Goal: Information Seeking & Learning: Learn about a topic

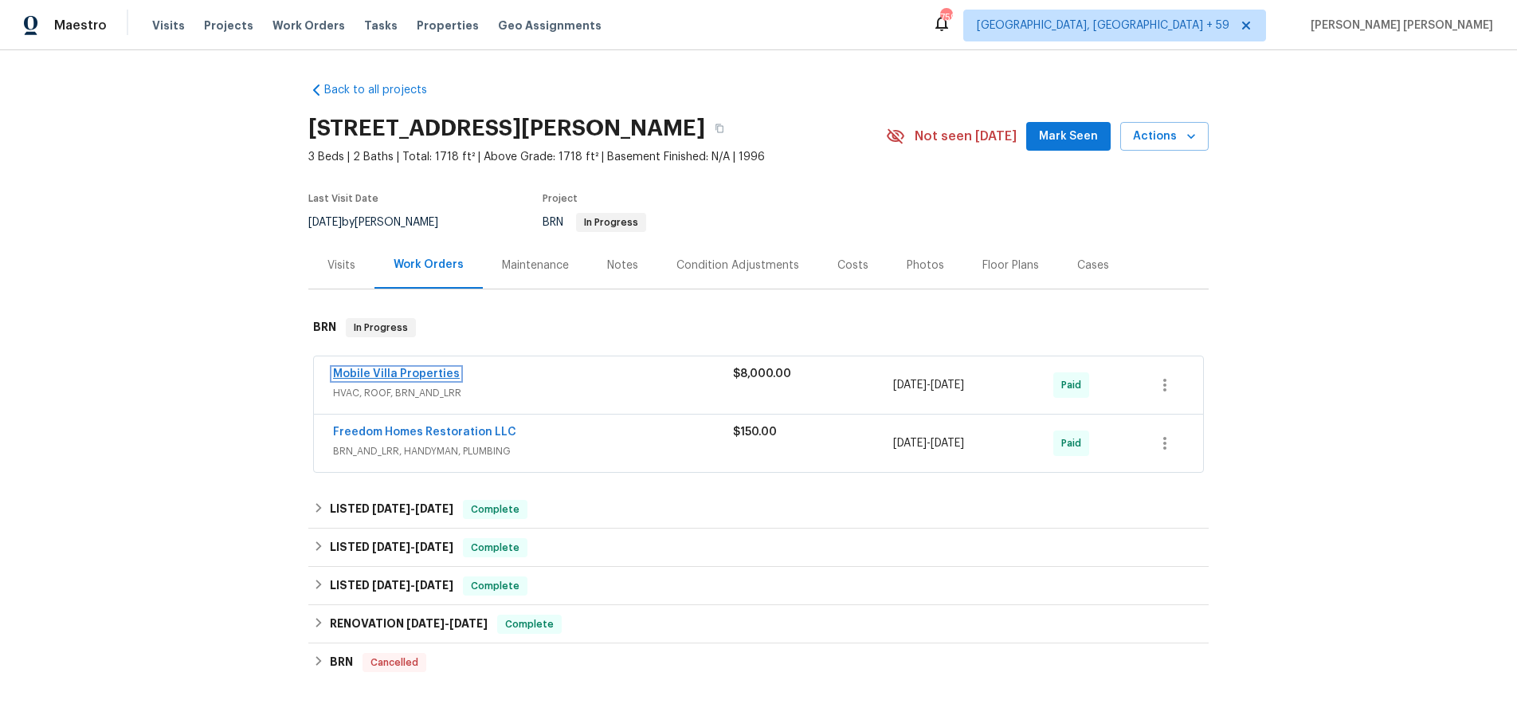
click at [396, 373] on link "Mobile Villa Properties" at bounding box center [396, 373] width 127 height 11
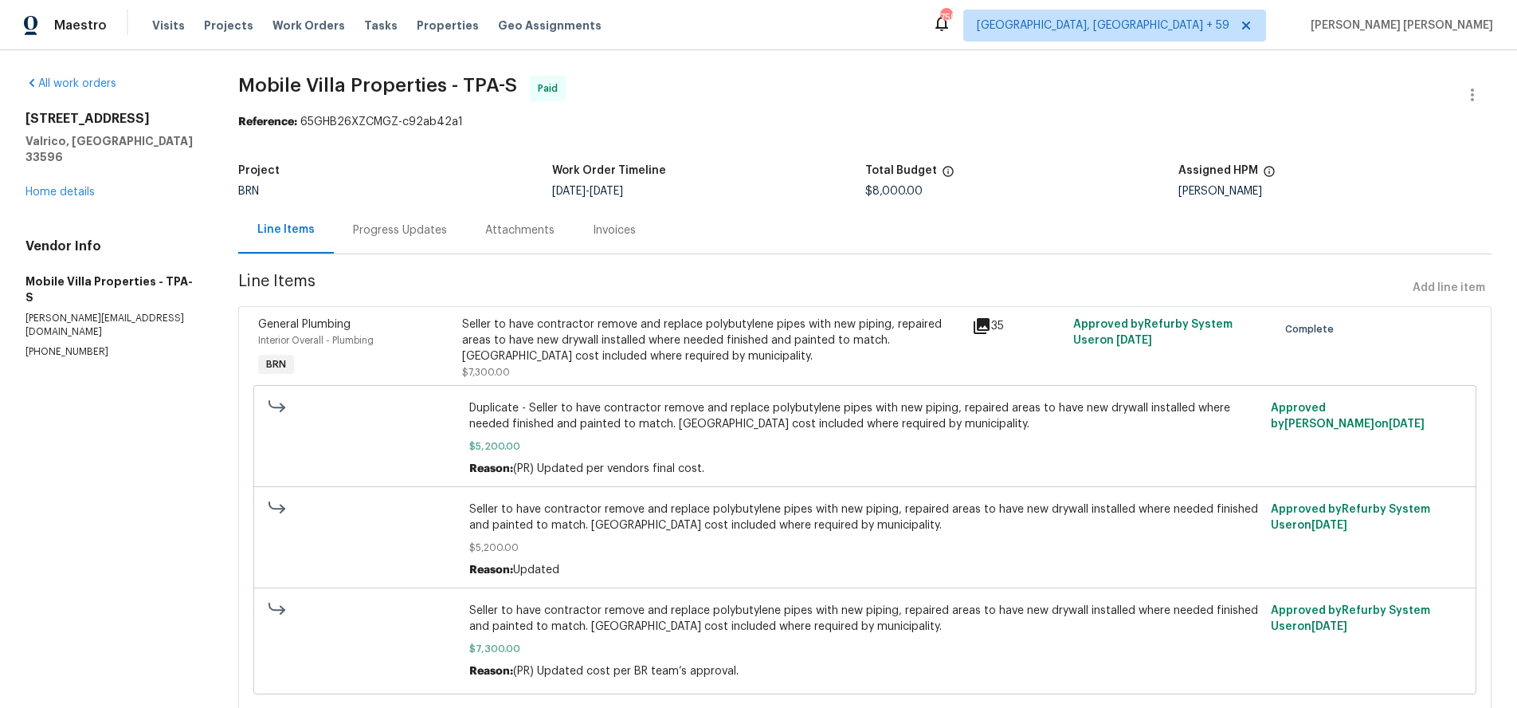
click at [473, 318] on div "Seller to have contractor remove and replace polybutylene pipes with new piping…" at bounding box center [712, 340] width 500 height 48
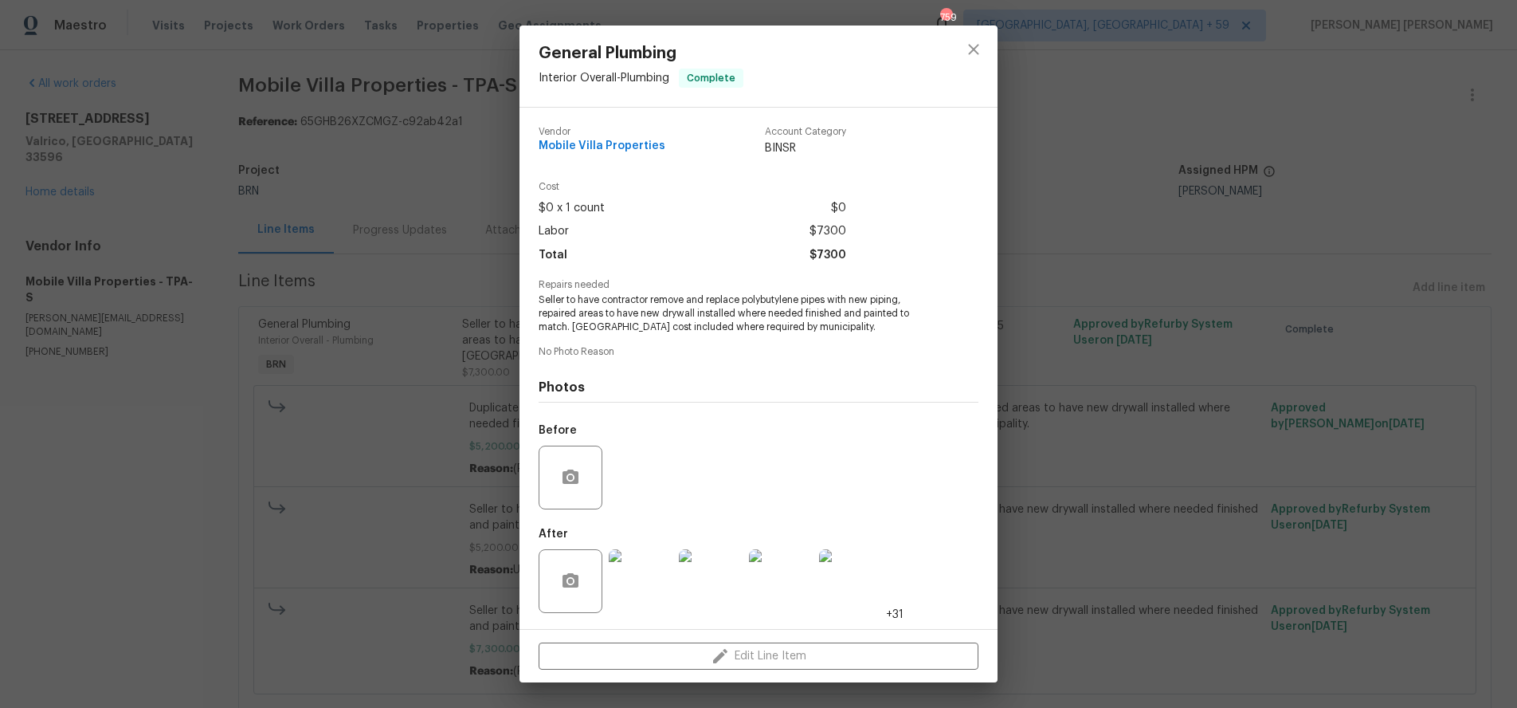
click at [539, 294] on span "Seller to have contractor remove and replace polybutylene pipes with new piping…" at bounding box center [737, 313] width 396 height 40
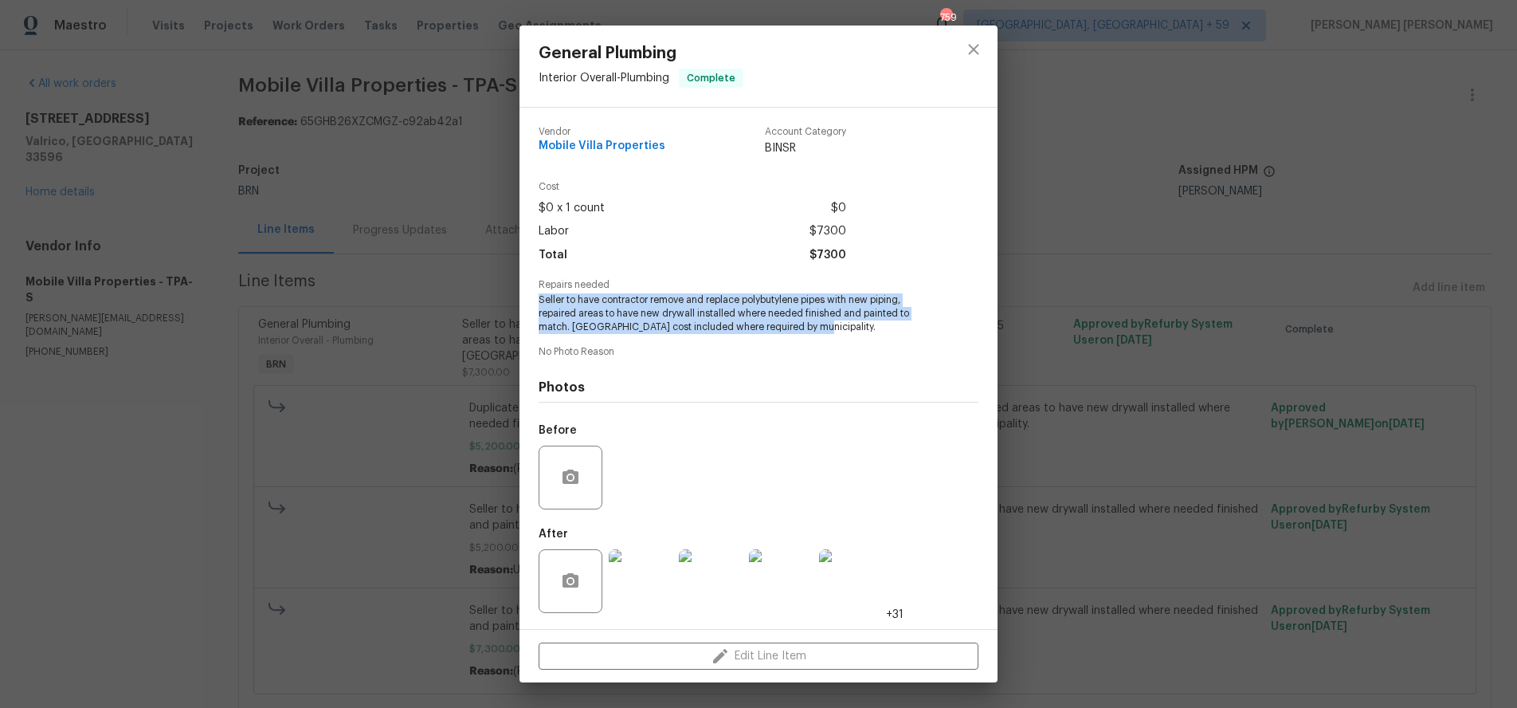
drag, startPoint x: 535, startPoint y: 299, endPoint x: 908, endPoint y: 332, distance: 373.6
click at [908, 332] on div "Vendor Mobile Villa Properties Account Category BINSR Cost $0 x 1 count $0 Labo…" at bounding box center [759, 368] width 478 height 521
copy span "Seller to have contractor remove and replace polybutylene pipes with new piping…"
click at [651, 595] on img at bounding box center [641, 581] width 64 height 64
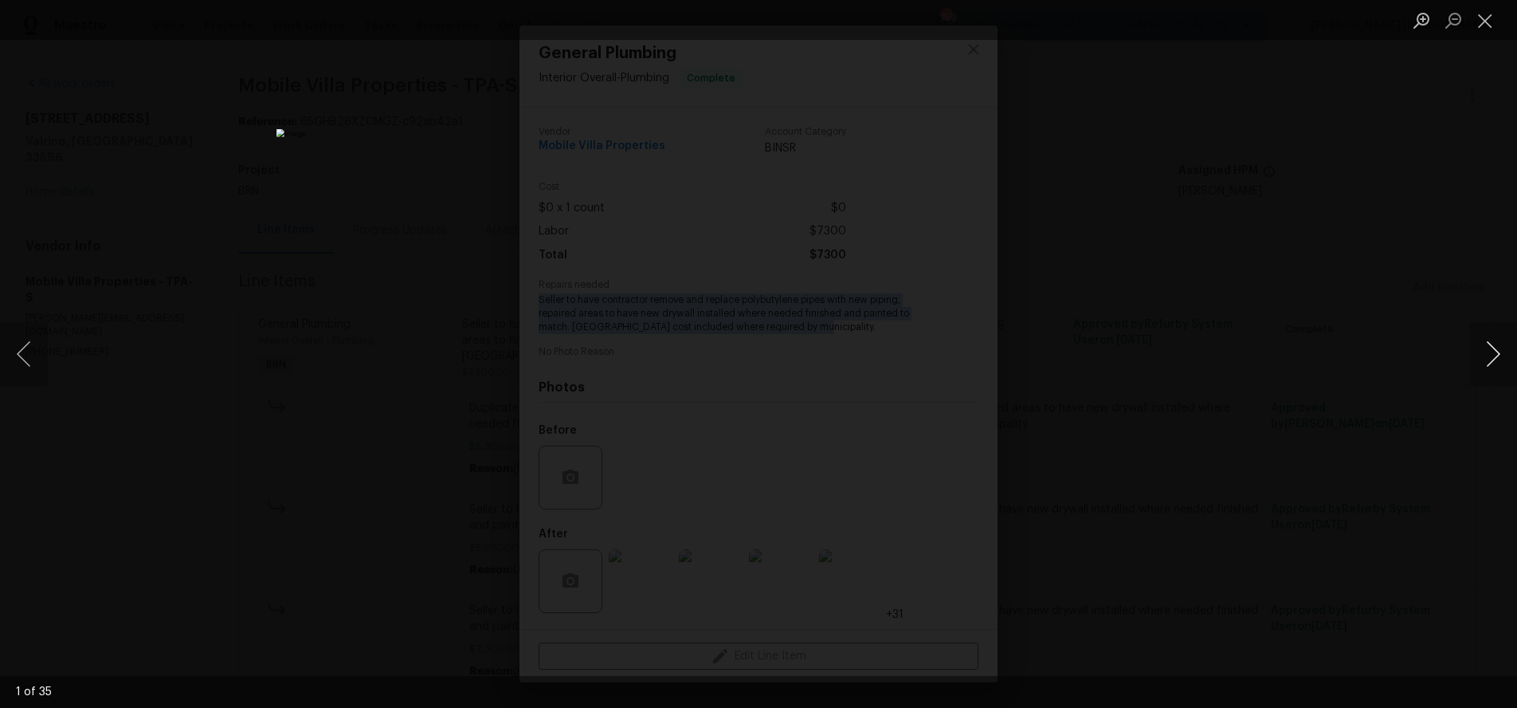
click at [1488, 361] on button "Next image" at bounding box center [1493, 354] width 48 height 64
click at [1448, 384] on div "Lightbox" at bounding box center [758, 354] width 1517 height 708
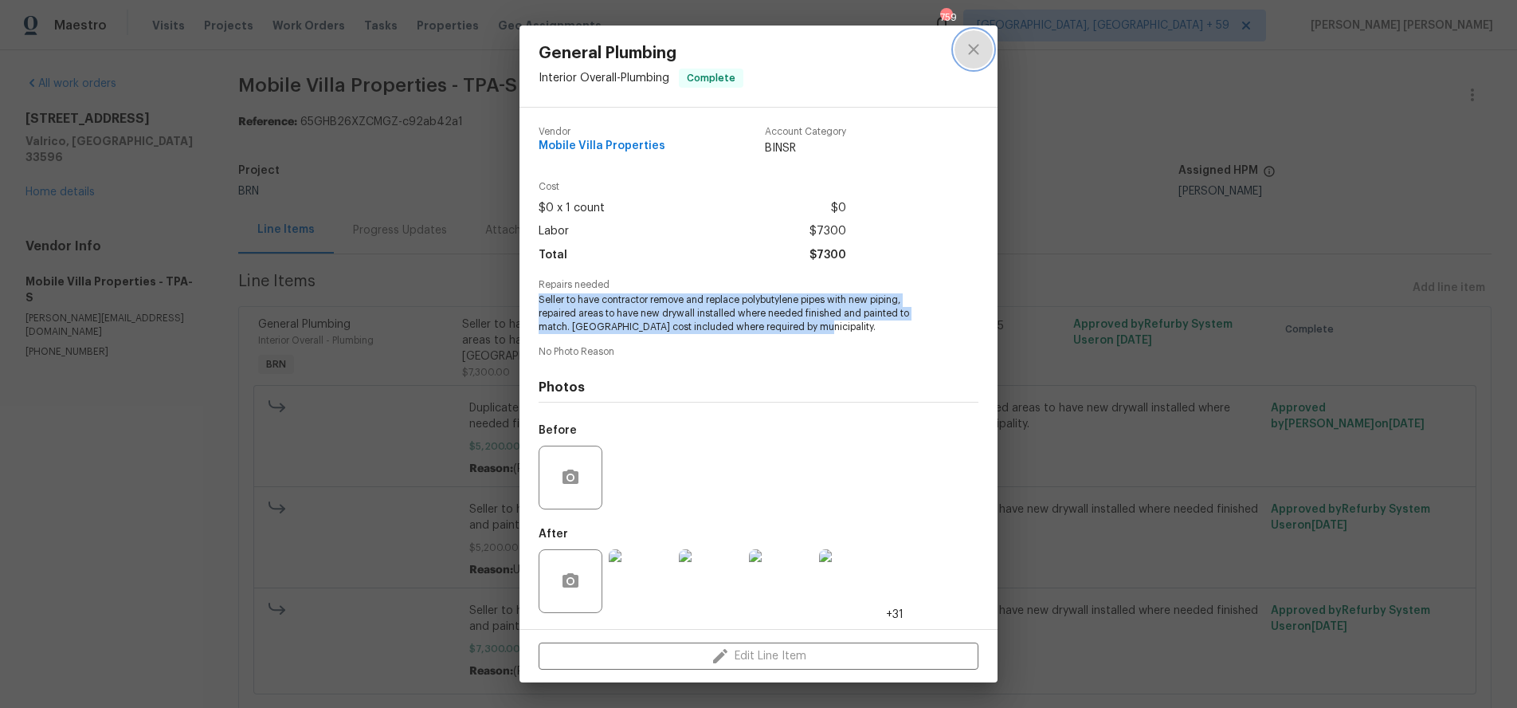
drag, startPoint x: 978, startPoint y: 61, endPoint x: 971, endPoint y: 90, distance: 29.4
click at [978, 61] on button "close" at bounding box center [974, 49] width 38 height 38
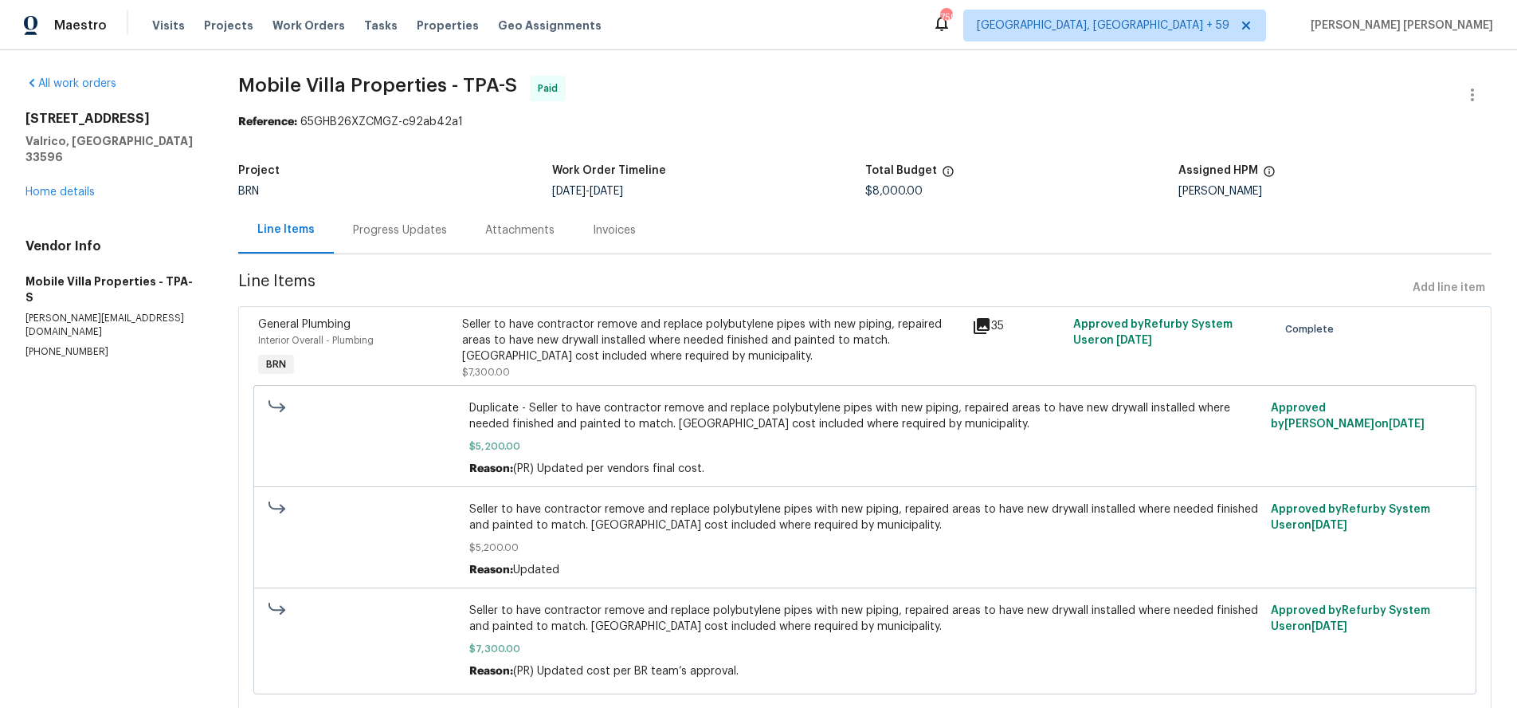
click at [988, 330] on icon at bounding box center [982, 326] width 16 height 16
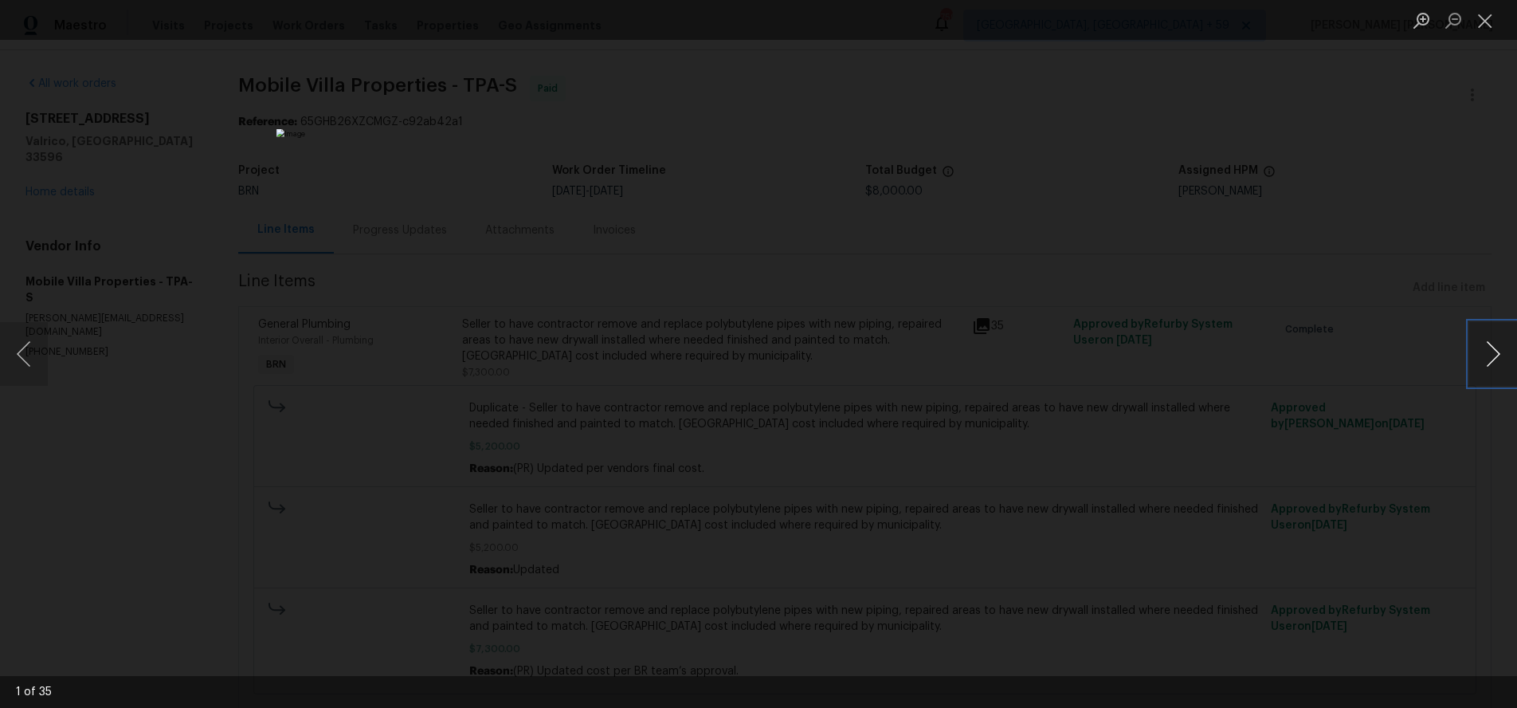
click at [1485, 356] on button "Next image" at bounding box center [1493, 354] width 48 height 64
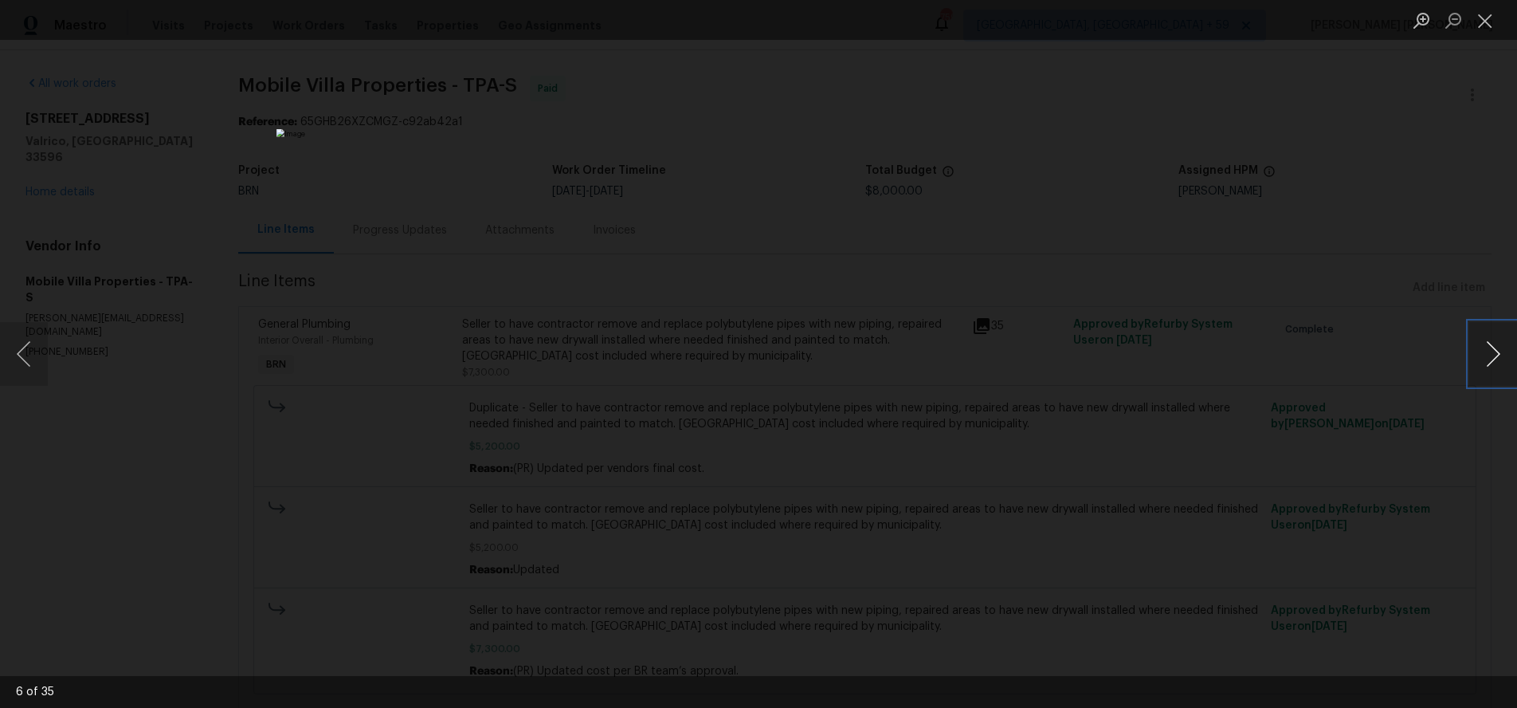
click at [1485, 356] on button "Next image" at bounding box center [1493, 354] width 48 height 64
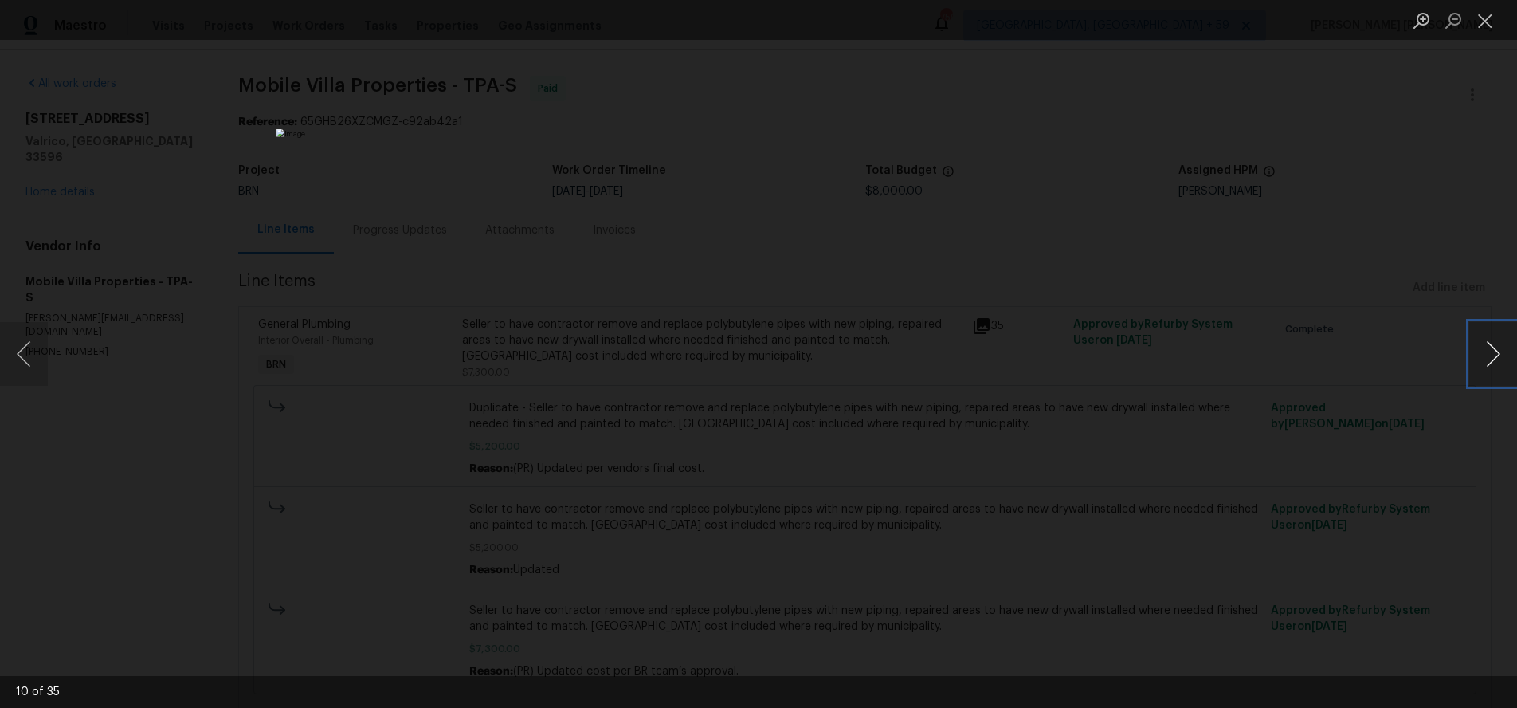
click at [1485, 356] on button "Next image" at bounding box center [1493, 354] width 48 height 64
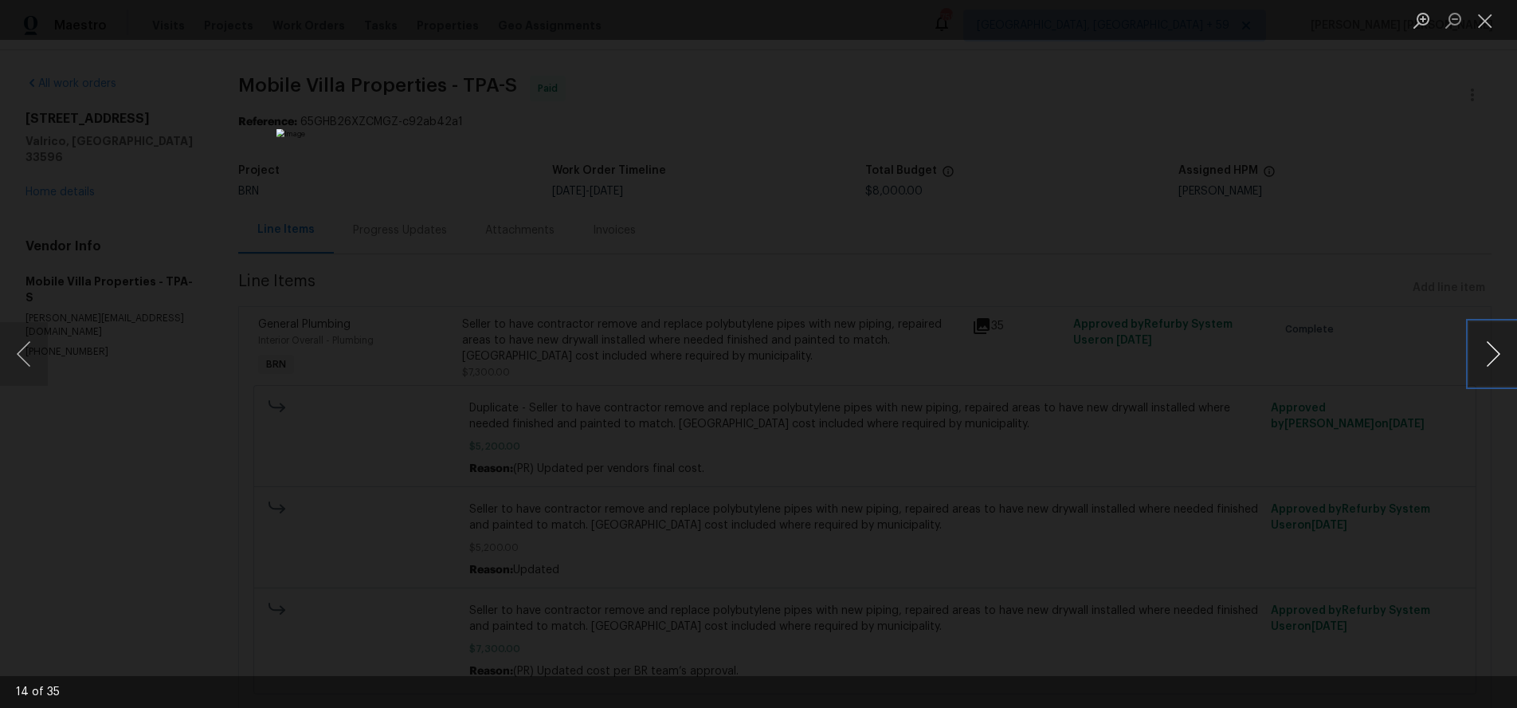
click at [1485, 356] on button "Next image" at bounding box center [1493, 354] width 48 height 64
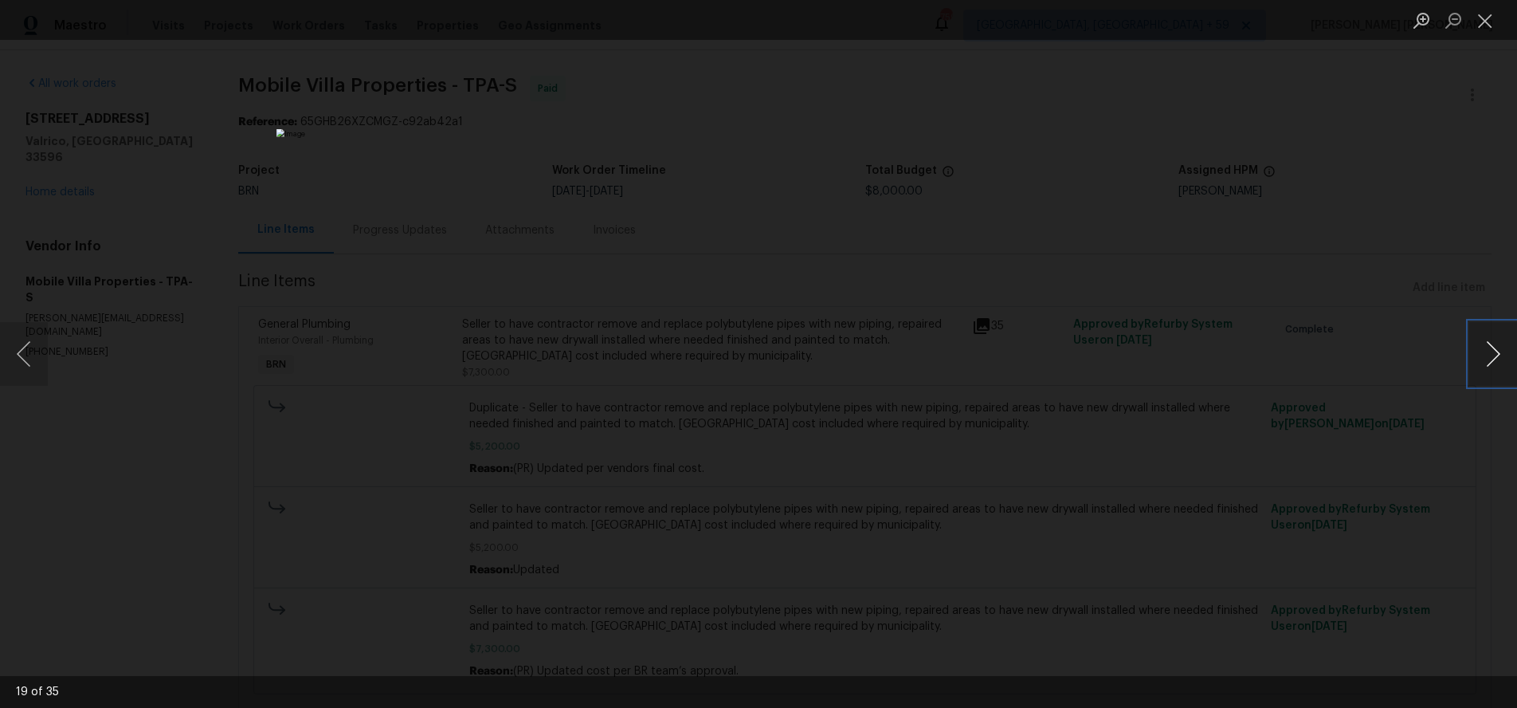
click at [1485, 356] on button "Next image" at bounding box center [1493, 354] width 48 height 64
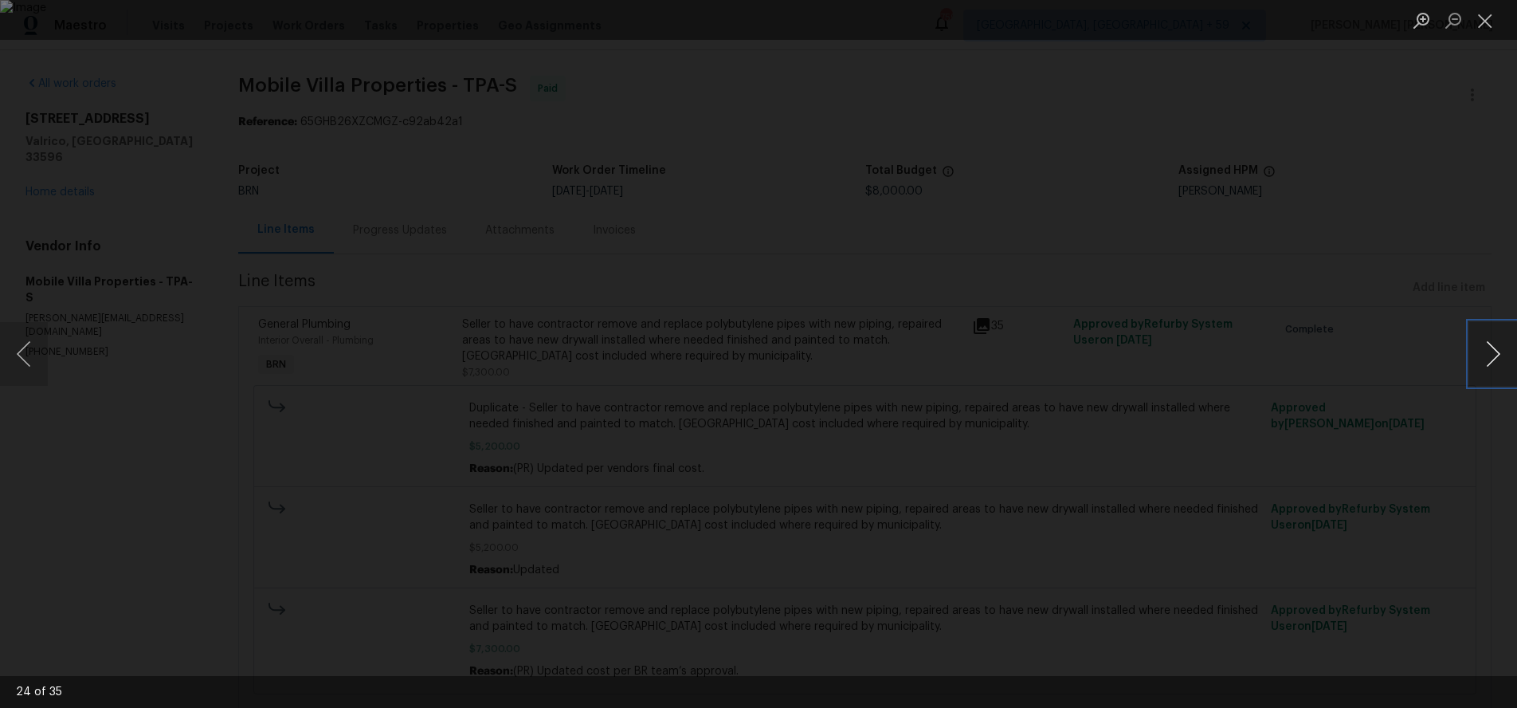
click at [1485, 356] on button "Next image" at bounding box center [1493, 354] width 48 height 64
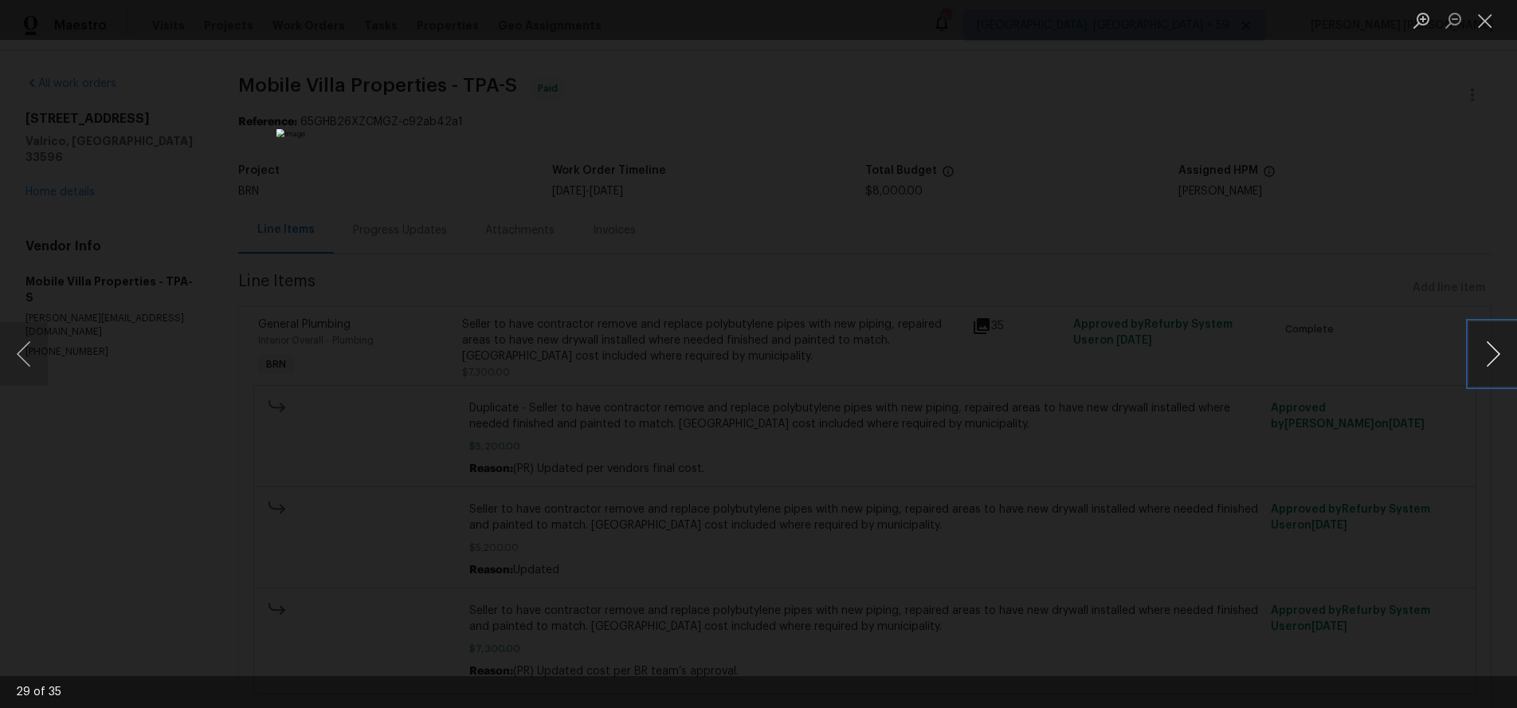
click at [1485, 356] on button "Next image" at bounding box center [1493, 354] width 48 height 64
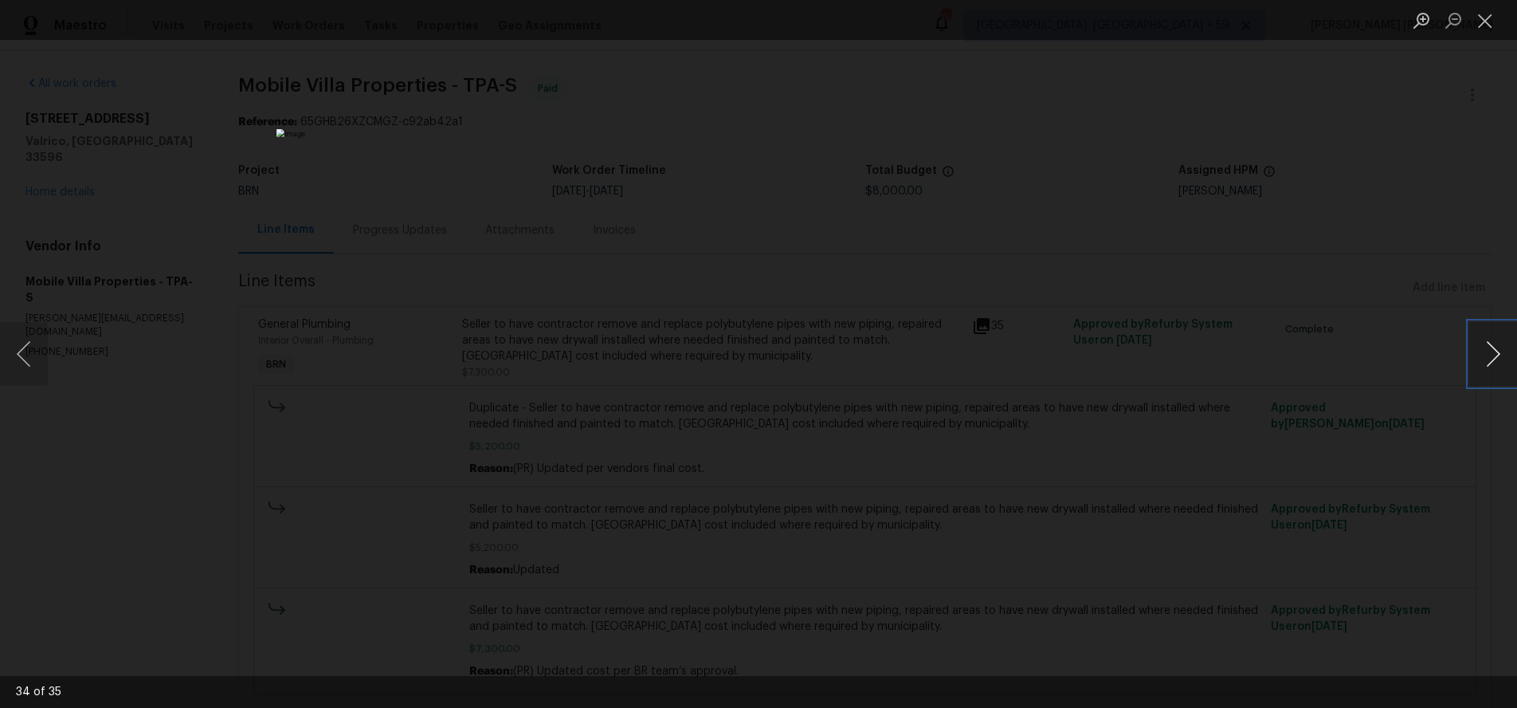
click at [1485, 356] on button "Next image" at bounding box center [1493, 354] width 48 height 64
drag, startPoint x: 1397, startPoint y: 482, endPoint x: 1390, endPoint y: 468, distance: 16.0
click at [1390, 478] on div "Lightbox" at bounding box center [758, 354] width 1517 height 708
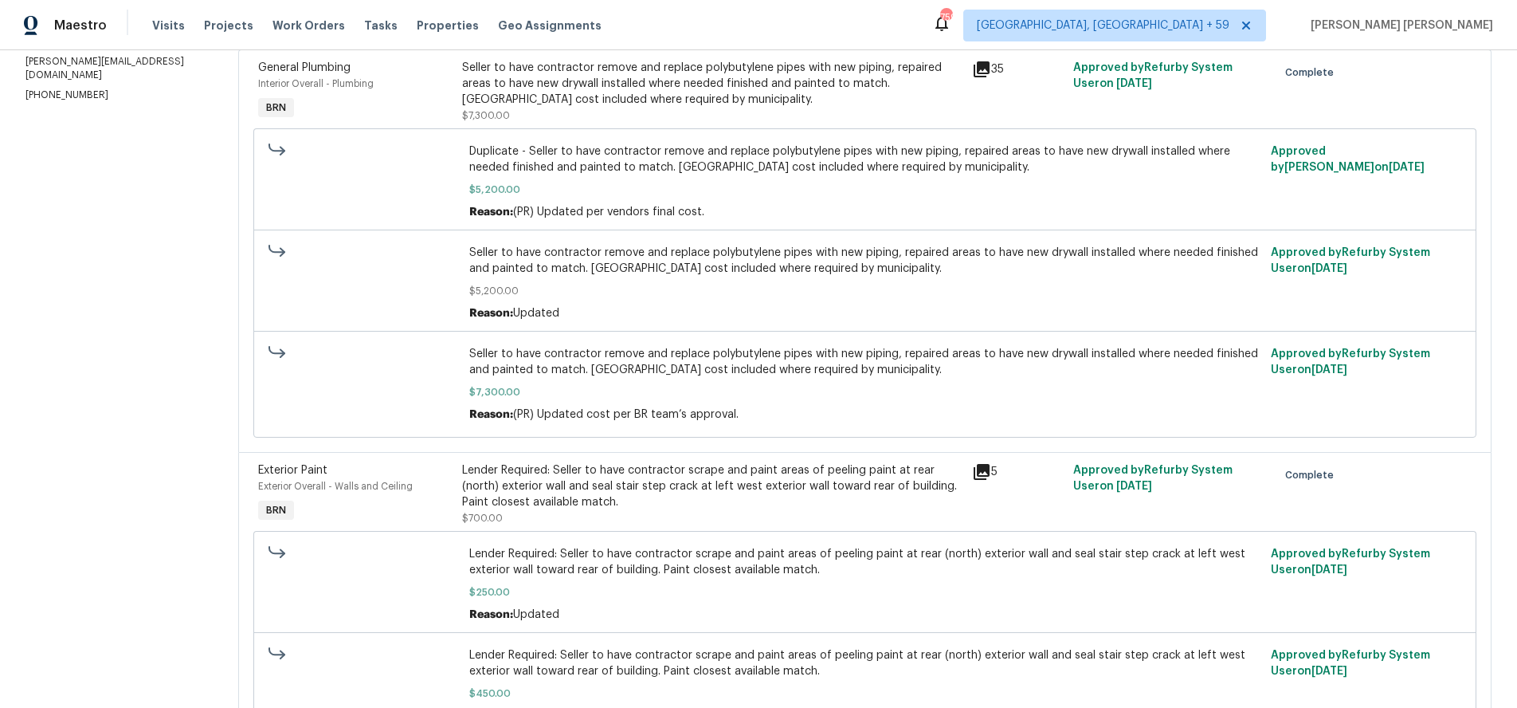
scroll to position [307, 0]
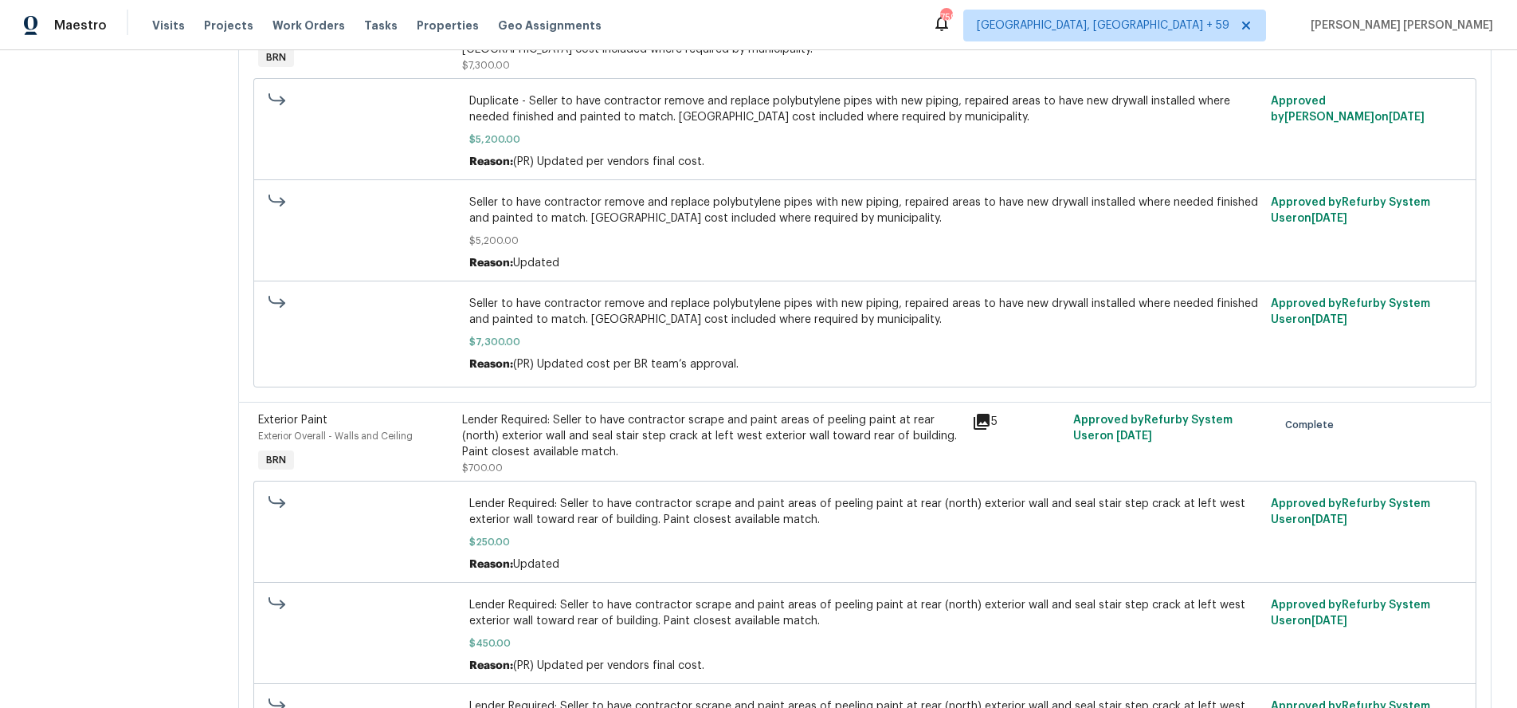
click at [985, 425] on icon at bounding box center [982, 422] width 16 height 16
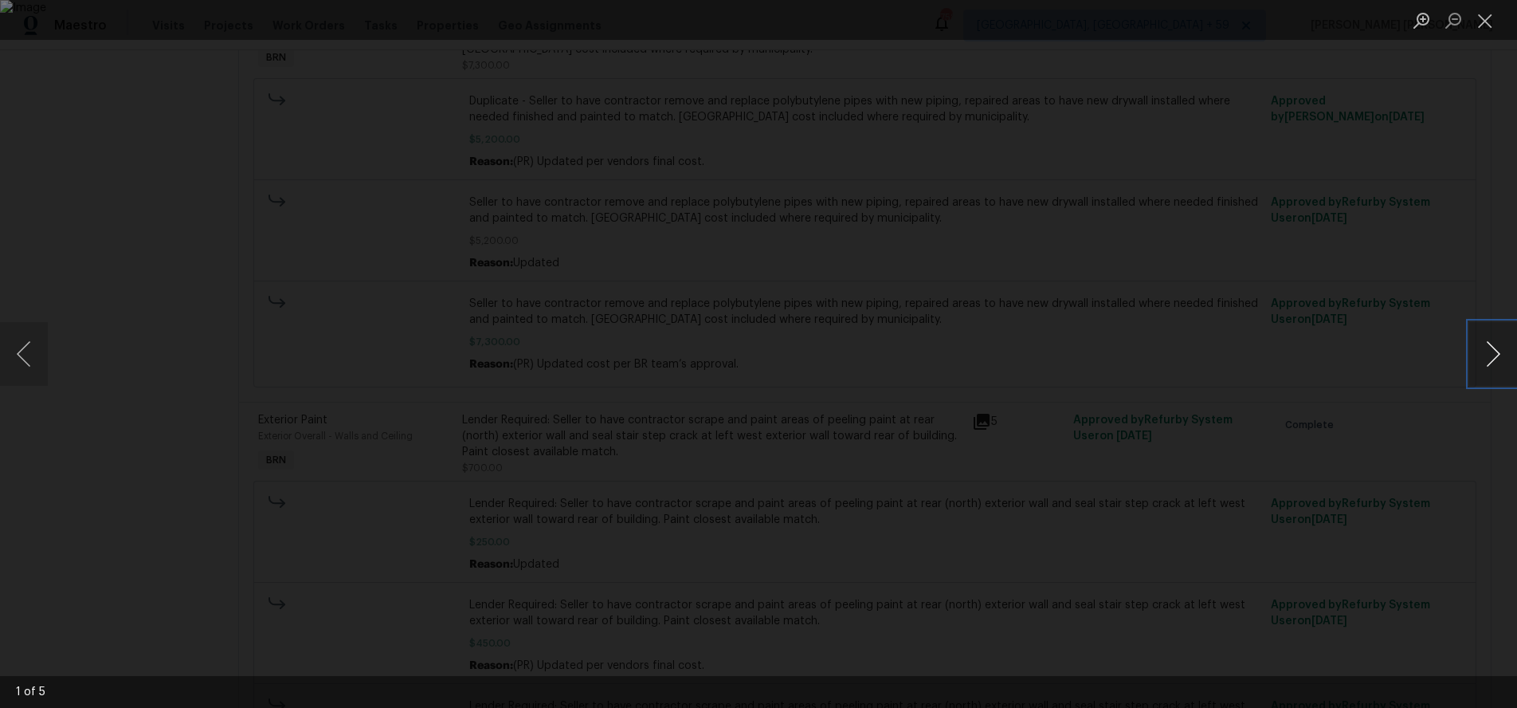
click at [1502, 363] on button "Next image" at bounding box center [1493, 354] width 48 height 64
click at [1374, 488] on div "Lightbox" at bounding box center [758, 354] width 1517 height 708
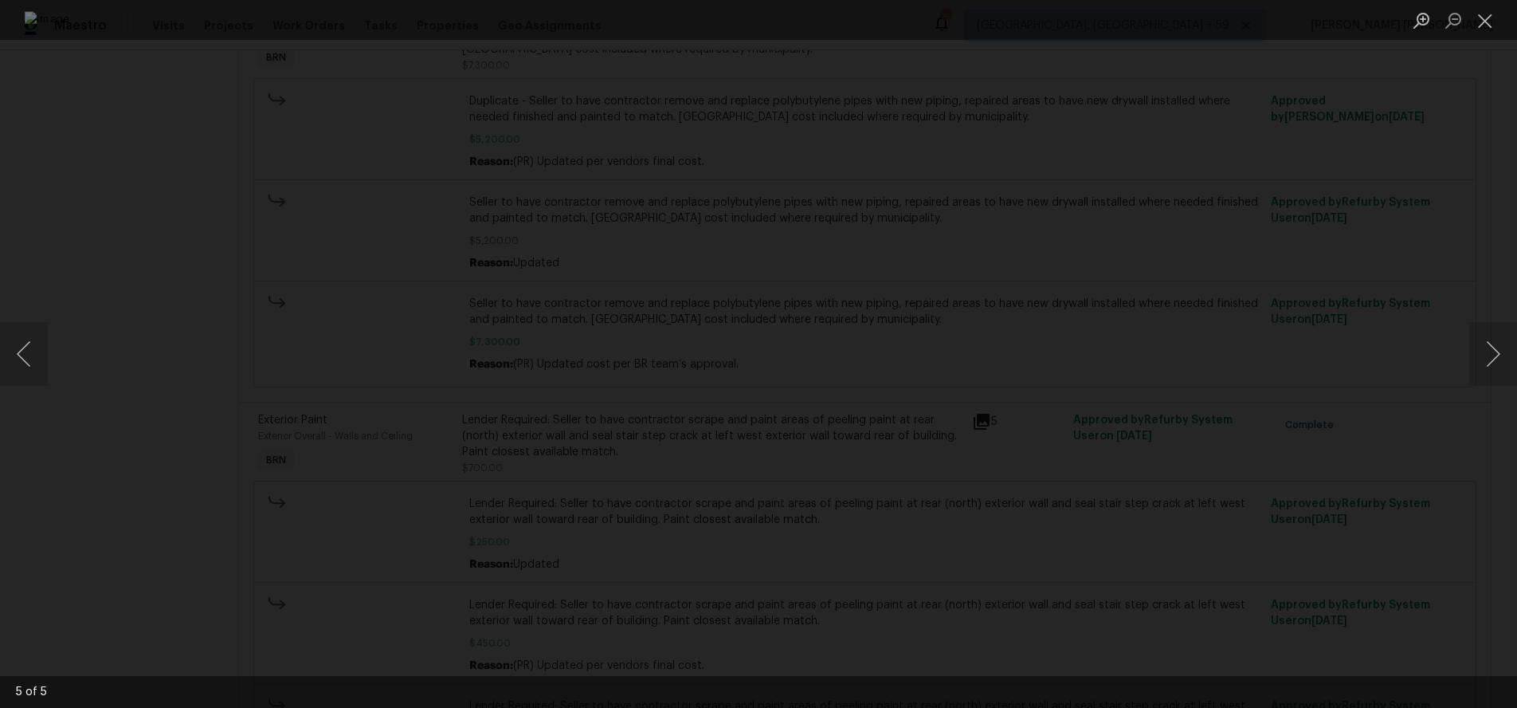
click at [1374, 488] on div "Lightbox" at bounding box center [758, 354] width 1517 height 708
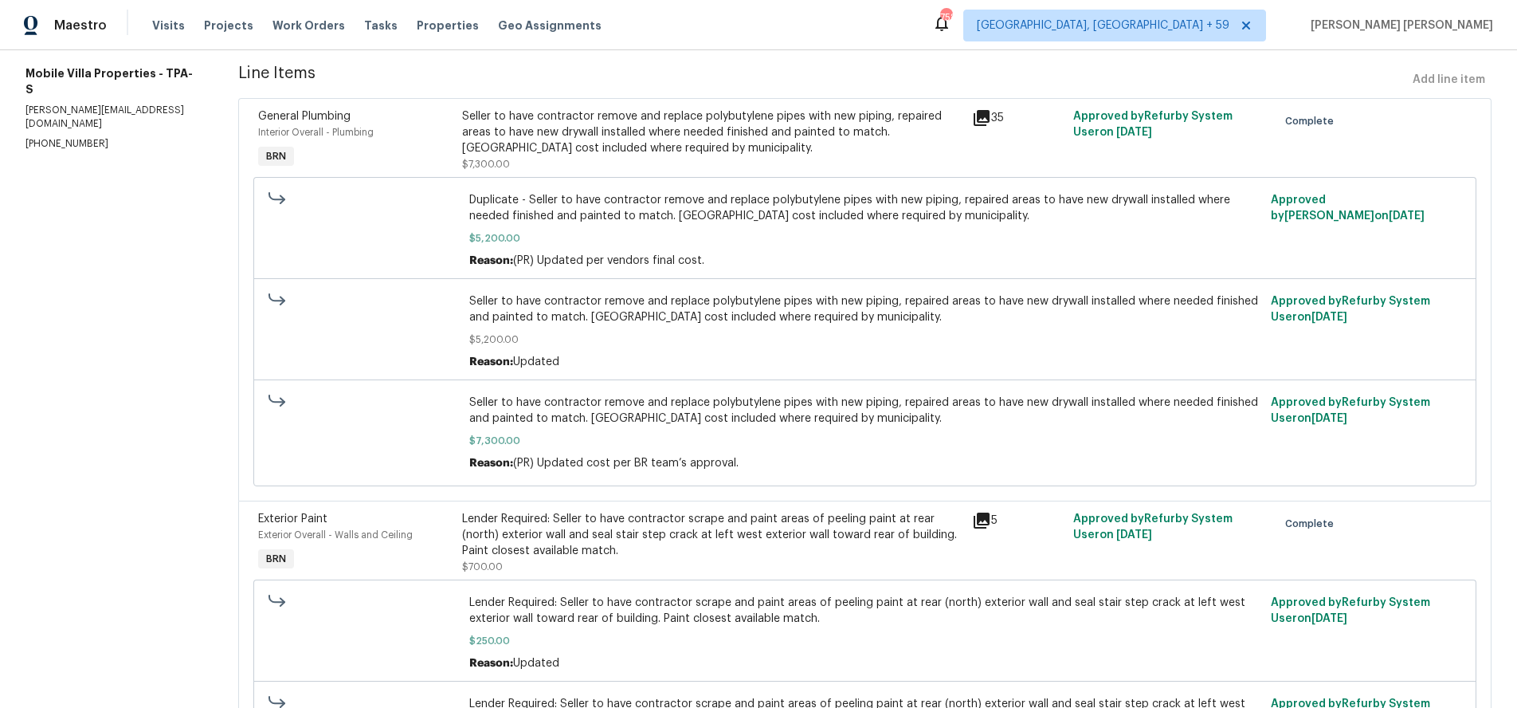
scroll to position [0, 0]
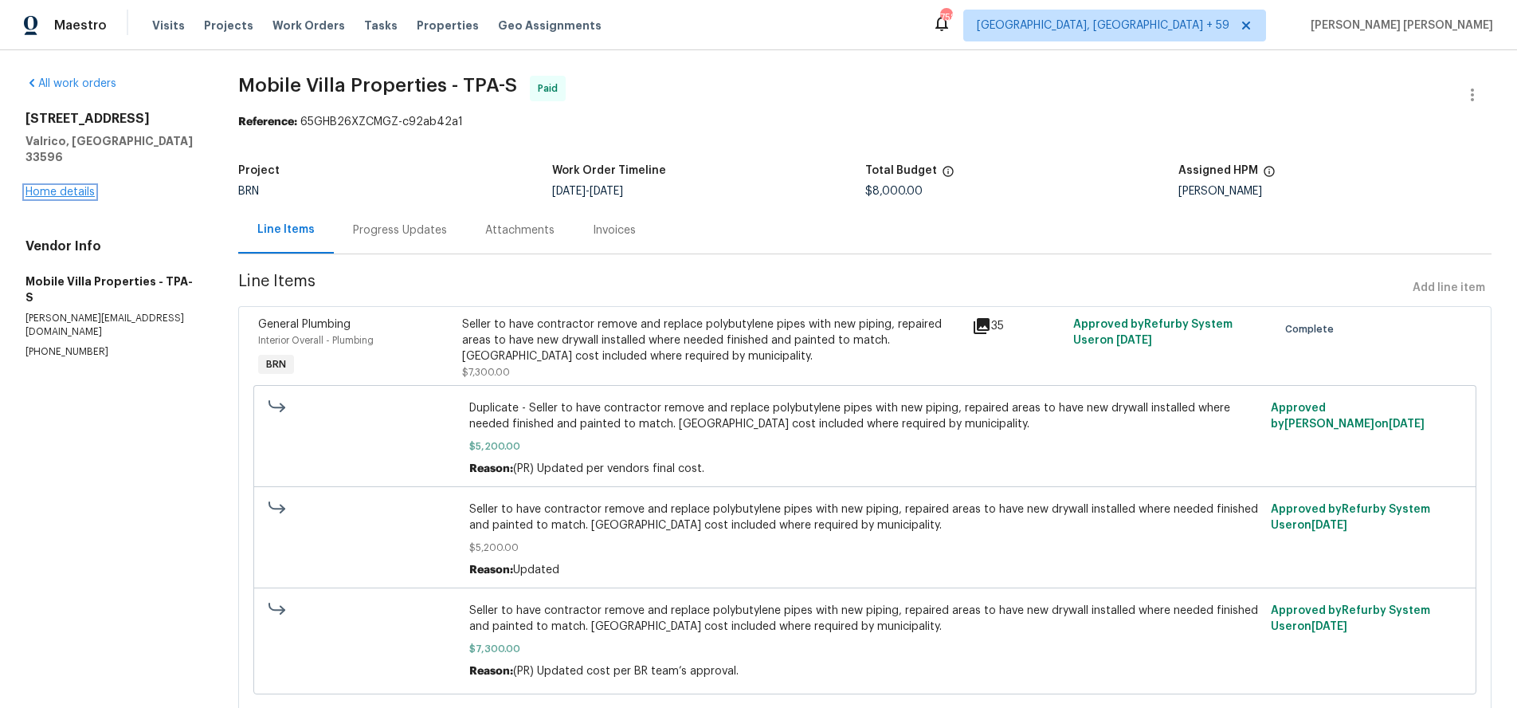
click at [69, 186] on link "Home details" at bounding box center [59, 191] width 69 height 11
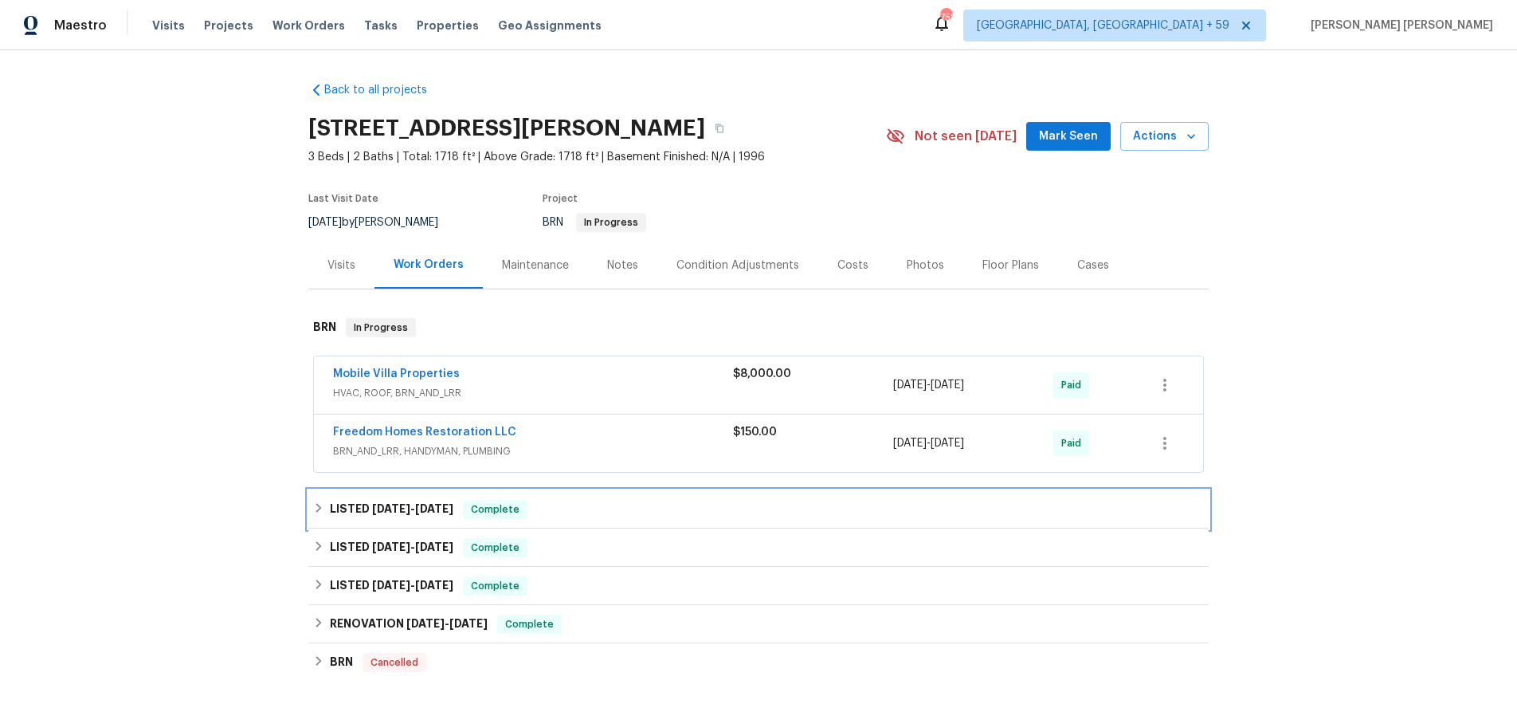
click at [371, 519] on div "LISTED 10/16/24 - 10/21/24 Complete" at bounding box center [758, 509] width 900 height 38
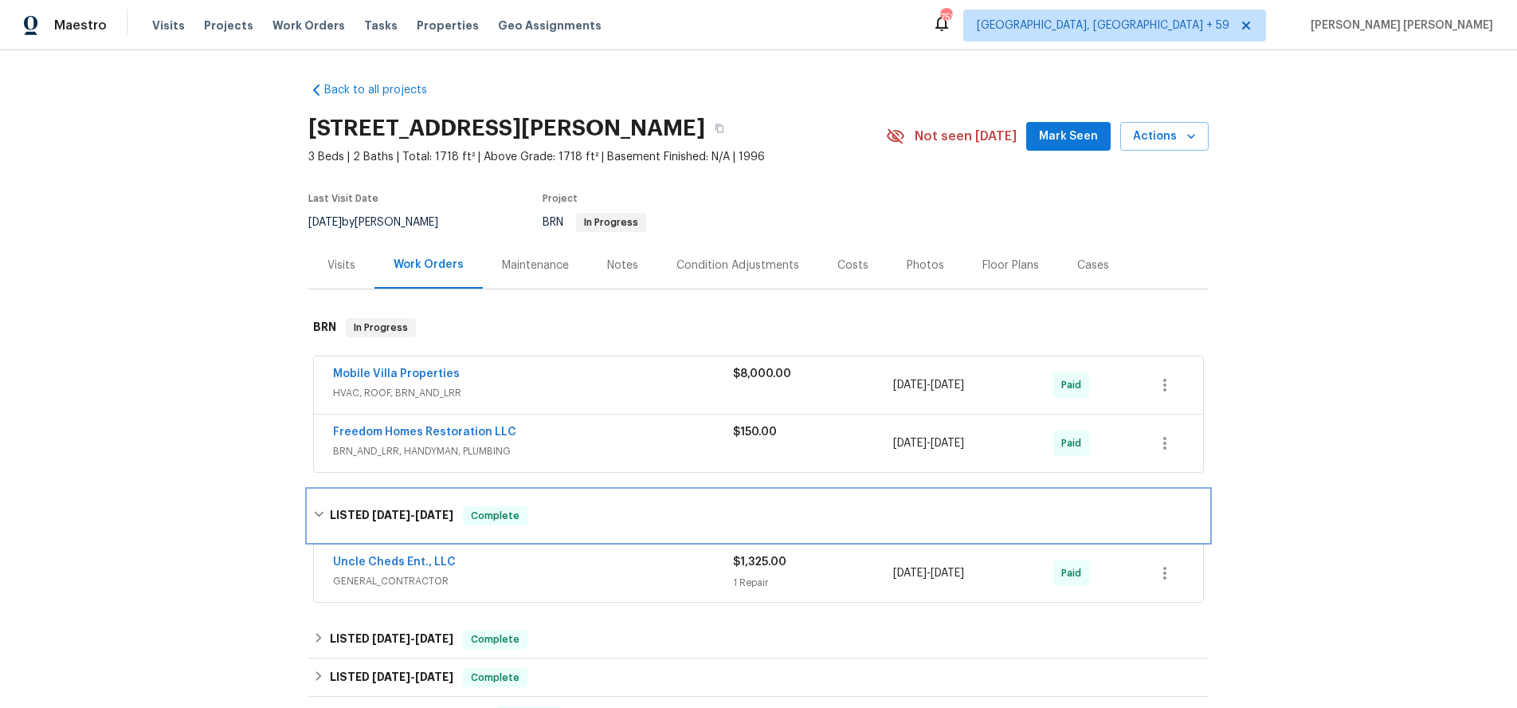
click at [373, 495] on div "LISTED 10/16/24 - 10/21/24 Complete" at bounding box center [758, 515] width 900 height 51
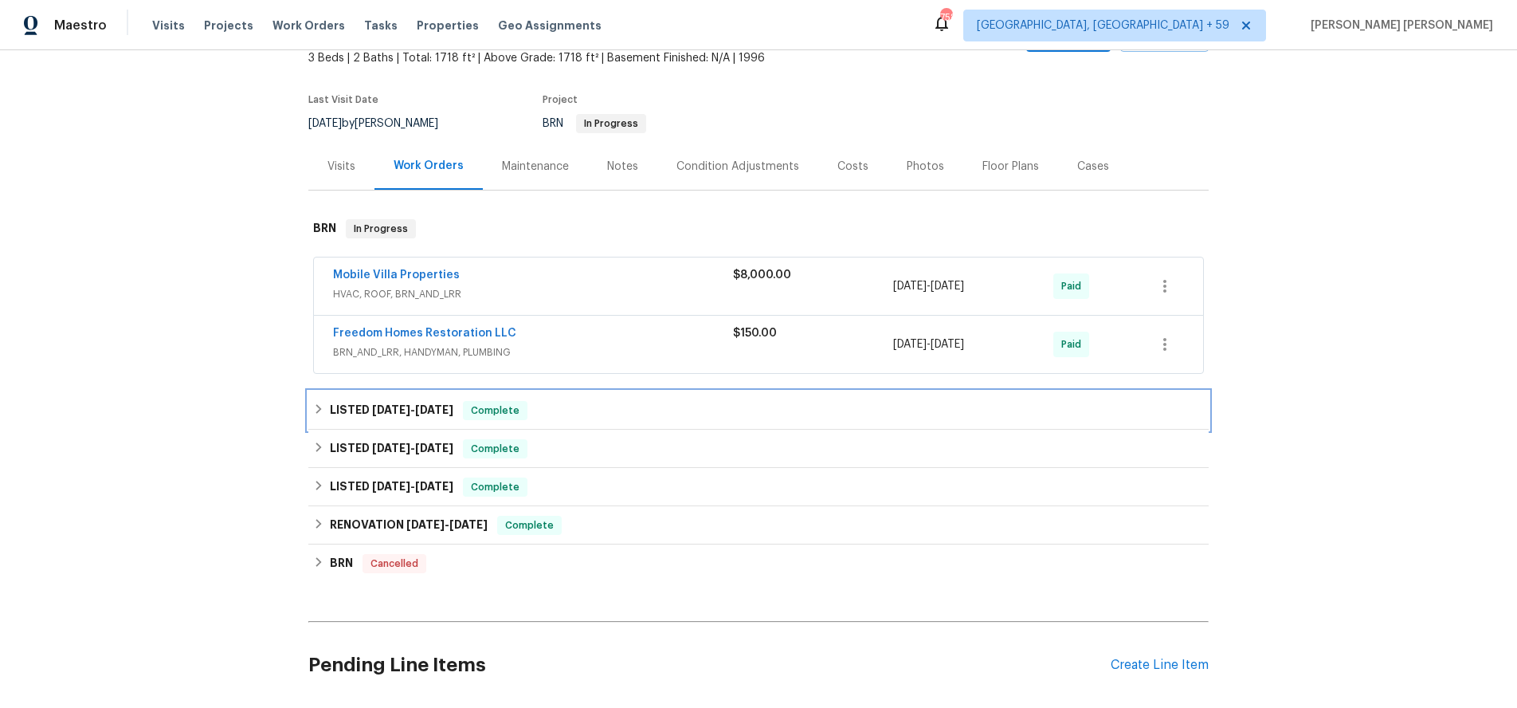
scroll to position [93, 0]
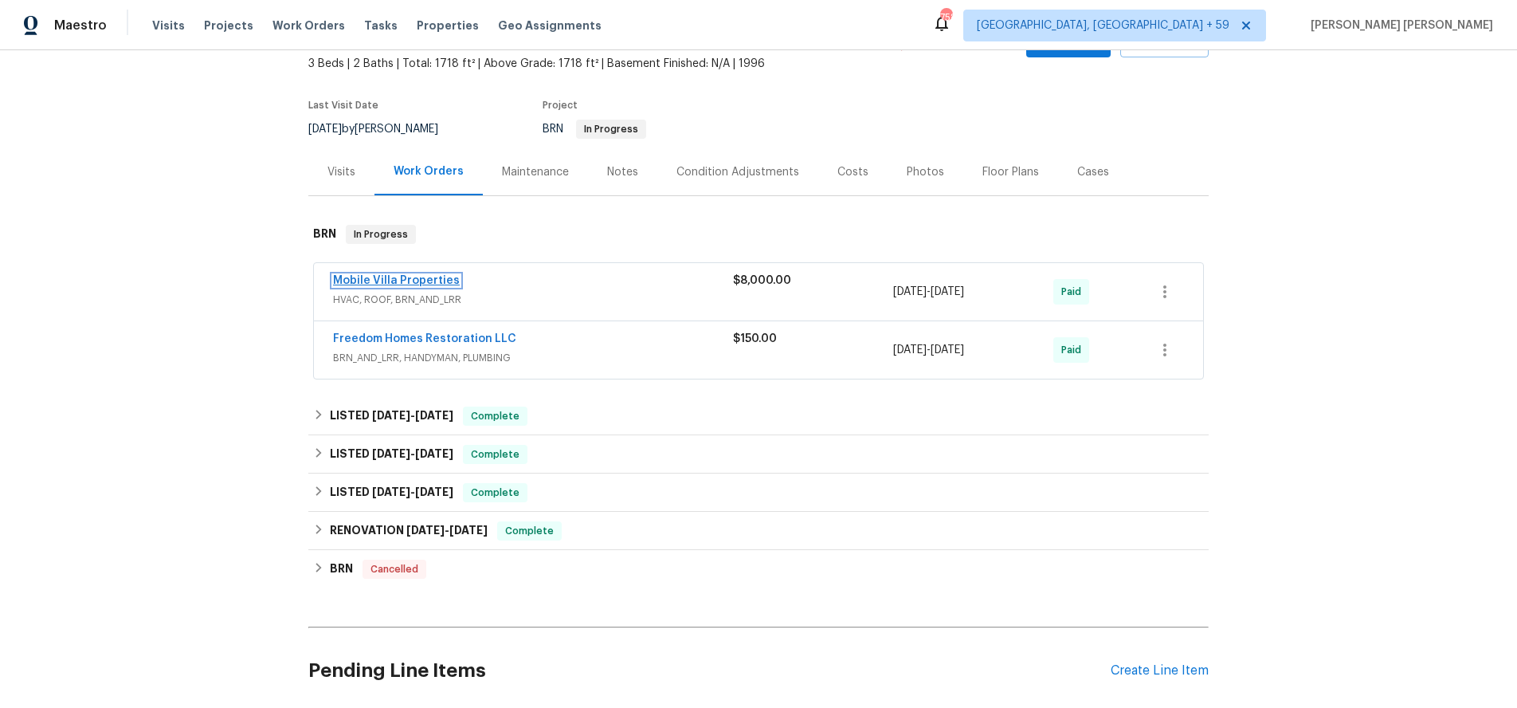
click at [409, 280] on link "Mobile Villa Properties" at bounding box center [396, 280] width 127 height 11
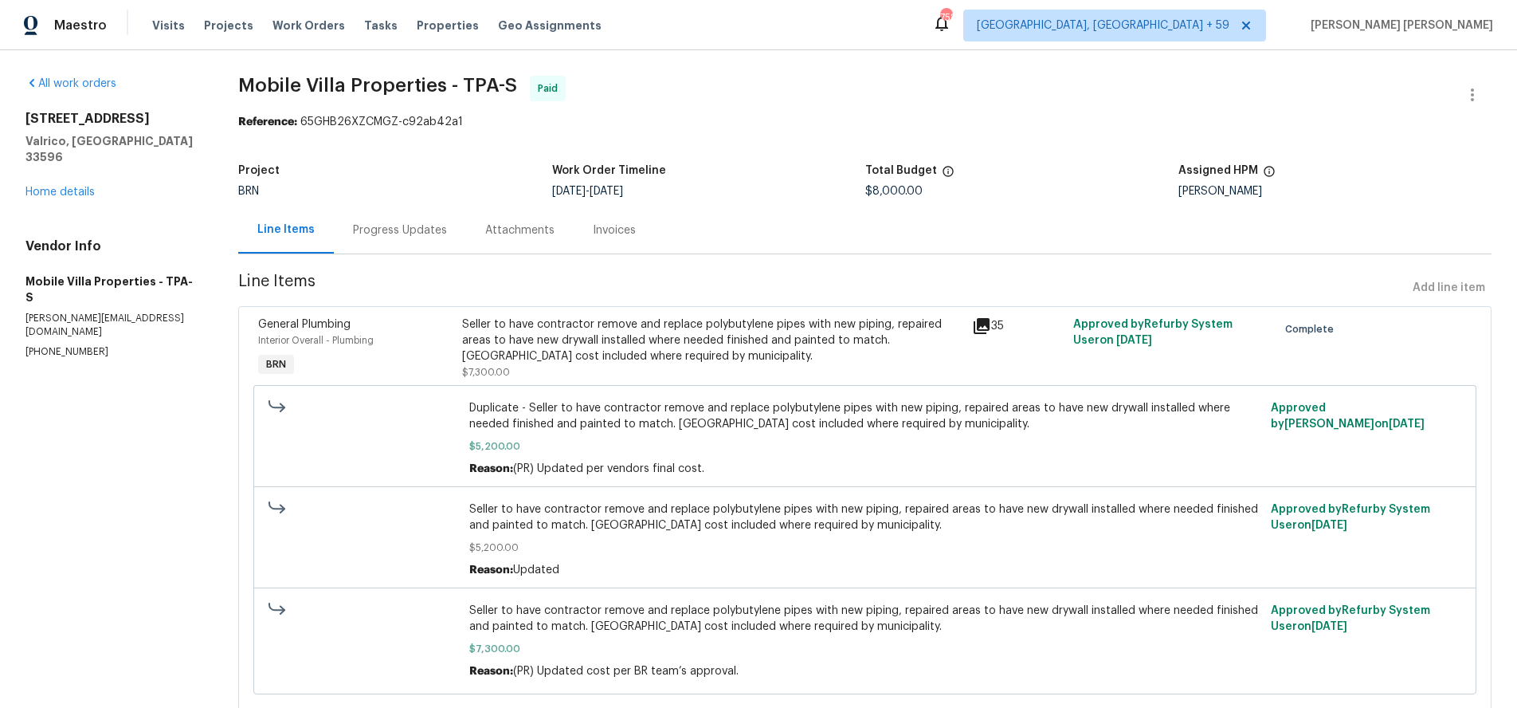
click at [983, 330] on icon at bounding box center [982, 326] width 16 height 16
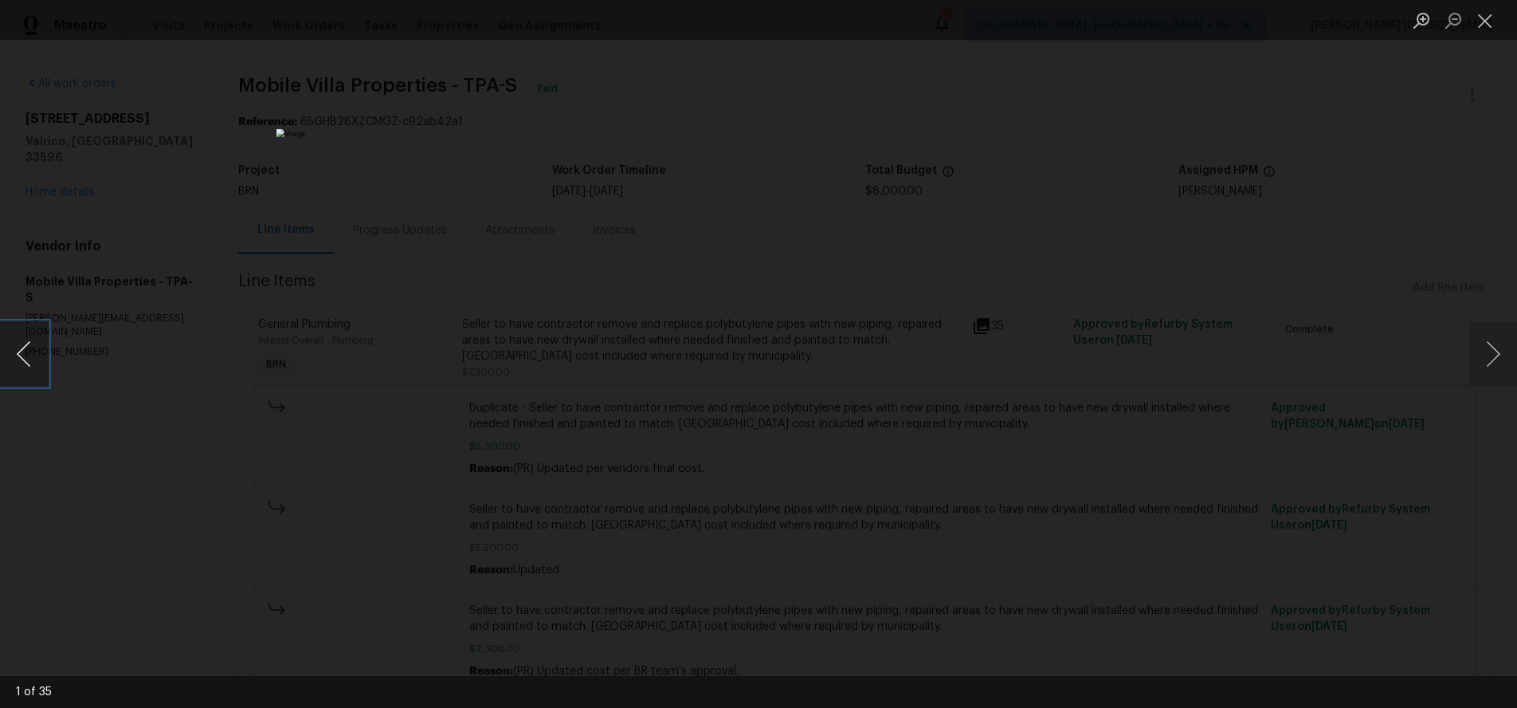
click at [25, 375] on button "Previous image" at bounding box center [24, 354] width 48 height 64
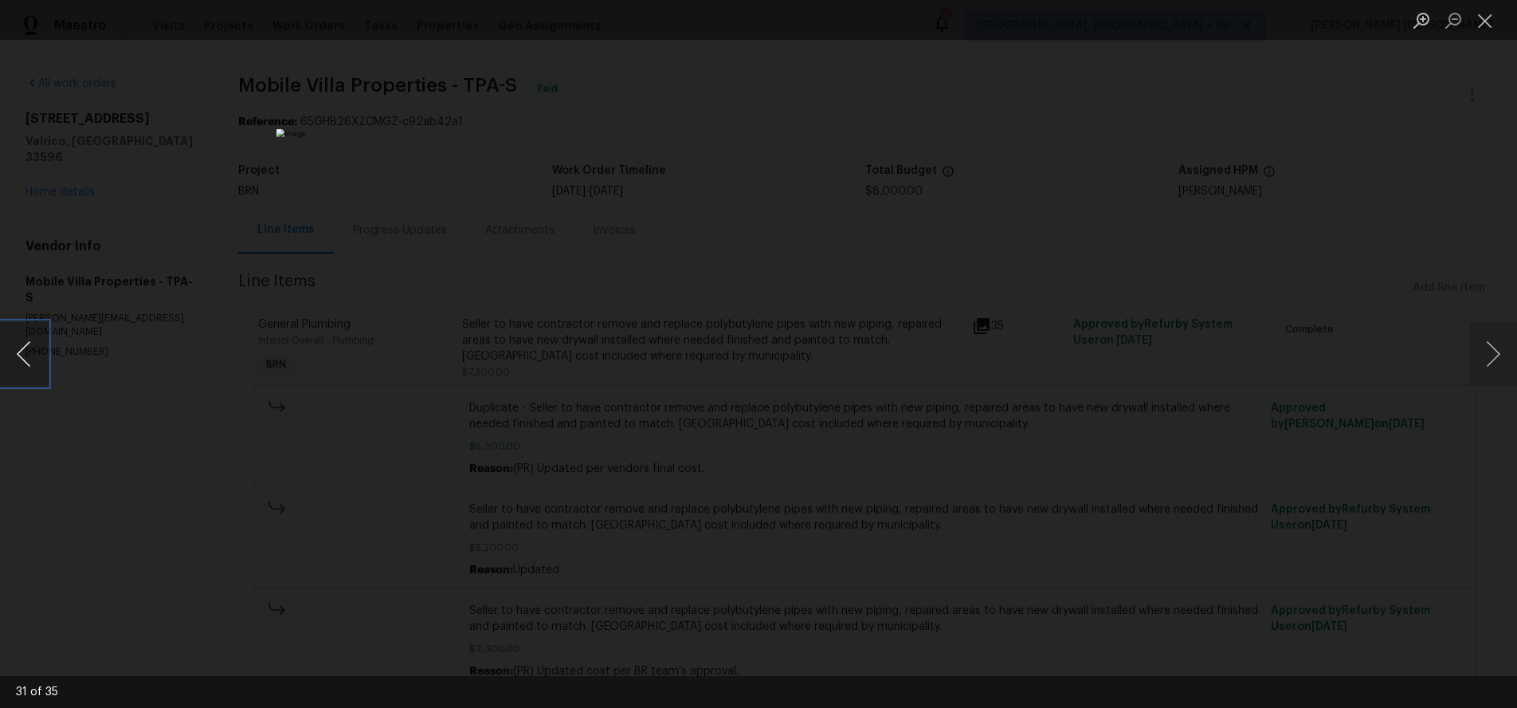
click at [25, 375] on button "Previous image" at bounding box center [24, 354] width 48 height 64
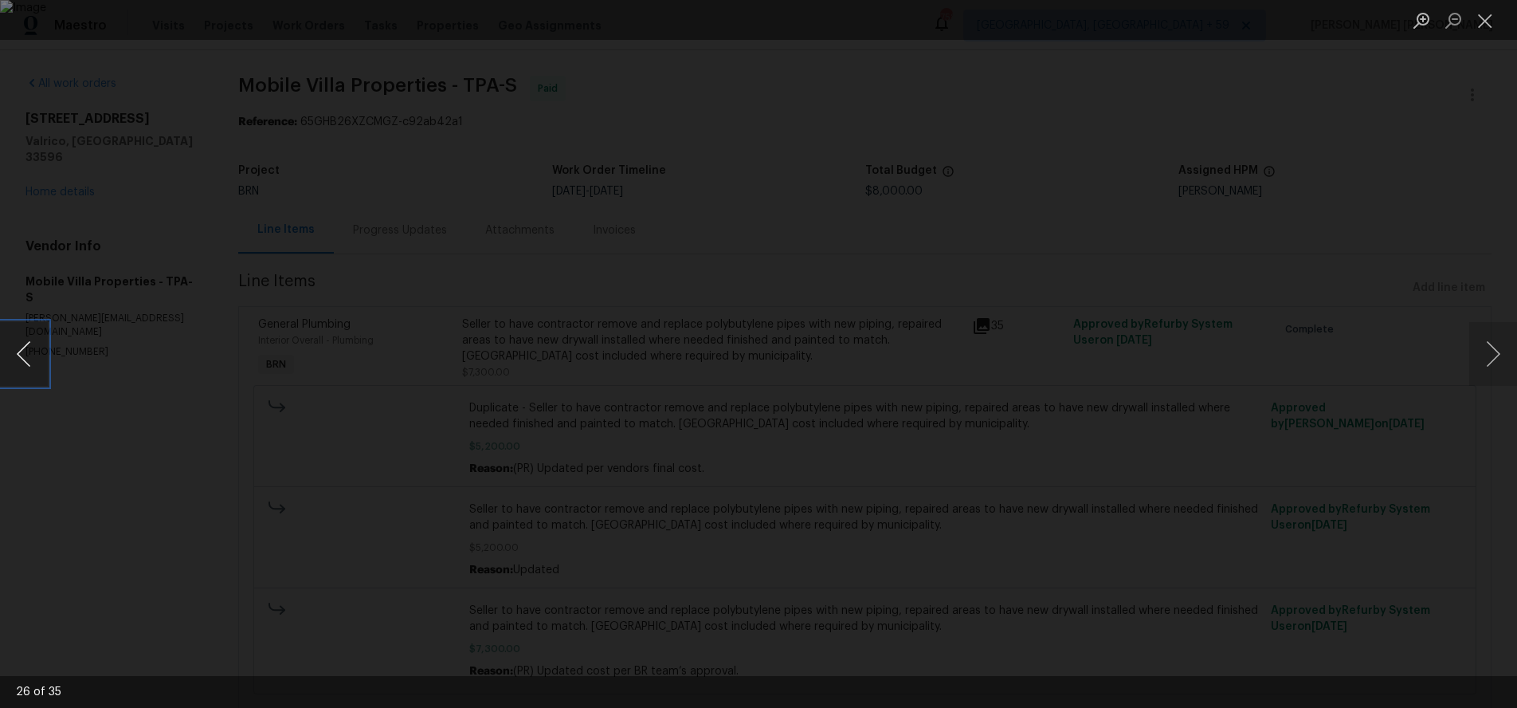
click at [25, 375] on button "Previous image" at bounding box center [24, 354] width 48 height 64
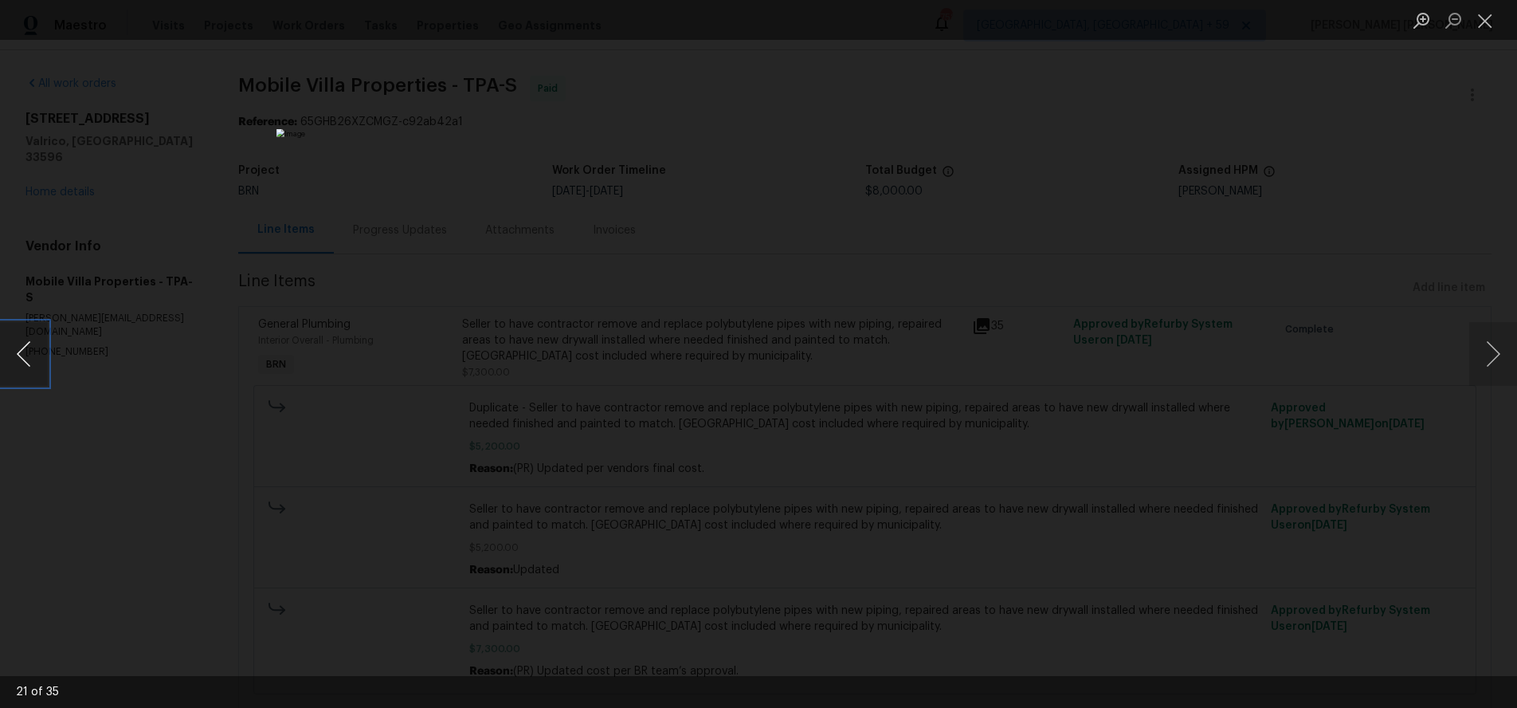
click at [25, 375] on button "Previous image" at bounding box center [24, 354] width 48 height 64
click at [1339, 182] on div "Lightbox" at bounding box center [758, 354] width 1517 height 708
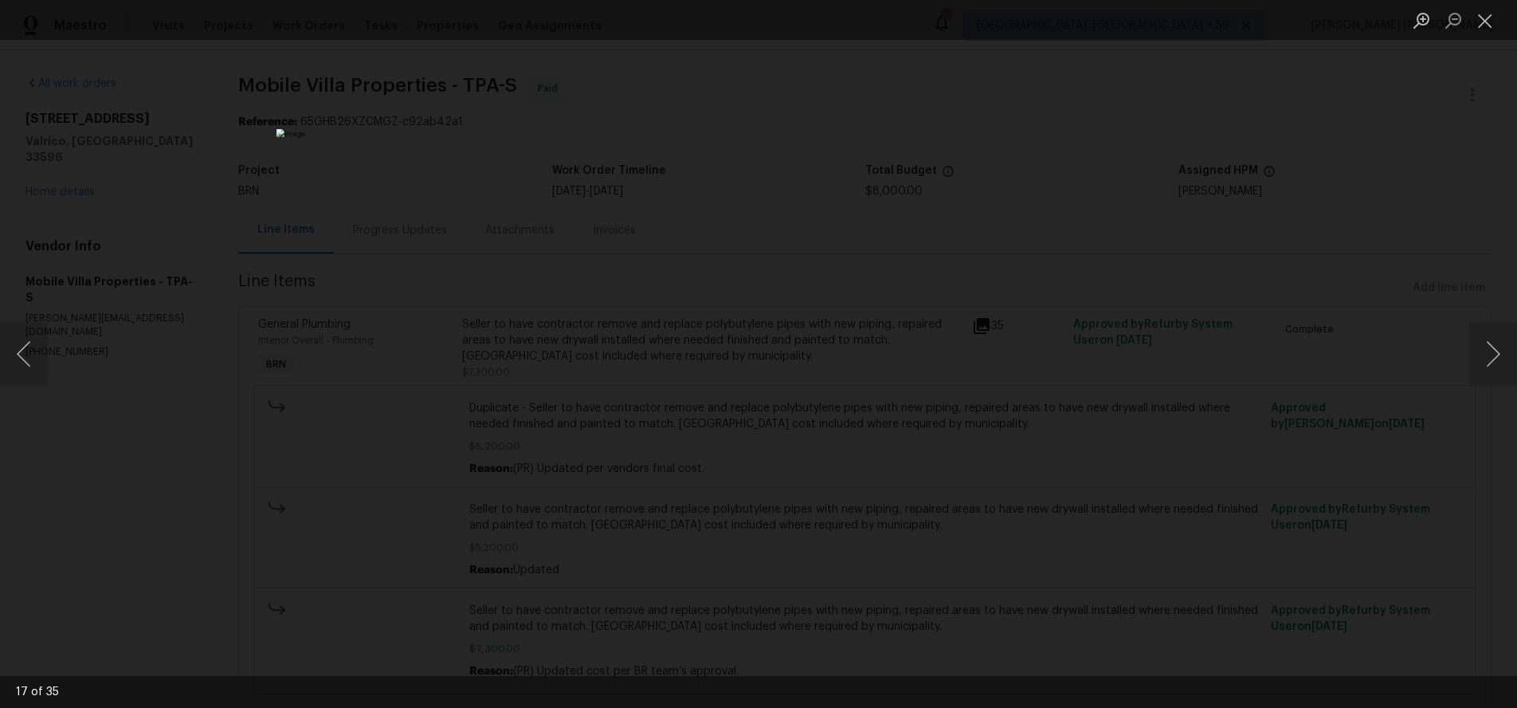
click at [1339, 182] on div "Lightbox" at bounding box center [758, 354] width 1517 height 708
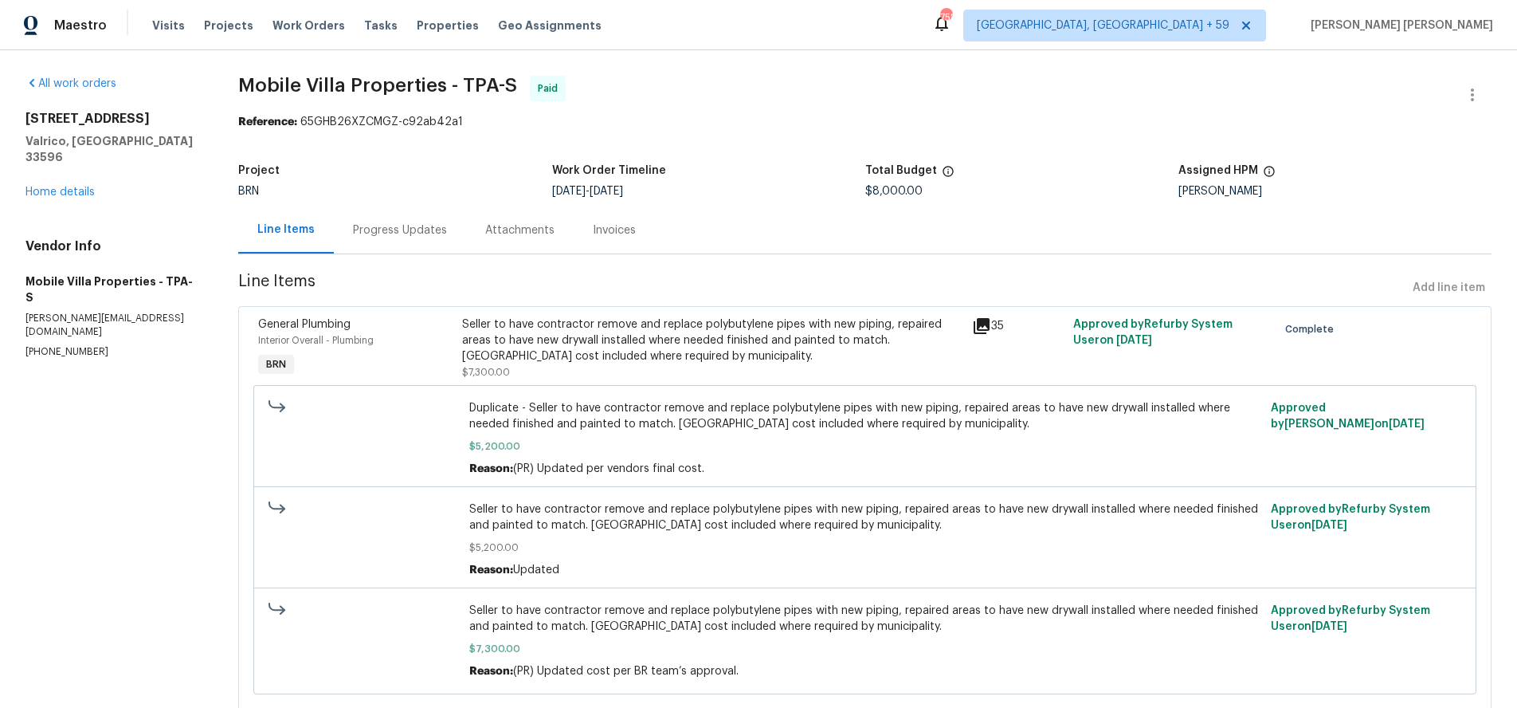
click at [378, 236] on div "Progress Updates" at bounding box center [400, 230] width 94 height 16
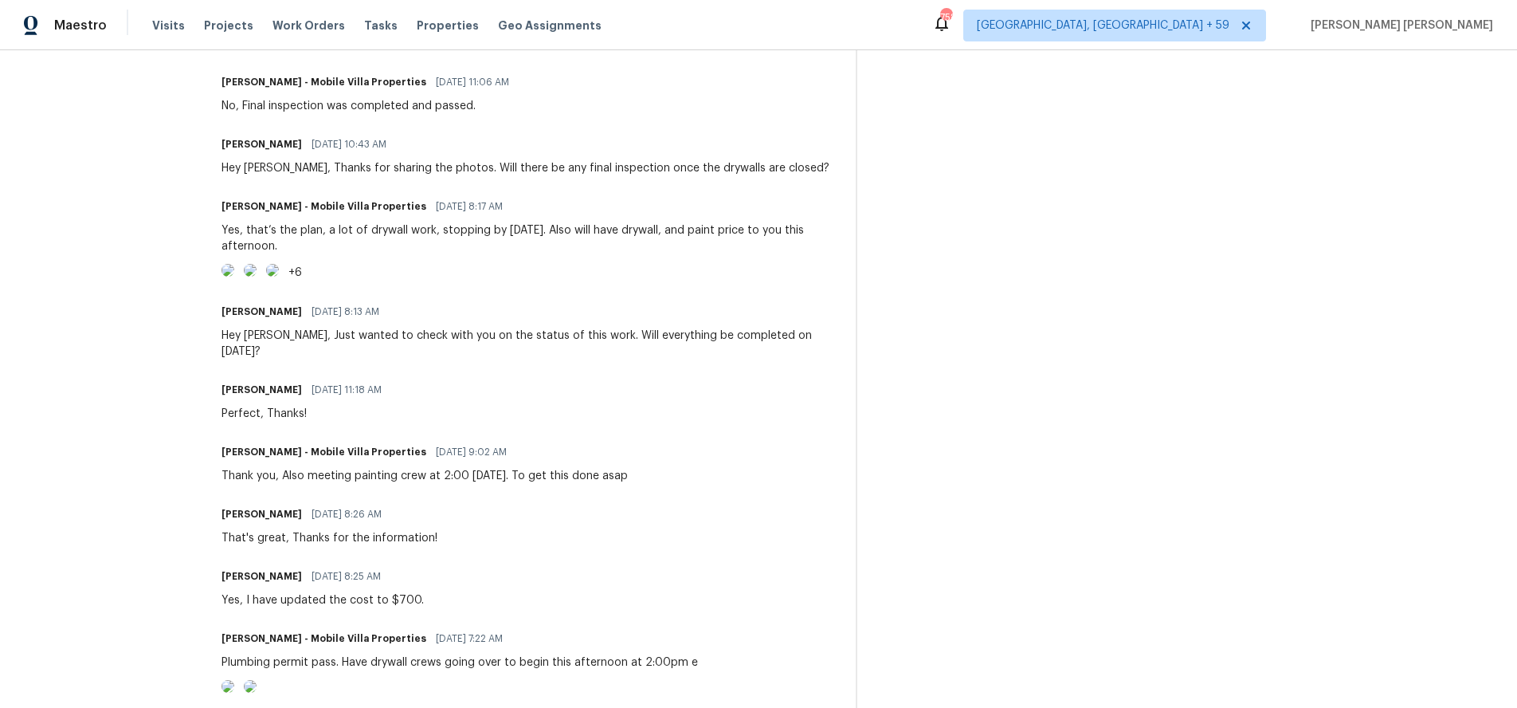
scroll to position [1523, 0]
click at [234, 273] on img at bounding box center [228, 266] width 13 height 13
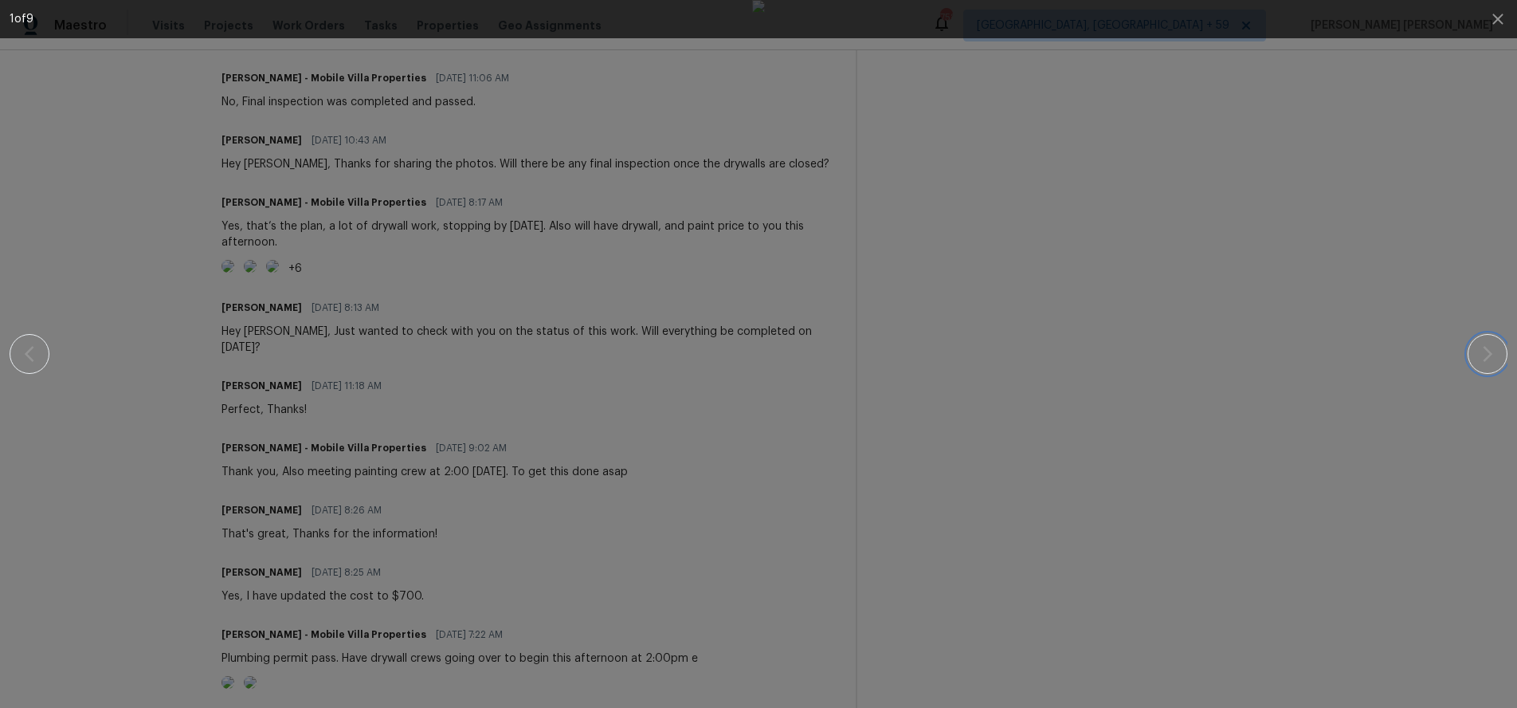
click at [1491, 361] on icon "button" at bounding box center [1487, 353] width 19 height 19
click at [1484, 354] on icon "button" at bounding box center [1487, 353] width 19 height 19
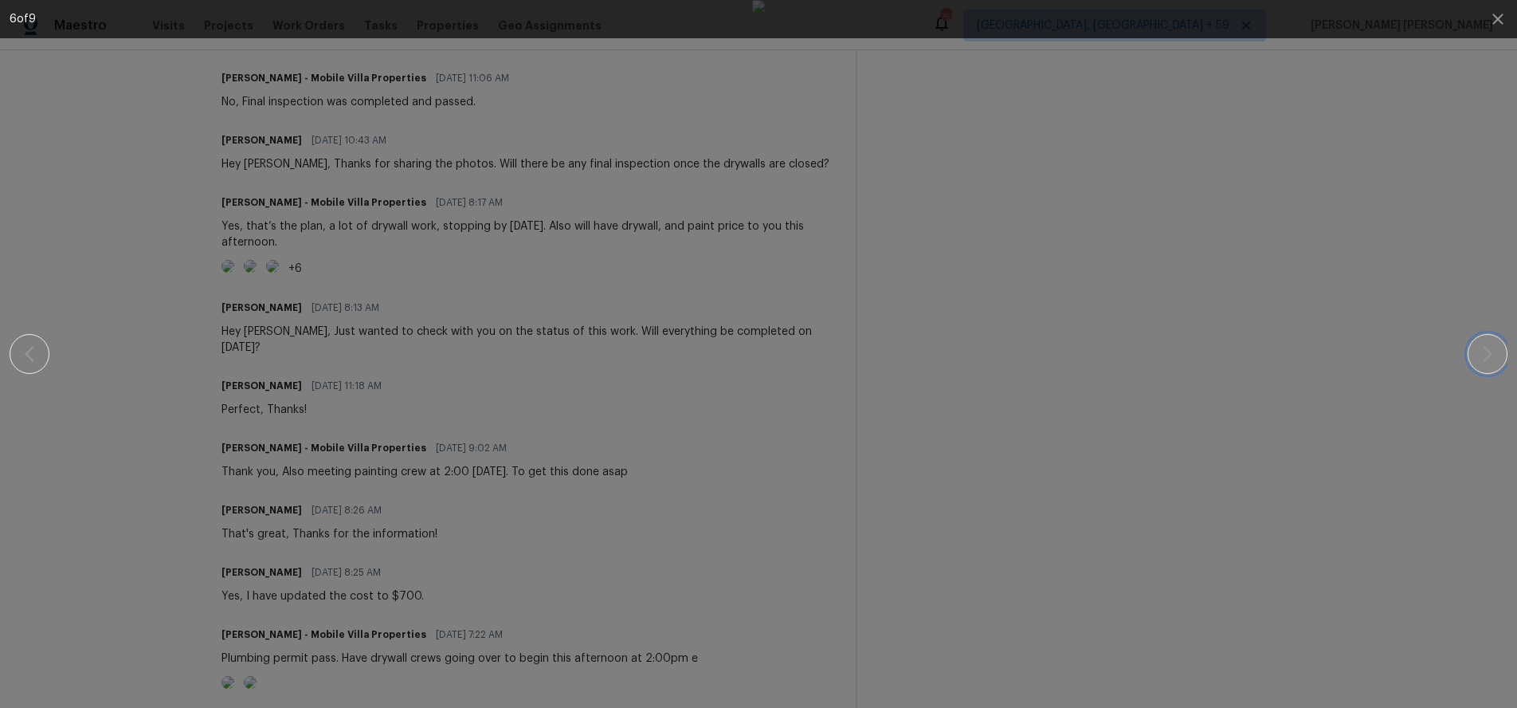
click at [1484, 354] on icon "button" at bounding box center [1487, 353] width 19 height 19
click at [1343, 454] on div at bounding box center [759, 354] width 1380 height 708
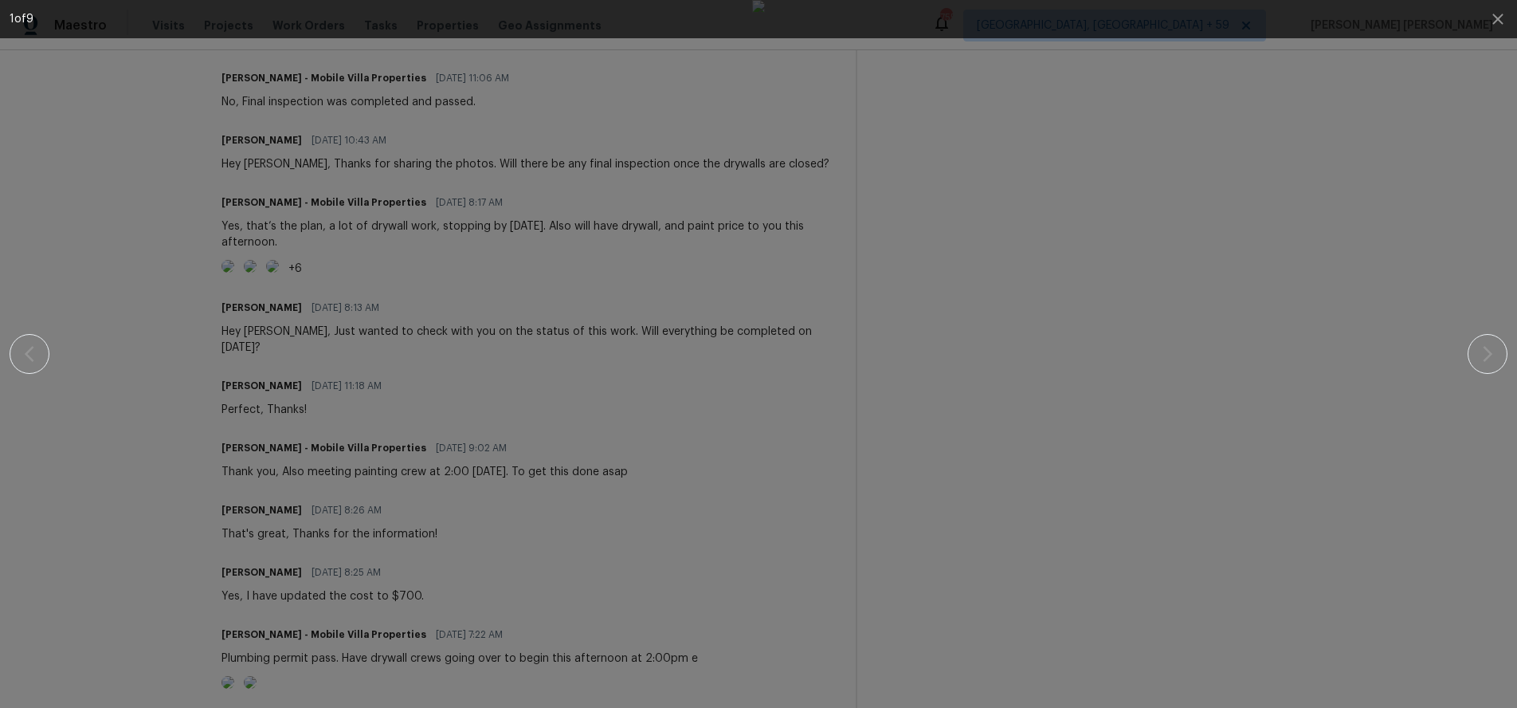
click at [1343, 454] on div at bounding box center [759, 354] width 1380 height 708
click at [1217, 253] on div at bounding box center [759, 354] width 1380 height 708
click at [242, 281] on div at bounding box center [759, 354] width 1380 height 708
click at [103, 257] on div at bounding box center [759, 354] width 1380 height 708
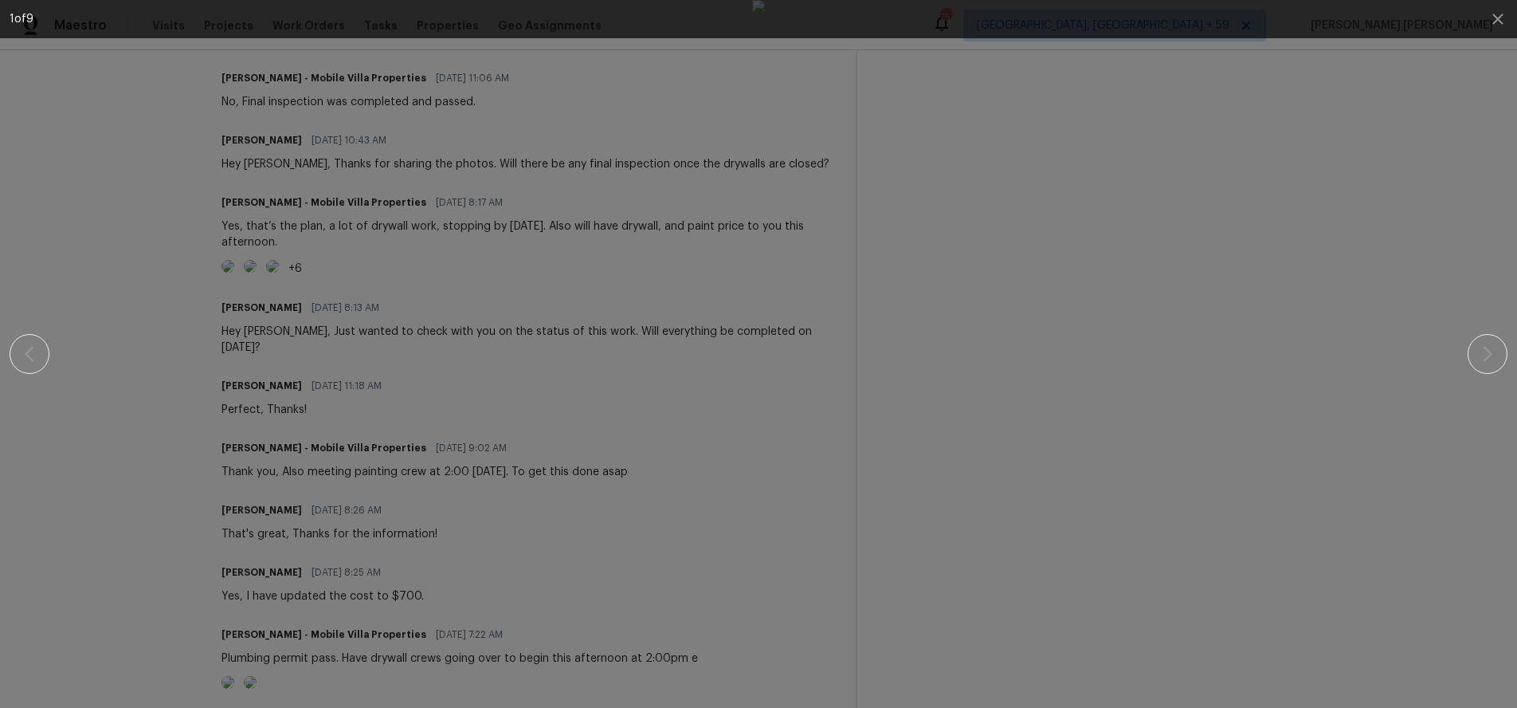
click at [103, 257] on div at bounding box center [759, 354] width 1380 height 708
click at [131, 246] on div at bounding box center [759, 354] width 1380 height 708
click at [1498, 18] on icon "button" at bounding box center [1497, 19] width 10 height 10
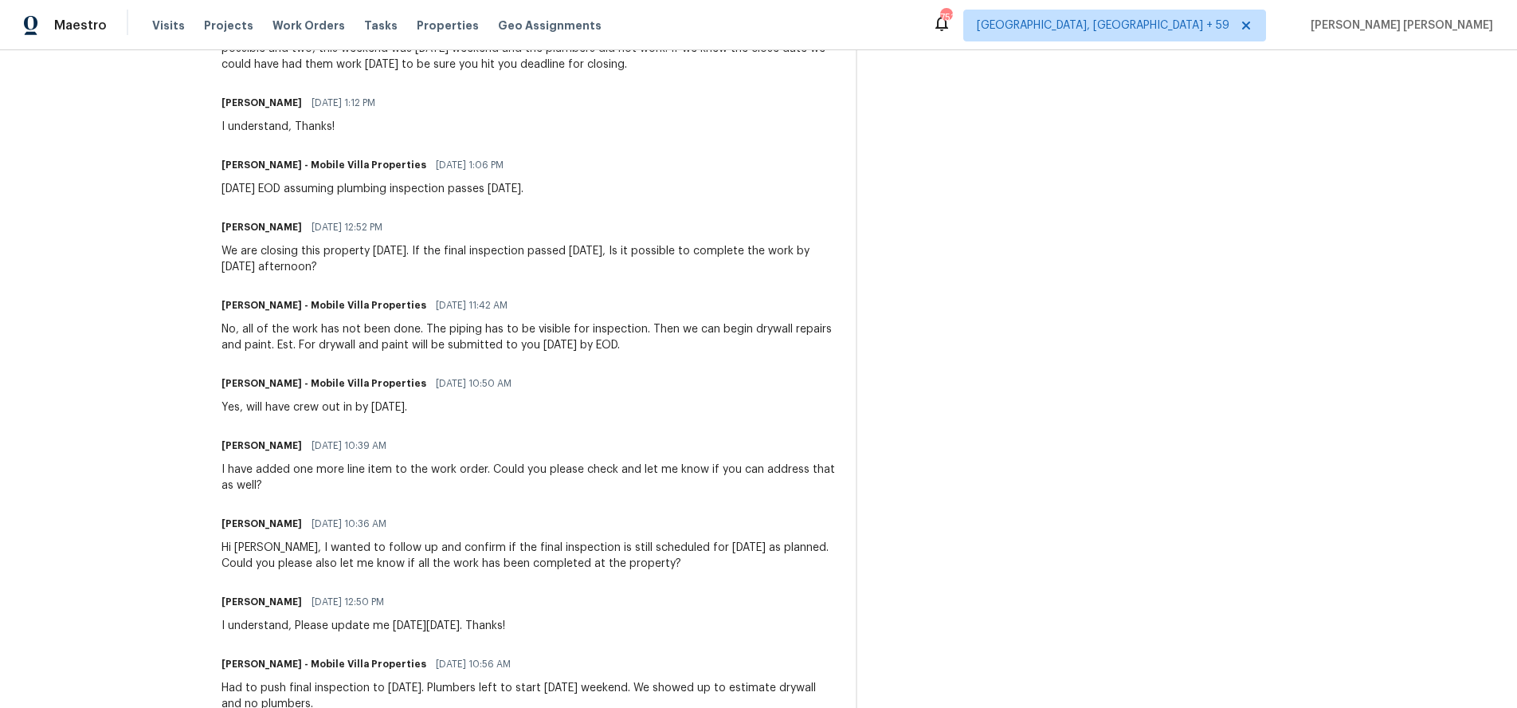
scroll to position [2741, 0]
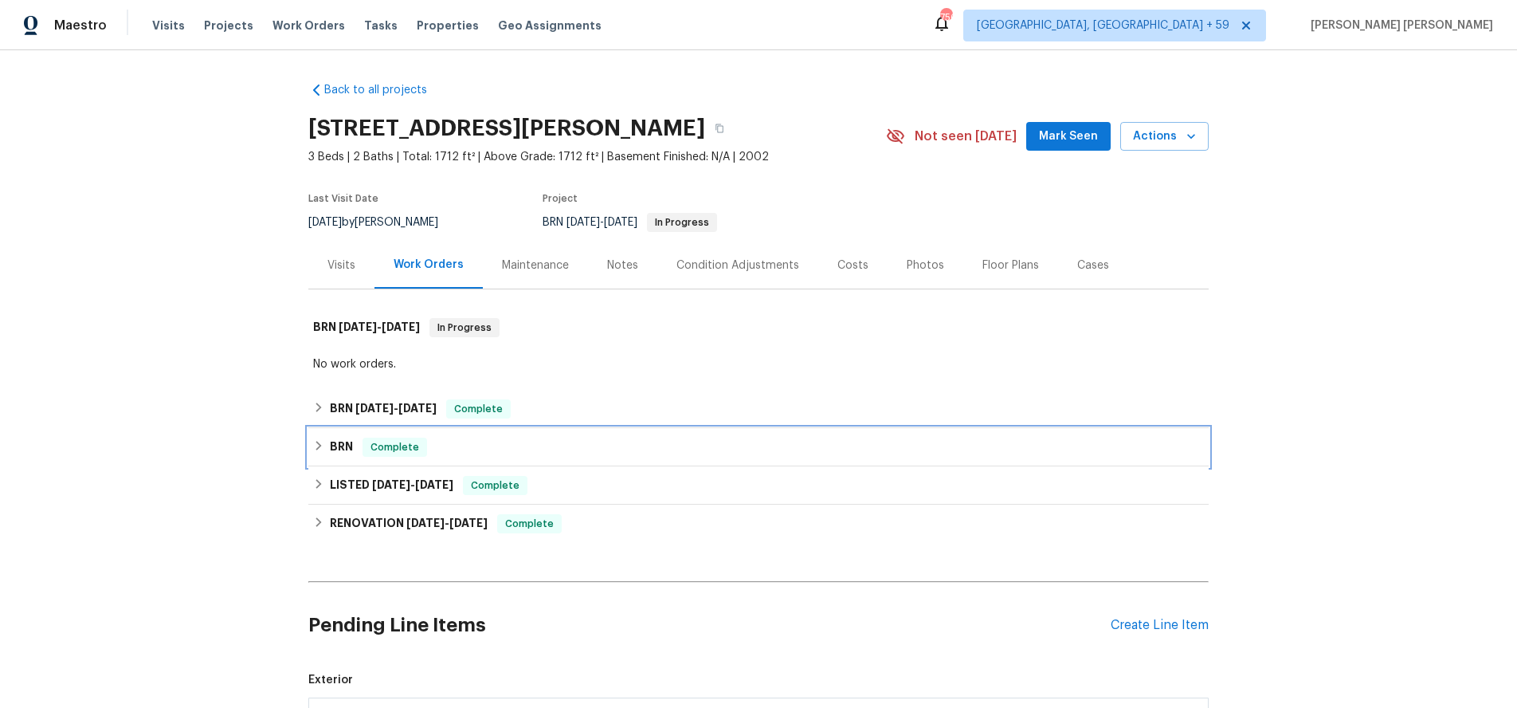
click at [320, 451] on div "BRN Complete" at bounding box center [758, 446] width 891 height 19
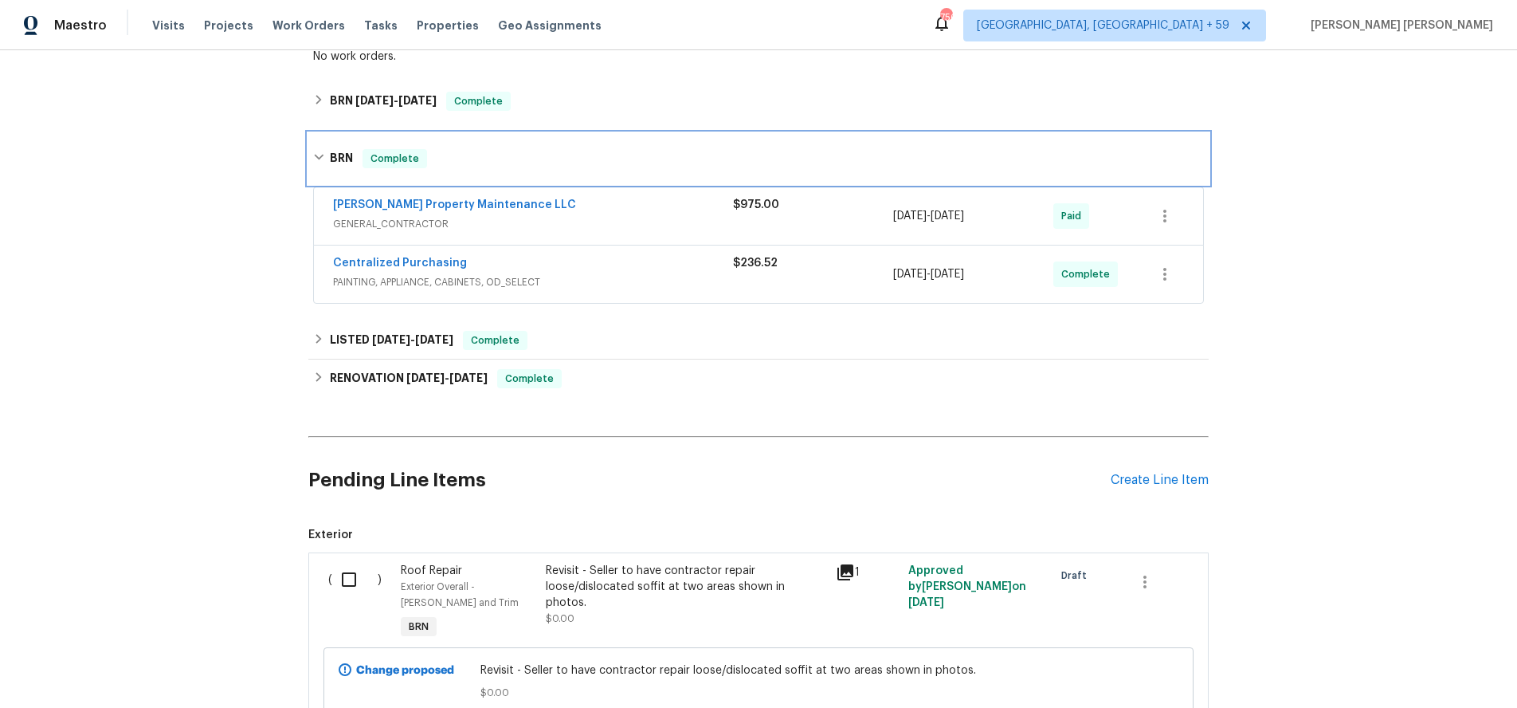
scroll to position [357, 0]
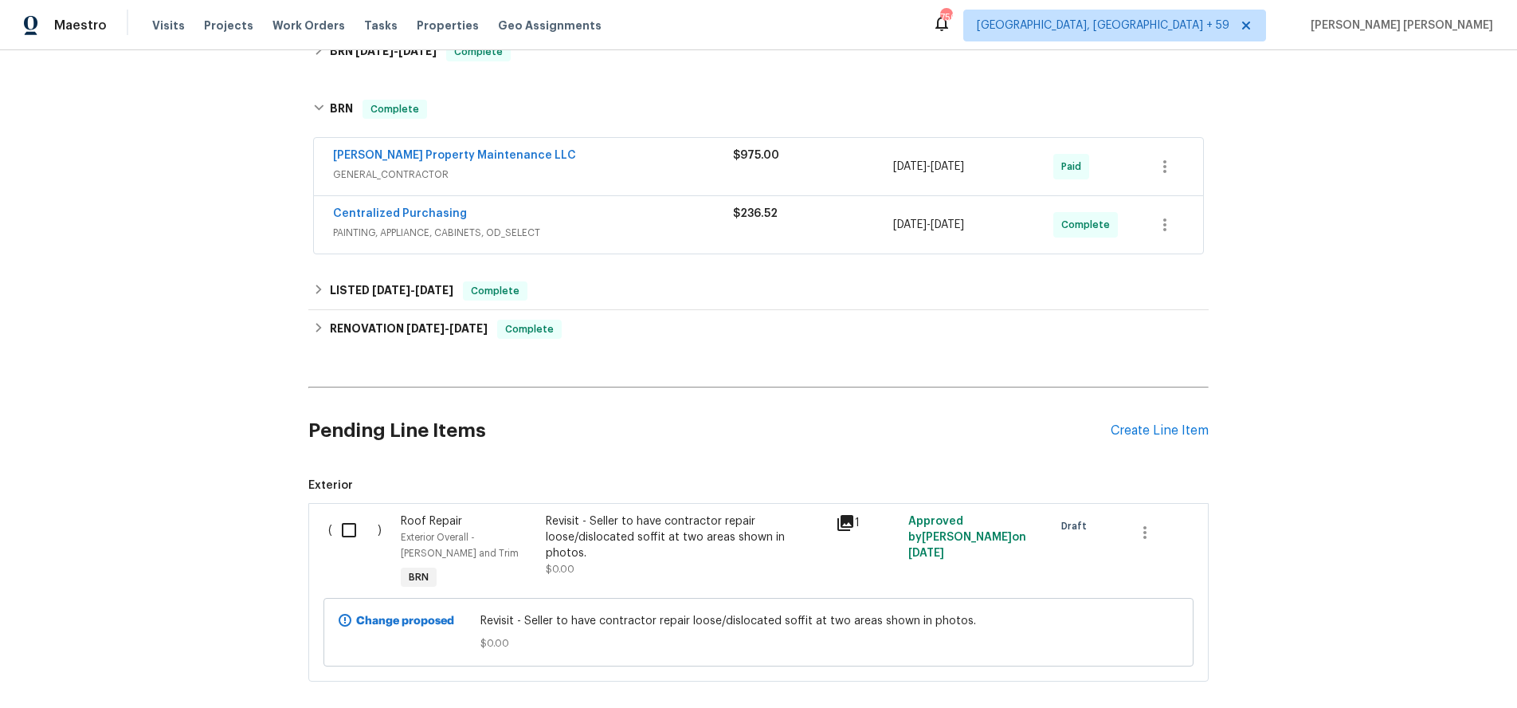
click at [629, 175] on span "GENERAL_CONTRACTOR" at bounding box center [533, 175] width 400 height 16
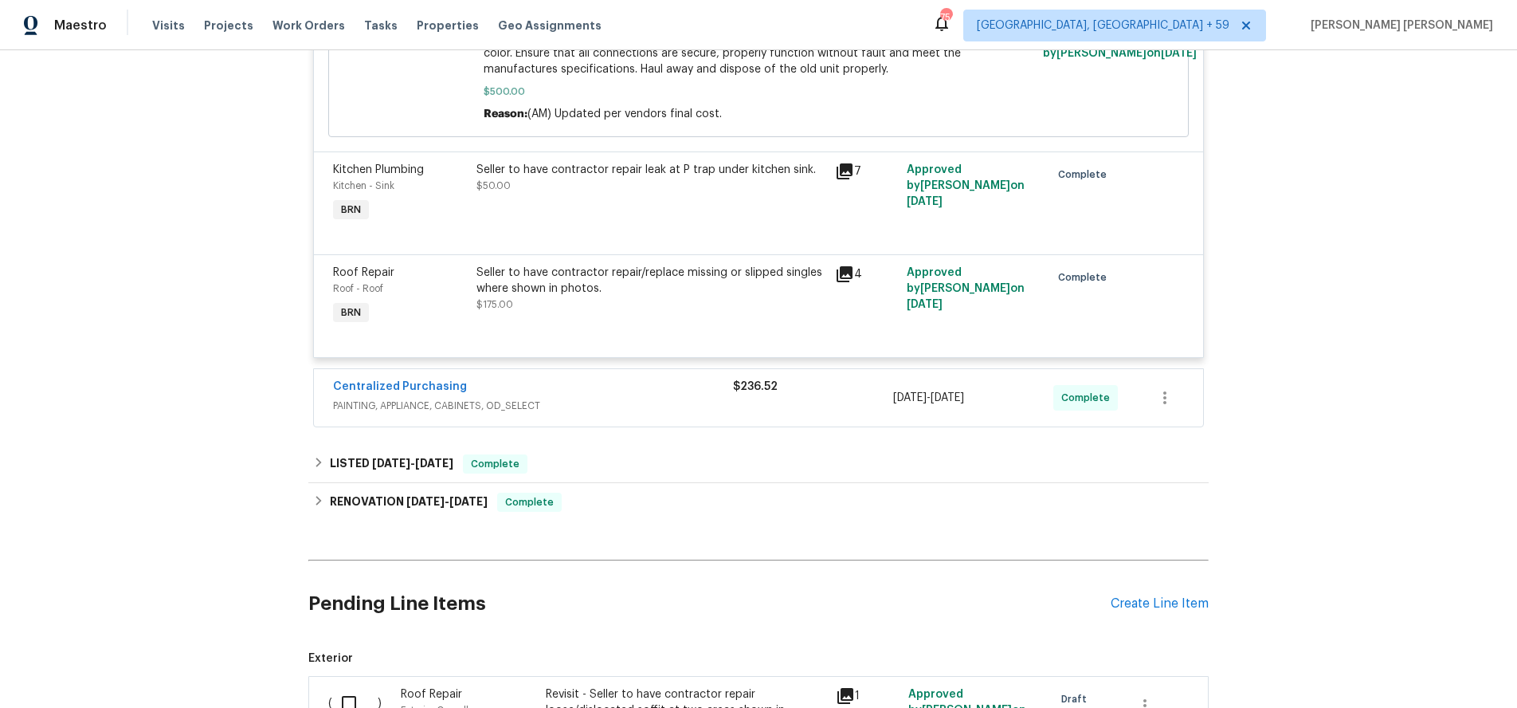
scroll to position [1034, 0]
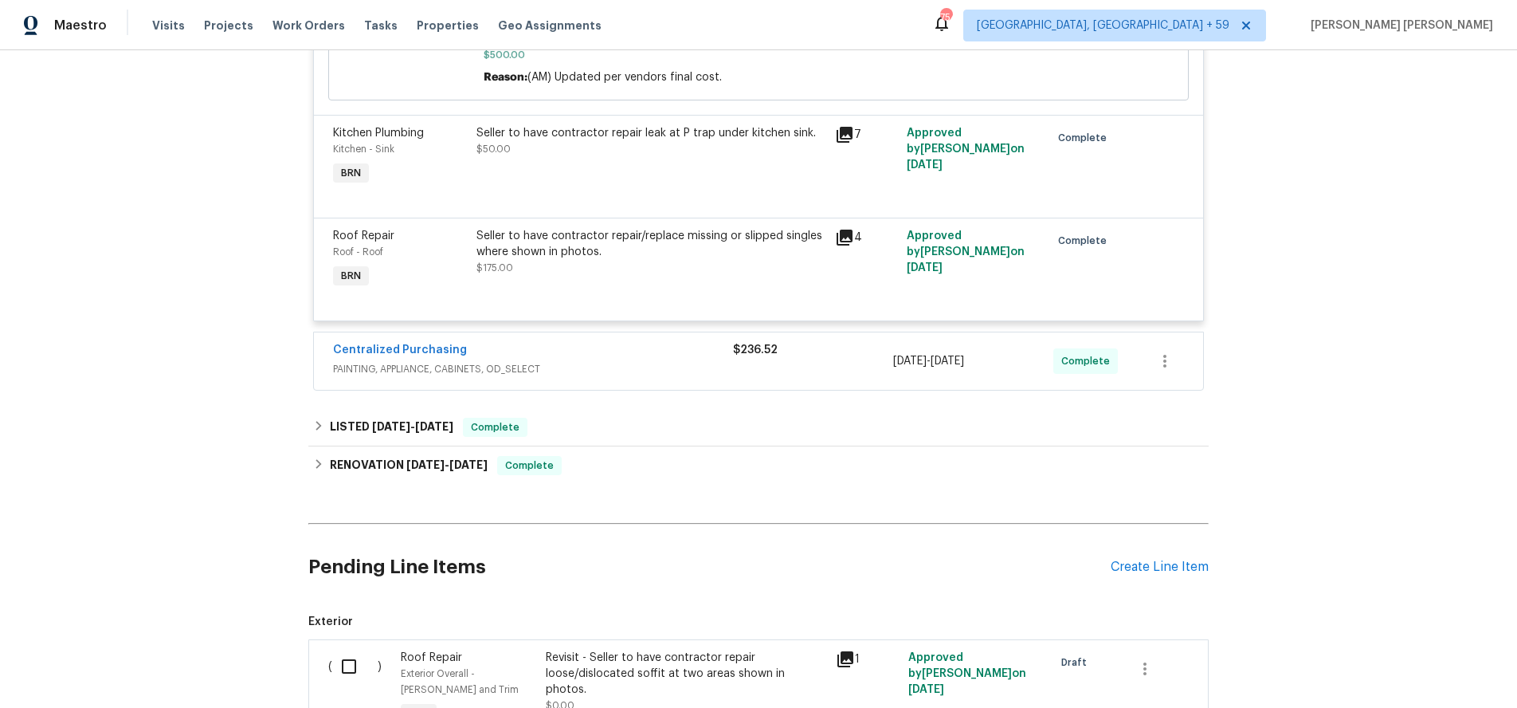
click at [685, 366] on span "PAINTING, APPLIANCE, CABINETS, OD_SELECT" at bounding box center [533, 369] width 400 height 16
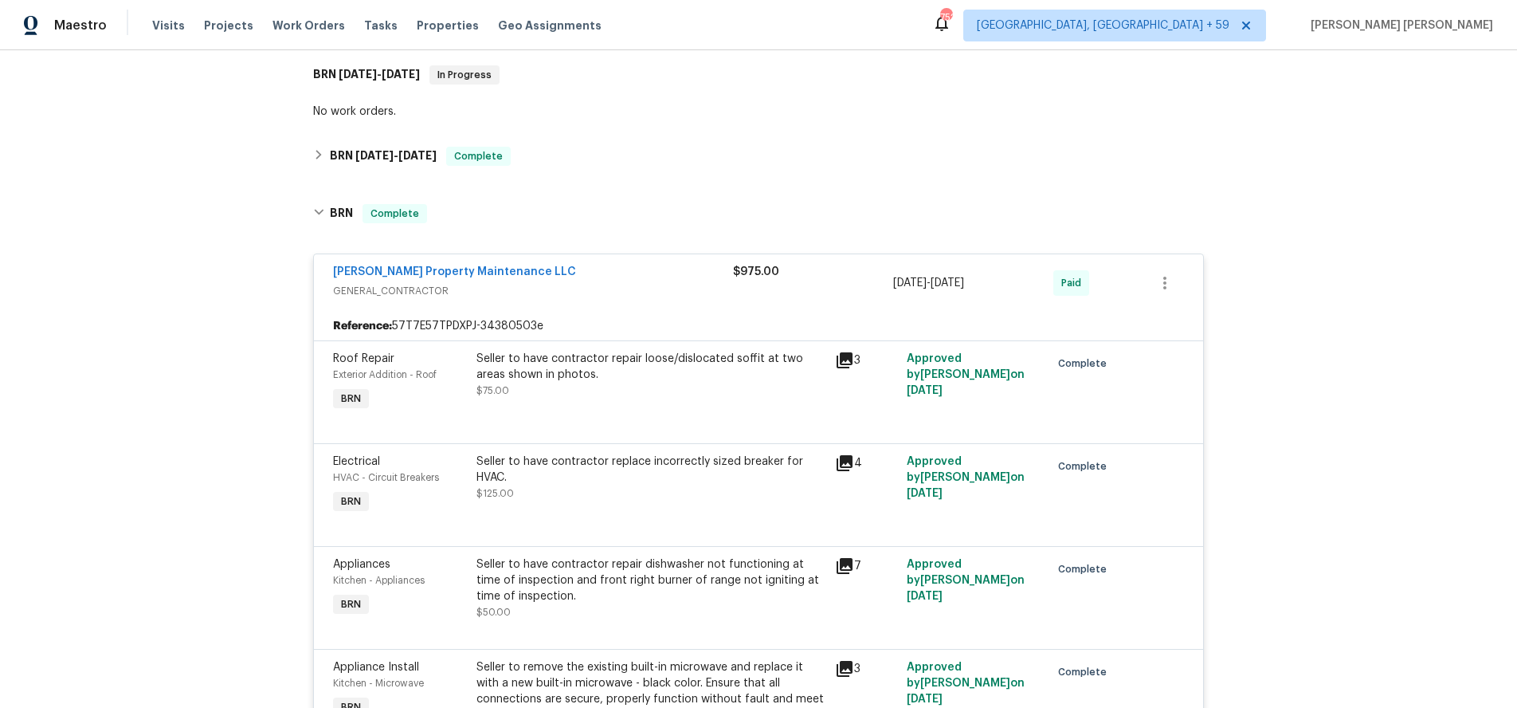
scroll to position [0, 0]
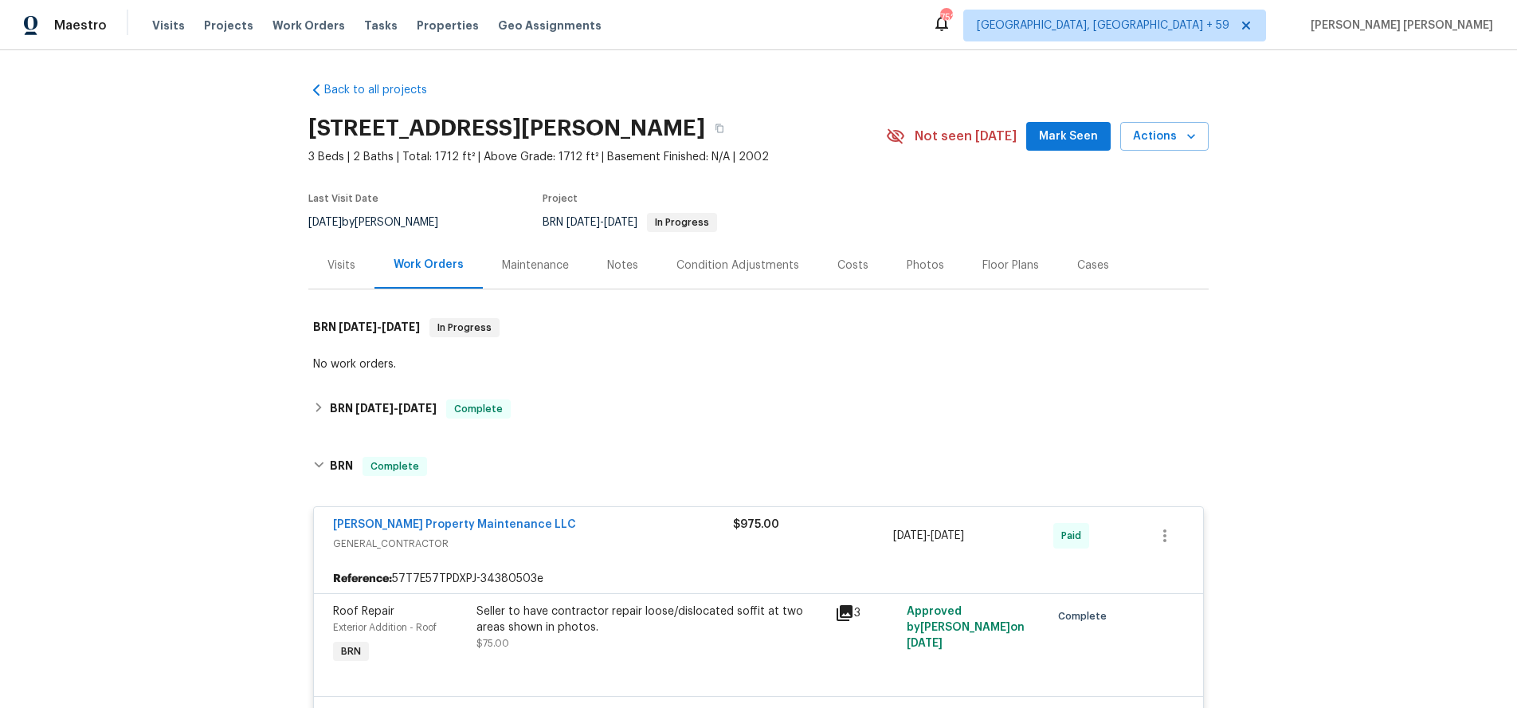
click at [355, 261] on div "Visits" at bounding box center [341, 264] width 66 height 47
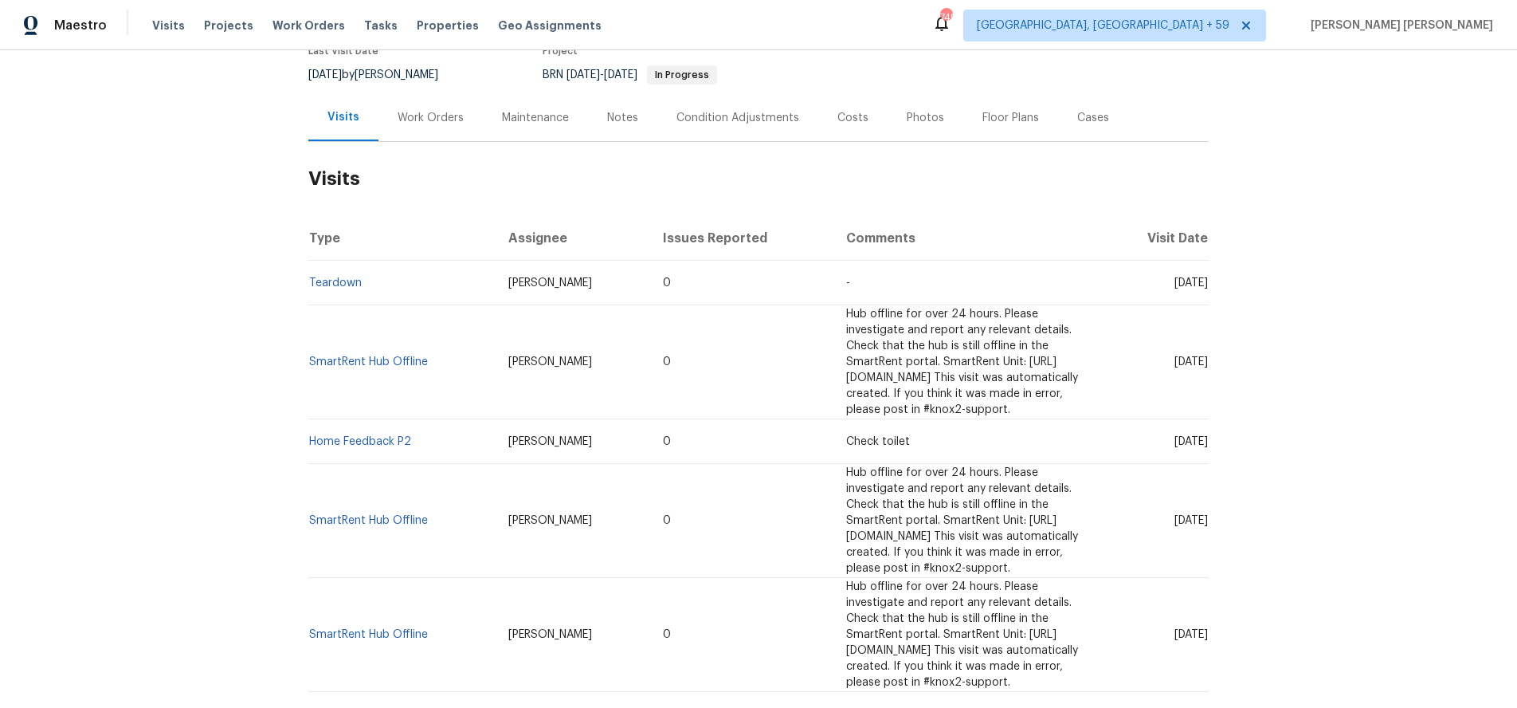
scroll to position [174, 0]
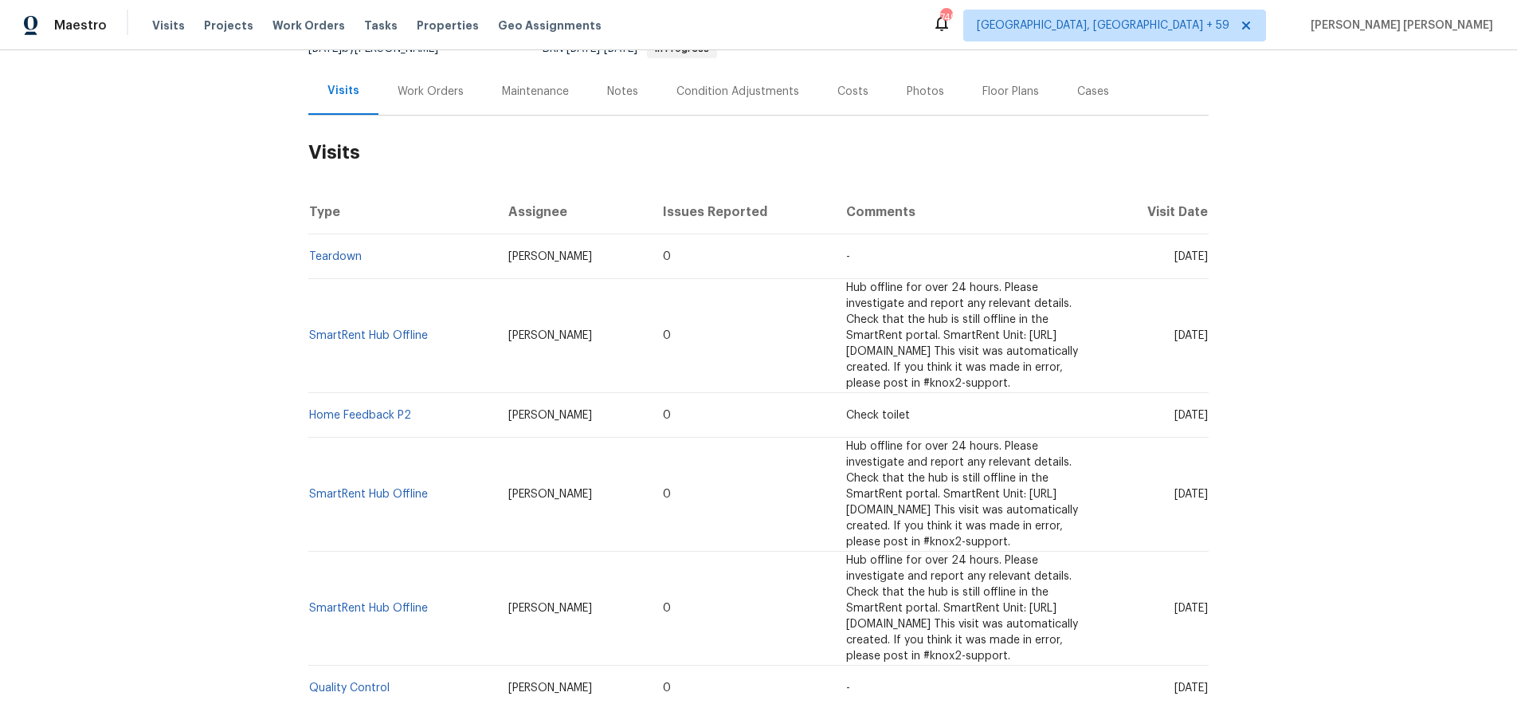
click at [425, 90] on div "Work Orders" at bounding box center [431, 92] width 66 height 16
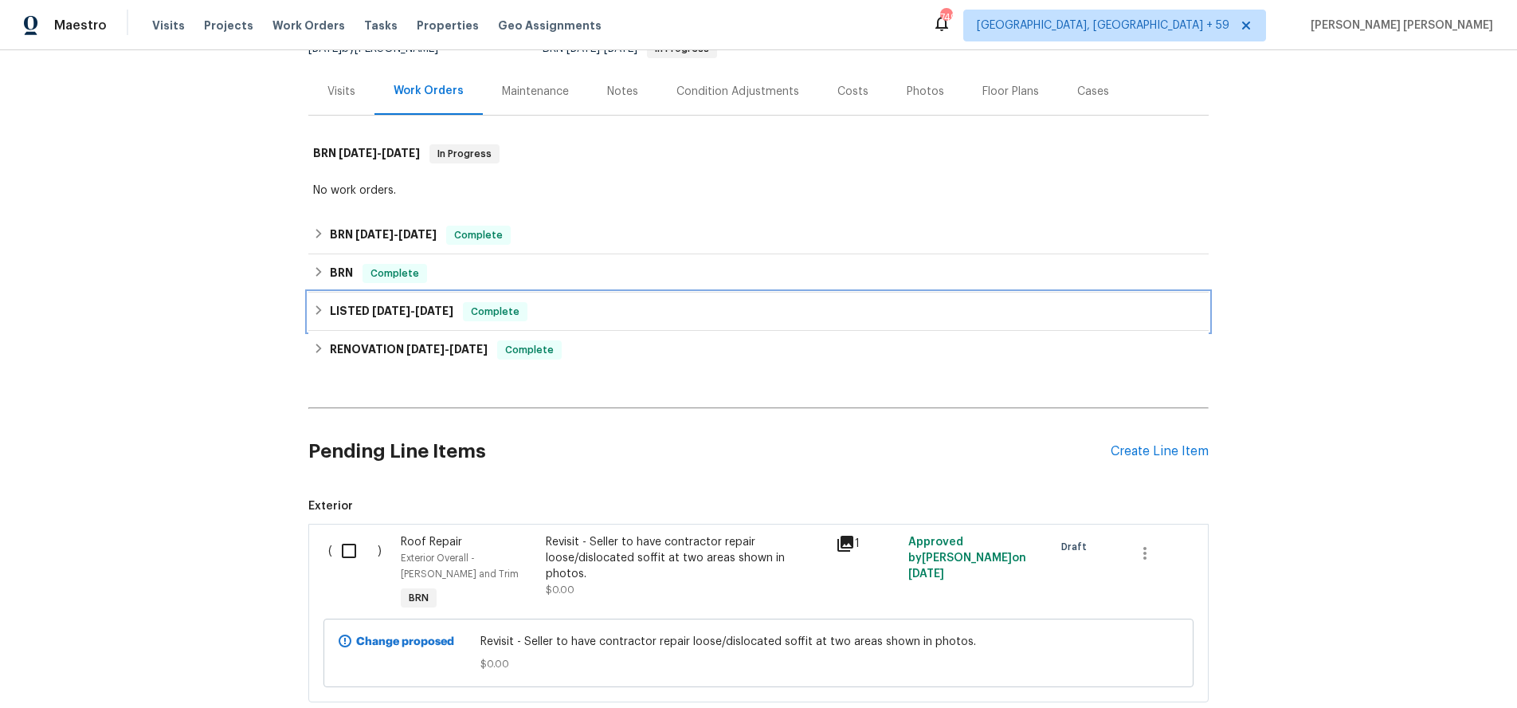
click at [312, 308] on div "LISTED 3/28/25 - 3/31/25 Complete" at bounding box center [758, 311] width 900 height 38
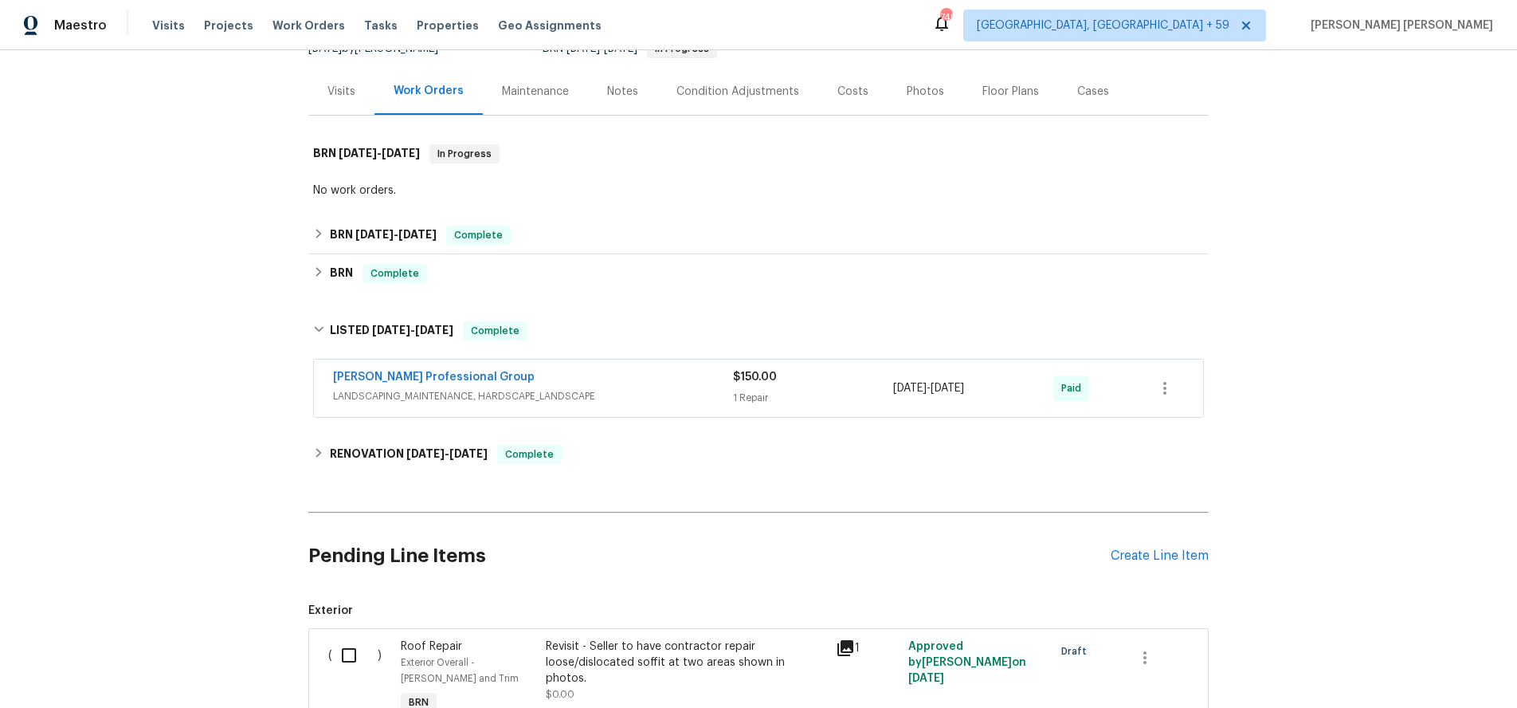
click at [623, 386] on div "Ramsey's Professional Group" at bounding box center [533, 378] width 400 height 19
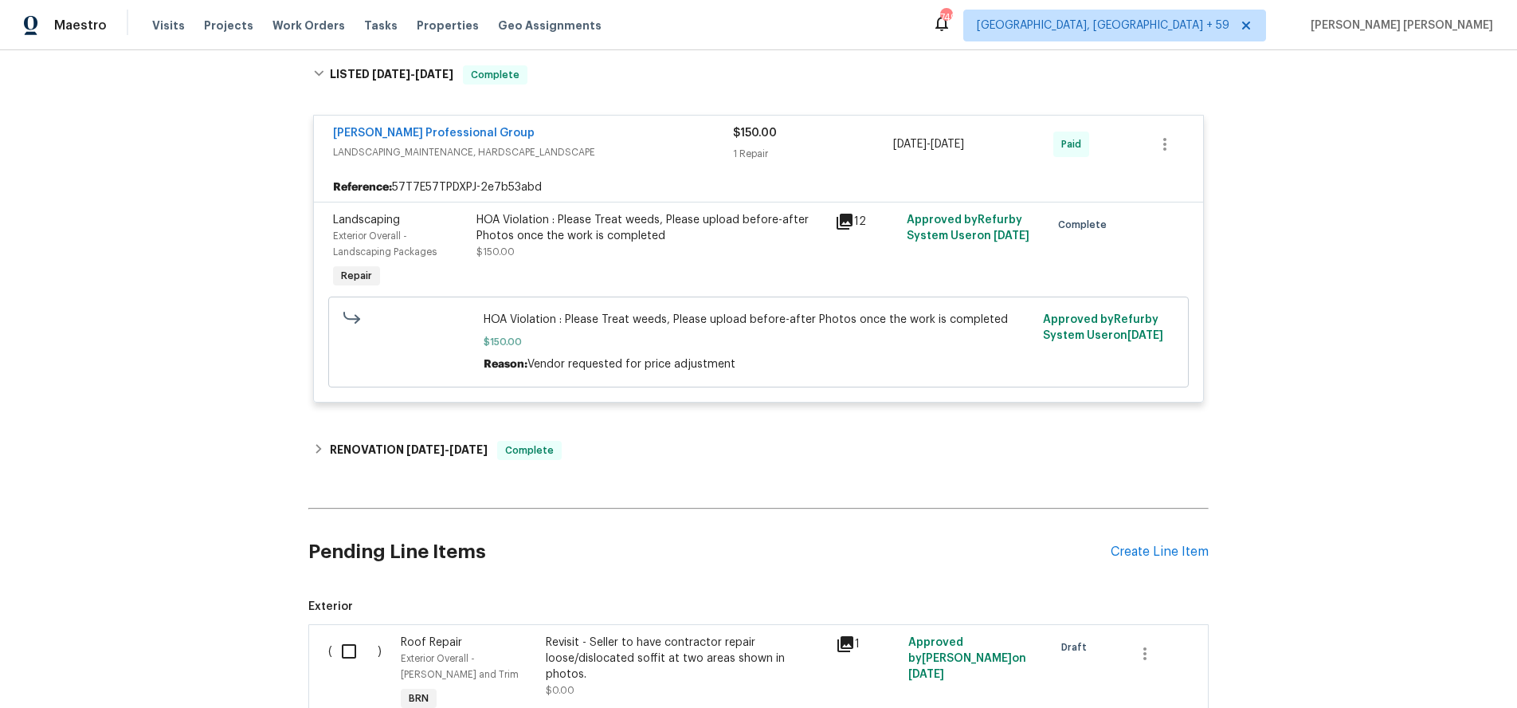
scroll to position [437, 0]
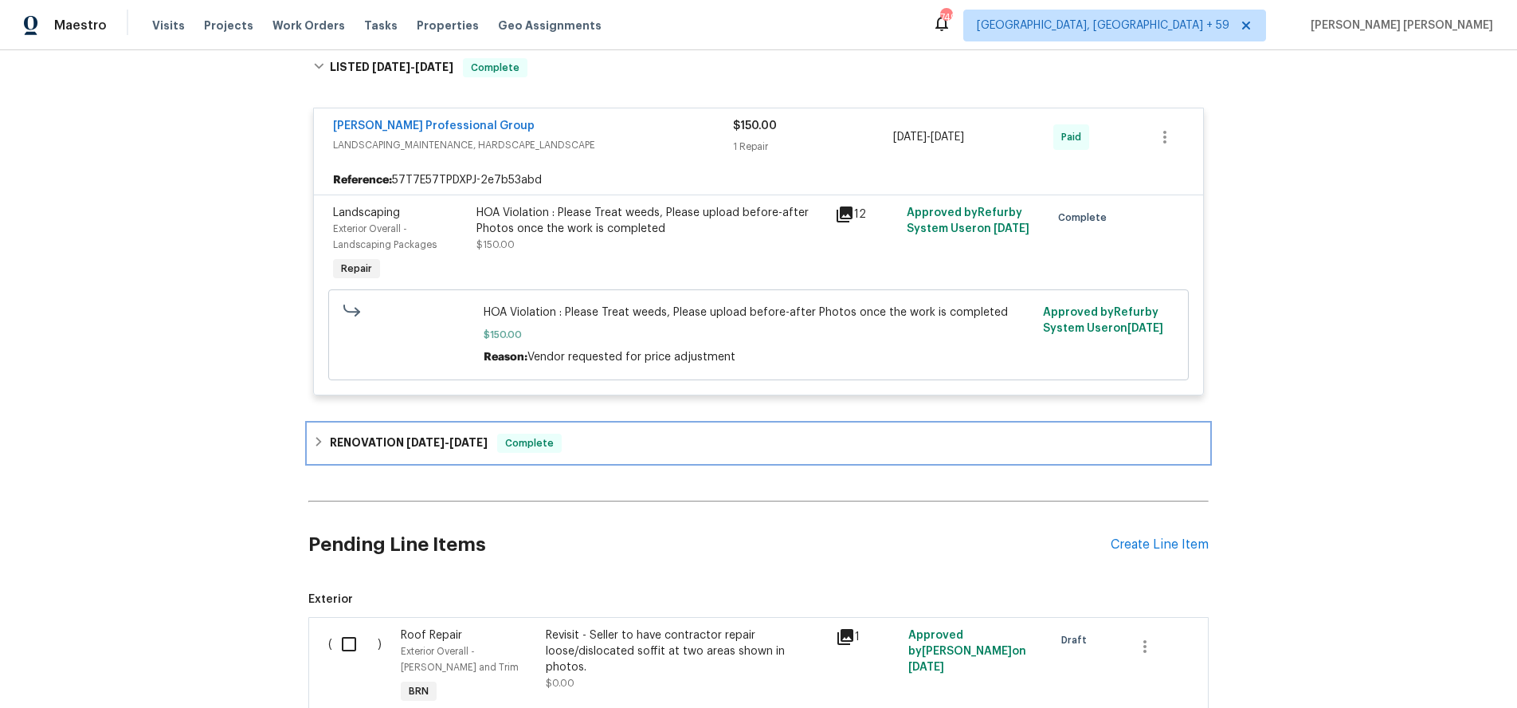
click at [320, 445] on icon at bounding box center [318, 441] width 11 height 11
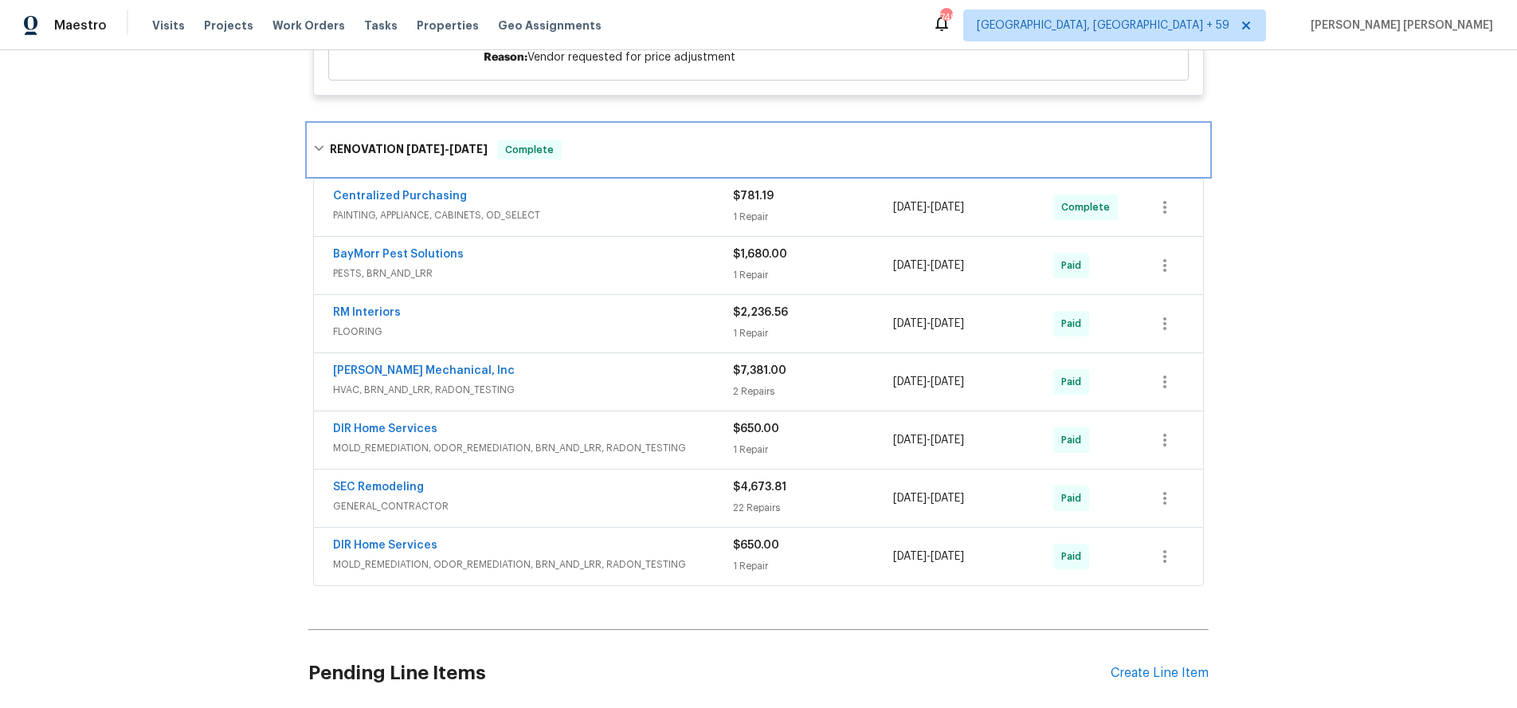
scroll to position [868, 0]
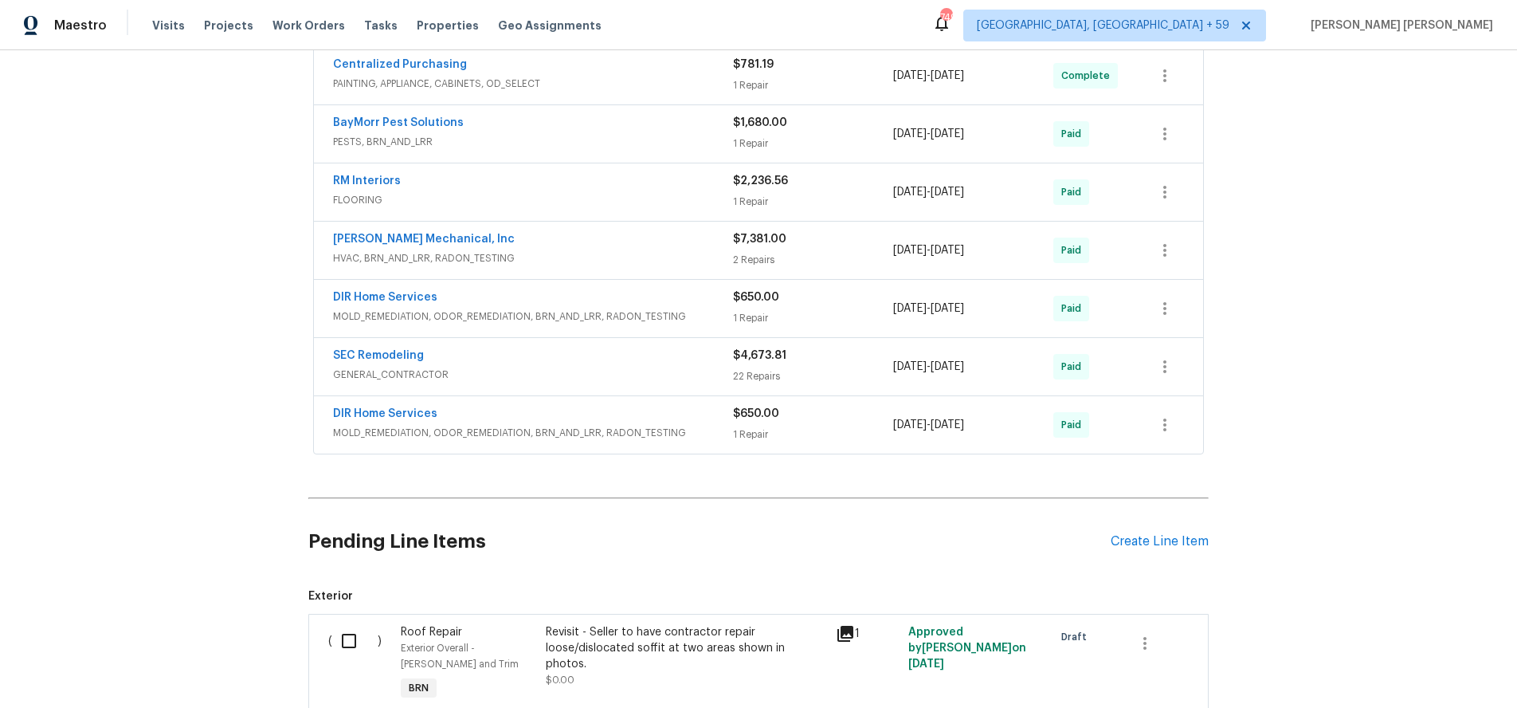
click at [557, 422] on div "DIR Home Services" at bounding box center [533, 415] width 400 height 19
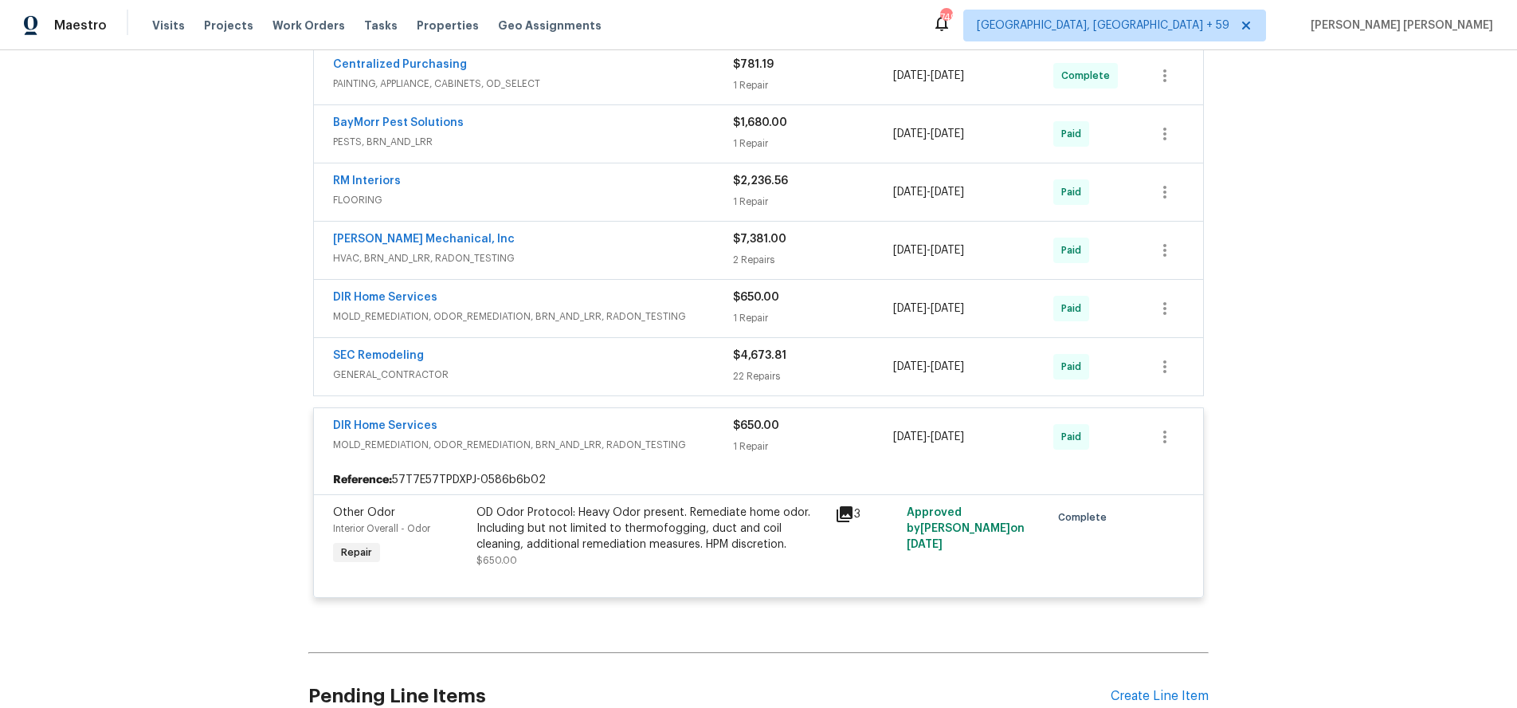
scroll to position [865, 0]
click at [568, 312] on span "MOLD_REMEDIATION, ODOR_REMEDIATION, BRN_AND_LRR, RADON_TESTING" at bounding box center [533, 319] width 400 height 16
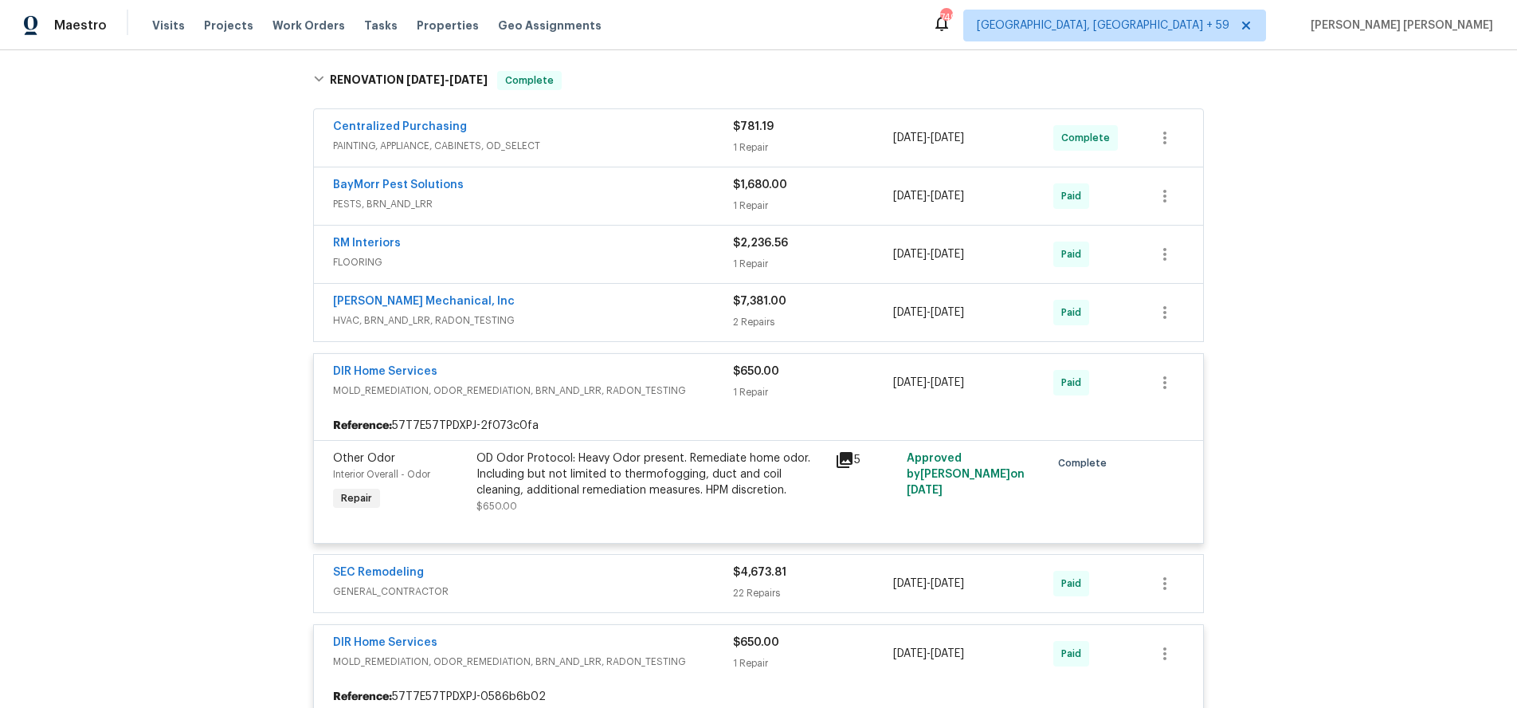
scroll to position [784, 0]
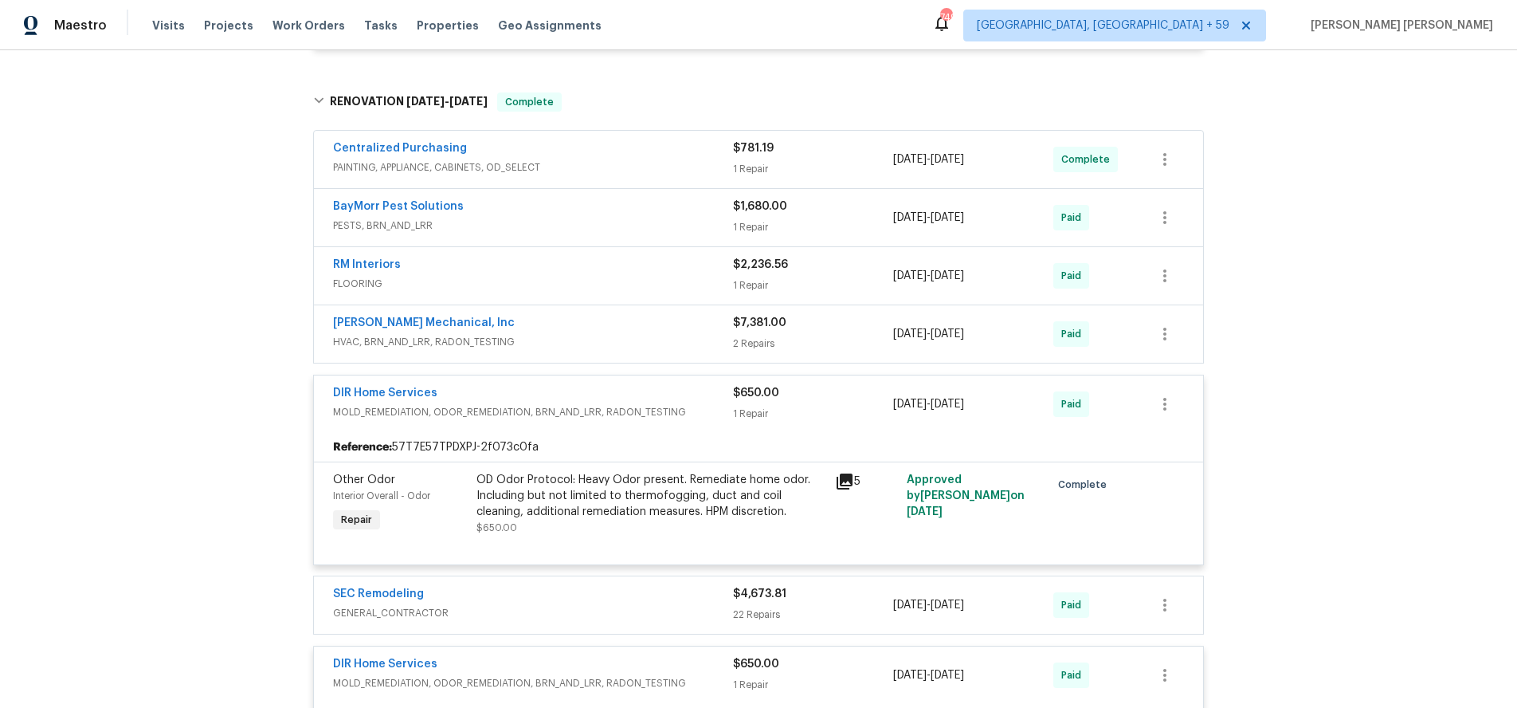
click at [596, 225] on span "PESTS, BRN_AND_LRR" at bounding box center [533, 226] width 400 height 16
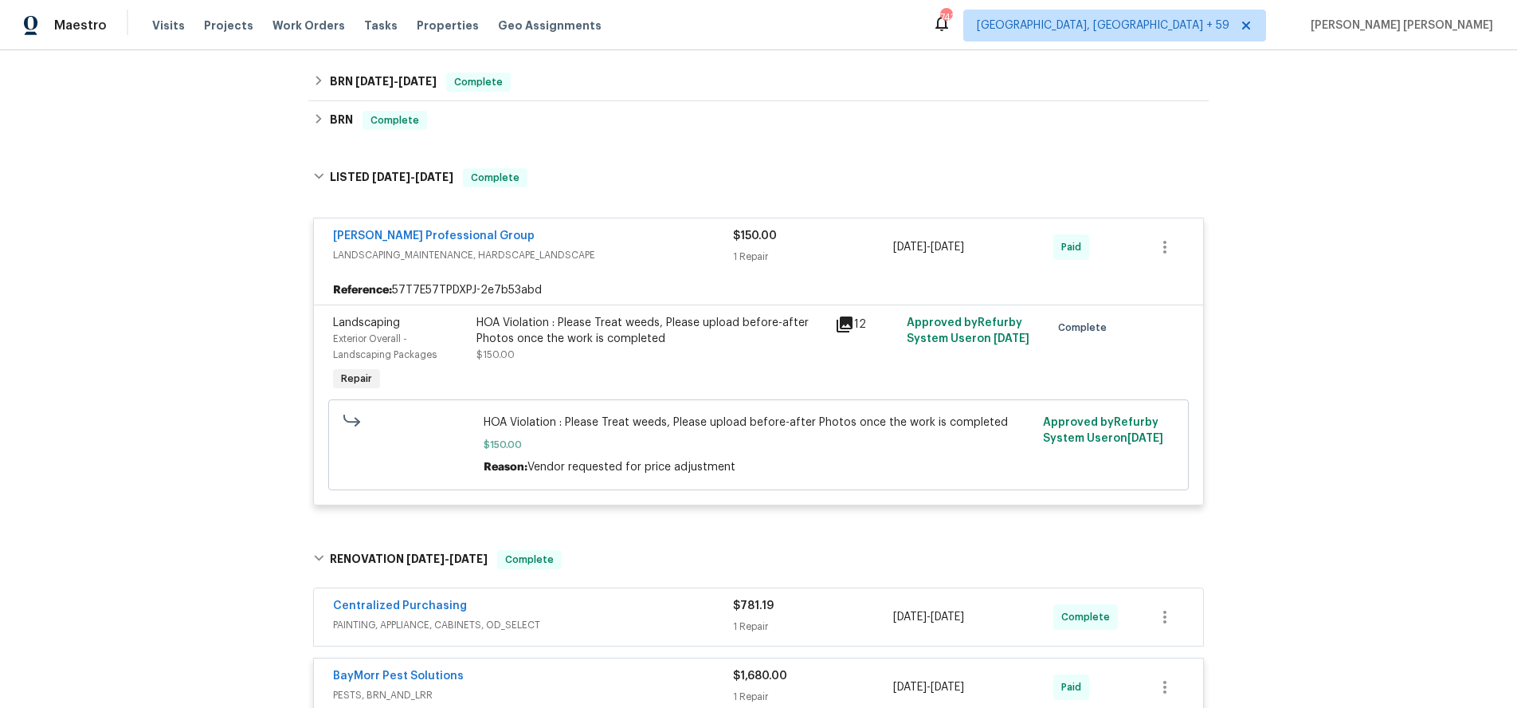
scroll to position [0, 0]
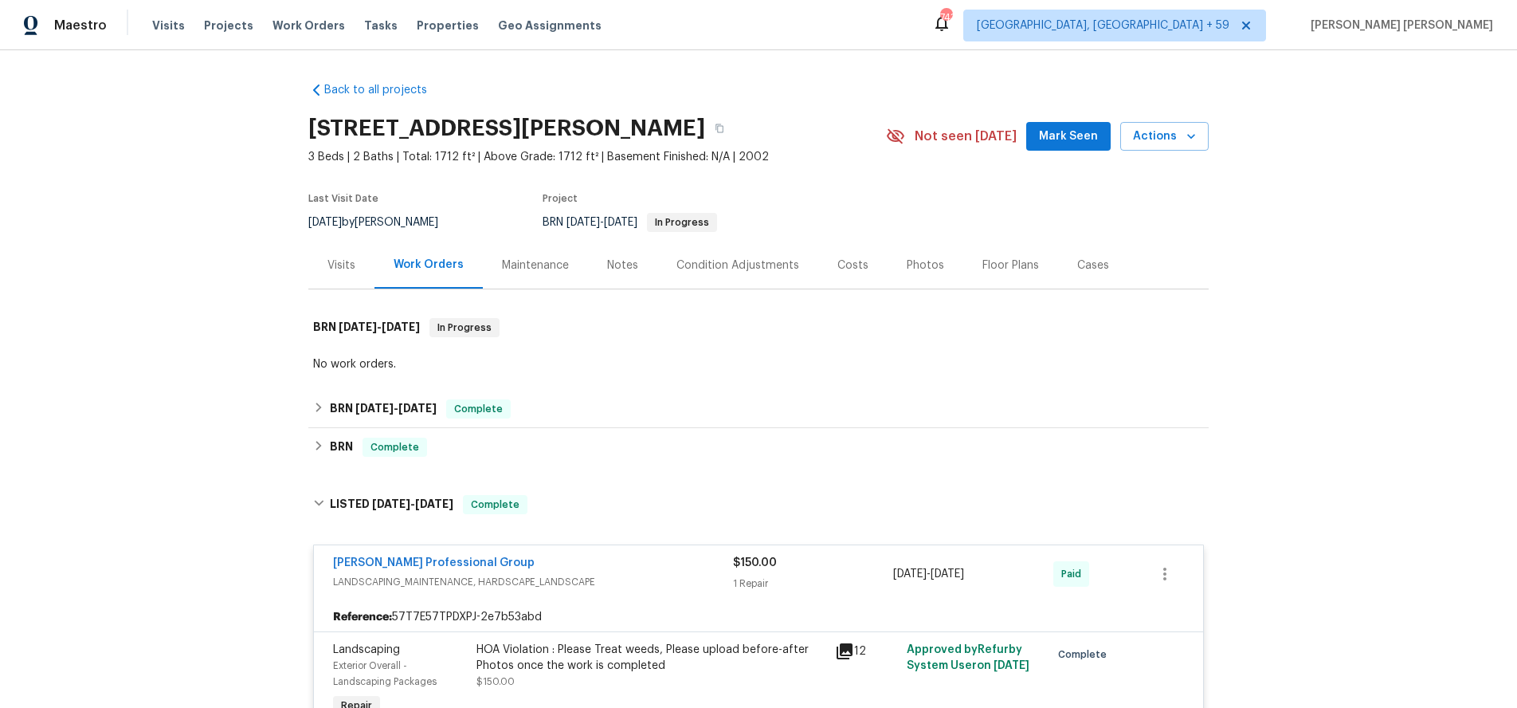
click at [343, 267] on div "Visits" at bounding box center [341, 265] width 28 height 16
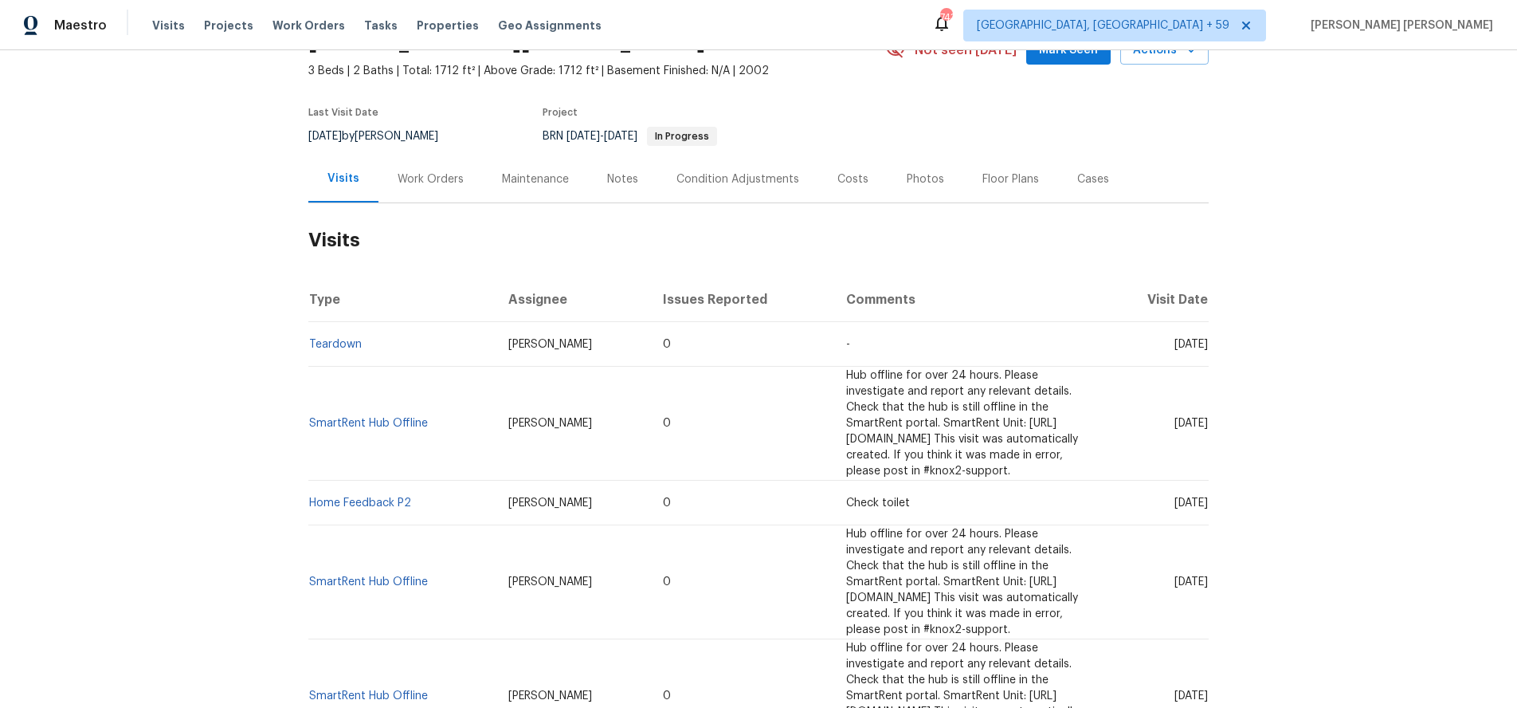
scroll to position [85, 0]
click at [1079, 175] on div "Cases" at bounding box center [1093, 180] width 32 height 16
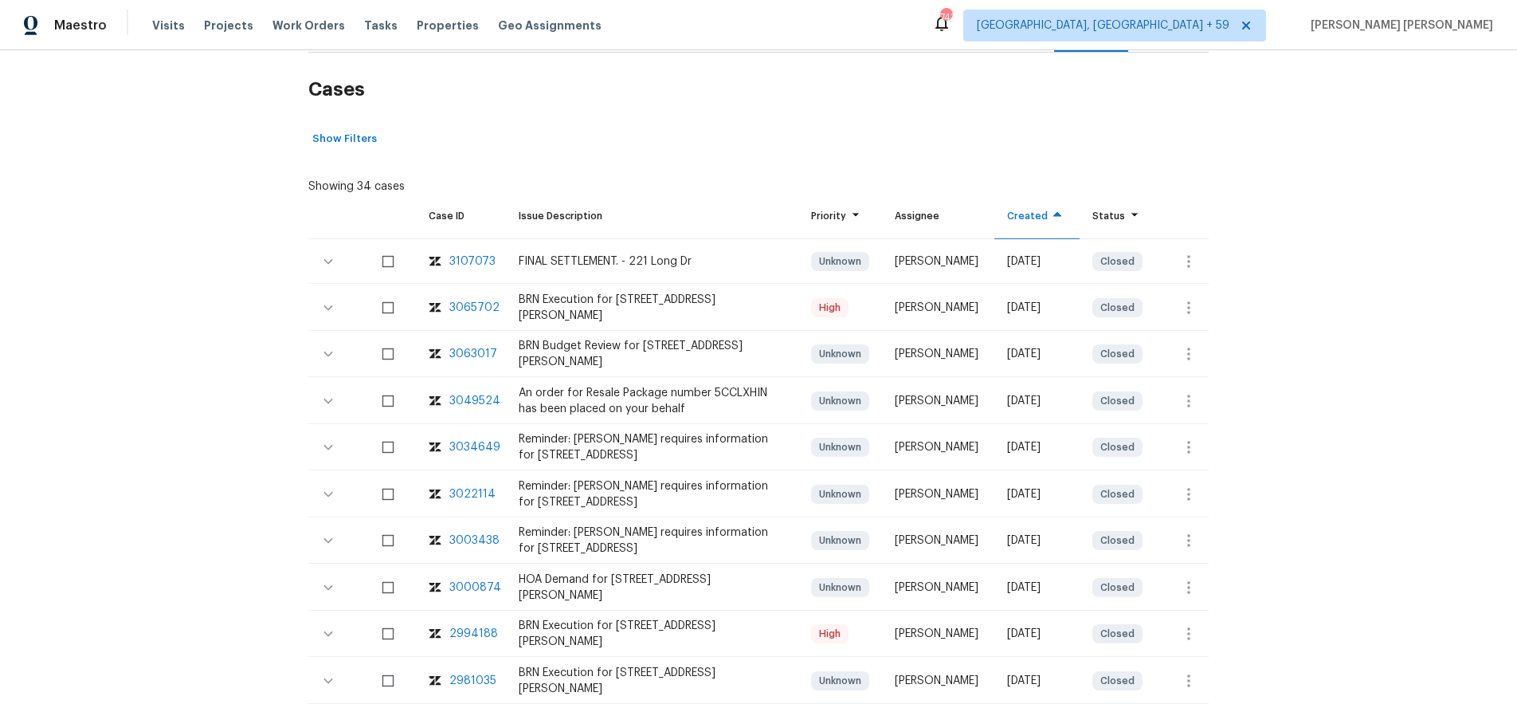
scroll to position [266, 0]
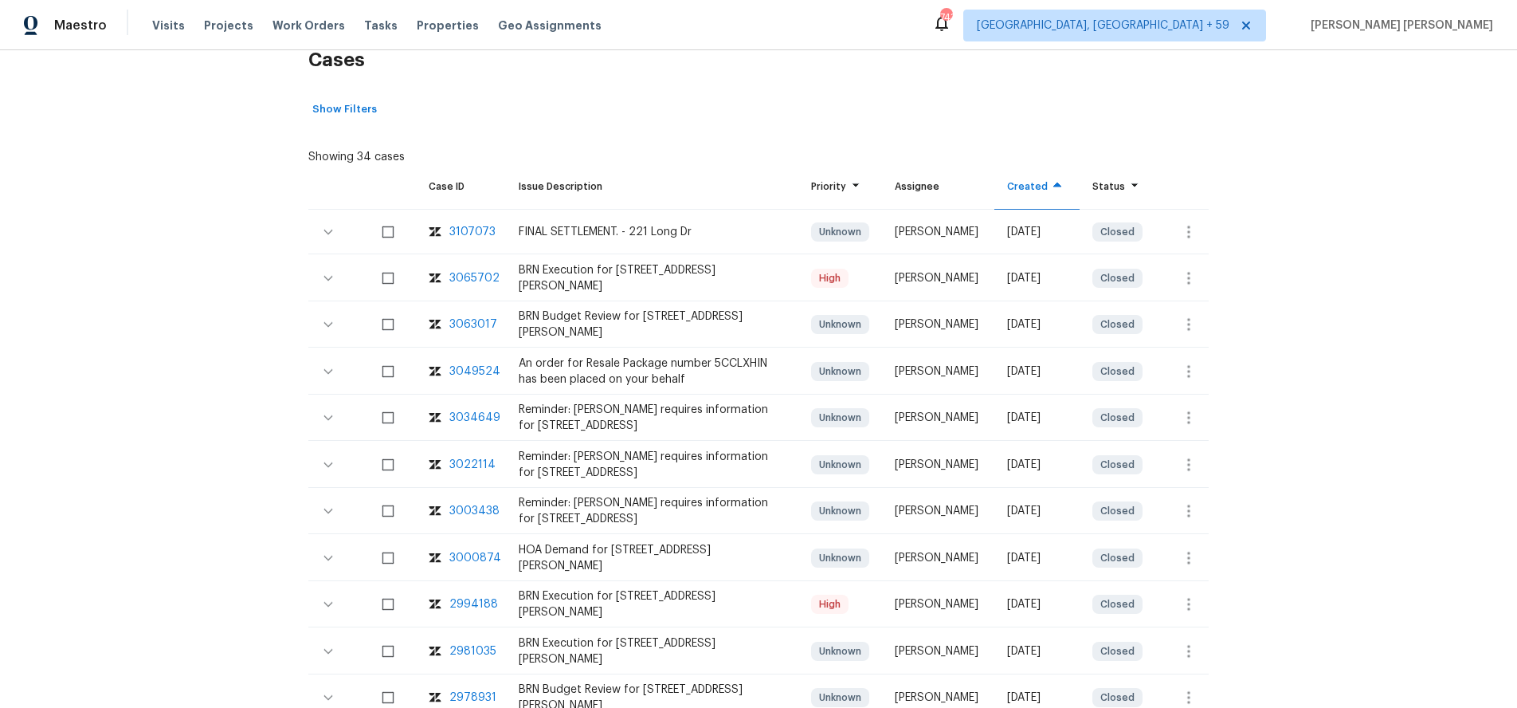
click at [484, 281] on div "3065702" at bounding box center [474, 278] width 50 height 16
click at [461, 326] on div "3063017" at bounding box center [473, 324] width 48 height 16
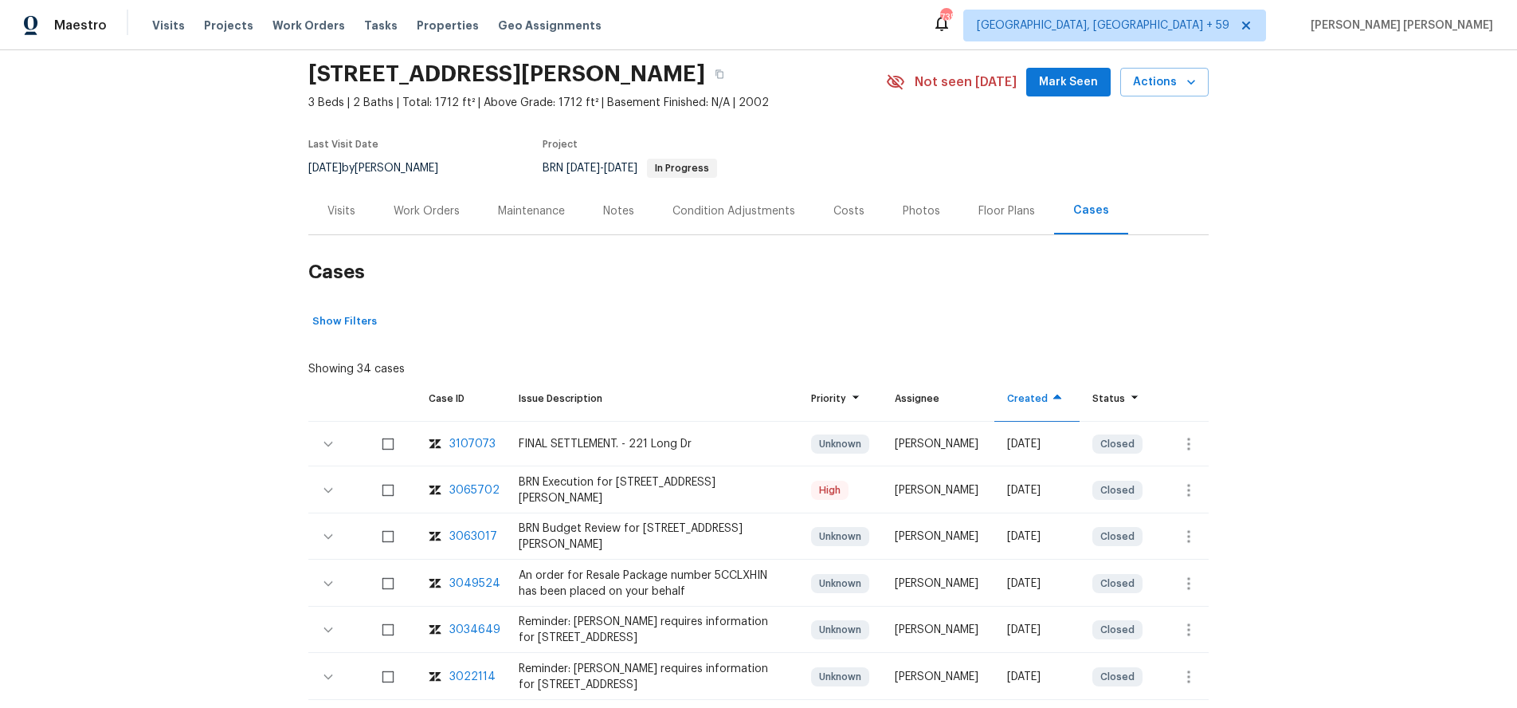
scroll to position [0, 0]
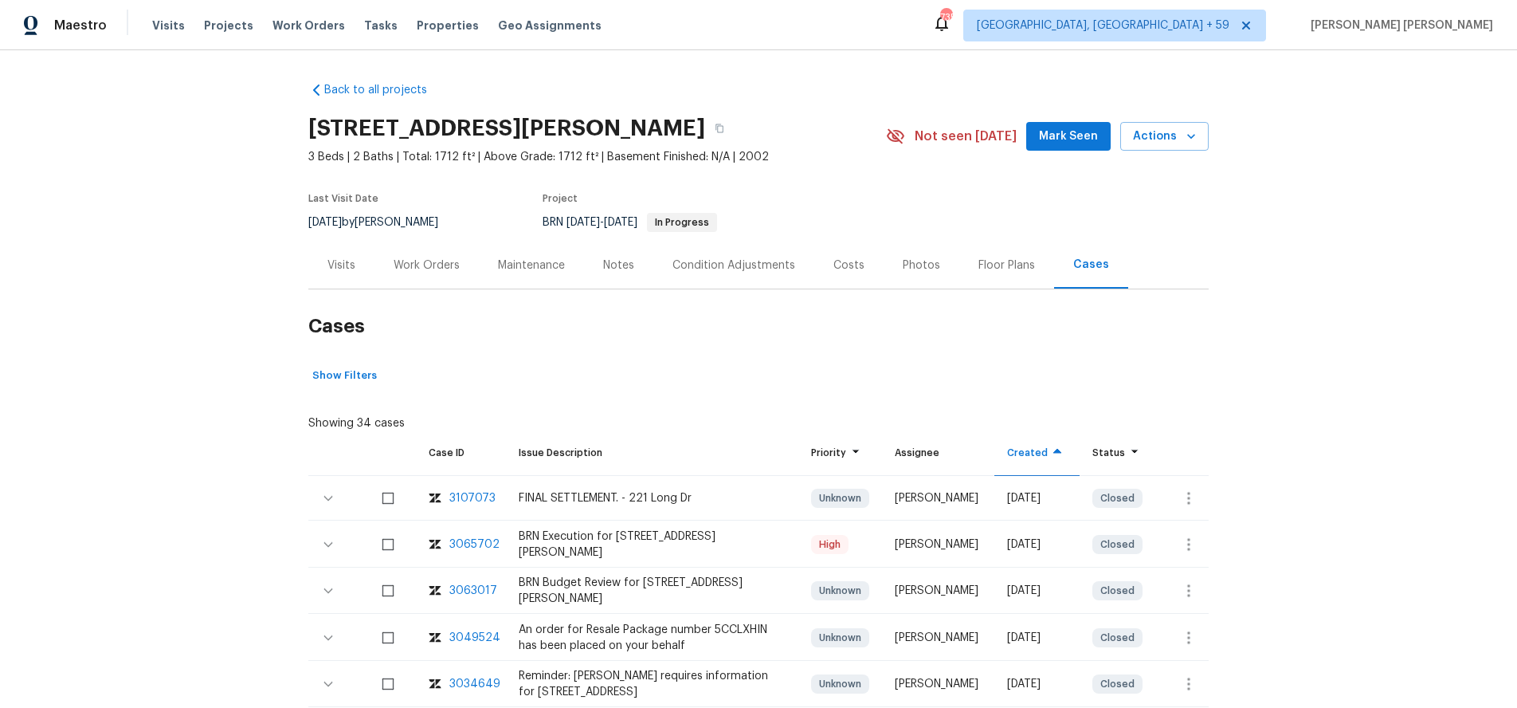
click at [342, 269] on div "Visits" at bounding box center [341, 265] width 28 height 16
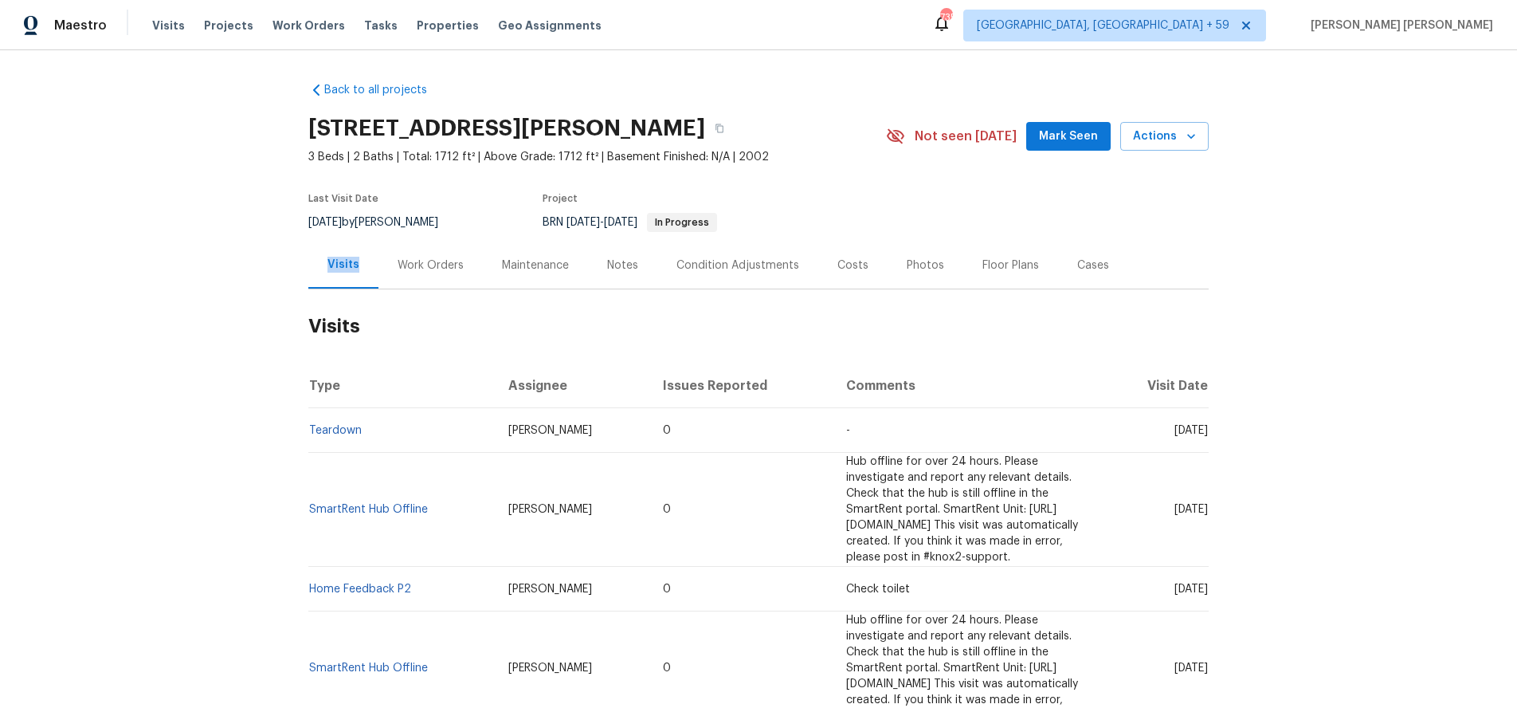
scroll to position [10, 0]
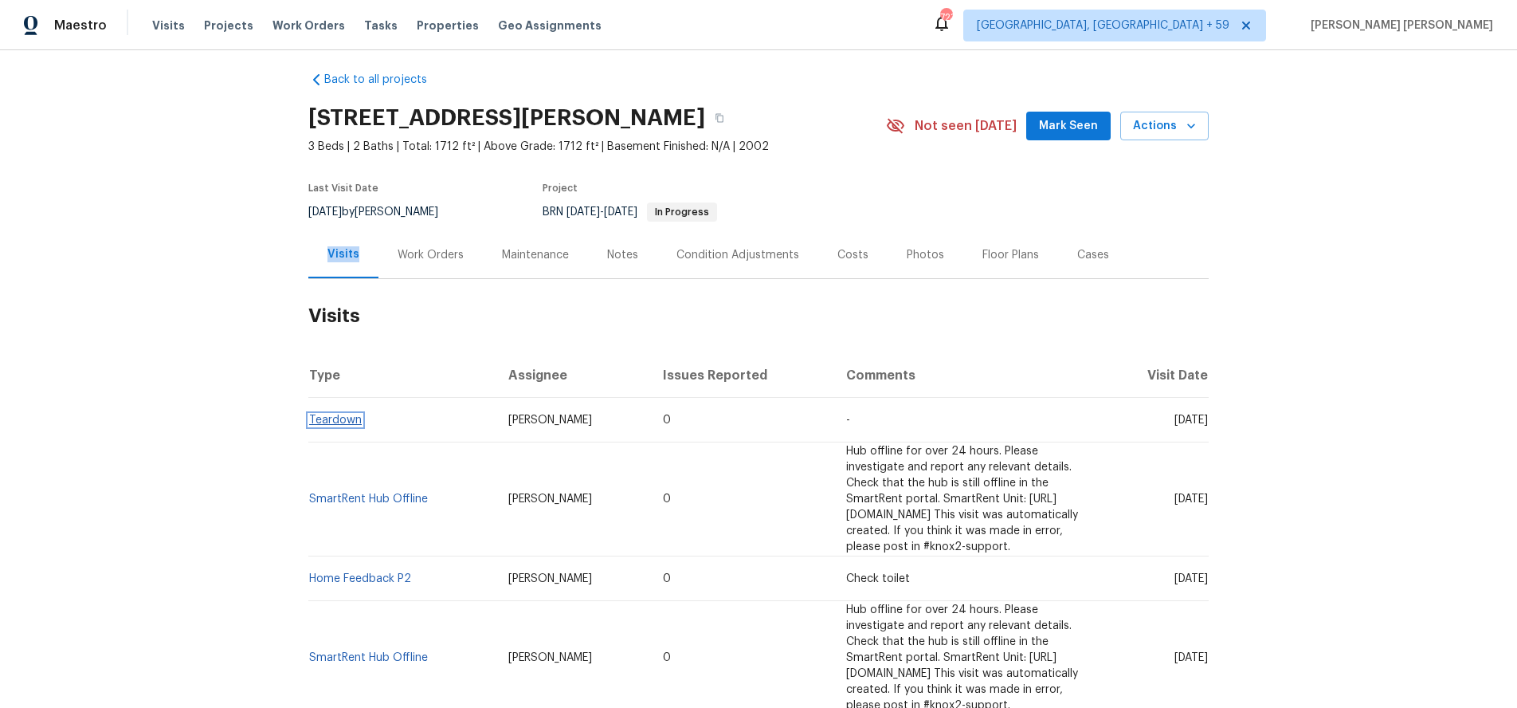
click at [331, 420] on link "Teardown" at bounding box center [335, 419] width 53 height 11
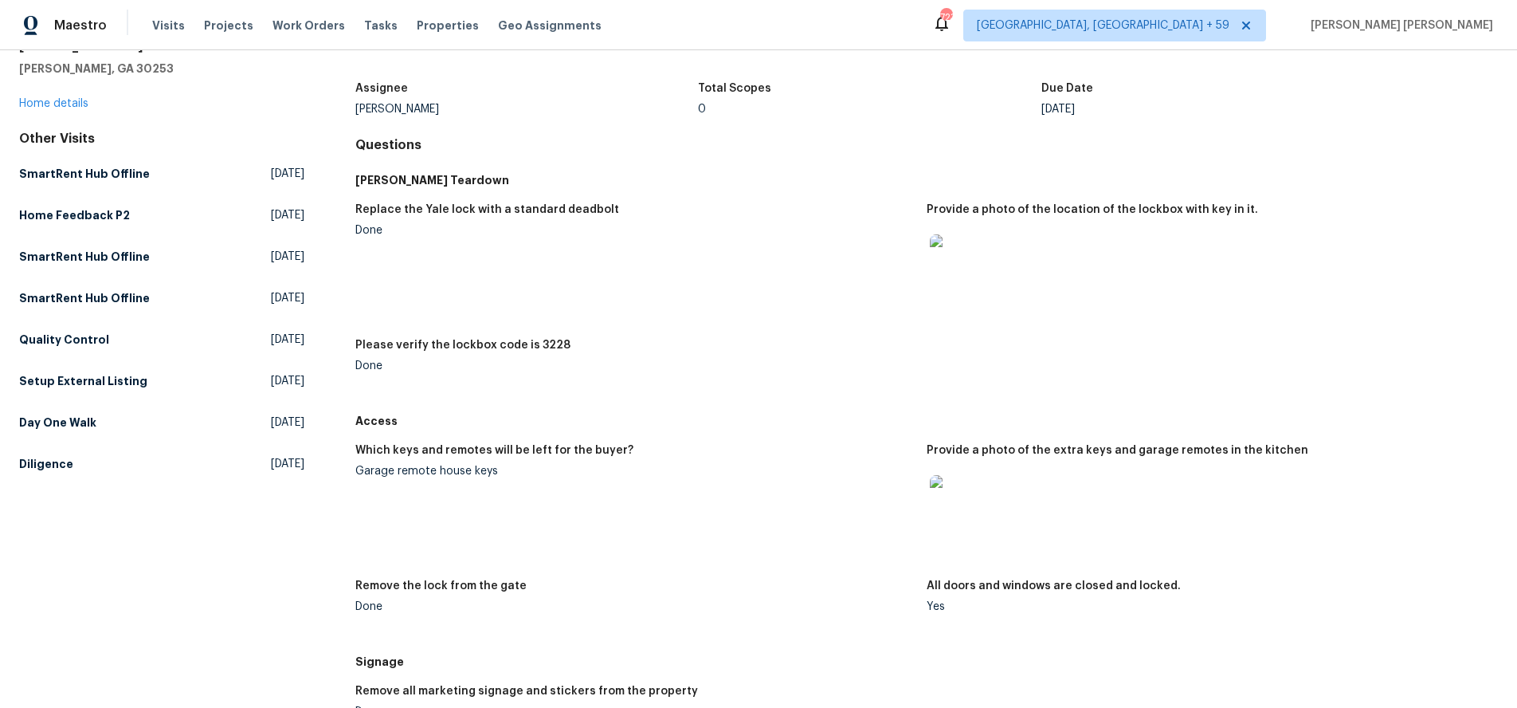
scroll to position [84, 0]
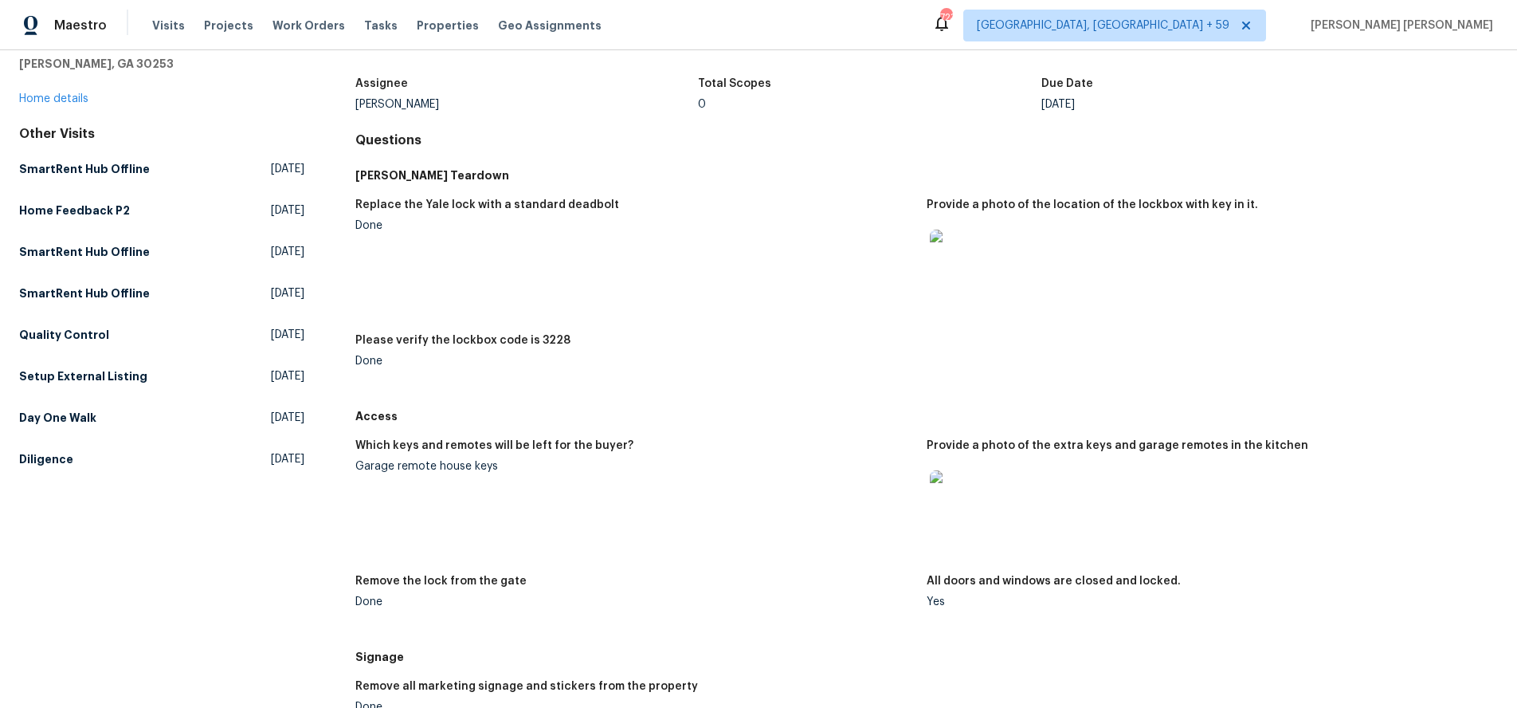
click at [951, 246] on img at bounding box center [955, 254] width 51 height 51
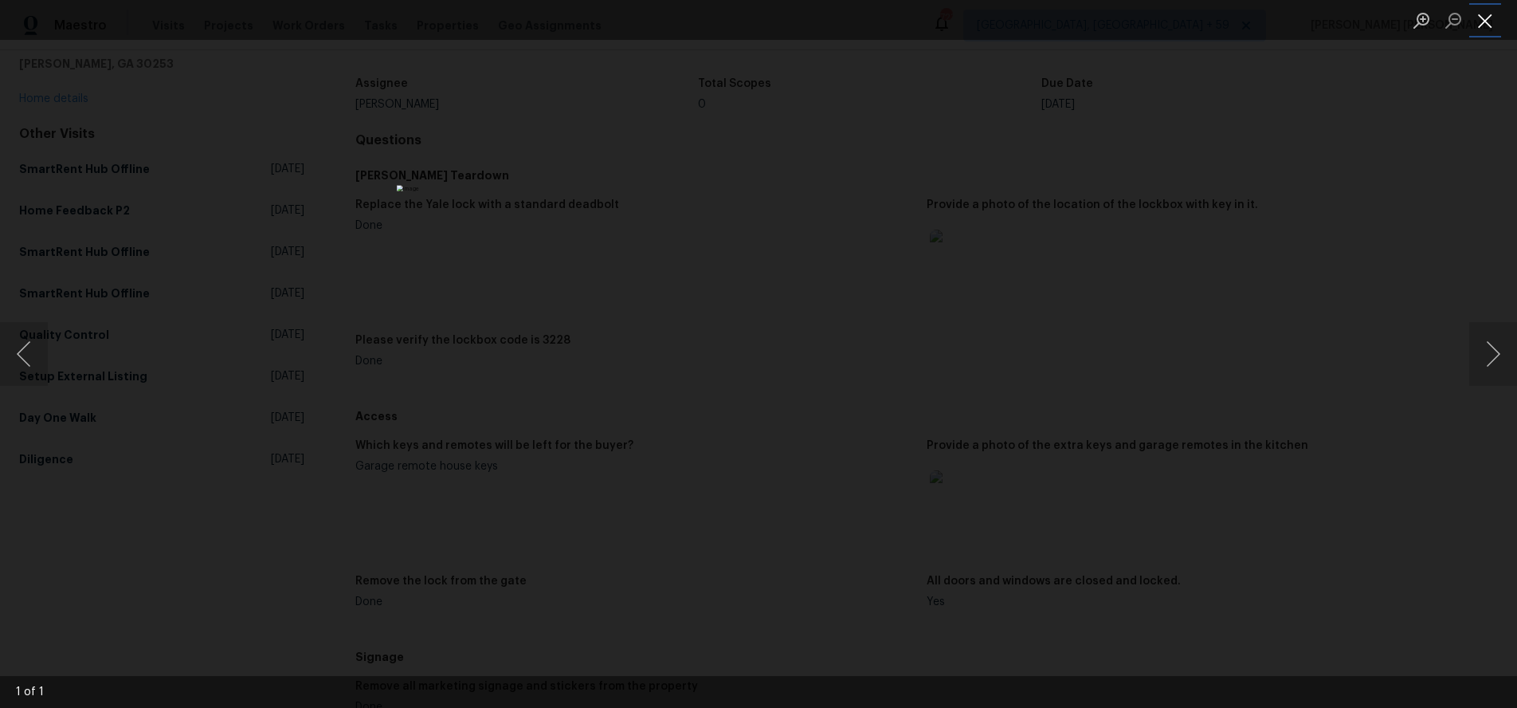
click at [1480, 19] on button "Close lightbox" at bounding box center [1485, 20] width 32 height 28
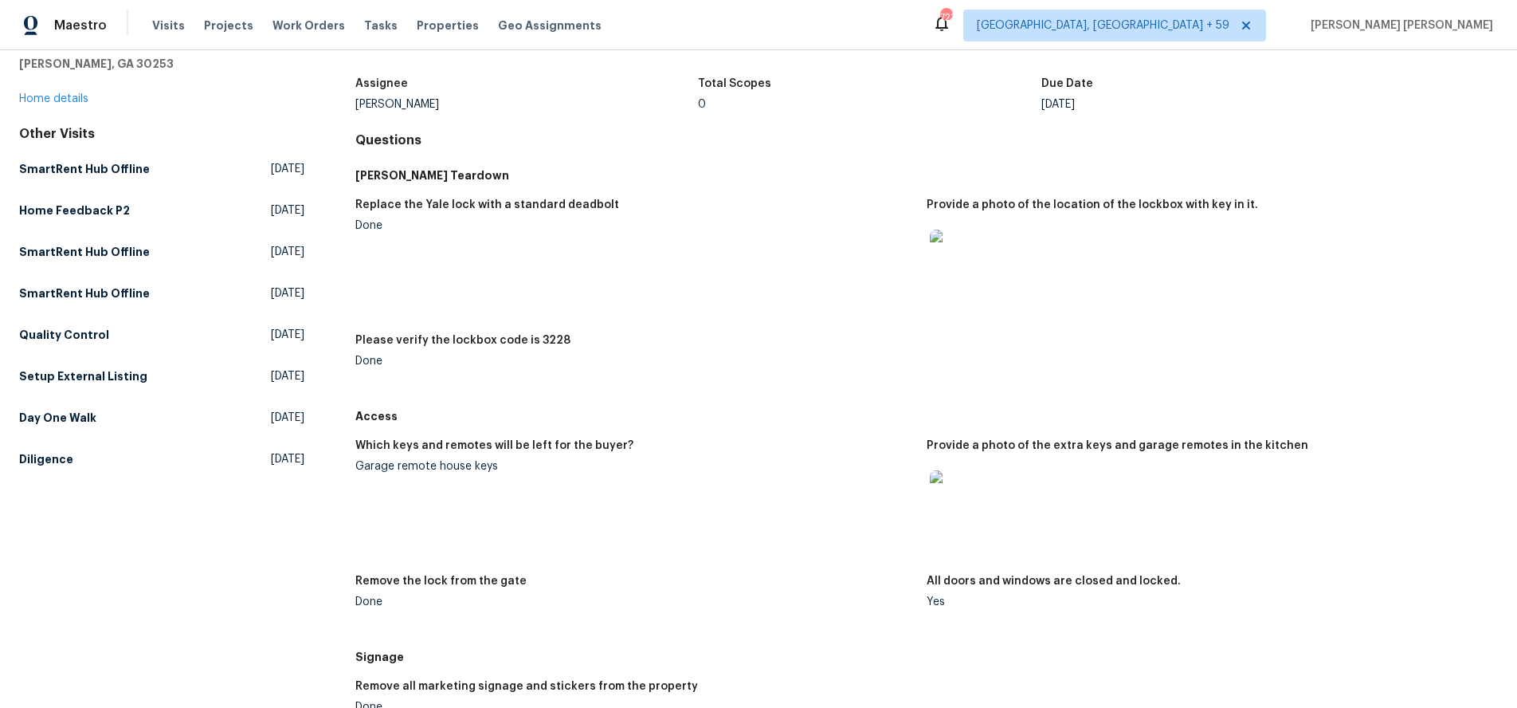
click at [959, 504] on img at bounding box center [955, 495] width 51 height 51
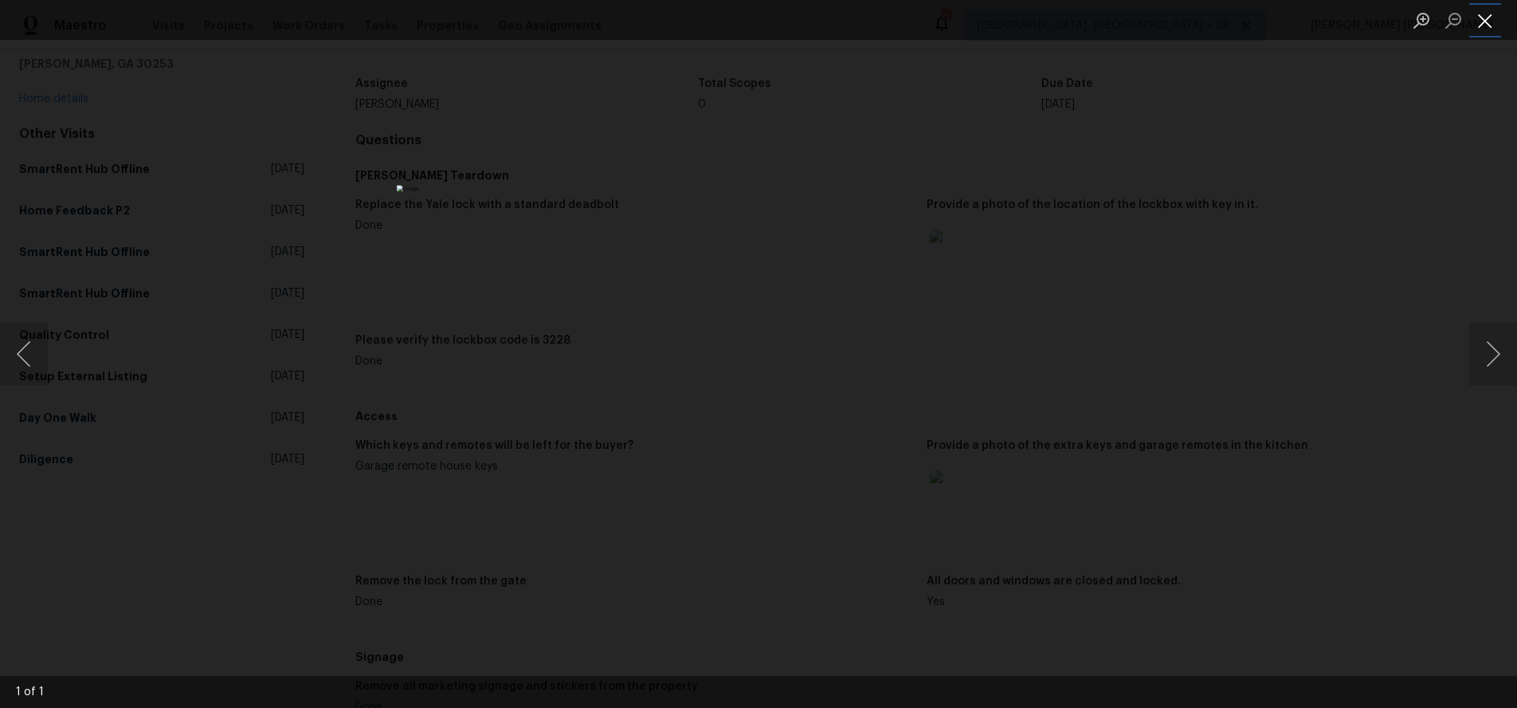
click at [1487, 25] on button "Close lightbox" at bounding box center [1485, 20] width 32 height 28
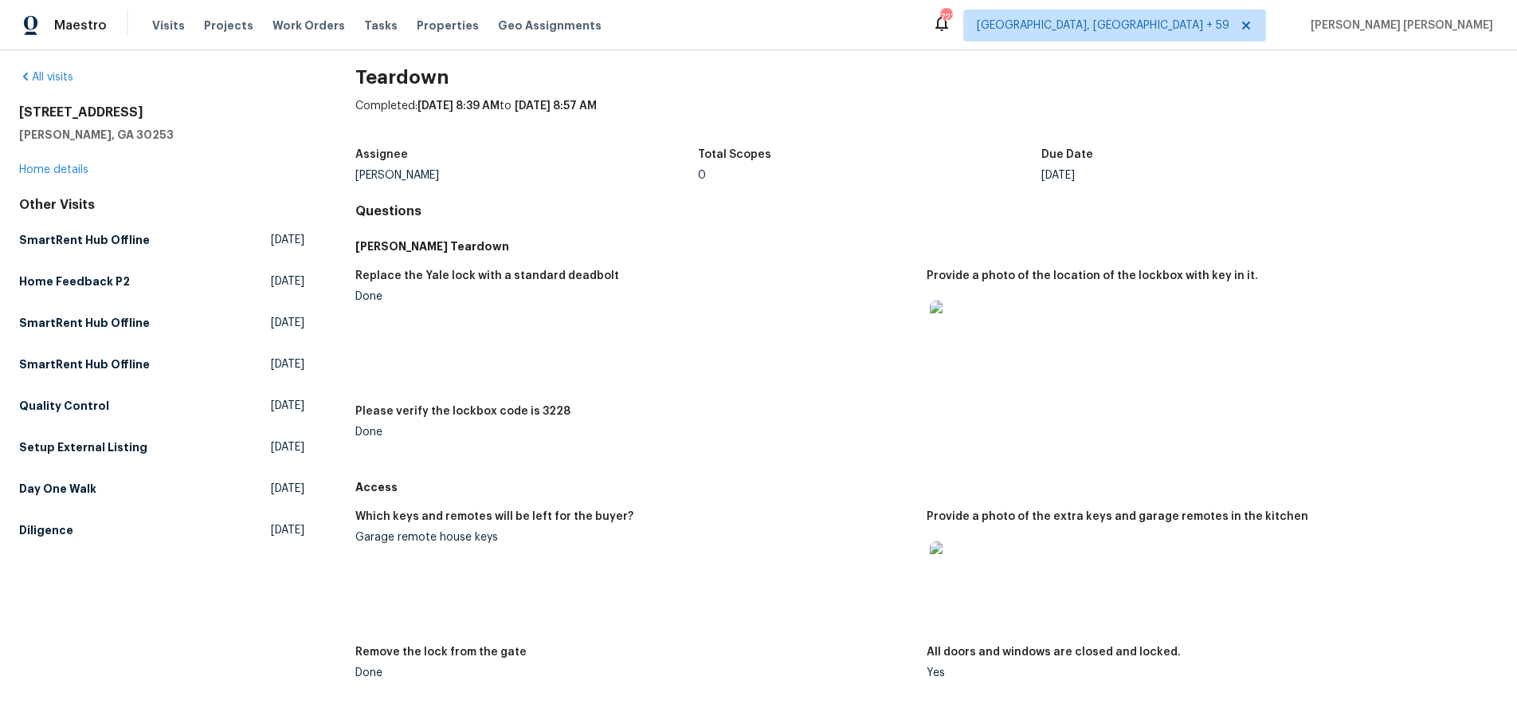
scroll to position [0, 0]
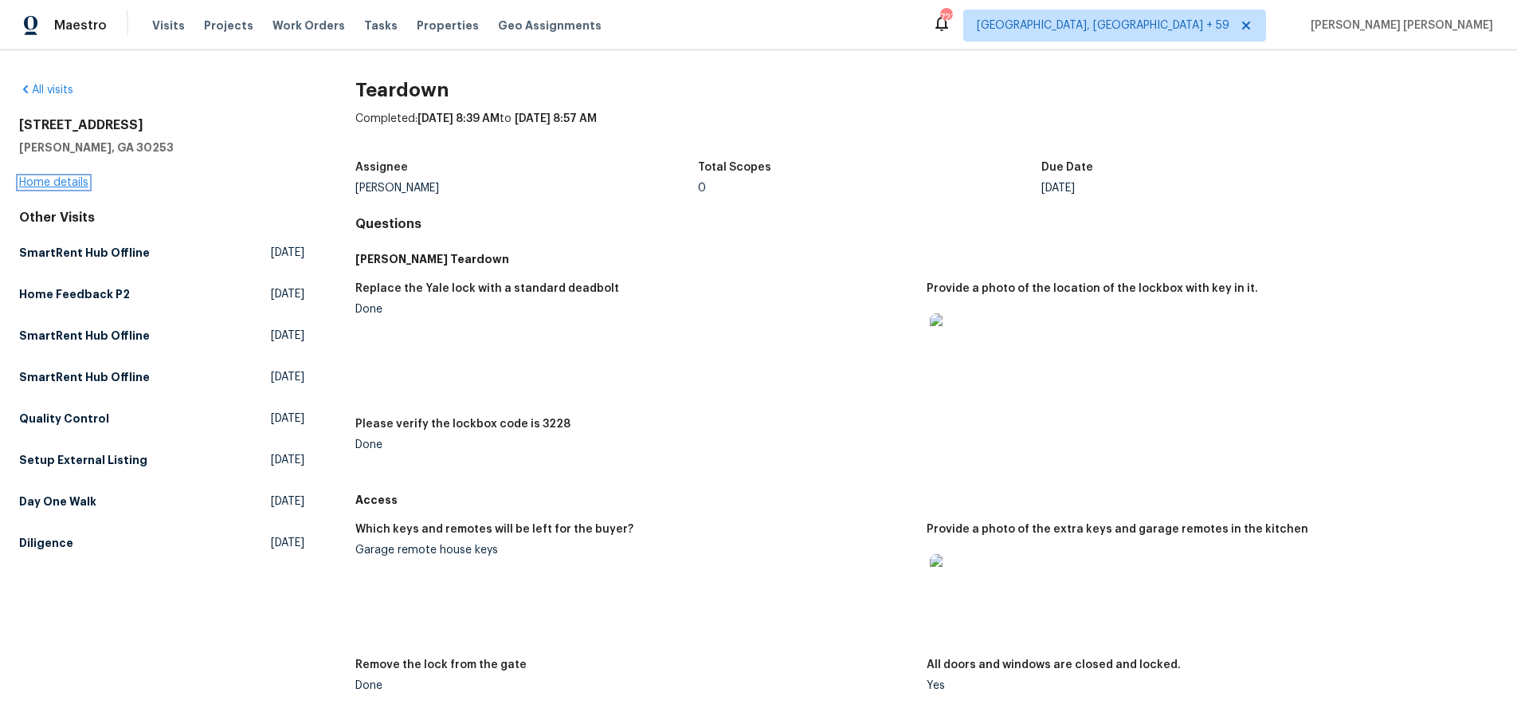
click at [53, 185] on link "Home details" at bounding box center [53, 182] width 69 height 11
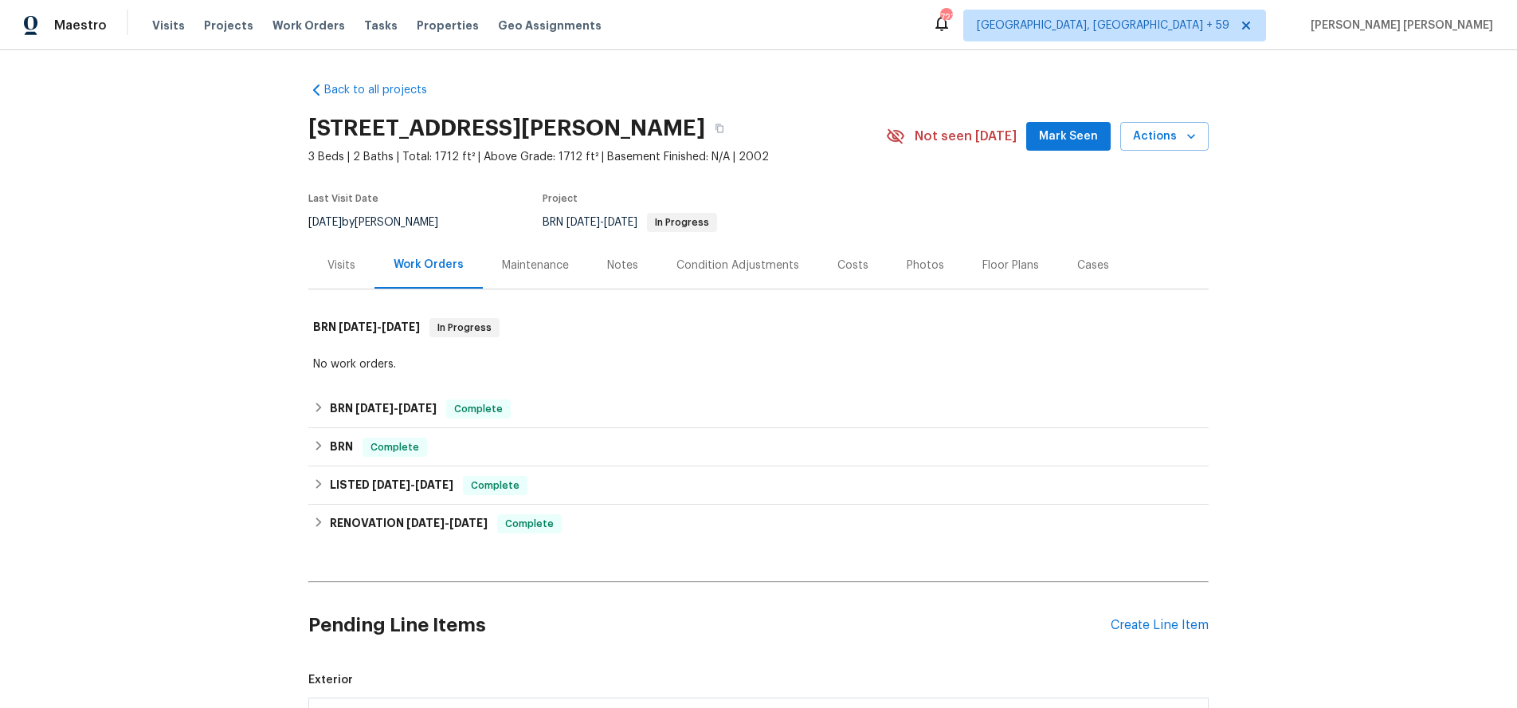
click at [341, 265] on div "Visits" at bounding box center [341, 265] width 28 height 16
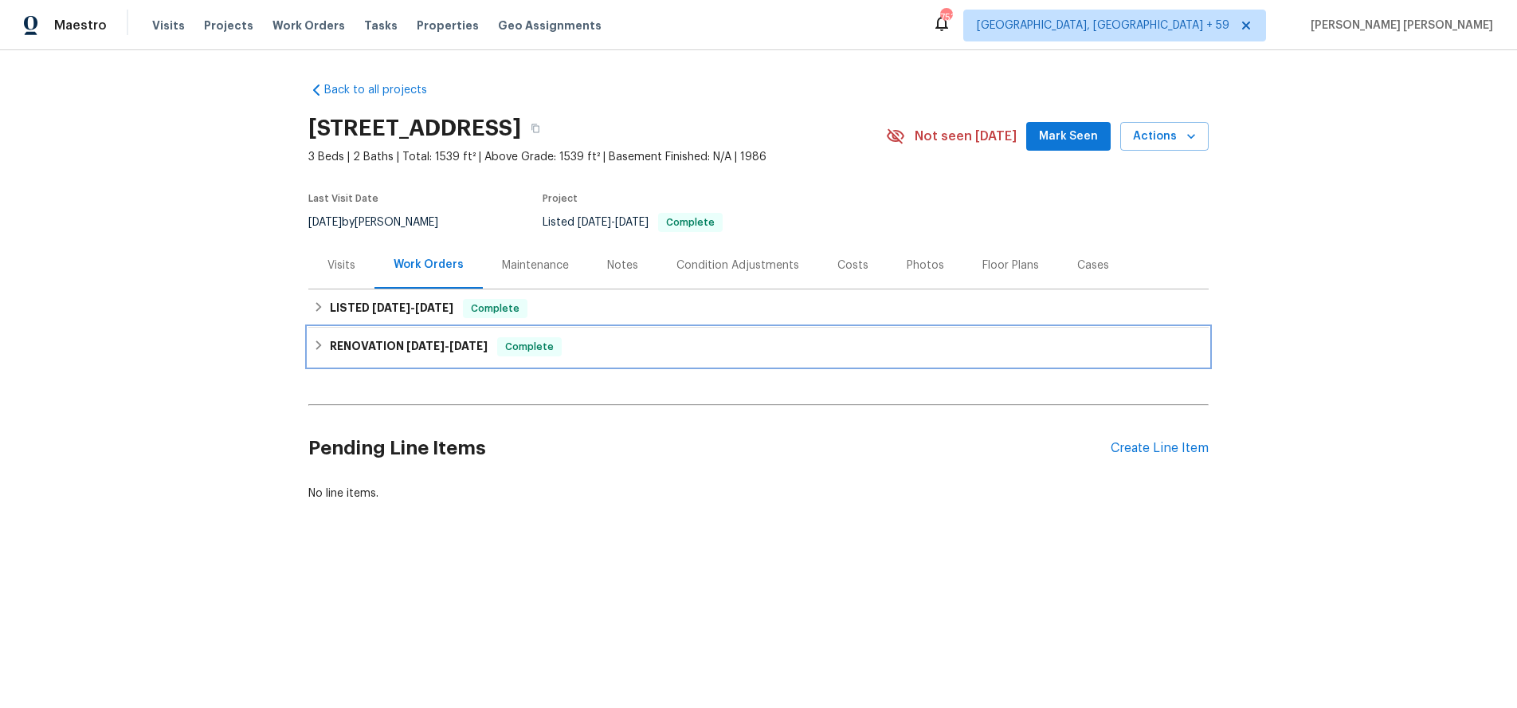
drag, startPoint x: 308, startPoint y: 344, endPoint x: 343, endPoint y: 351, distance: 35.6
click at [312, 346] on div "RENOVATION [DATE] - [DATE] Complete" at bounding box center [758, 346] width 900 height 38
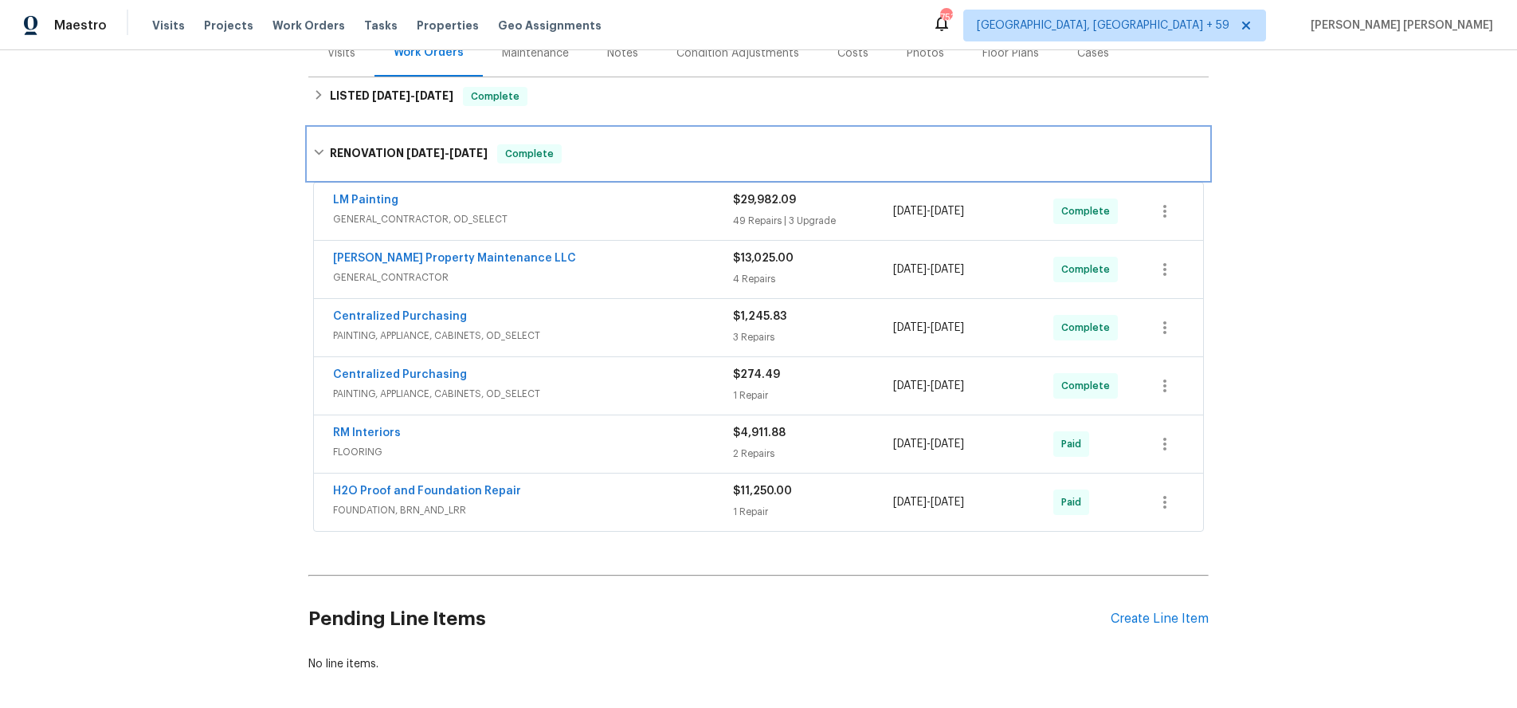
scroll to position [250, 0]
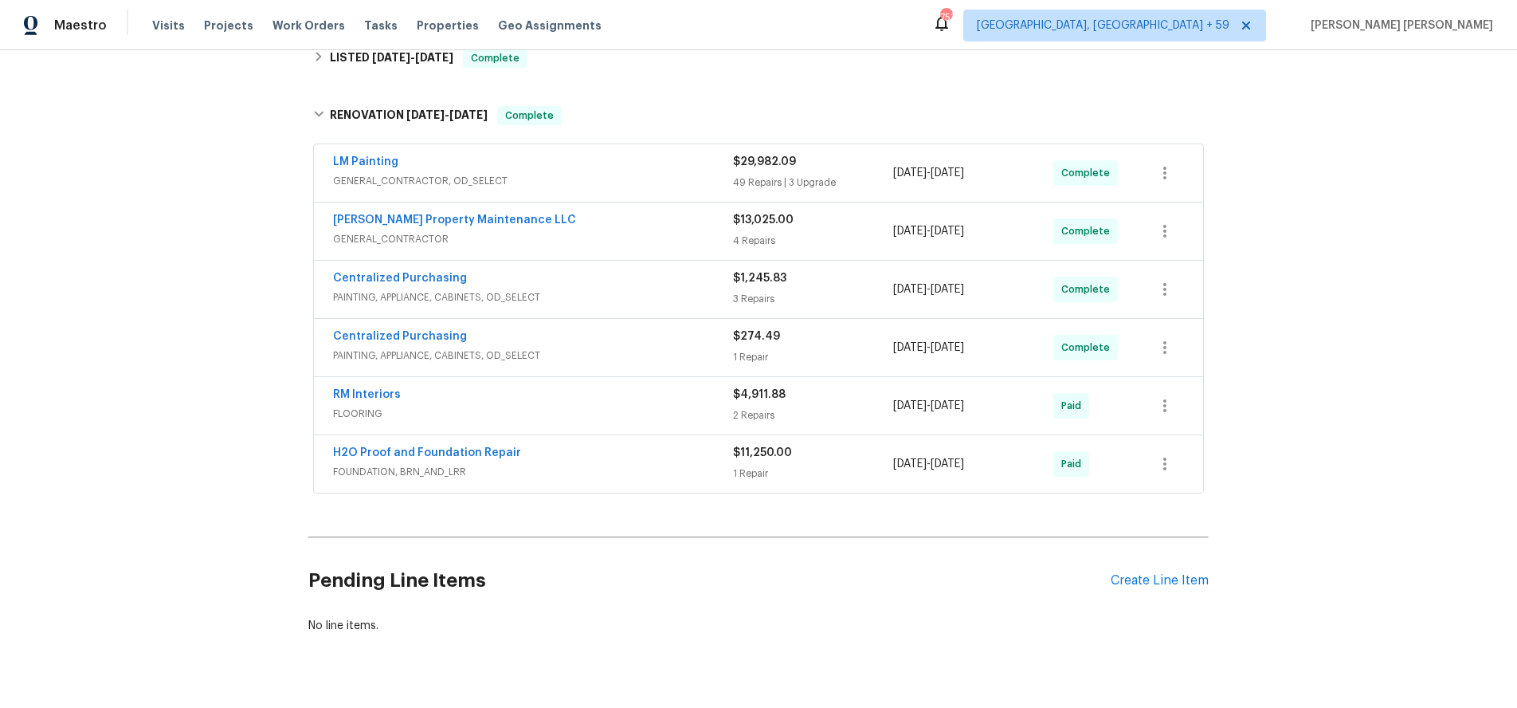
click at [574, 221] on div "[PERSON_NAME] Property Maintenance LLC" at bounding box center [533, 221] width 400 height 19
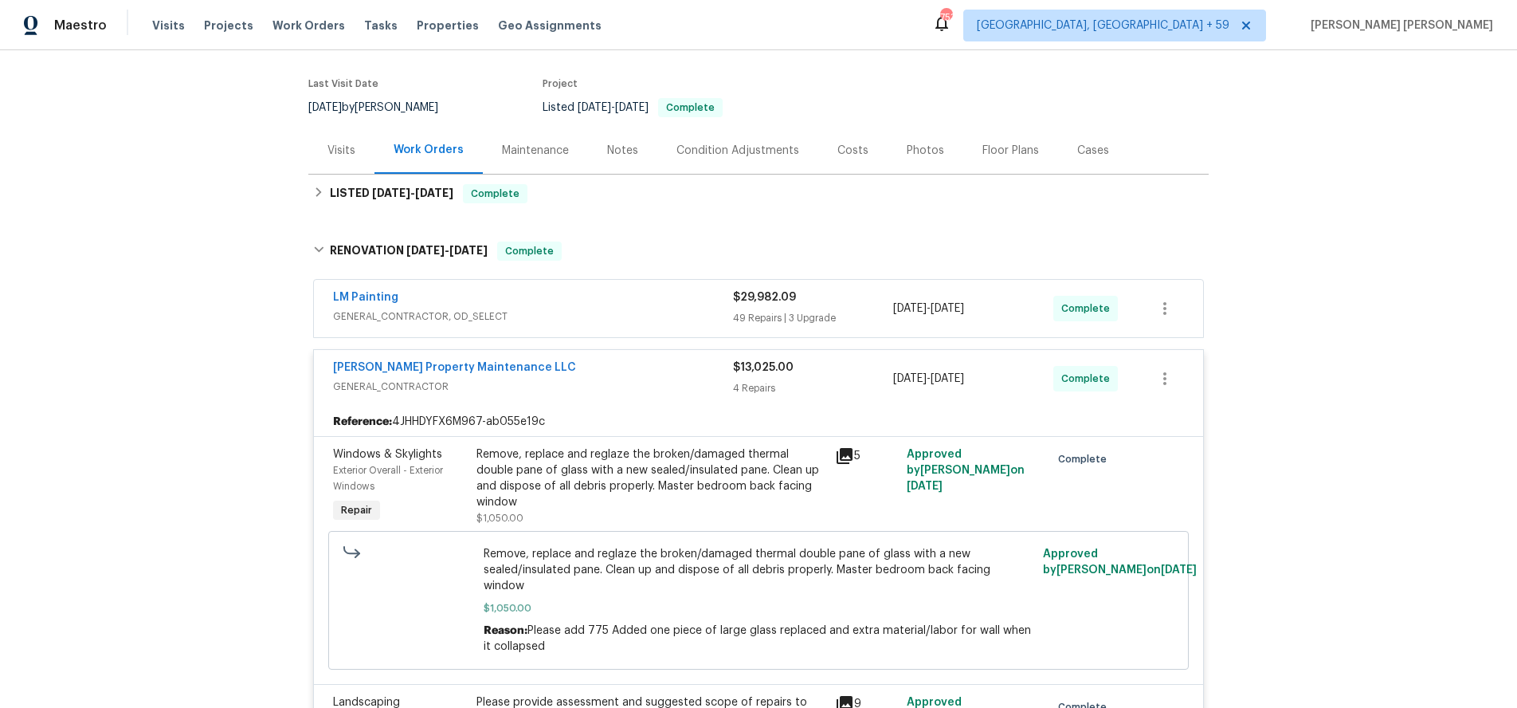
scroll to position [32, 0]
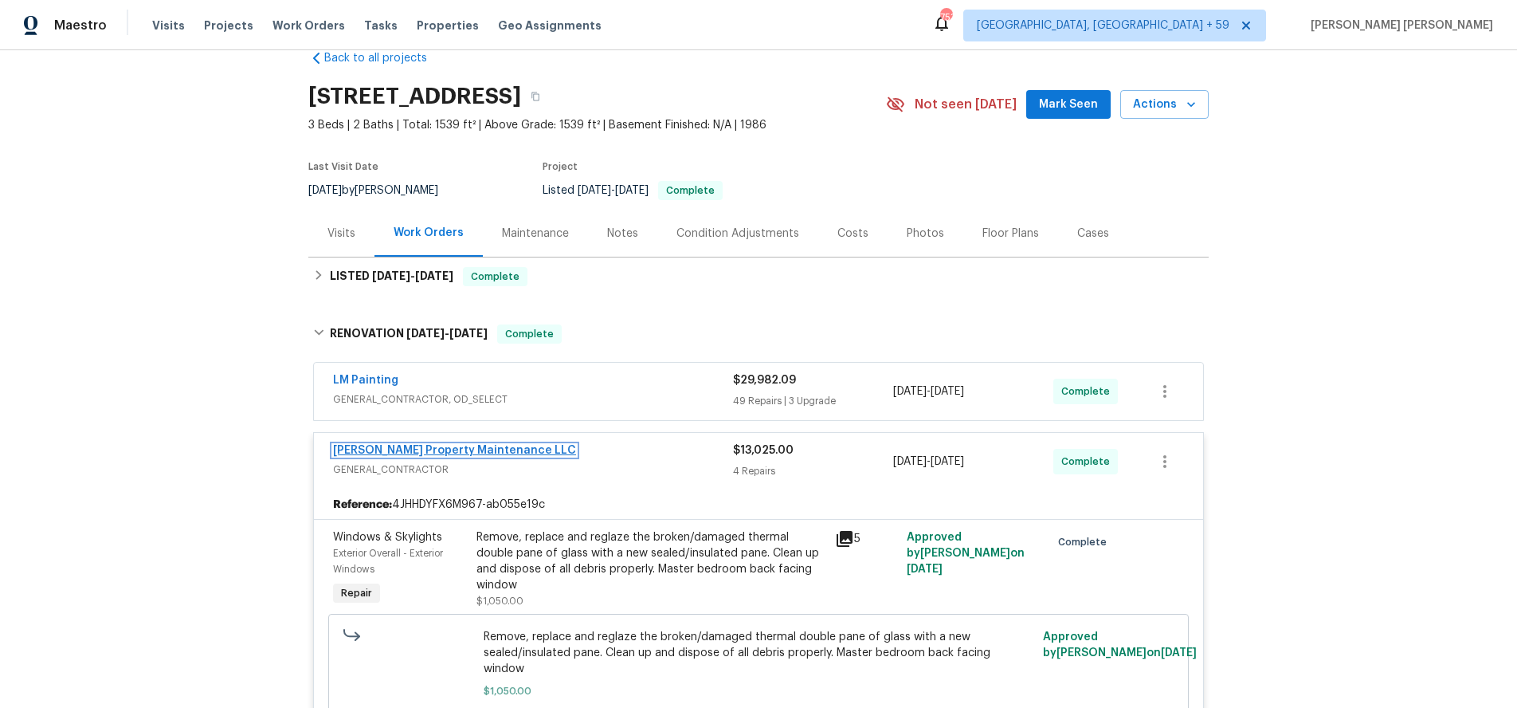
click at [475, 451] on link "[PERSON_NAME] Property Maintenance LLC" at bounding box center [454, 450] width 243 height 11
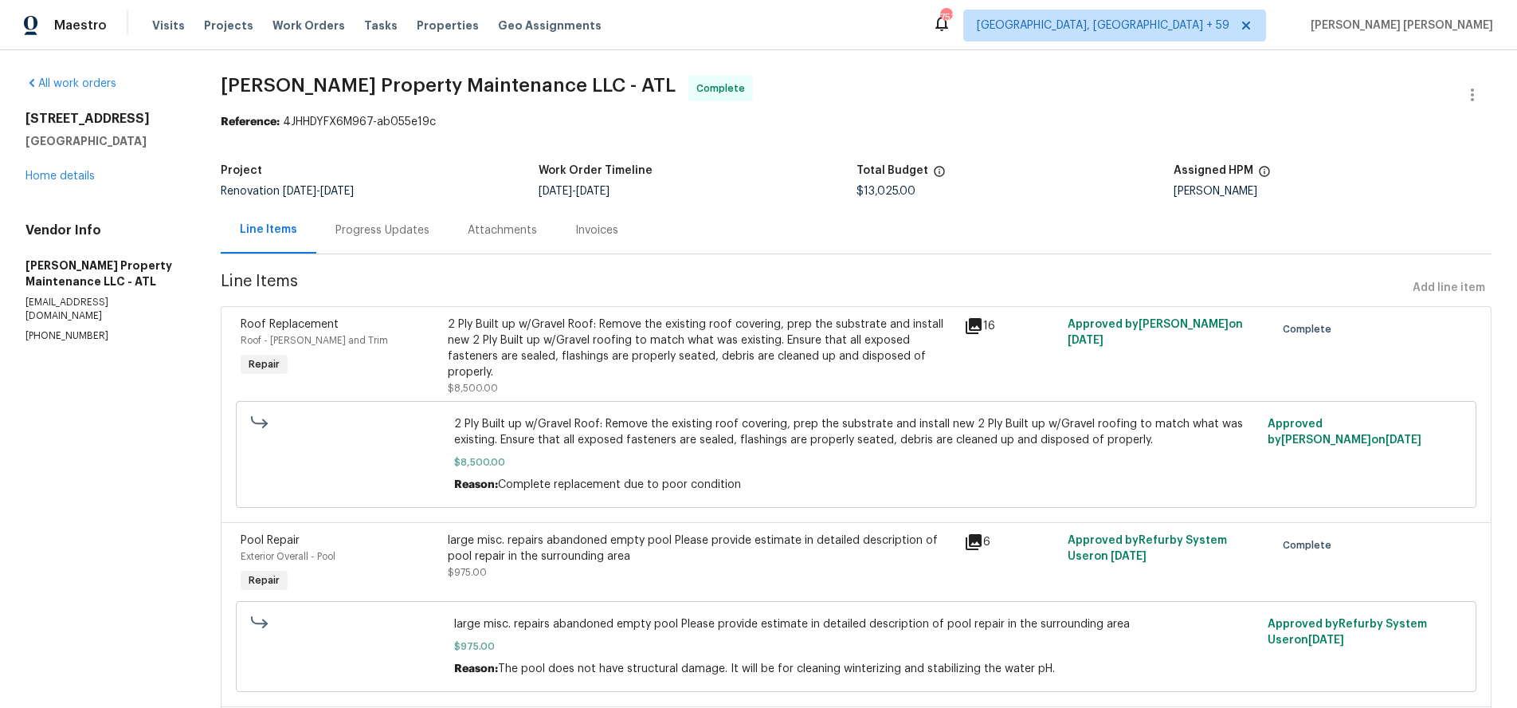
drag, startPoint x: 385, startPoint y: 234, endPoint x: 390, endPoint y: 245, distance: 11.4
click at [385, 234] on div "Progress Updates" at bounding box center [382, 230] width 94 height 16
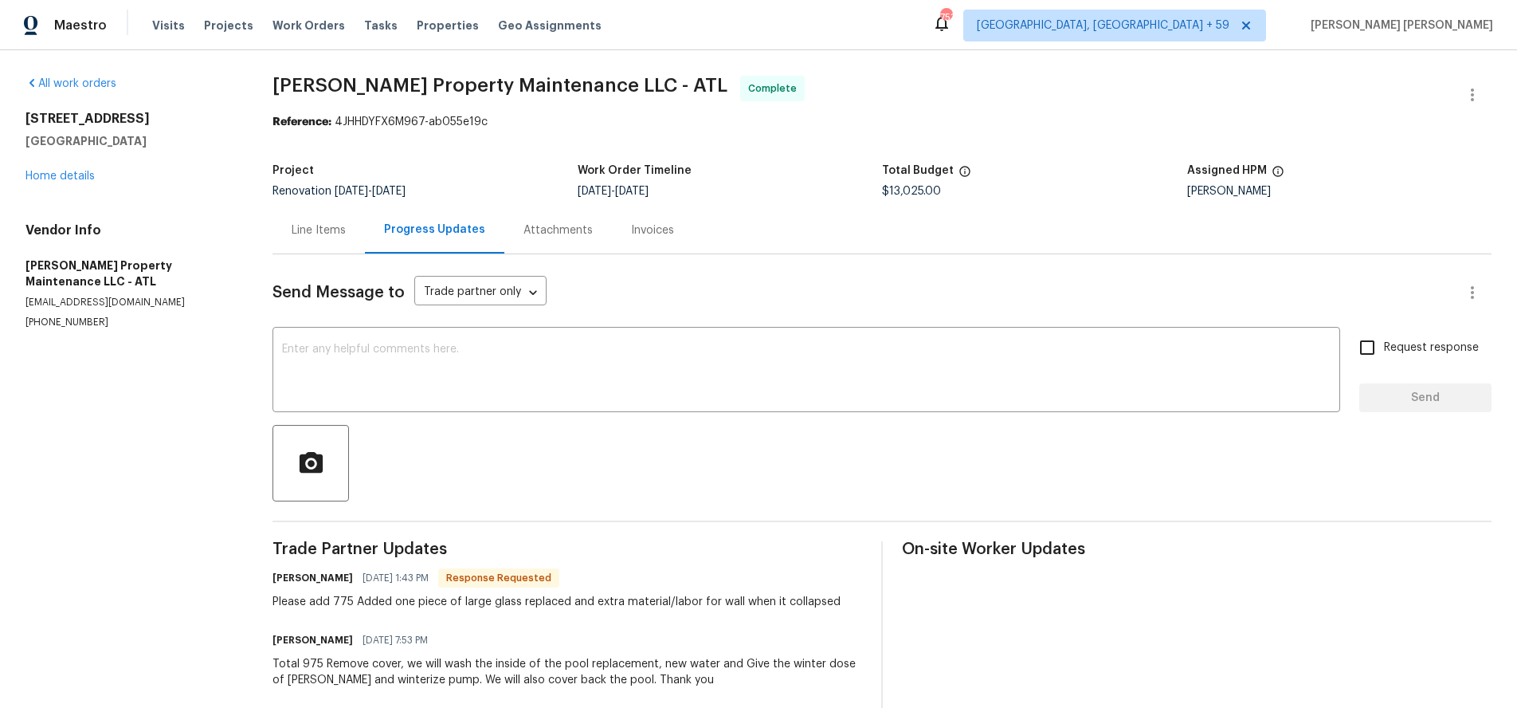
scroll to position [120, 0]
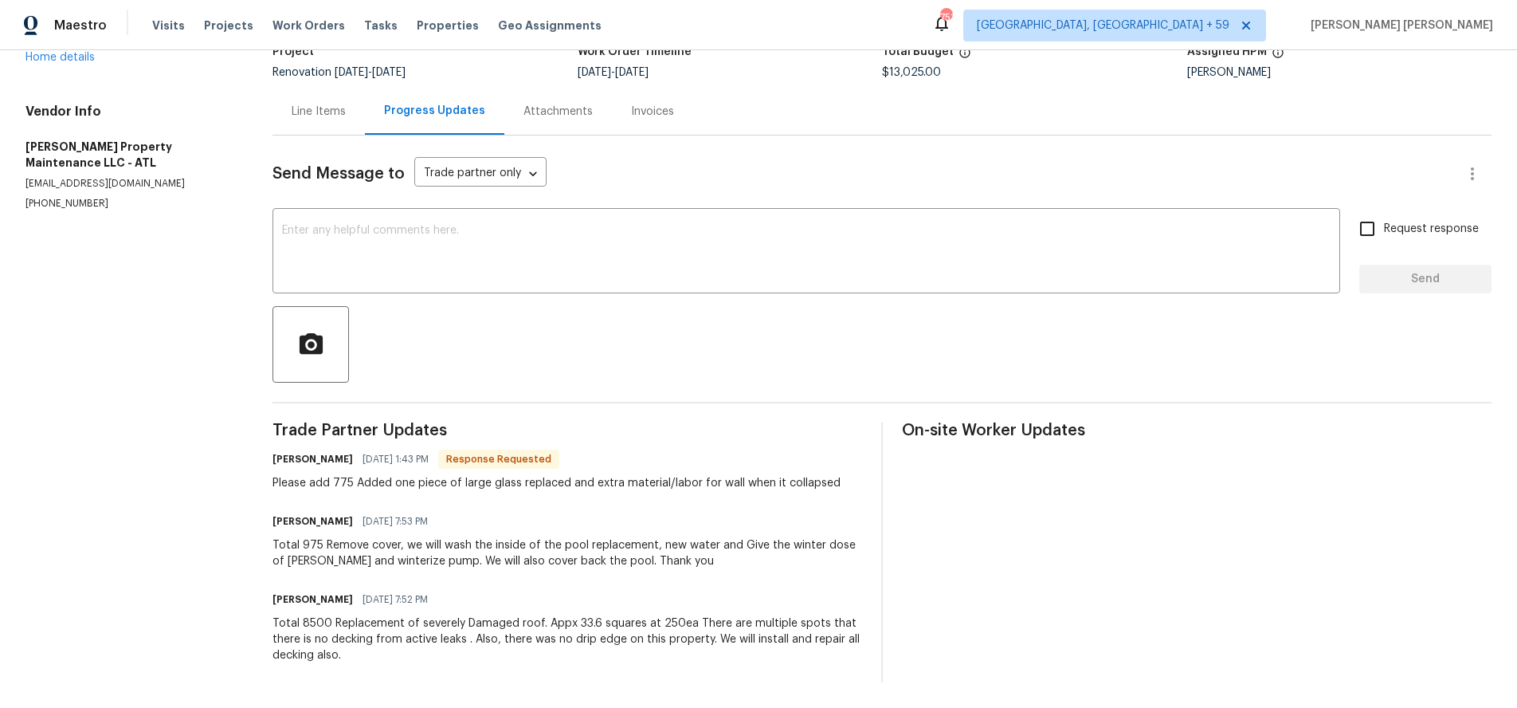
click at [325, 114] on div "Line Items" at bounding box center [319, 112] width 54 height 16
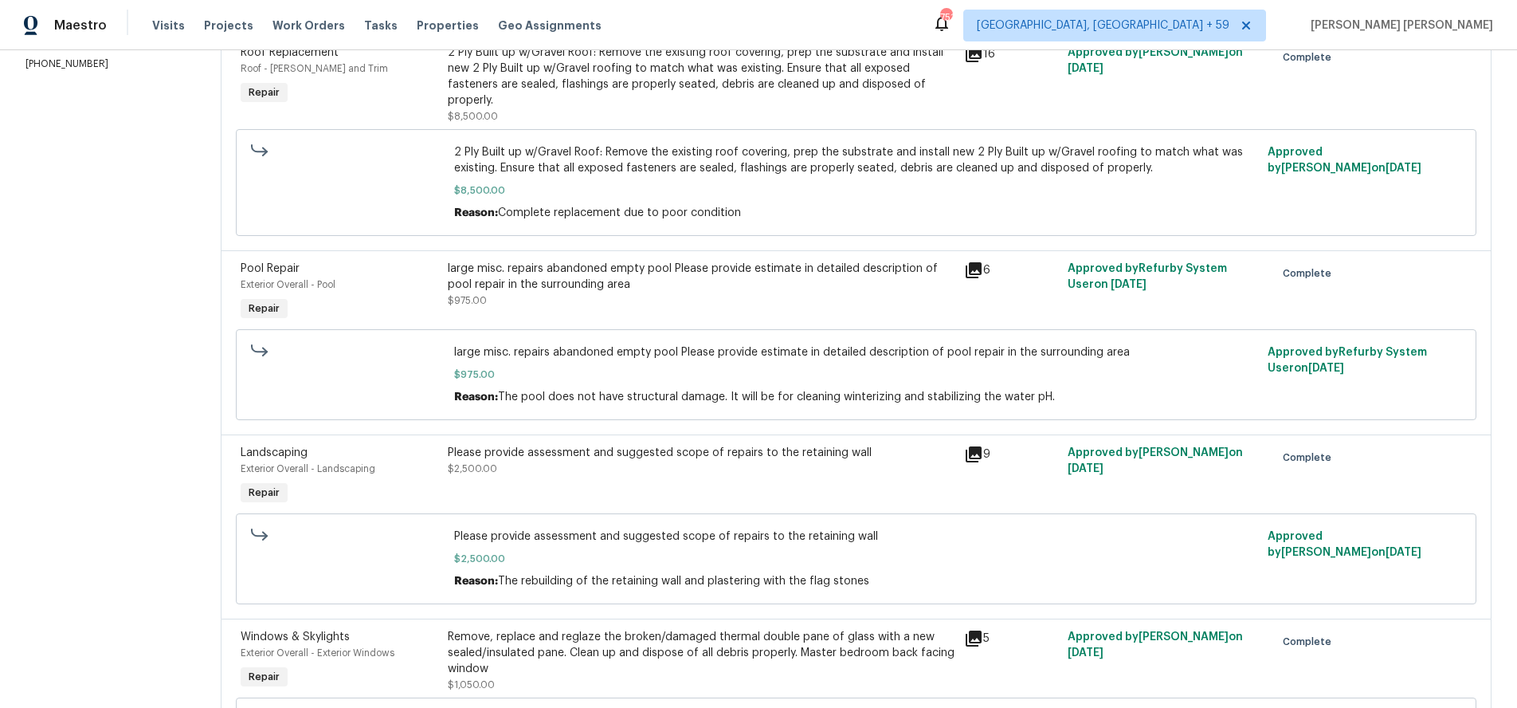
scroll to position [271, 0]
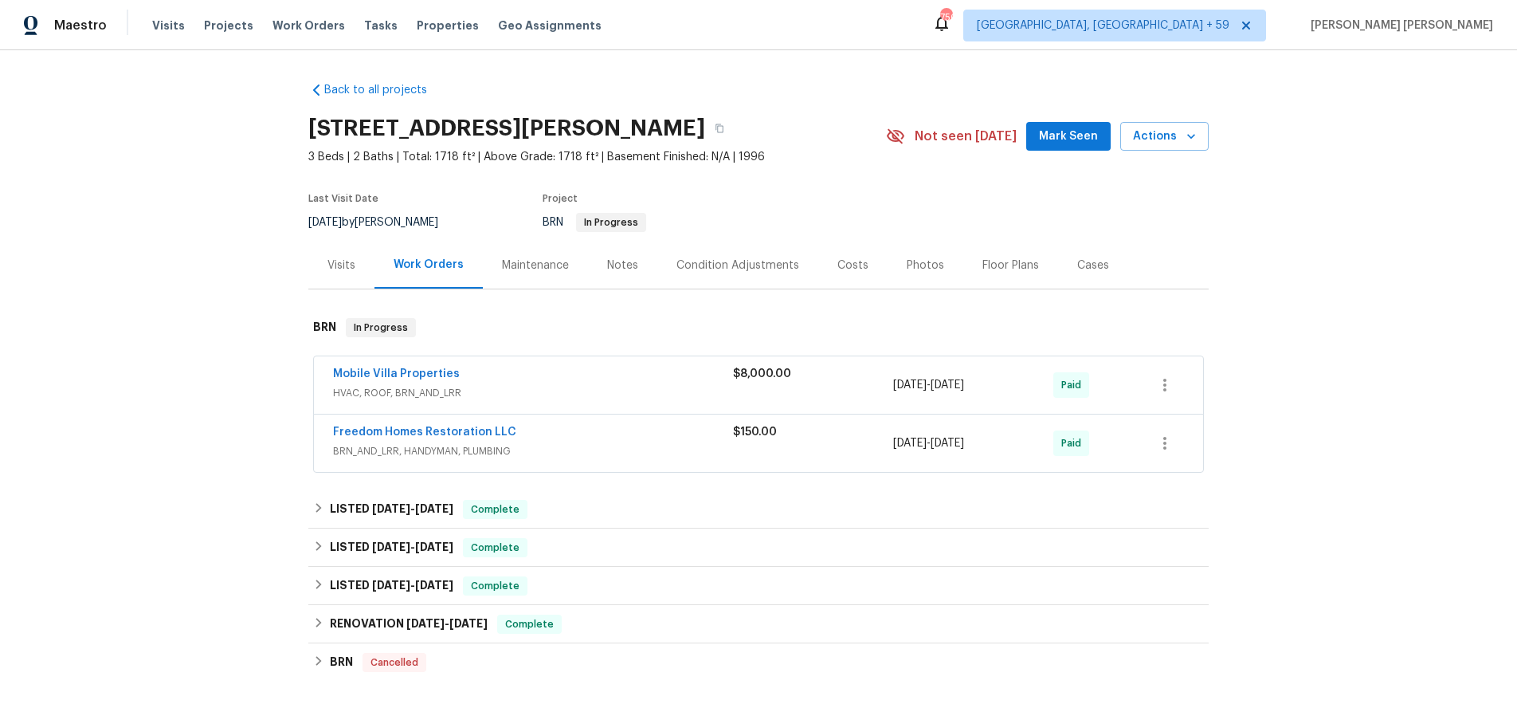
click at [351, 269] on div "Visits" at bounding box center [341, 265] width 28 height 16
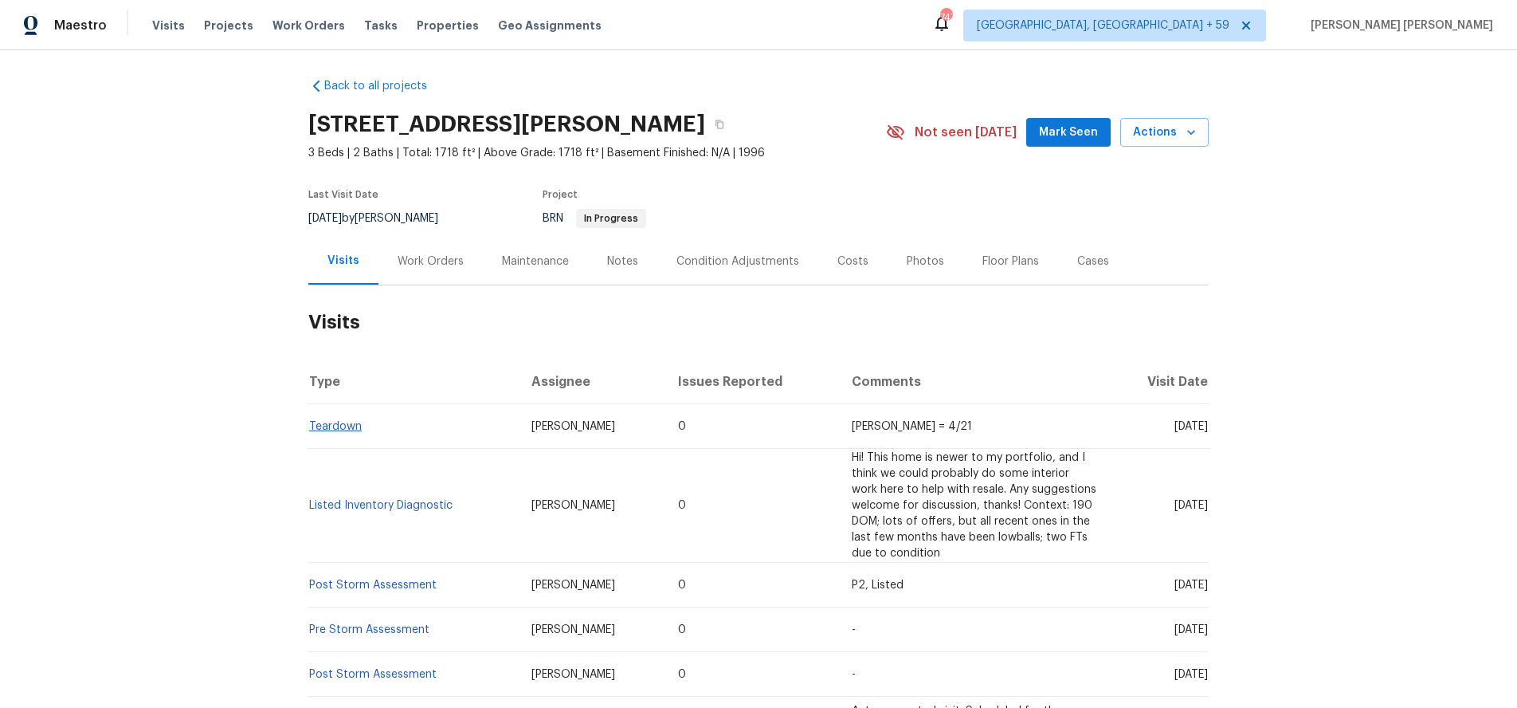
scroll to position [3, 0]
click at [333, 425] on link "Teardown" at bounding box center [335, 427] width 53 height 11
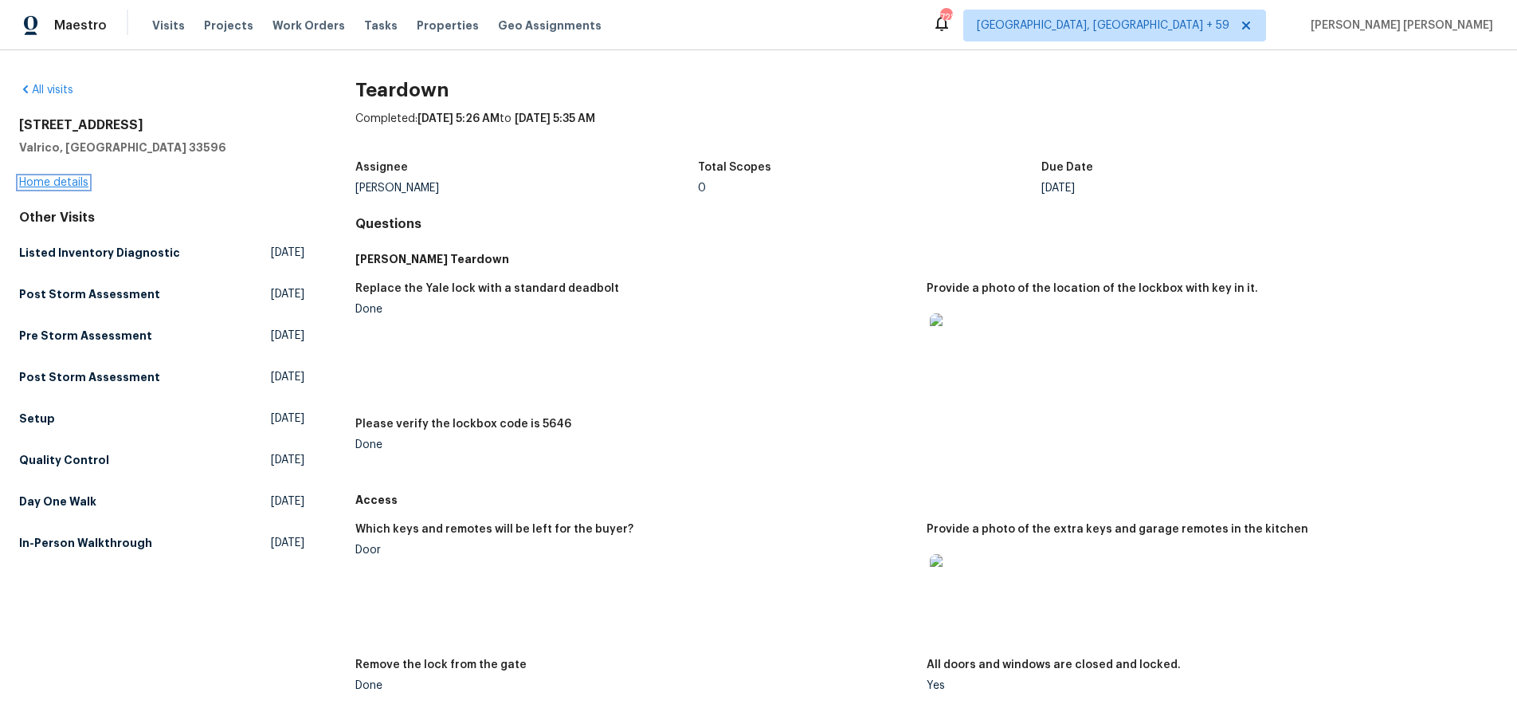
click at [55, 181] on link "Home details" at bounding box center [53, 182] width 69 height 11
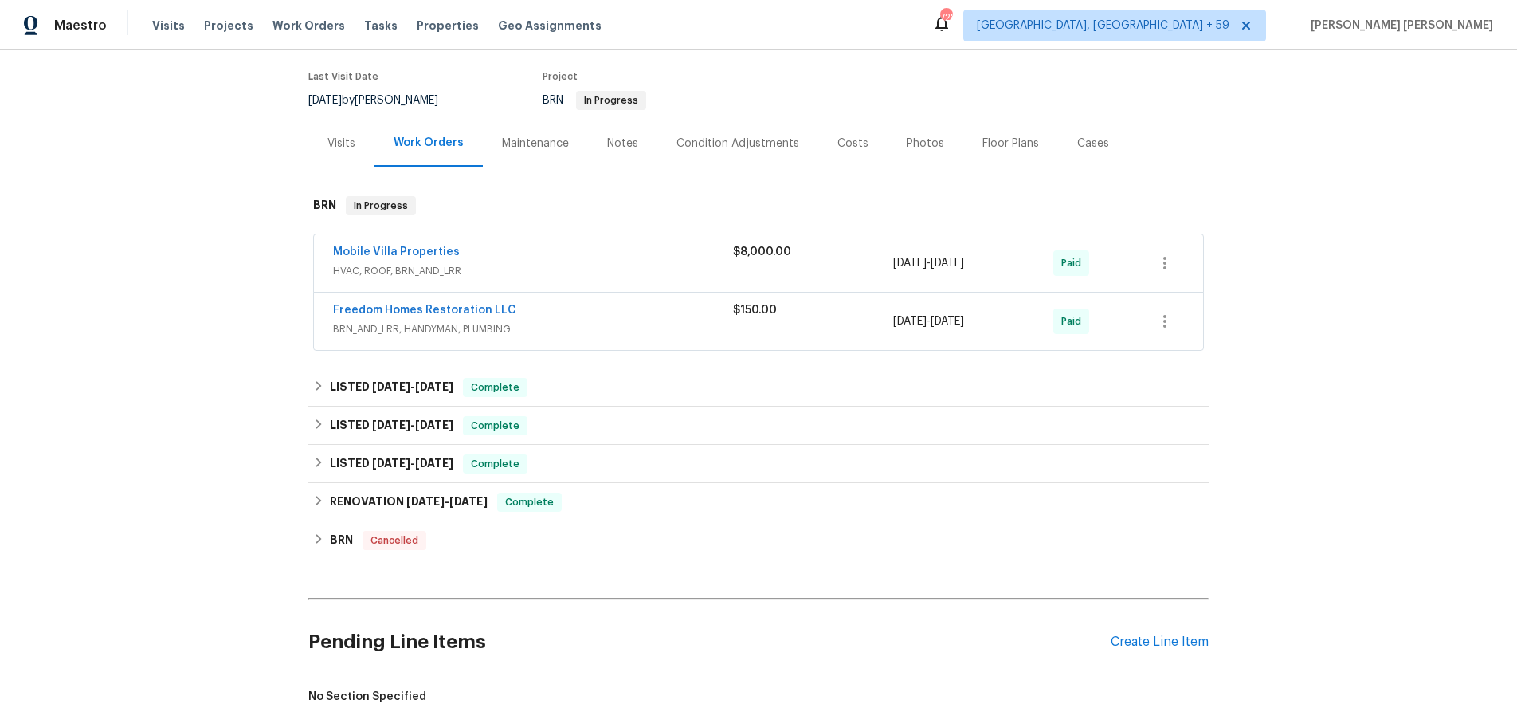
scroll to position [157, 0]
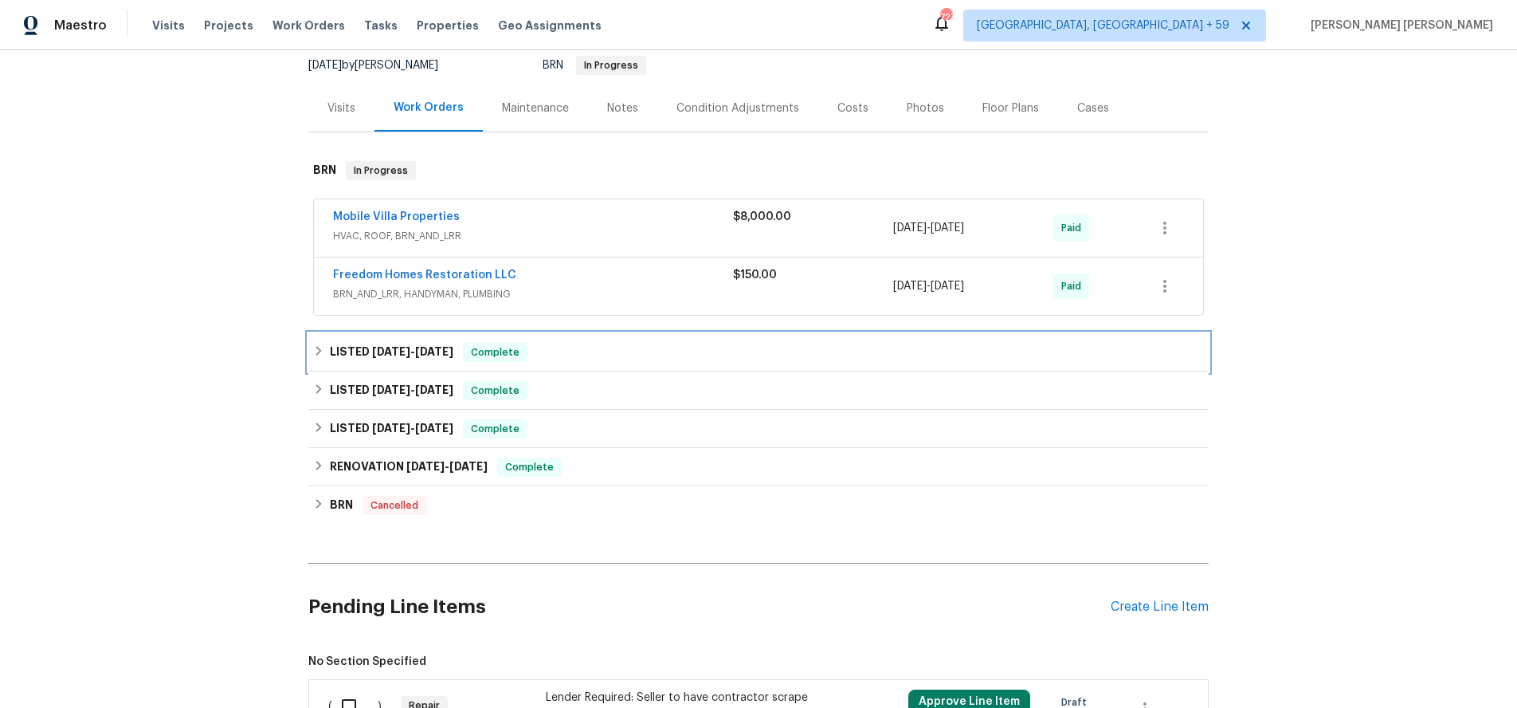
click at [321, 359] on div "LISTED 10/16/24 - 10/21/24 Complete" at bounding box center [758, 352] width 891 height 19
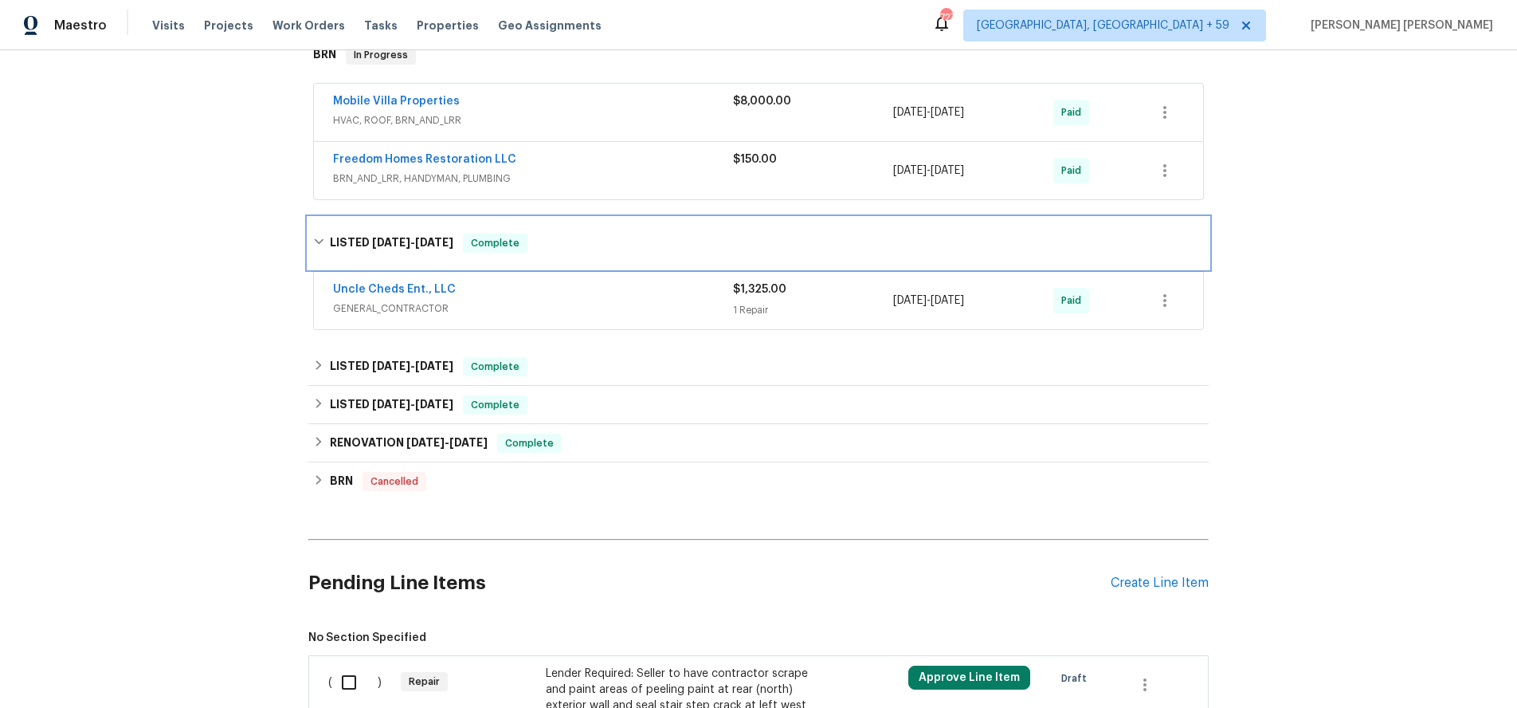
scroll to position [278, 0]
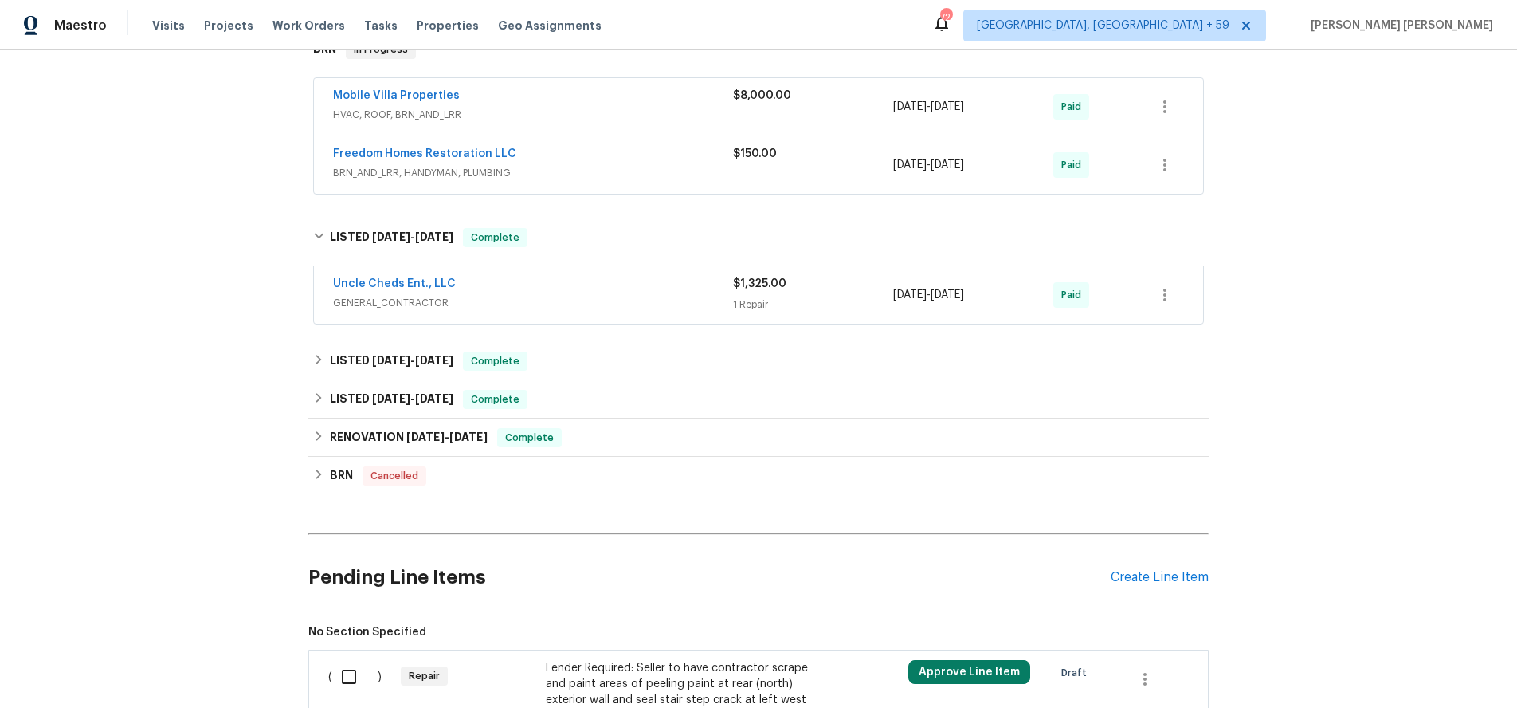
click at [598, 156] on div "Freedom Homes Restoration LLC" at bounding box center [533, 155] width 400 height 19
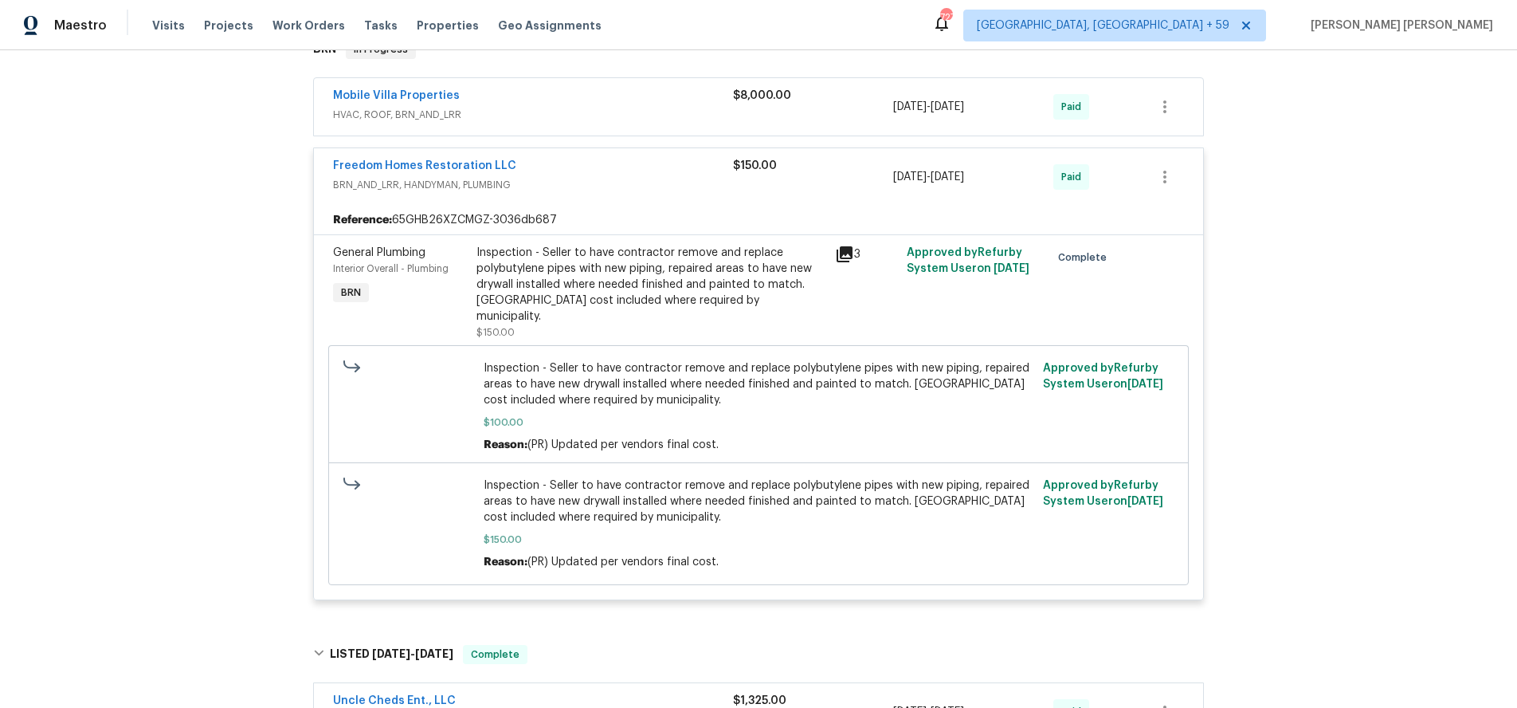
click at [610, 171] on div "Freedom Homes Restoration LLC" at bounding box center [533, 167] width 400 height 19
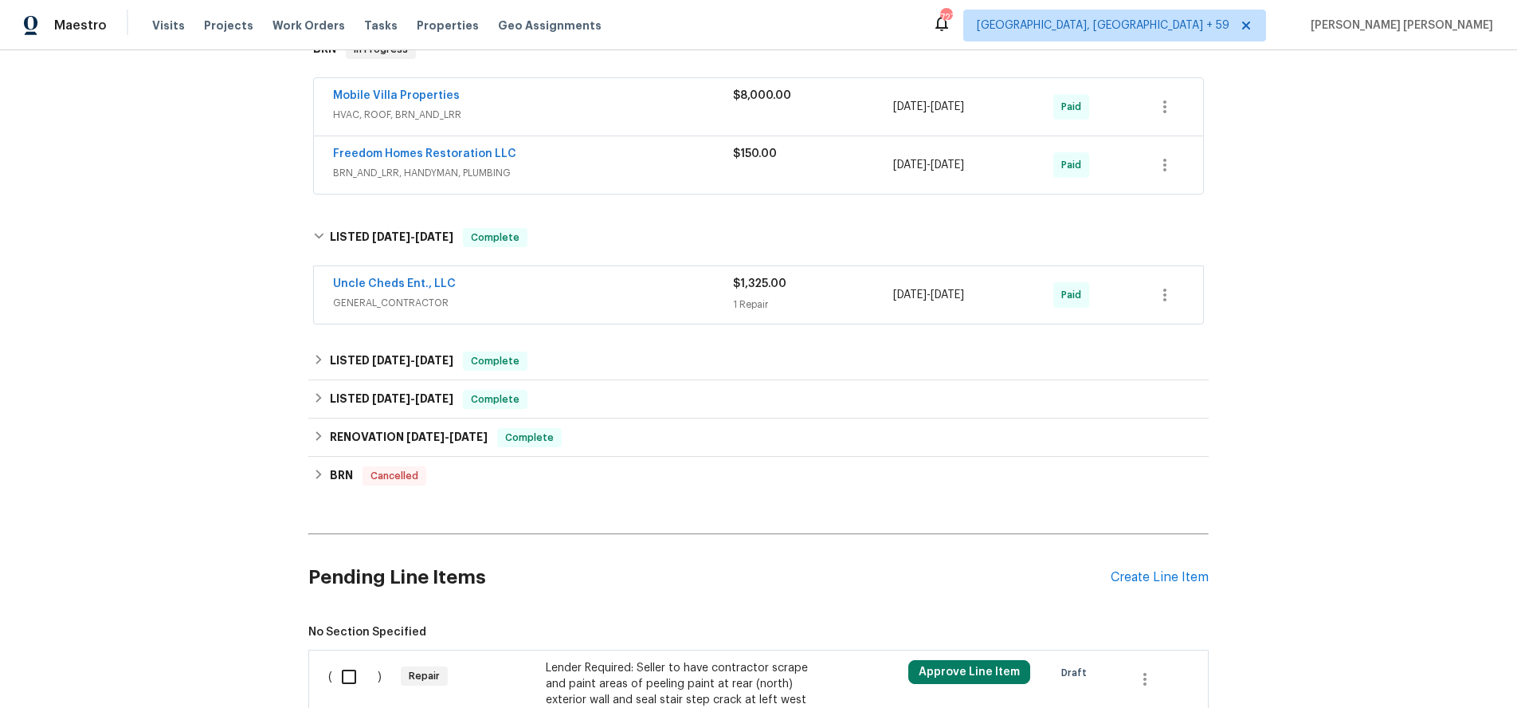
click at [610, 171] on span "BRN_AND_LRR, HANDYMAN, PLUMBING" at bounding box center [533, 173] width 400 height 16
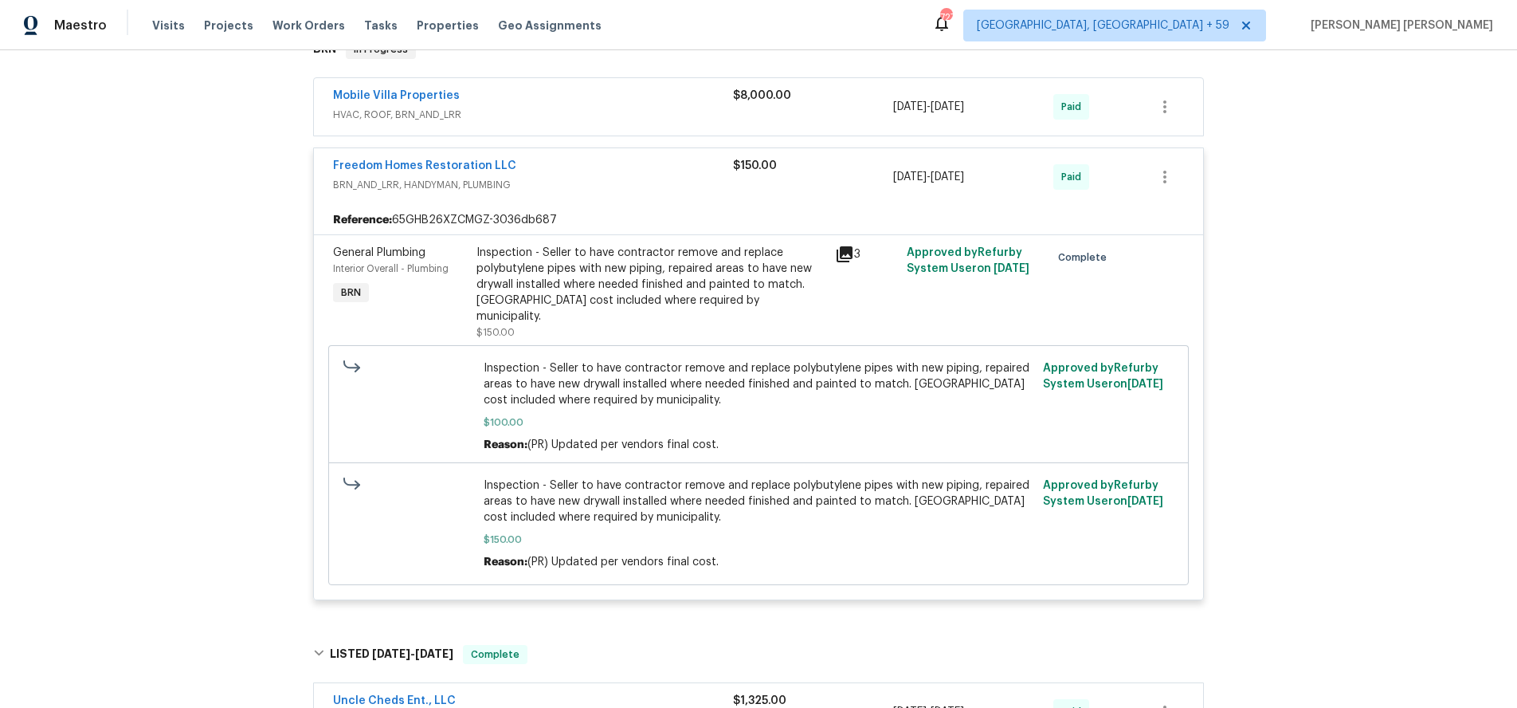
click at [610, 171] on div "Freedom Homes Restoration LLC" at bounding box center [533, 167] width 400 height 19
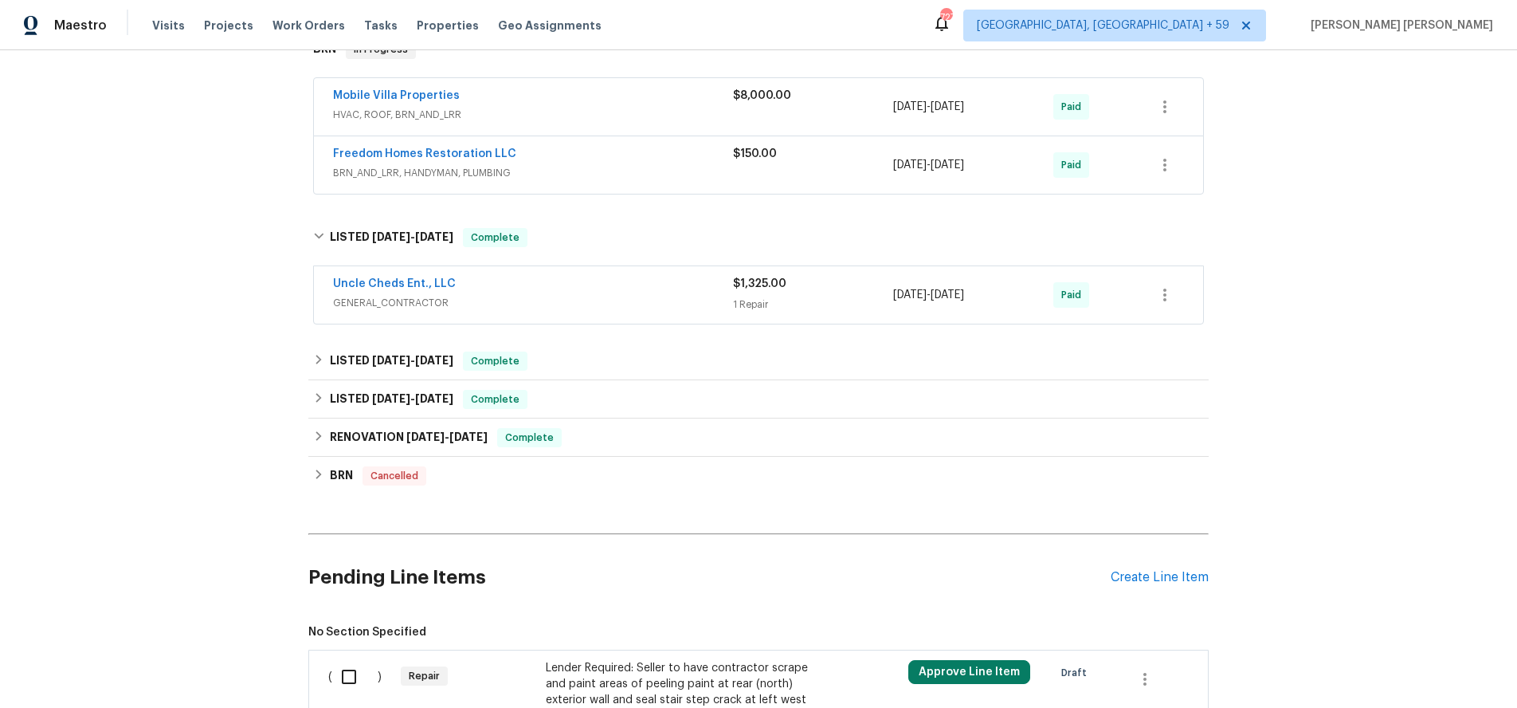
scroll to position [282, 0]
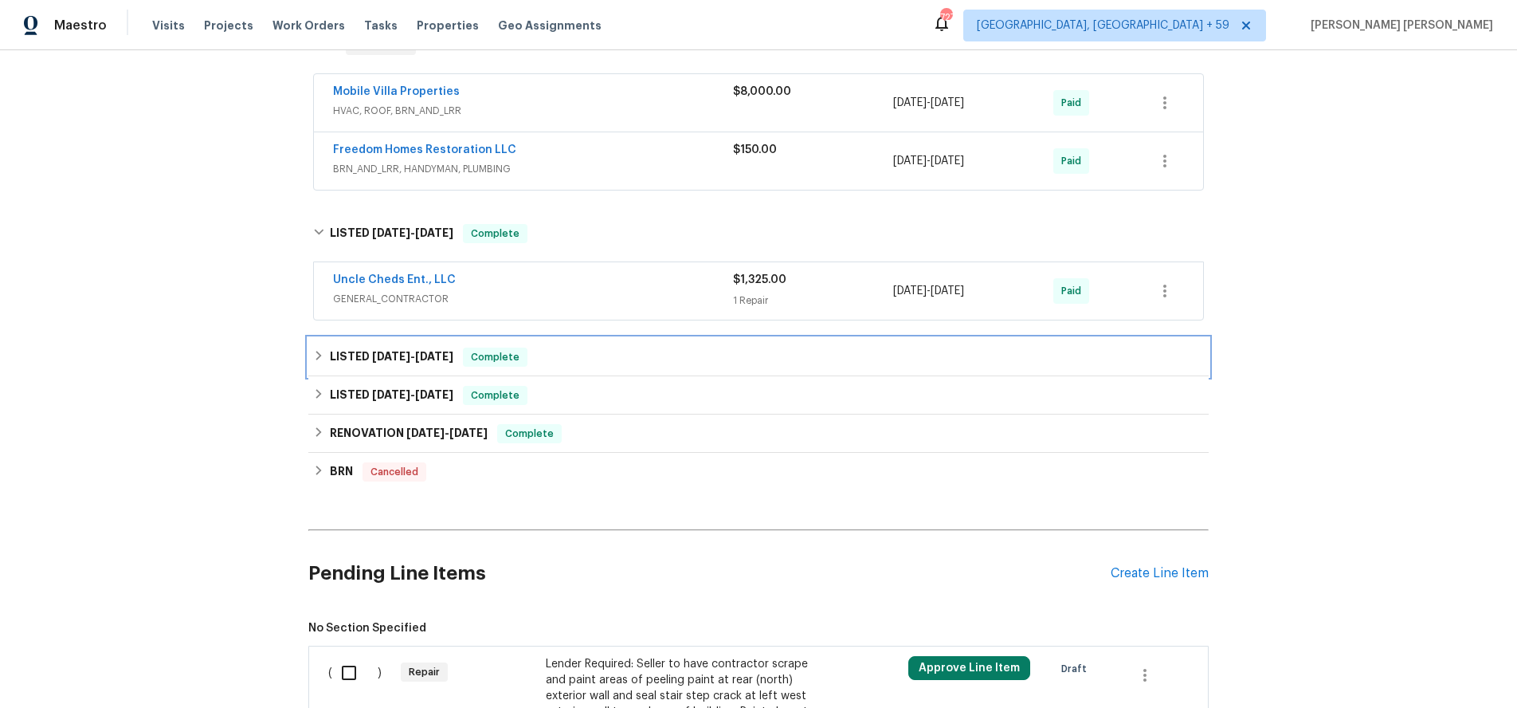
click at [309, 357] on div "LISTED 8/29/24 - 9/5/24 Complete" at bounding box center [758, 357] width 900 height 38
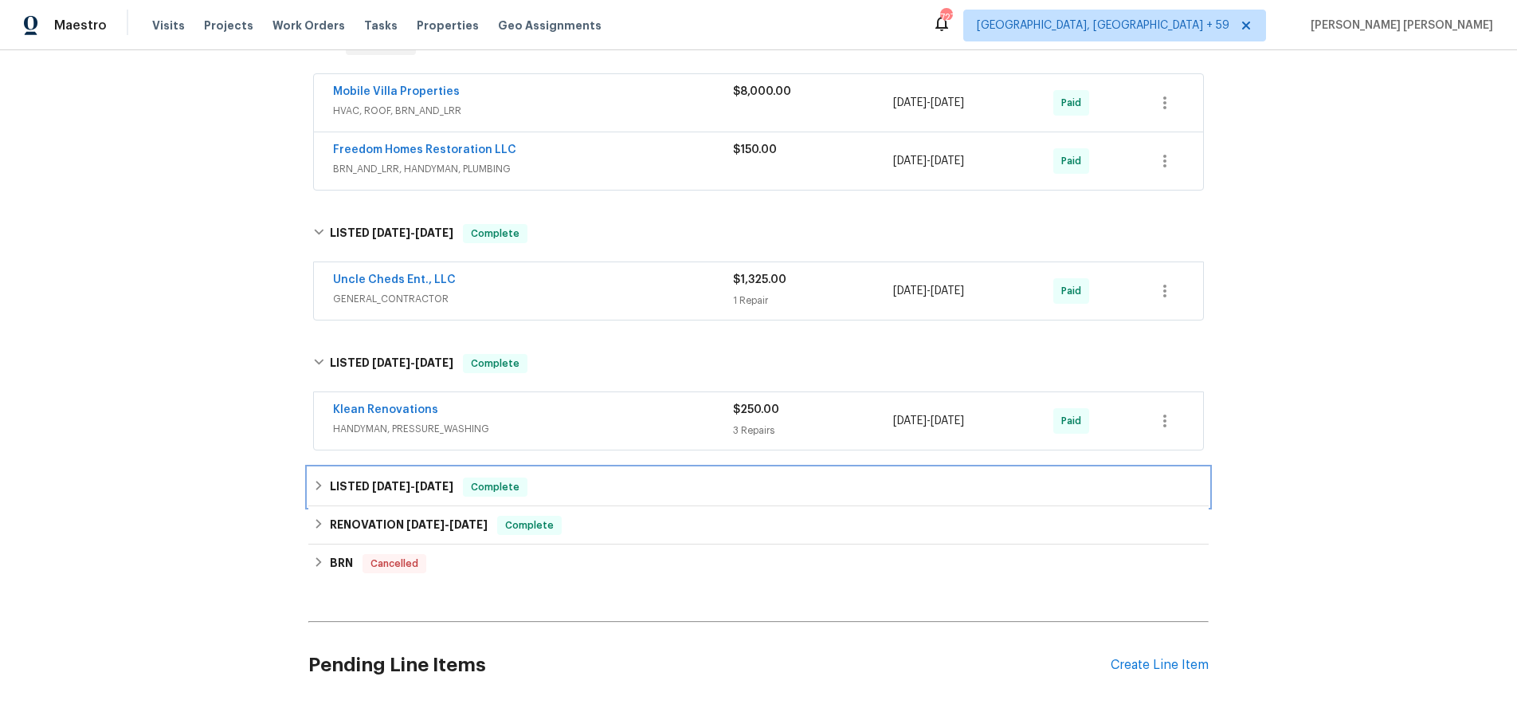
click at [324, 484] on icon at bounding box center [318, 485] width 11 height 11
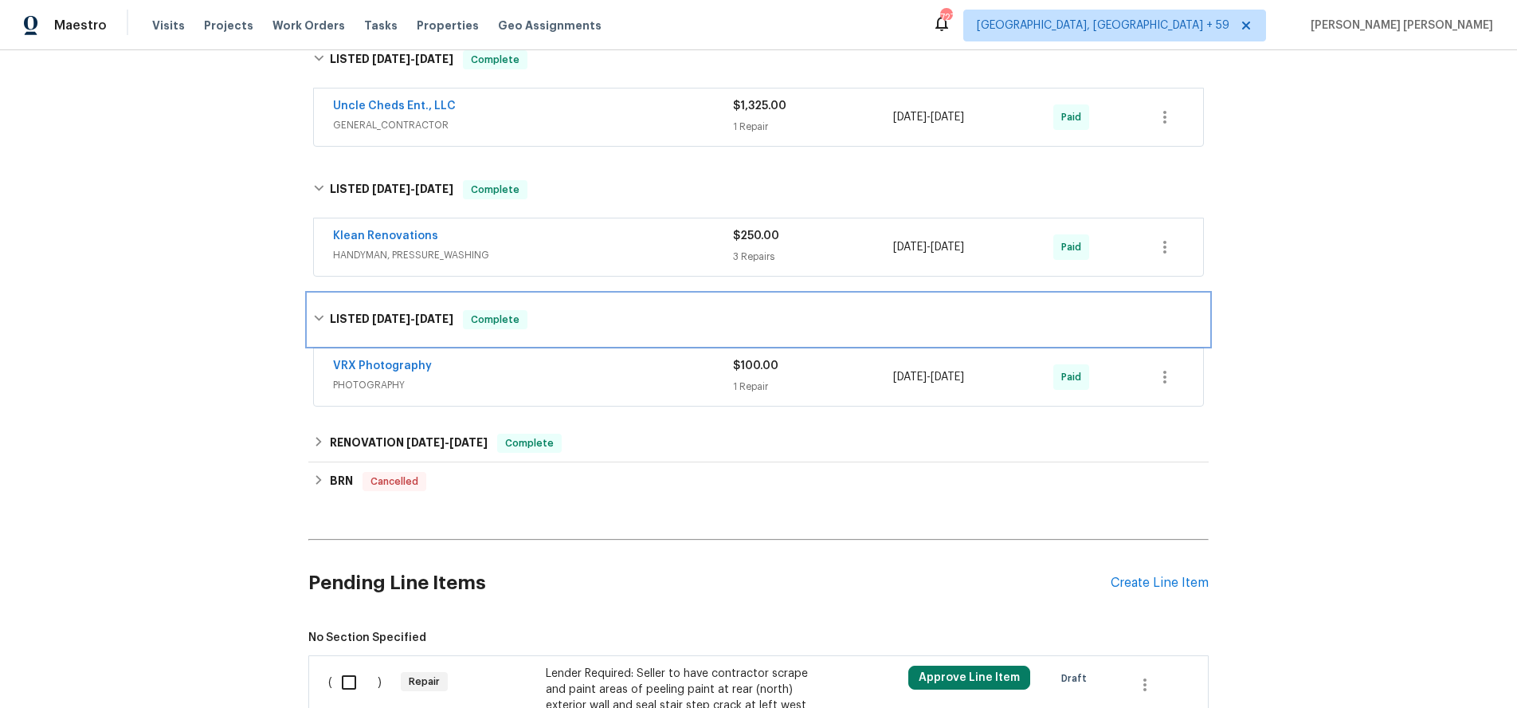
scroll to position [469, 0]
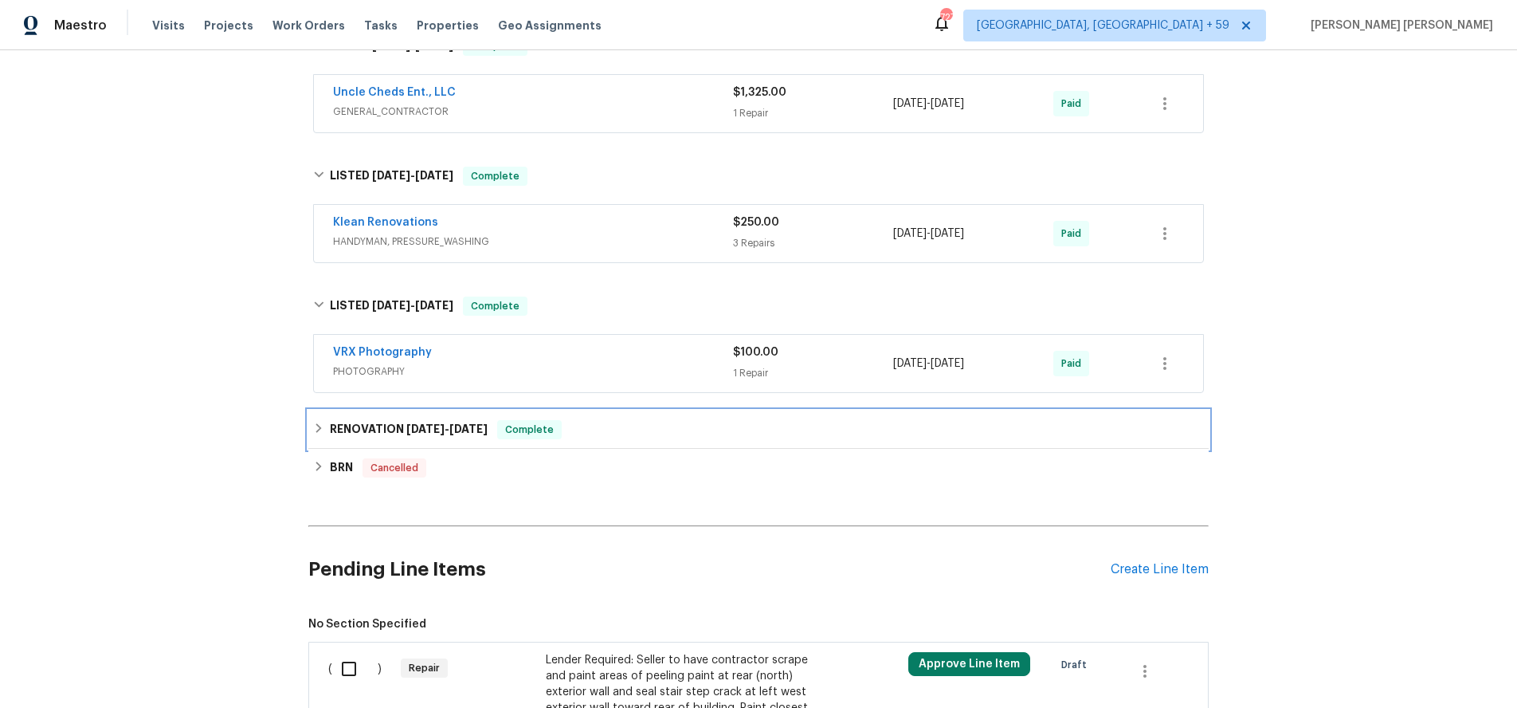
click at [325, 429] on div "RENOVATION 4/22/24 - 4/30/24 Complete" at bounding box center [758, 429] width 891 height 19
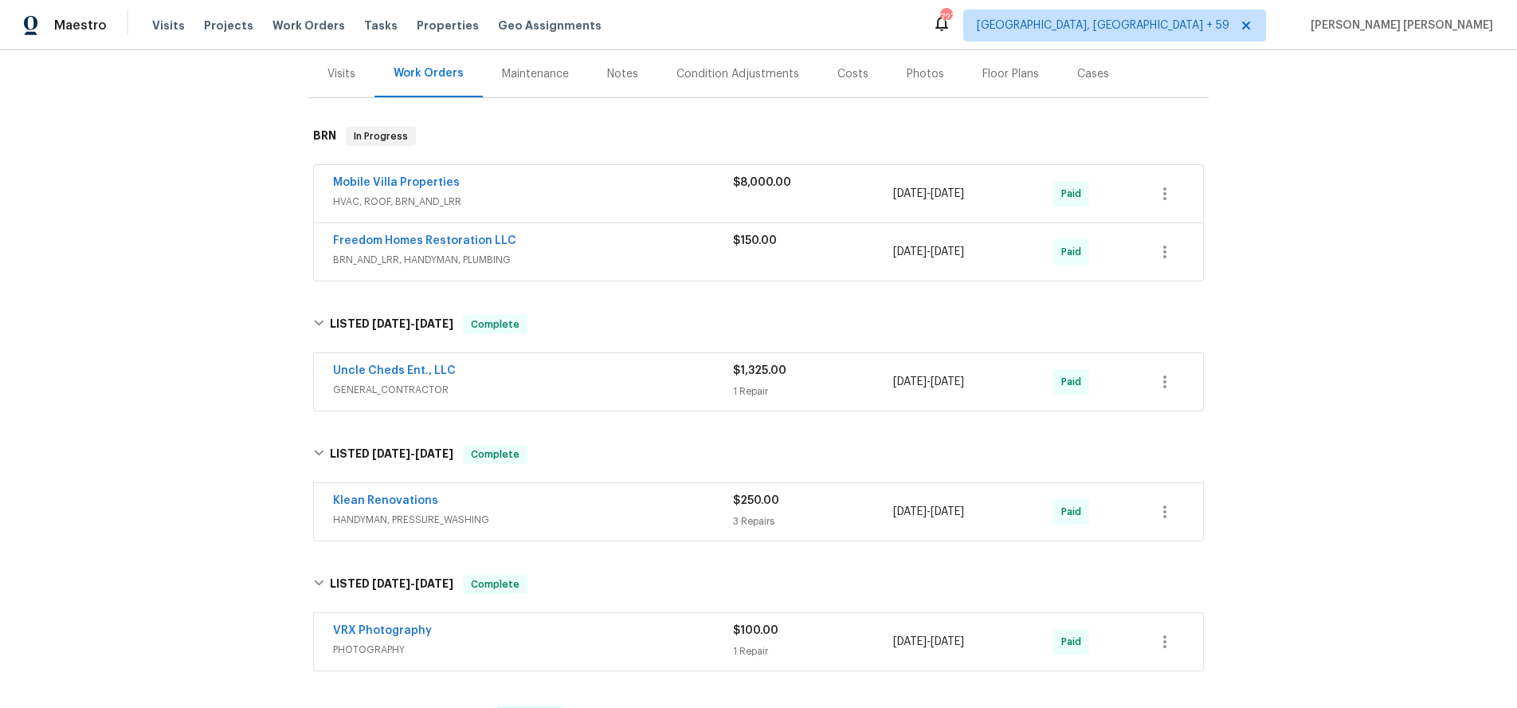
scroll to position [0, 0]
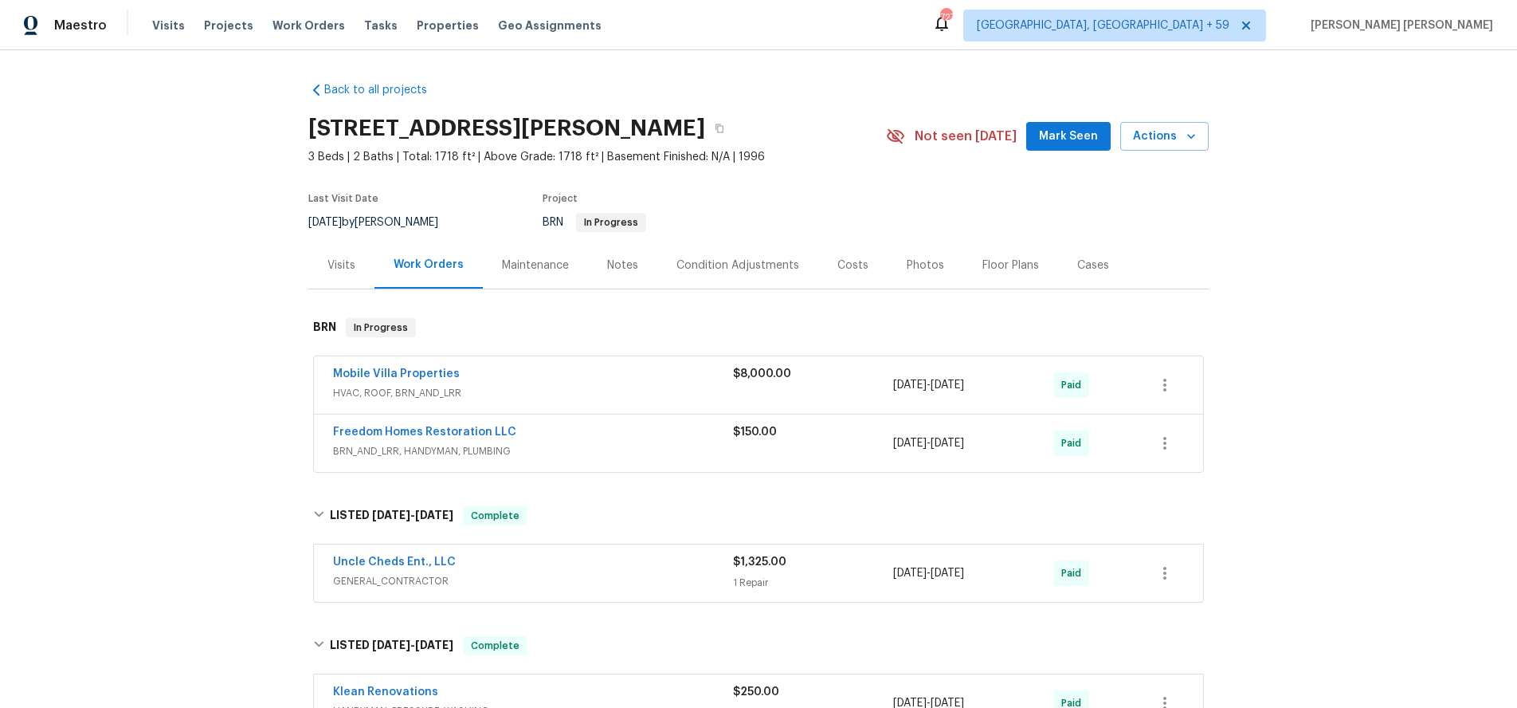
click at [335, 268] on div "Visits" at bounding box center [341, 265] width 28 height 16
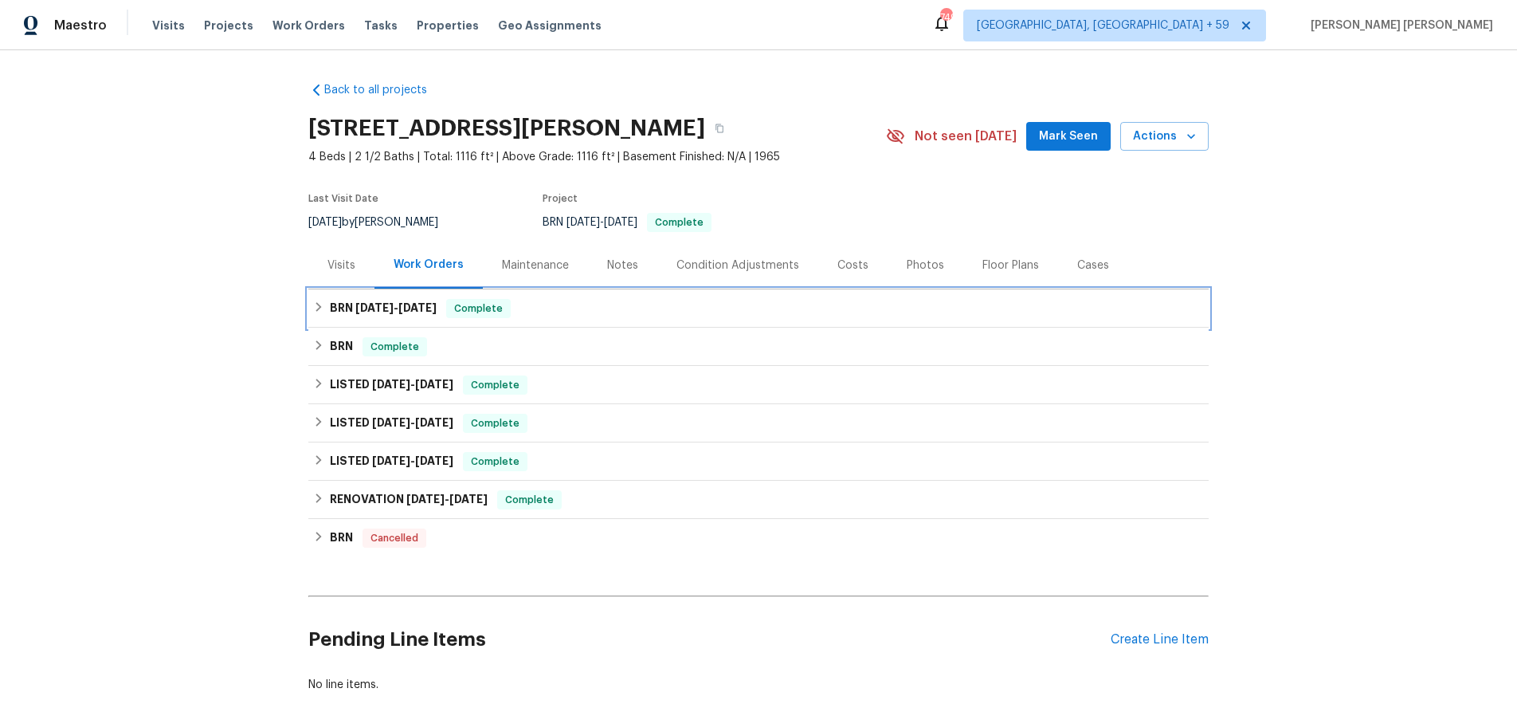
click at [323, 308] on icon at bounding box center [318, 306] width 11 height 11
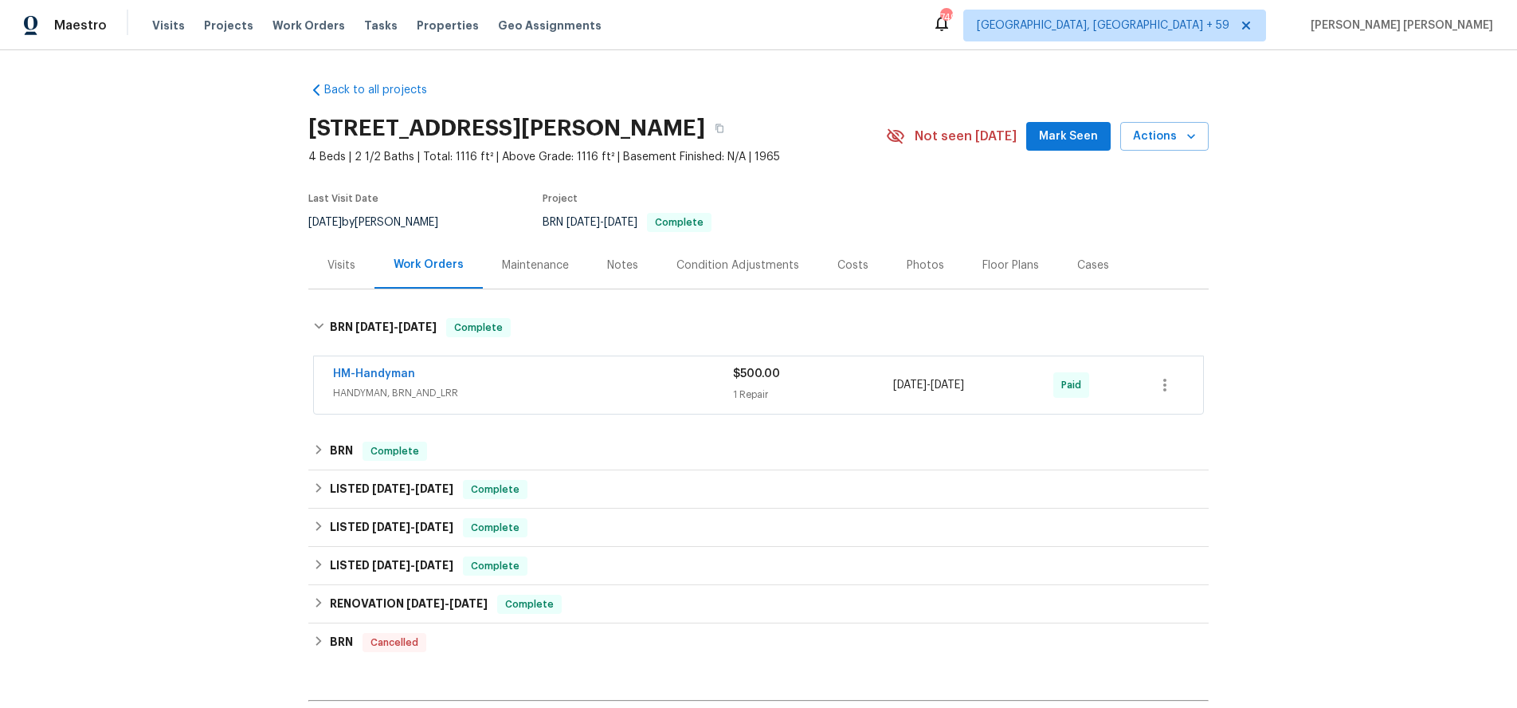
click at [589, 389] on span "HANDYMAN, BRN_AND_LRR" at bounding box center [533, 393] width 400 height 16
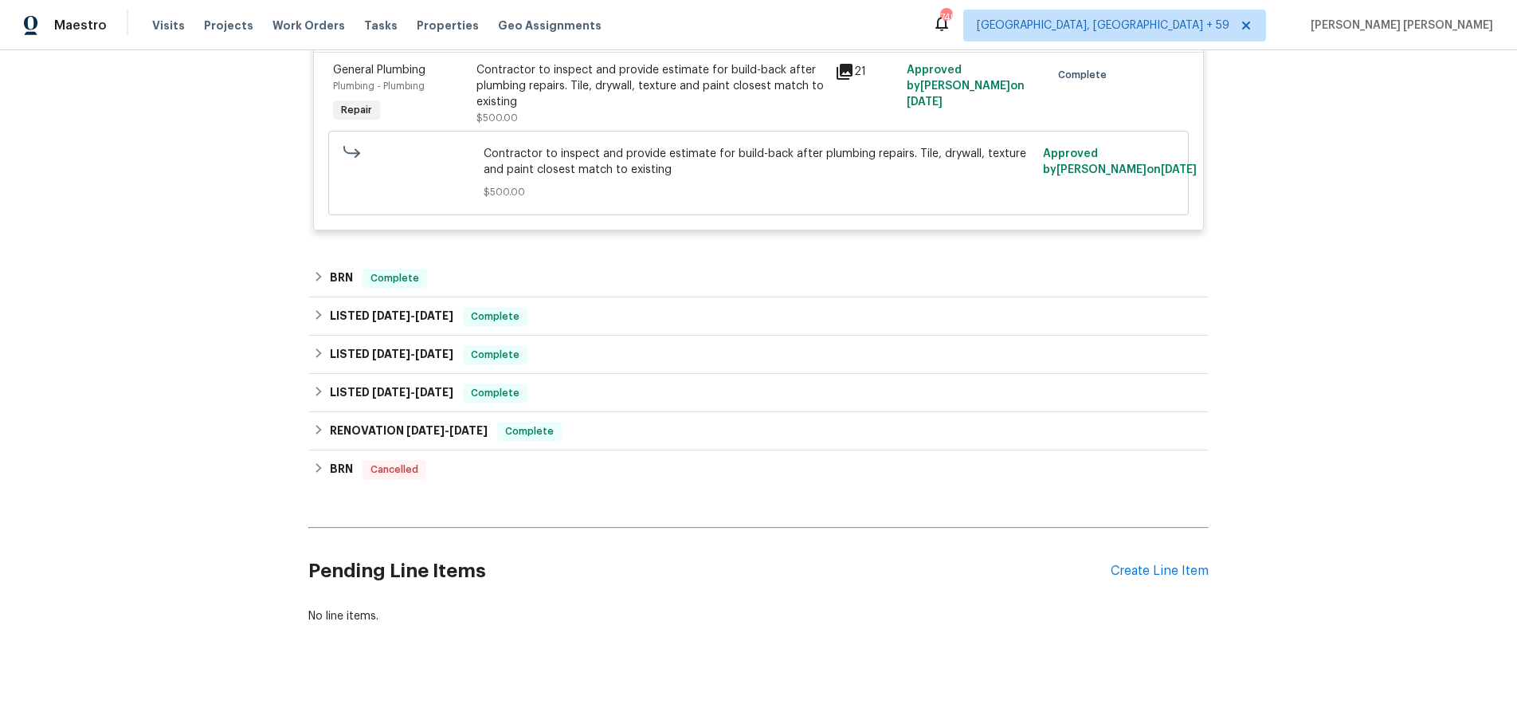
scroll to position [406, 0]
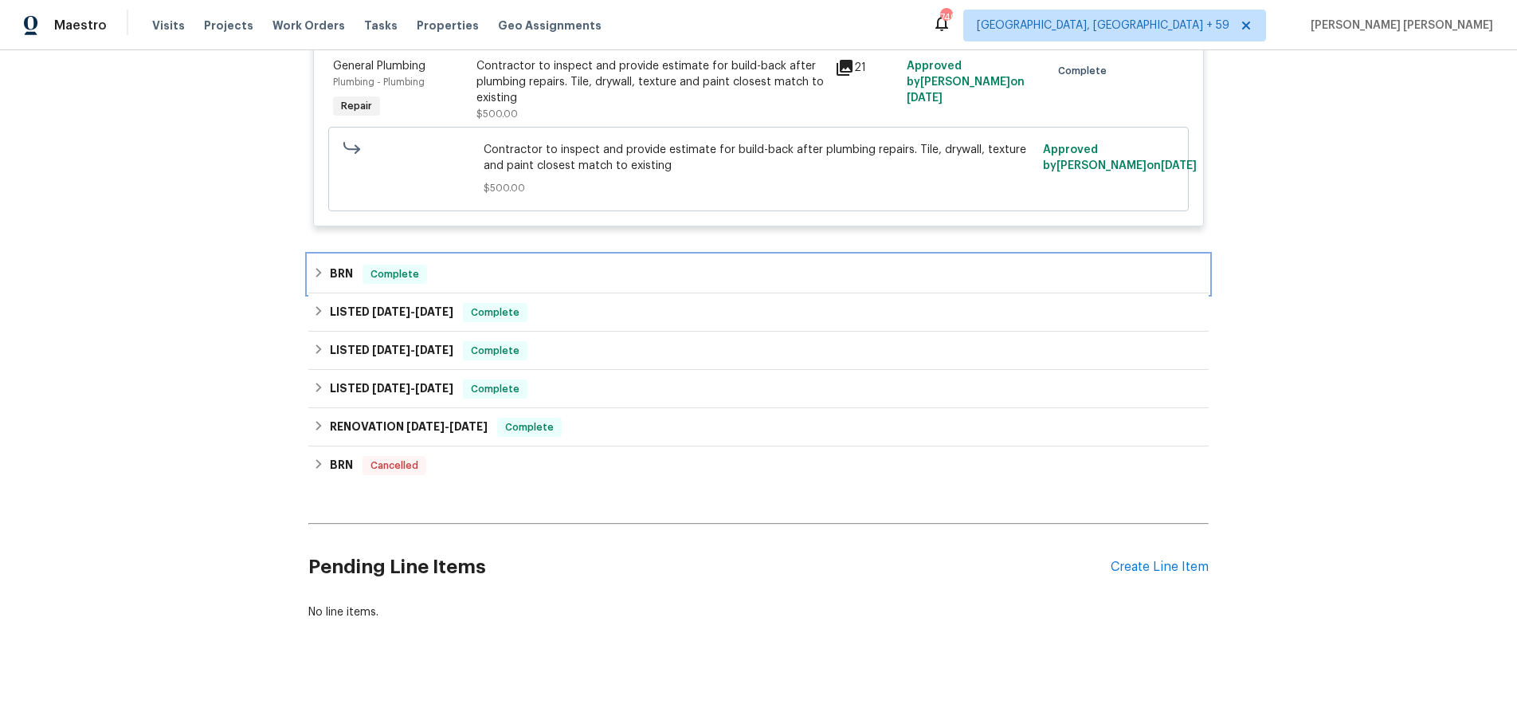
click at [316, 278] on icon at bounding box center [318, 272] width 11 height 11
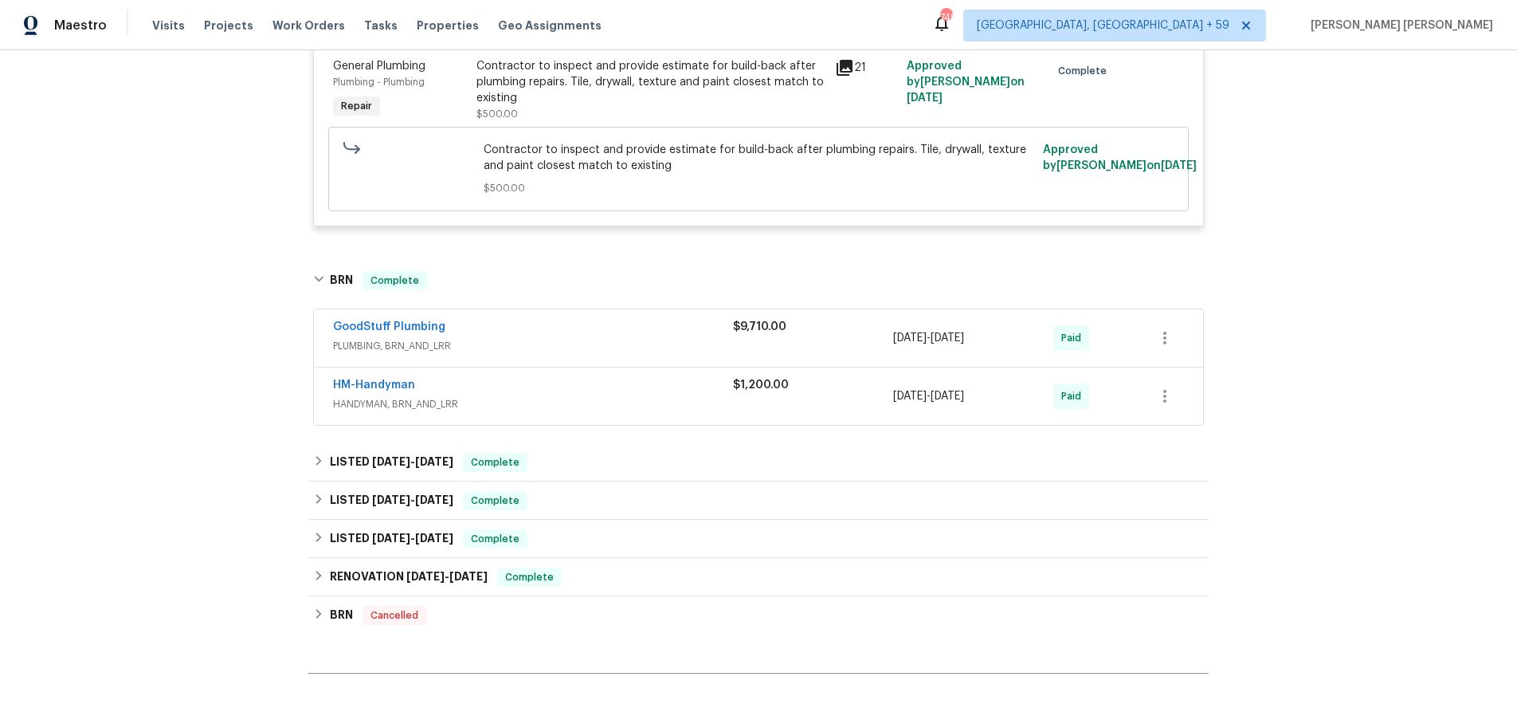
click at [661, 328] on div "GoodStuff Plumbing" at bounding box center [533, 328] width 400 height 19
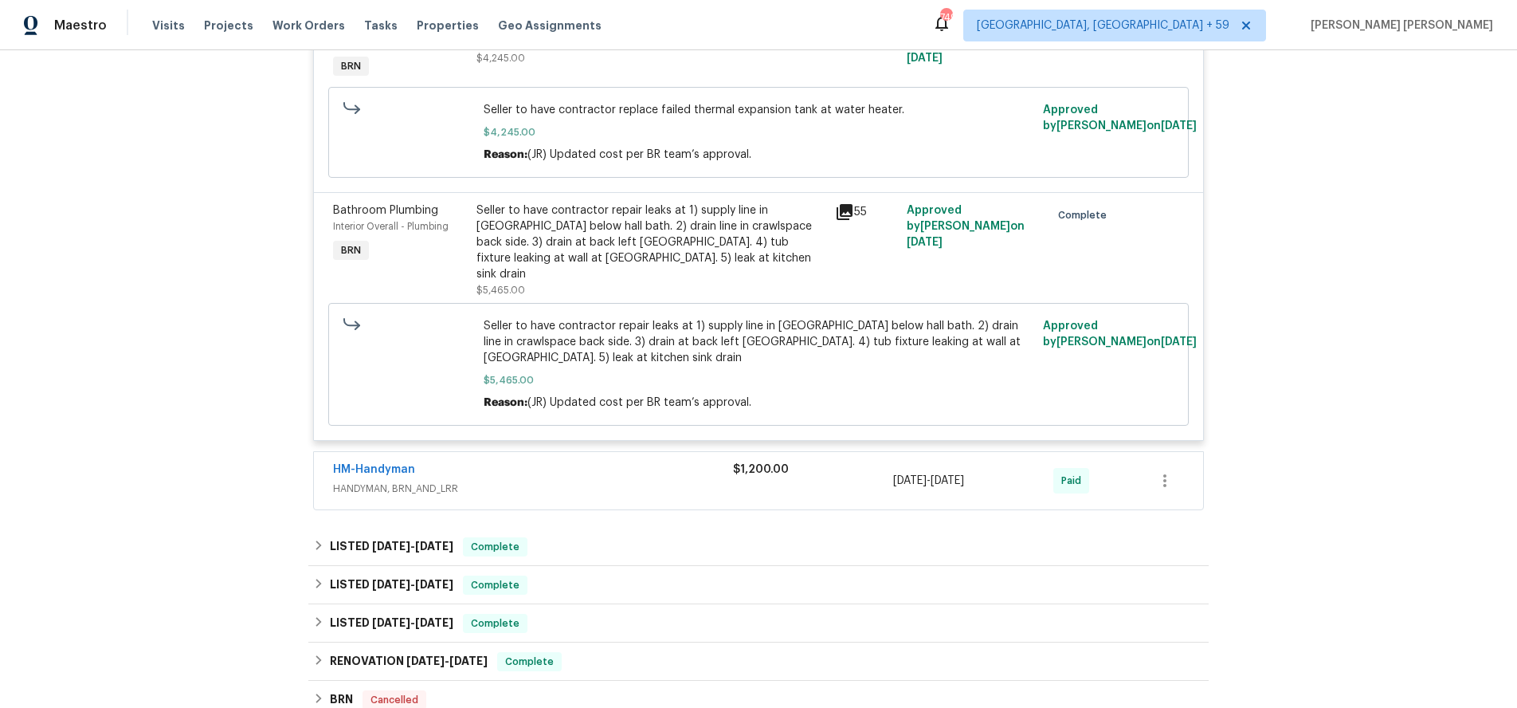
scroll to position [855, 0]
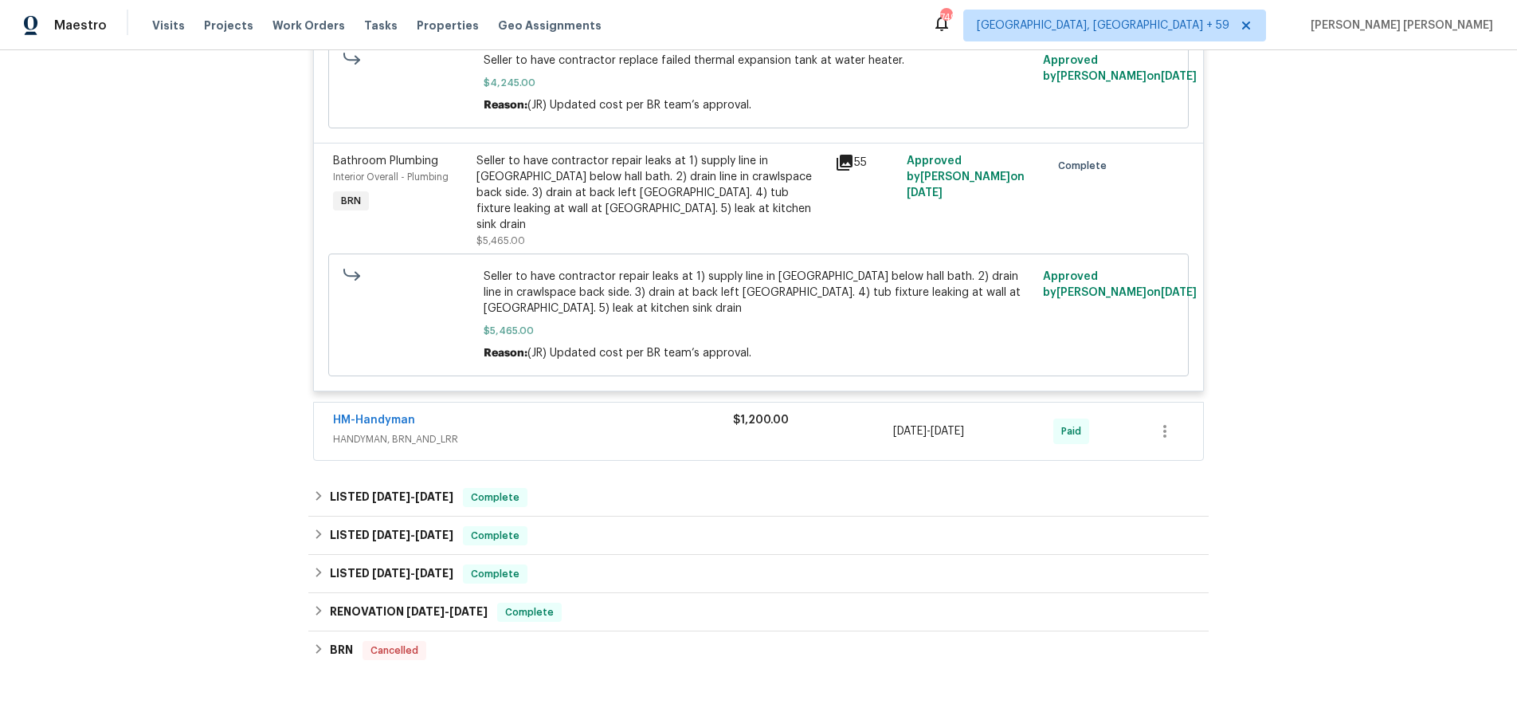
drag, startPoint x: 672, startPoint y: 417, endPoint x: 772, endPoint y: 504, distance: 132.8
click at [672, 431] on span "HANDYMAN, BRN_AND_LRR" at bounding box center [533, 439] width 400 height 16
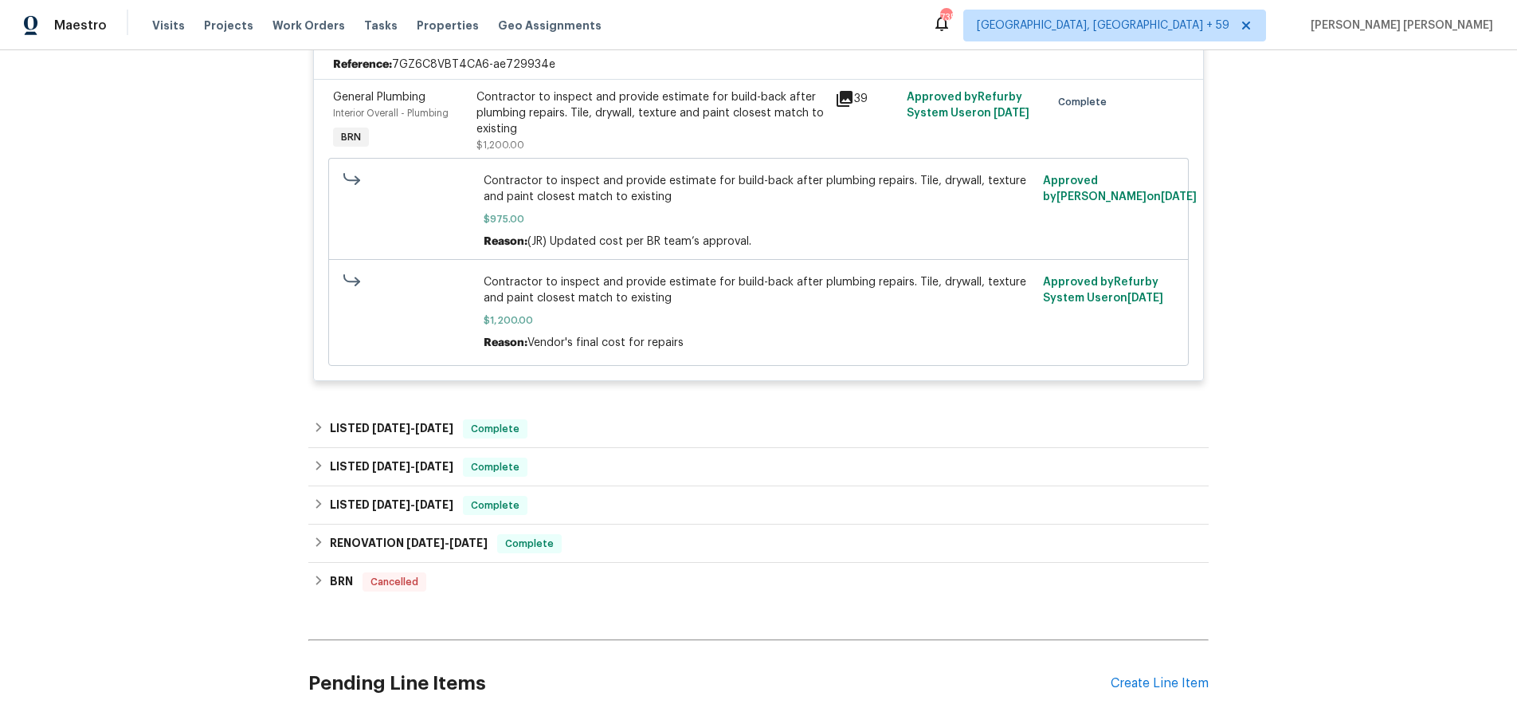
scroll to position [1296, 0]
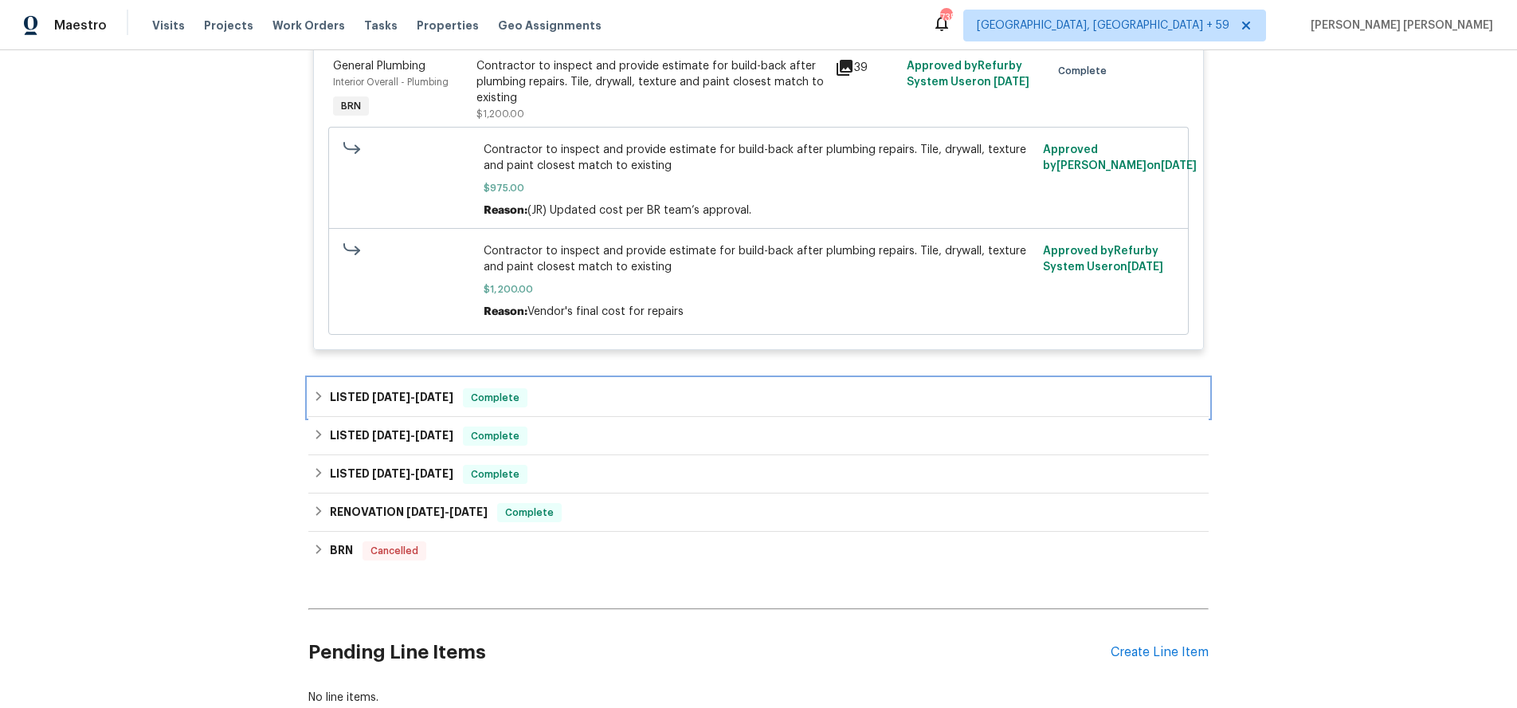
click at [323, 391] on div "LISTED 3/4/25 - 3/27/25 Complete" at bounding box center [758, 397] width 891 height 19
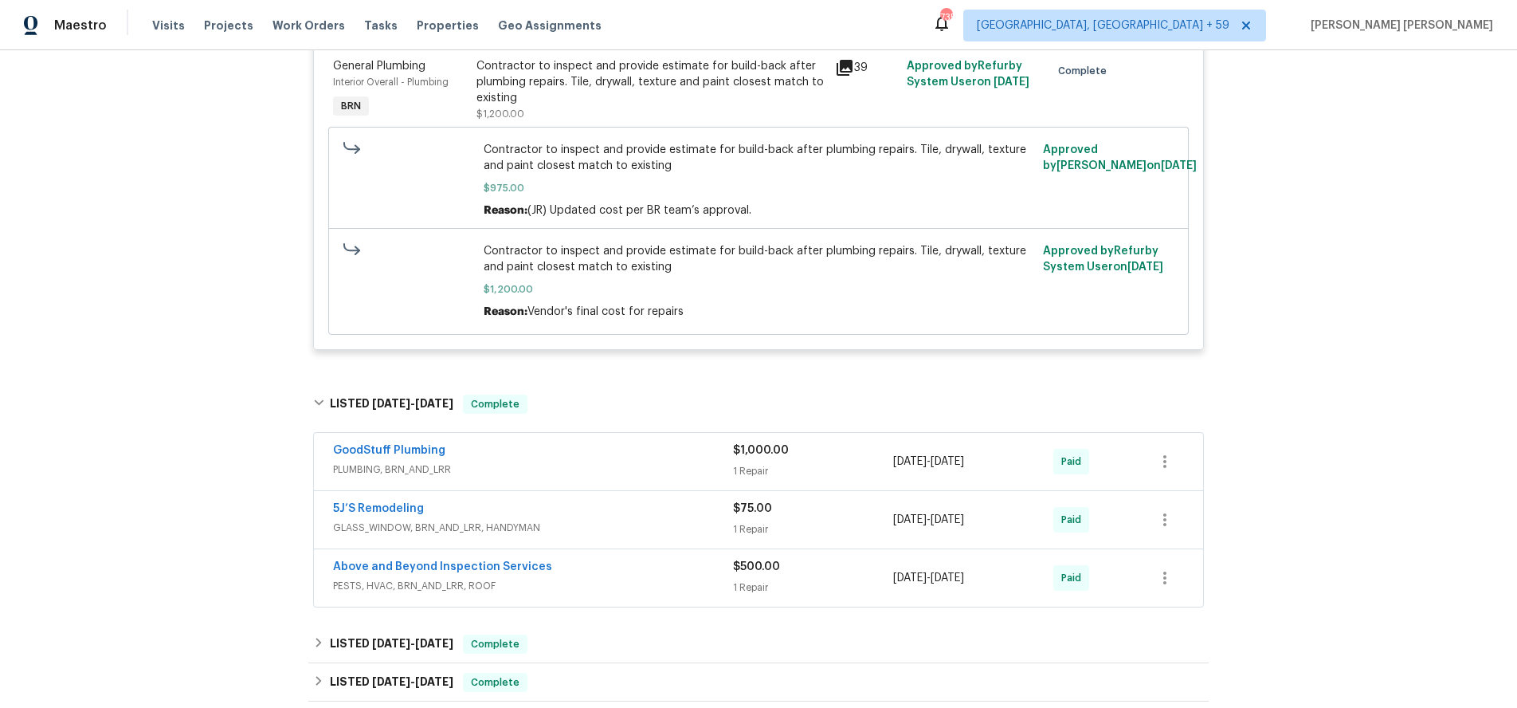
click at [620, 559] on div "Above and Beyond Inspection Services" at bounding box center [533, 568] width 400 height 19
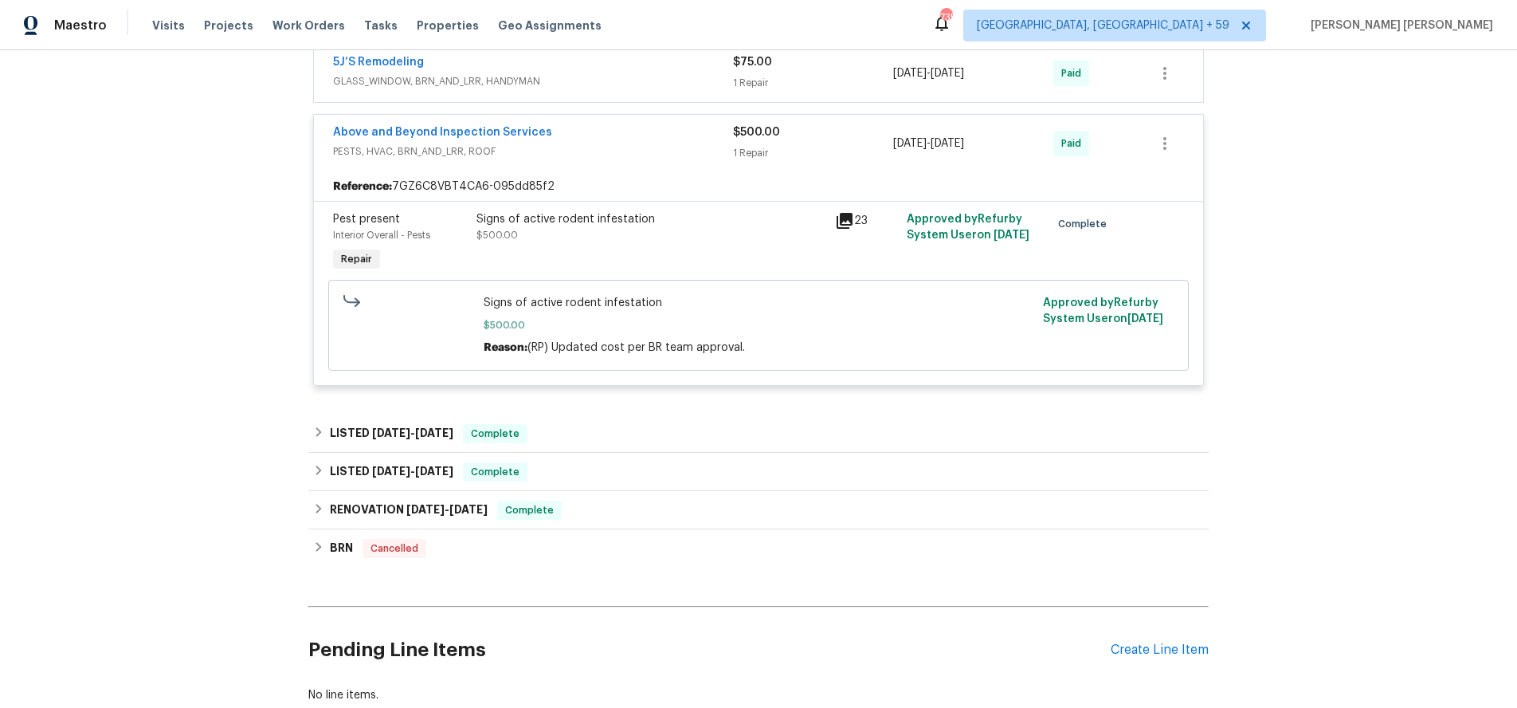
scroll to position [1750, 0]
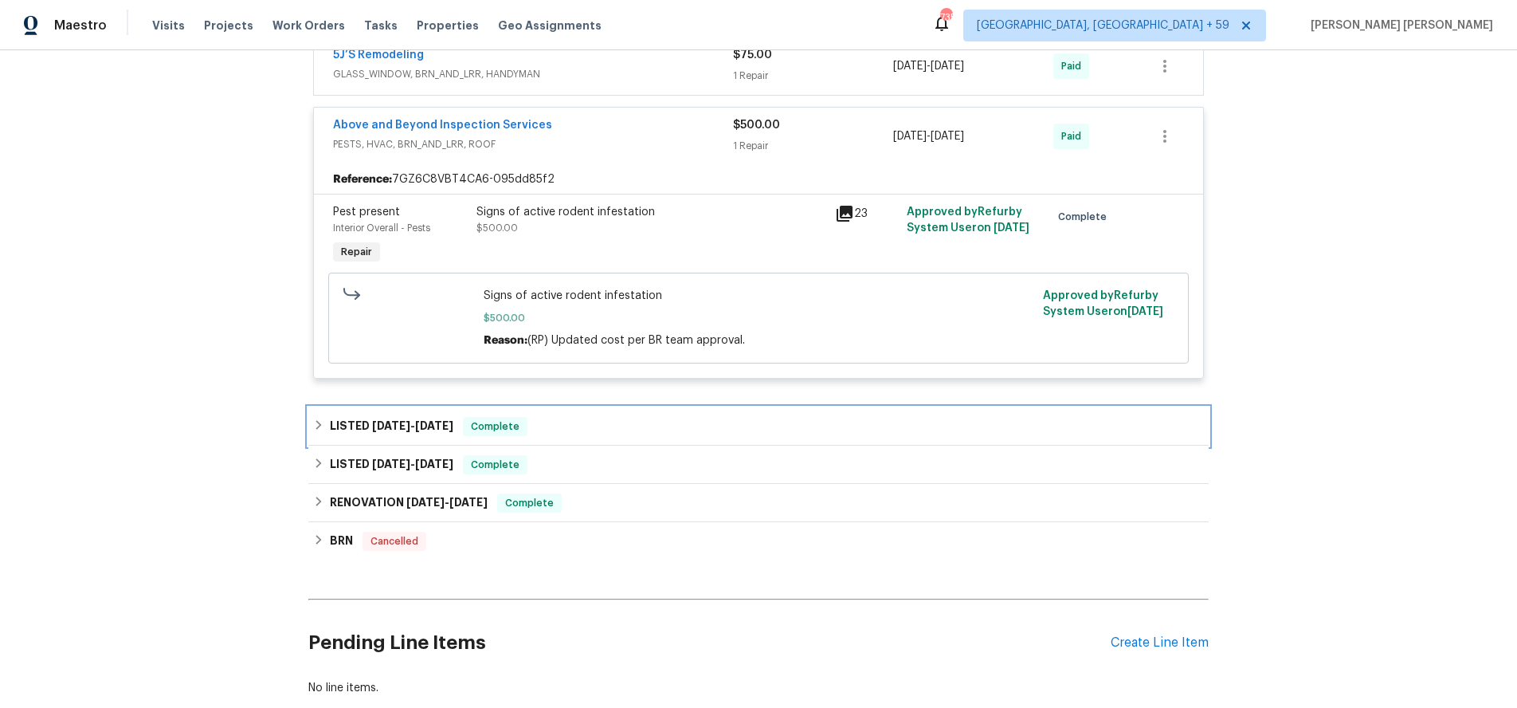
click at [311, 414] on div "LISTED 2/14/25 - 2/15/25 Complete" at bounding box center [758, 426] width 900 height 38
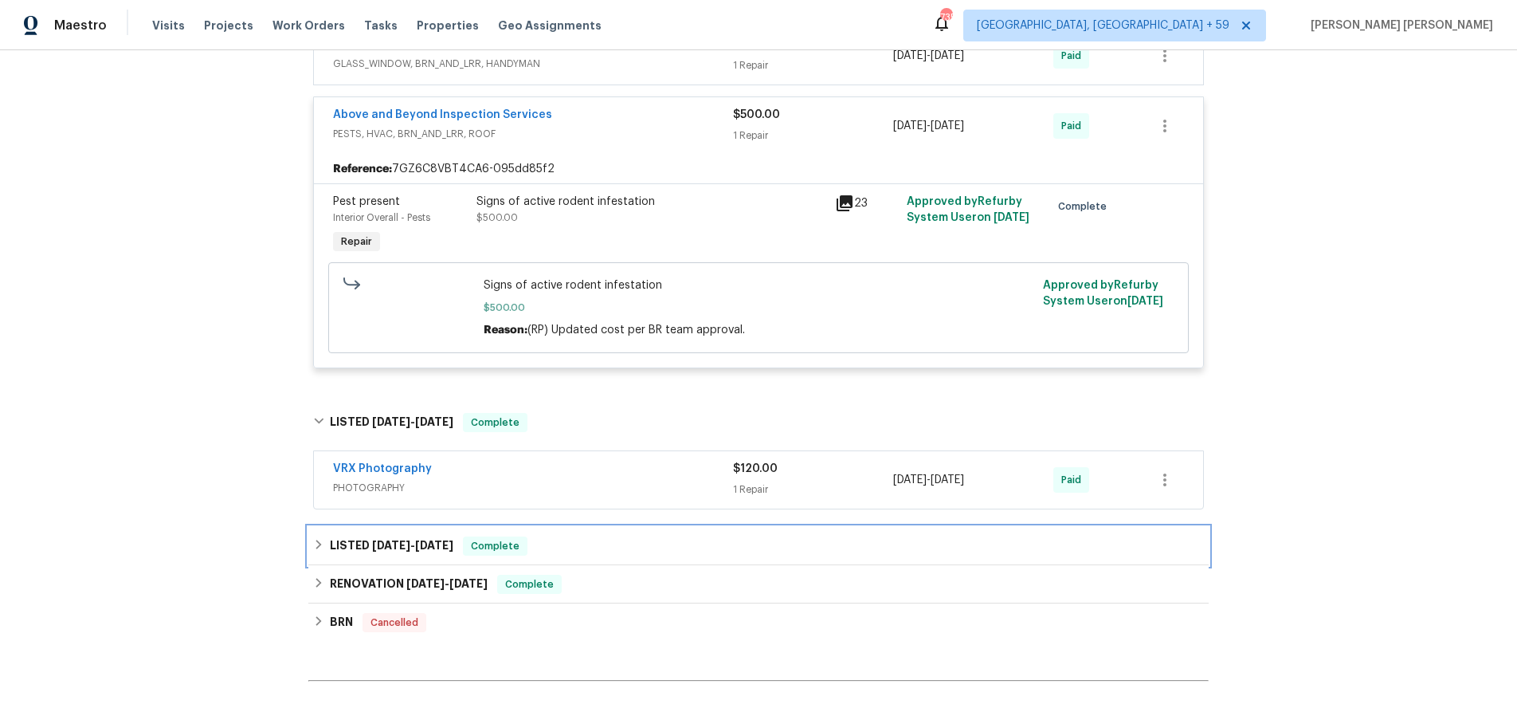
click at [339, 537] on h6 "LISTED 12/31/24 - 1/4/25" at bounding box center [392, 545] width 124 height 19
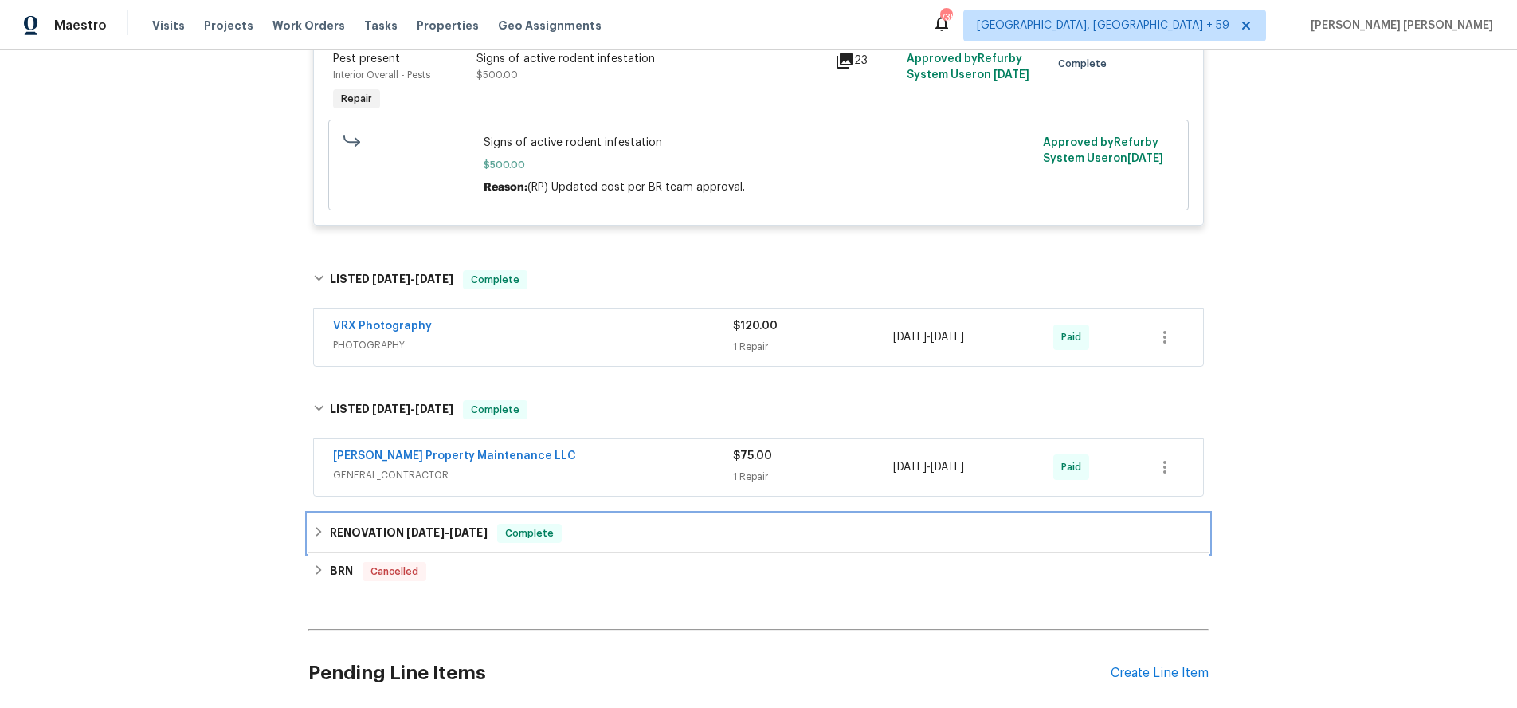
click at [342, 537] on div "RENOVATION 11/11/24 - 11/29/24 Complete" at bounding box center [758, 533] width 900 height 38
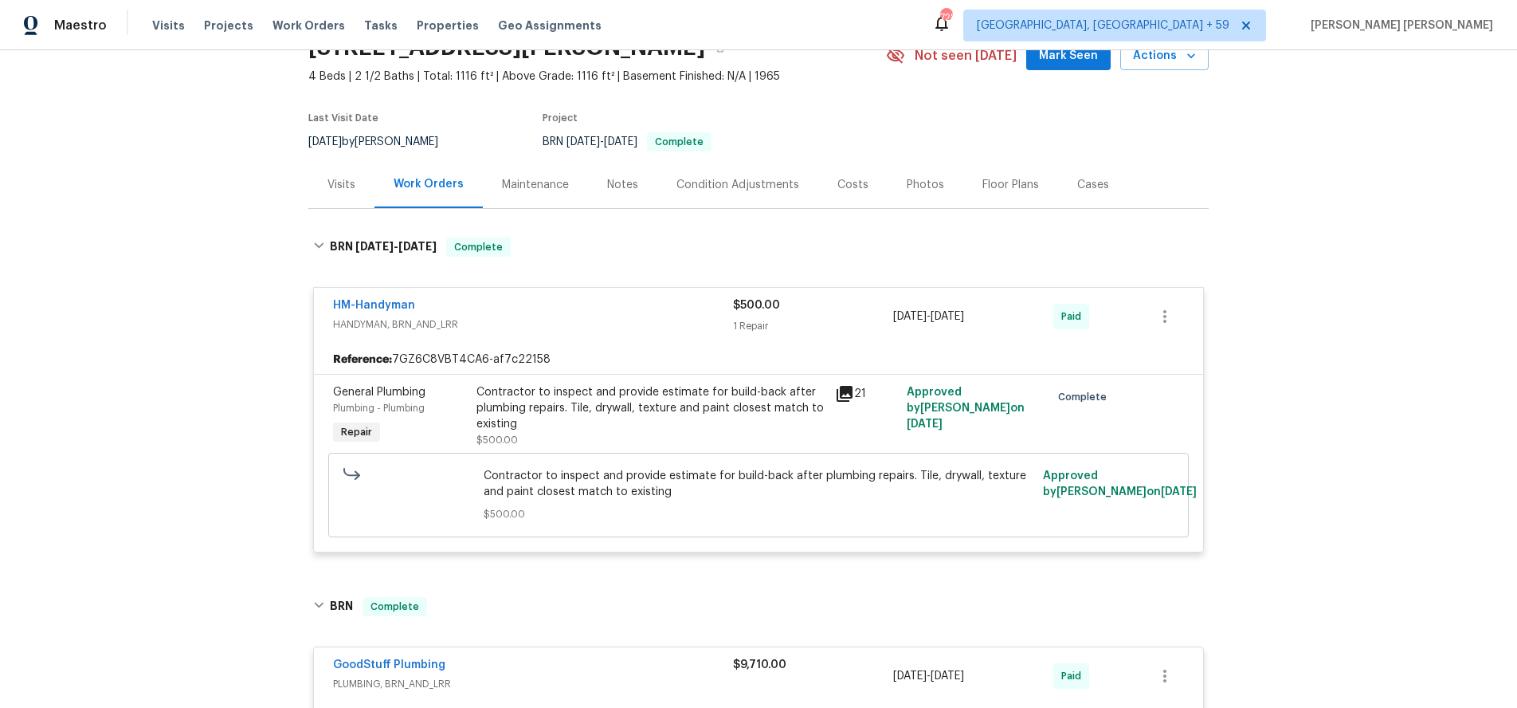
scroll to position [0, 0]
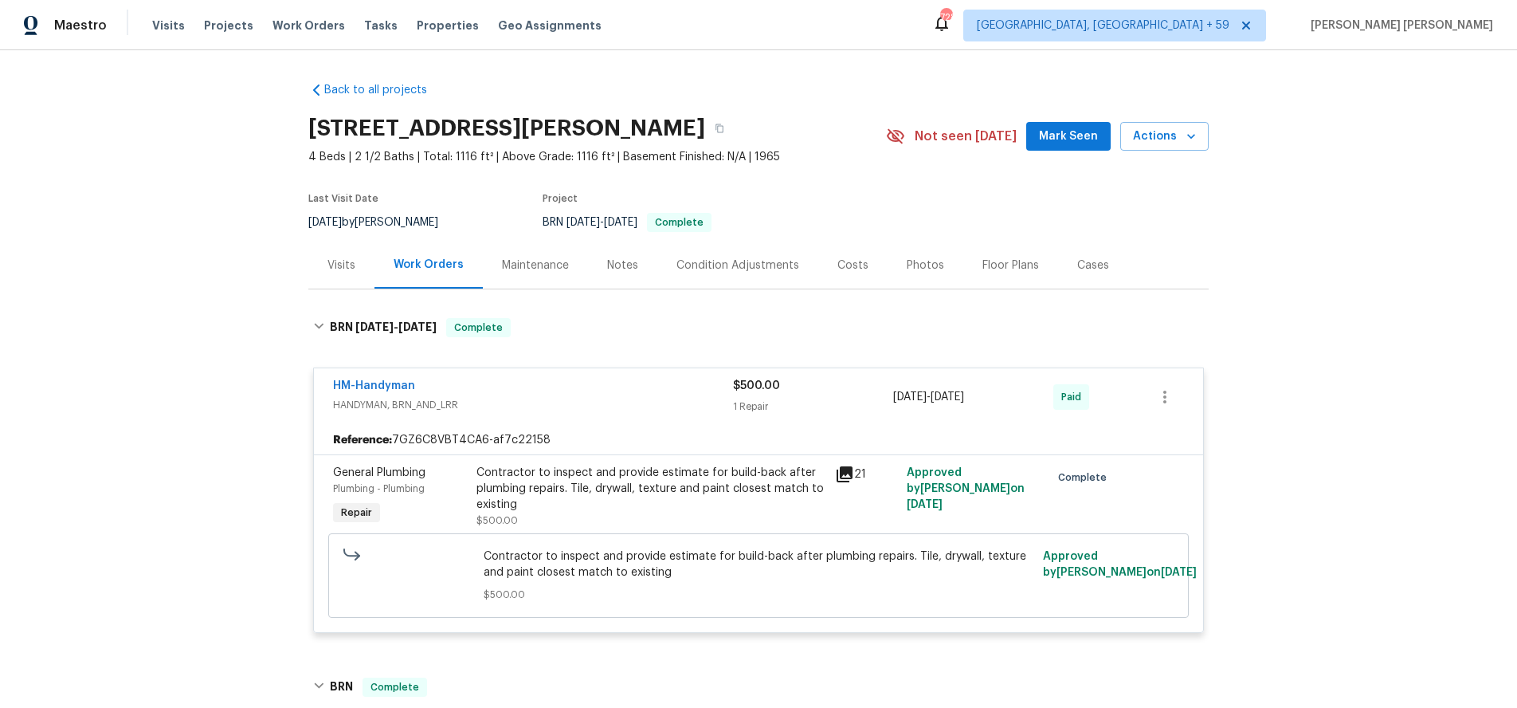
click at [354, 261] on div "Visits" at bounding box center [341, 265] width 28 height 16
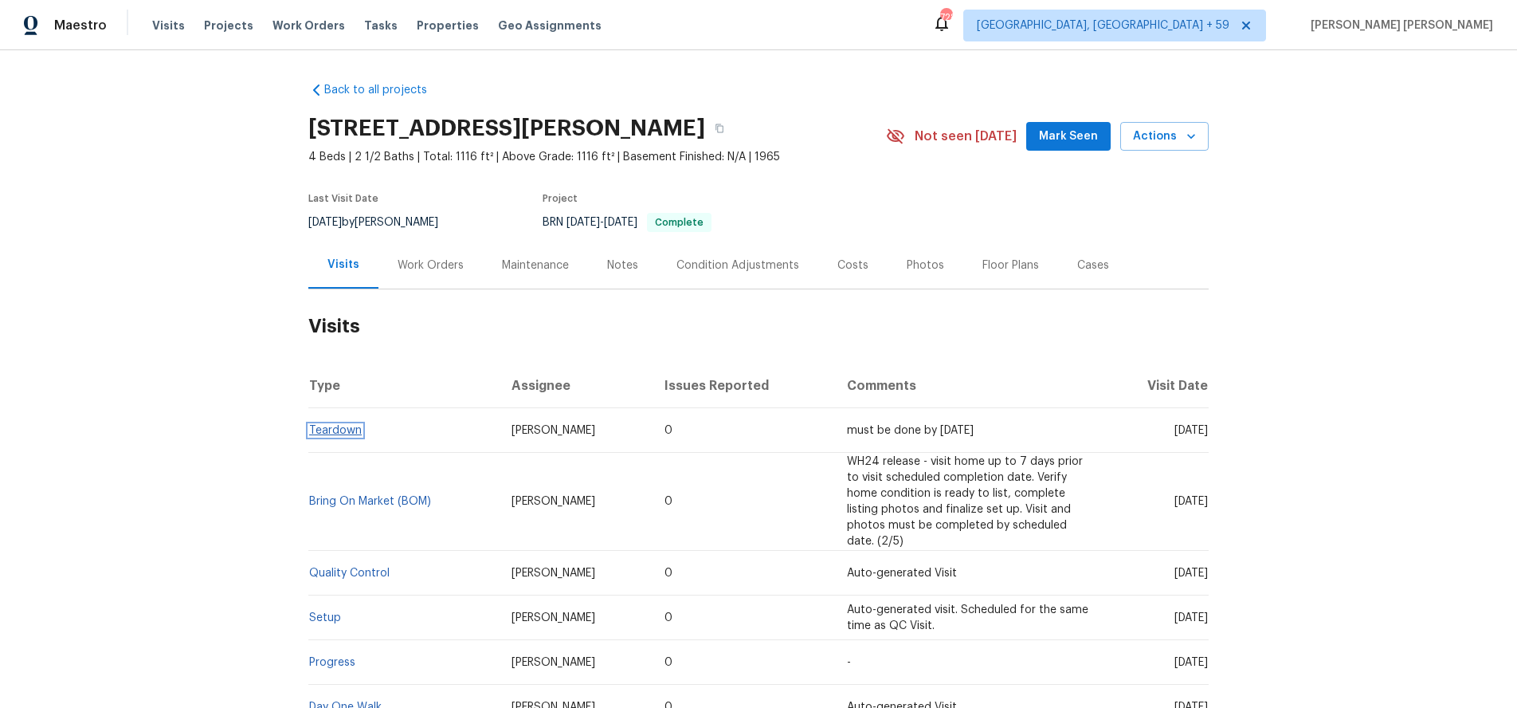
click at [344, 429] on link "Teardown" at bounding box center [335, 430] width 53 height 11
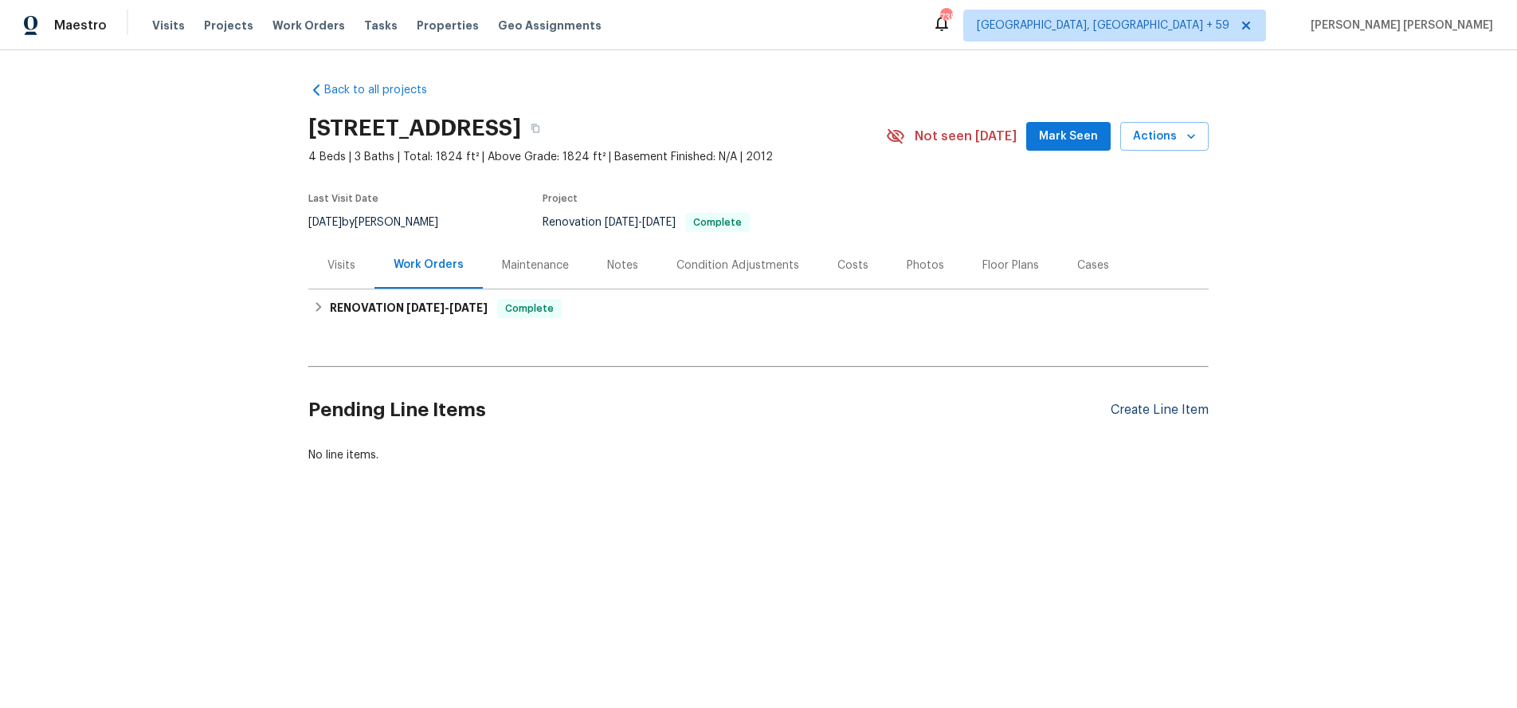
click at [1142, 413] on div "Create Line Item" at bounding box center [1160, 409] width 98 height 15
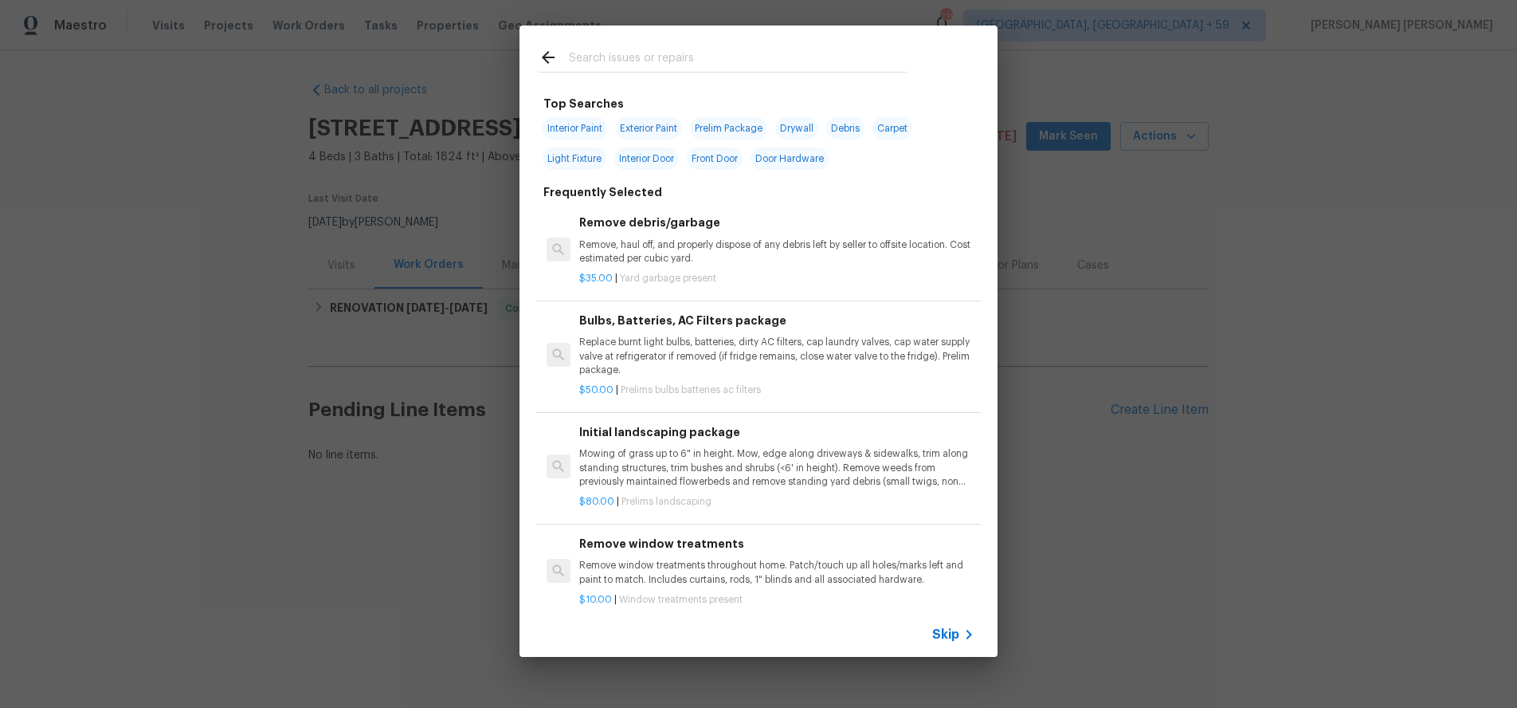
click at [955, 636] on span "Skip" at bounding box center [945, 634] width 27 height 16
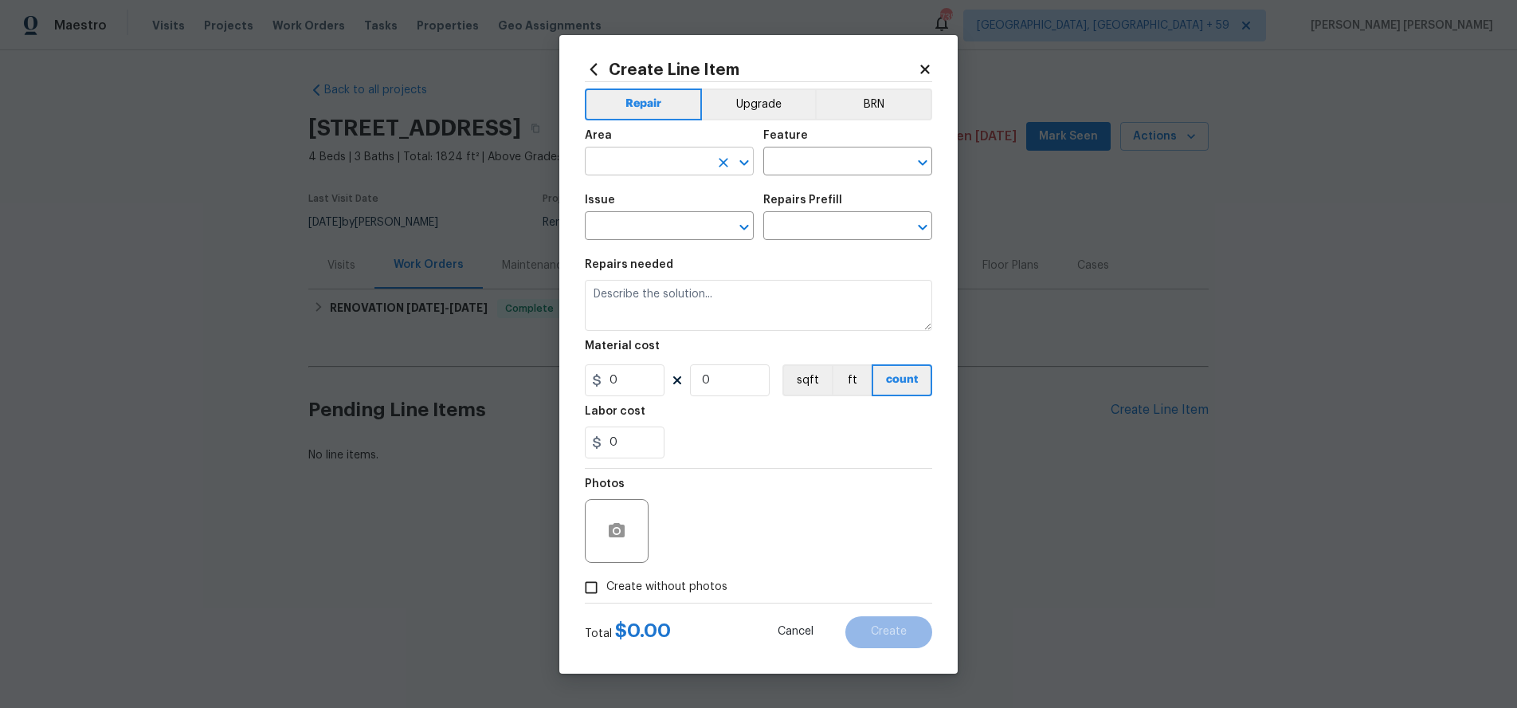
click at [643, 164] on input "text" at bounding box center [647, 163] width 124 height 25
click at [673, 215] on li "Unfinished basement" at bounding box center [669, 224] width 169 height 26
type input "Unfinished basement"
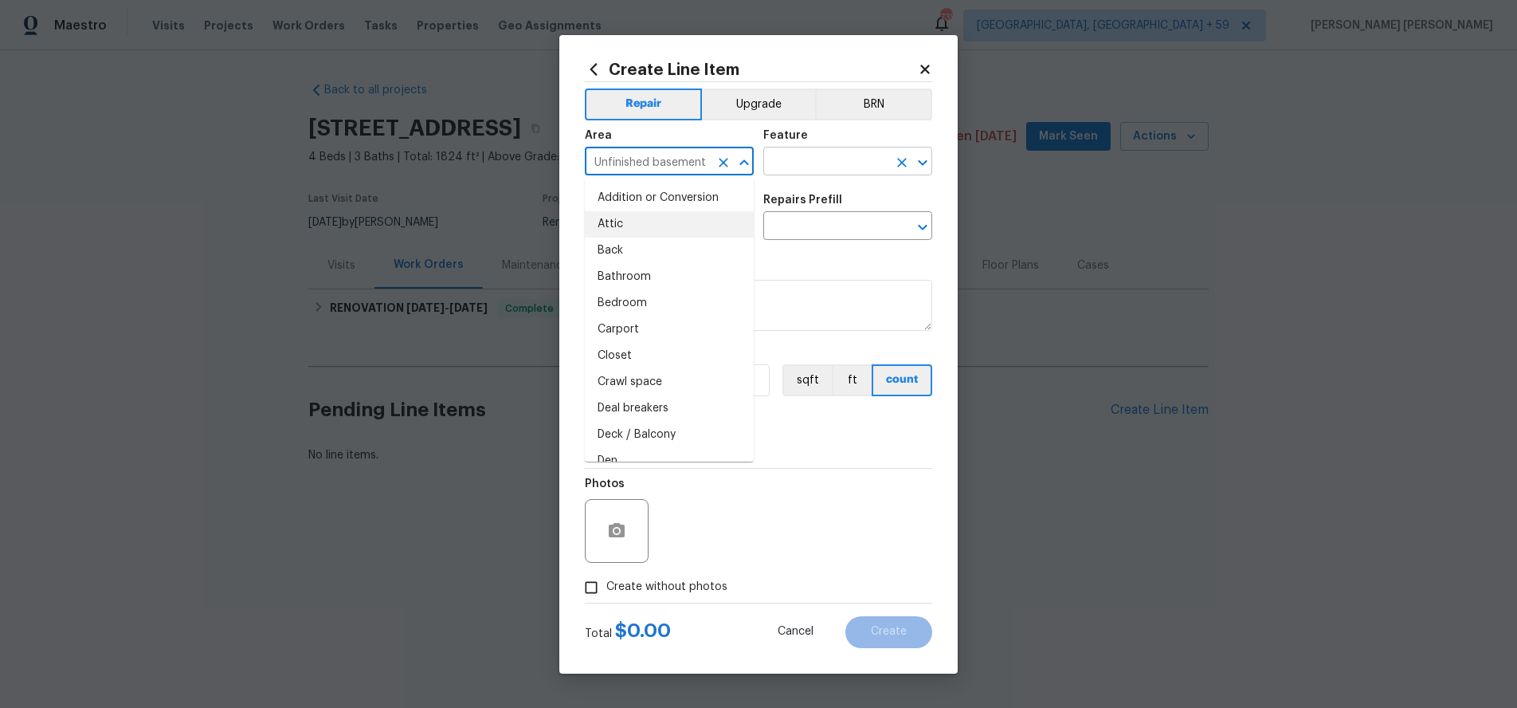
click at [841, 159] on input "text" at bounding box center [825, 163] width 124 height 25
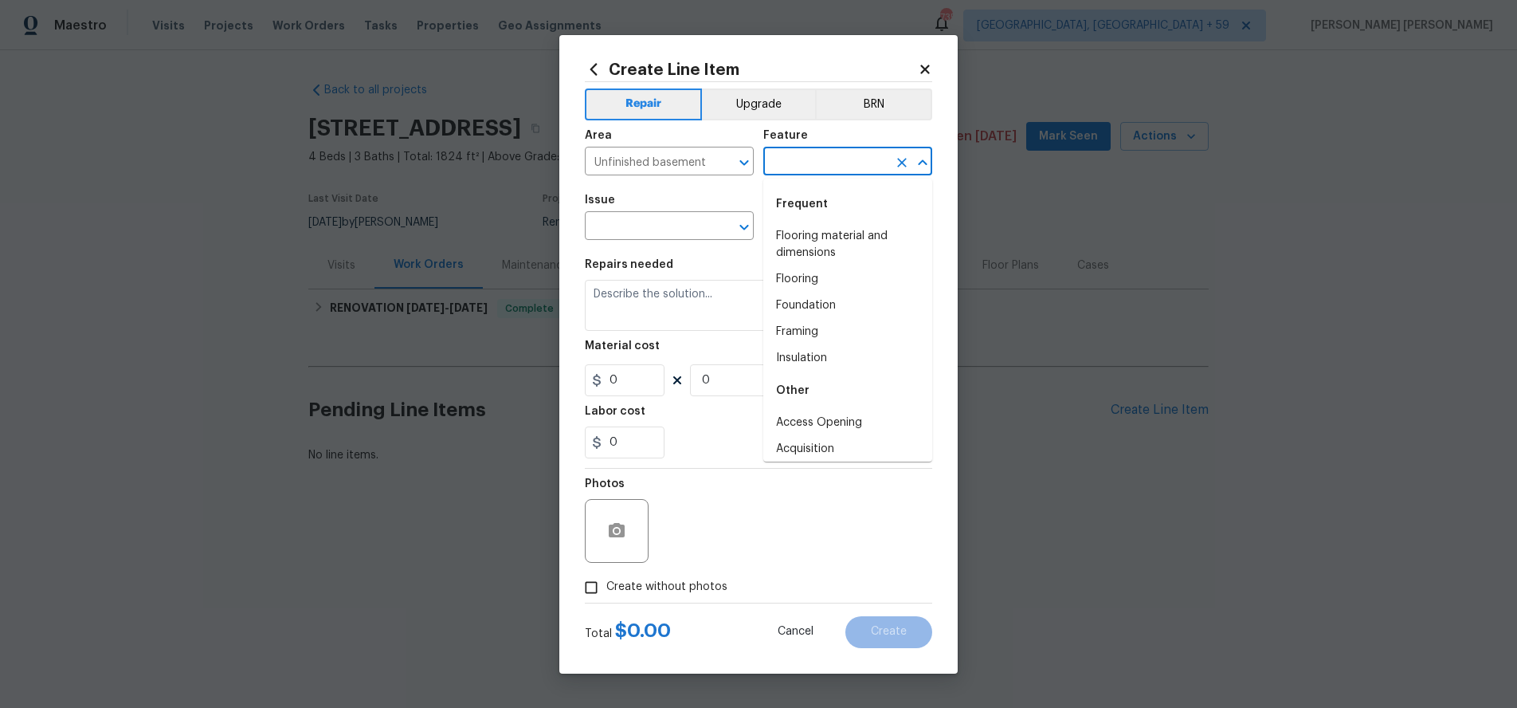
click at [841, 159] on input "text" at bounding box center [825, 163] width 124 height 25
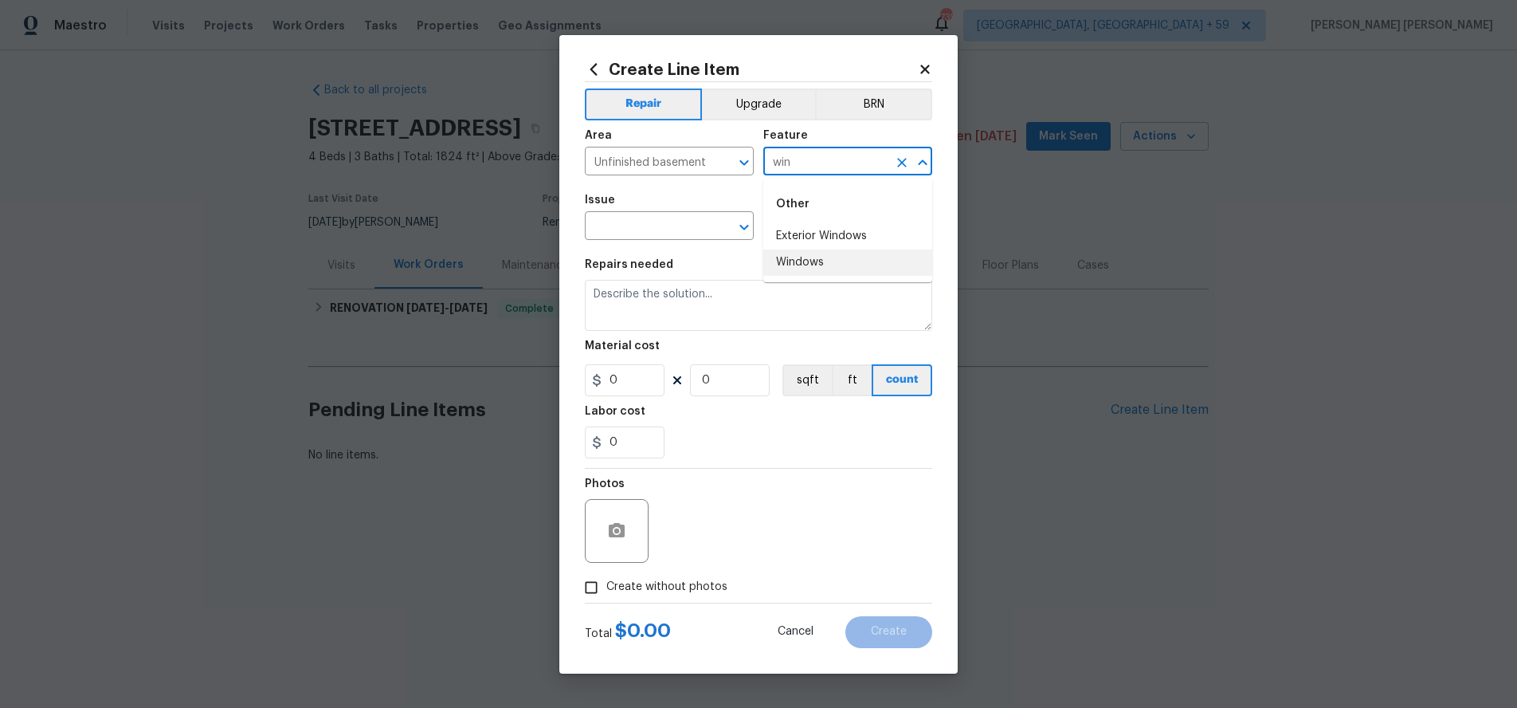
click at [832, 256] on li "Windows" at bounding box center [847, 262] width 169 height 26
type input "Windows"
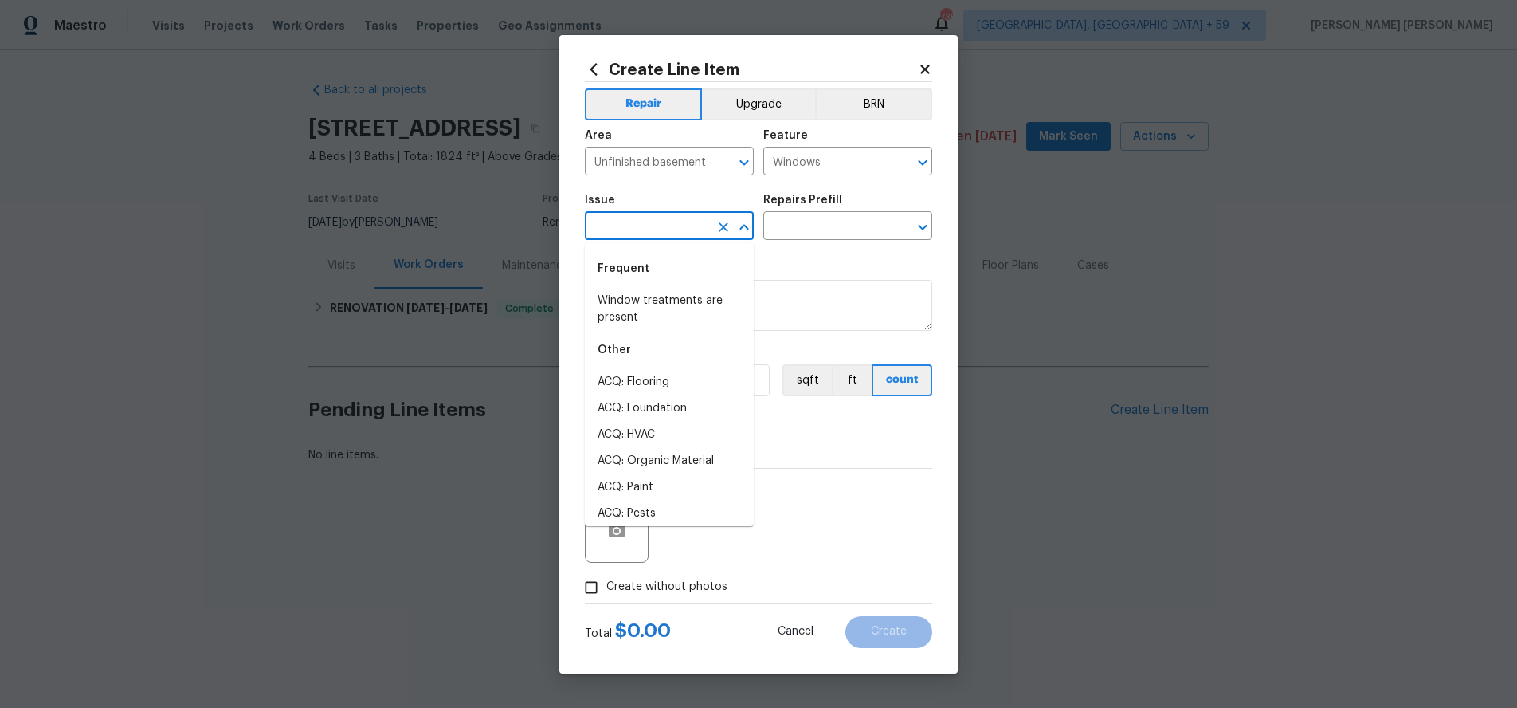
click at [665, 225] on input "text" at bounding box center [647, 227] width 124 height 25
click at [701, 378] on li "Windows & Skylights" at bounding box center [669, 382] width 169 height 26
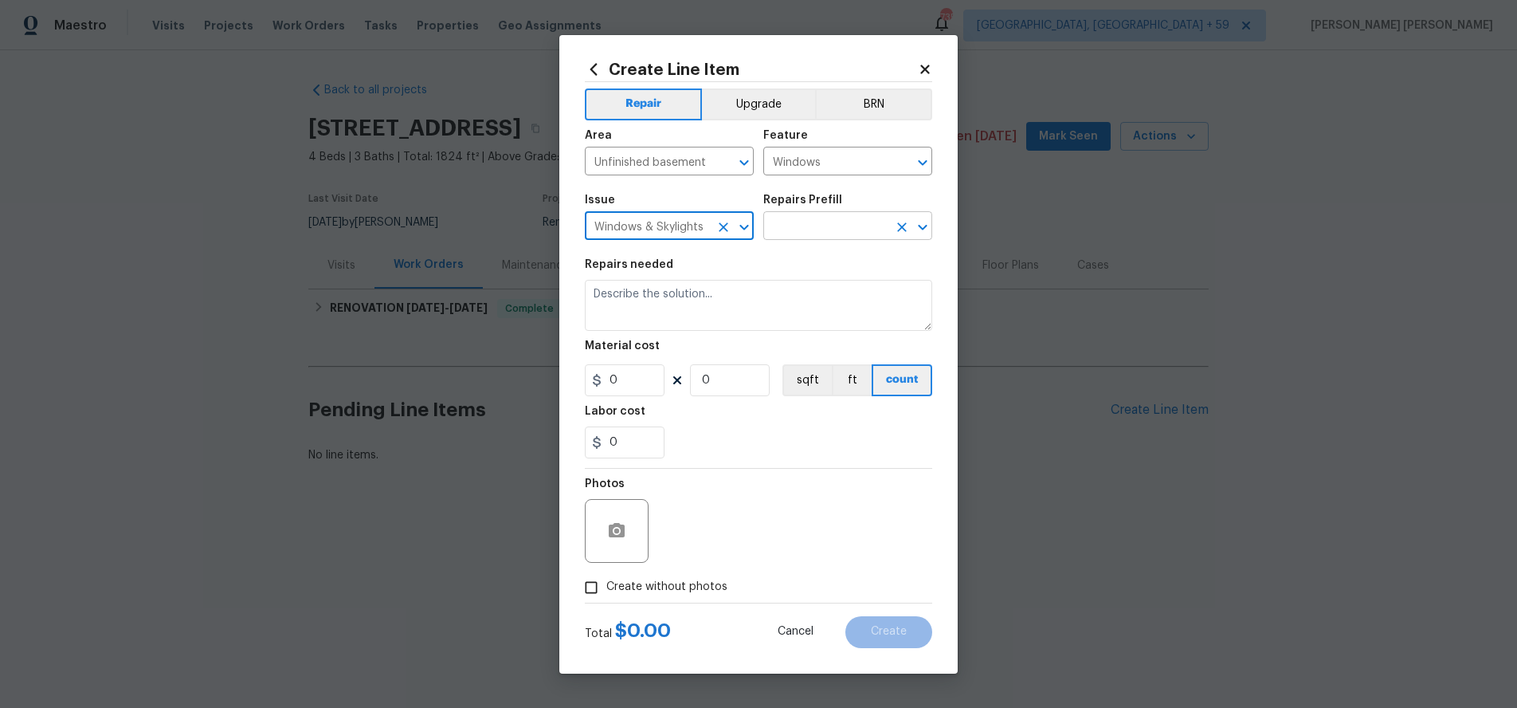
type input "Windows & Skylights"
click at [822, 228] on input "text" at bounding box center [825, 227] width 124 height 25
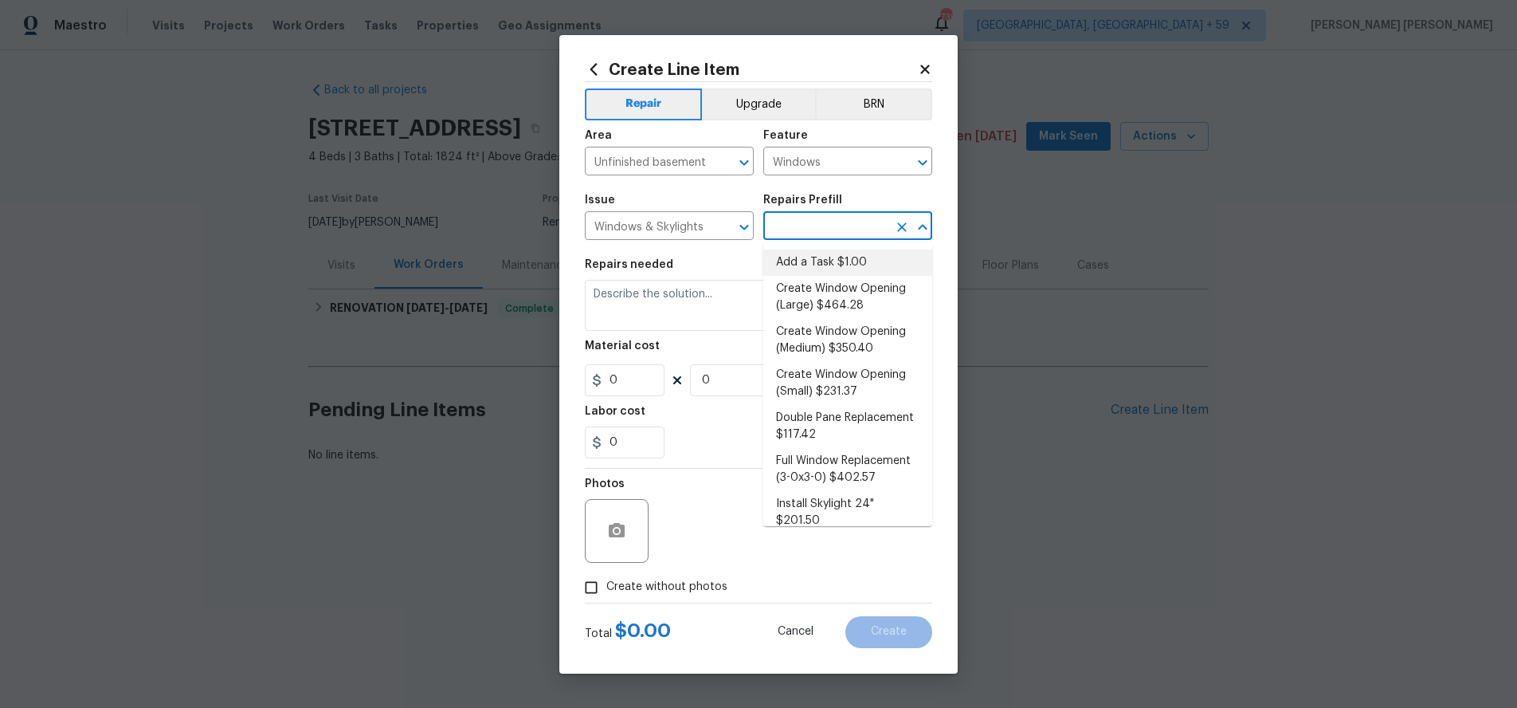
click at [841, 257] on li "Add a Task $1.00" at bounding box center [847, 262] width 169 height 26
type input "Add a Task $1.00"
type textarea "HPM to detail"
type input "1"
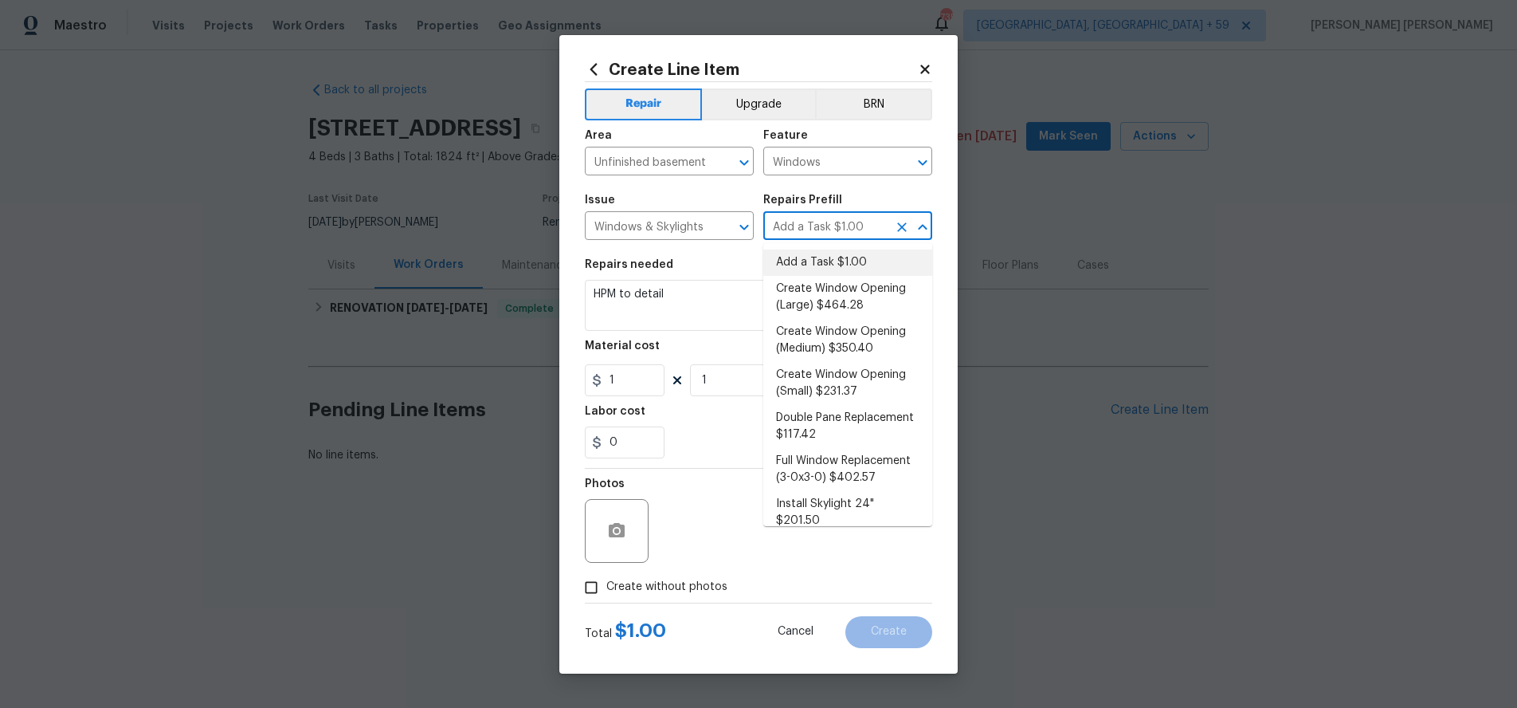
click at [929, 68] on icon at bounding box center [925, 69] width 14 height 14
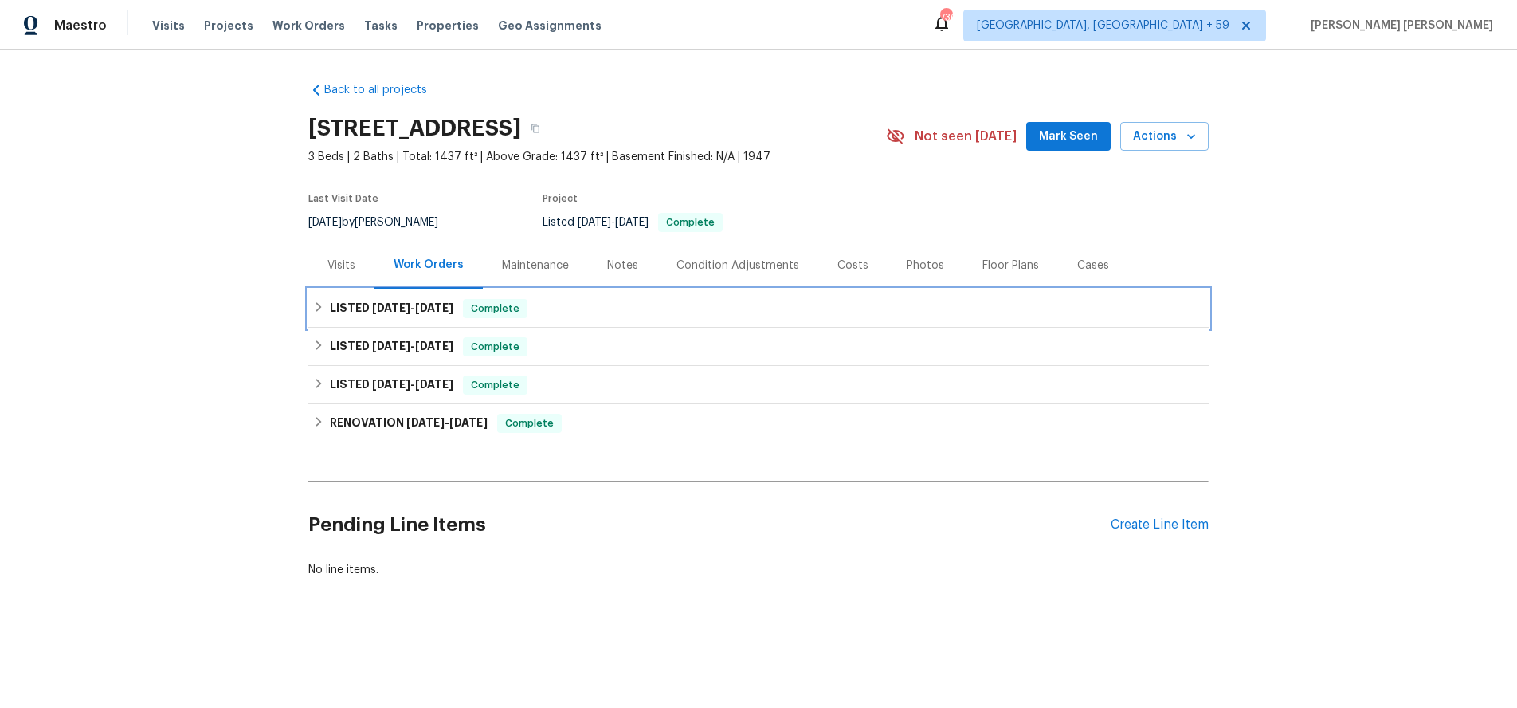
click at [357, 311] on h6 "LISTED [DATE] - [DATE]" at bounding box center [392, 308] width 124 height 19
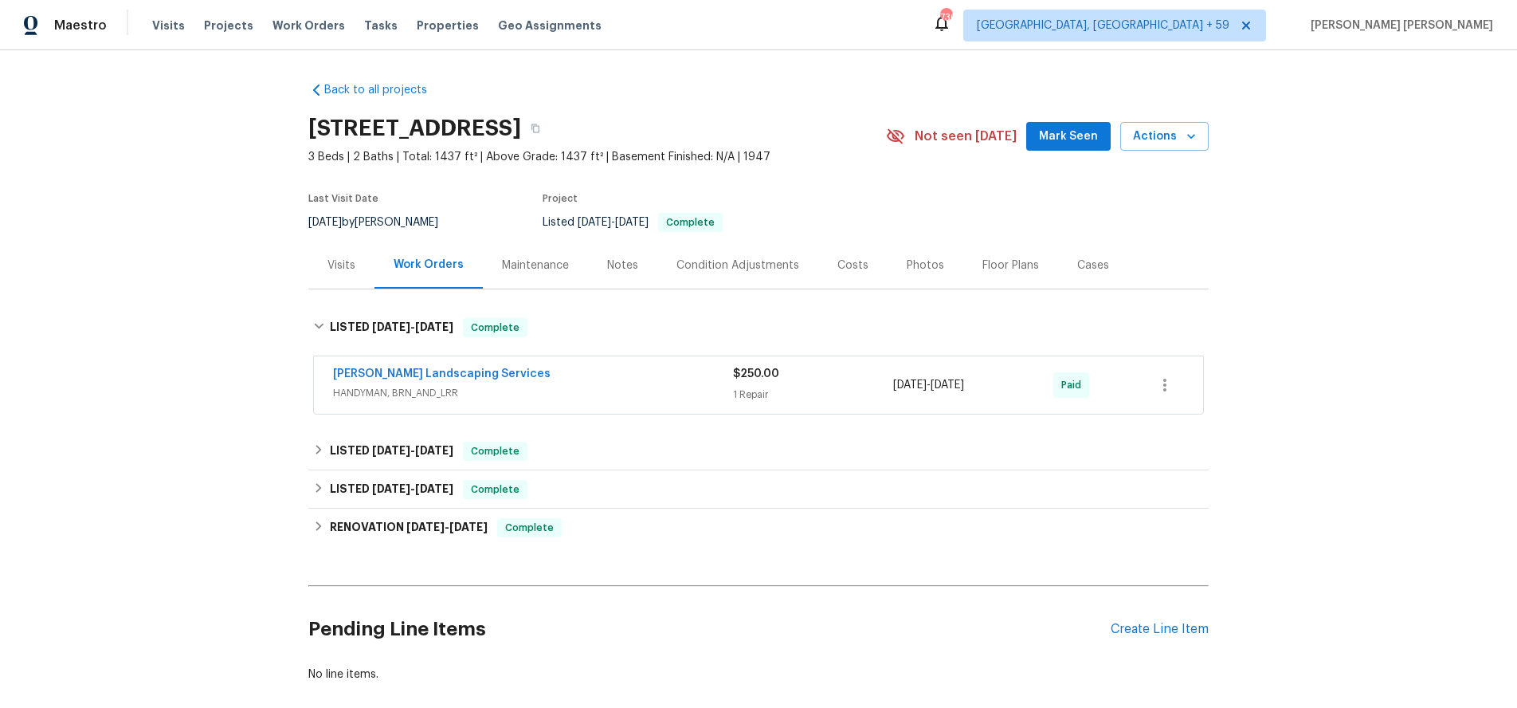
click at [614, 386] on span "HANDYMAN, BRN_AND_LRR" at bounding box center [533, 393] width 400 height 16
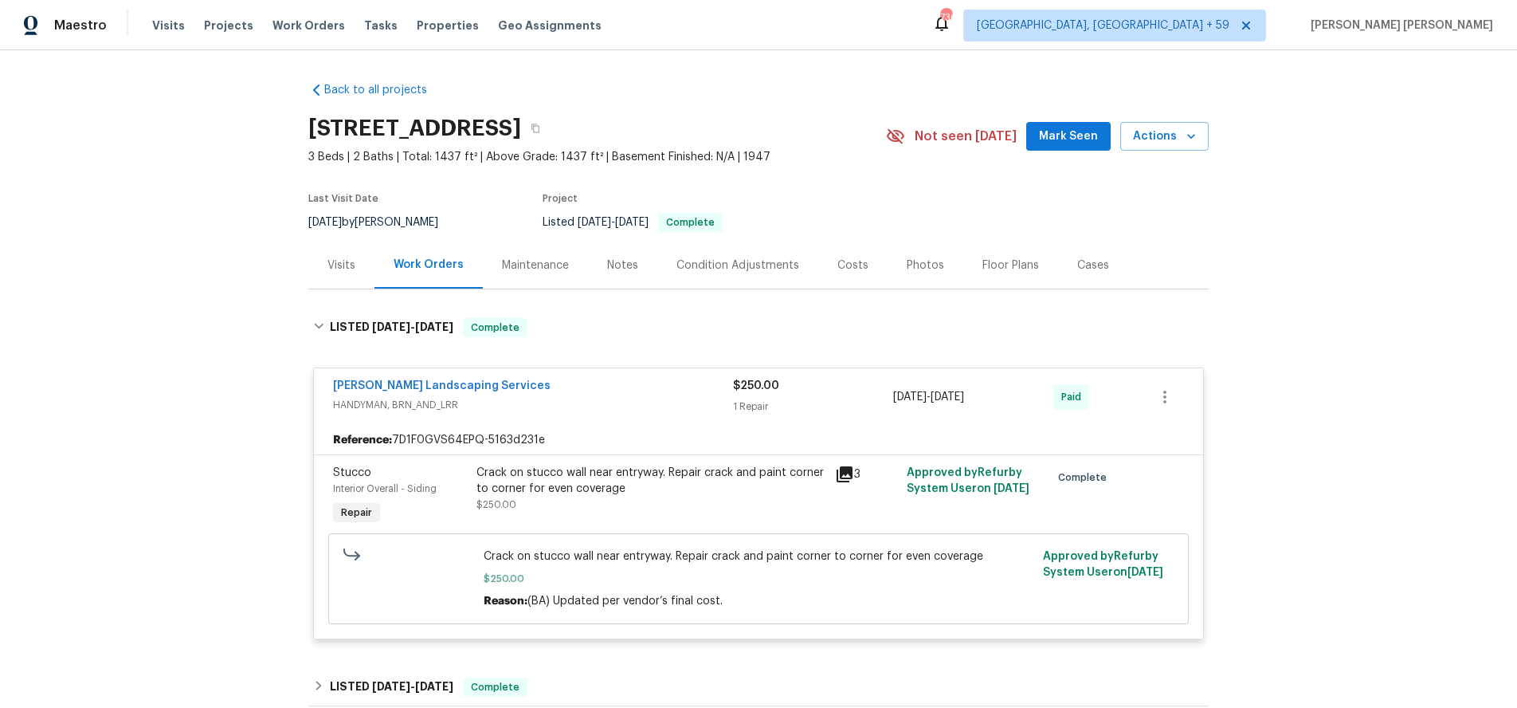
click at [633, 398] on span "HANDYMAN, BRN_AND_LRR" at bounding box center [533, 405] width 400 height 16
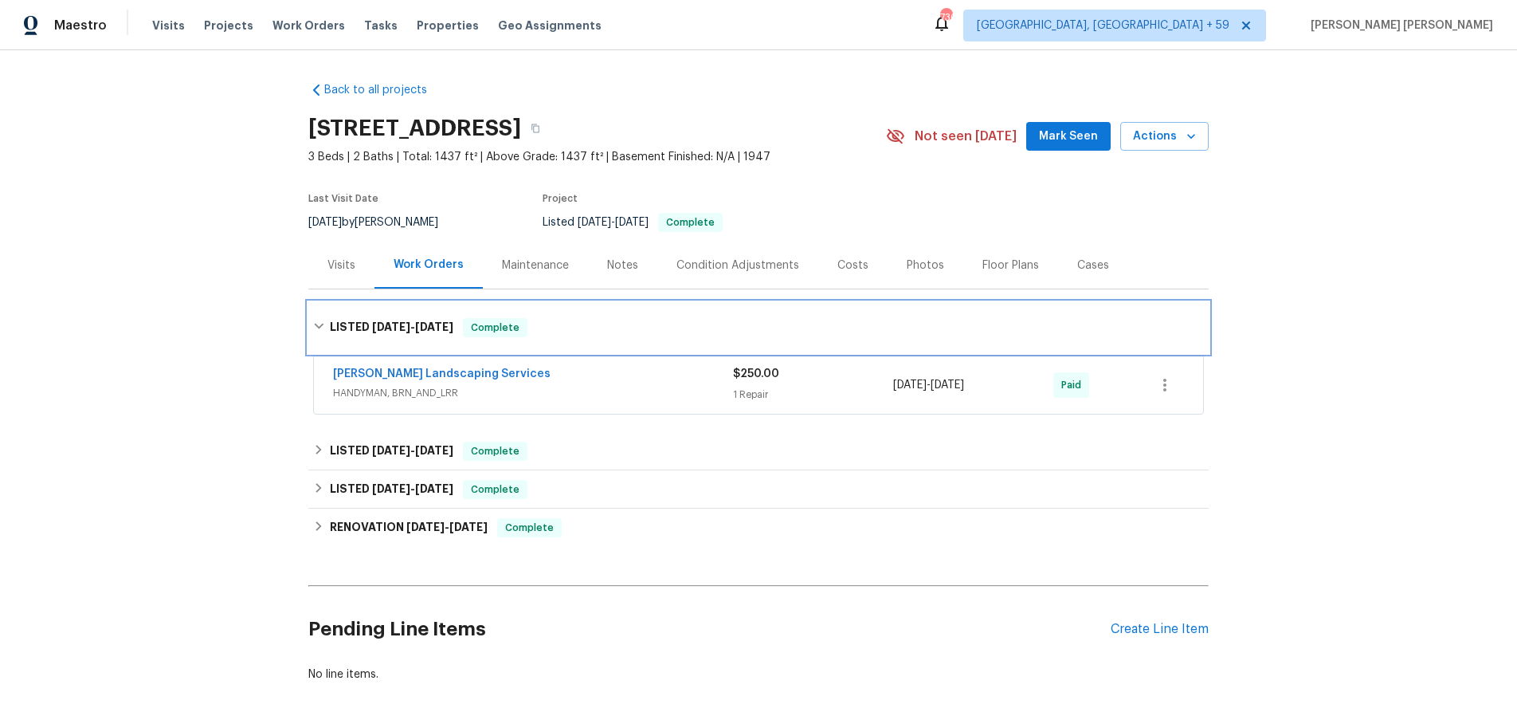
click at [313, 325] on icon at bounding box center [318, 325] width 11 height 11
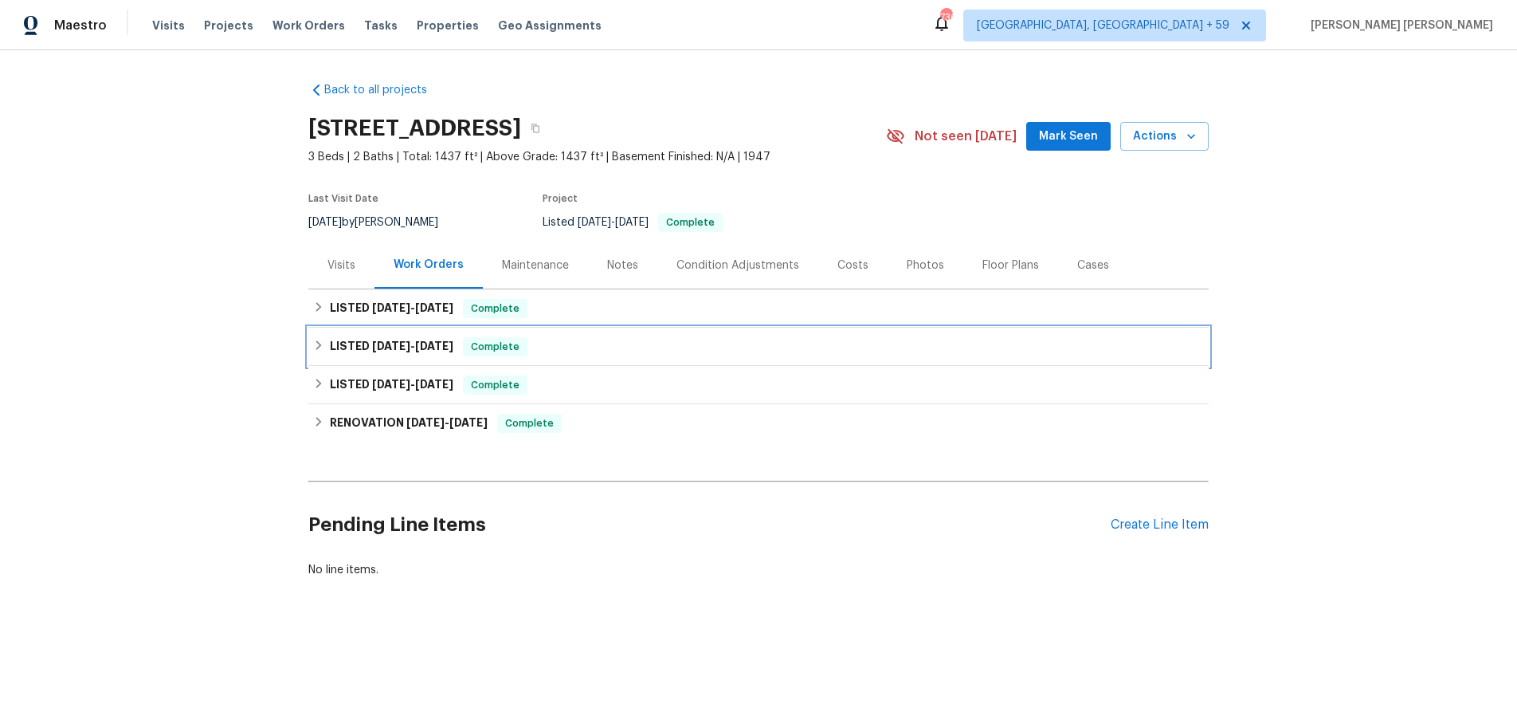
click at [320, 345] on icon at bounding box center [319, 345] width 6 height 10
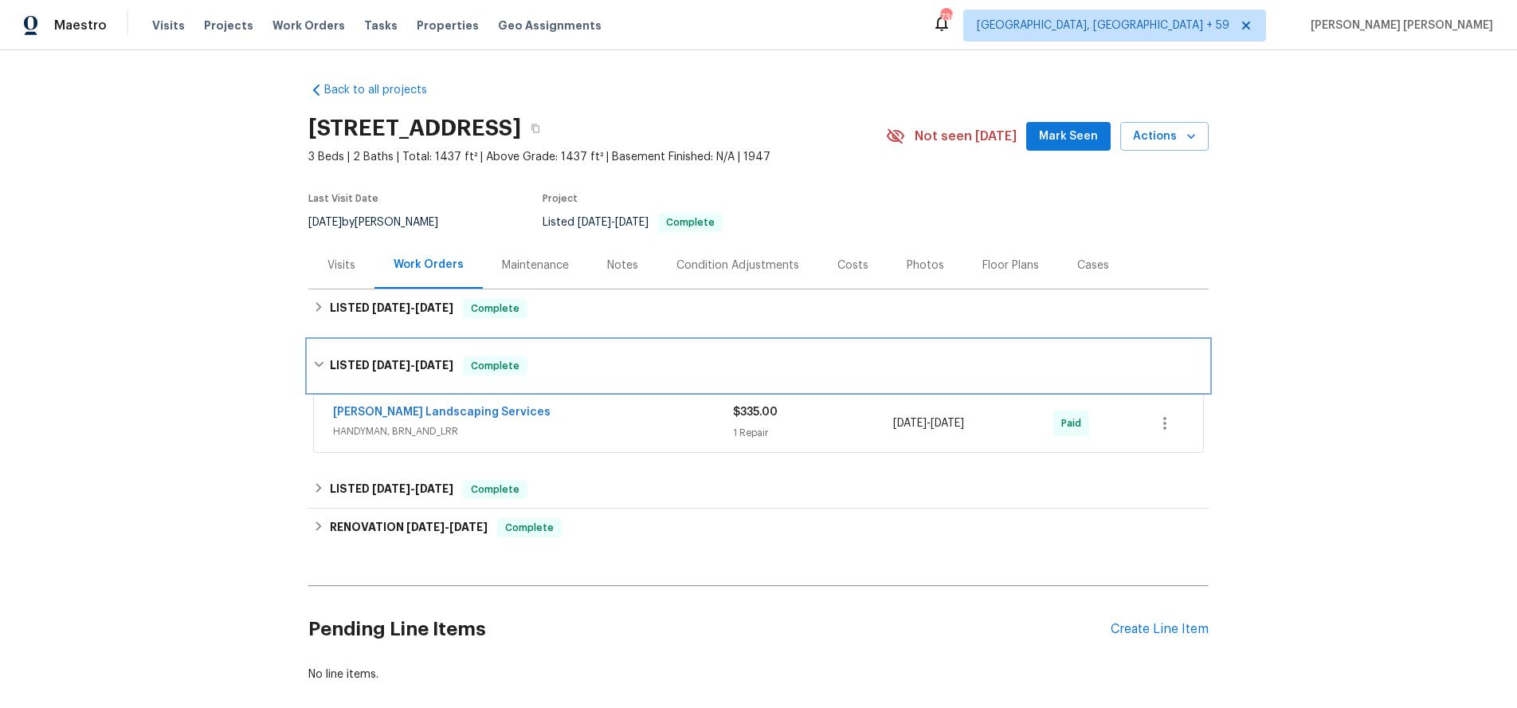
click at [320, 345] on div "LISTED 8/15/25 - 8/17/25 Complete" at bounding box center [758, 365] width 900 height 51
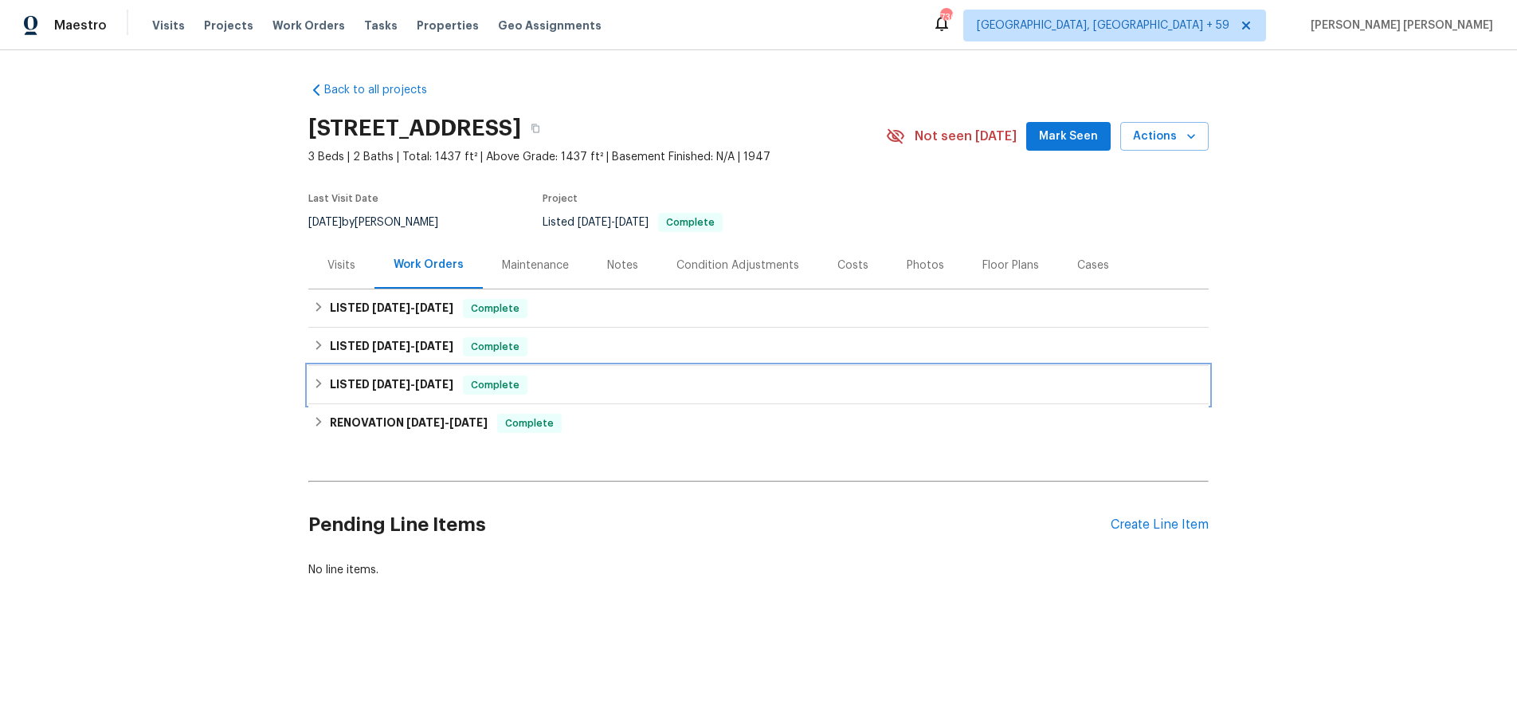
click at [320, 386] on icon at bounding box center [318, 383] width 11 height 11
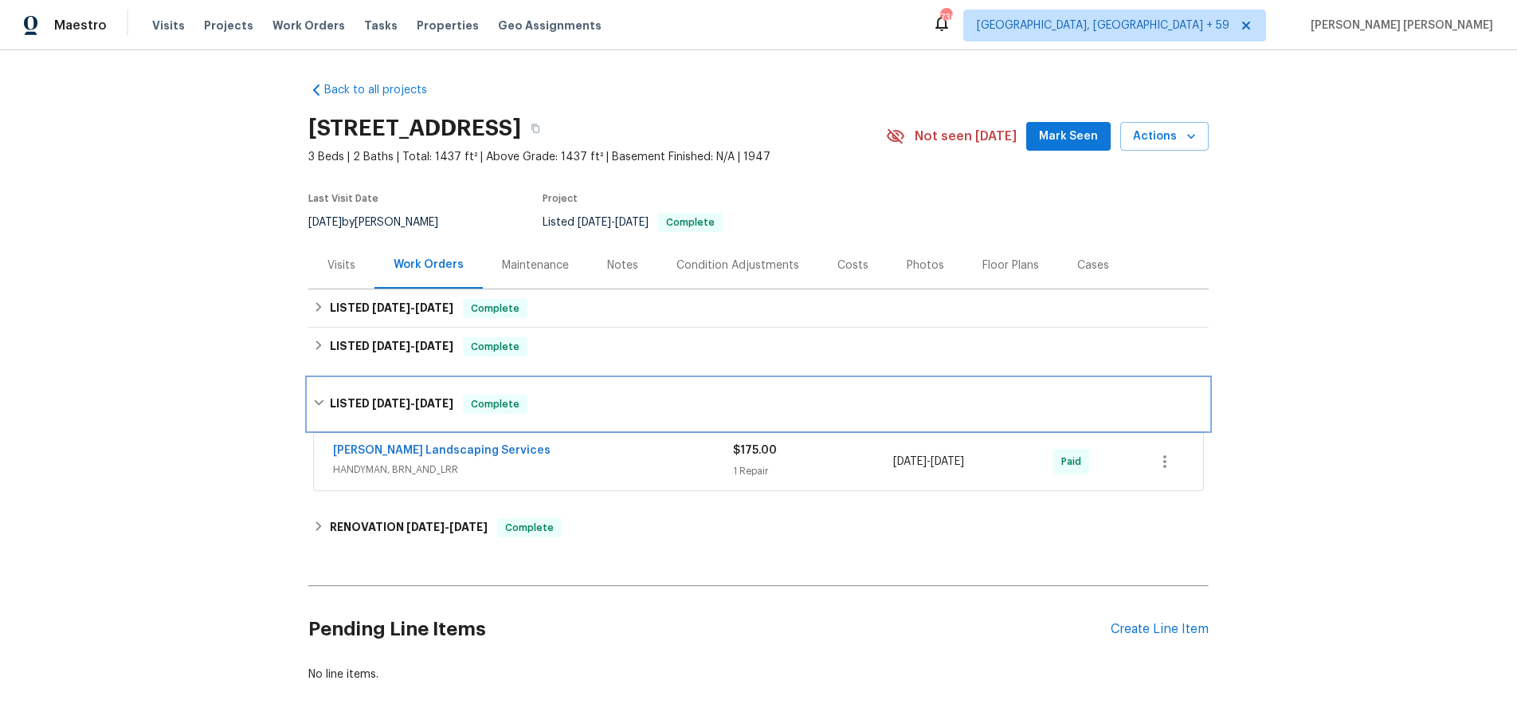
click at [319, 398] on icon at bounding box center [318, 402] width 11 height 11
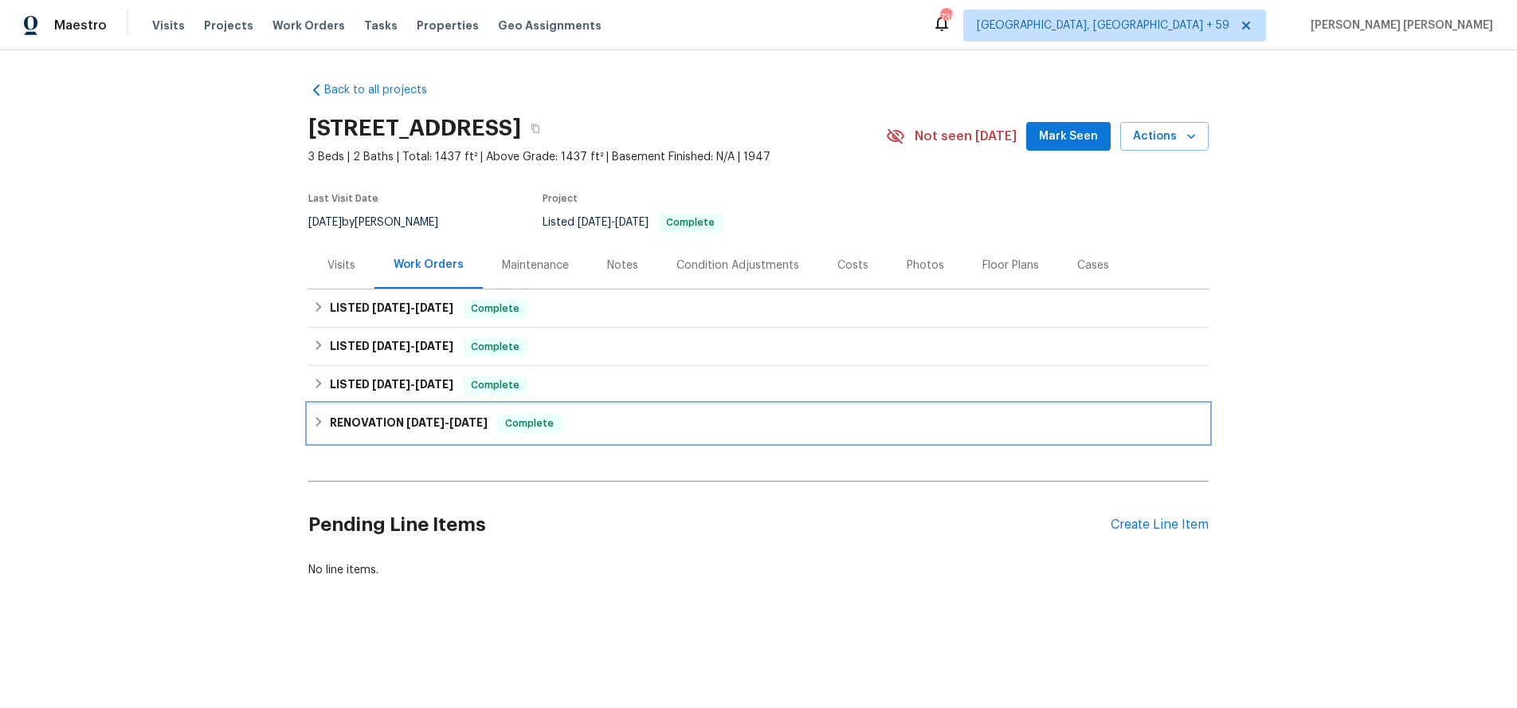
click at [312, 426] on div "RENOVATION 6/11/25 - 6/16/25 Complete" at bounding box center [758, 423] width 900 height 38
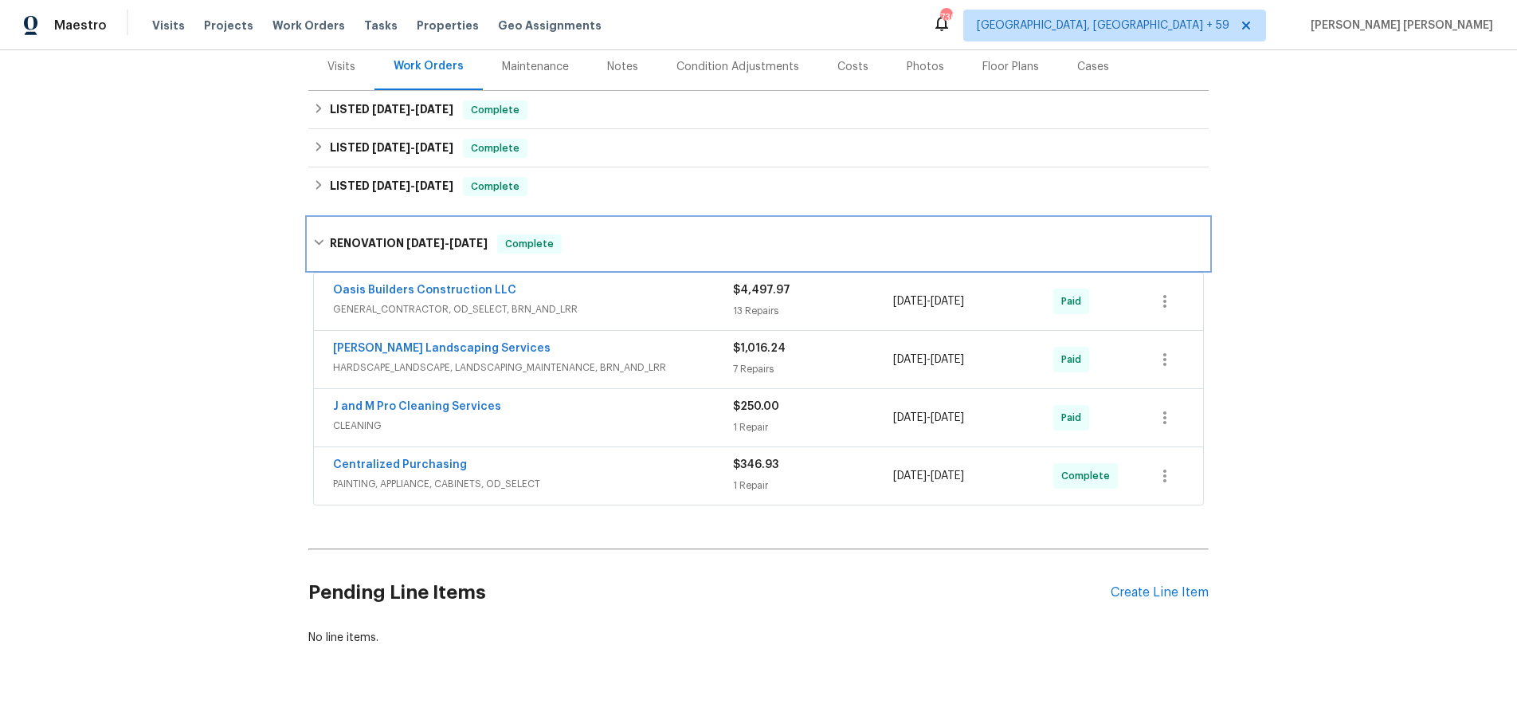
scroll to position [199, 0]
click at [625, 290] on div "Oasis Builders Construction LLC" at bounding box center [533, 290] width 400 height 19
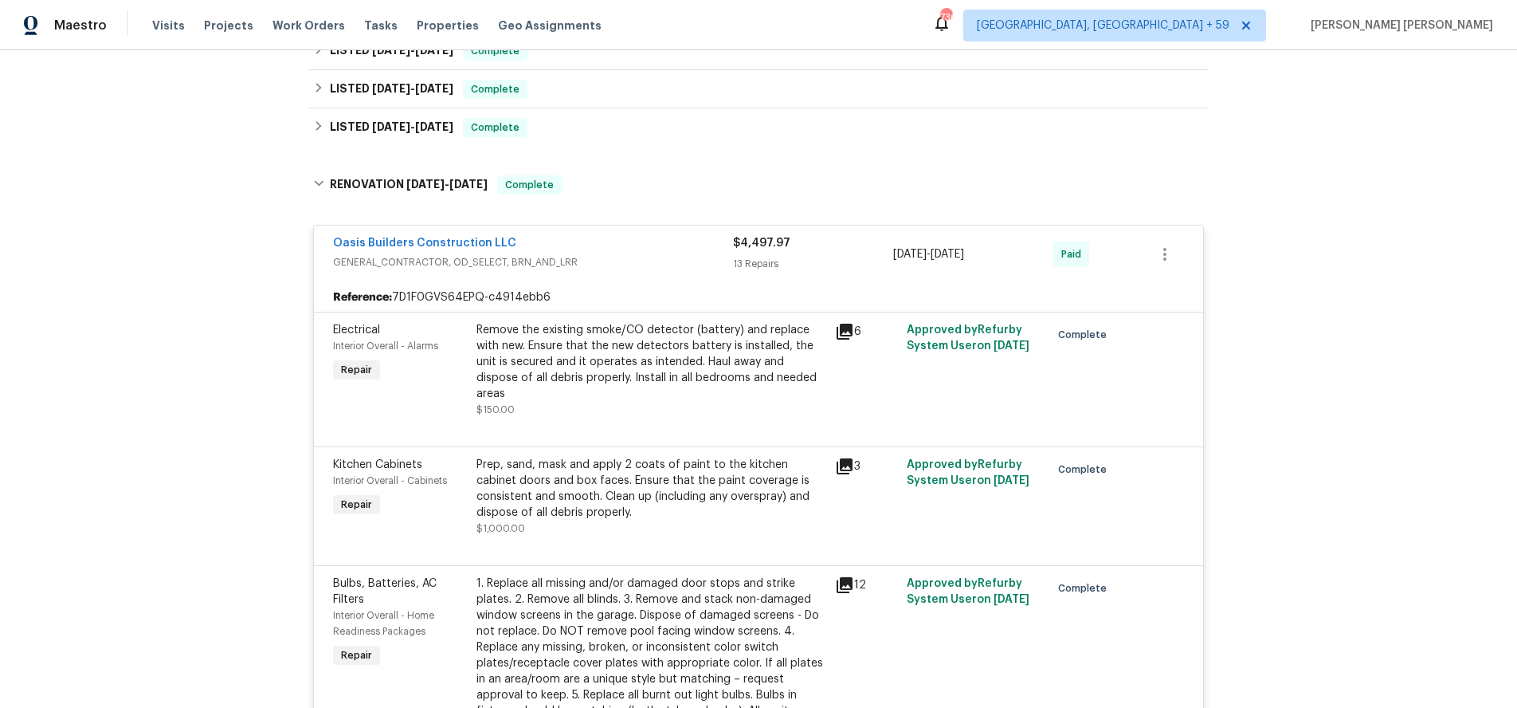
scroll to position [249, 0]
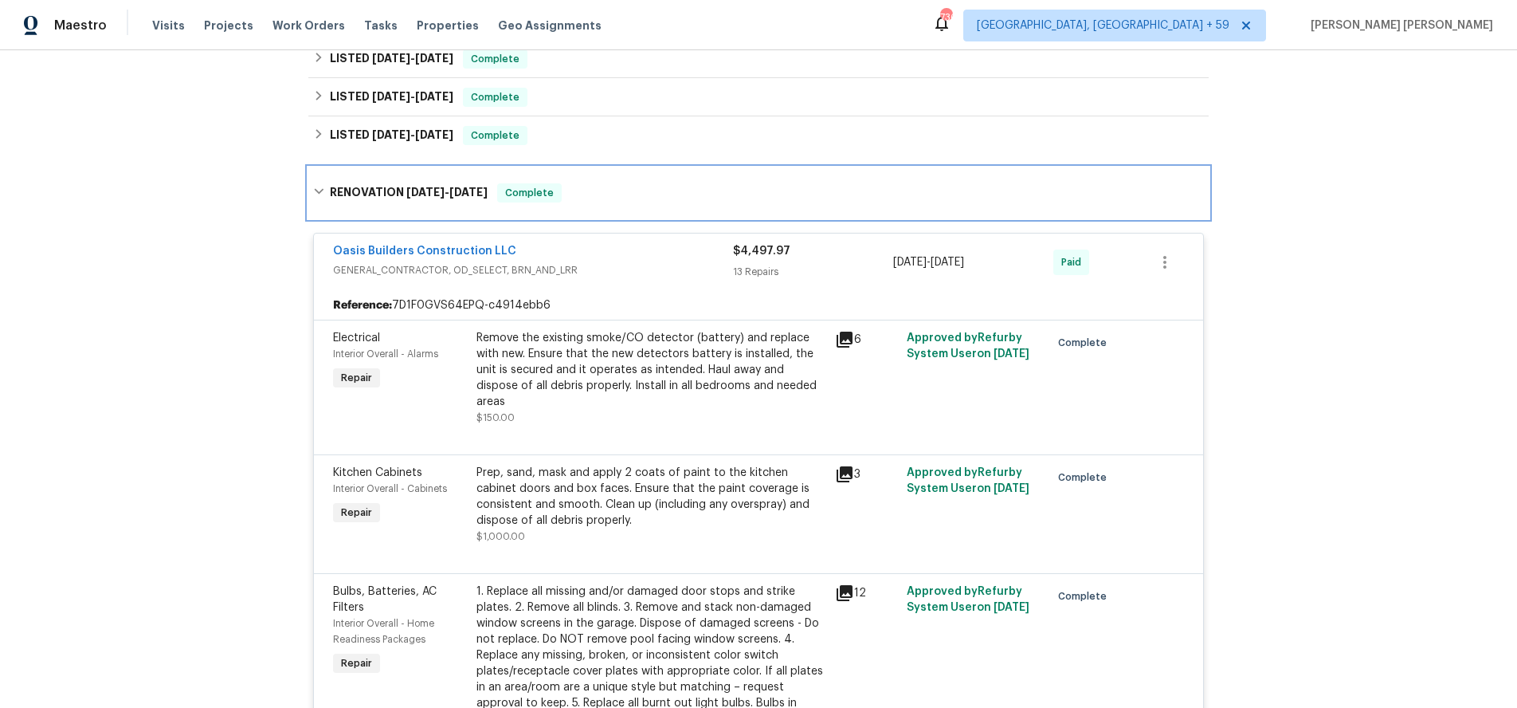
click at [314, 194] on icon at bounding box center [318, 191] width 11 height 11
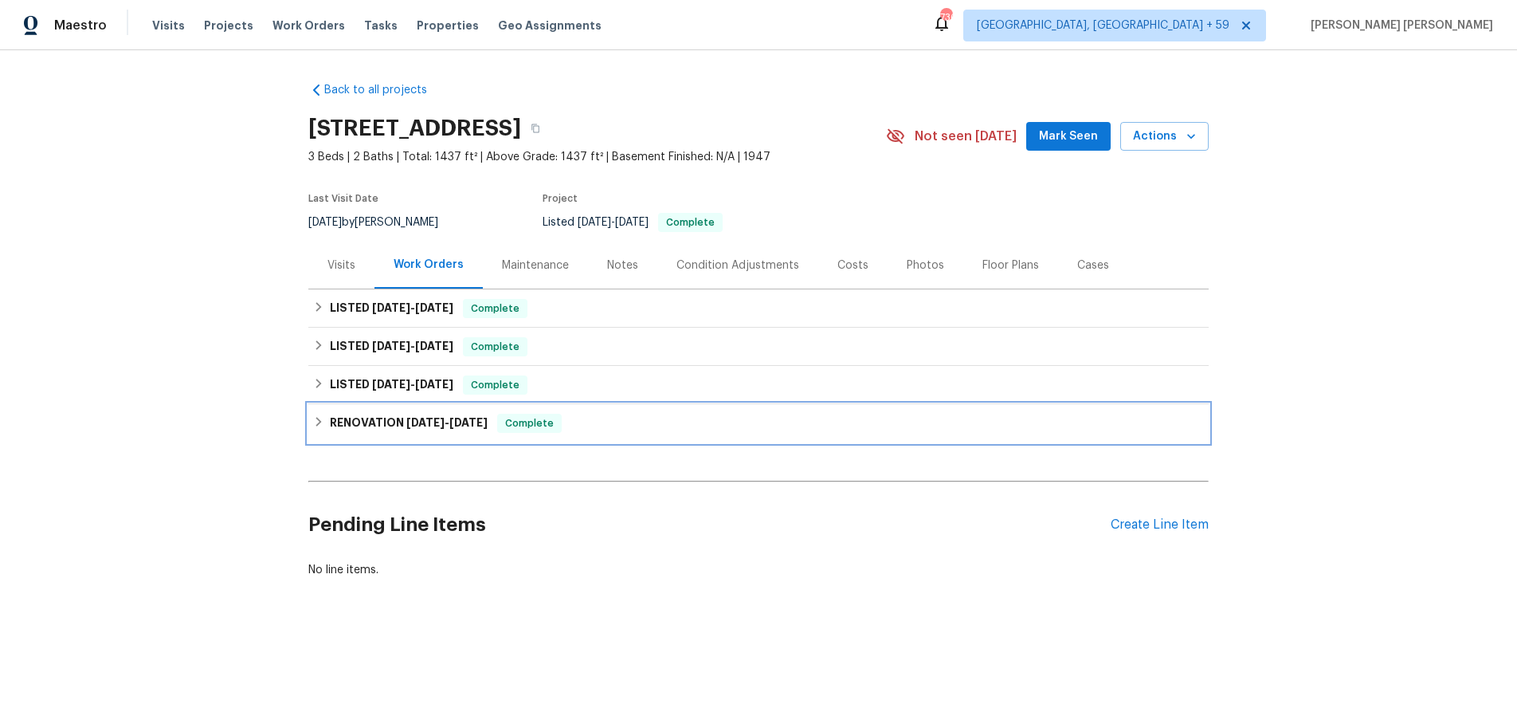
scroll to position [0, 0]
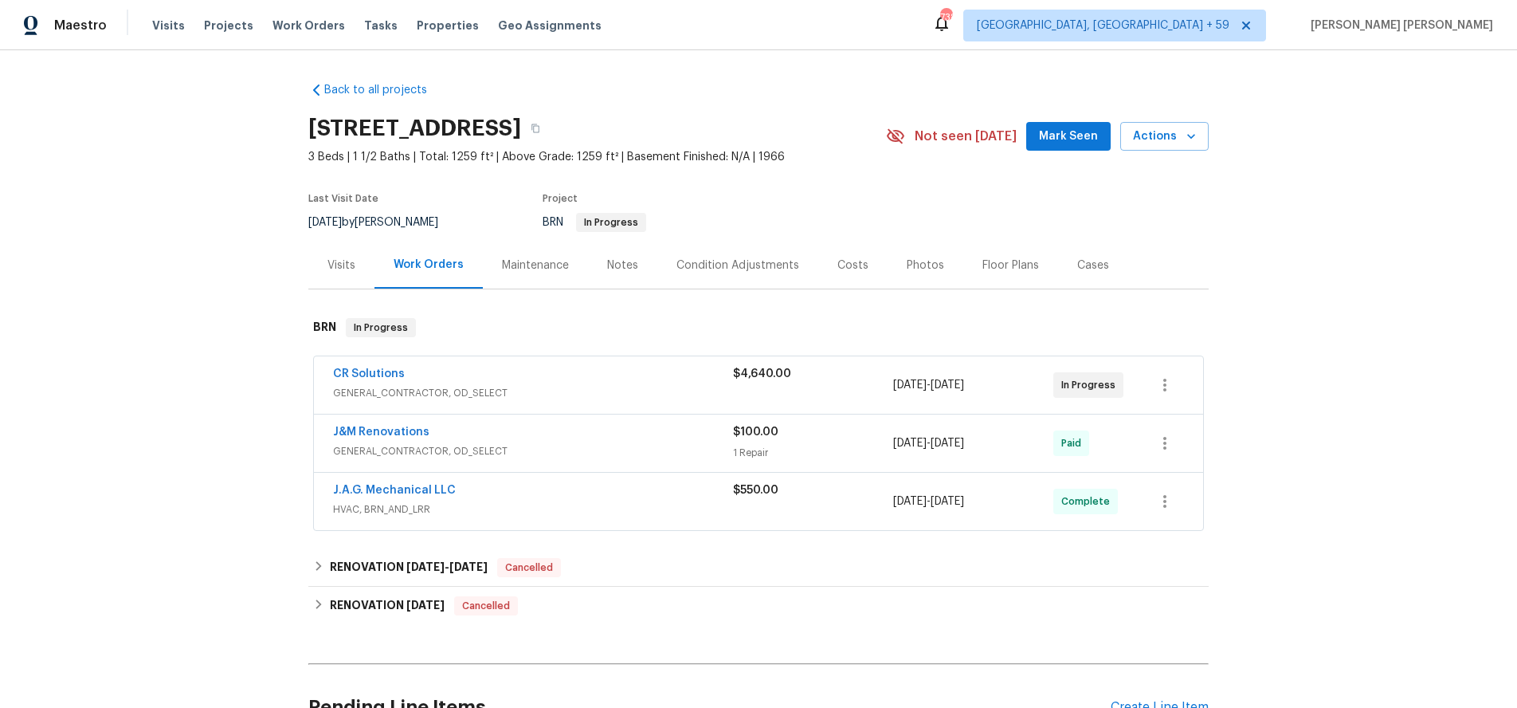
click at [653, 383] on div "CR Solutions" at bounding box center [533, 375] width 400 height 19
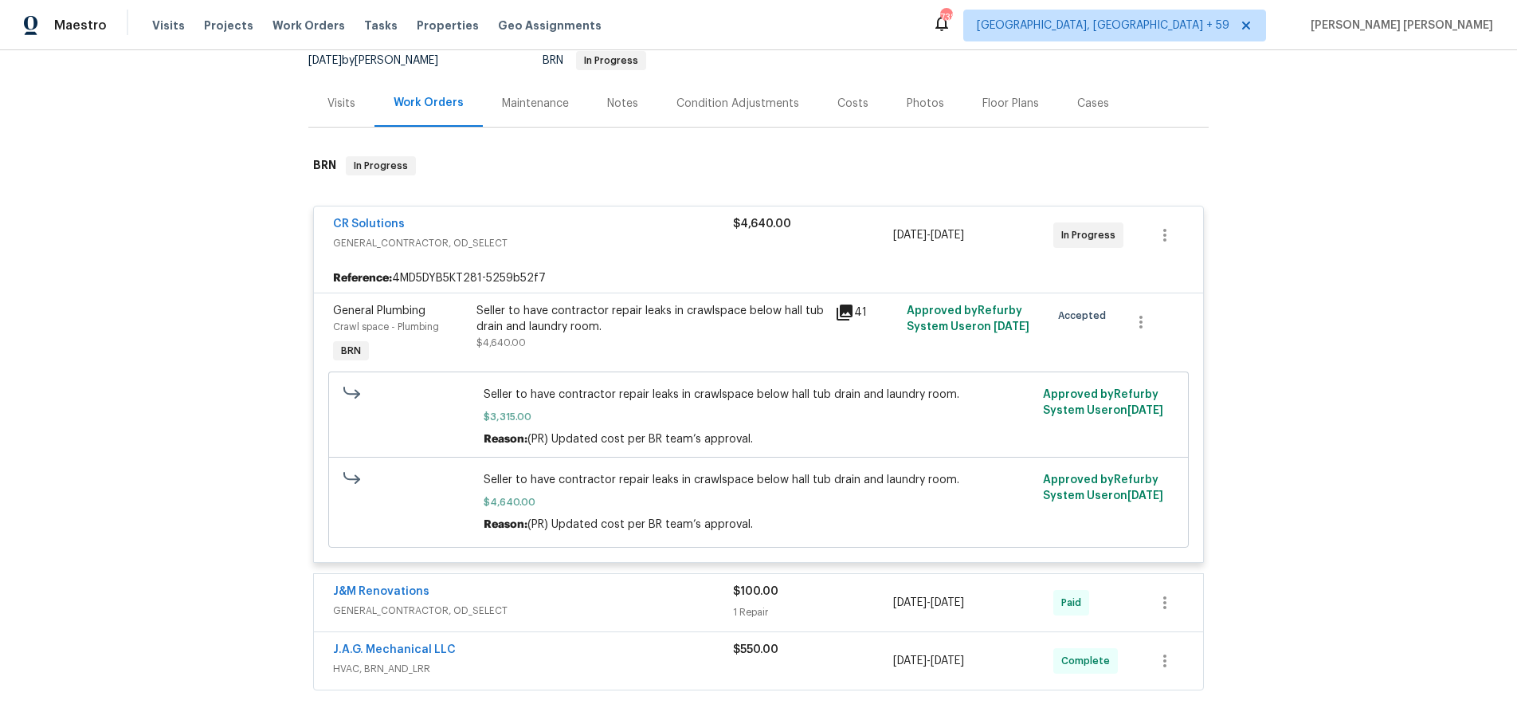
scroll to position [163, 0]
click at [359, 223] on link "CR Solutions" at bounding box center [369, 222] width 72 height 11
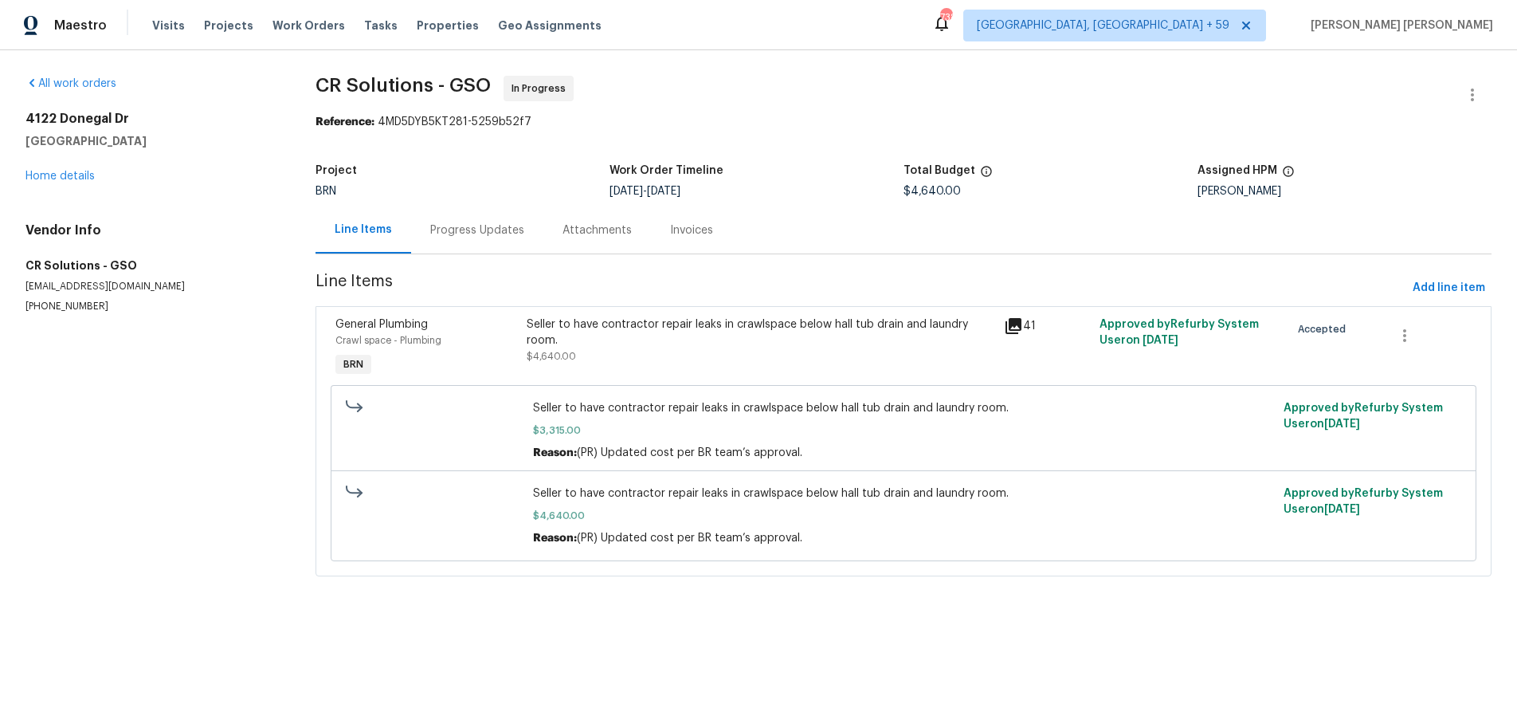
click at [1010, 326] on icon at bounding box center [1014, 326] width 16 height 16
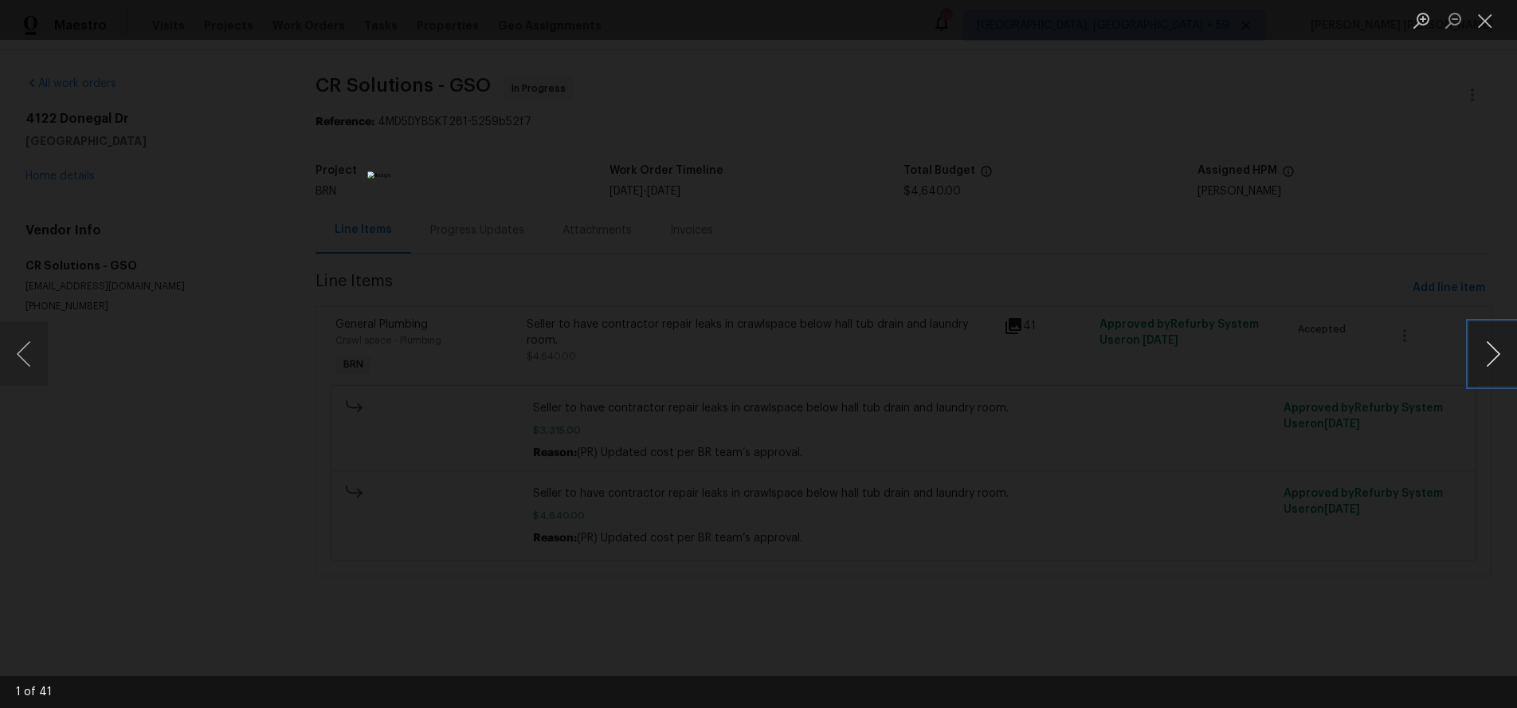
click at [1483, 360] on button "Next image" at bounding box center [1493, 354] width 48 height 64
drag, startPoint x: 1303, startPoint y: 230, endPoint x: 1316, endPoint y: 229, distance: 12.8
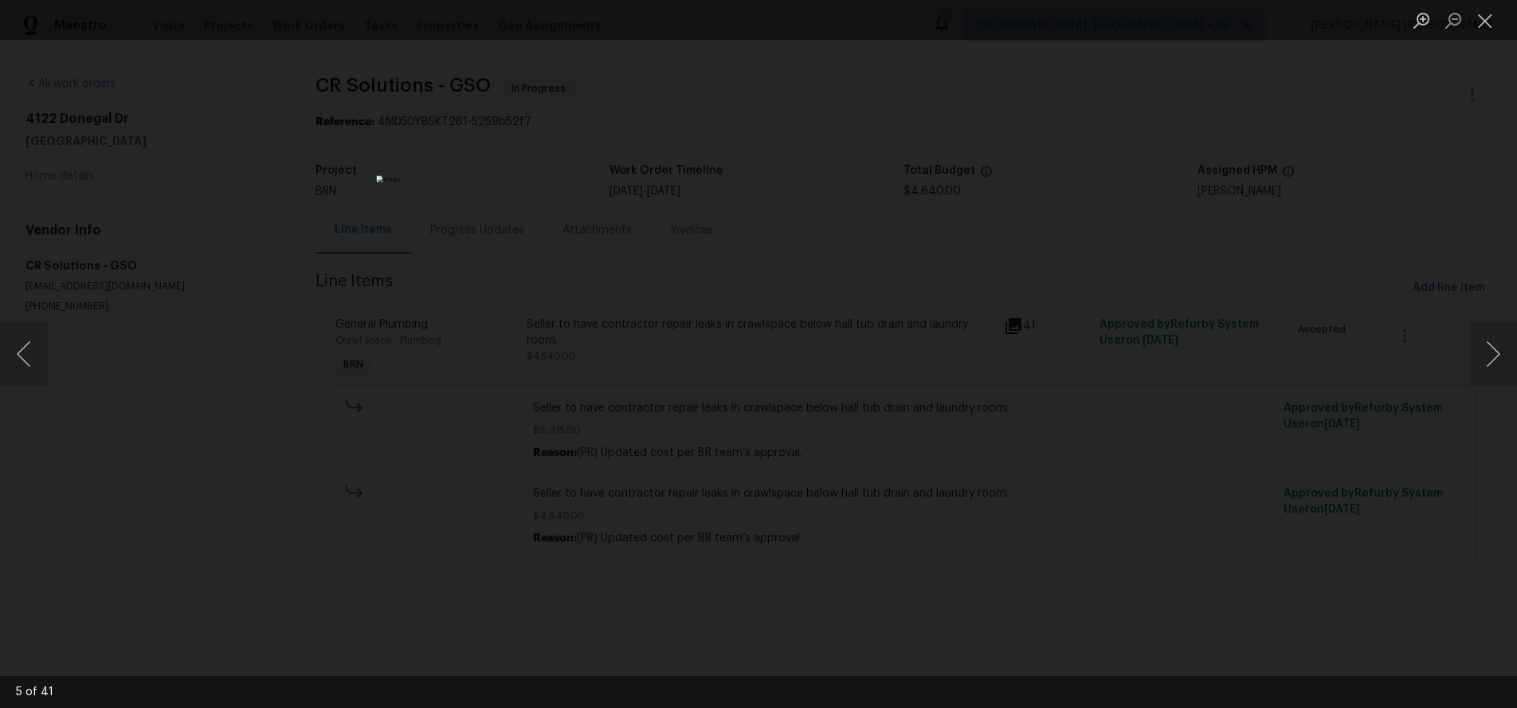
click at [1303, 230] on div "Lightbox" at bounding box center [758, 354] width 1517 height 708
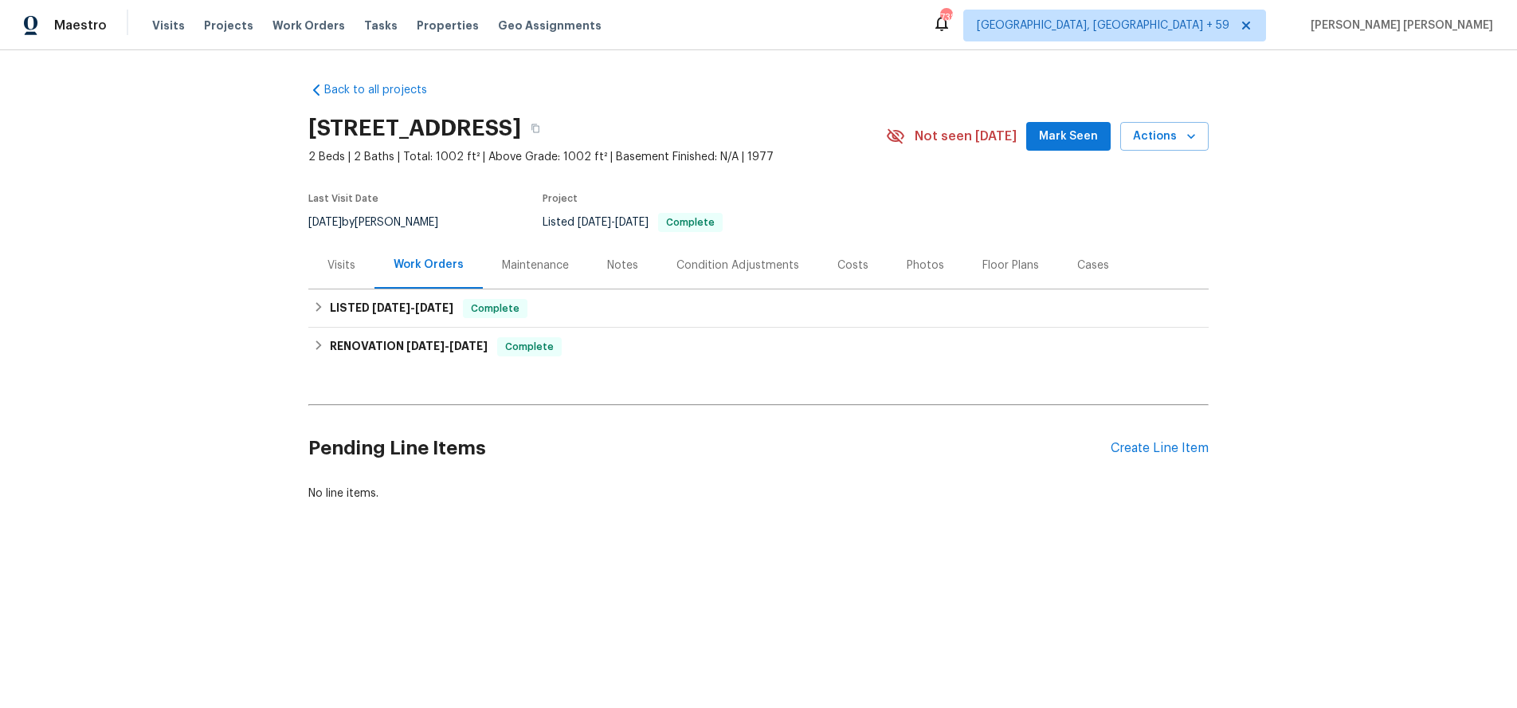
click at [357, 284] on div "Visits" at bounding box center [341, 264] width 66 height 47
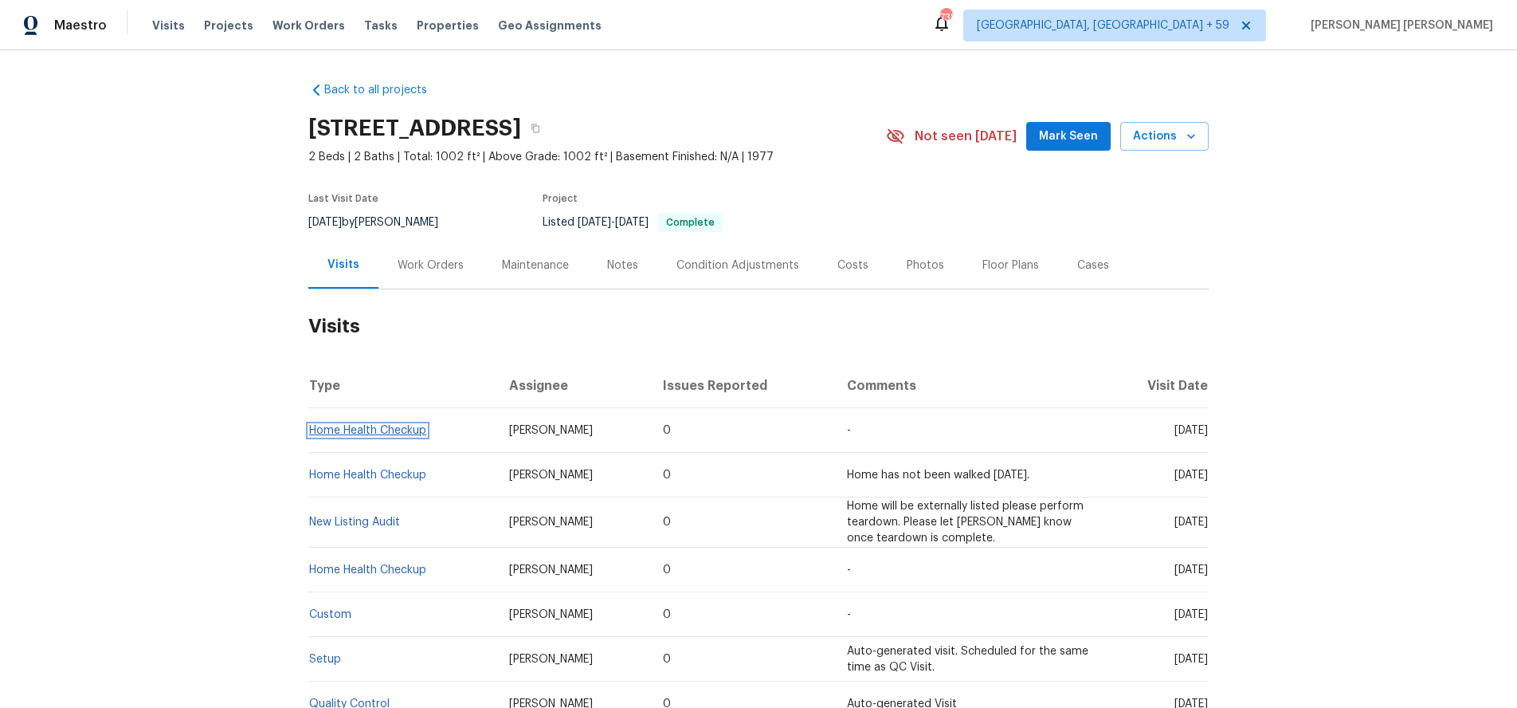
click at [383, 436] on link "Home Health Checkup" at bounding box center [367, 430] width 117 height 11
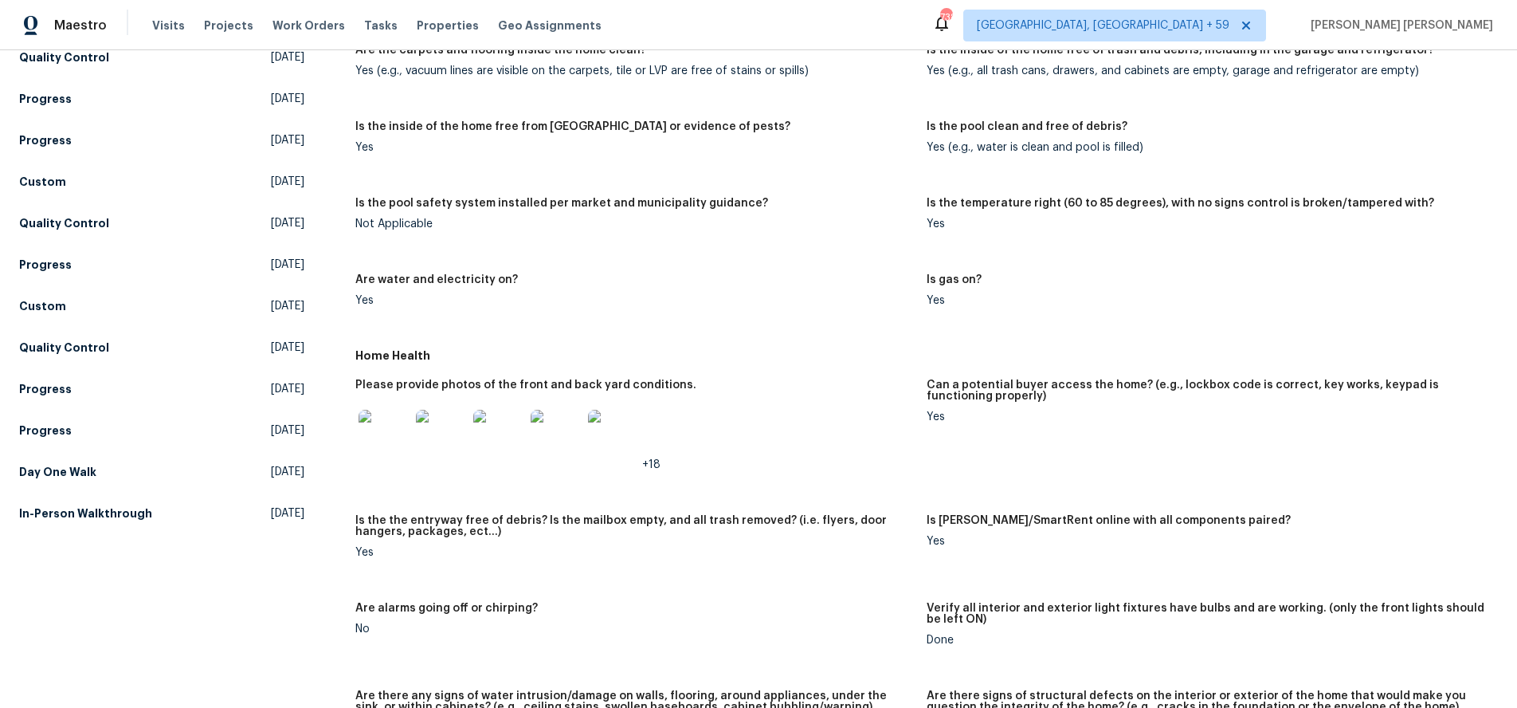
scroll to position [428, 0]
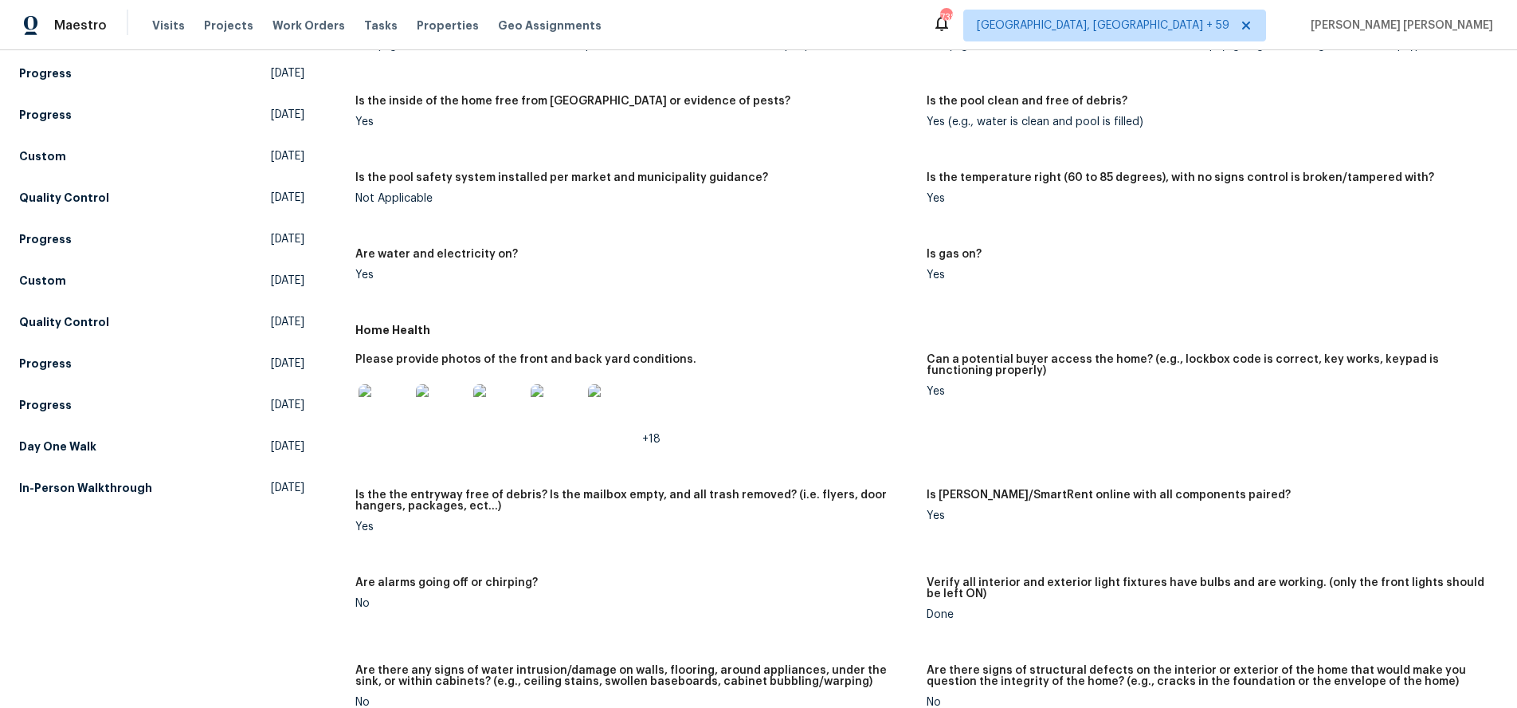
click at [404, 417] on img at bounding box center [384, 409] width 51 height 51
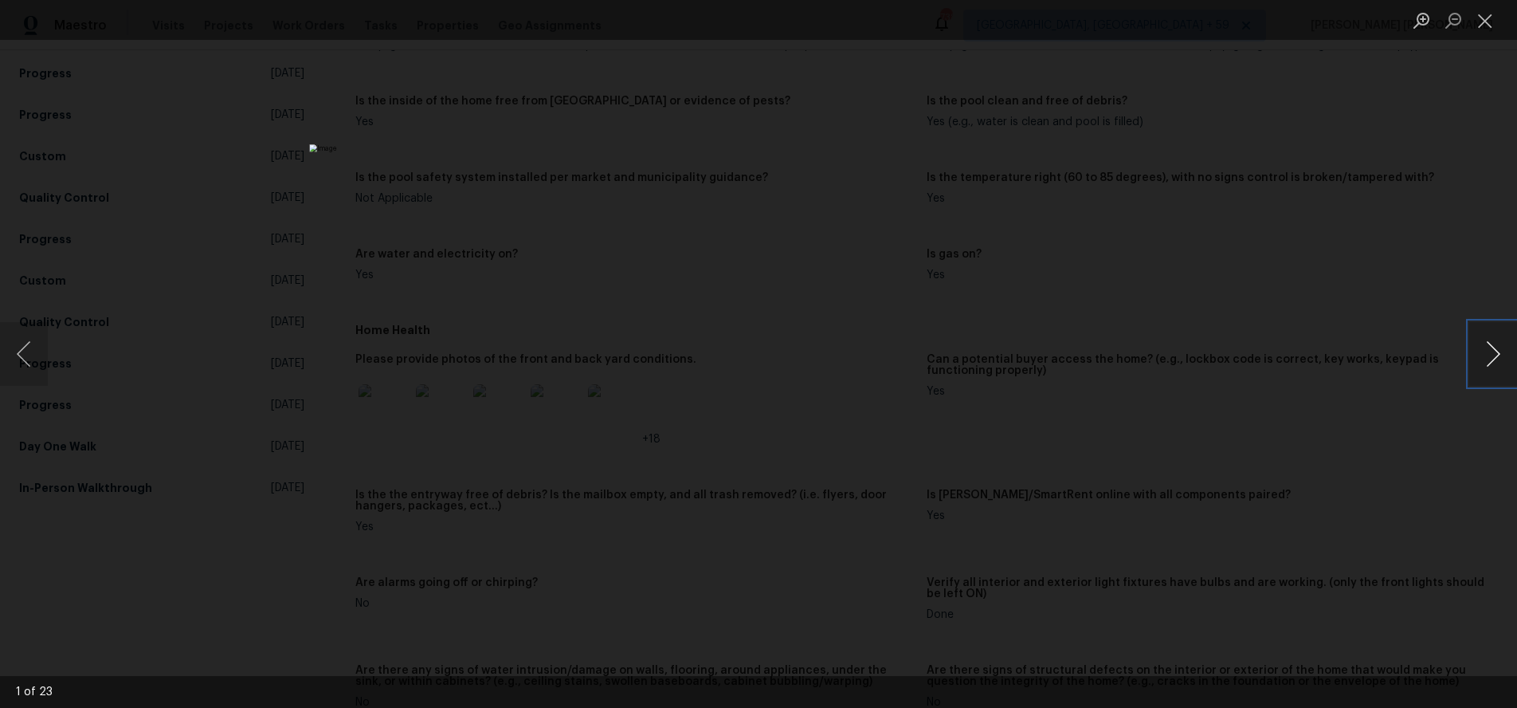
click at [1482, 369] on button "Next image" at bounding box center [1493, 354] width 48 height 64
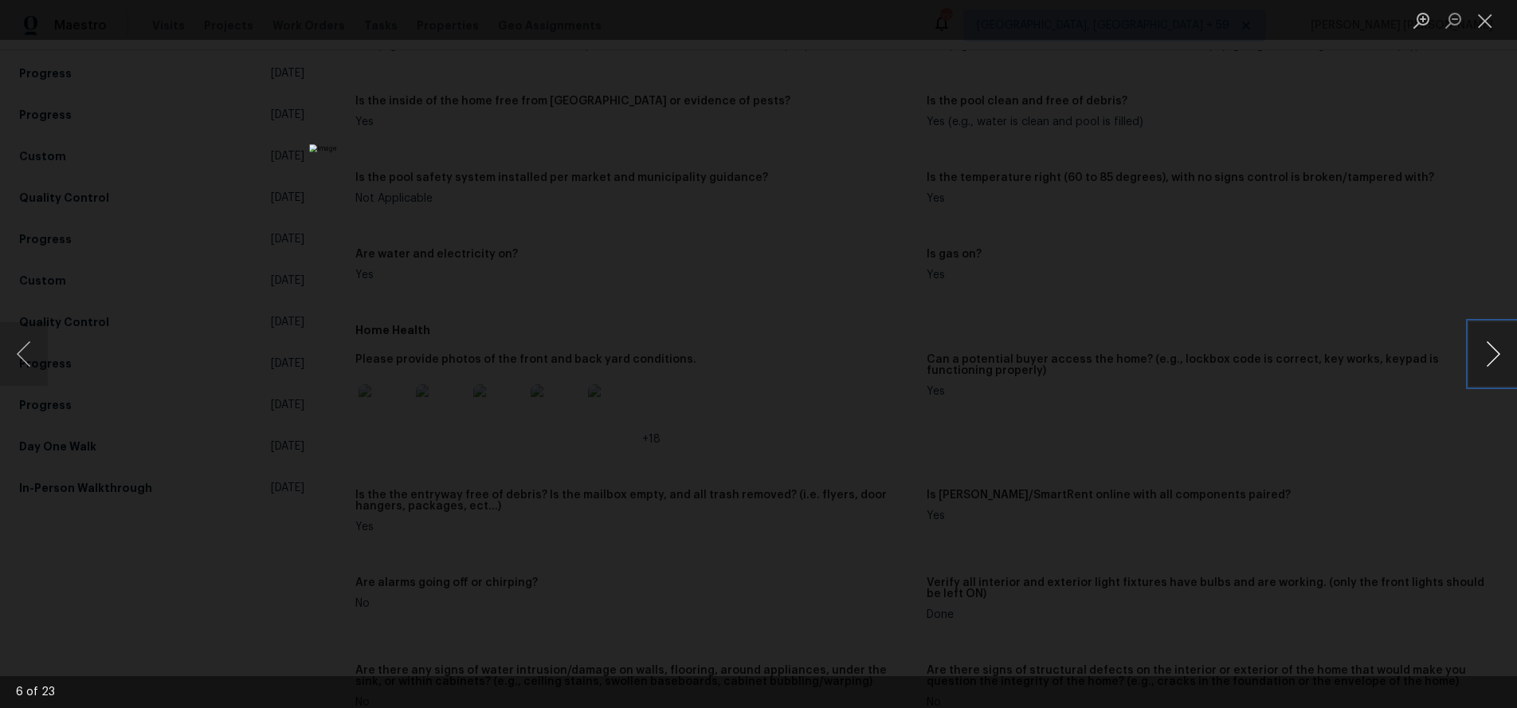
click at [1482, 369] on button "Next image" at bounding box center [1493, 354] width 48 height 64
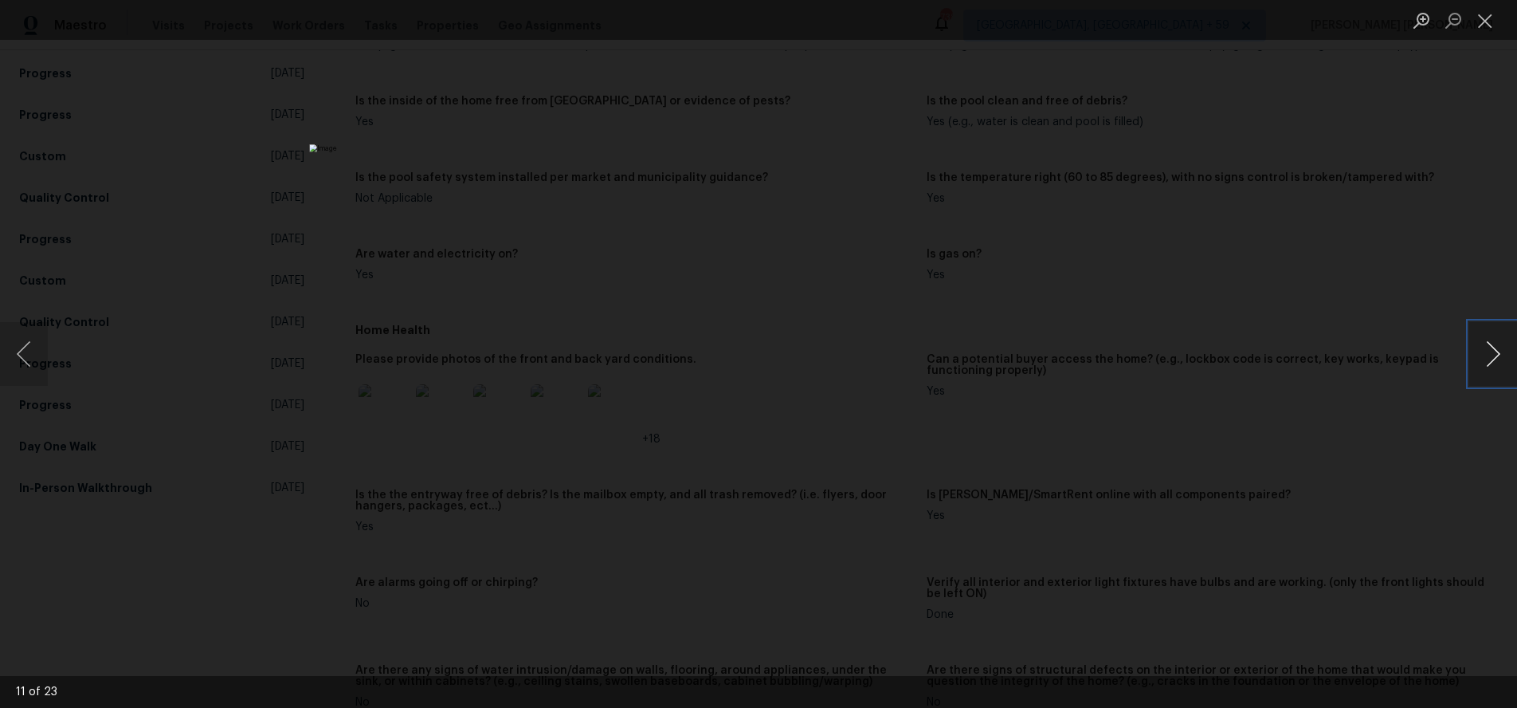
click at [1482, 369] on button "Next image" at bounding box center [1493, 354] width 48 height 64
click at [1388, 468] on div "Lightbox" at bounding box center [758, 354] width 1517 height 708
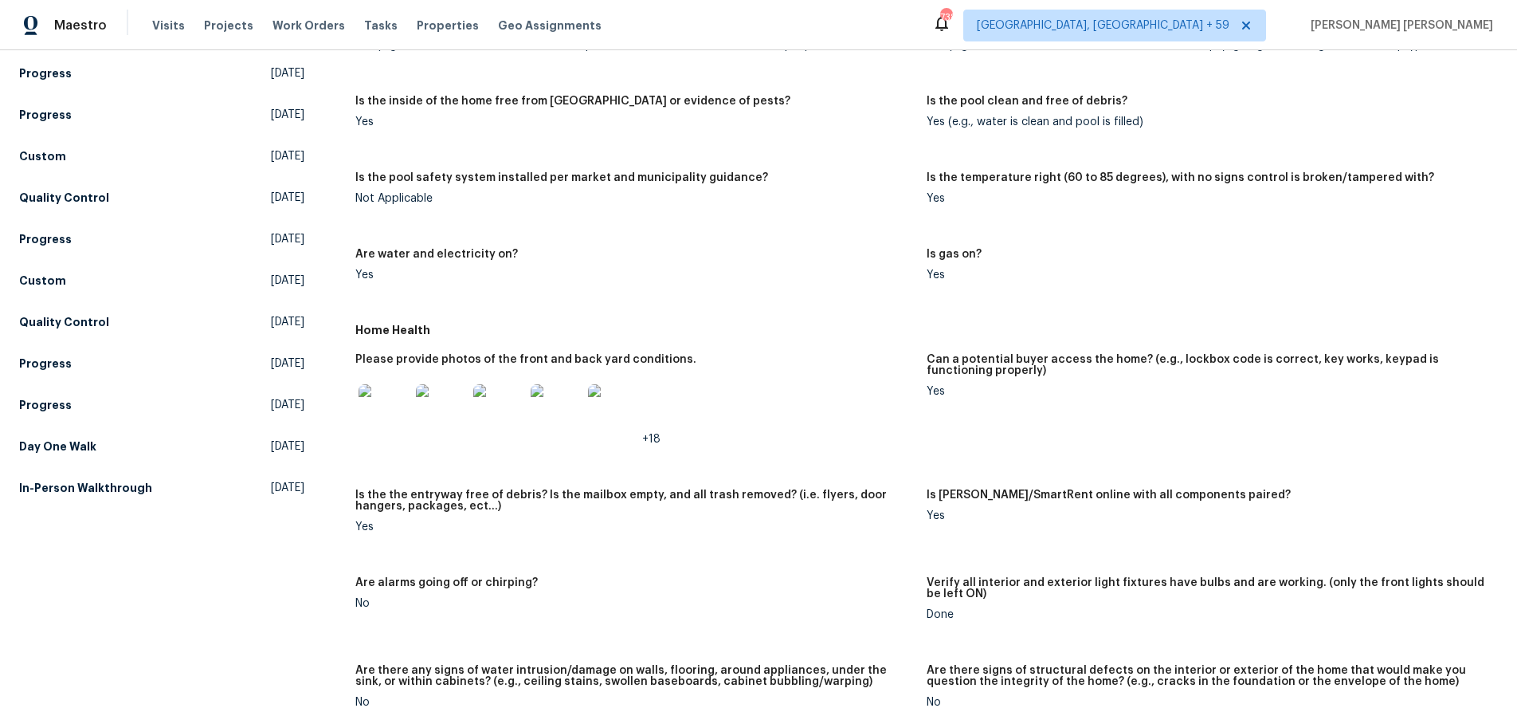
click at [1388, 468] on div "Lightbox" at bounding box center [758, 354] width 1517 height 708
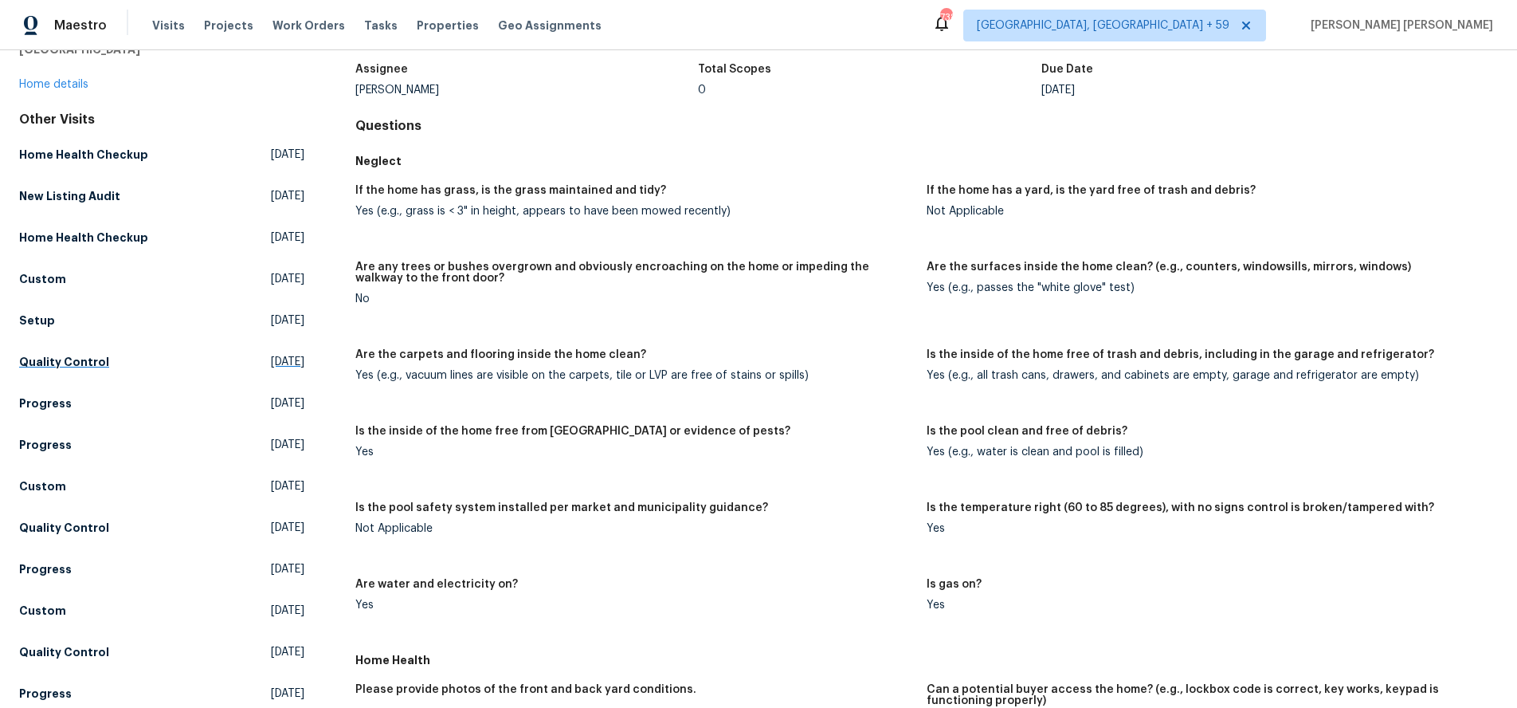
scroll to position [0, 0]
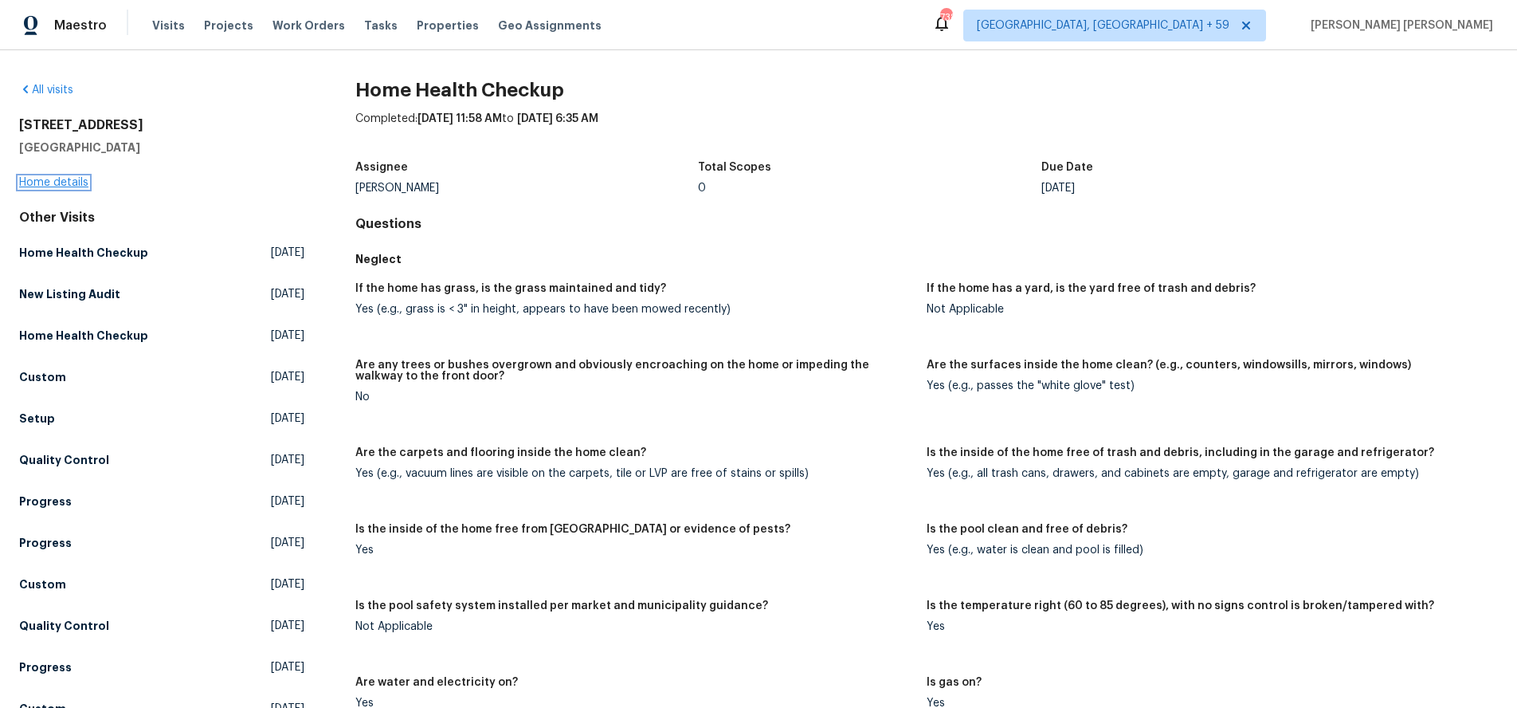
click at [58, 186] on link "Home details" at bounding box center [53, 182] width 69 height 11
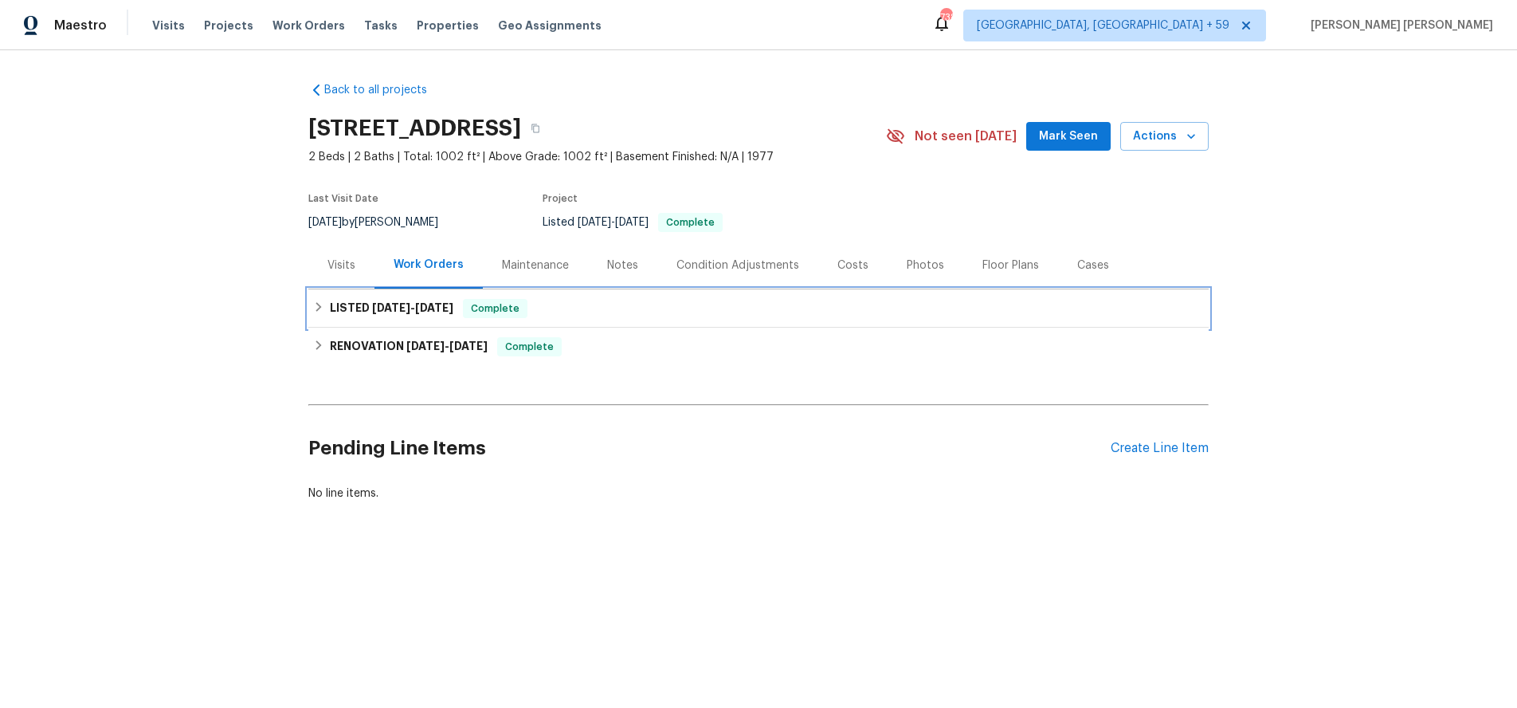
click at [374, 318] on h6 "LISTED 3/21/25 - 3/22/25" at bounding box center [392, 308] width 124 height 19
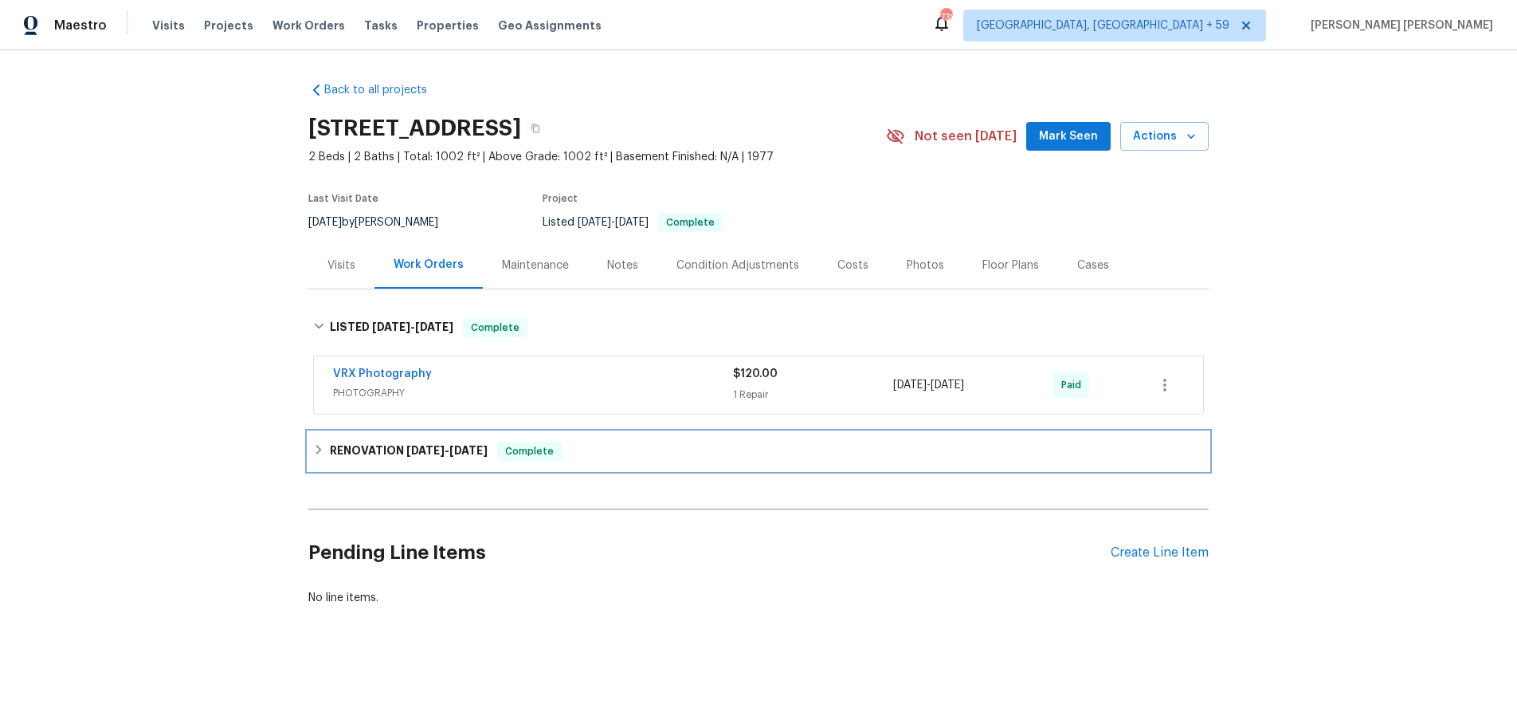
click at [416, 470] on div "RENOVATION 12/17/24 - 3/13/25 Complete" at bounding box center [758, 451] width 900 height 38
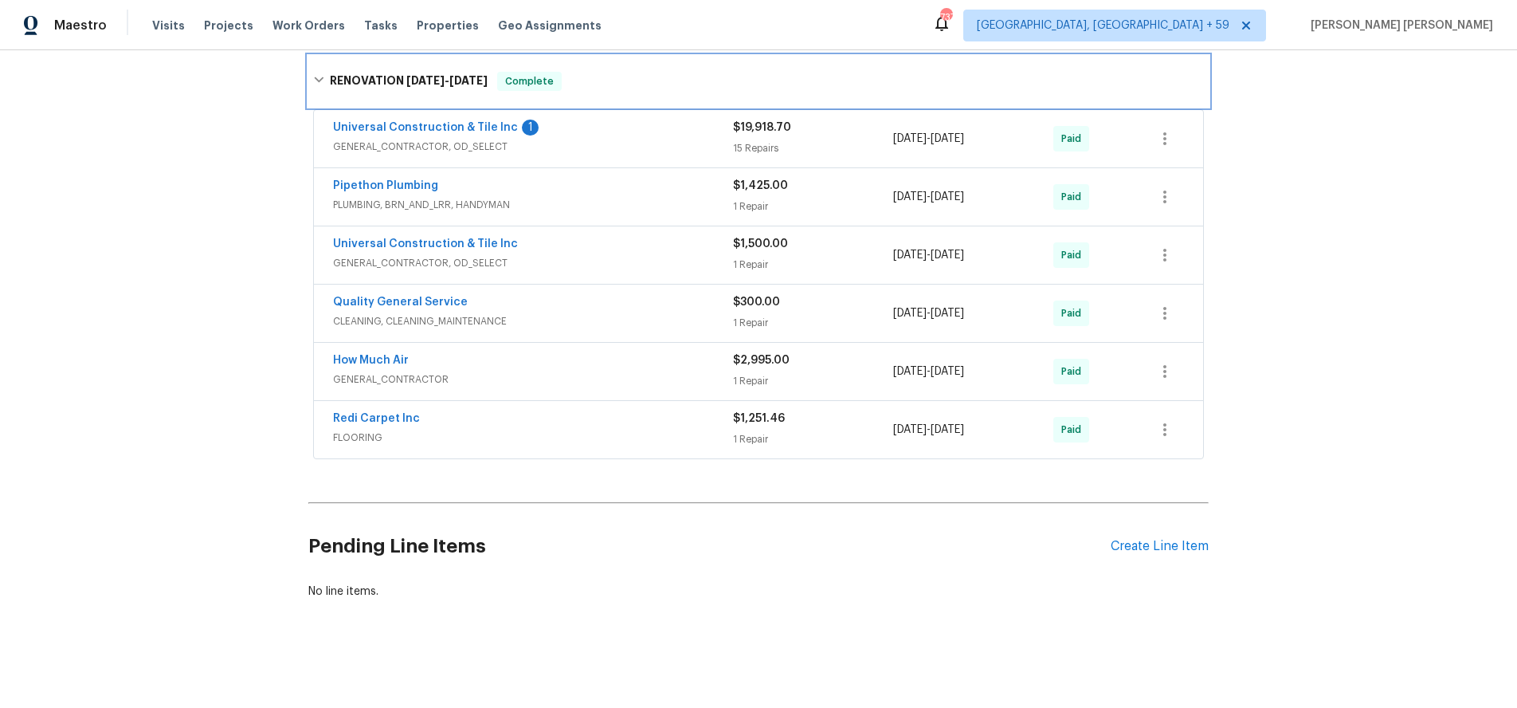
scroll to position [325, 0]
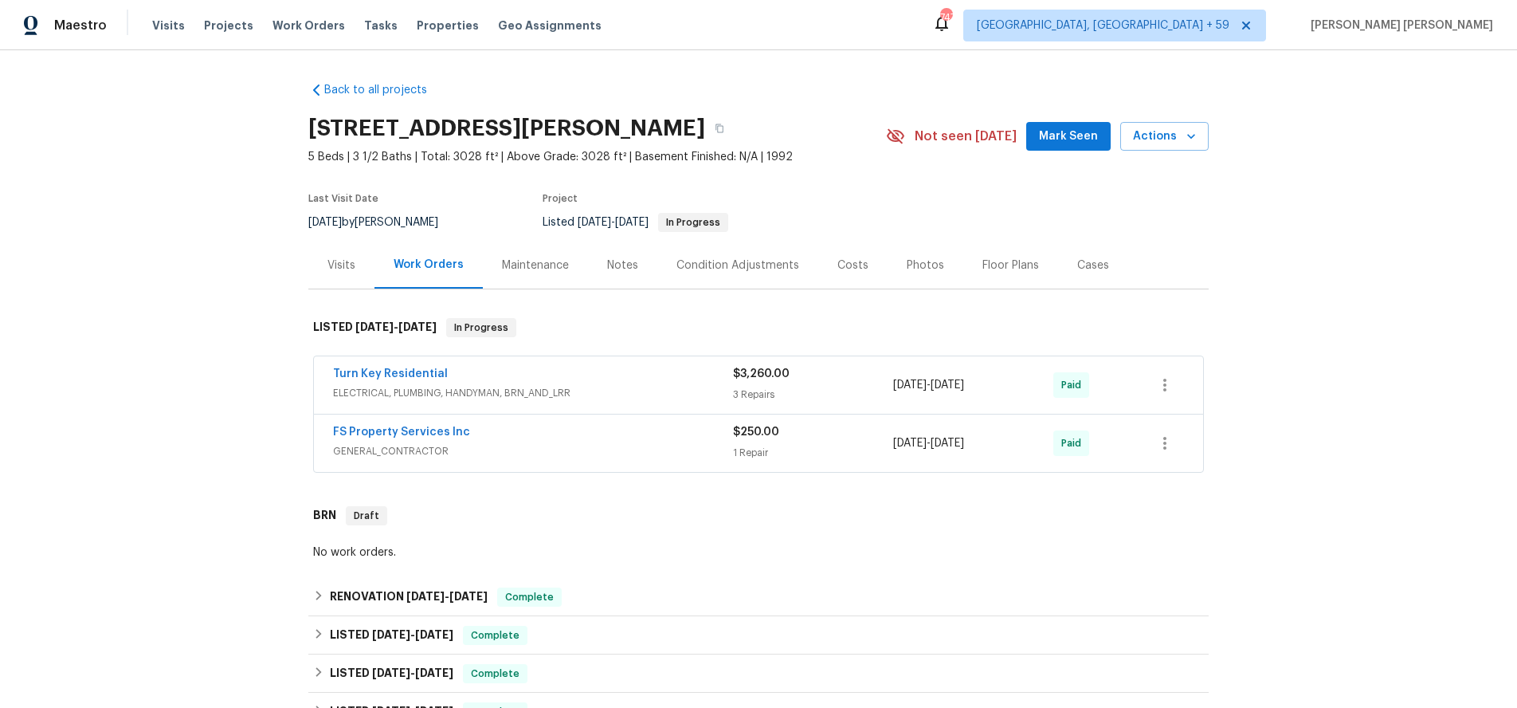
click at [641, 386] on span "ELECTRICAL, PLUMBING, HANDYMAN, BRN_AND_LRR" at bounding box center [533, 393] width 400 height 16
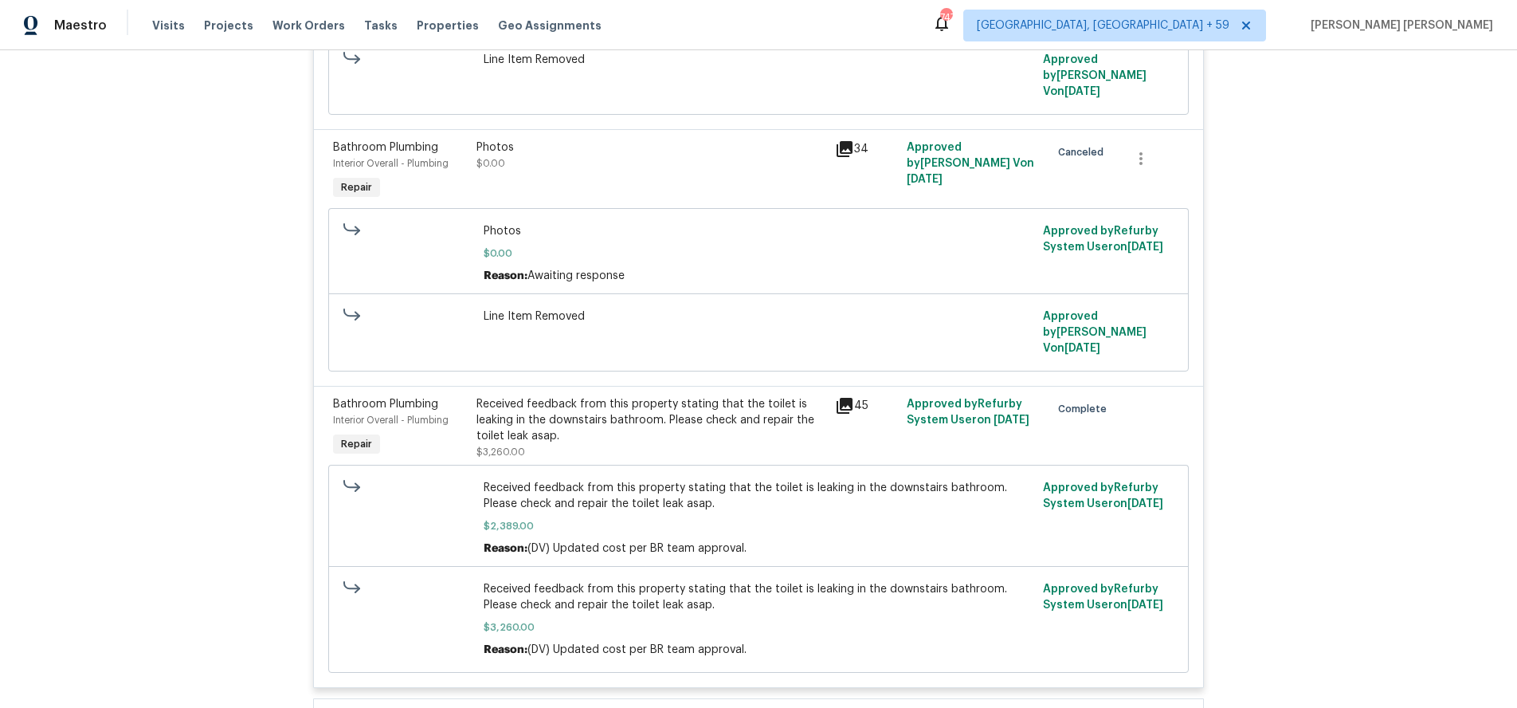
scroll to position [510, 0]
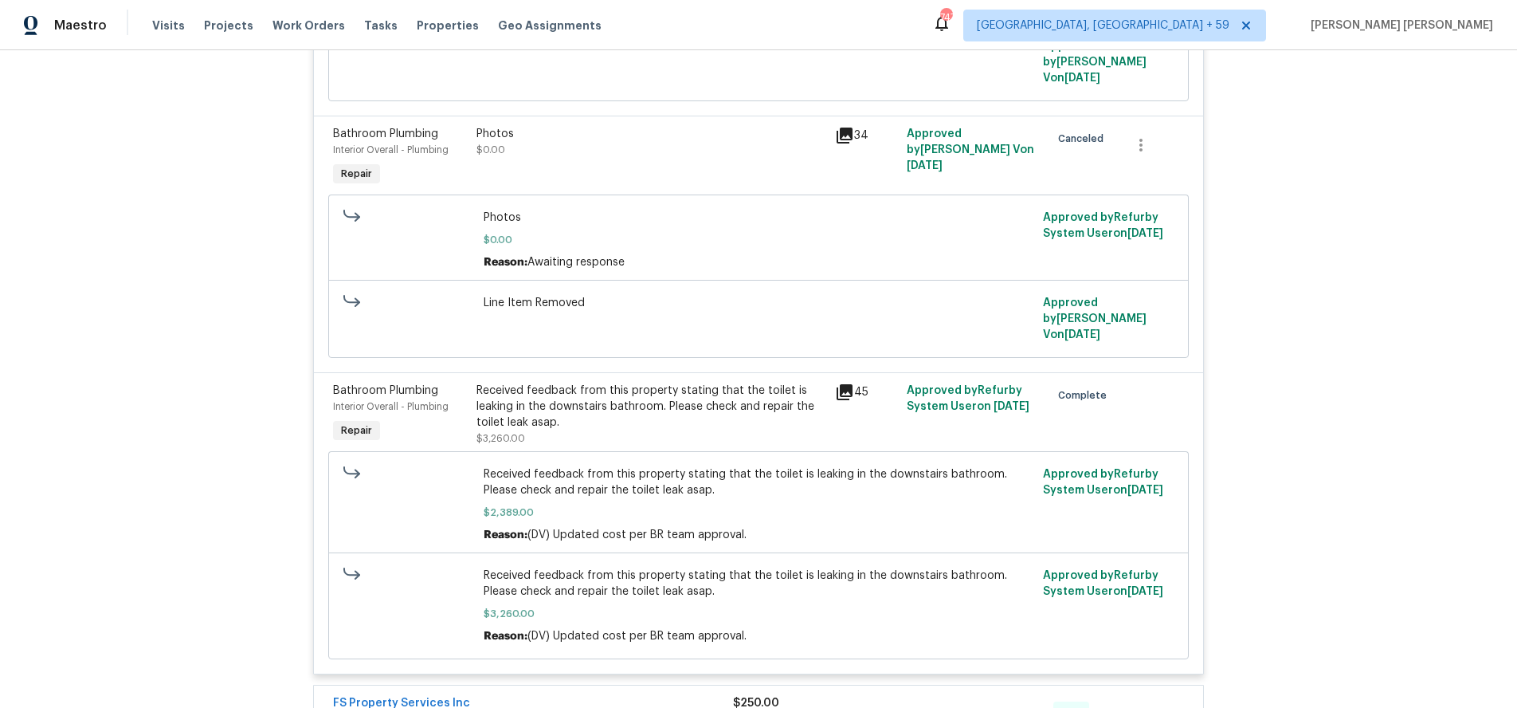
click at [845, 384] on icon at bounding box center [845, 392] width 16 height 16
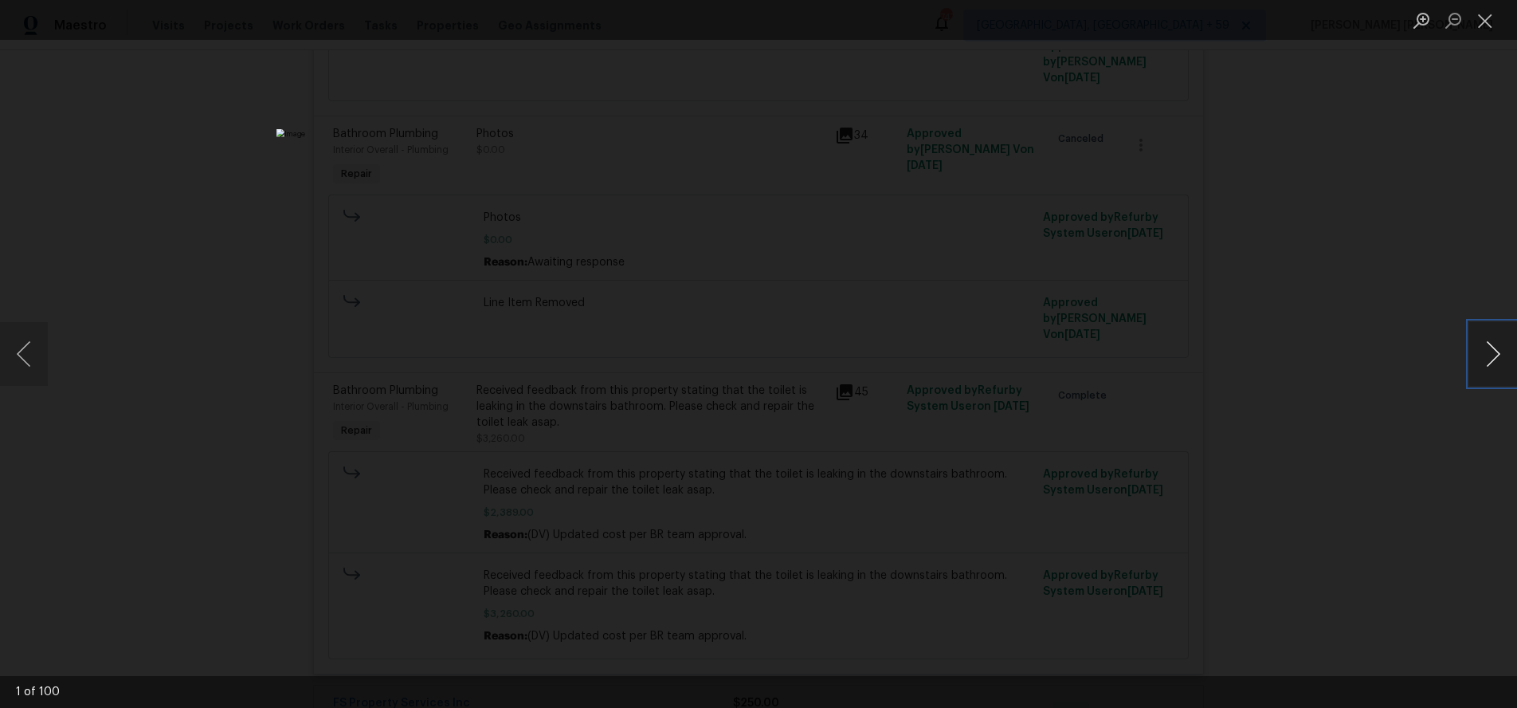
click at [1484, 363] on button "Next image" at bounding box center [1493, 354] width 48 height 64
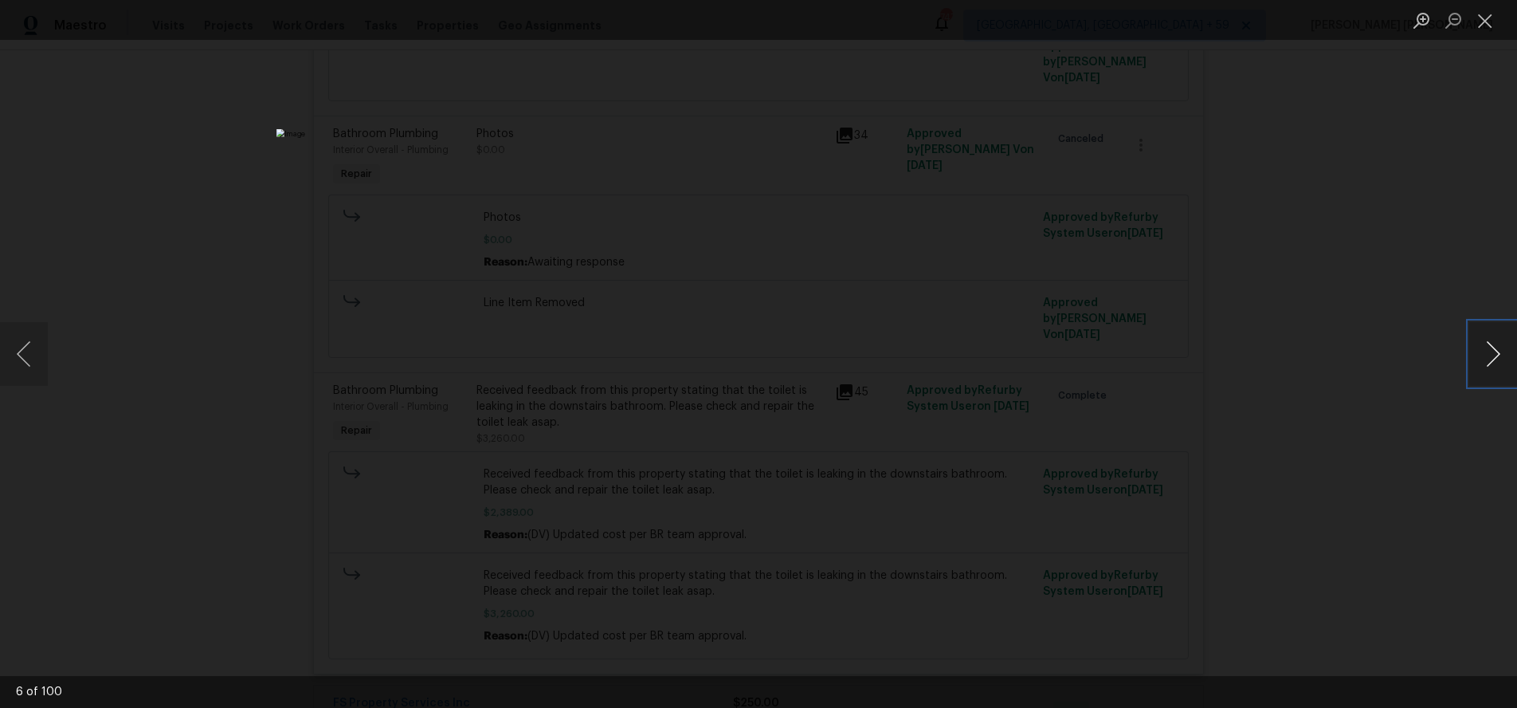
click at [1484, 363] on button "Next image" at bounding box center [1493, 354] width 48 height 64
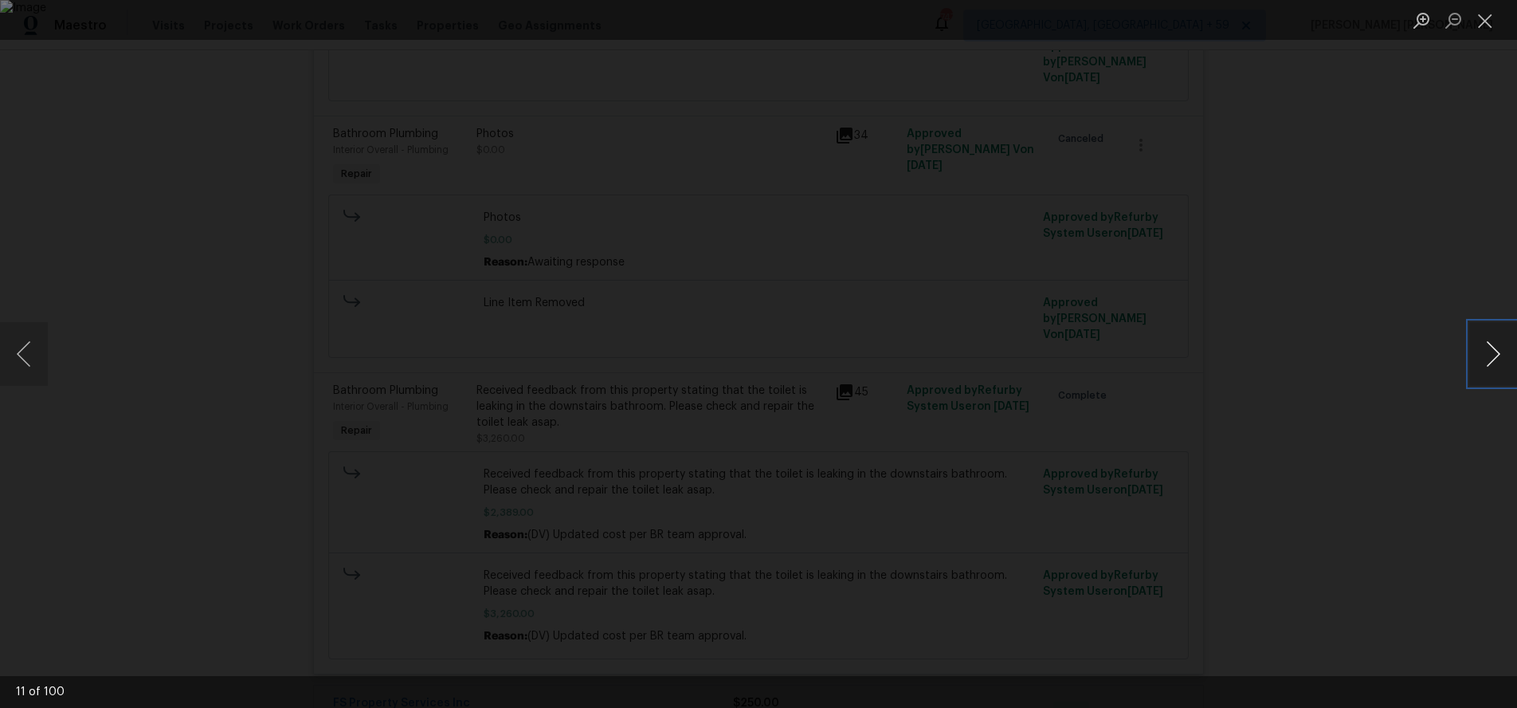
click at [1484, 363] on button "Next image" at bounding box center [1493, 354] width 48 height 64
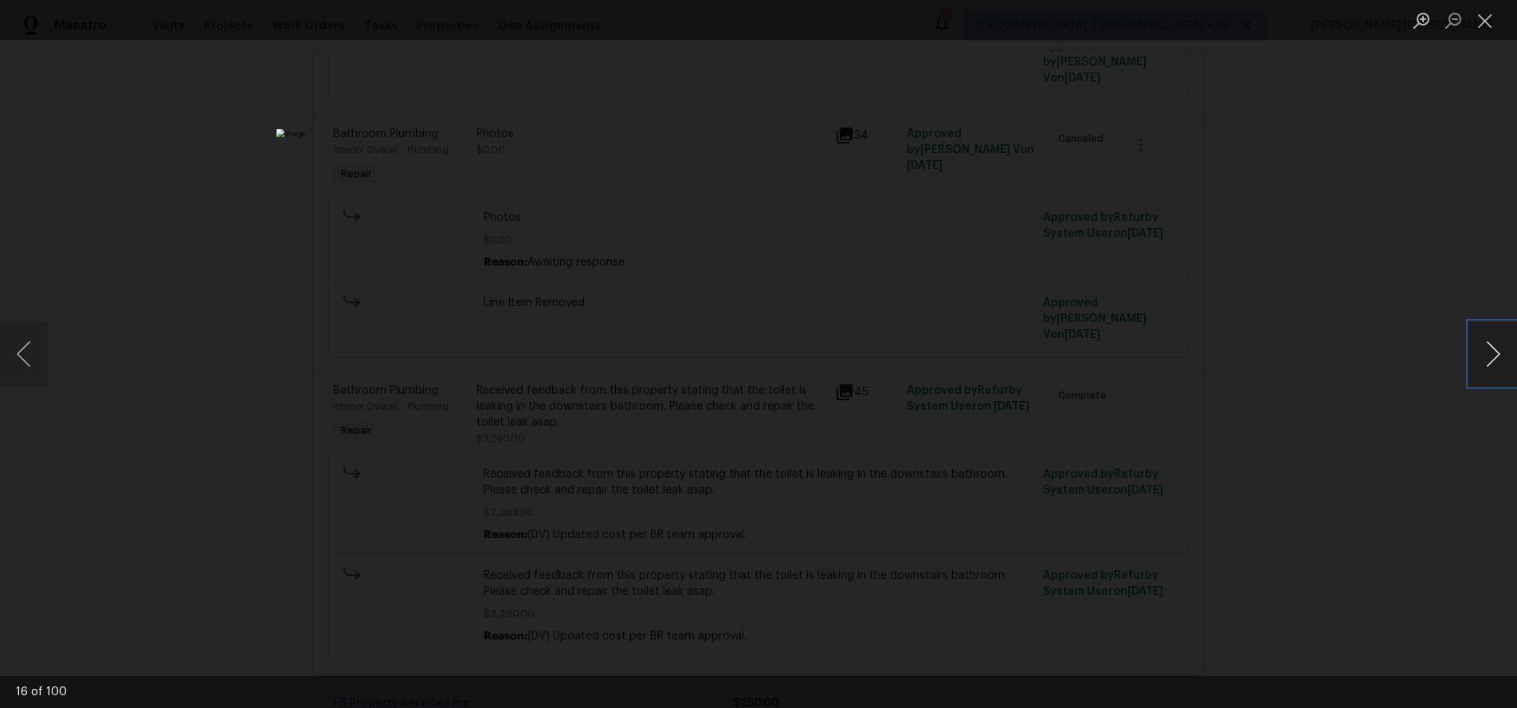
click at [1484, 363] on button "Next image" at bounding box center [1493, 354] width 48 height 64
click at [1456, 436] on div "Lightbox" at bounding box center [758, 354] width 1517 height 708
click at [1439, 432] on div "Lightbox" at bounding box center [758, 354] width 1517 height 708
click at [1437, 431] on div "Lightbox" at bounding box center [758, 354] width 1517 height 708
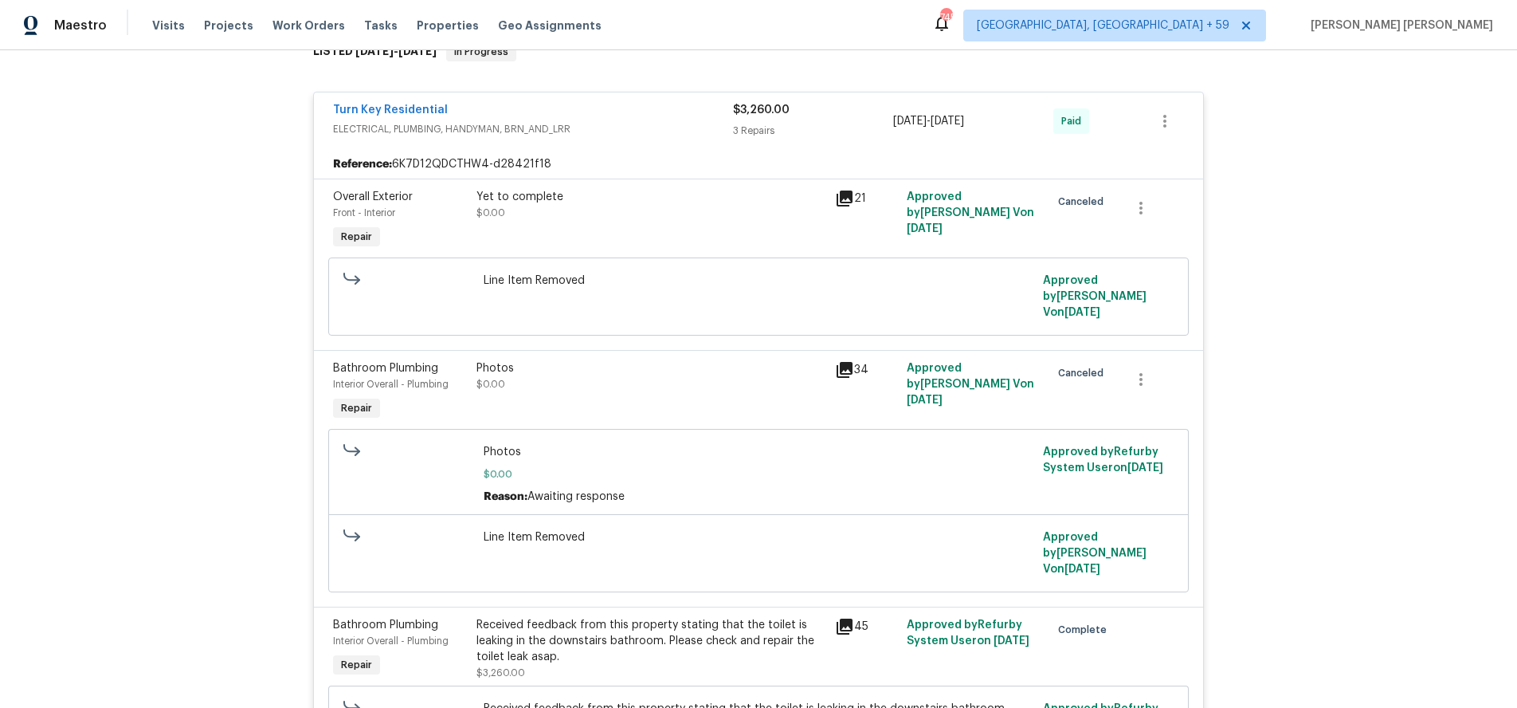
scroll to position [38, 0]
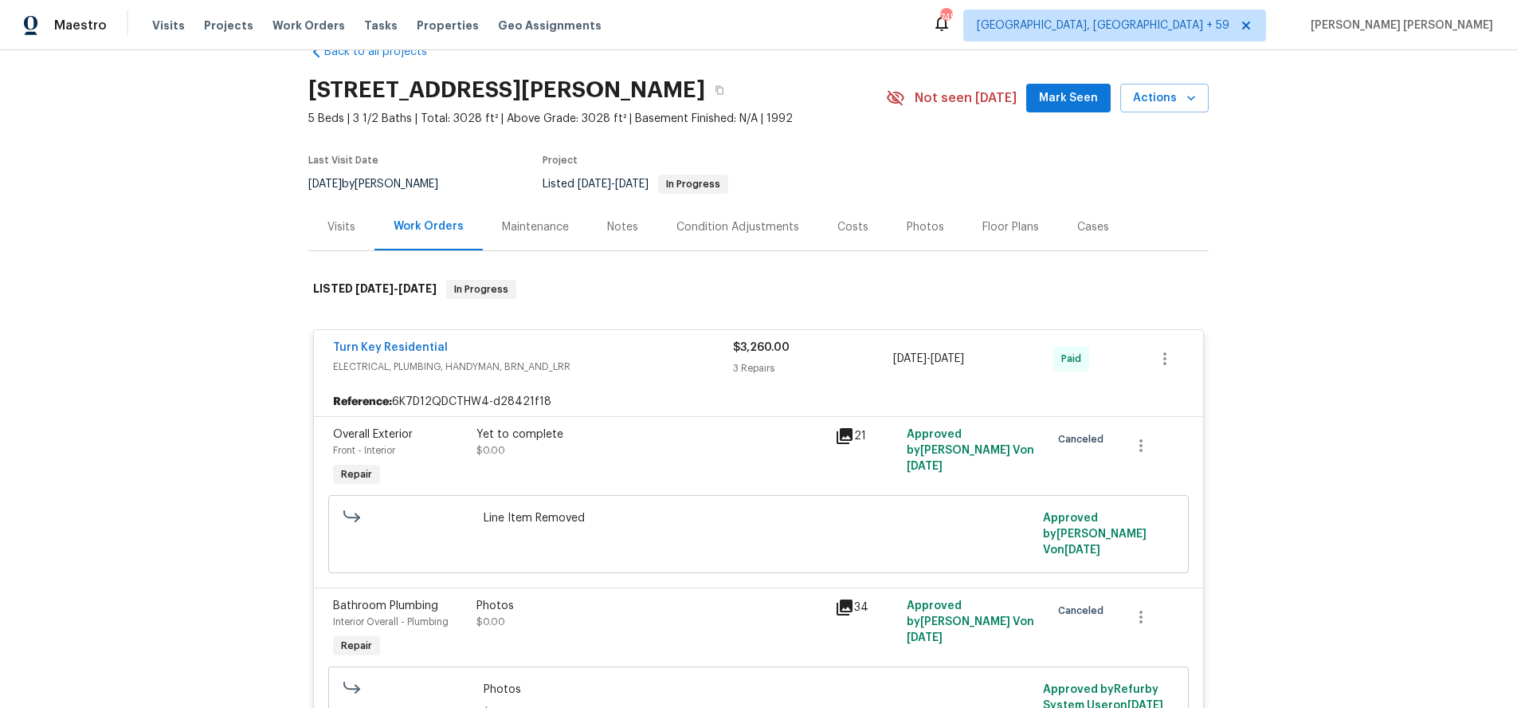
click at [998, 225] on div "Floor Plans" at bounding box center [1010, 227] width 57 height 16
click at [998, 203] on section "113 Crosswind Dr, Cary, NC 27513 5 Beds | 3 1/2 Baths | Total: 3028 ft² | Above…" at bounding box center [758, 136] width 900 height 134
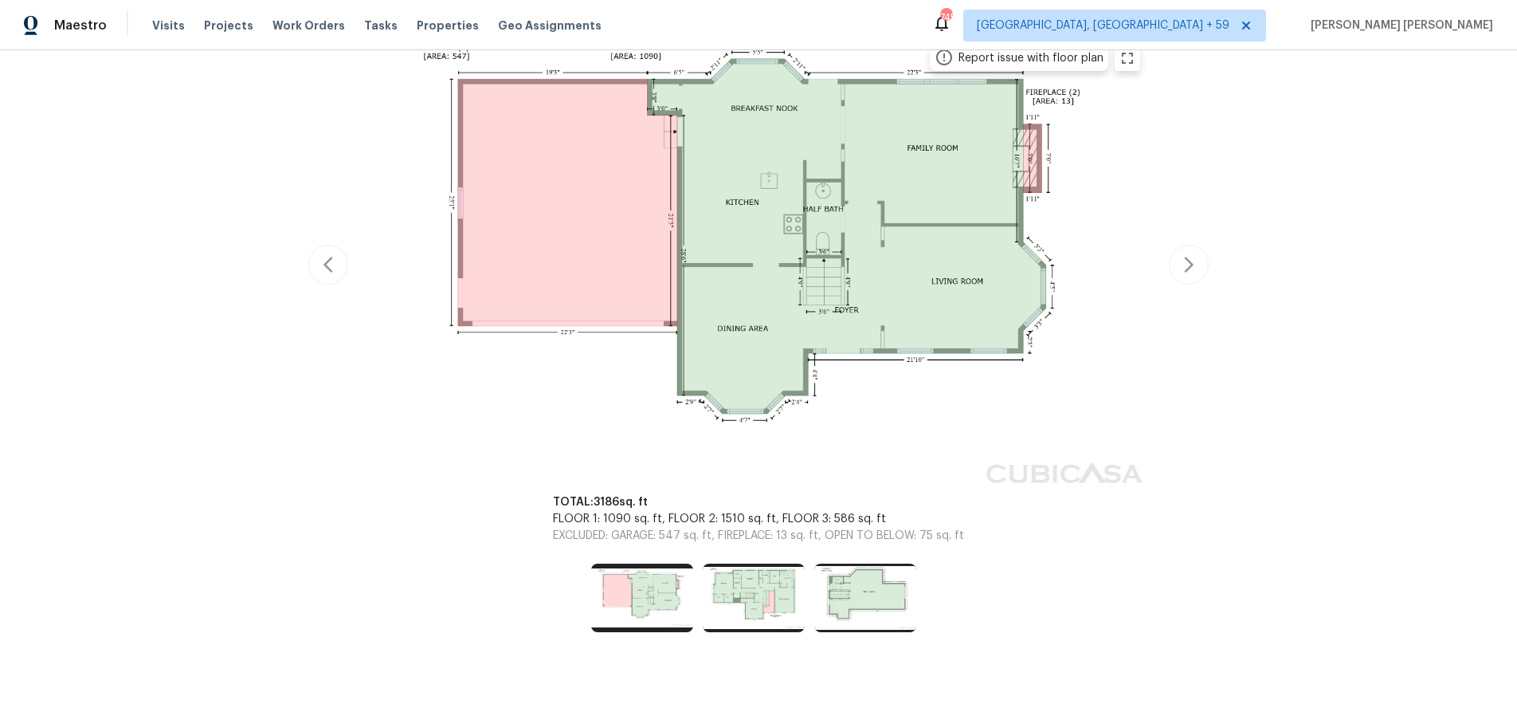
scroll to position [272, 0]
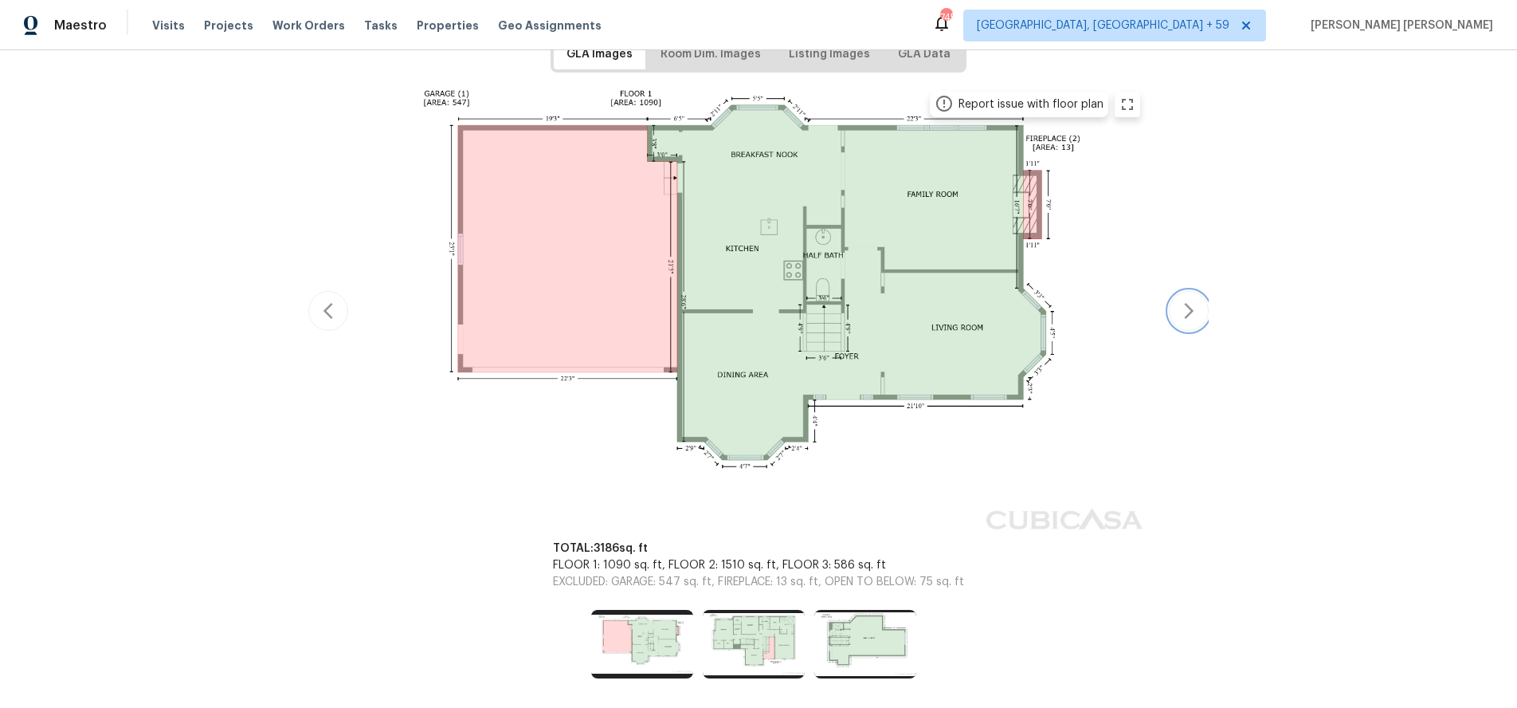
click at [1183, 314] on icon "button" at bounding box center [1188, 310] width 19 height 19
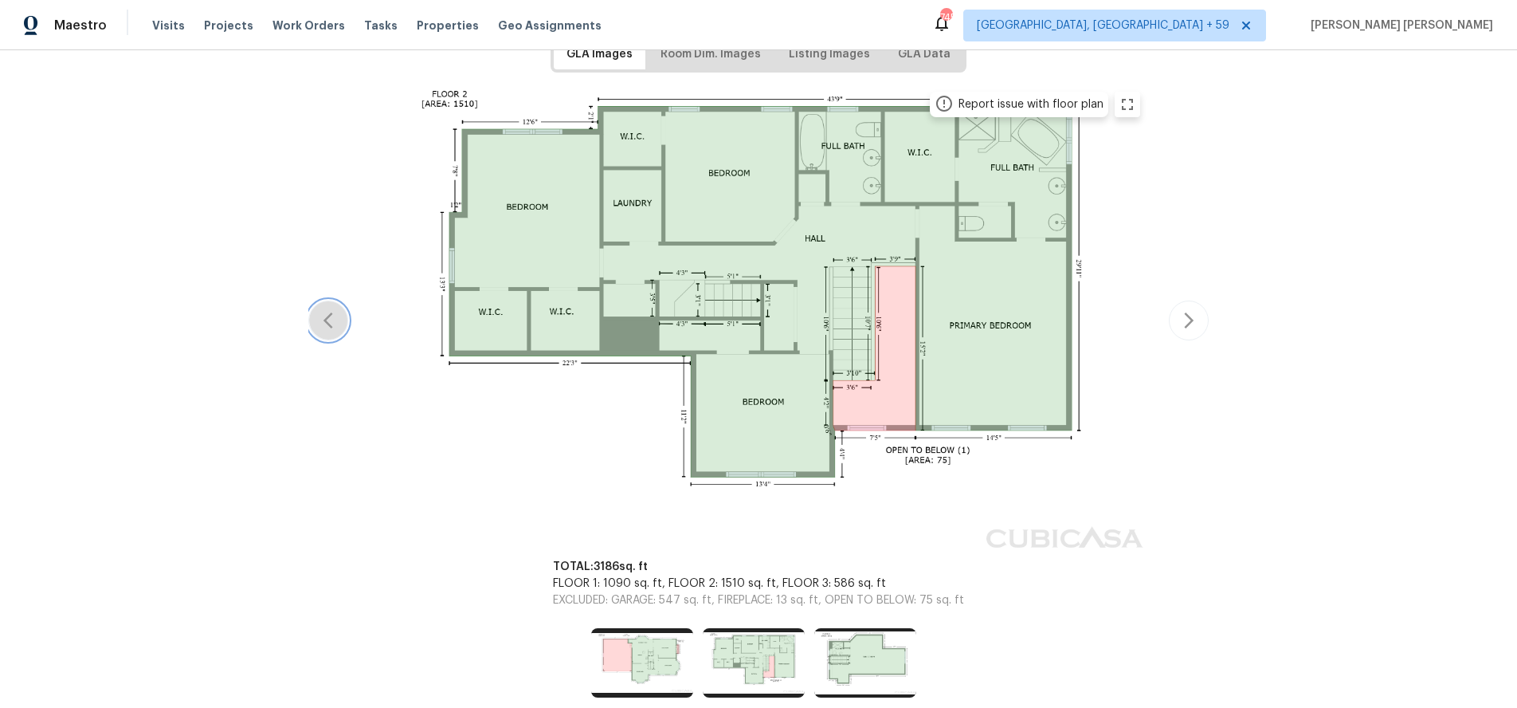
click at [317, 327] on button "button" at bounding box center [328, 320] width 40 height 40
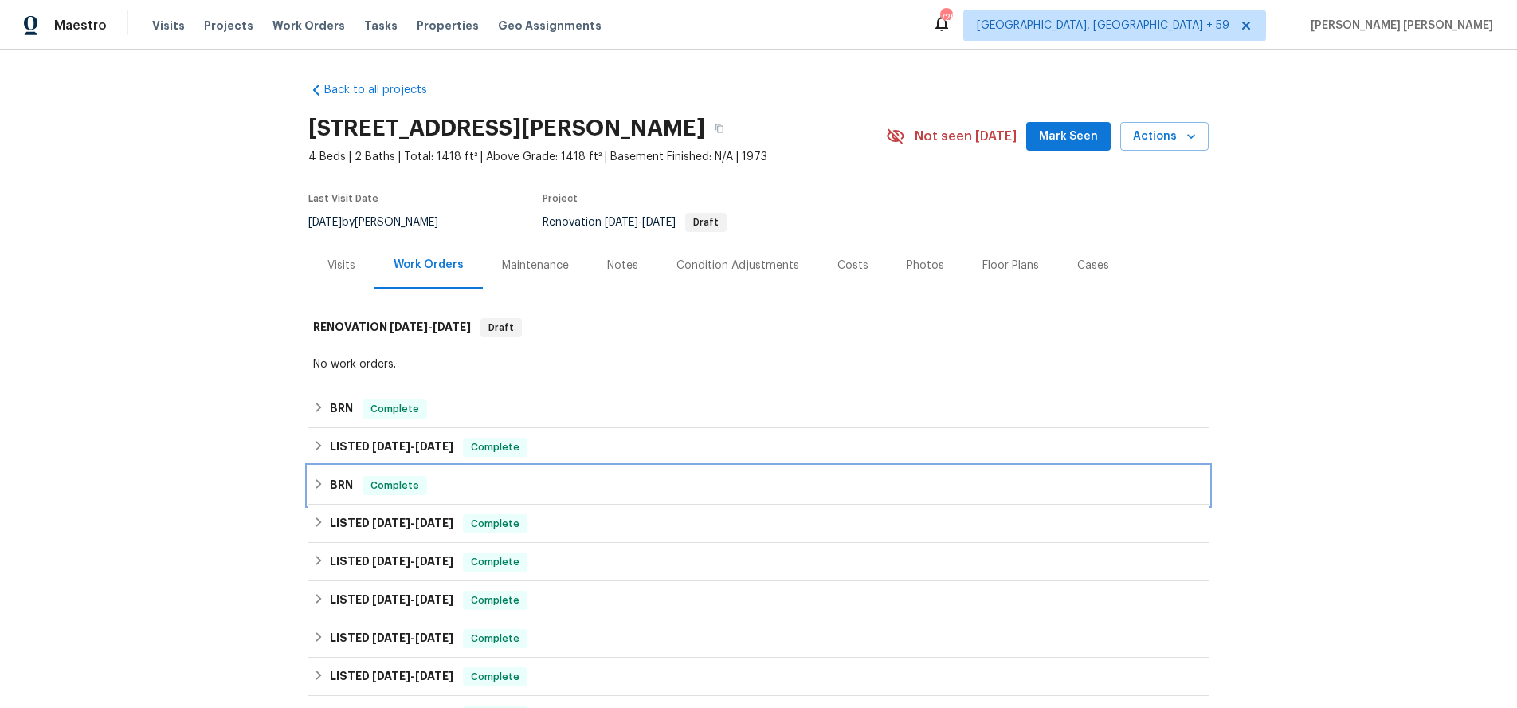
click at [313, 487] on icon at bounding box center [318, 483] width 11 height 11
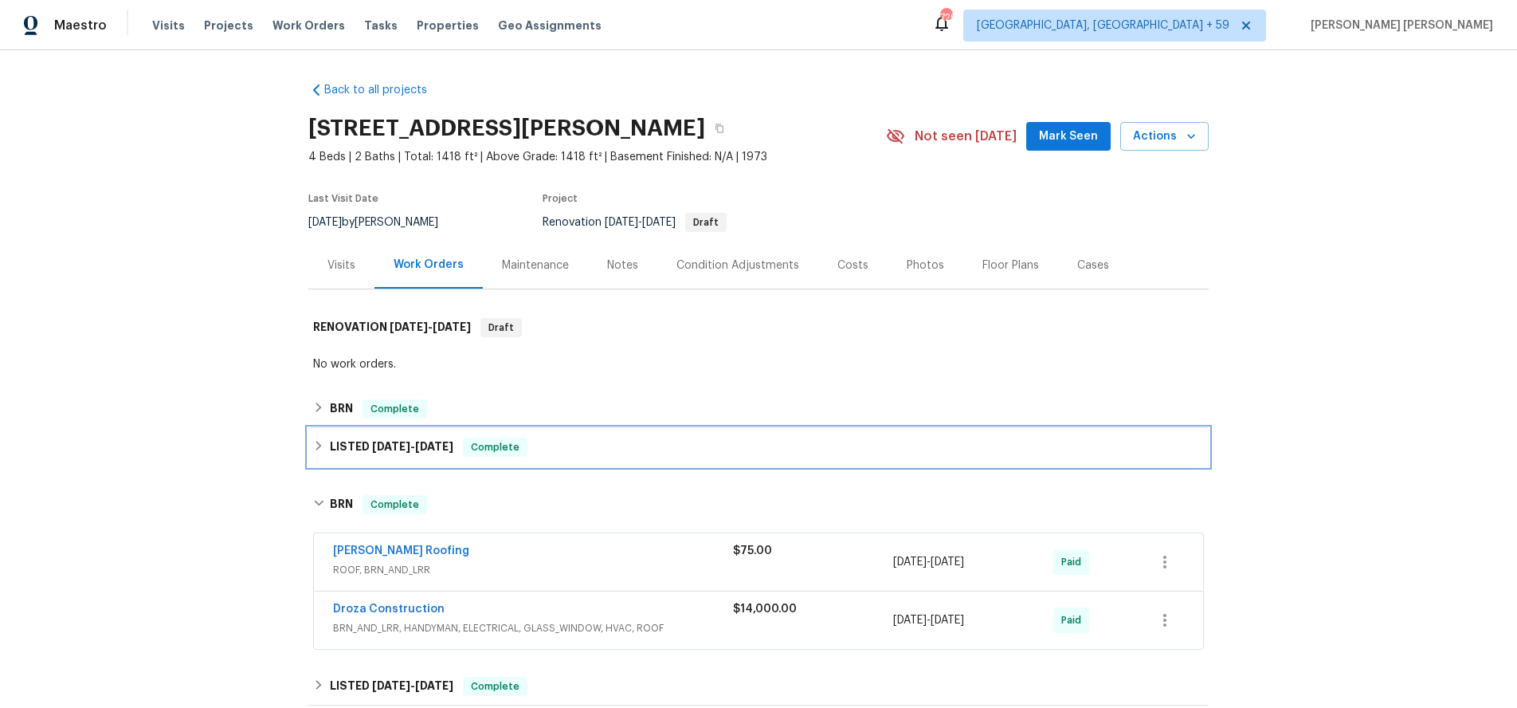
click at [314, 440] on icon at bounding box center [318, 445] width 11 height 11
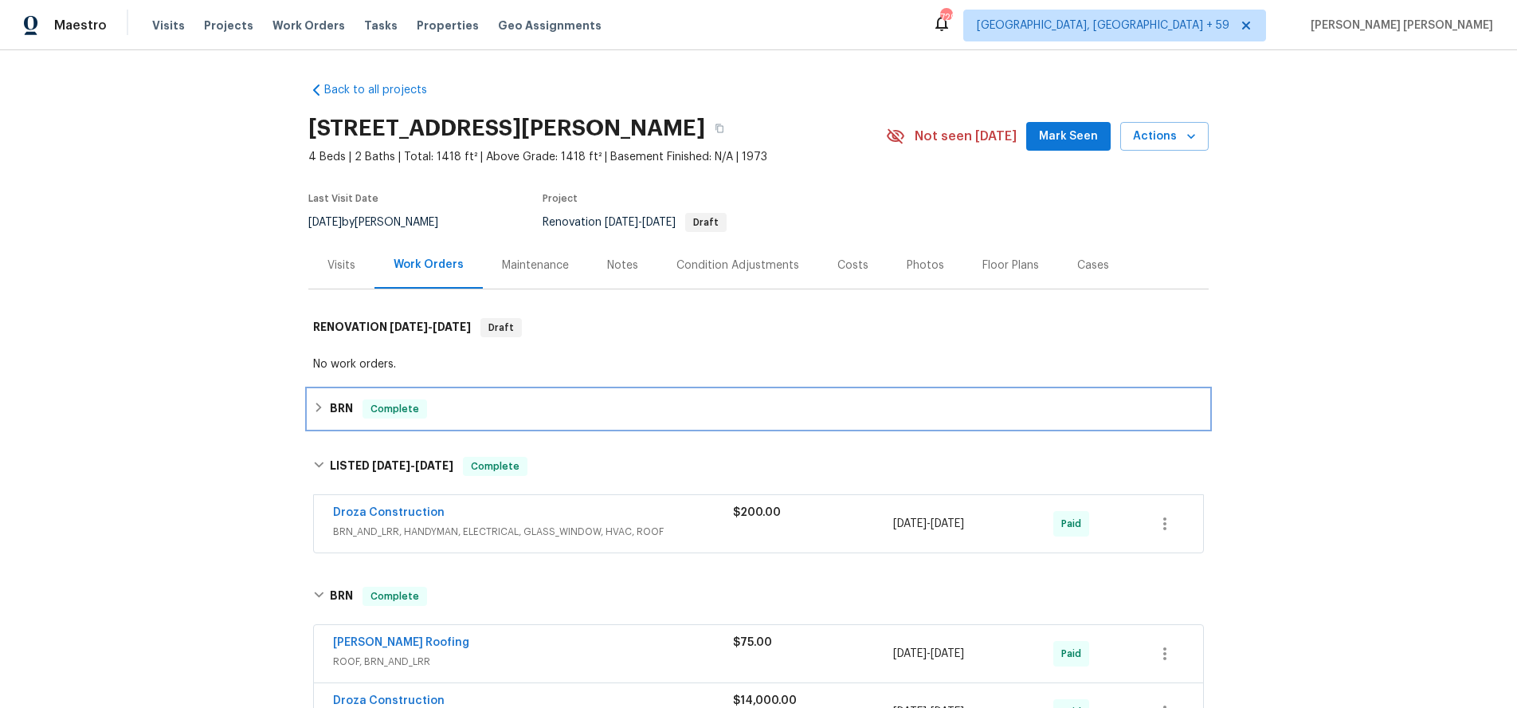
click at [313, 410] on icon at bounding box center [318, 407] width 11 height 11
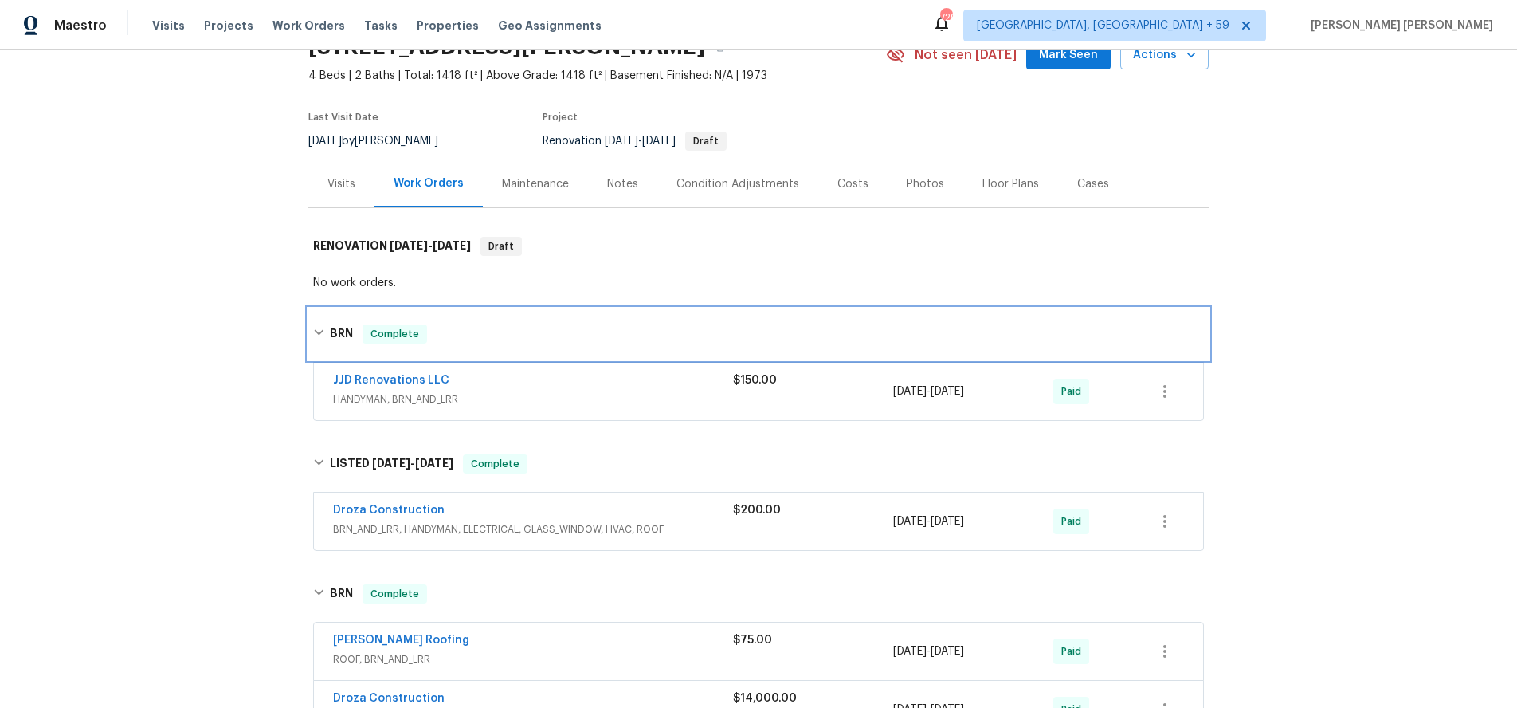
scroll to position [174, 0]
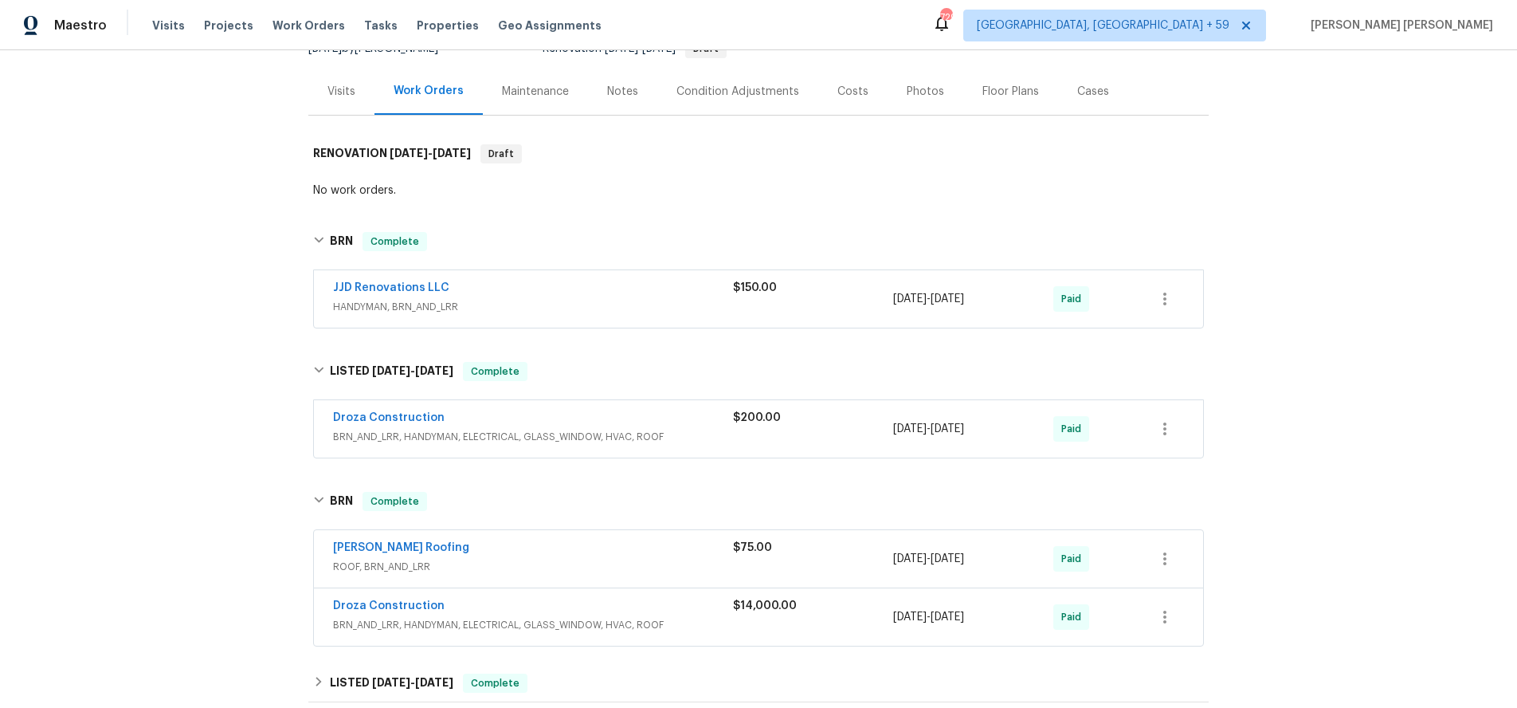
click at [680, 429] on span "BRN_AND_LRR, HANDYMAN, ELECTRICAL, GLASS_WINDOW, HVAC, ROOF" at bounding box center [533, 437] width 400 height 16
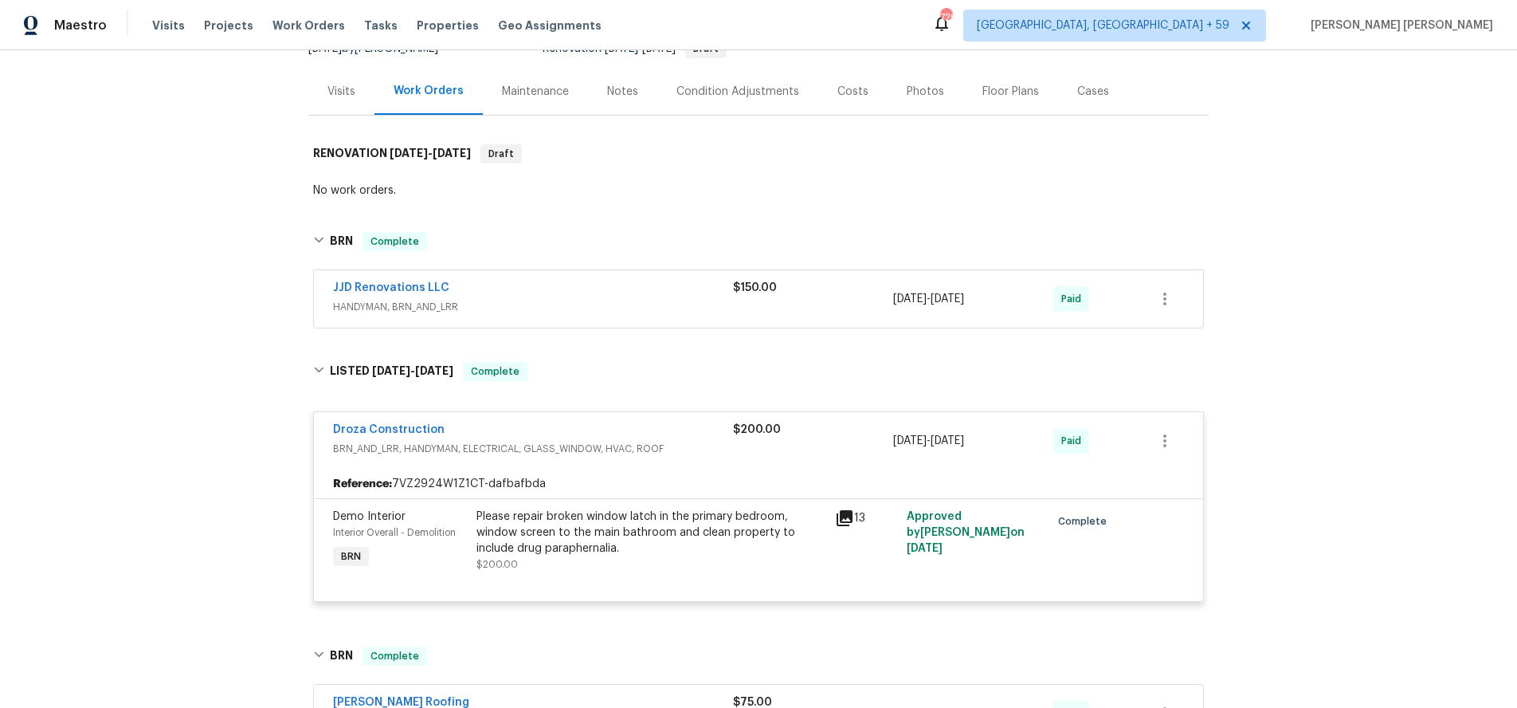
click at [680, 428] on div "Droza Construction" at bounding box center [533, 431] width 400 height 19
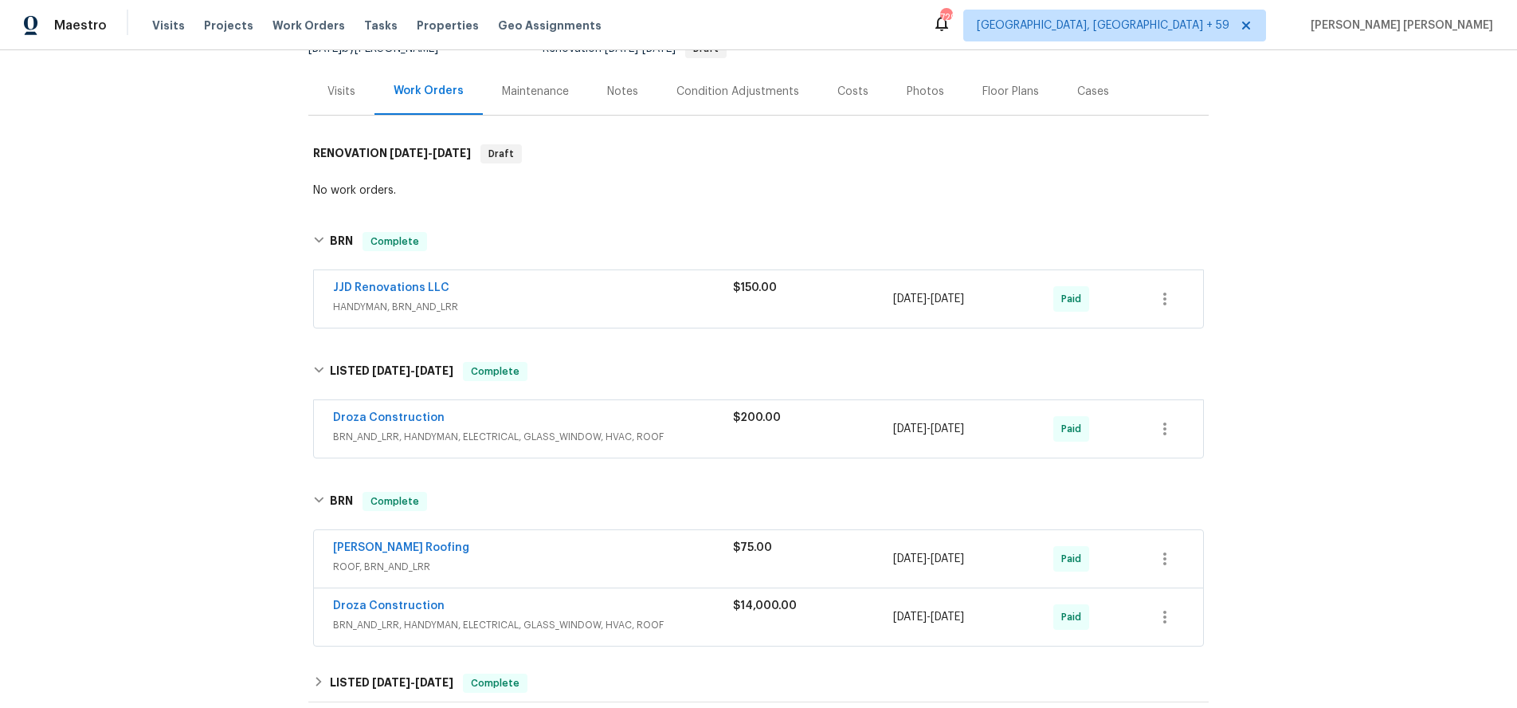
click at [655, 305] on span "HANDYMAN, BRN_AND_LRR" at bounding box center [533, 307] width 400 height 16
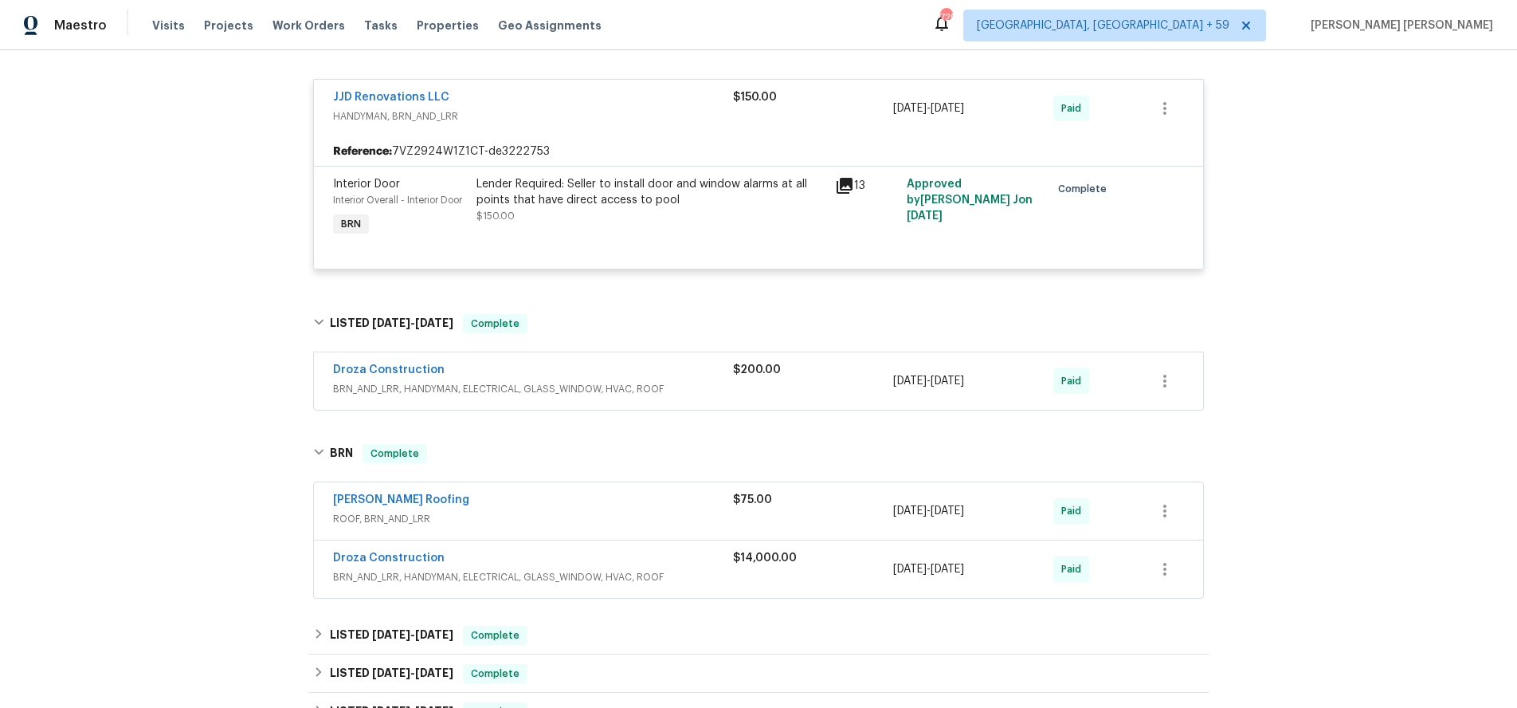
scroll to position [384, 0]
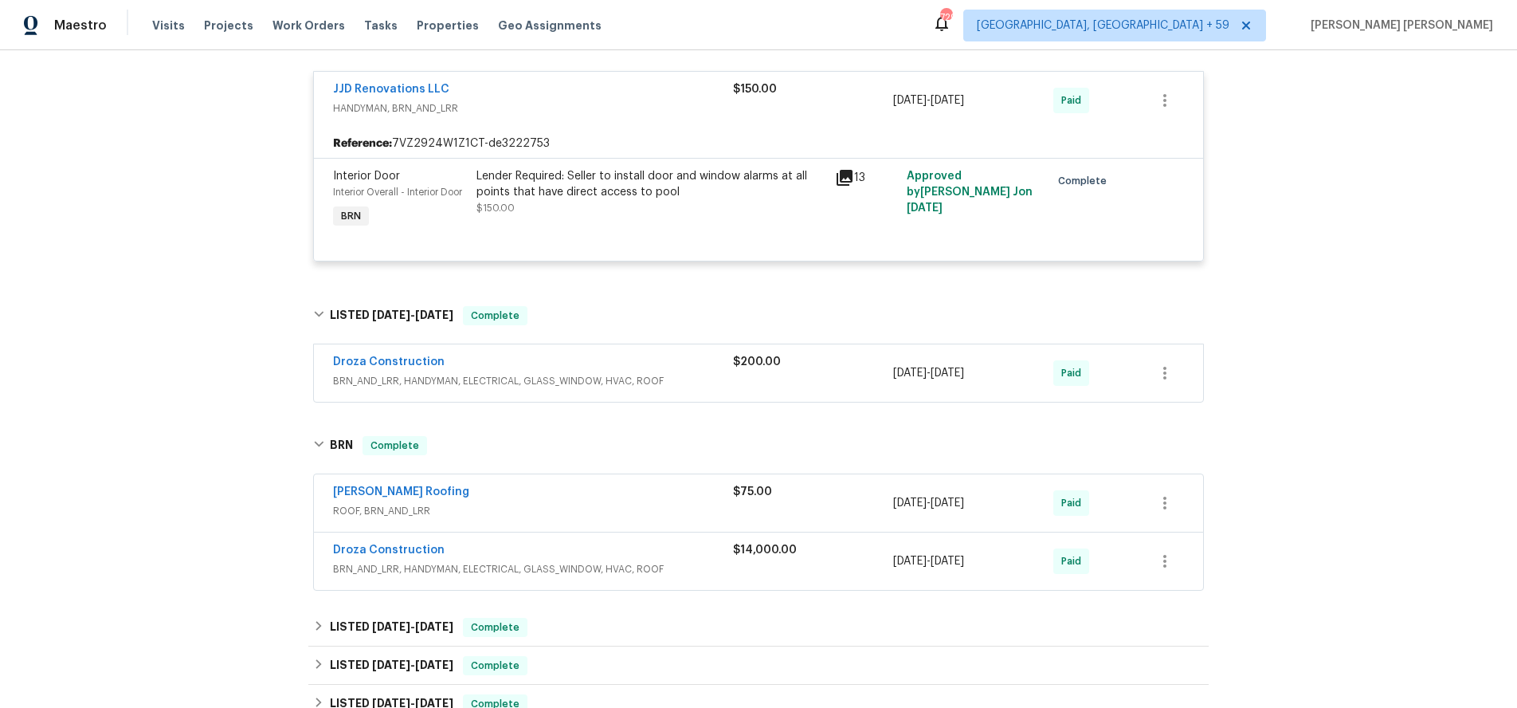
click at [590, 374] on span "BRN_AND_LRR, HANDYMAN, ELECTRICAL, GLASS_WINDOW, HVAC, ROOF" at bounding box center [533, 381] width 400 height 16
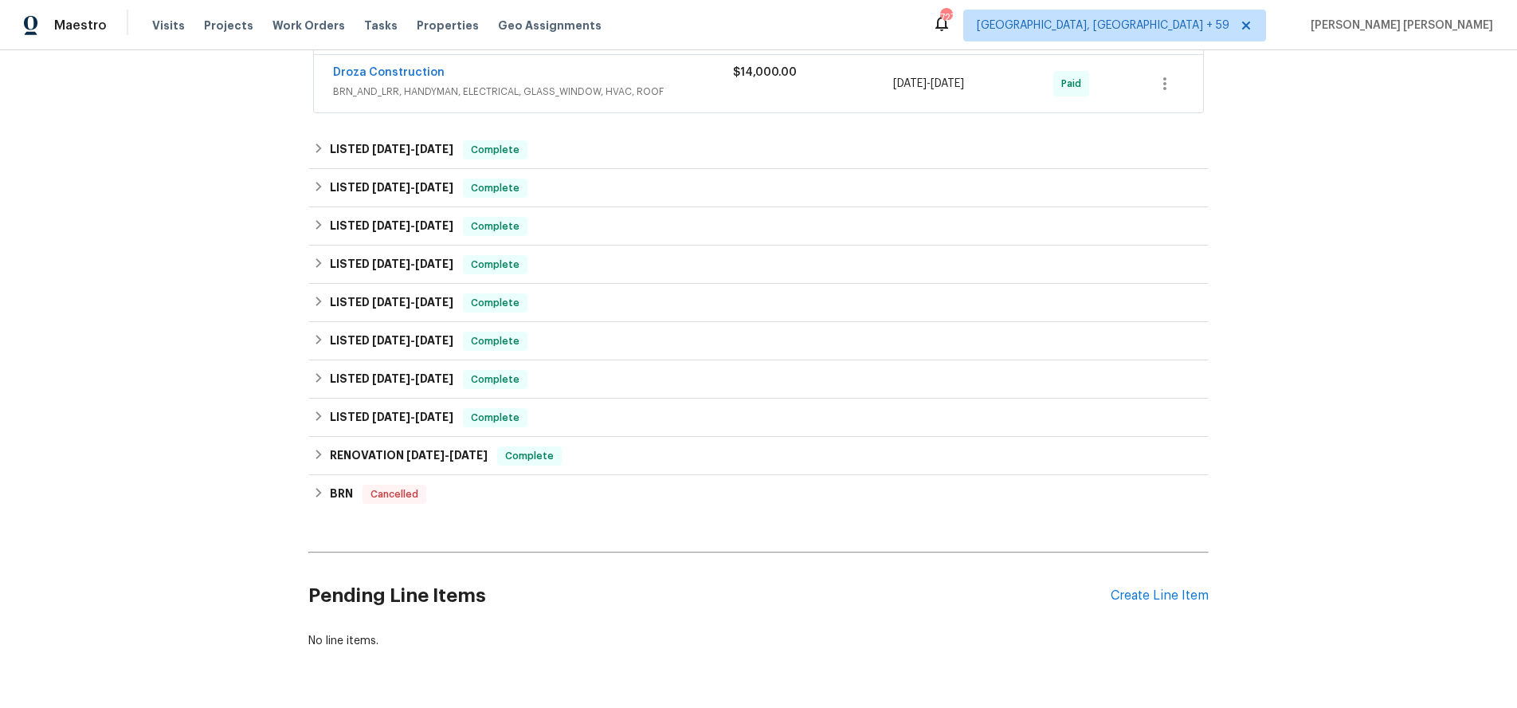
scroll to position [1065, 0]
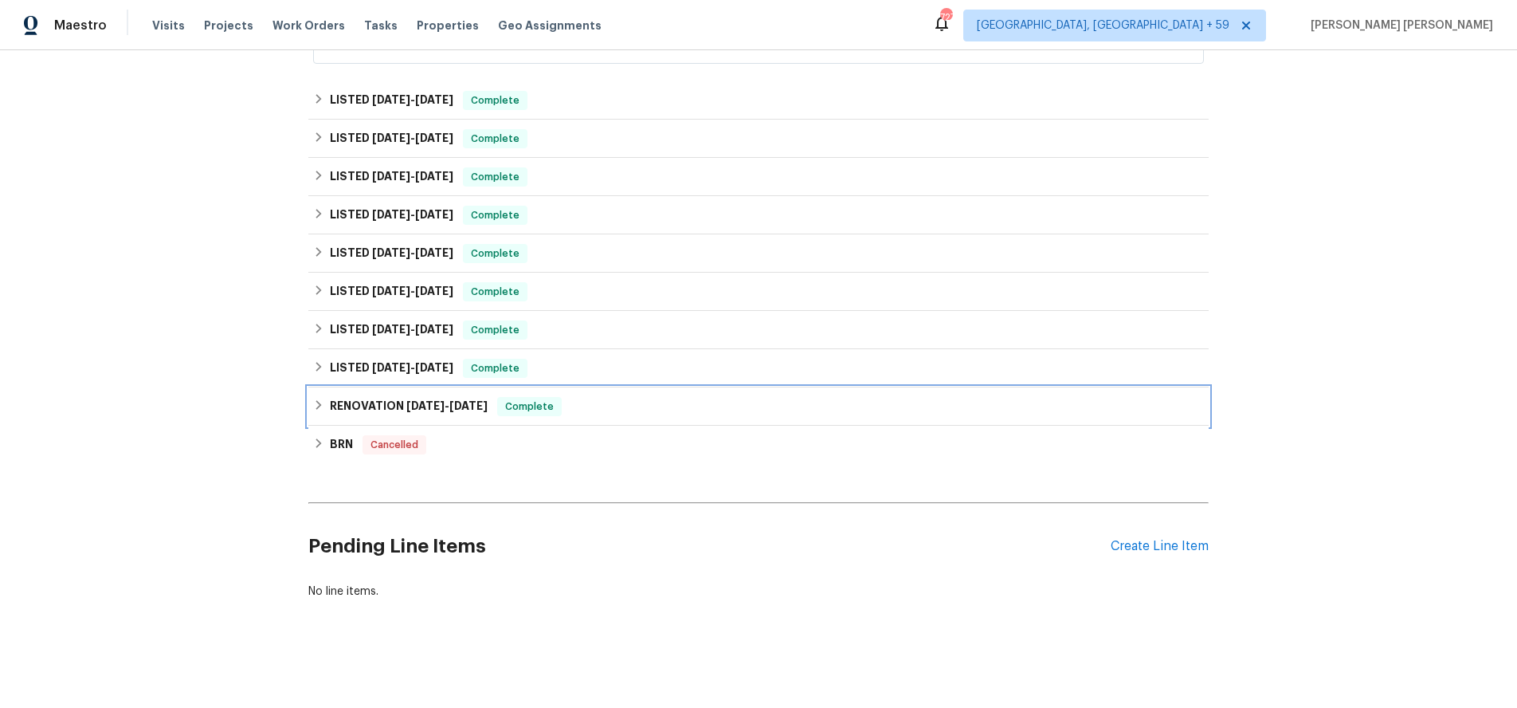
click at [433, 410] on span "5/16/24" at bounding box center [425, 405] width 38 height 11
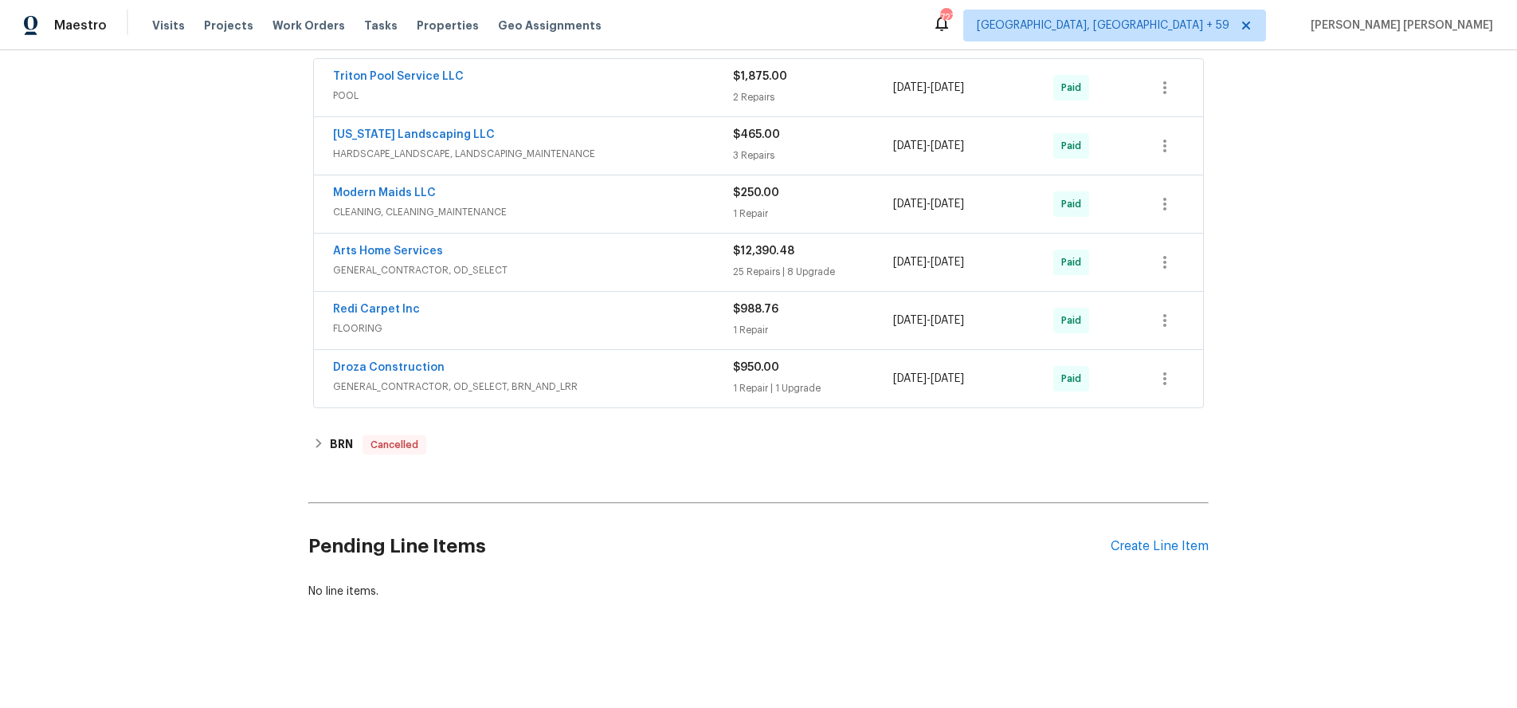
scroll to position [1449, 0]
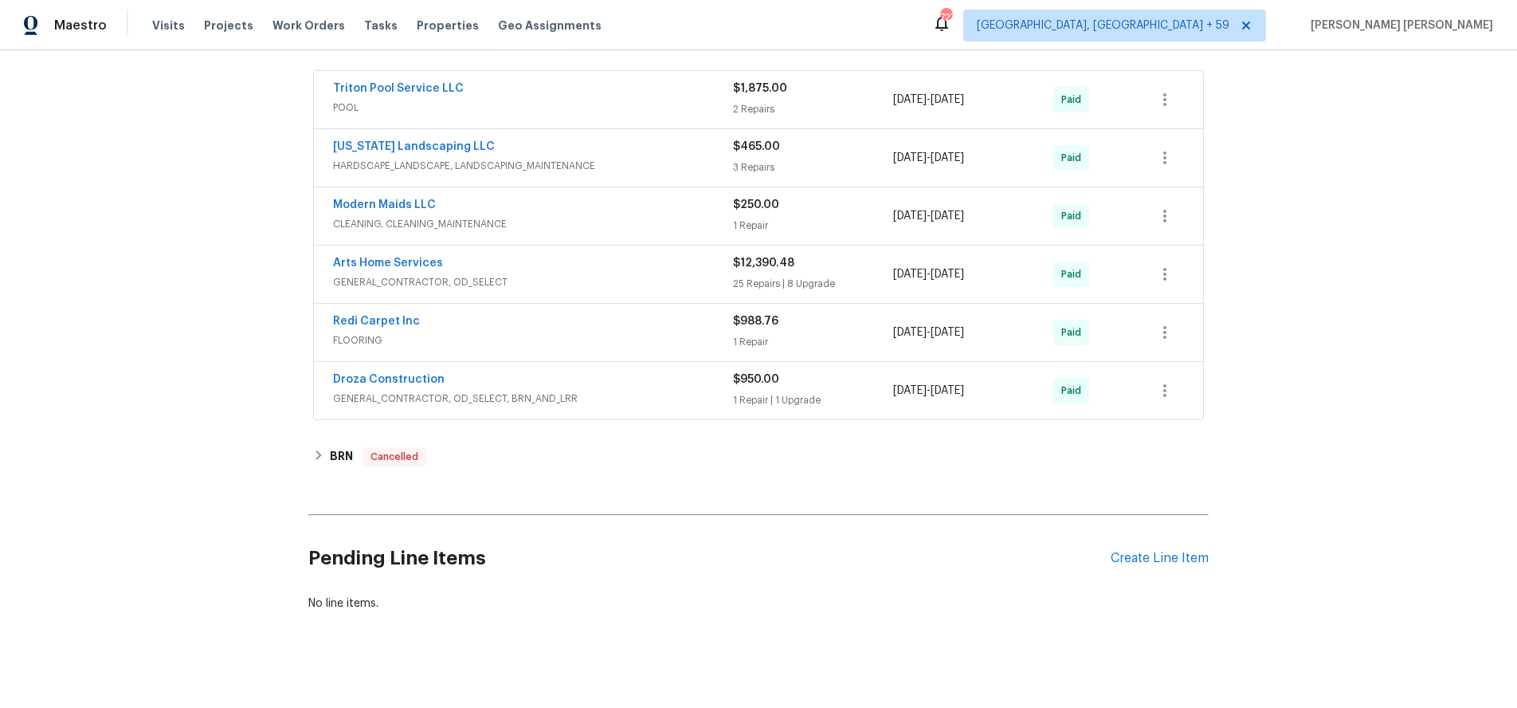
click at [759, 390] on div "$950.00 1 Repair | 1 Upgrade" at bounding box center [813, 390] width 160 height 38
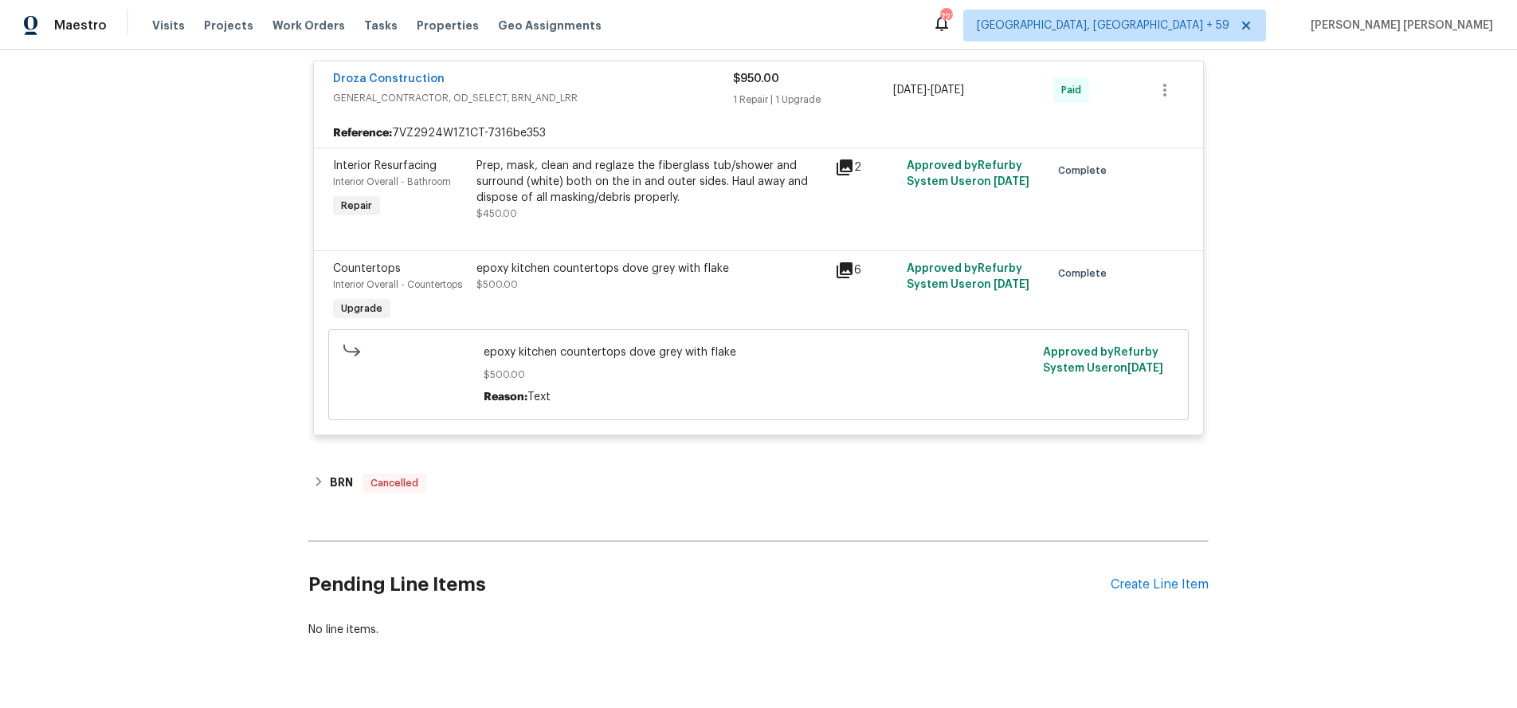
scroll to position [1589, 0]
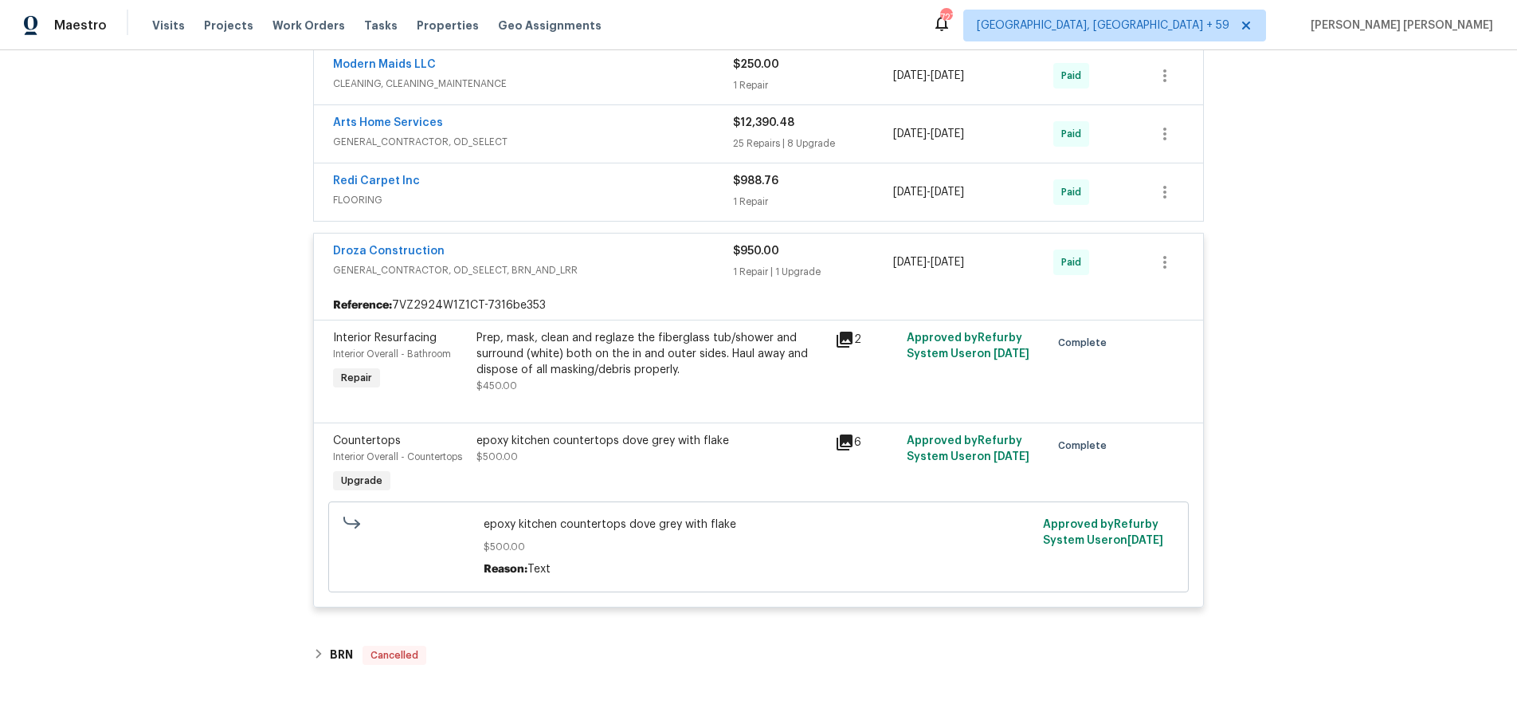
click at [657, 264] on span "GENERAL_CONTRACTOR, OD_SELECT, BRN_AND_LRR" at bounding box center [533, 270] width 400 height 16
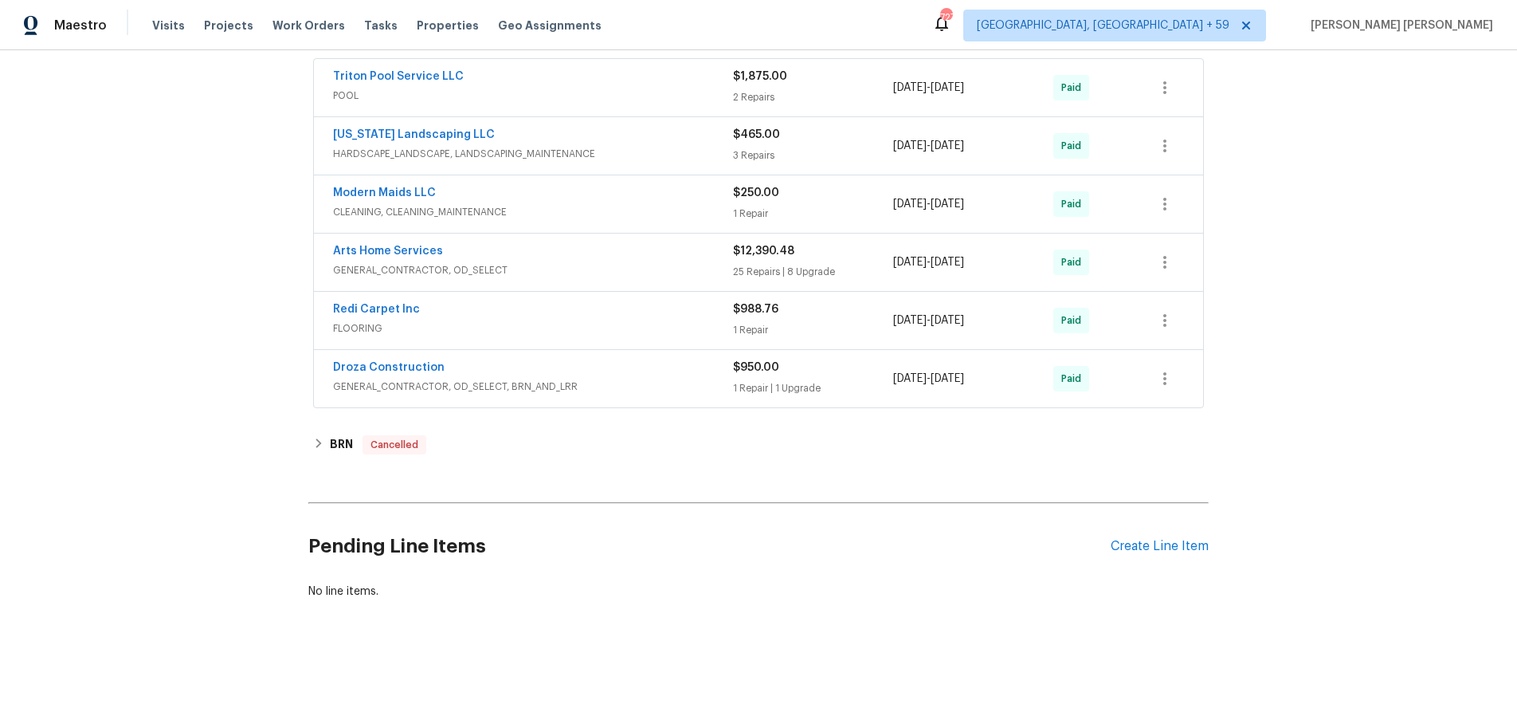
click at [664, 262] on span "GENERAL_CONTRACTOR, OD_SELECT" at bounding box center [533, 270] width 400 height 16
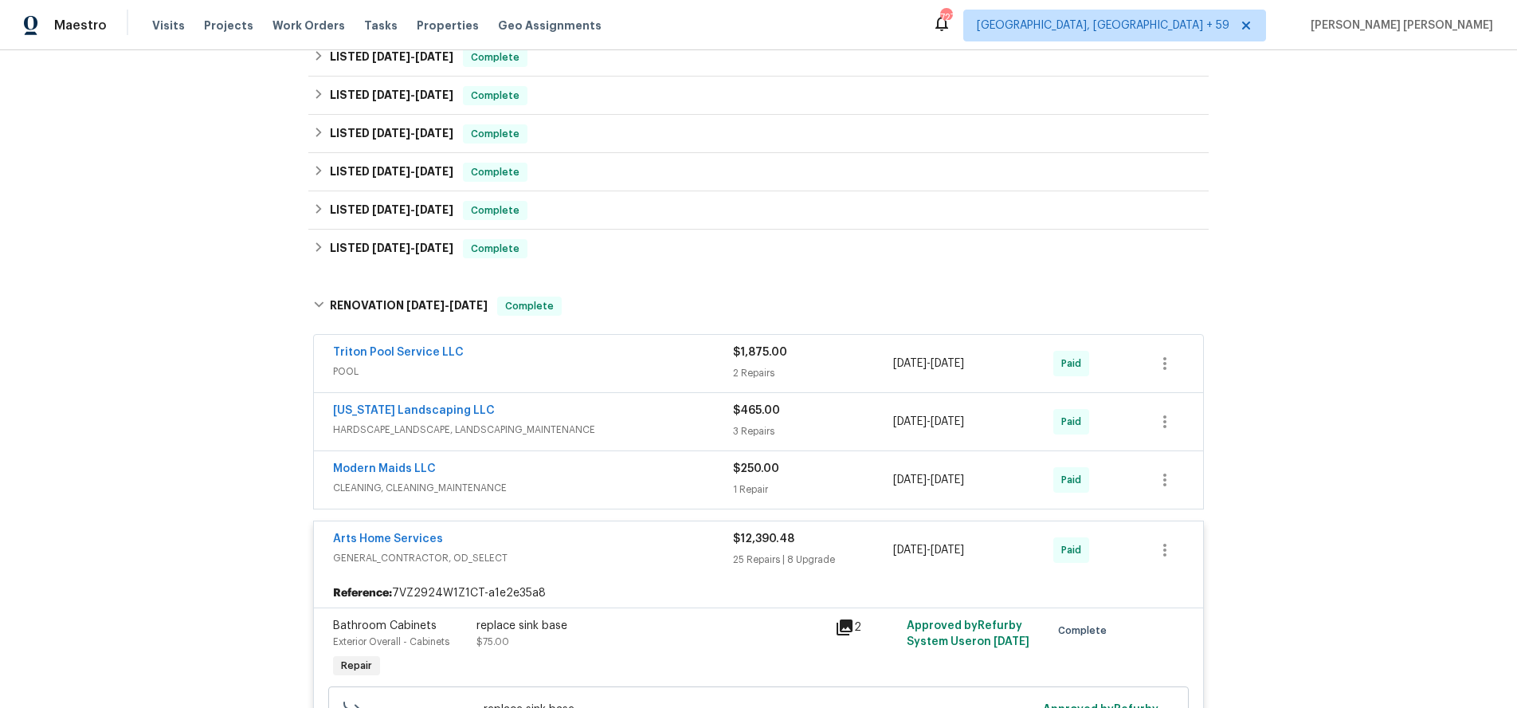
scroll to position [1183, 0]
click at [649, 555] on span "GENERAL_CONTRACTOR, OD_SELECT" at bounding box center [533, 559] width 400 height 16
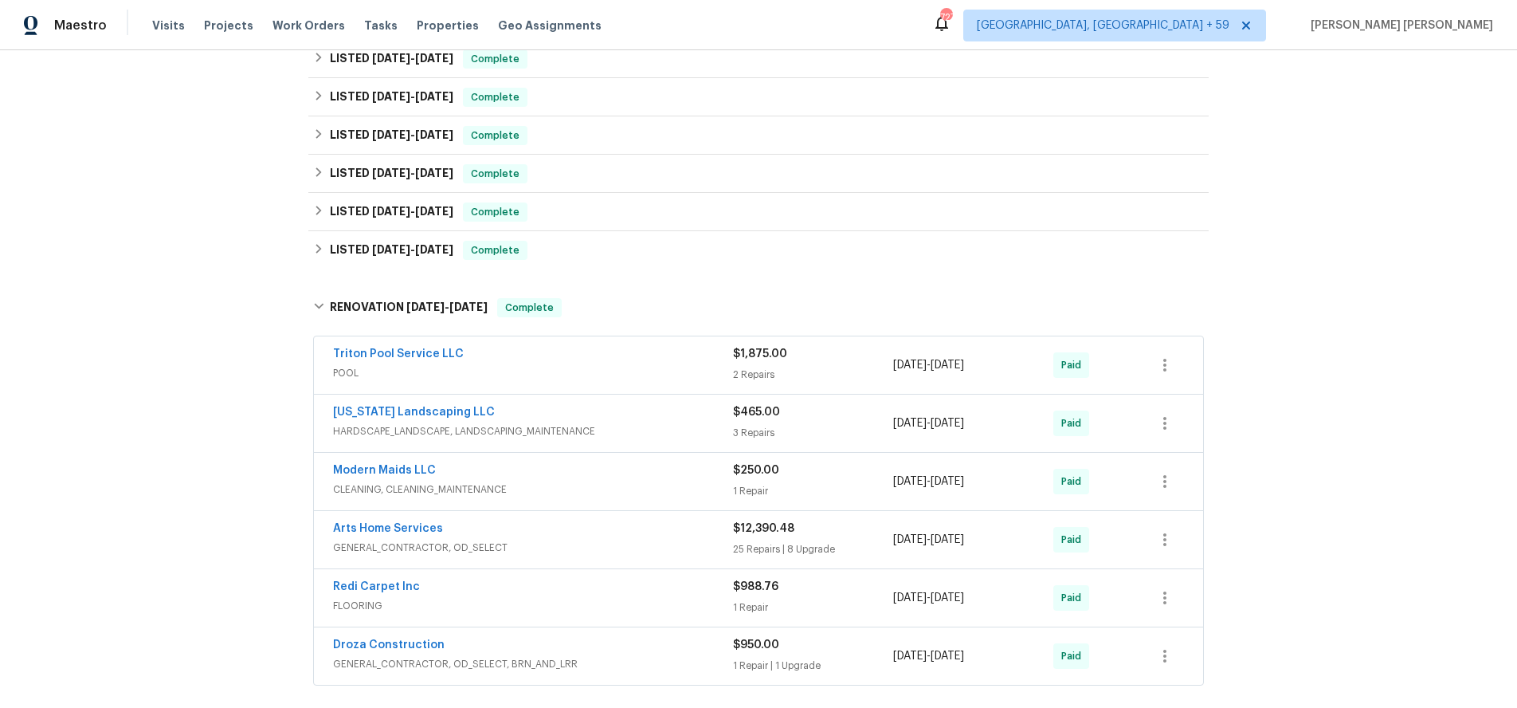
click at [662, 477] on div "Modern Maids LLC" at bounding box center [533, 471] width 400 height 19
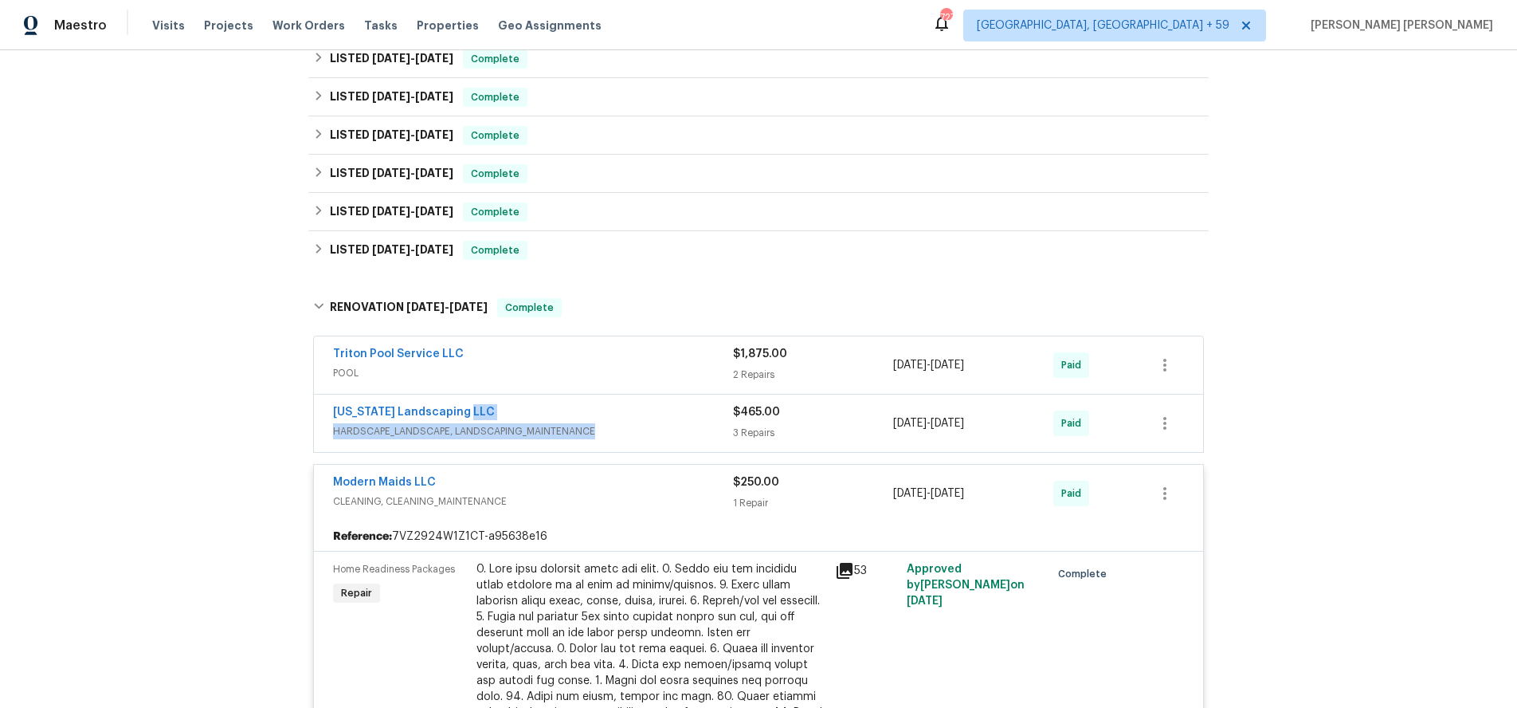
click at [665, 423] on div "Arizona Landscaping LLC HARDSCAPE_LANDSCAPE, LANDSCAPING_MAINTENANCE" at bounding box center [533, 421] width 400 height 35
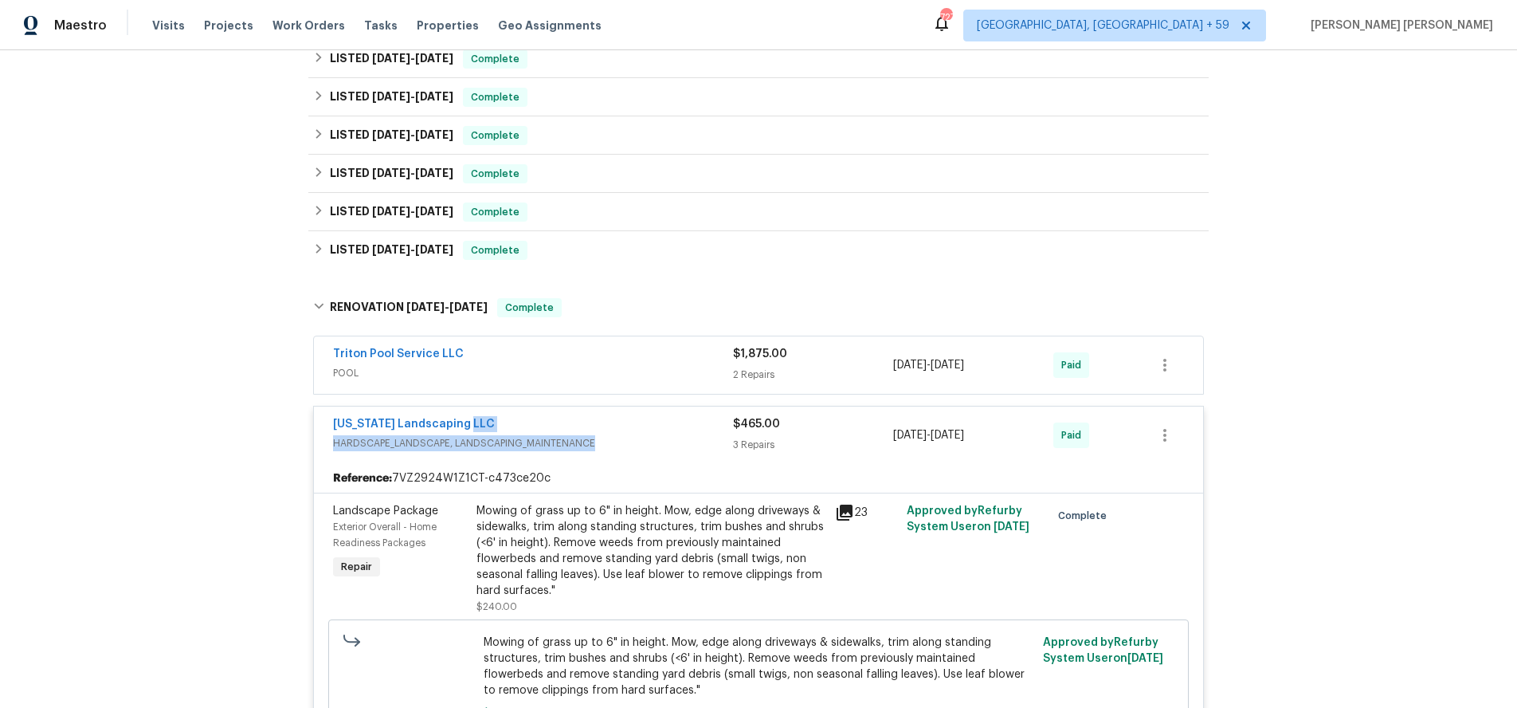
click at [665, 423] on div "Arizona Landscaping LLC" at bounding box center [533, 425] width 400 height 19
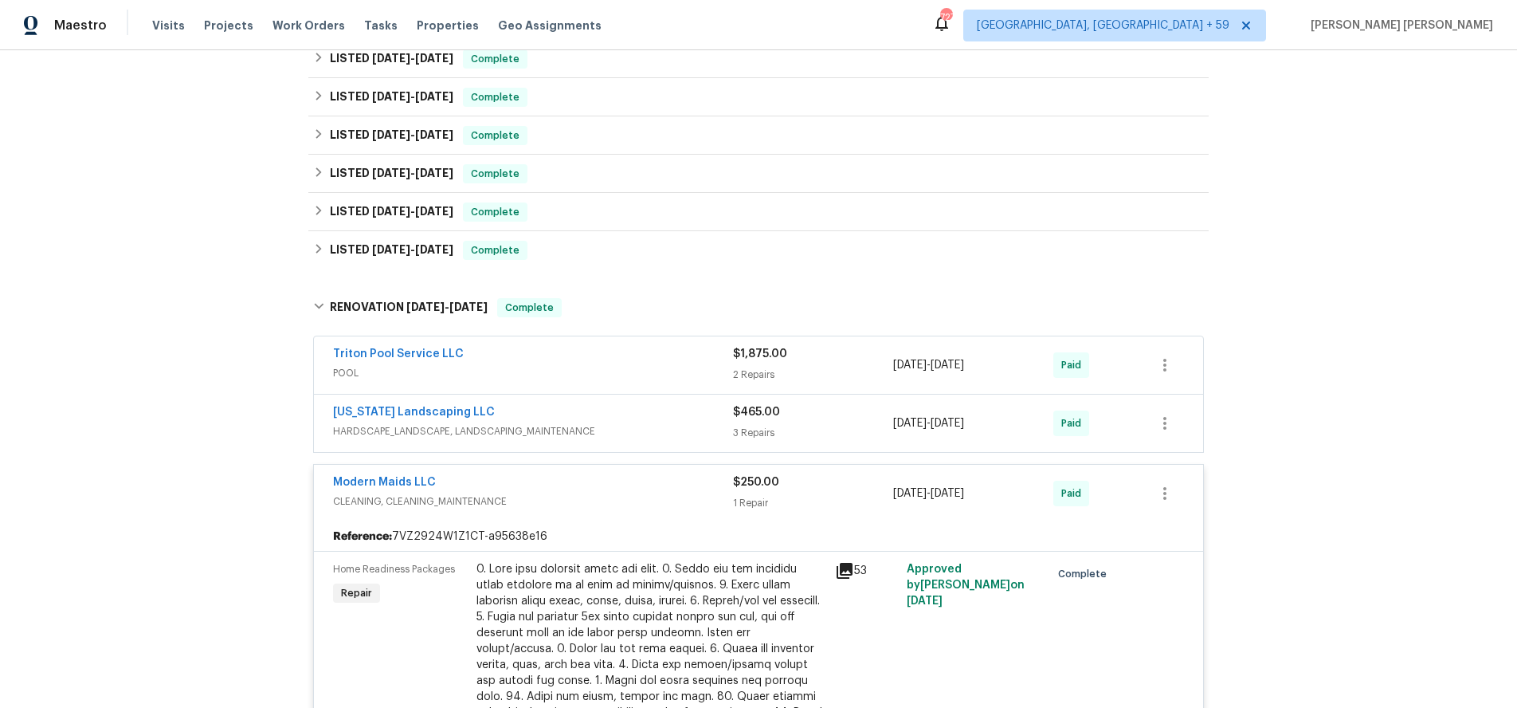
click at [661, 363] on div "Triton Pool Service LLC" at bounding box center [533, 355] width 400 height 19
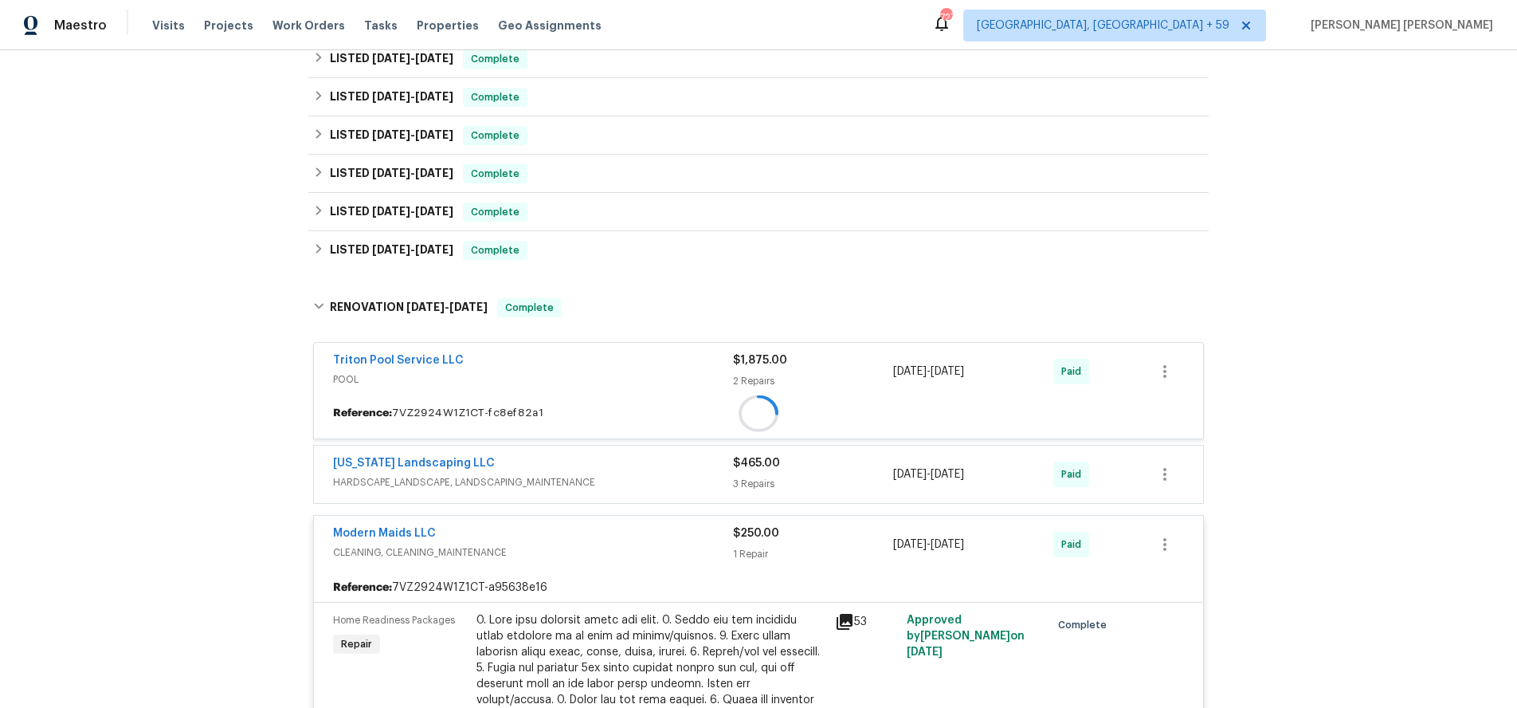
click at [661, 363] on div "Triton Pool Service LLC" at bounding box center [533, 361] width 400 height 19
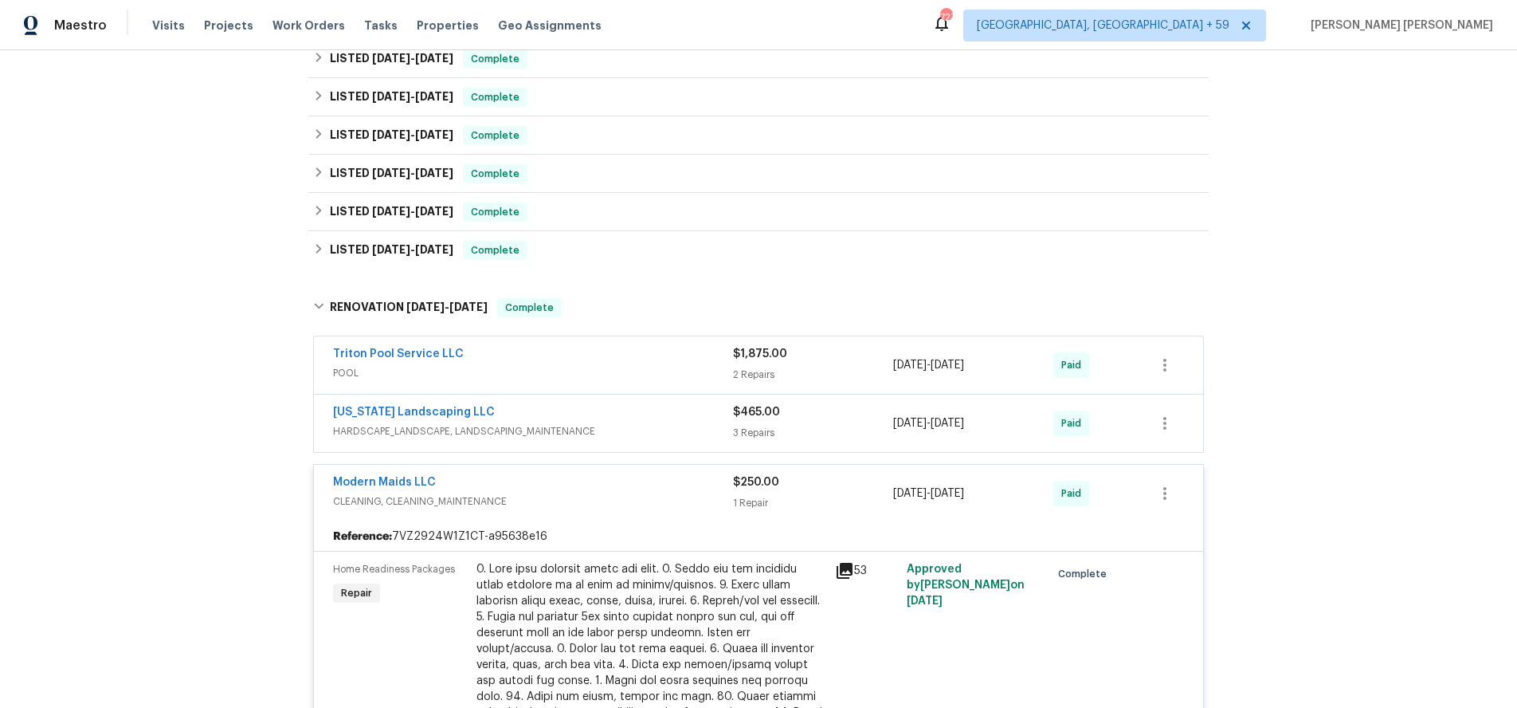
click at [661, 363] on div "Triton Pool Service LLC" at bounding box center [533, 355] width 400 height 19
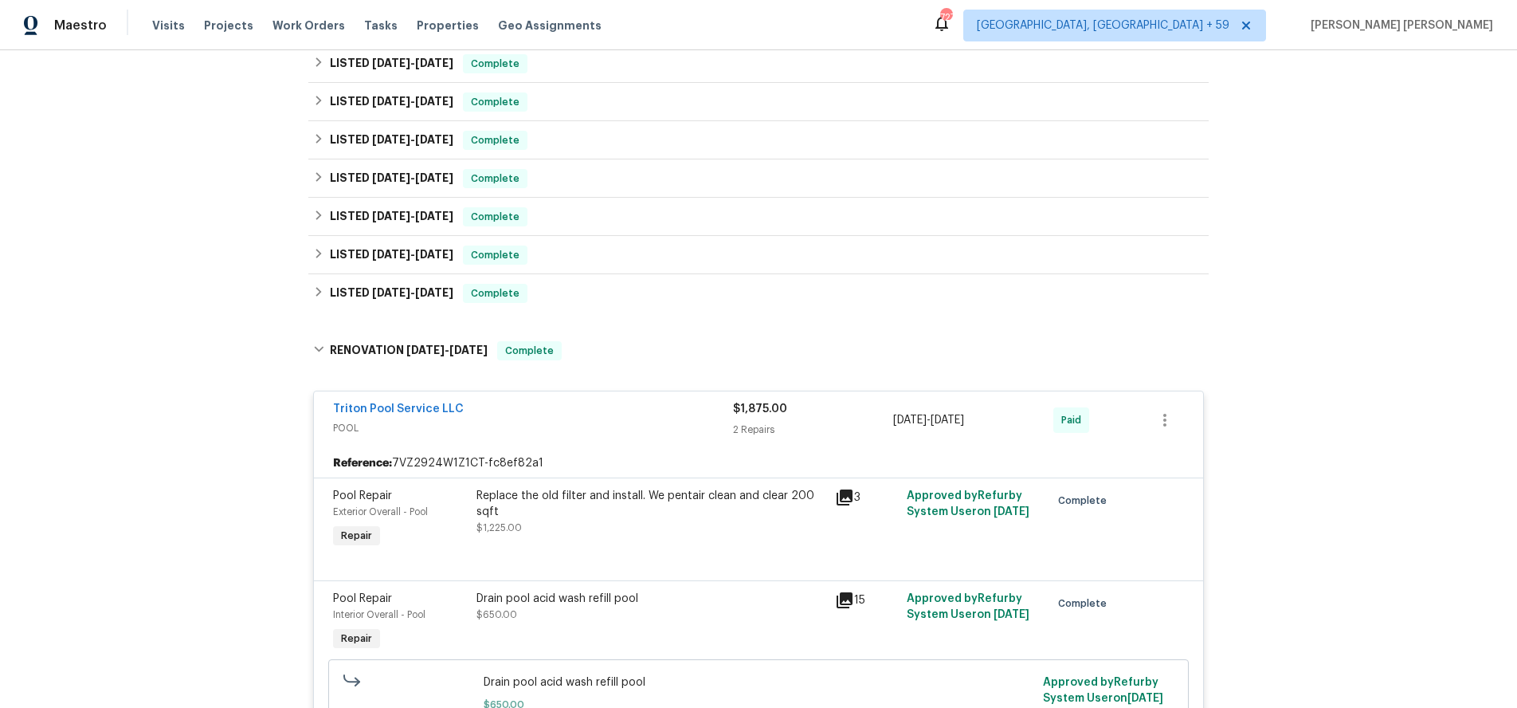
scroll to position [1178, 0]
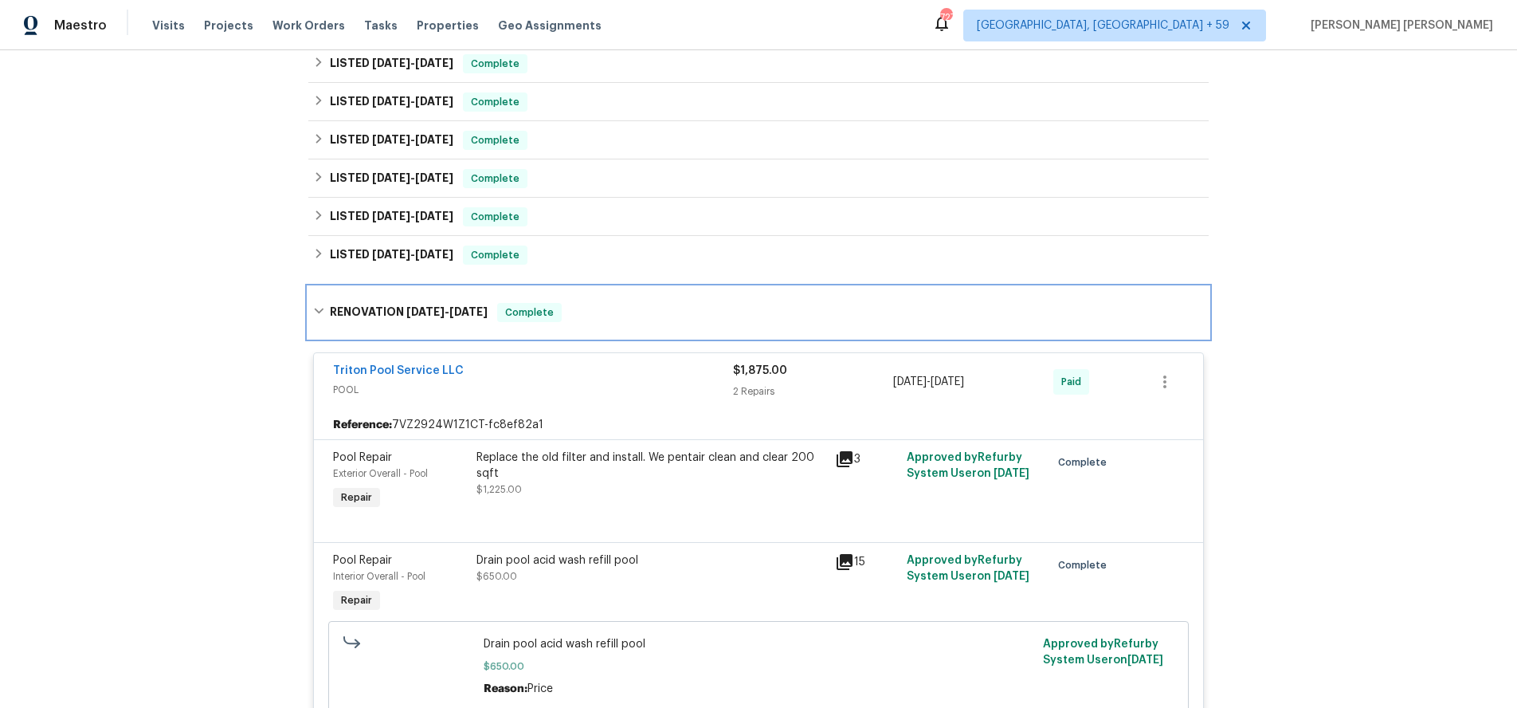
click at [311, 322] on div "RENOVATION 5/16/24 - 5/30/24 Complete" at bounding box center [758, 312] width 900 height 51
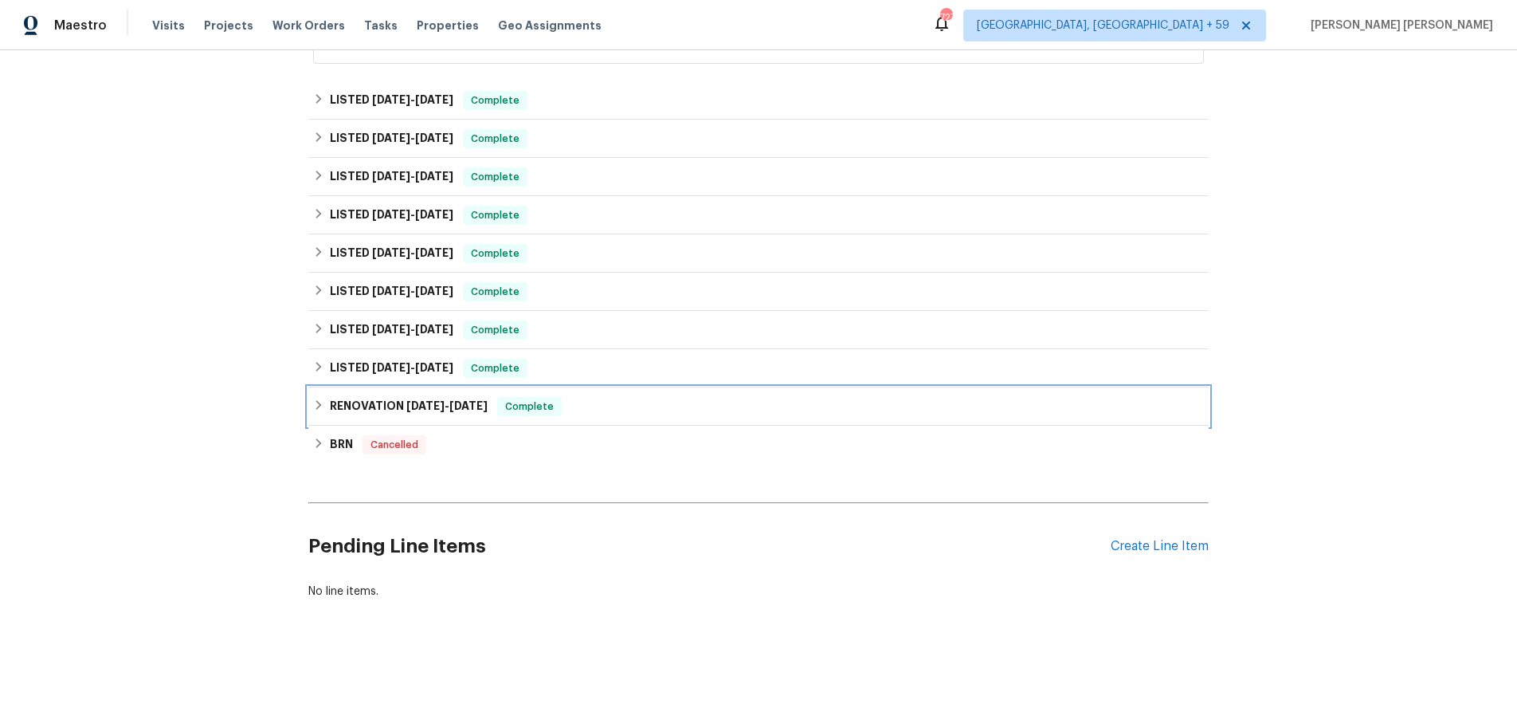
scroll to position [1065, 0]
click at [316, 374] on div "LISTED 6/3/24 - 6/4/24 Complete" at bounding box center [758, 368] width 891 height 19
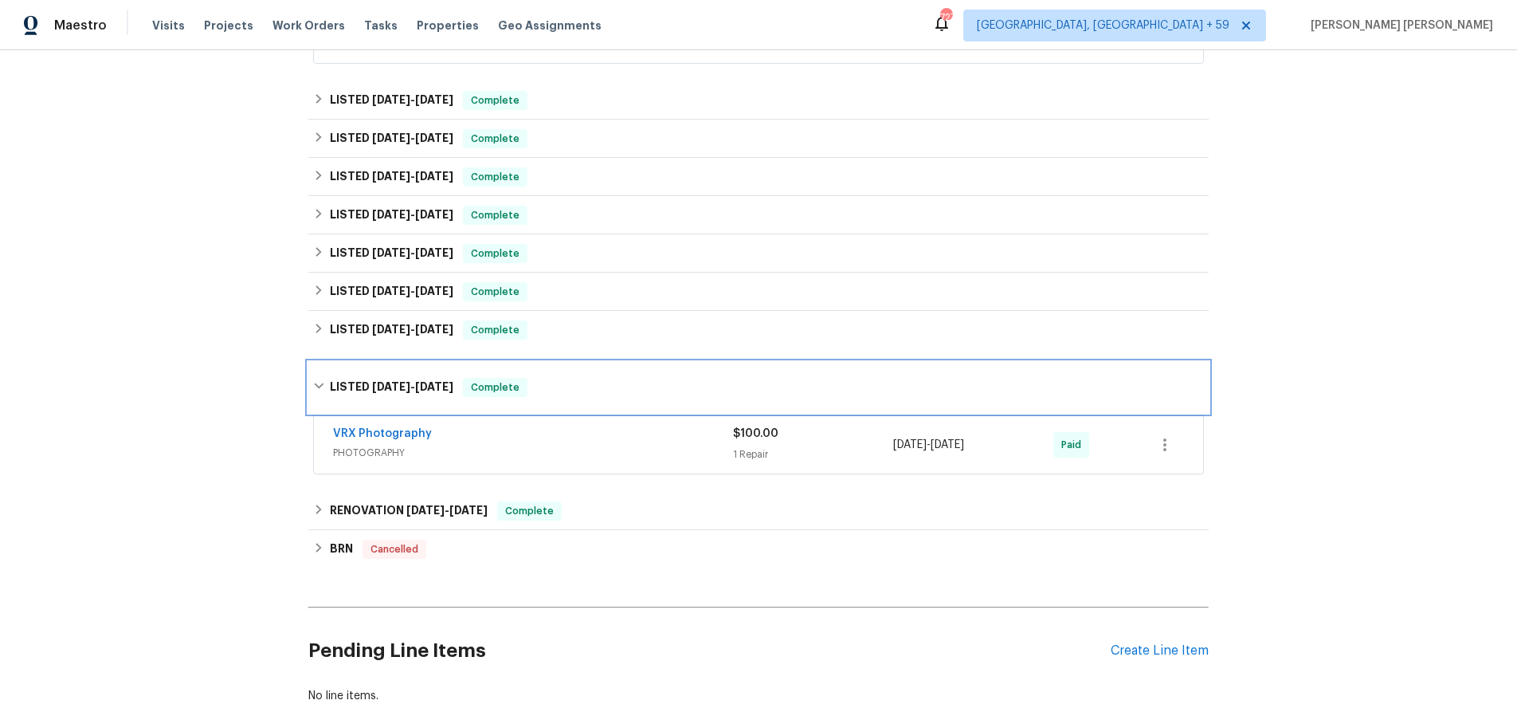
click at [316, 374] on div "LISTED 6/3/24 - 6/4/24 Complete" at bounding box center [758, 387] width 900 height 51
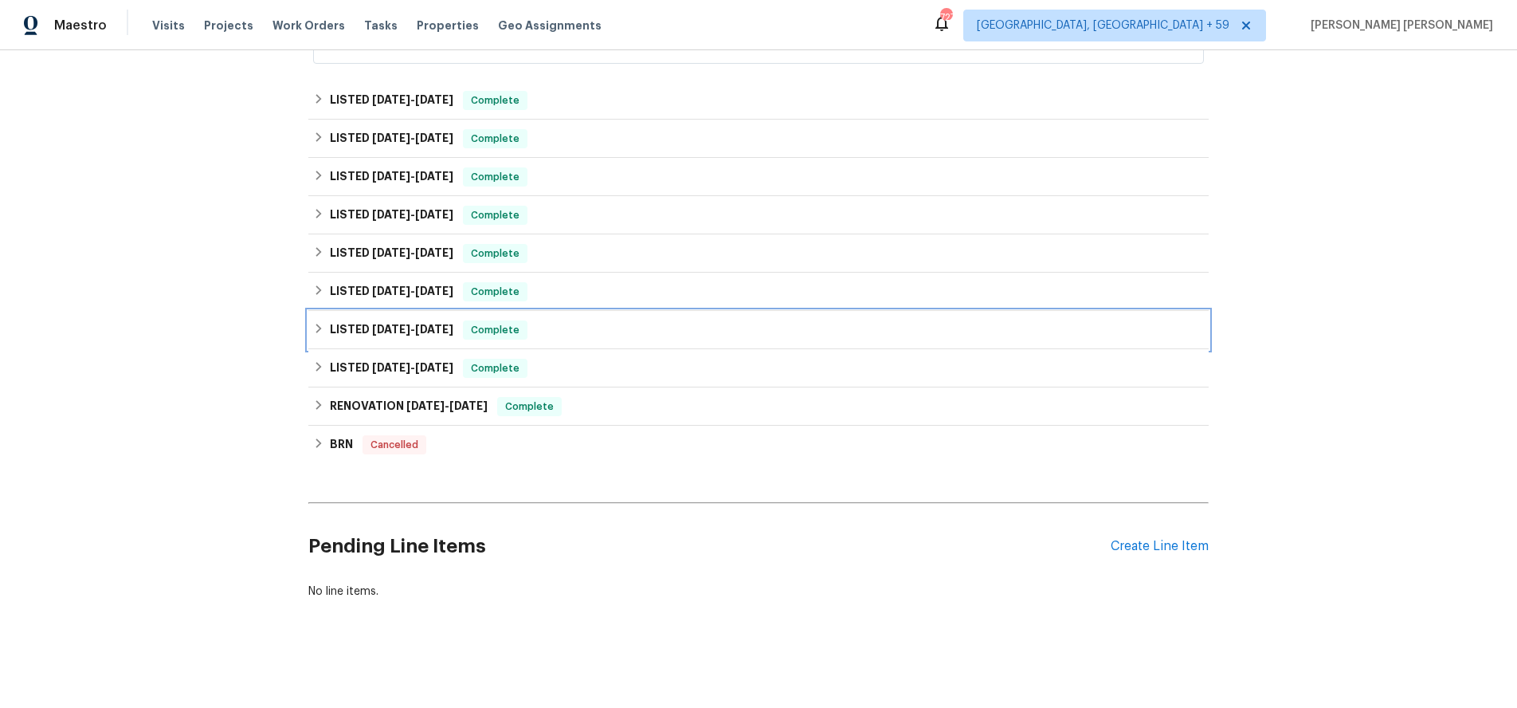
click at [319, 331] on icon at bounding box center [318, 328] width 11 height 11
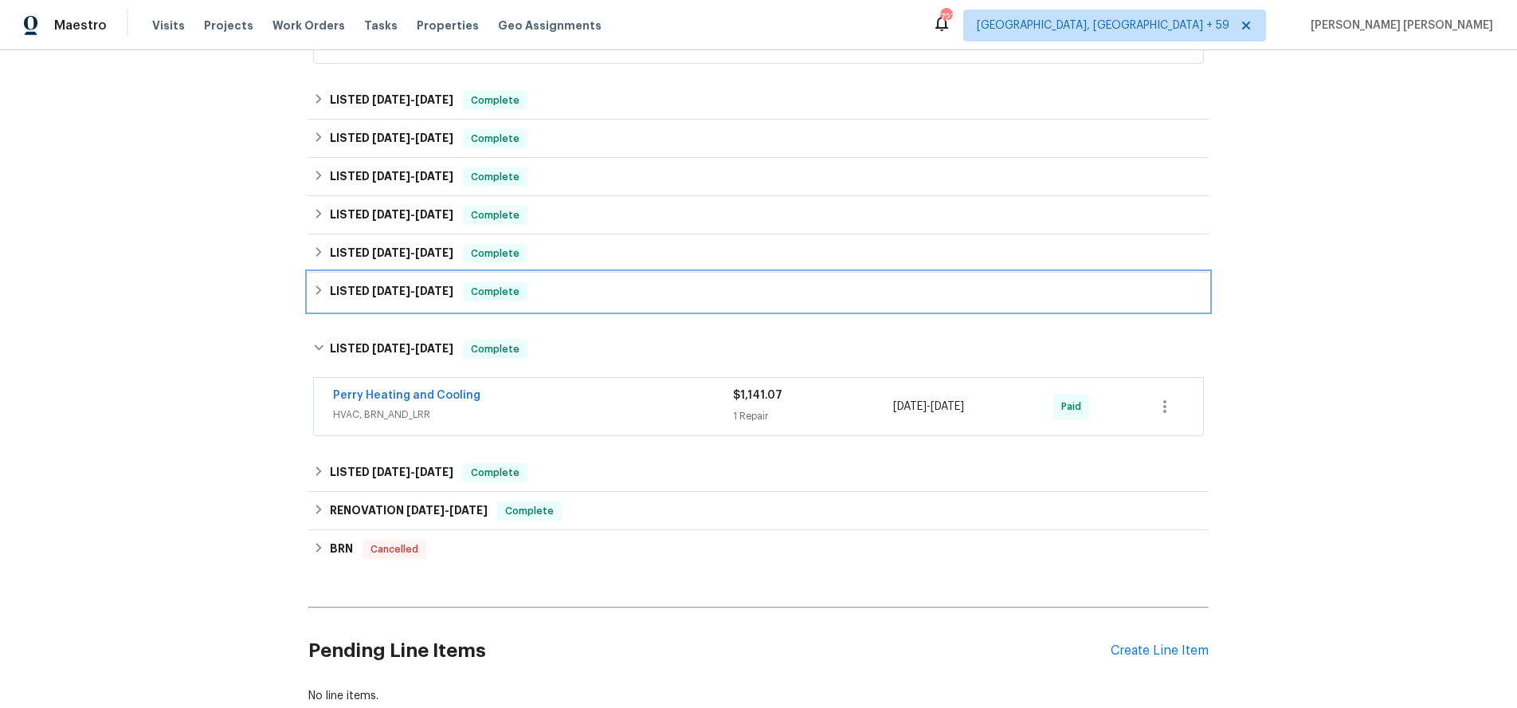
click at [323, 293] on icon at bounding box center [318, 289] width 11 height 11
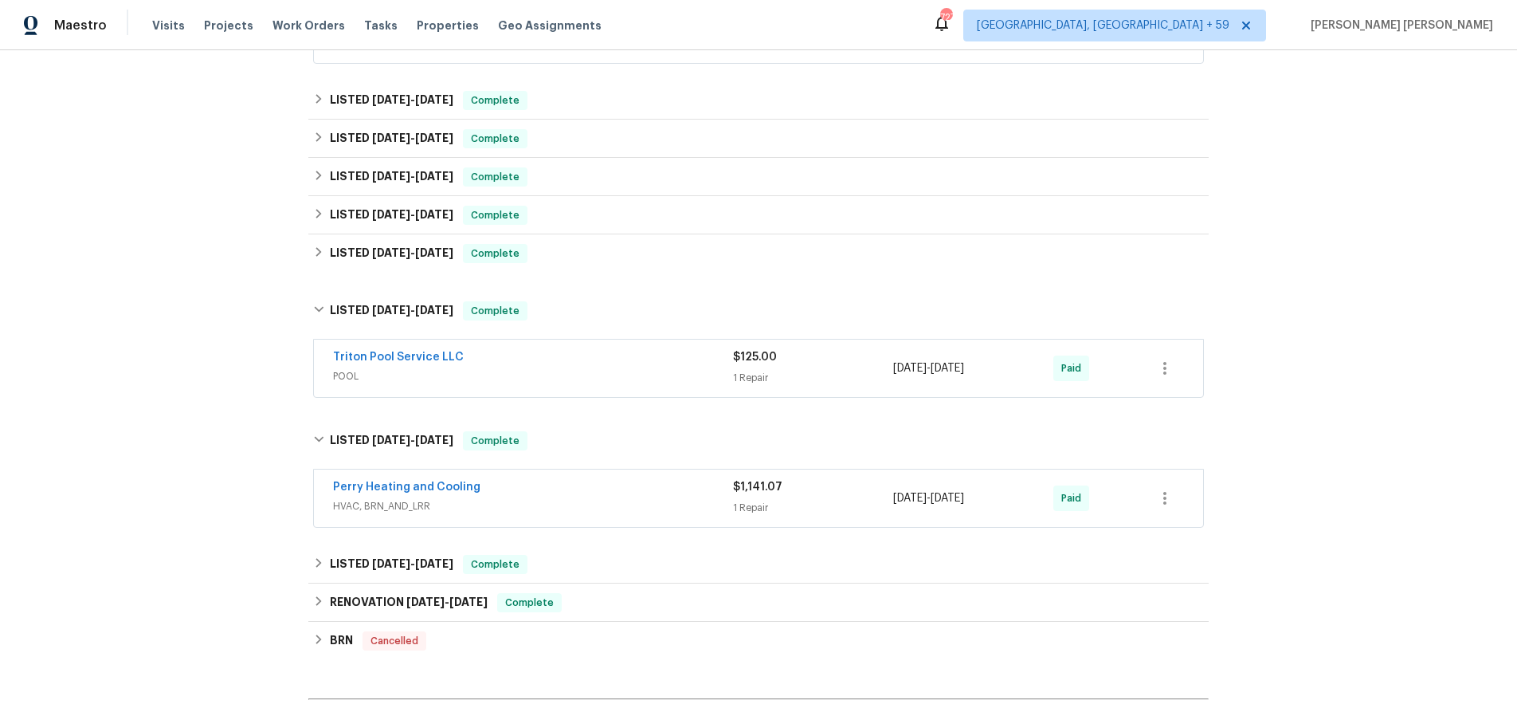
click at [524, 375] on span "POOL" at bounding box center [533, 376] width 400 height 16
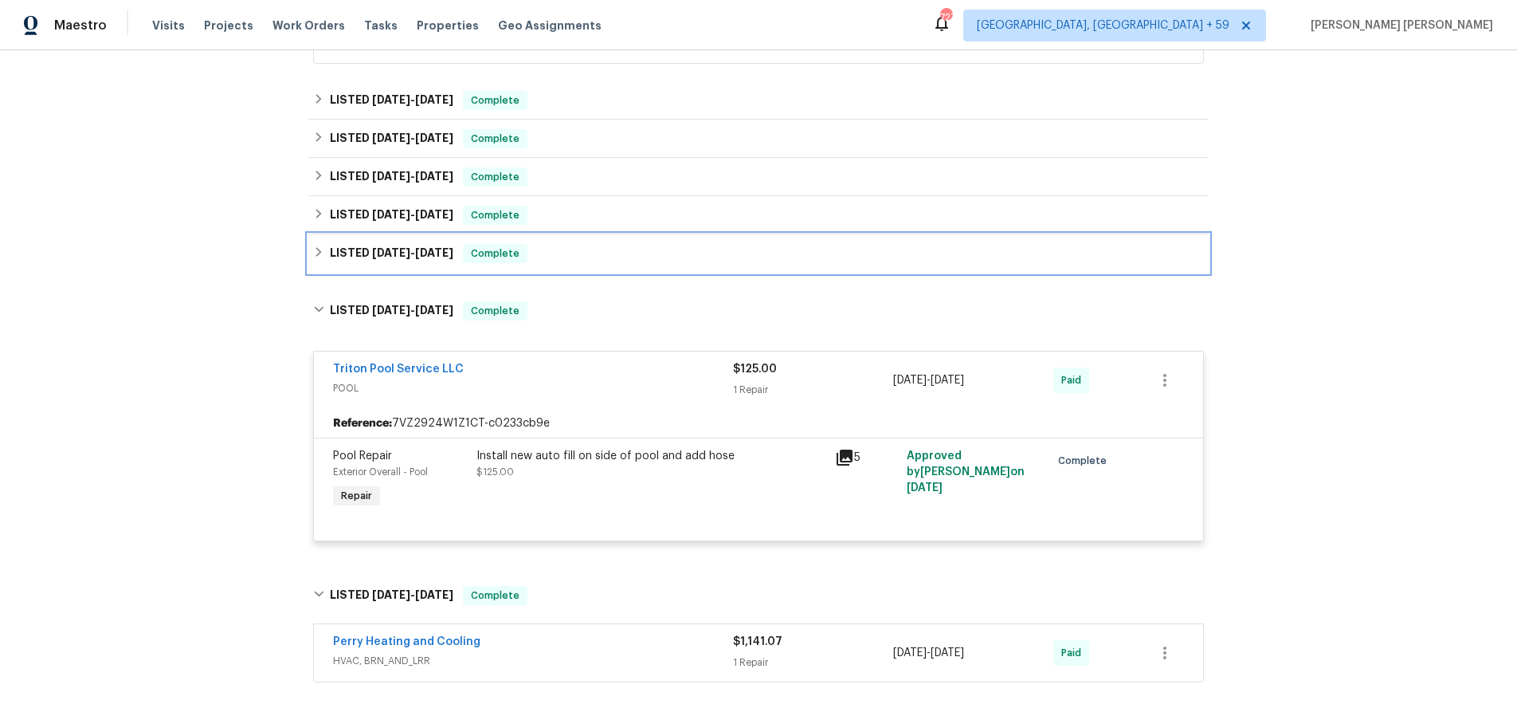
click at [309, 251] on div "LISTED 7/10/24 - 7/12/24 Complete" at bounding box center [758, 253] width 900 height 38
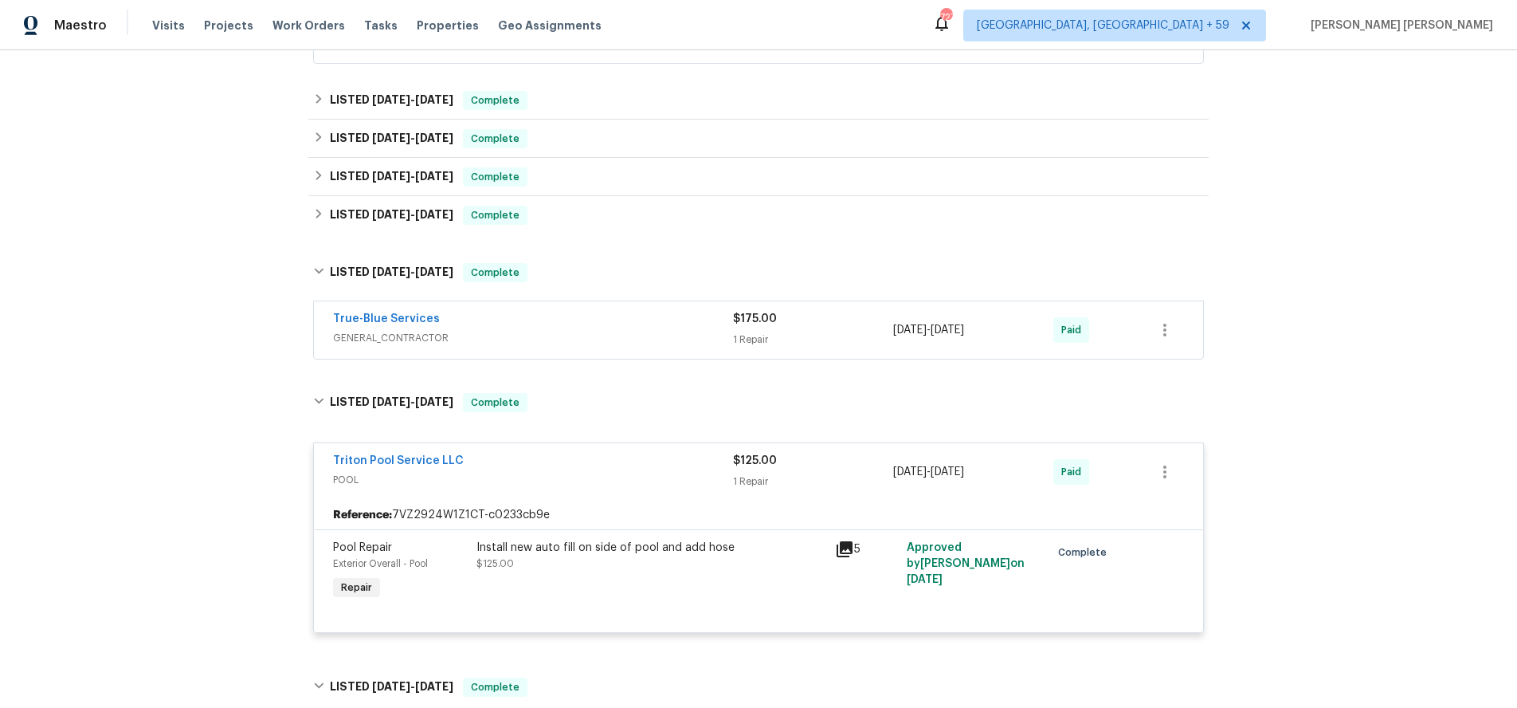
click at [566, 339] on span "GENERAL_CONTRACTOR" at bounding box center [533, 338] width 400 height 16
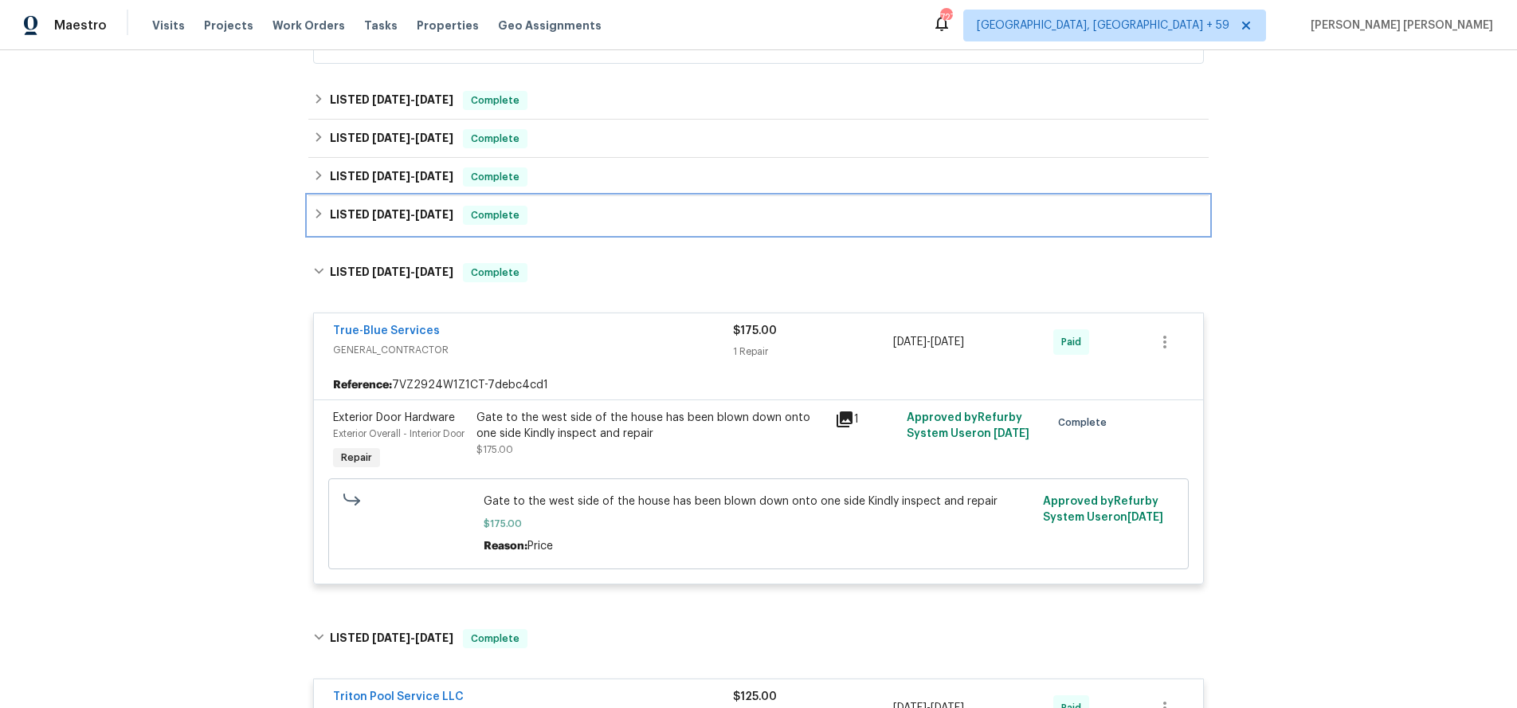
click at [320, 218] on icon at bounding box center [318, 213] width 11 height 11
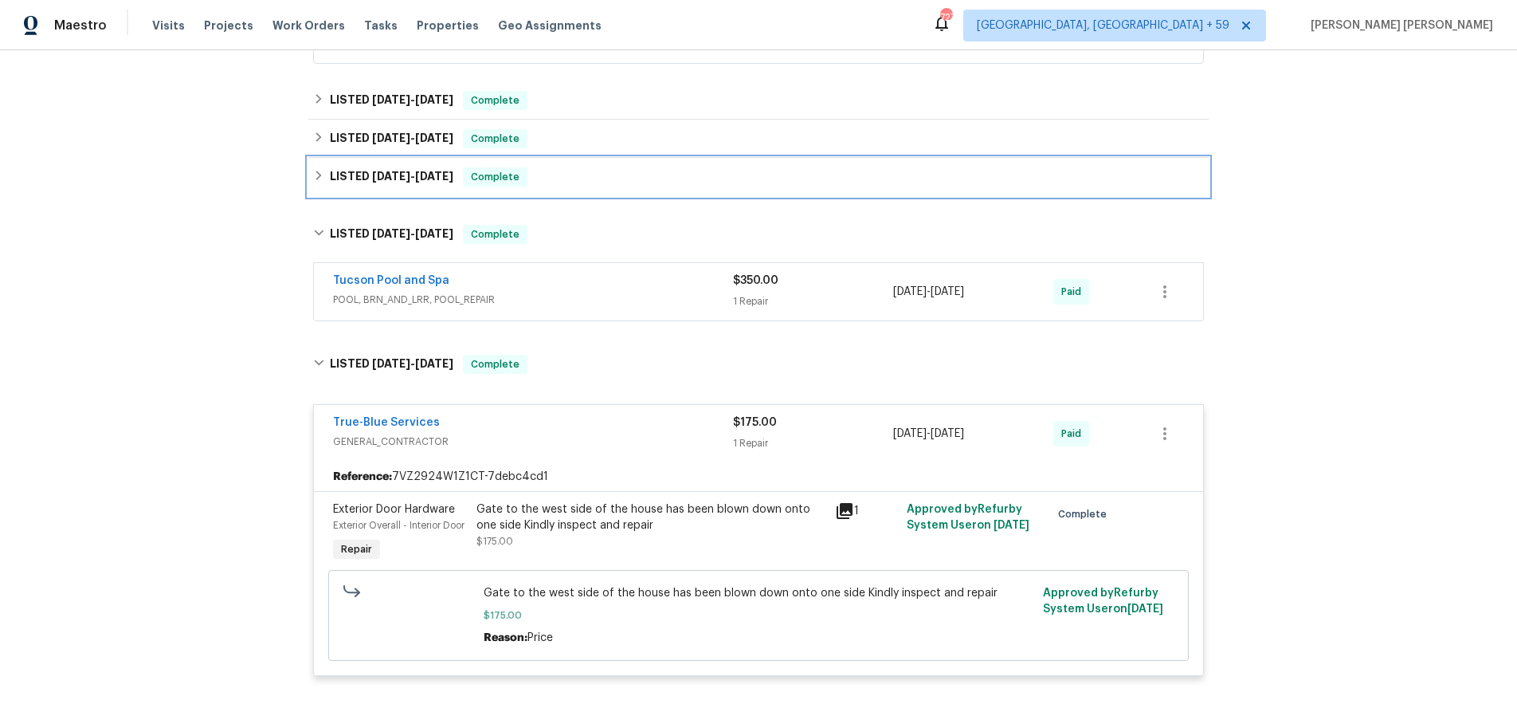
click at [320, 186] on div "LISTED 10/4/24 - 10/8/24 Complete" at bounding box center [758, 177] width 900 height 38
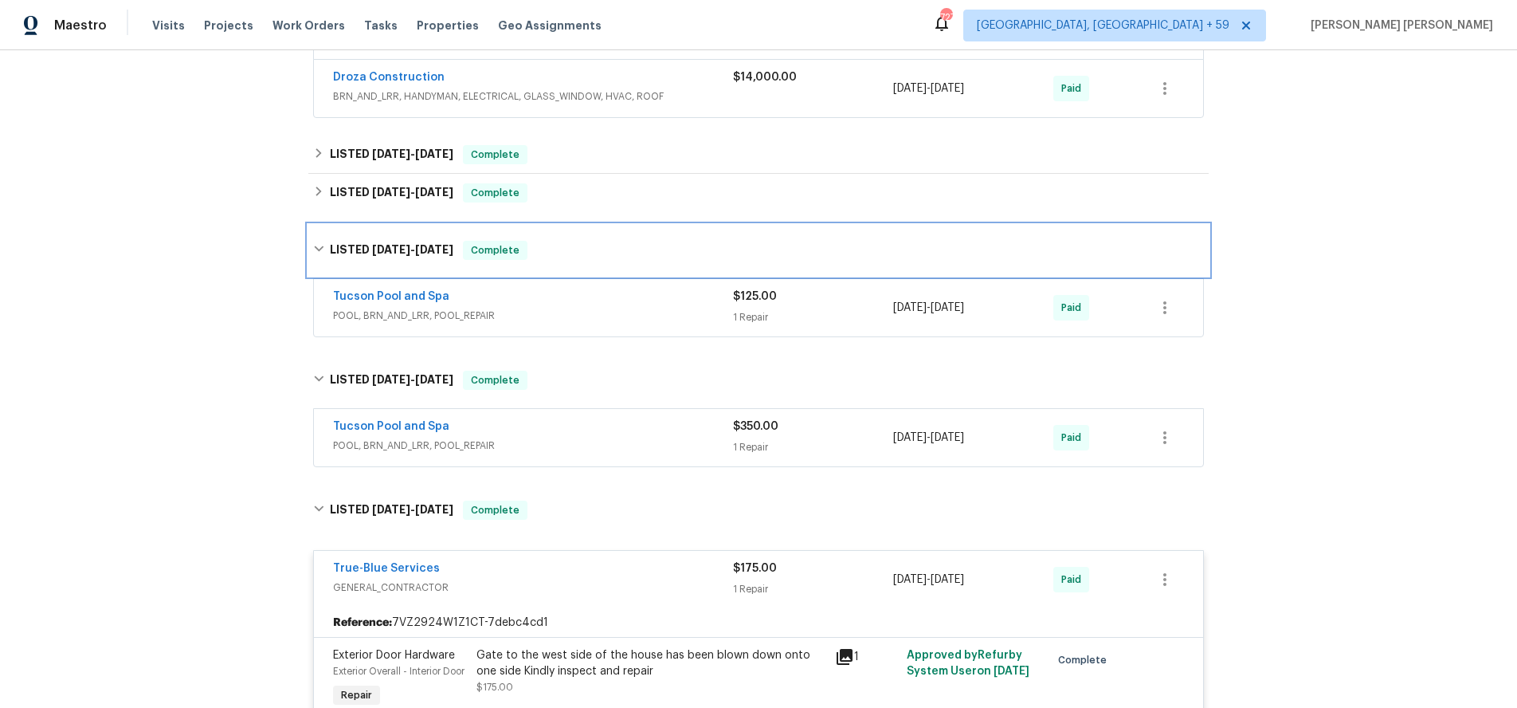
scroll to position [1008, 0]
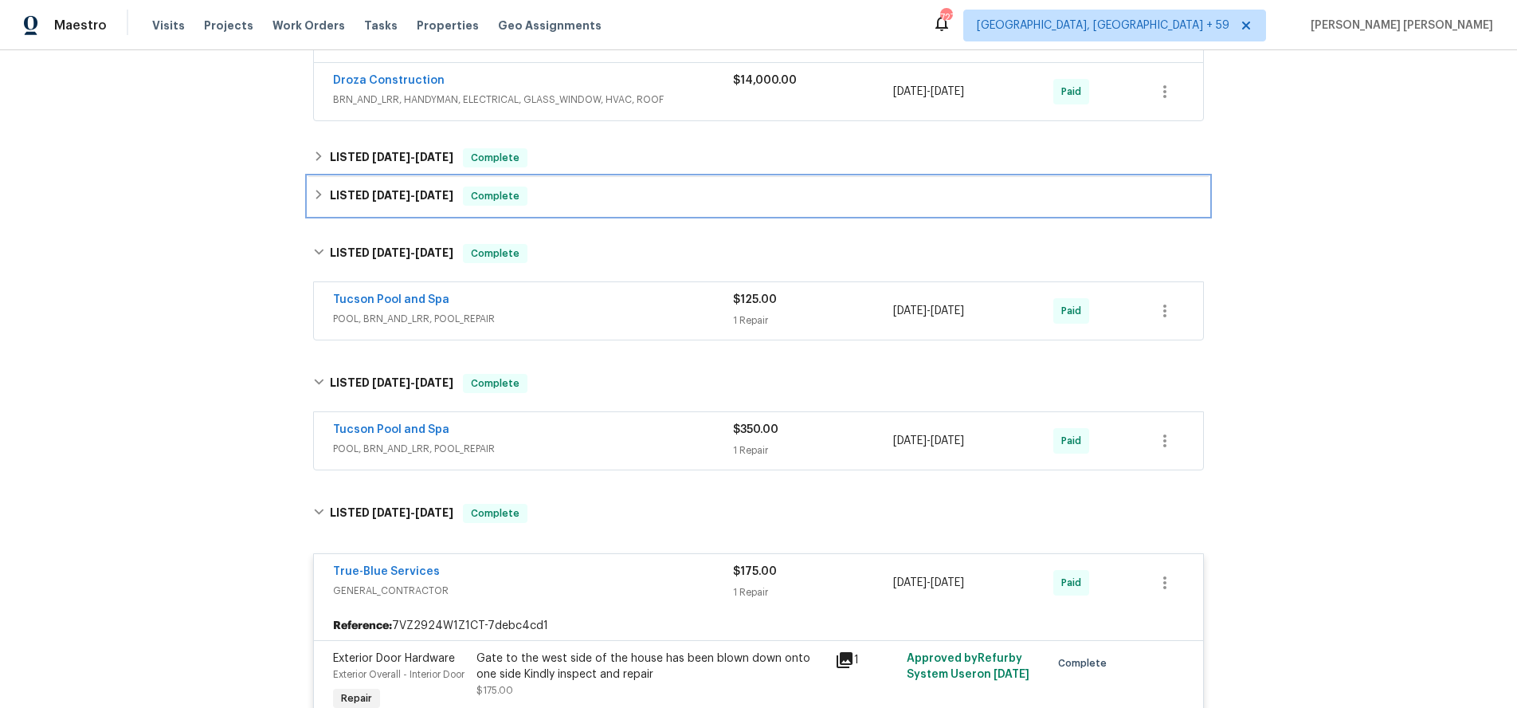
click at [318, 210] on div "LISTED 12/10/24 - 12/26/24 Complete" at bounding box center [758, 196] width 900 height 38
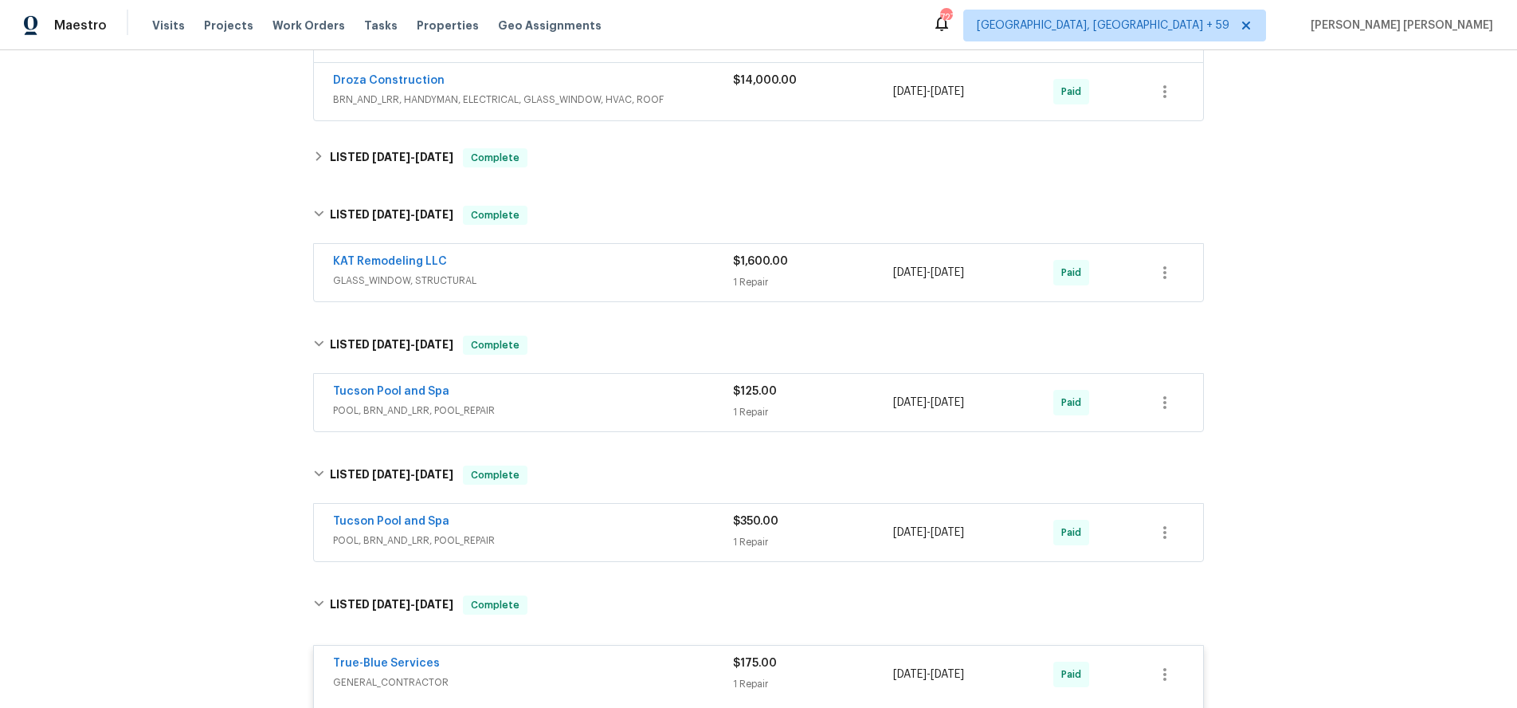
click at [590, 271] on div "KAT Remodeling LLC" at bounding box center [533, 262] width 400 height 19
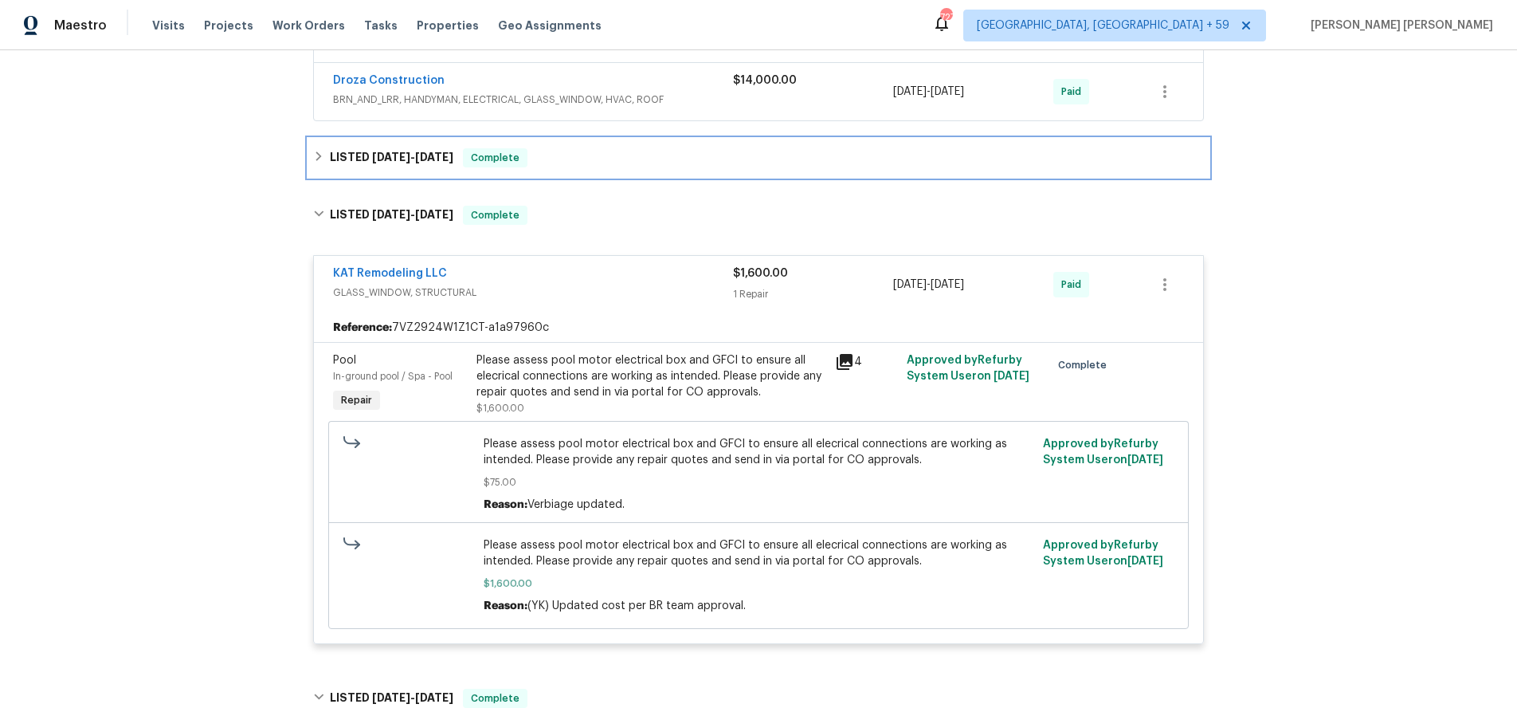
drag, startPoint x: 312, startPoint y: 152, endPoint x: 506, endPoint y: 248, distance: 215.9
click at [314, 152] on icon at bounding box center [318, 156] width 11 height 11
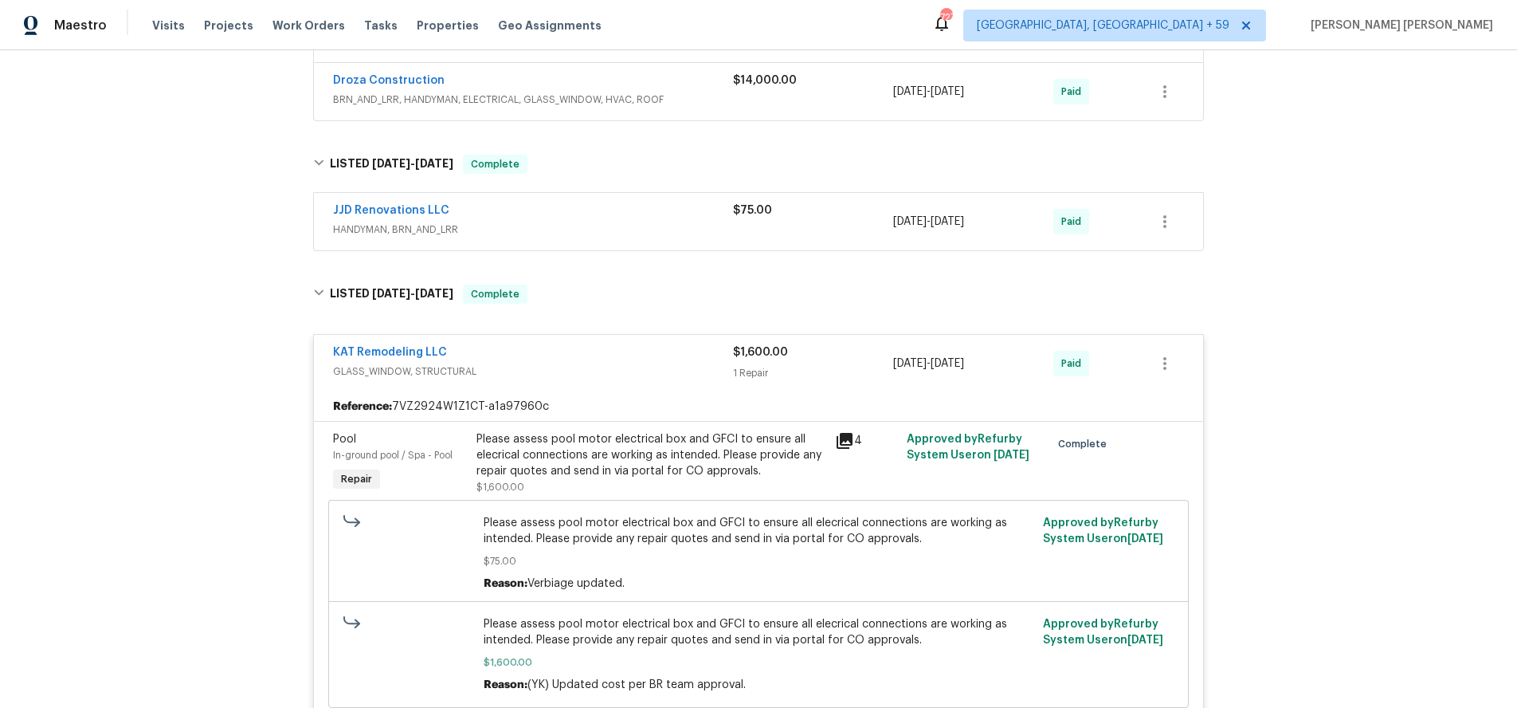
drag, startPoint x: 614, startPoint y: 214, endPoint x: 873, endPoint y: 331, distance: 285.3
click at [614, 214] on div "JJD Renovations LLC" at bounding box center [533, 211] width 400 height 19
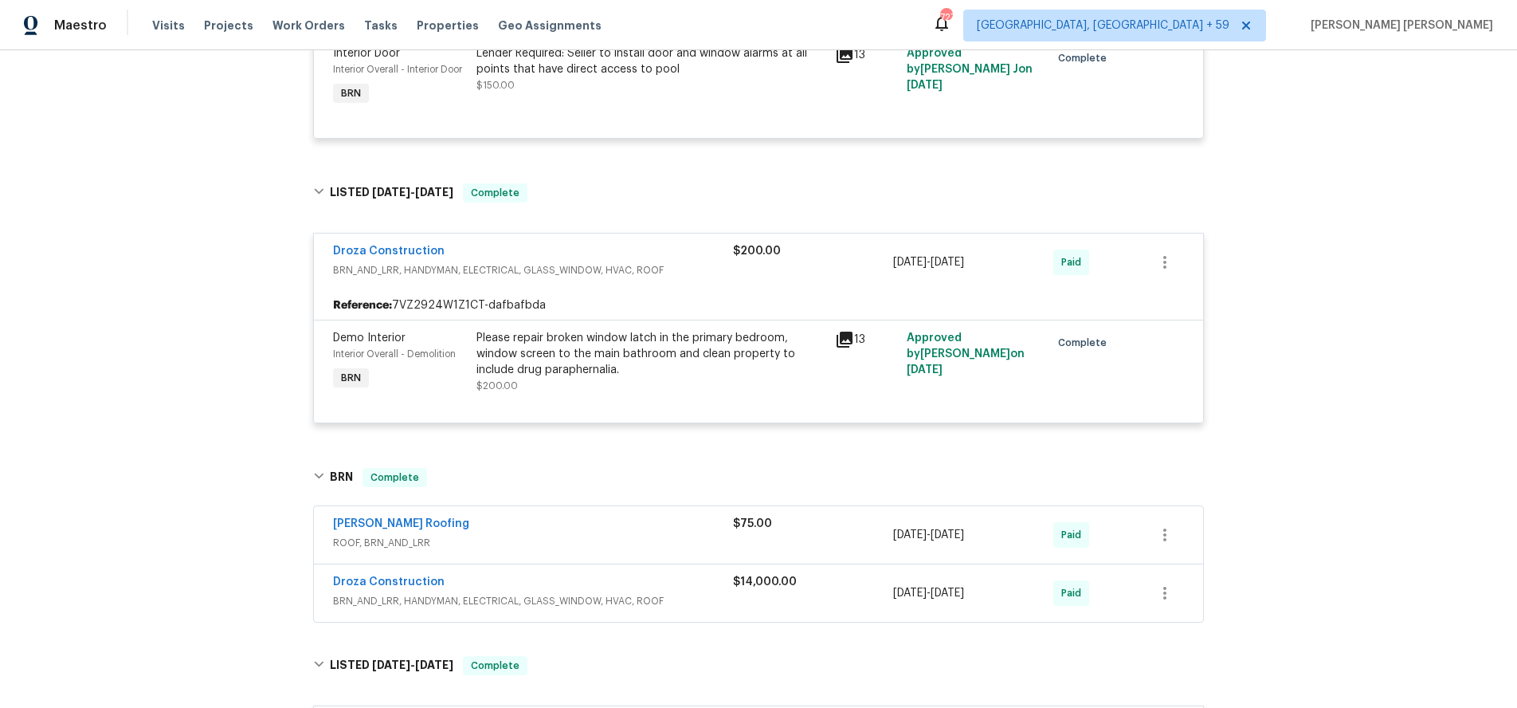
scroll to position [501, 0]
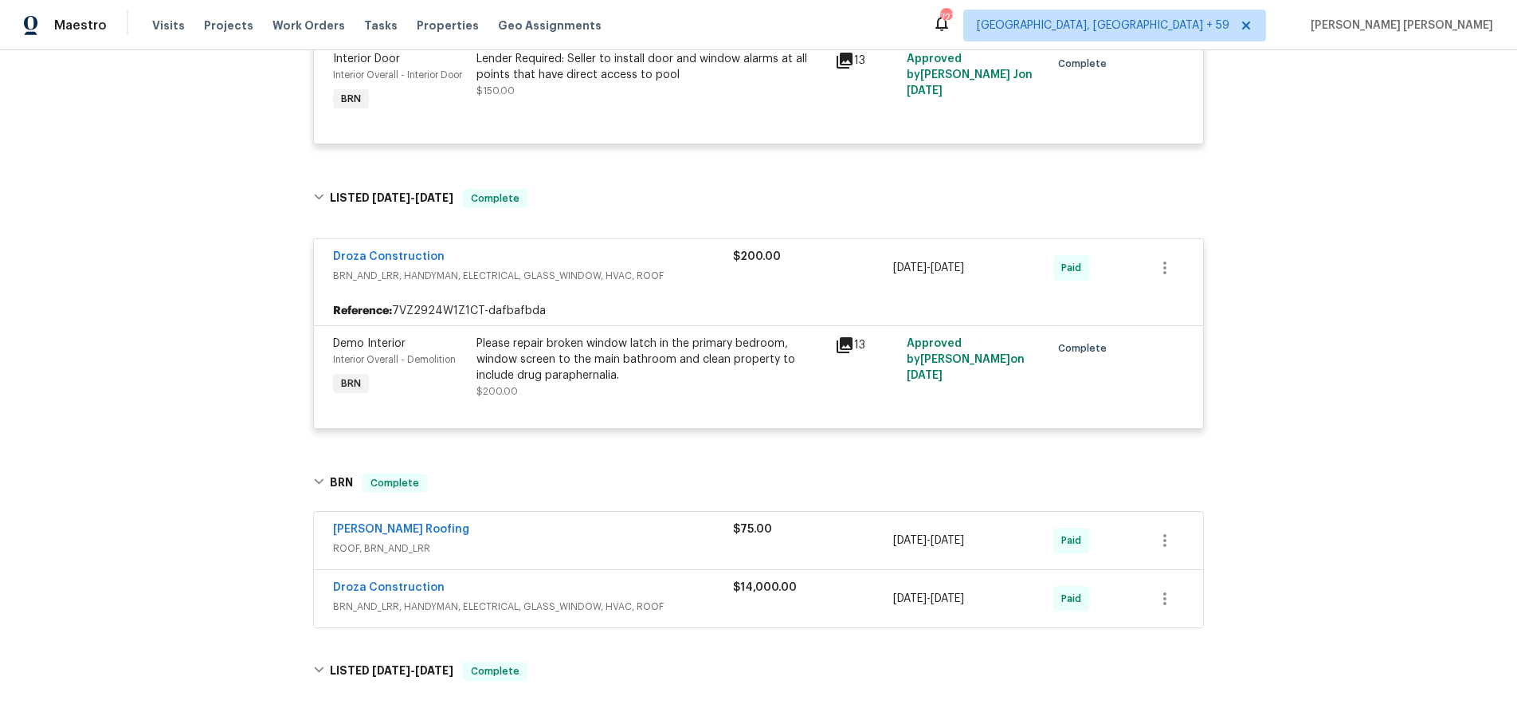
click at [844, 346] on icon at bounding box center [844, 344] width 19 height 19
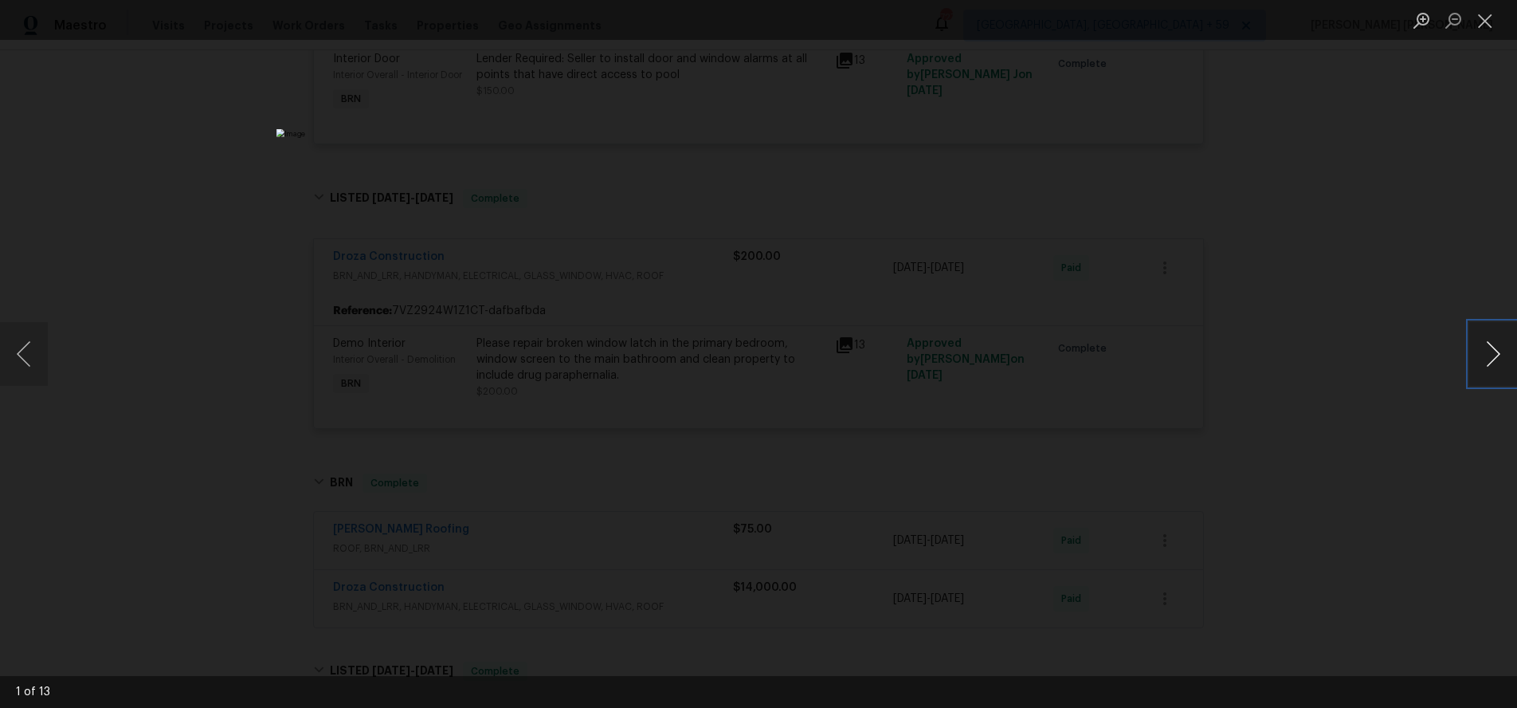
click at [1490, 360] on button "Next image" at bounding box center [1493, 354] width 48 height 64
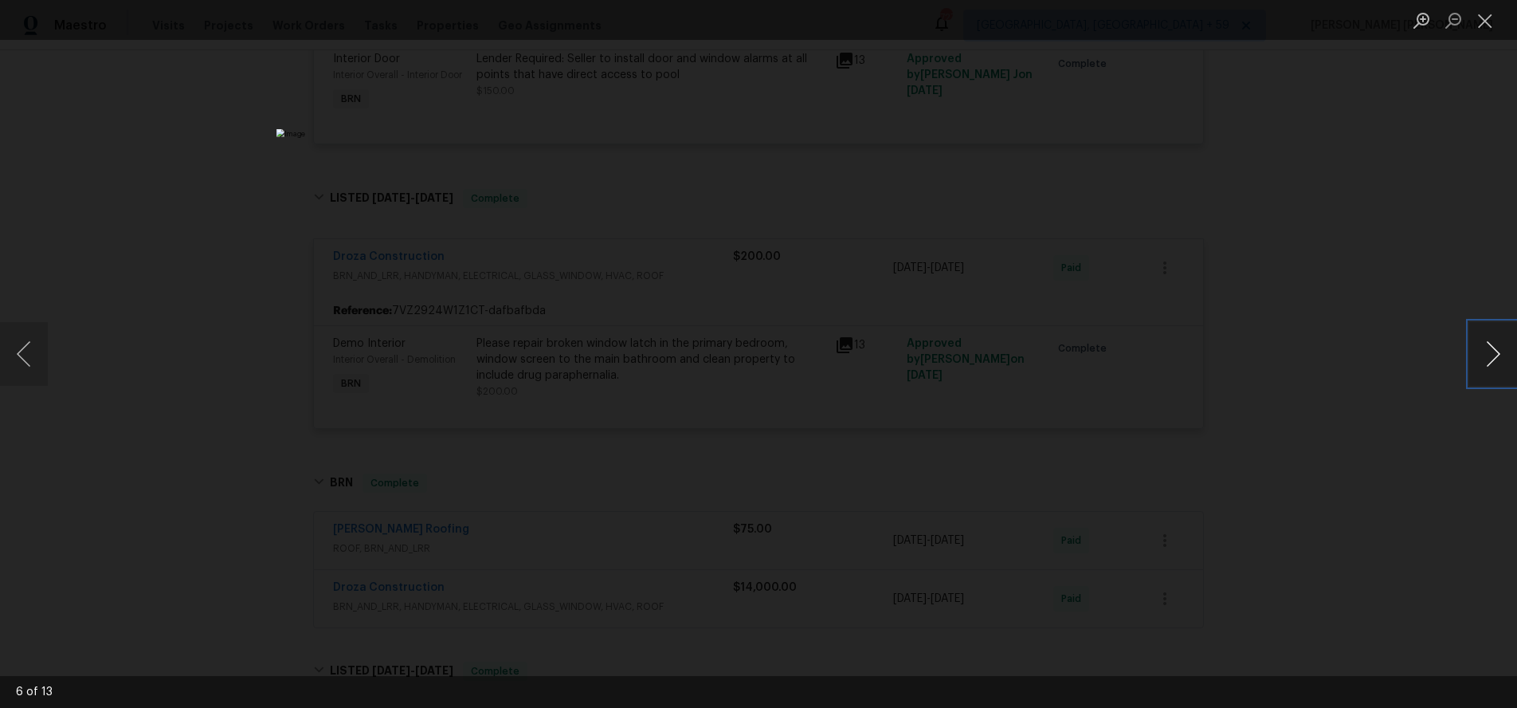
click at [1490, 360] on button "Next image" at bounding box center [1493, 354] width 48 height 64
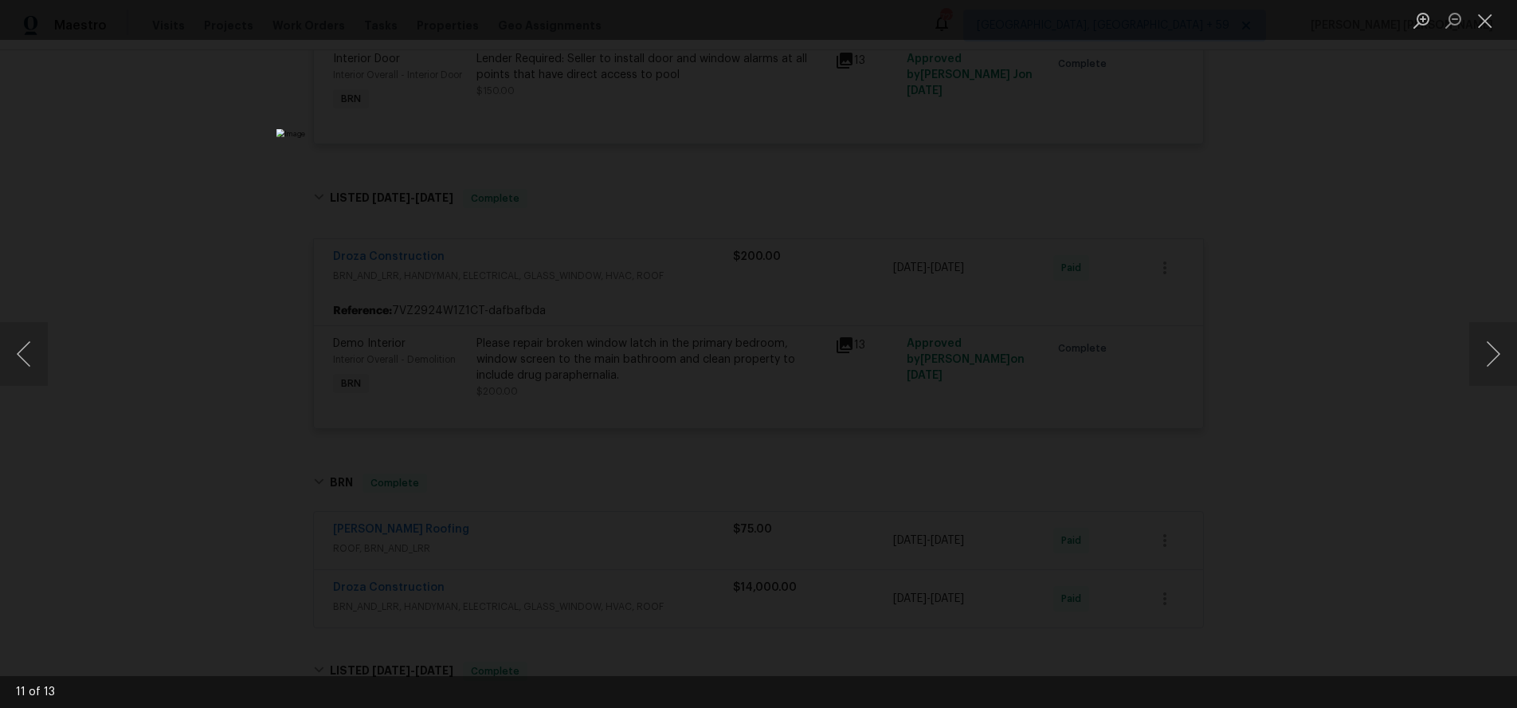
click at [1405, 392] on div "Lightbox" at bounding box center [758, 354] width 1517 height 708
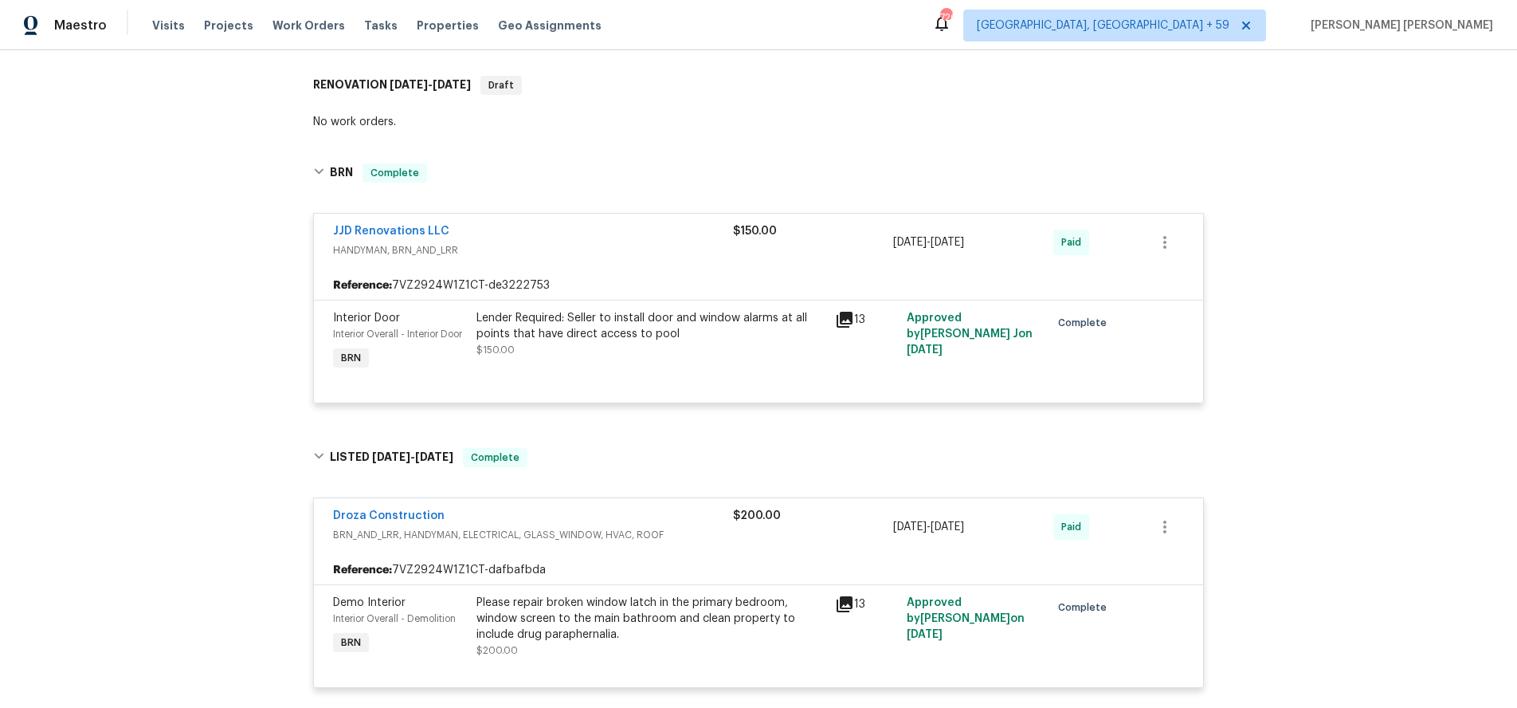
scroll to position [231, 0]
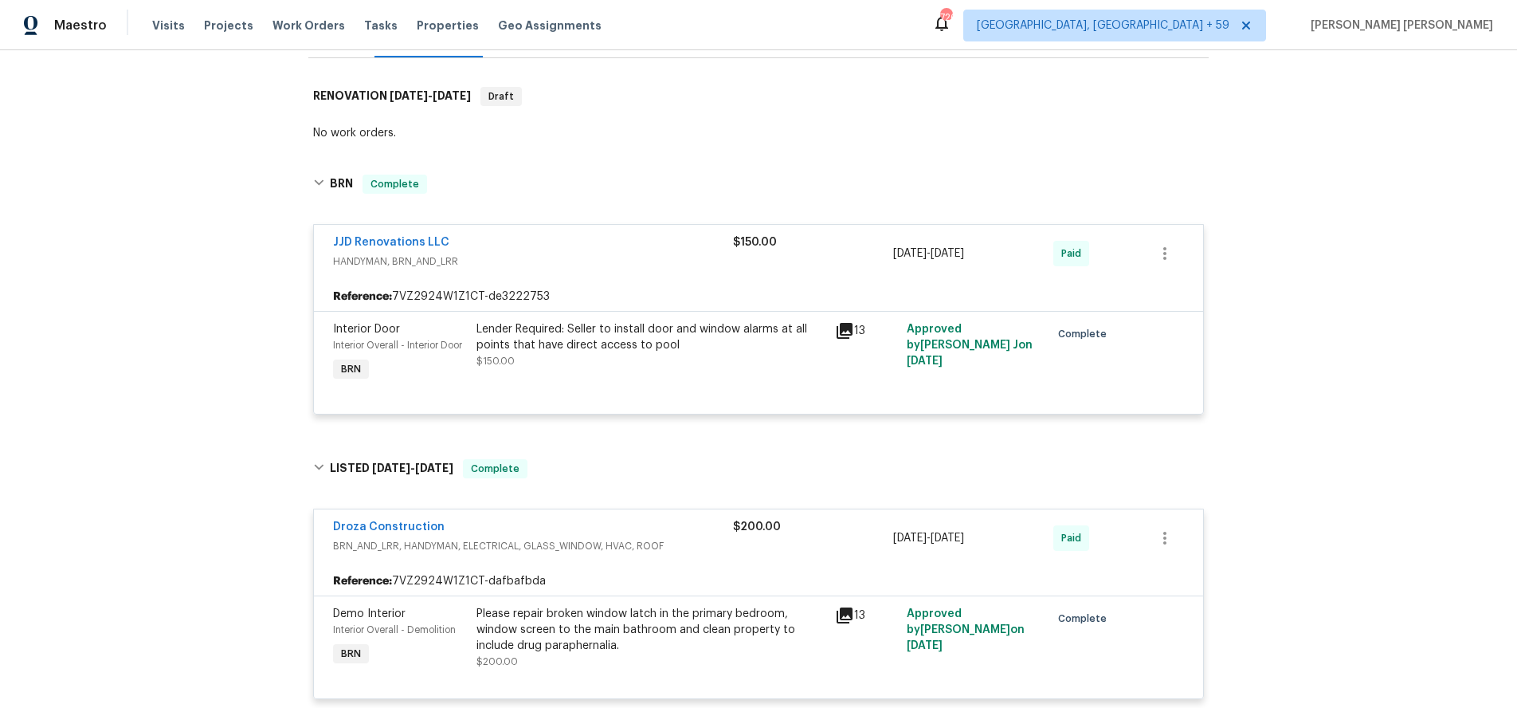
click at [848, 331] on icon at bounding box center [844, 330] width 19 height 19
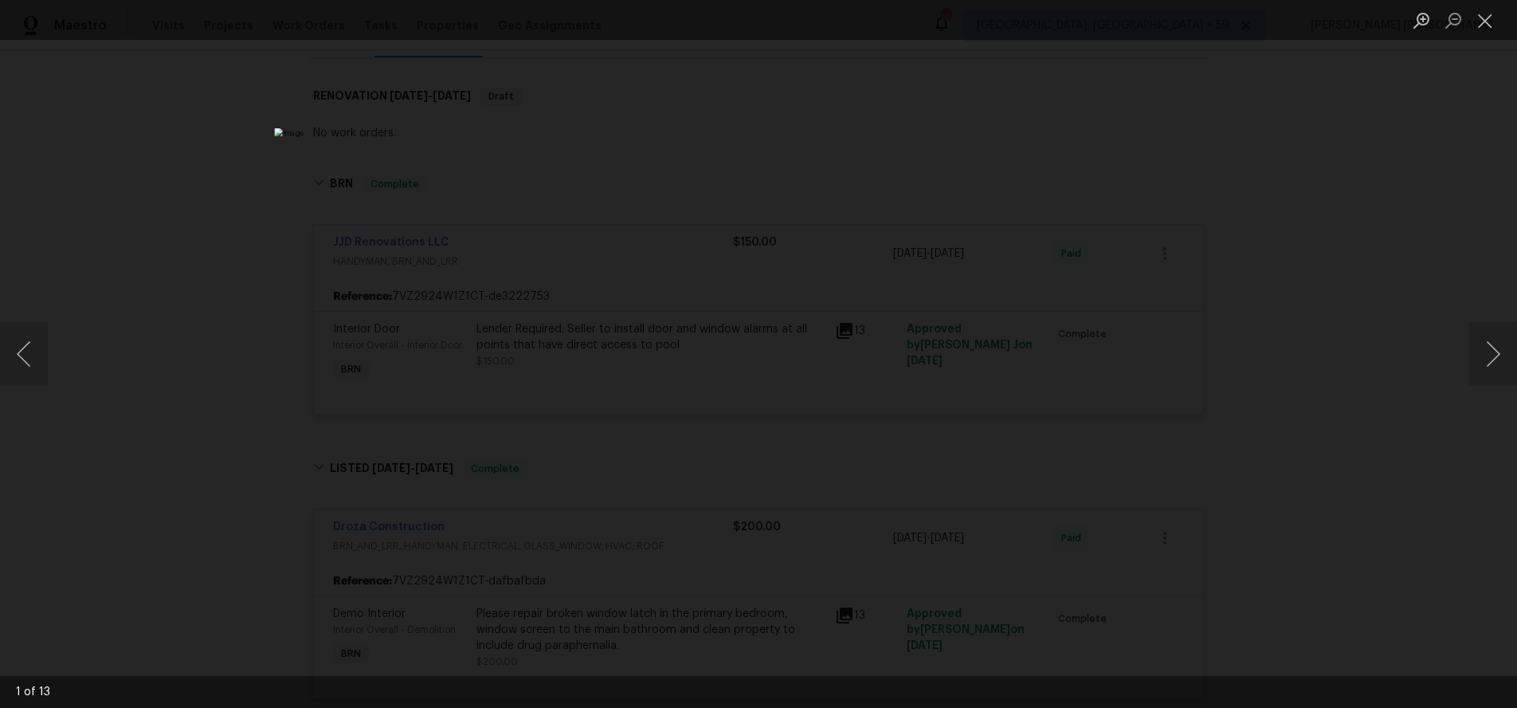
click at [1273, 209] on div "Lightbox" at bounding box center [758, 354] width 1517 height 708
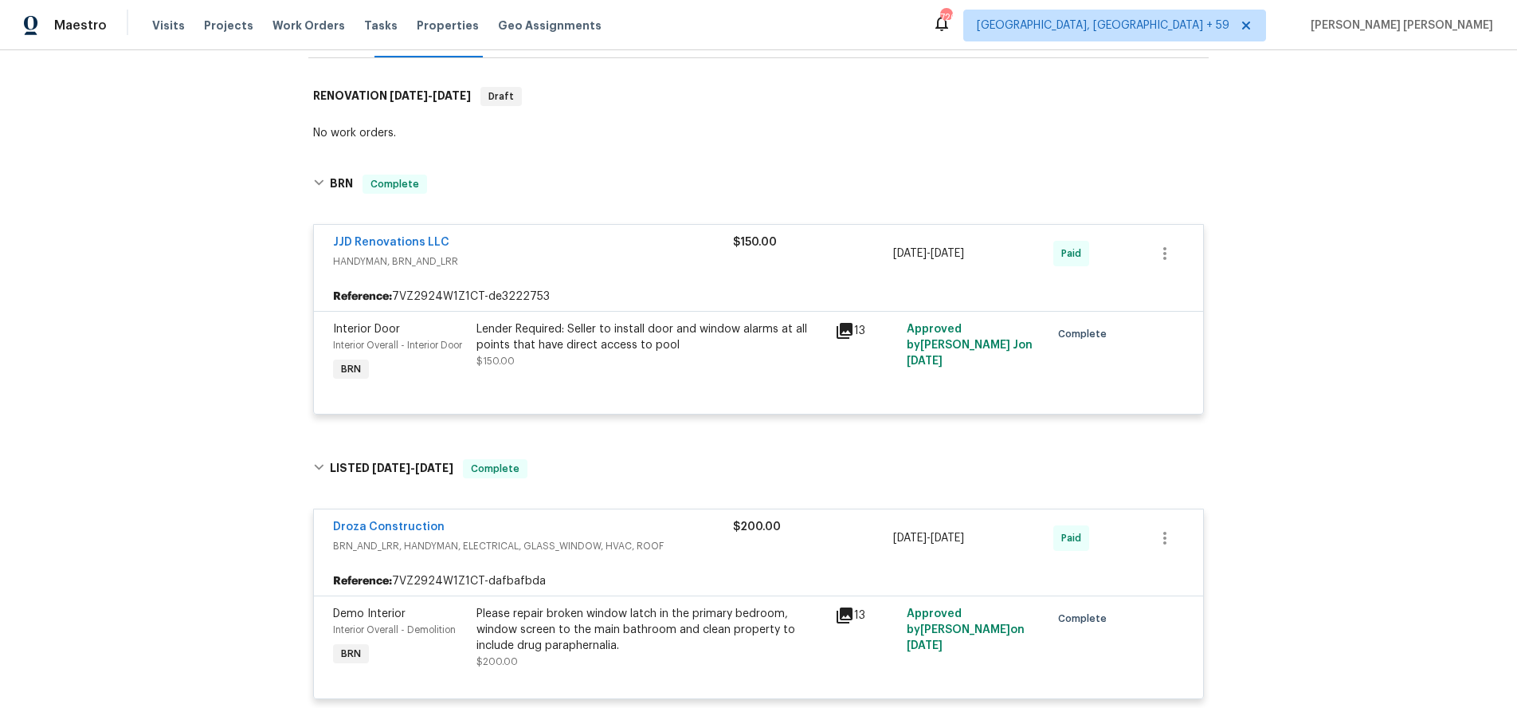
scroll to position [0, 0]
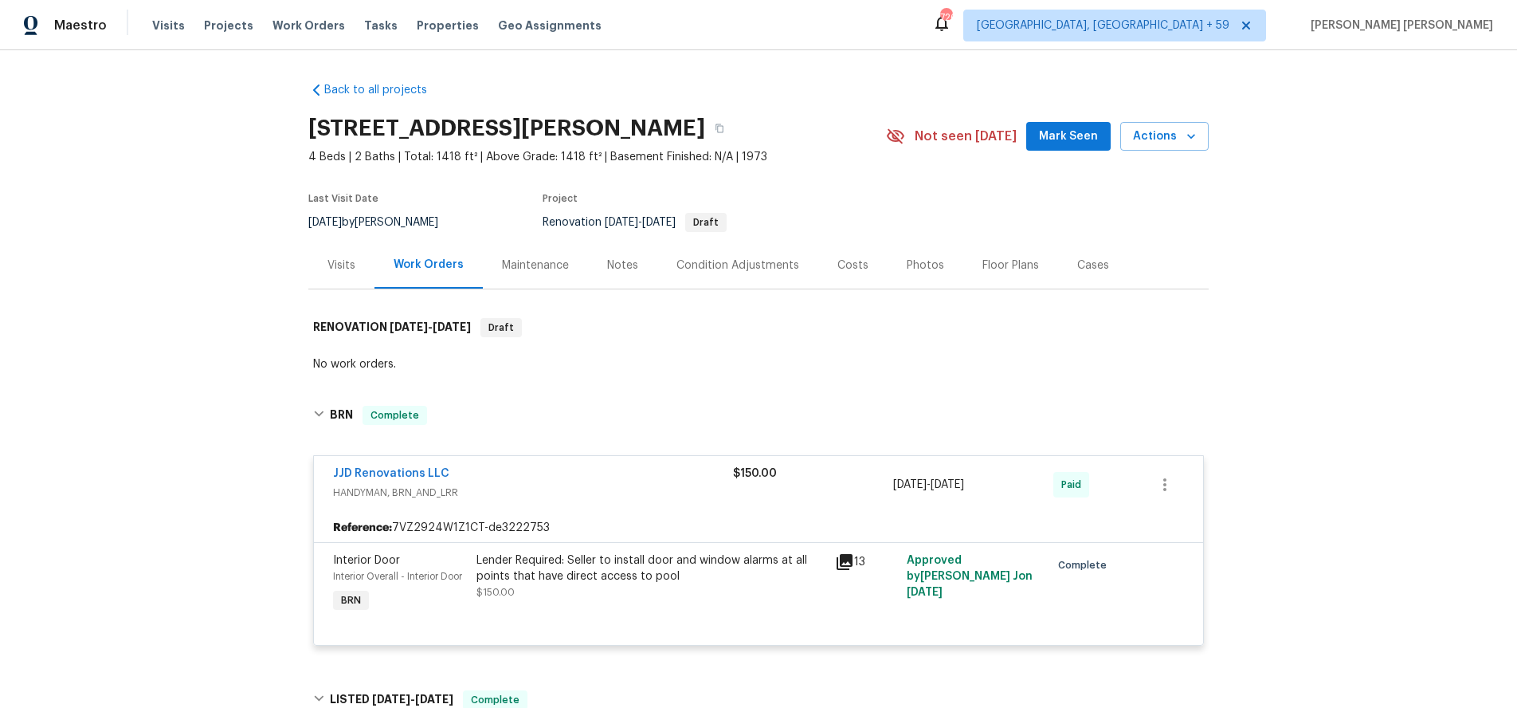
click at [352, 261] on div "Visits" at bounding box center [341, 265] width 28 height 16
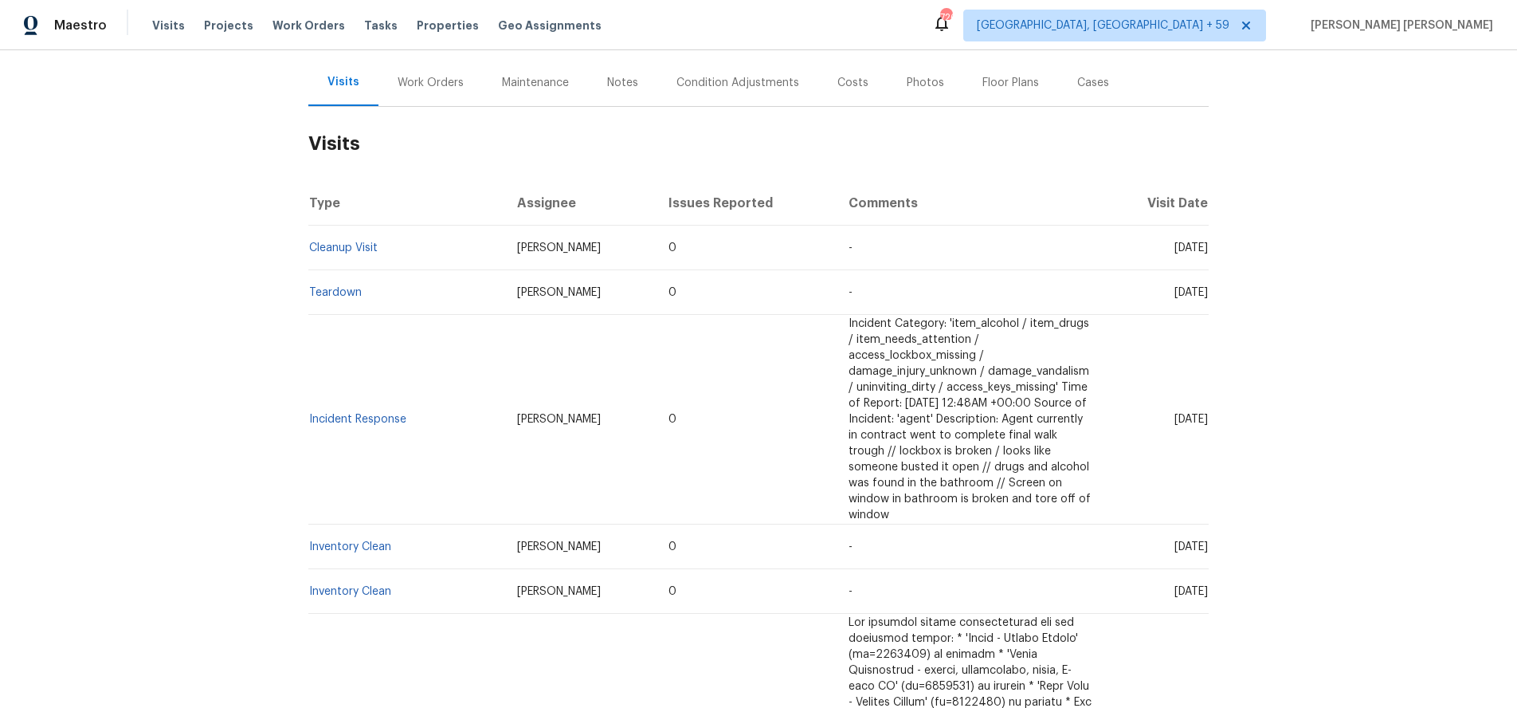
scroll to position [185, 0]
click at [351, 289] on link "Teardown" at bounding box center [335, 289] width 53 height 11
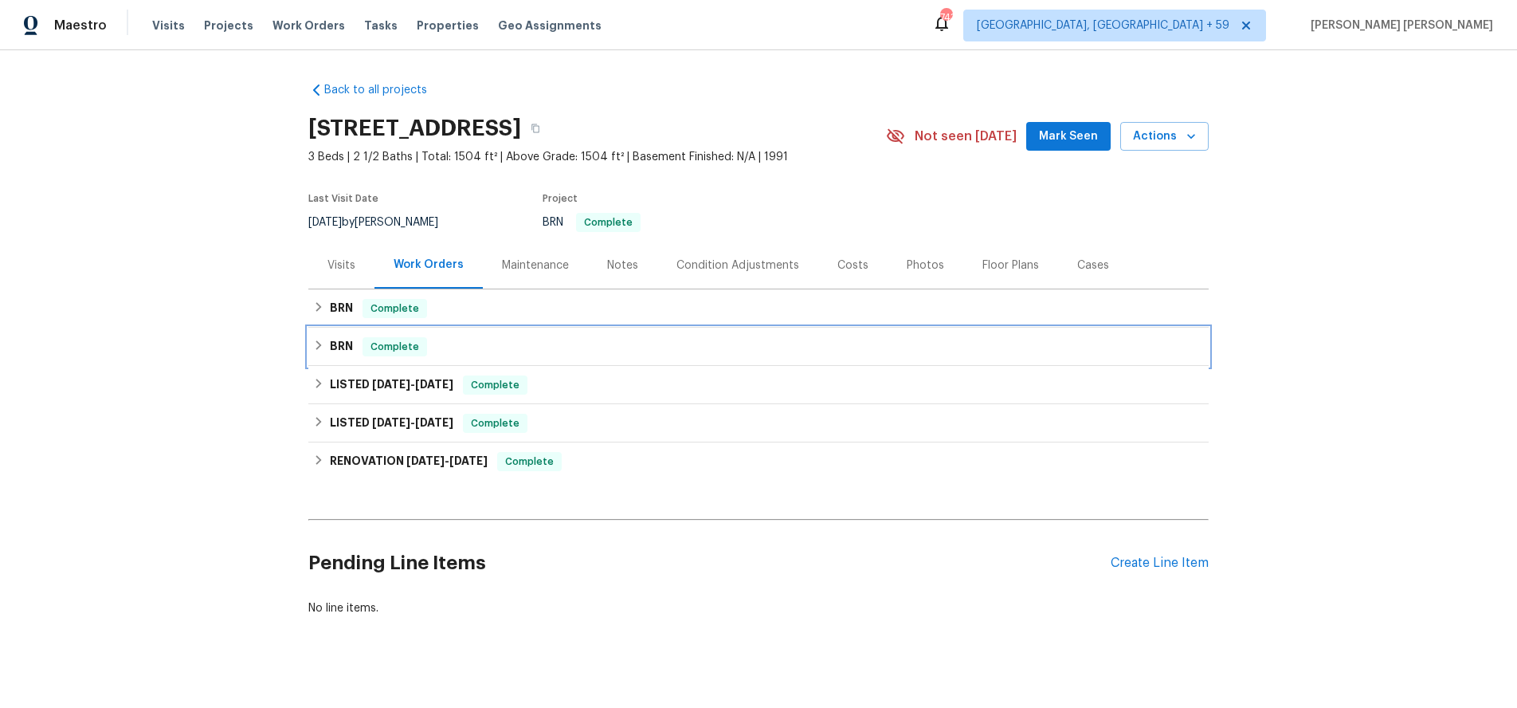
click at [319, 349] on icon at bounding box center [318, 344] width 11 height 11
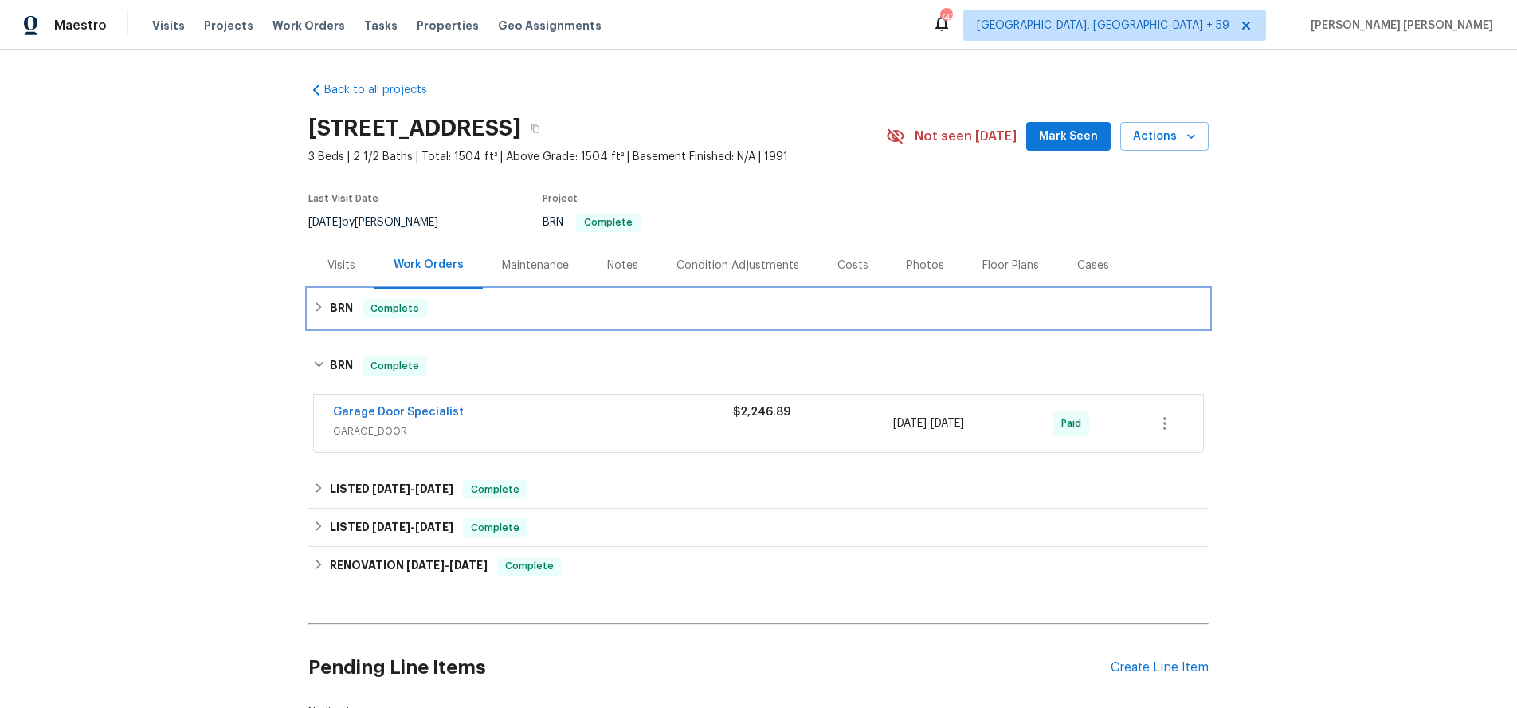
click at [318, 312] on icon at bounding box center [318, 306] width 11 height 11
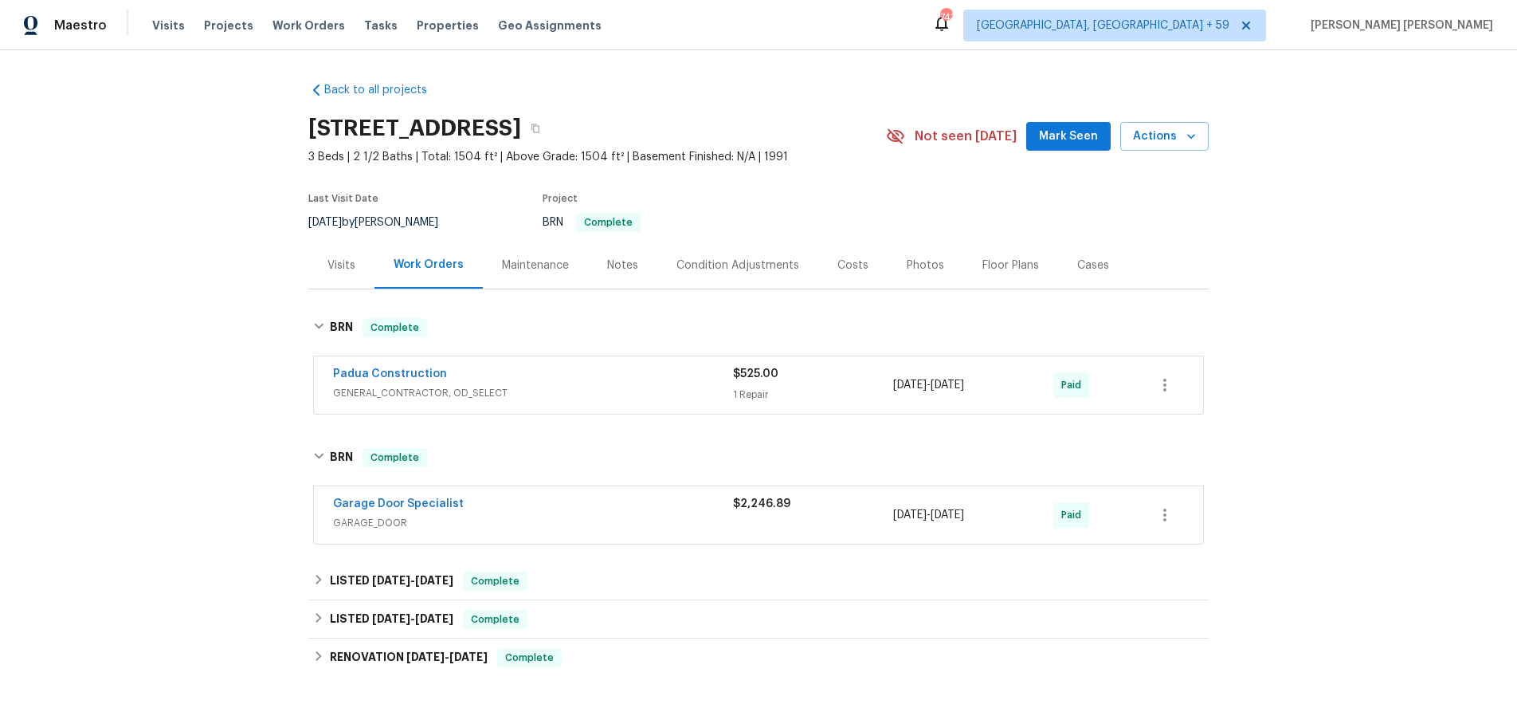
click at [564, 377] on div "Padua Construction" at bounding box center [533, 375] width 400 height 19
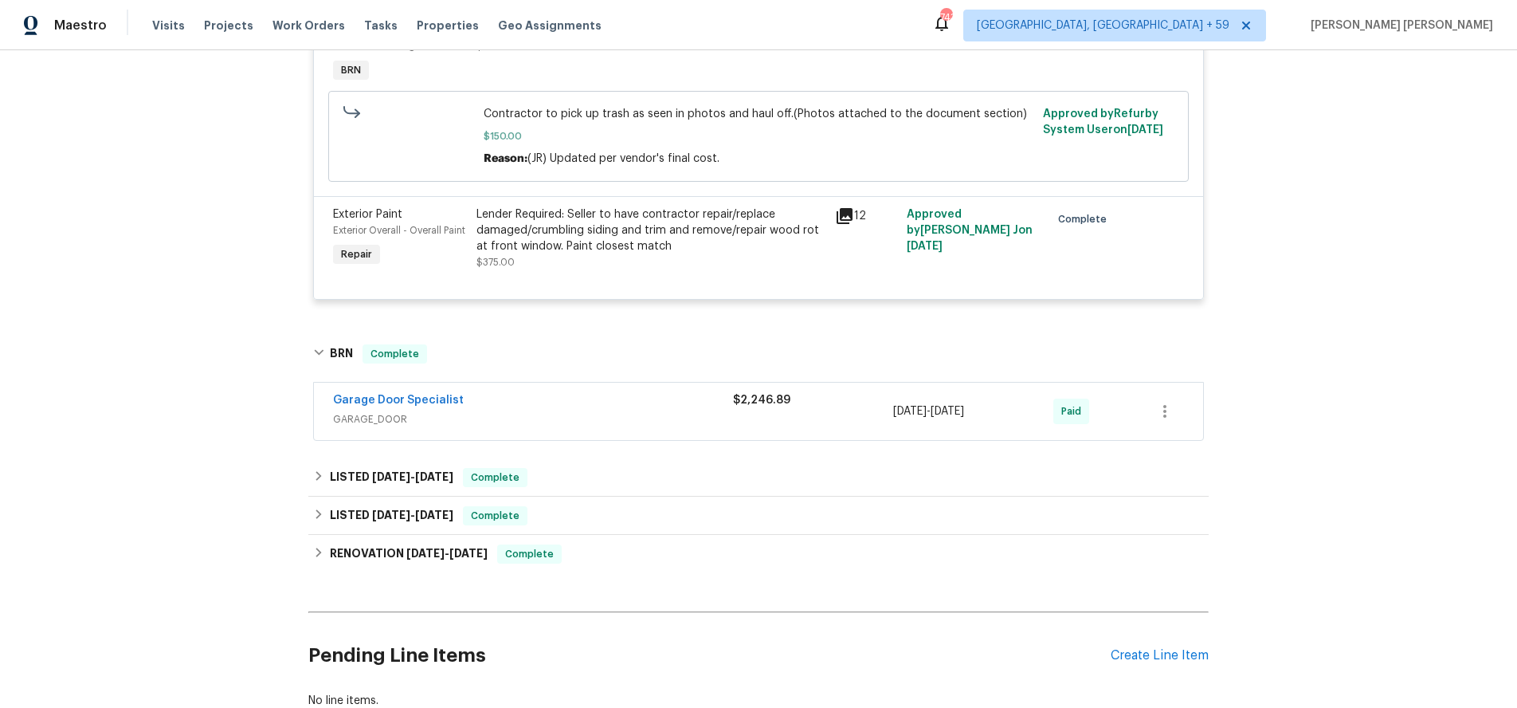
scroll to position [455, 0]
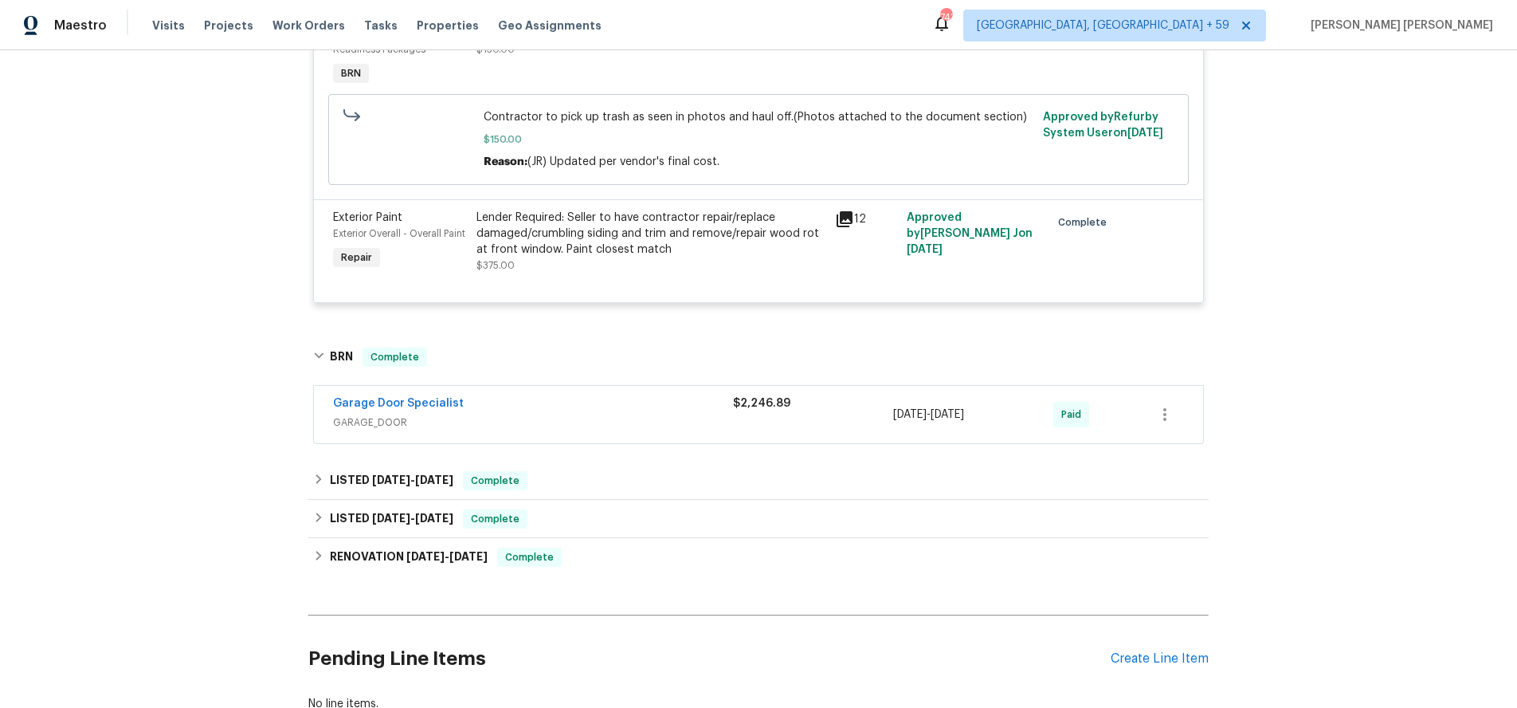
click at [634, 408] on div "Garage Door Specialist" at bounding box center [533, 404] width 400 height 19
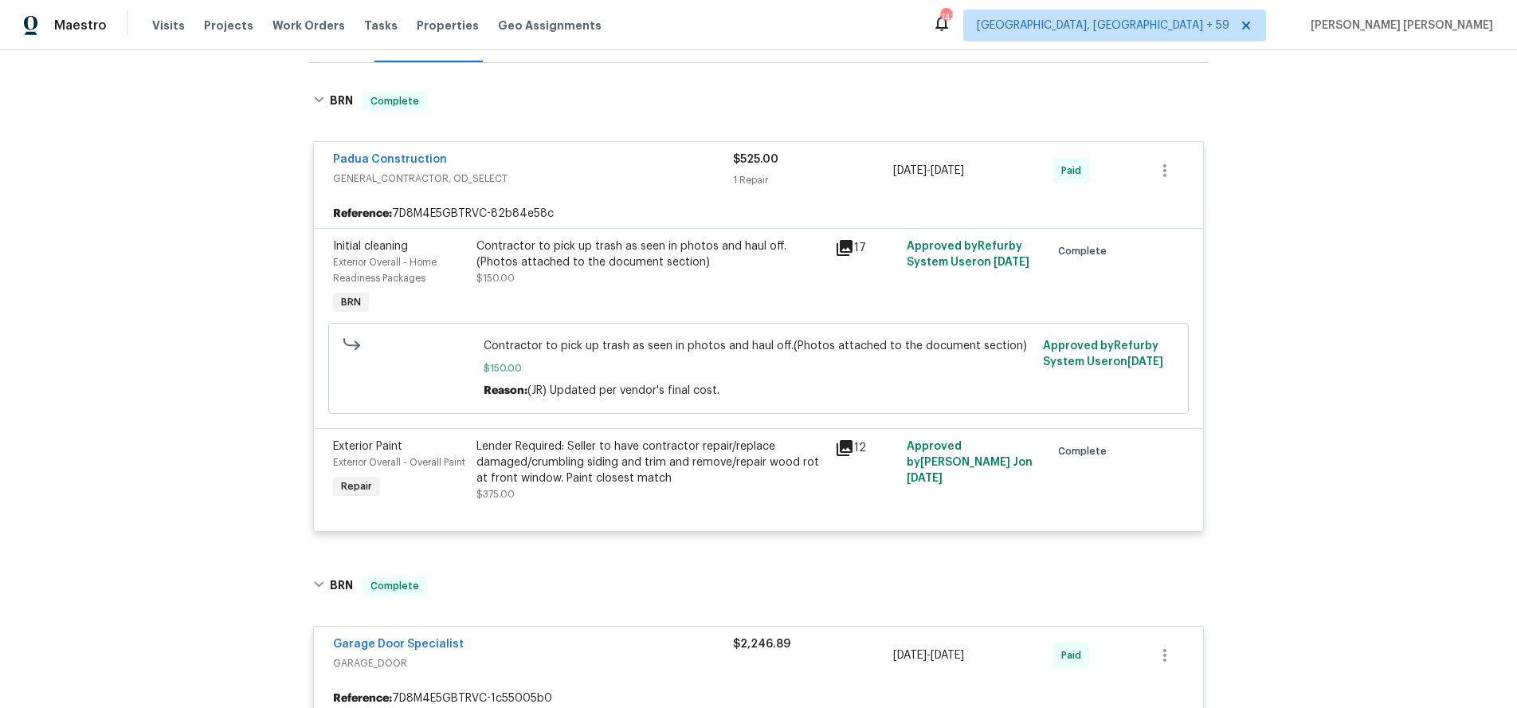
scroll to position [224, 0]
click at [845, 252] on icon at bounding box center [844, 250] width 19 height 19
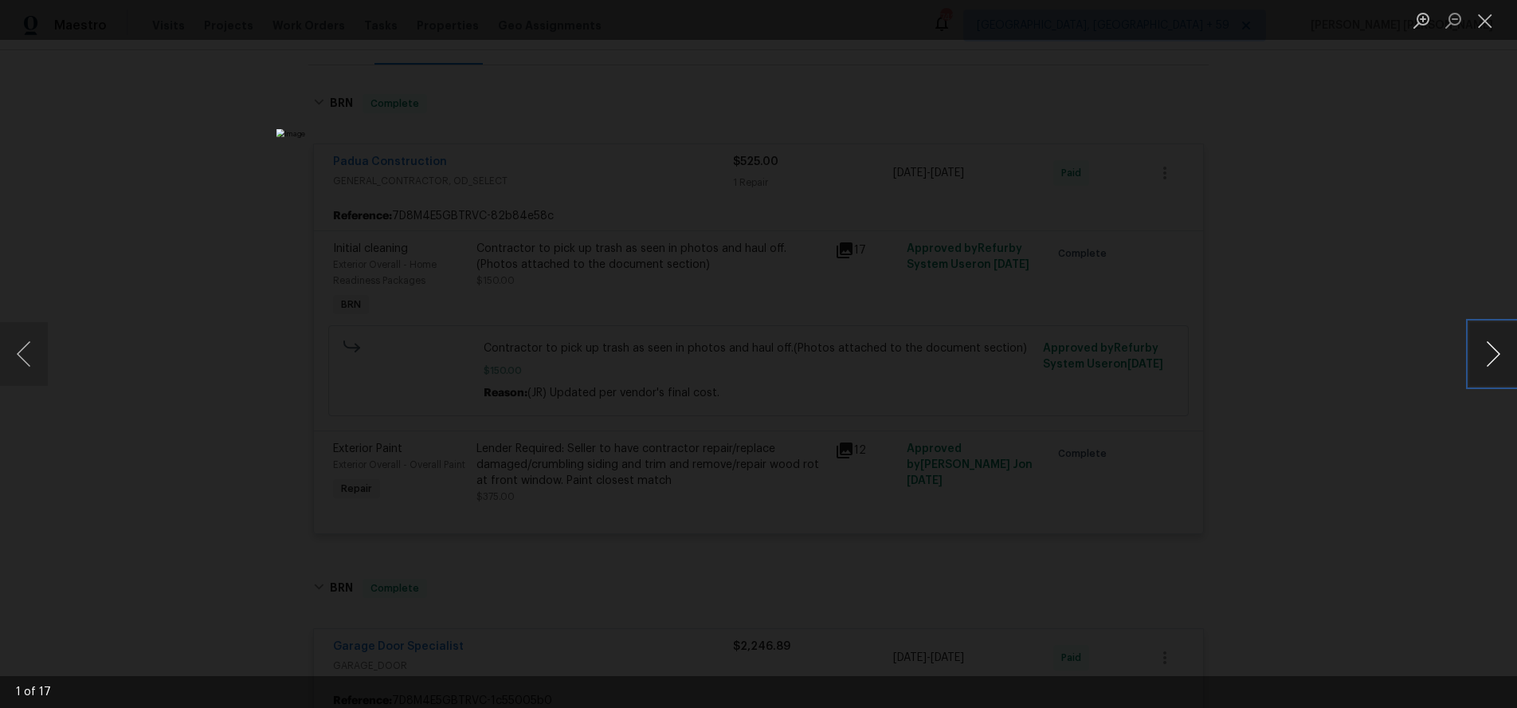
click at [1487, 365] on button "Next image" at bounding box center [1493, 354] width 48 height 64
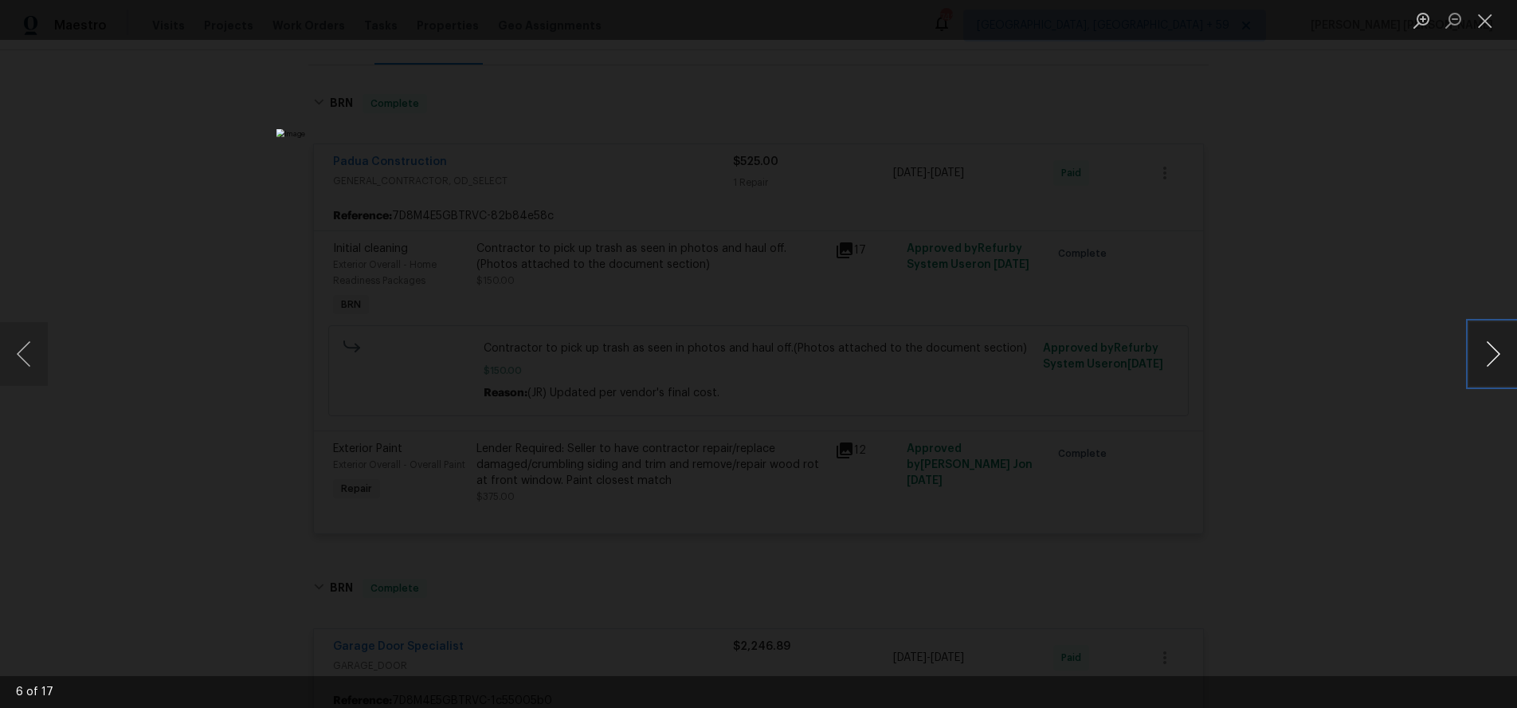
click at [1487, 365] on button "Next image" at bounding box center [1493, 354] width 48 height 64
click at [1346, 456] on div "Lightbox" at bounding box center [758, 354] width 1517 height 708
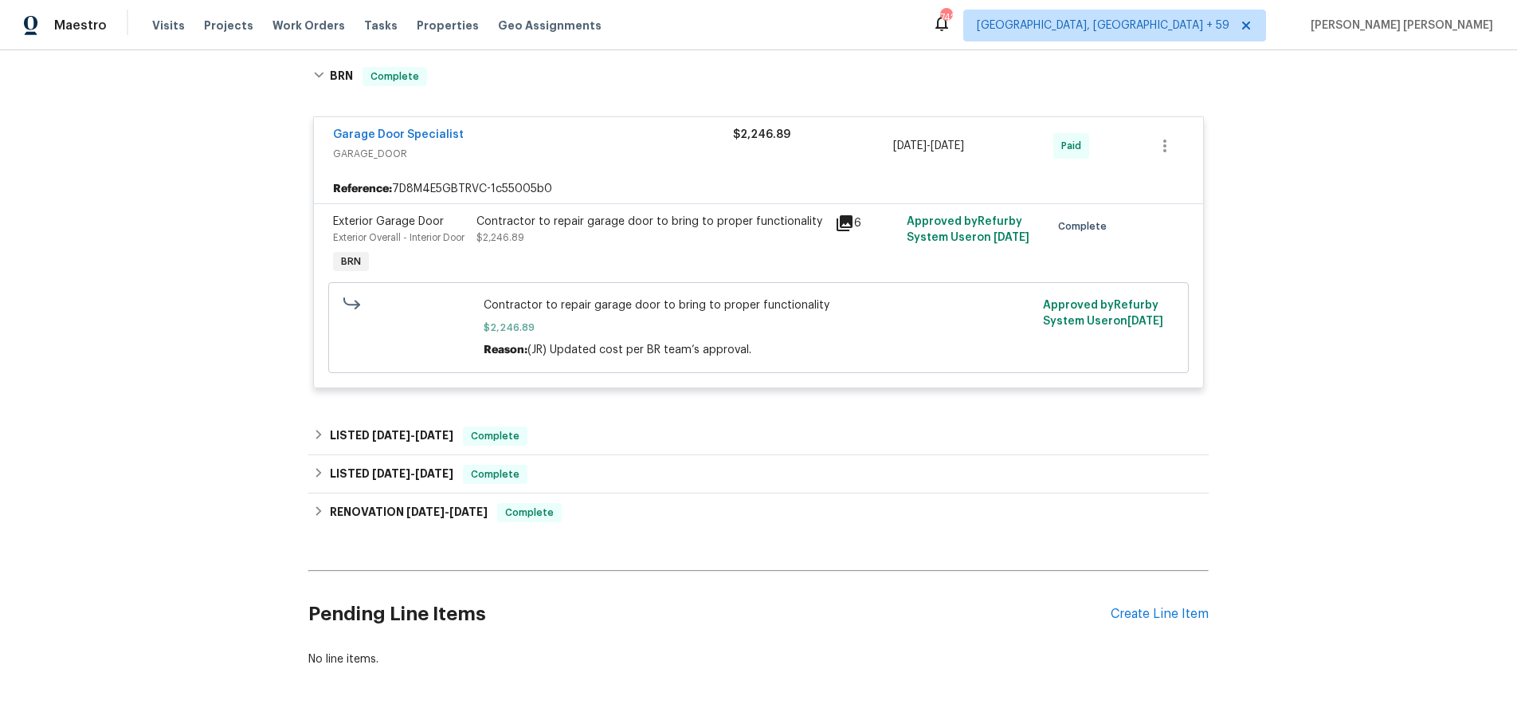
scroll to position [743, 0]
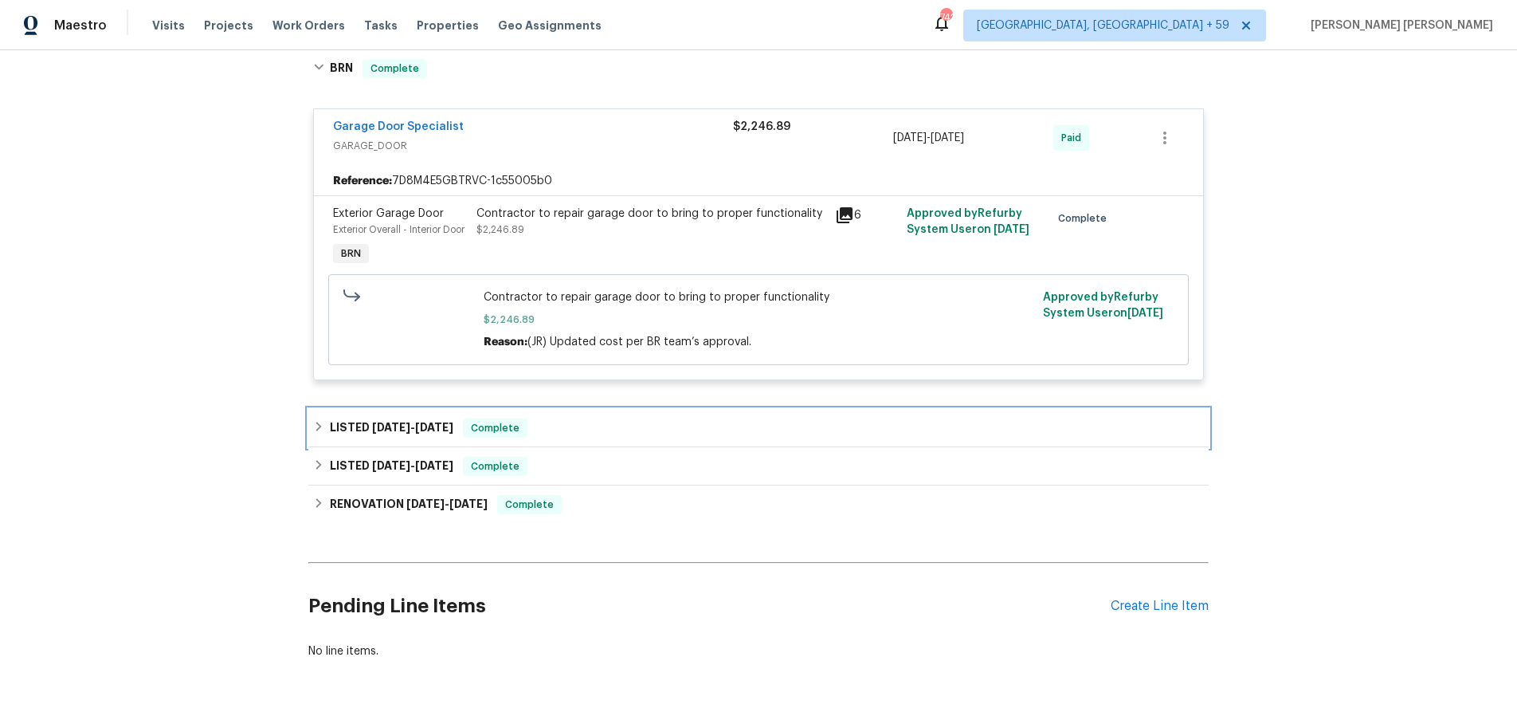
click at [324, 432] on icon at bounding box center [318, 426] width 11 height 11
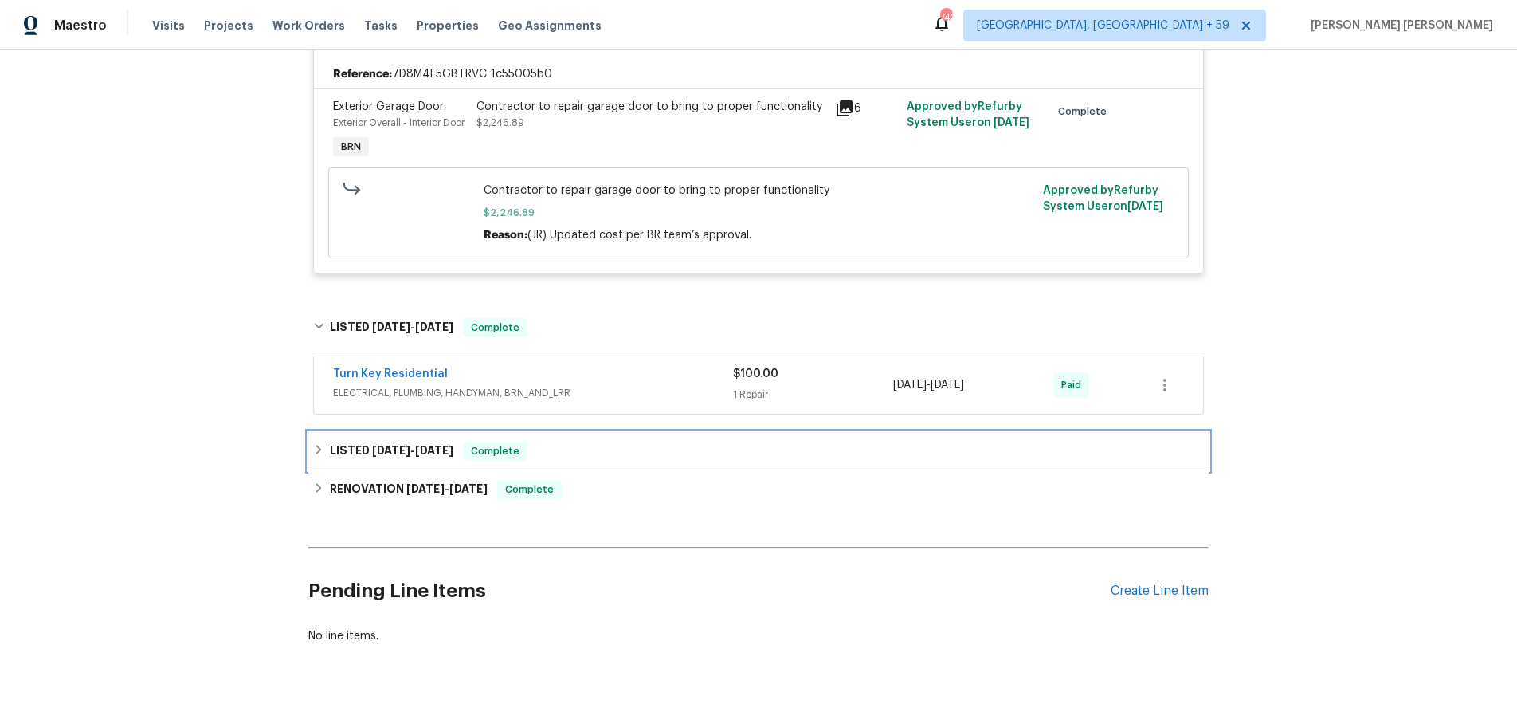
click at [334, 461] on h6 "LISTED 1/31/25 - 2/14/25" at bounding box center [392, 450] width 124 height 19
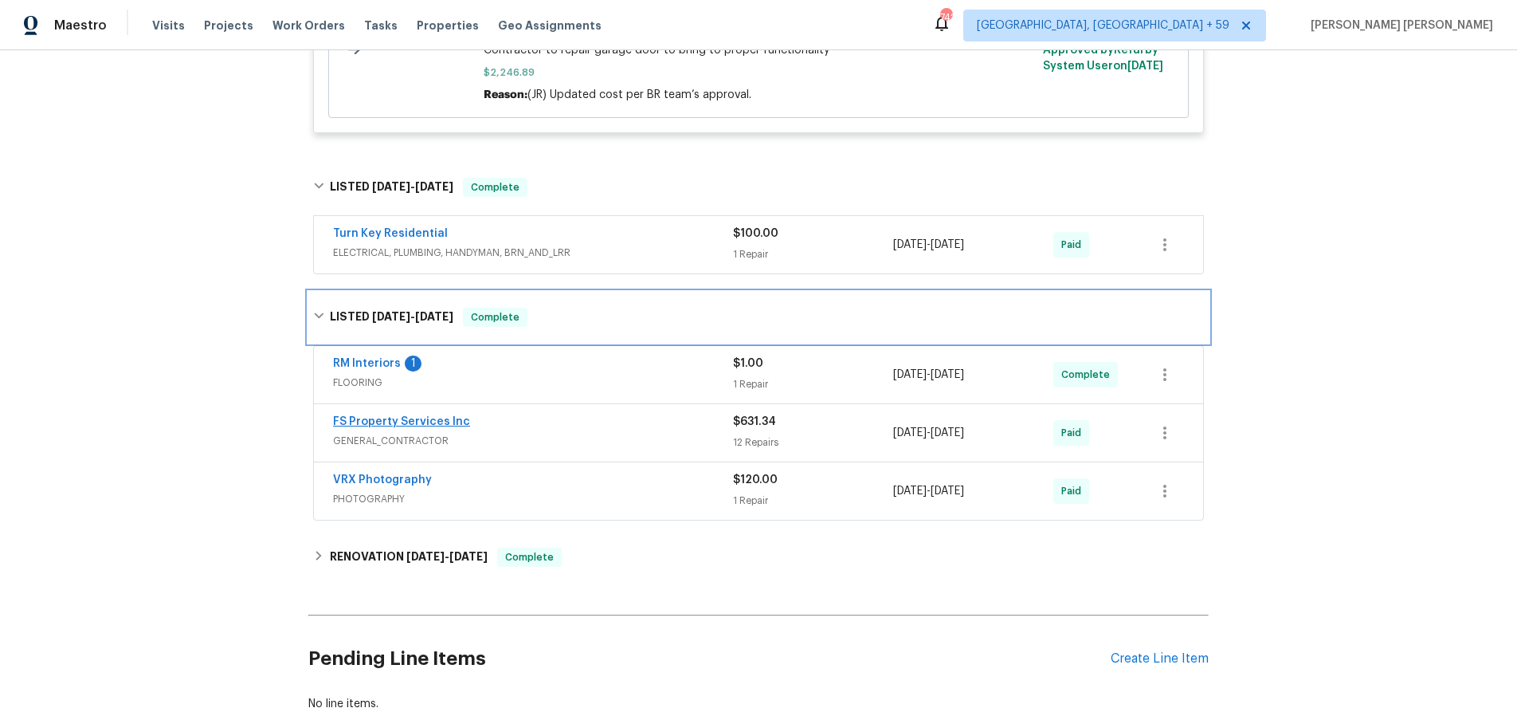
scroll to position [1120, 0]
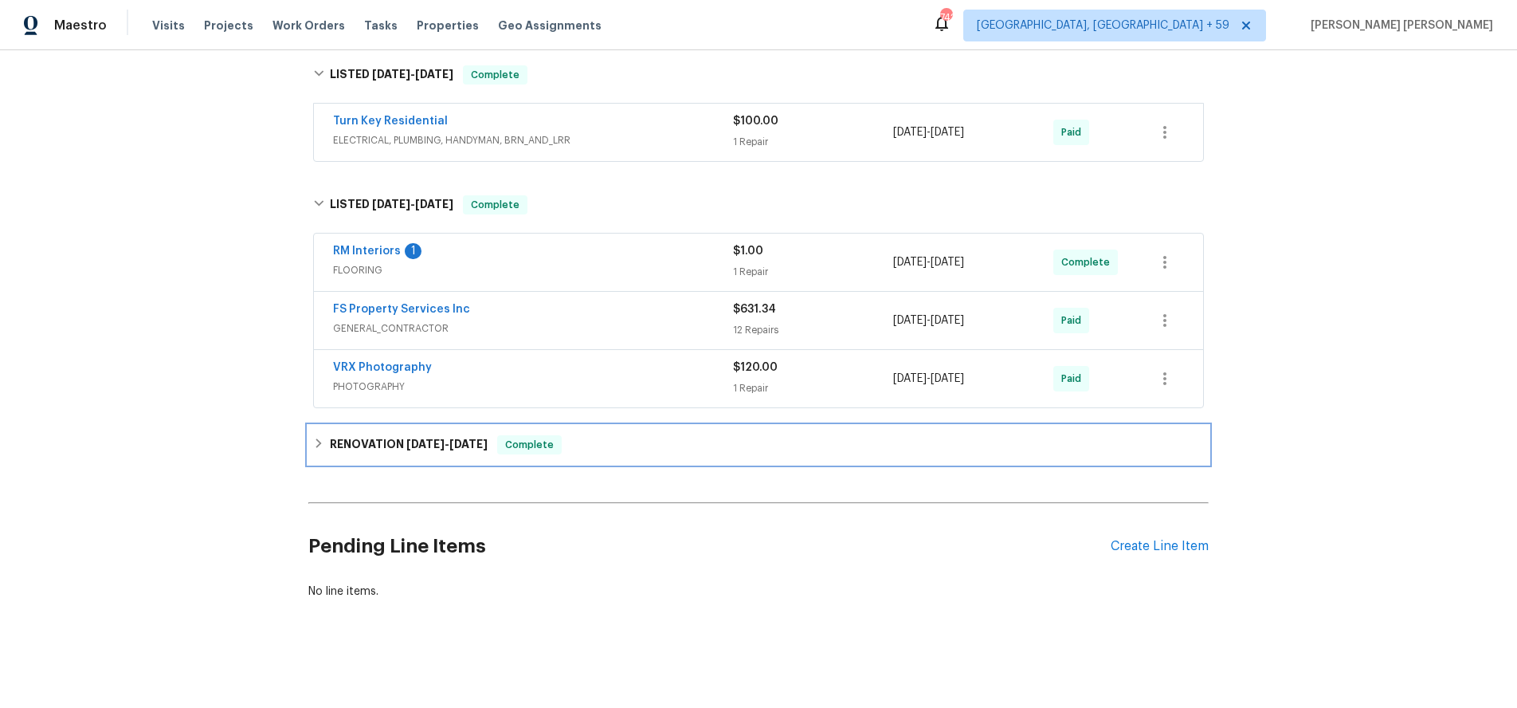
click at [322, 453] on div "RENOVATION 10/31/24 - 11/29/24 Complete" at bounding box center [758, 444] width 891 height 19
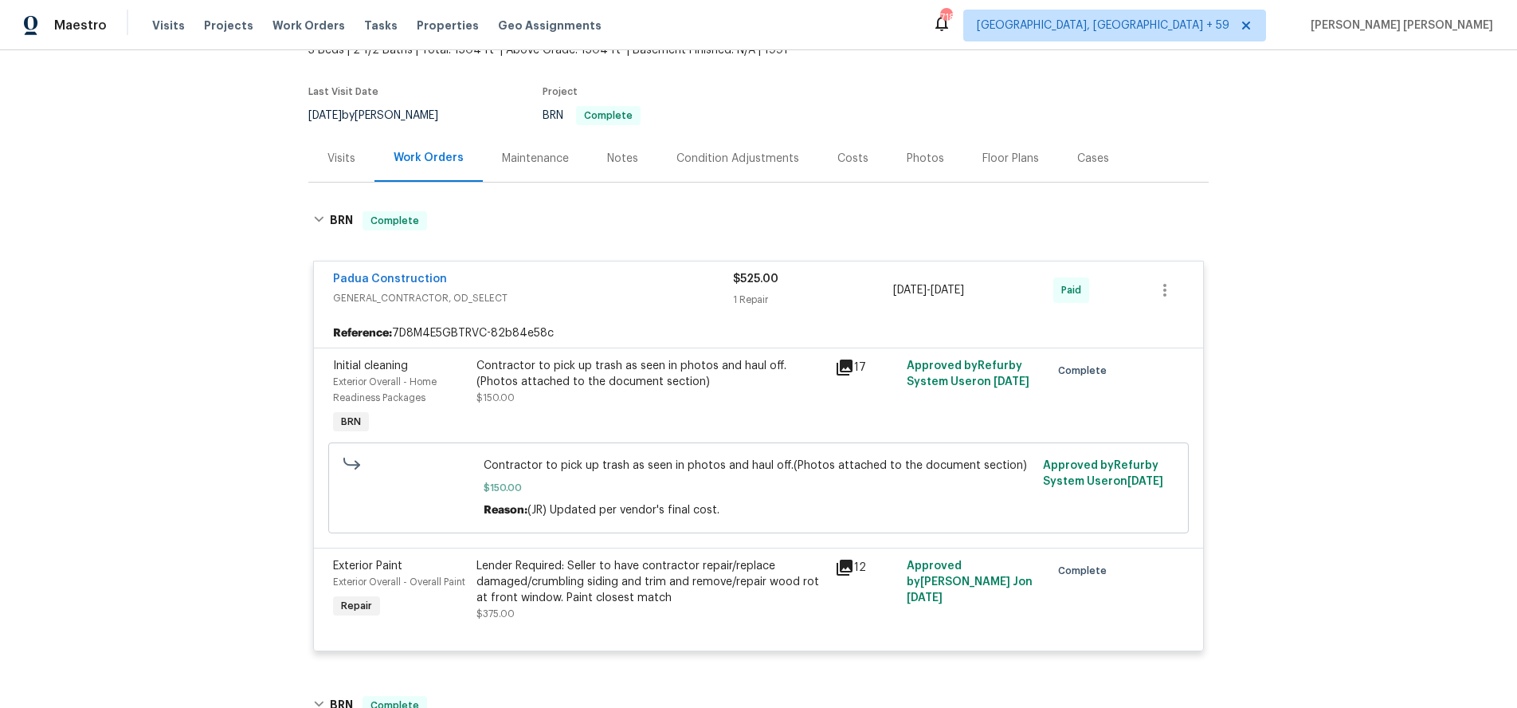
scroll to position [0, 0]
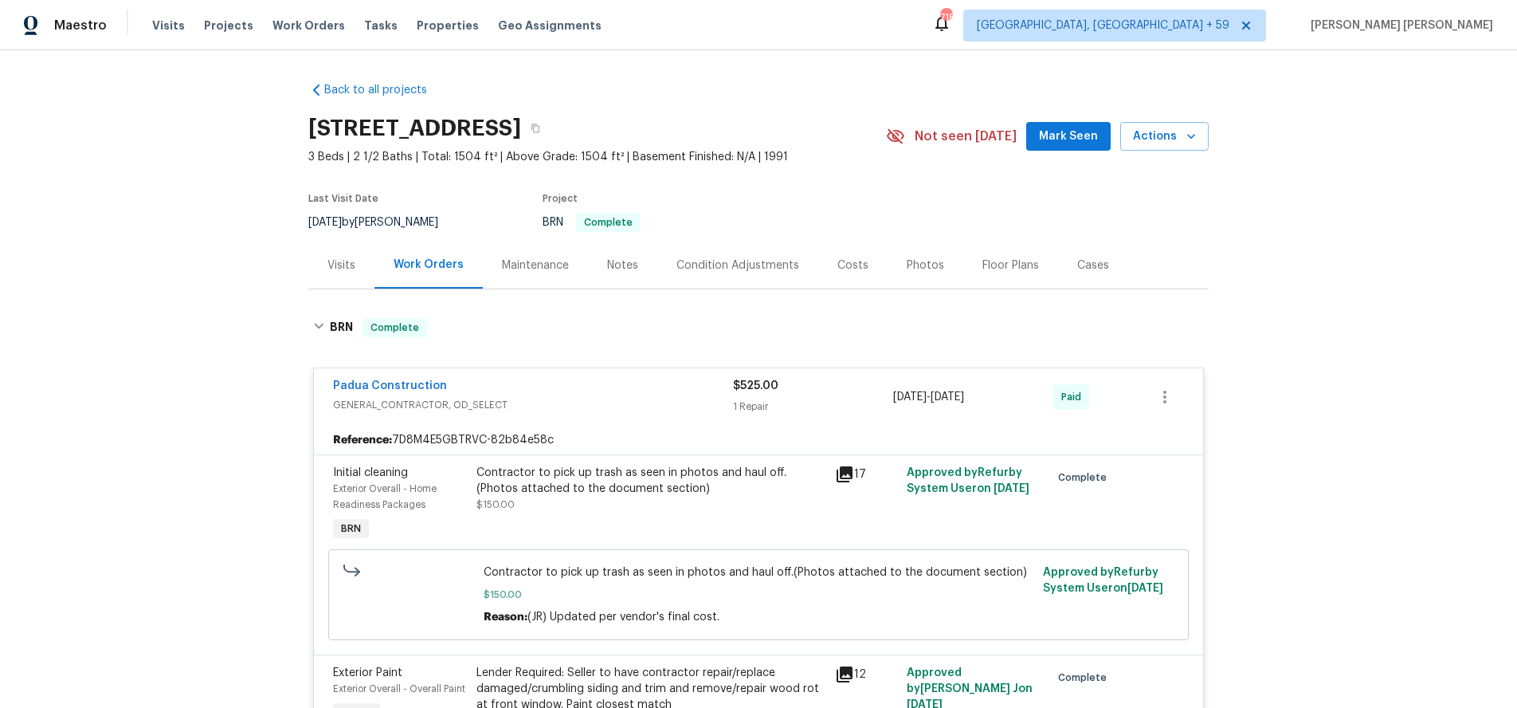
click at [335, 267] on div "Visits" at bounding box center [341, 265] width 28 height 16
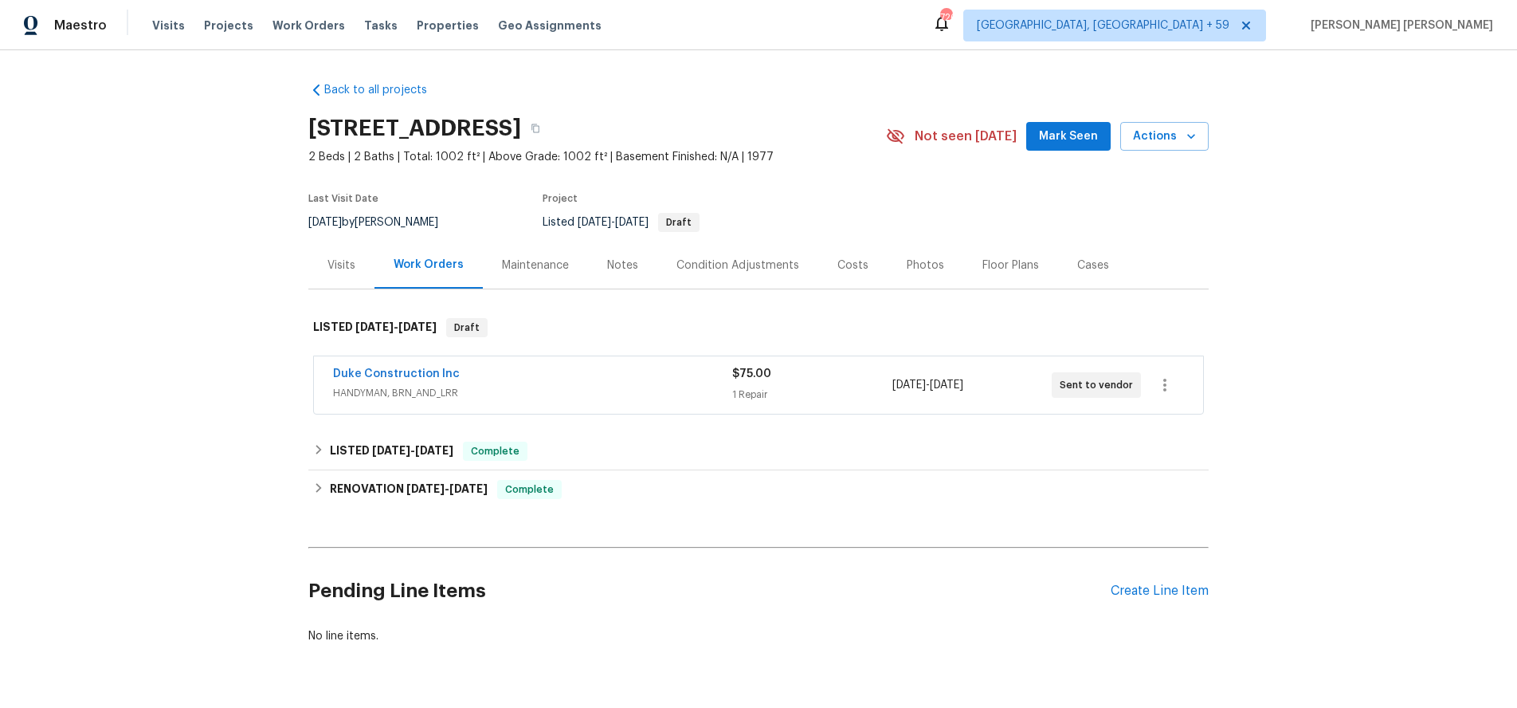
click at [627, 401] on span "HANDYMAN, BRN_AND_LRR" at bounding box center [532, 393] width 399 height 16
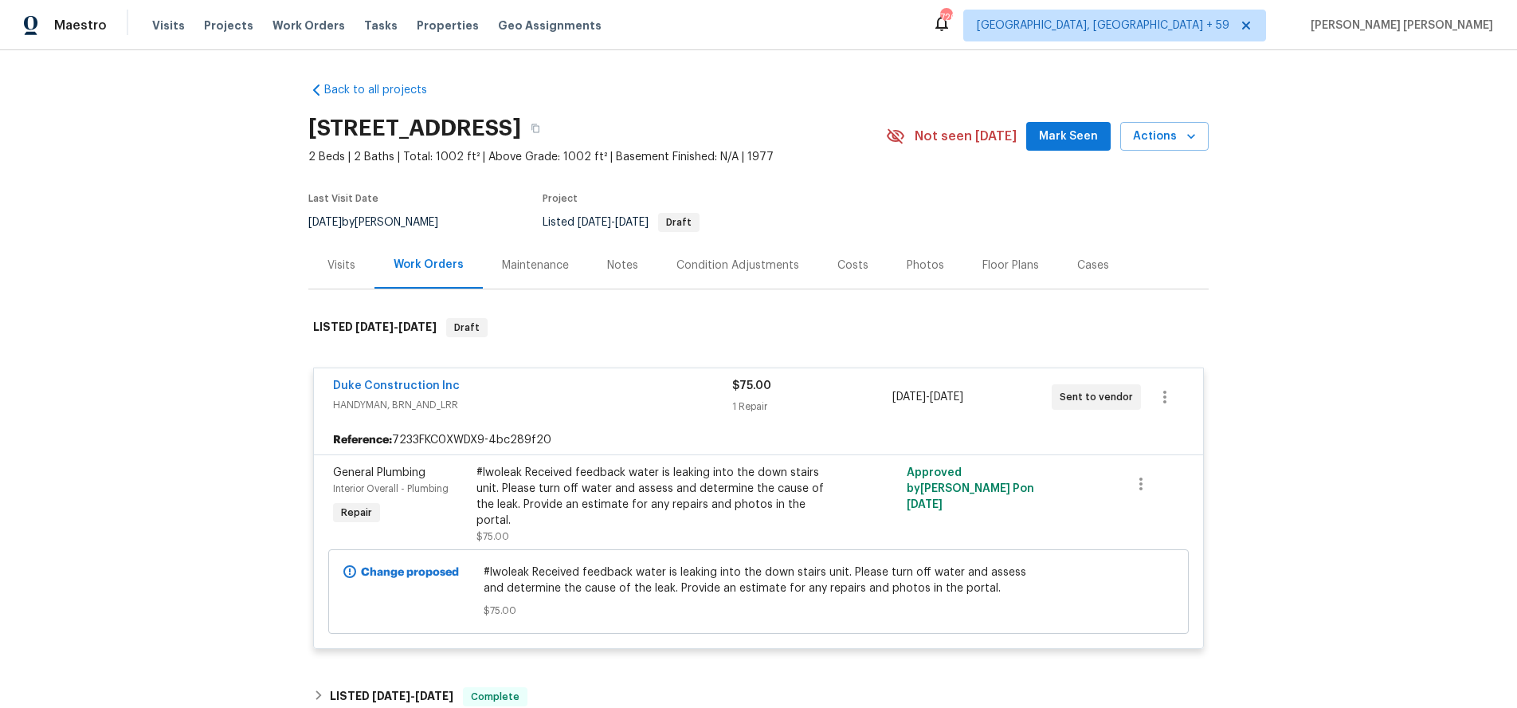
click at [1009, 273] on div "Floor Plans" at bounding box center [1010, 265] width 57 height 16
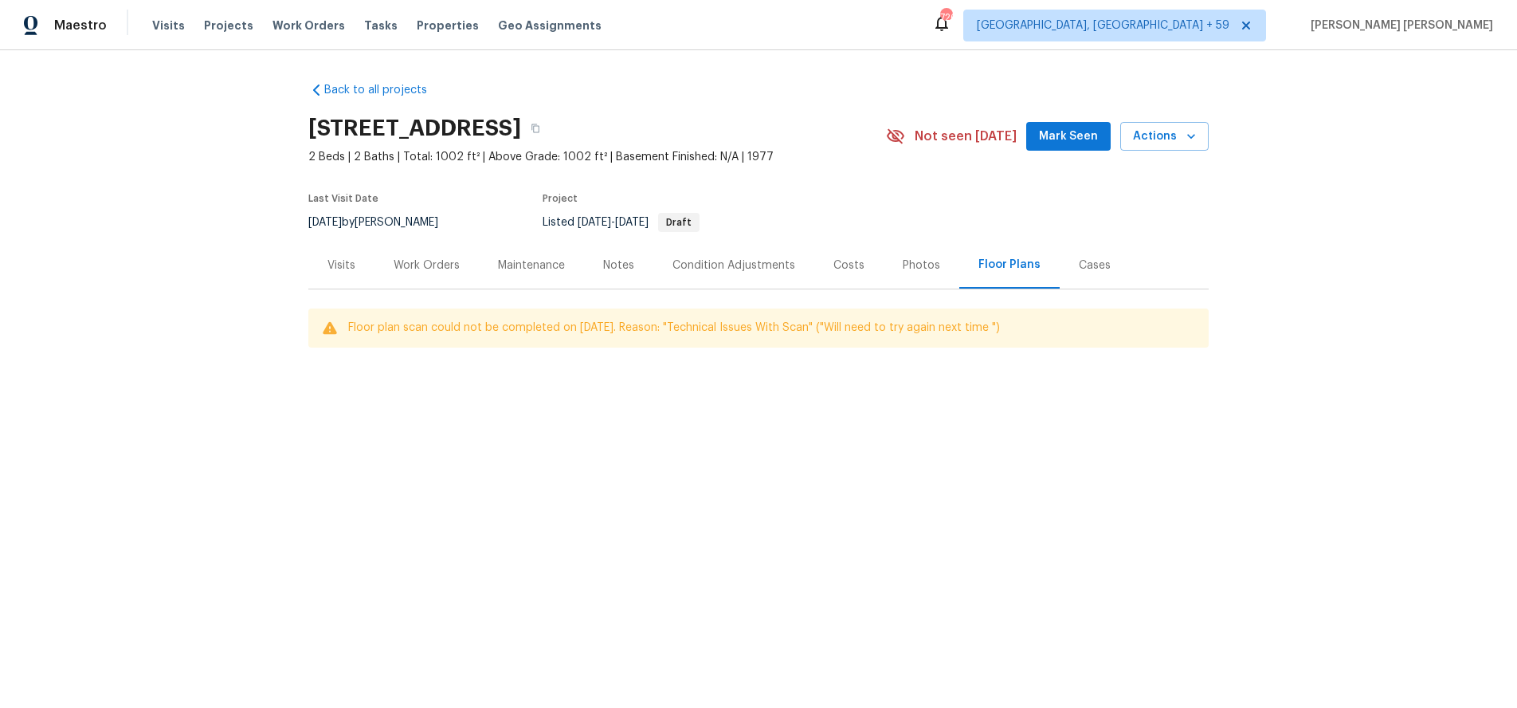
click at [343, 273] on div "Visits" at bounding box center [341, 265] width 28 height 16
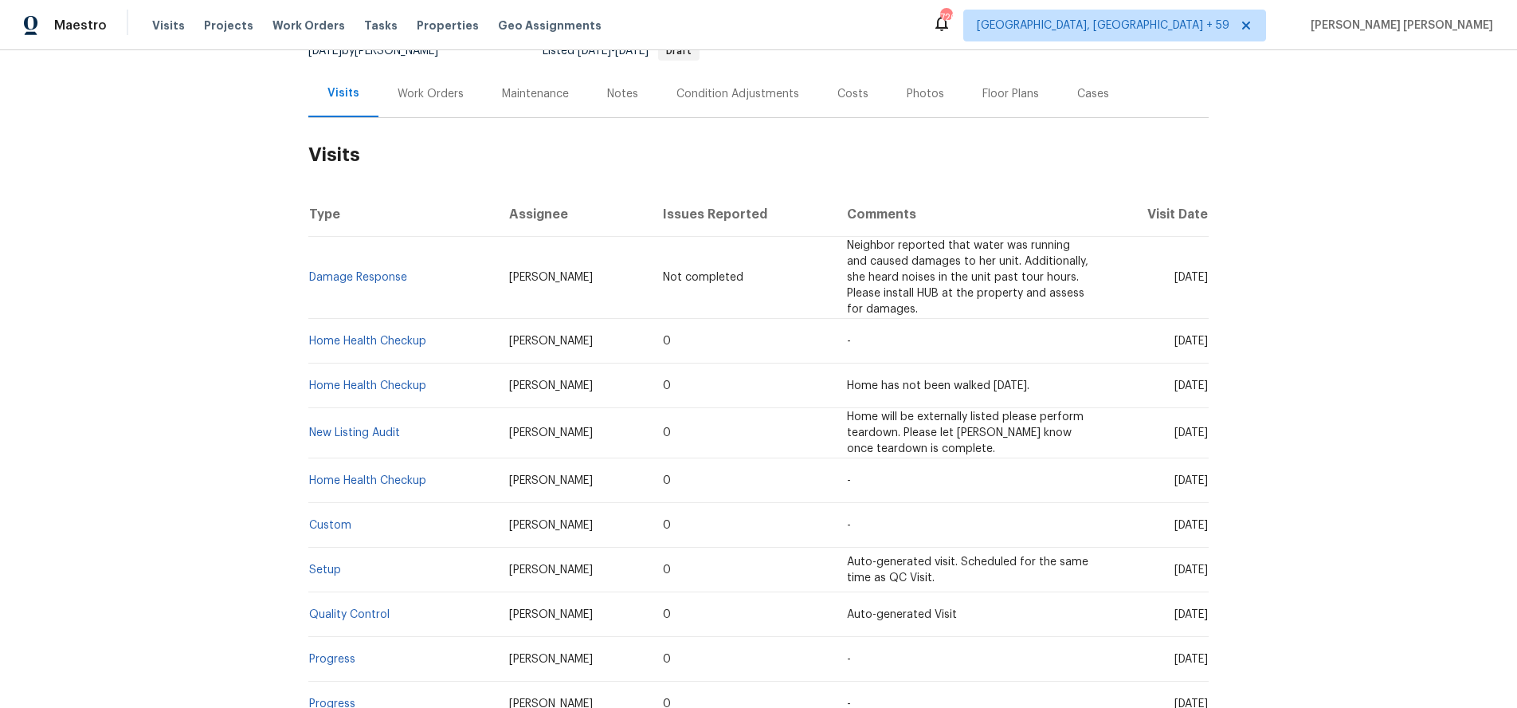
scroll to position [173, 0]
click at [441, 100] on div "Work Orders" at bounding box center [431, 92] width 66 height 16
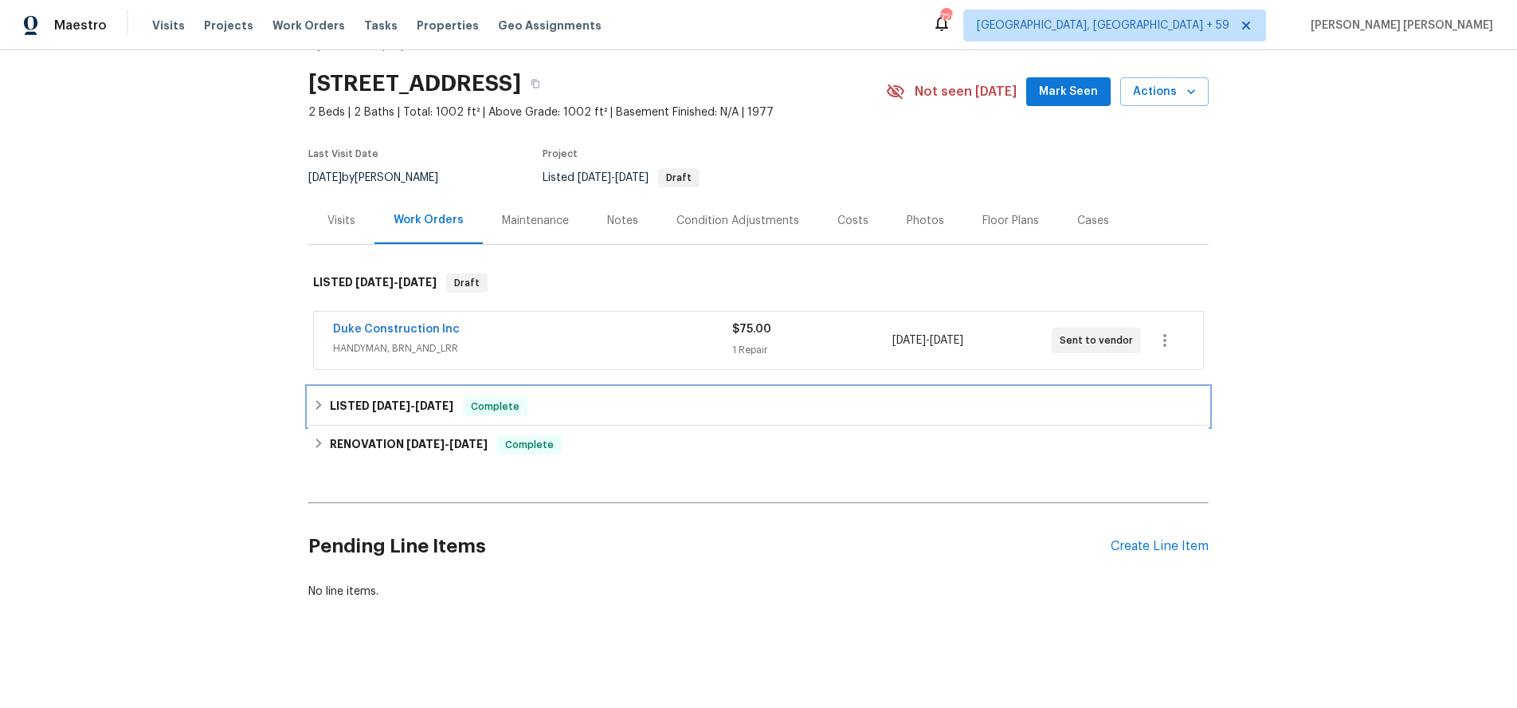
drag, startPoint x: 429, startPoint y: 410, endPoint x: 437, endPoint y: 406, distance: 9.6
click at [430, 408] on span "[DATE]" at bounding box center [434, 405] width 38 height 11
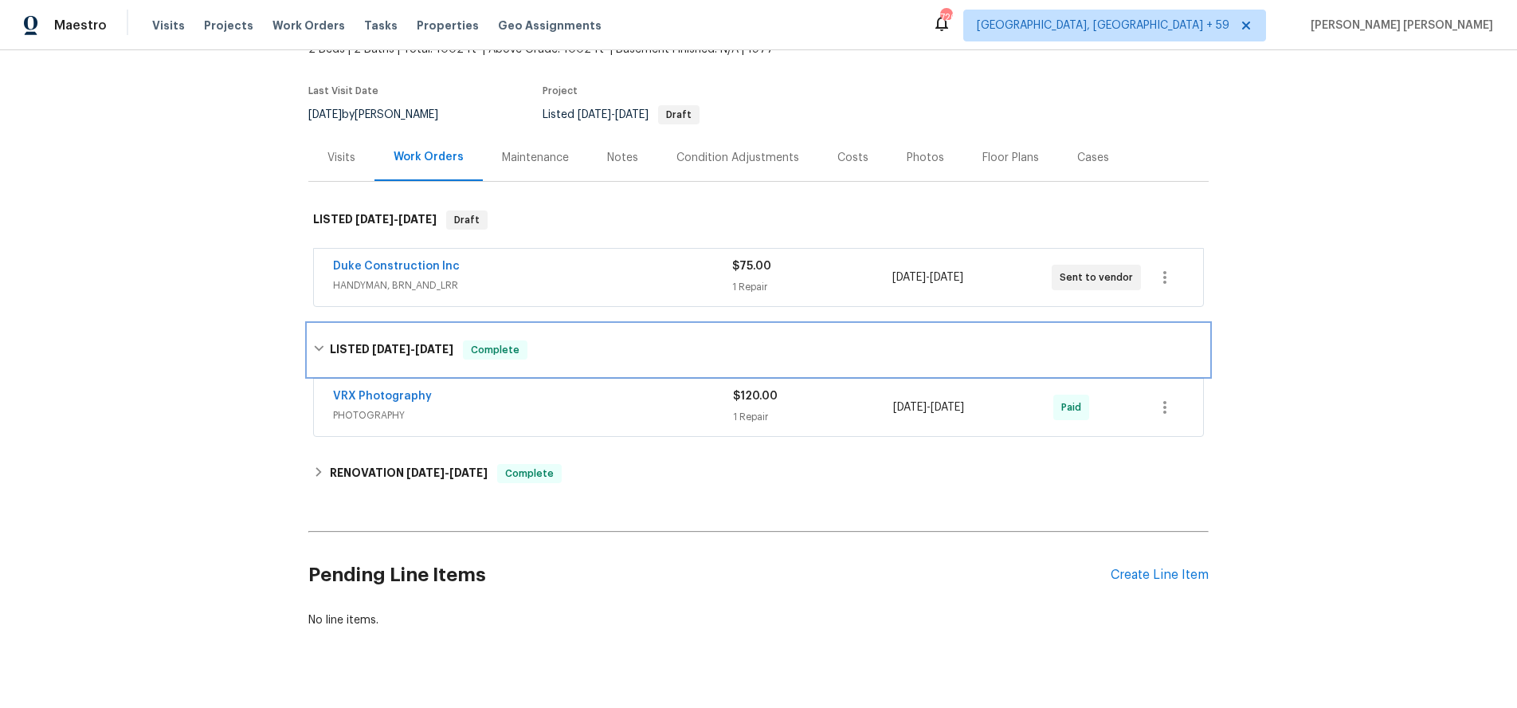
scroll to position [147, 0]
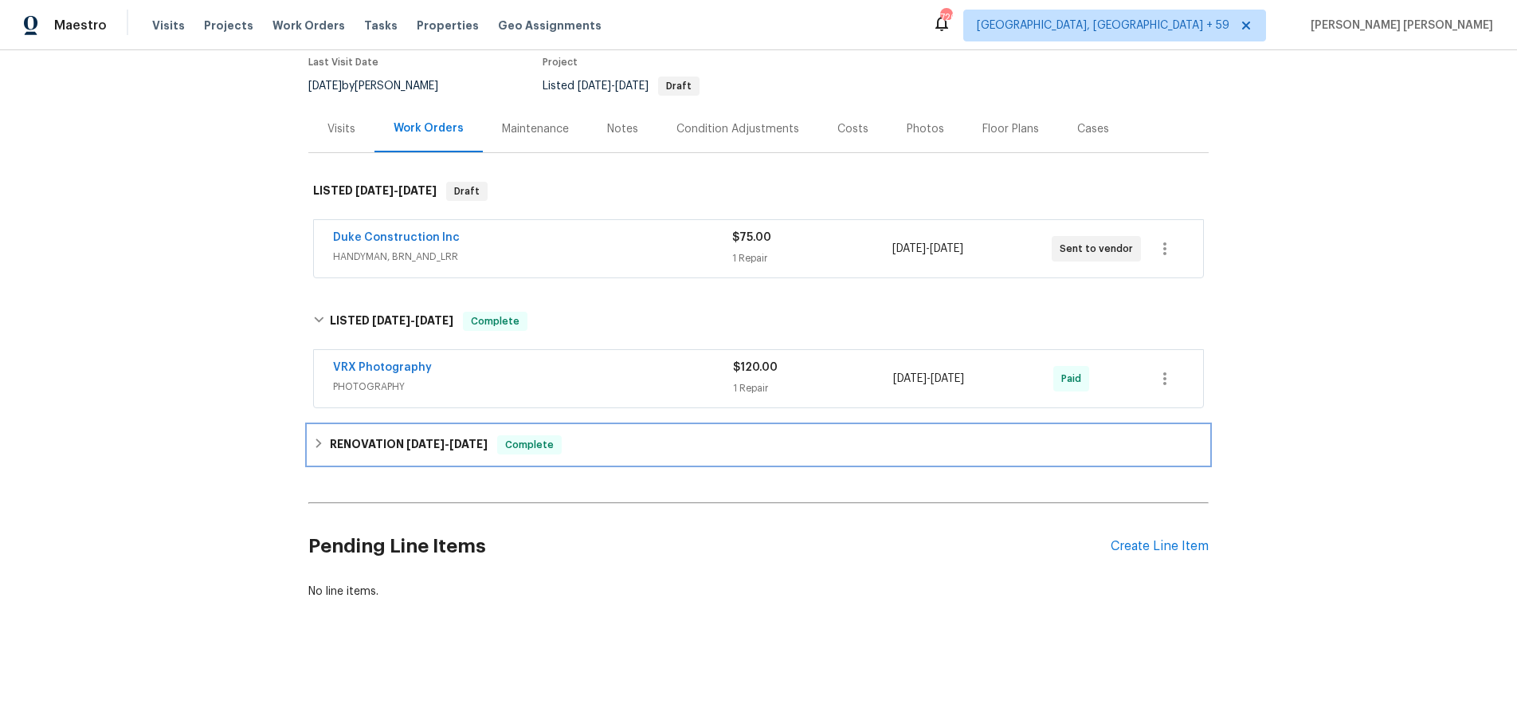
click at [481, 443] on span "[DATE]" at bounding box center [468, 443] width 38 height 11
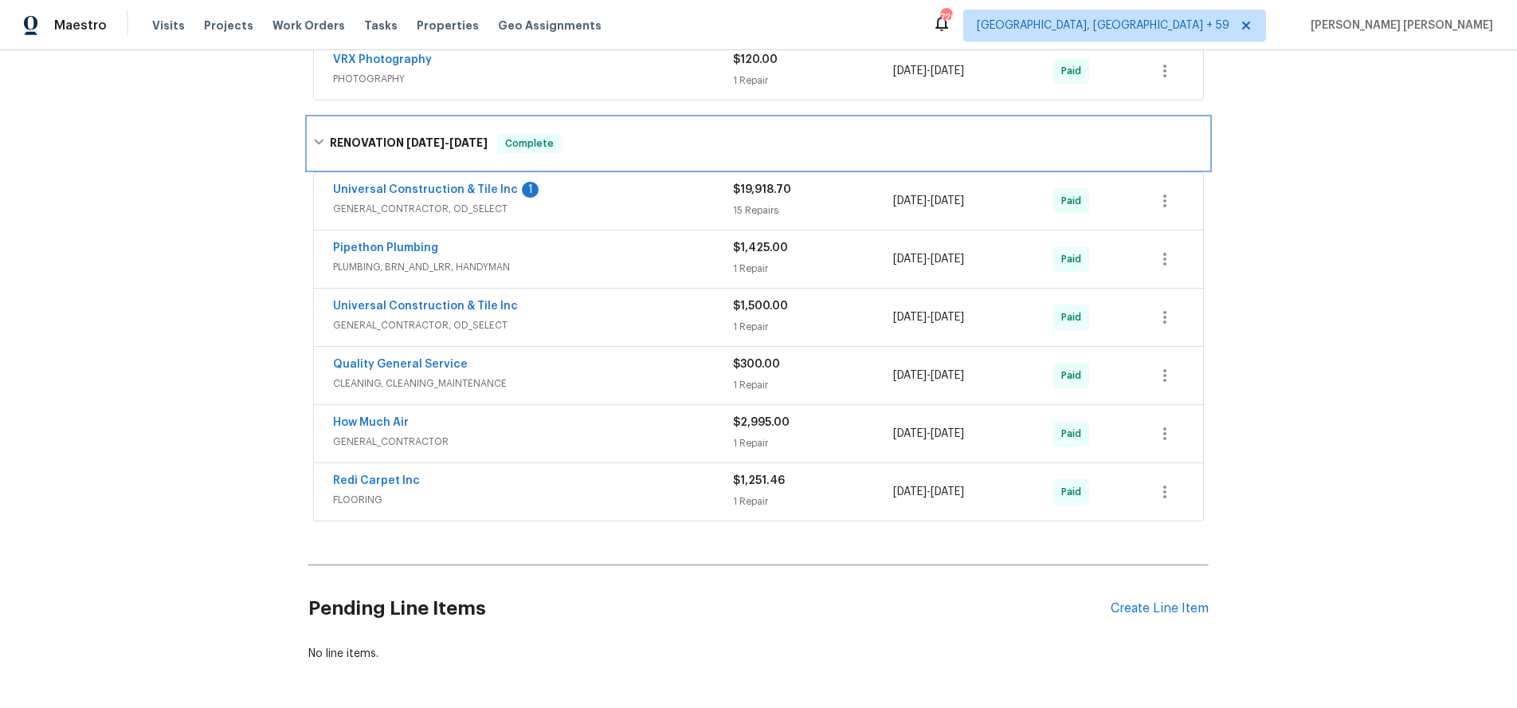
scroll to position [462, 0]
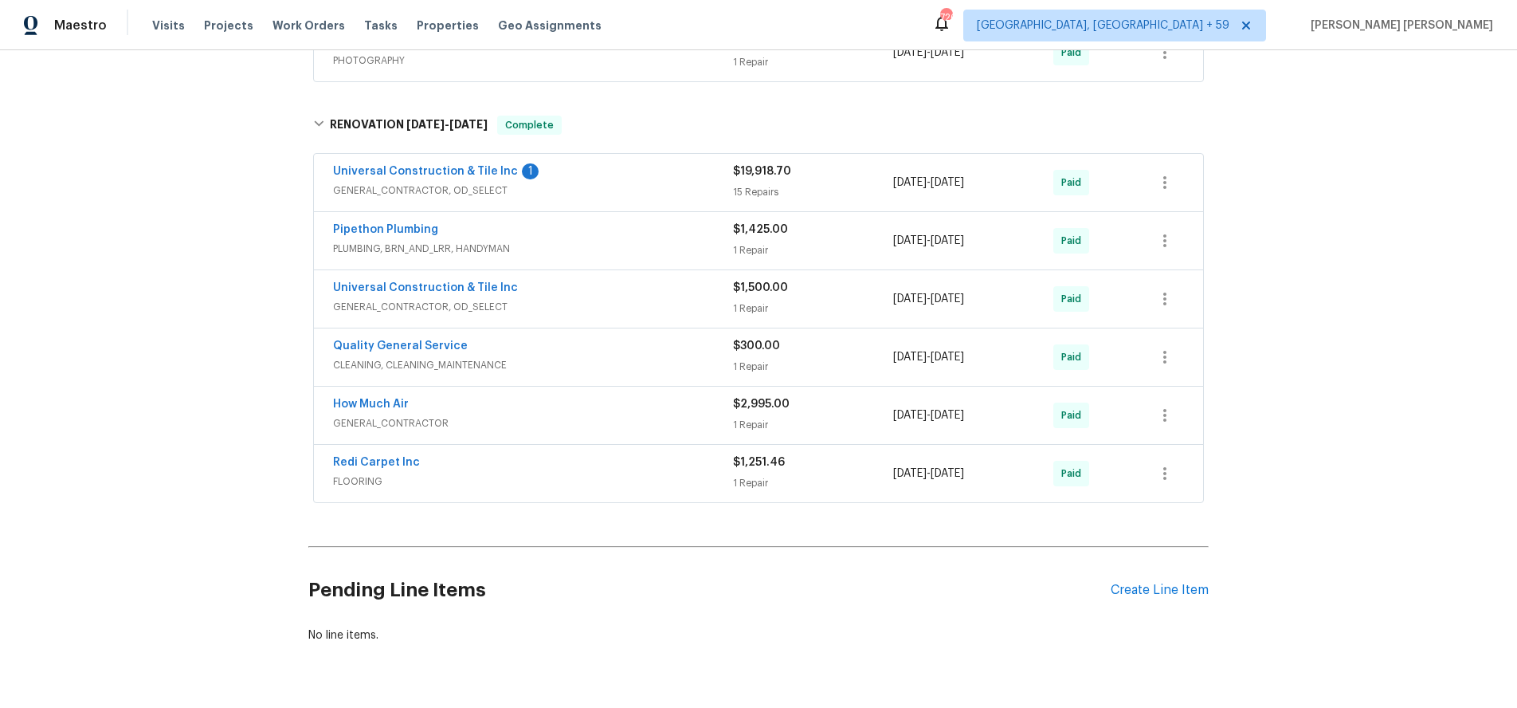
click at [661, 241] on div "Pipethon Plumbing" at bounding box center [533, 231] width 400 height 19
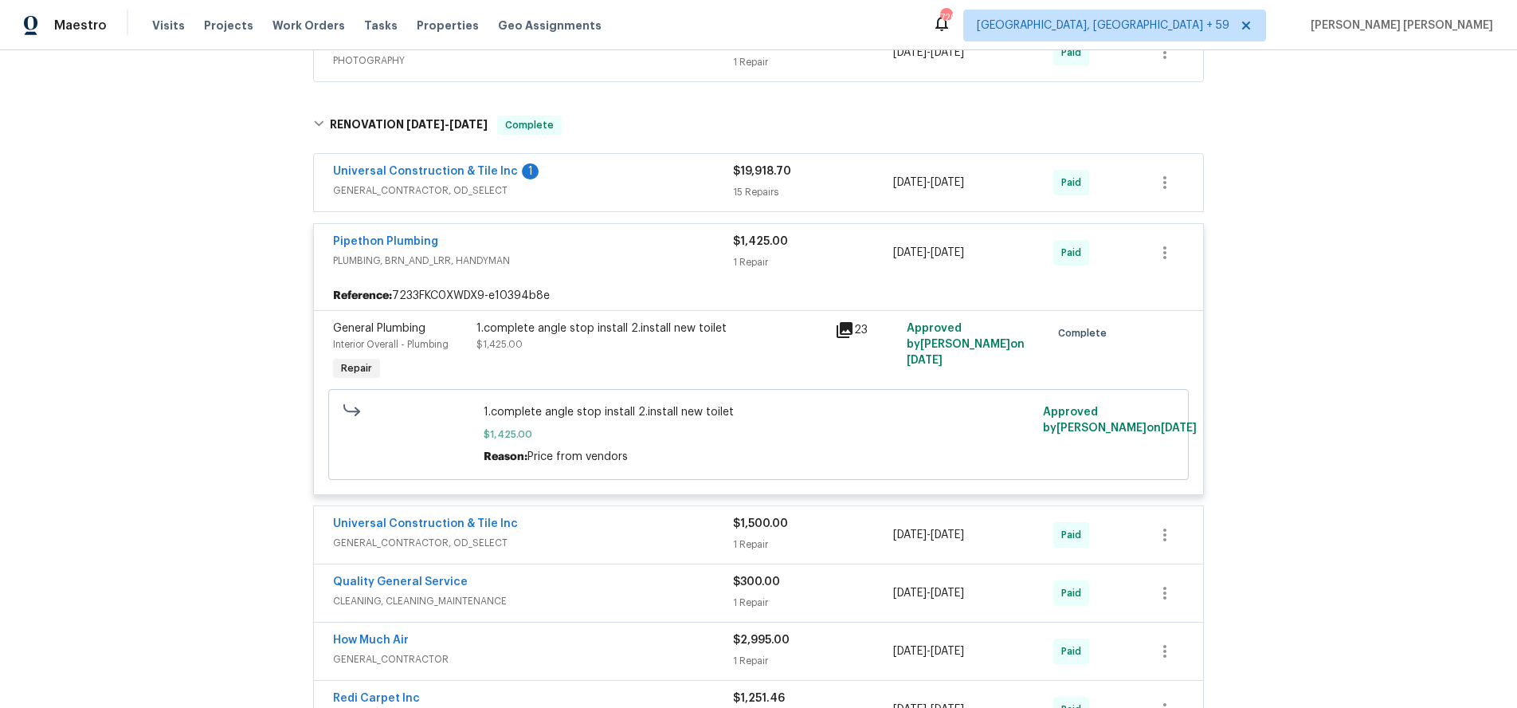
click at [848, 338] on icon at bounding box center [845, 330] width 16 height 16
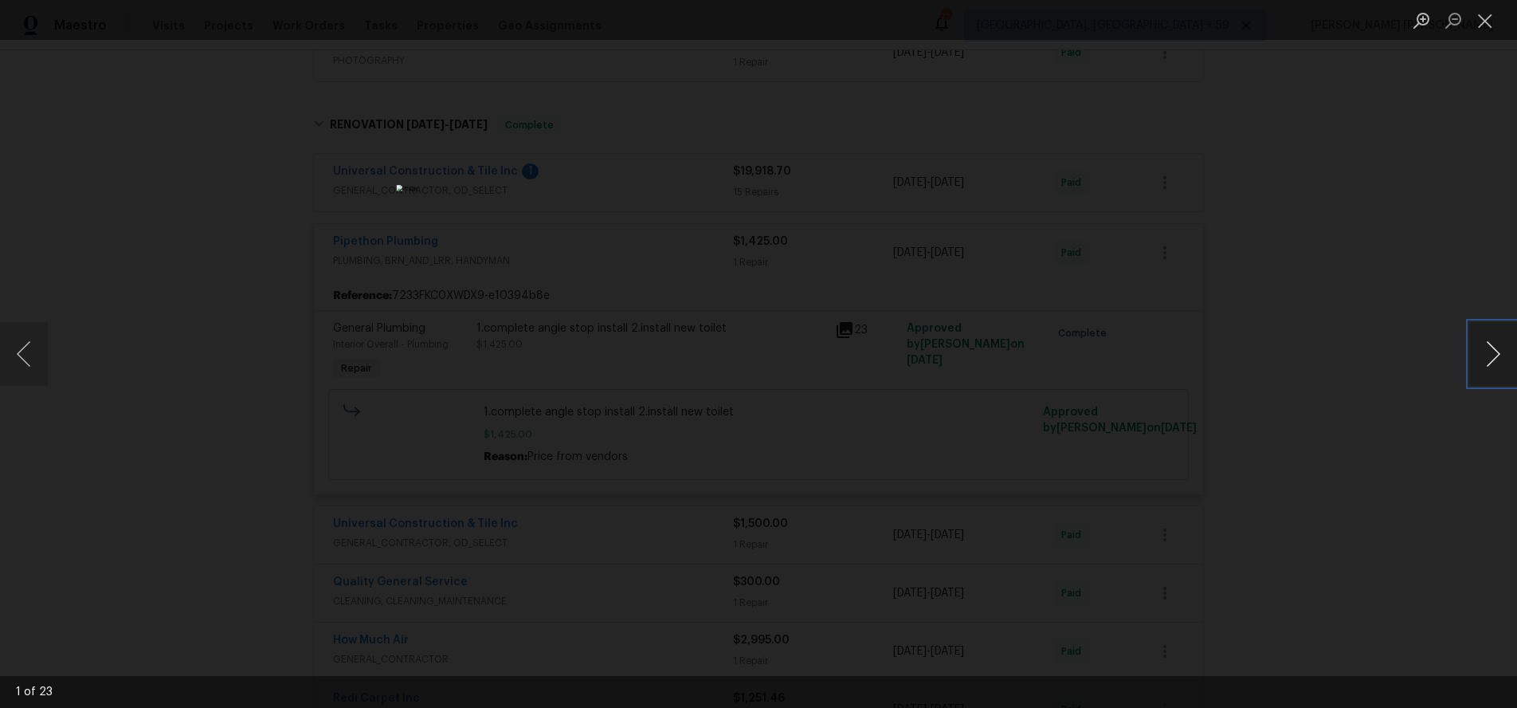
click at [1482, 364] on button "Next image" at bounding box center [1493, 354] width 48 height 64
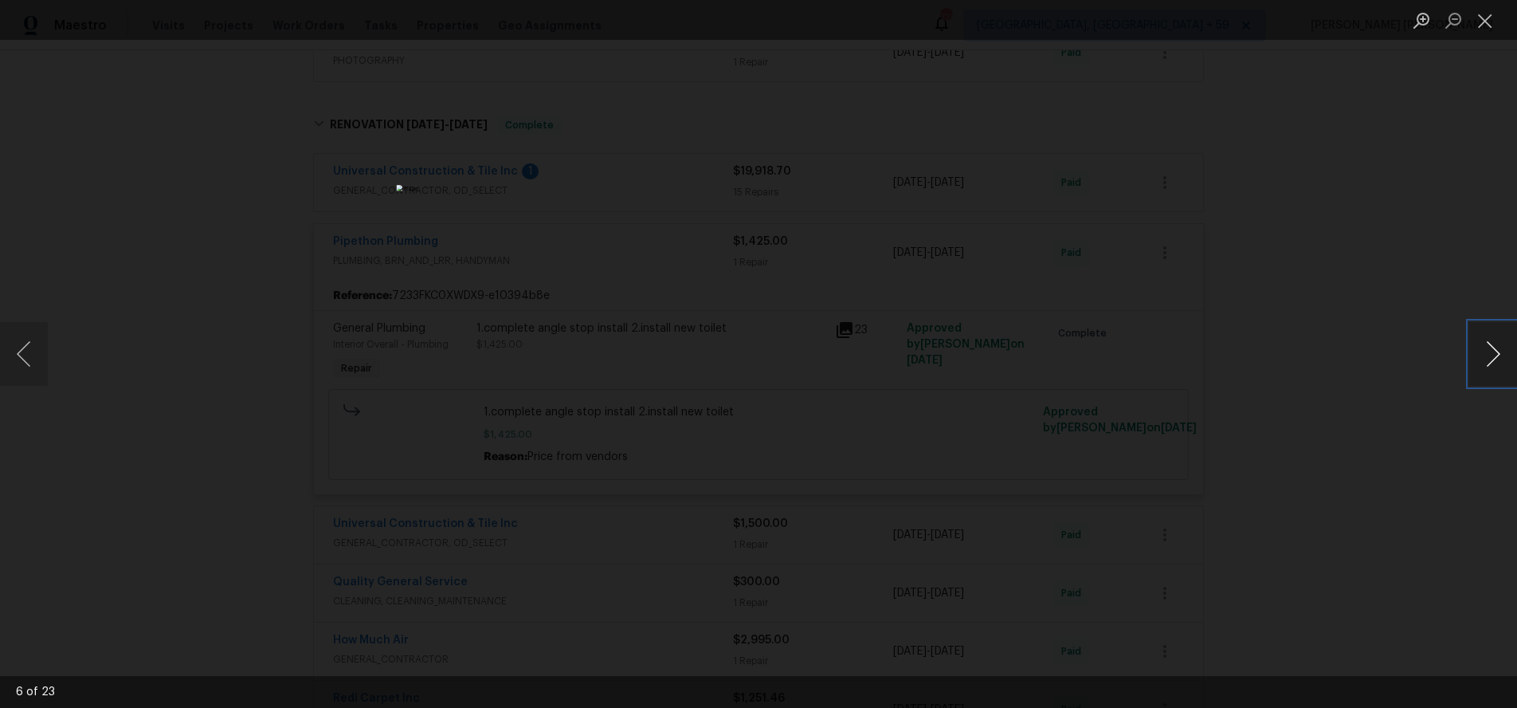
click at [1482, 364] on button "Next image" at bounding box center [1493, 354] width 48 height 64
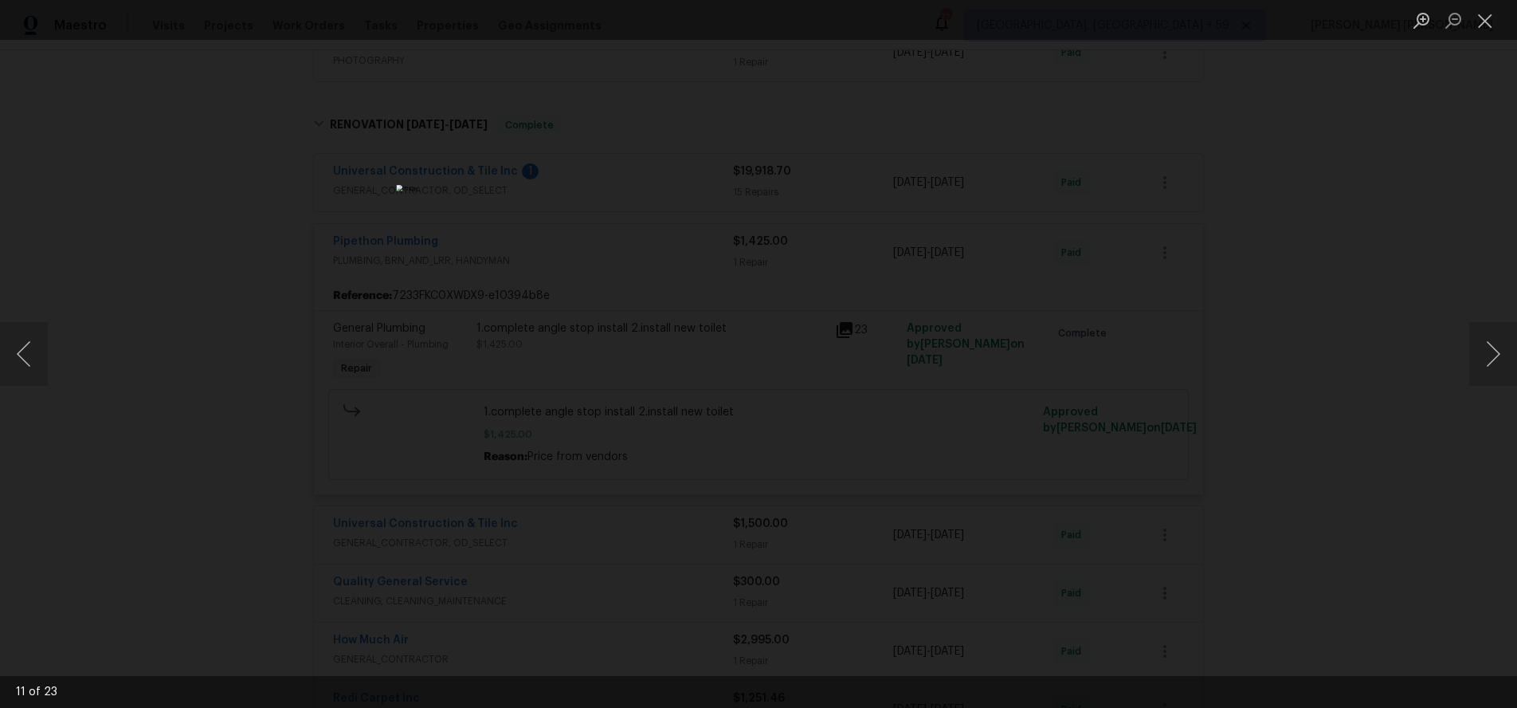
click at [1399, 505] on div "Lightbox" at bounding box center [758, 354] width 1517 height 708
click at [1392, 499] on div "Lightbox" at bounding box center [758, 354] width 1517 height 708
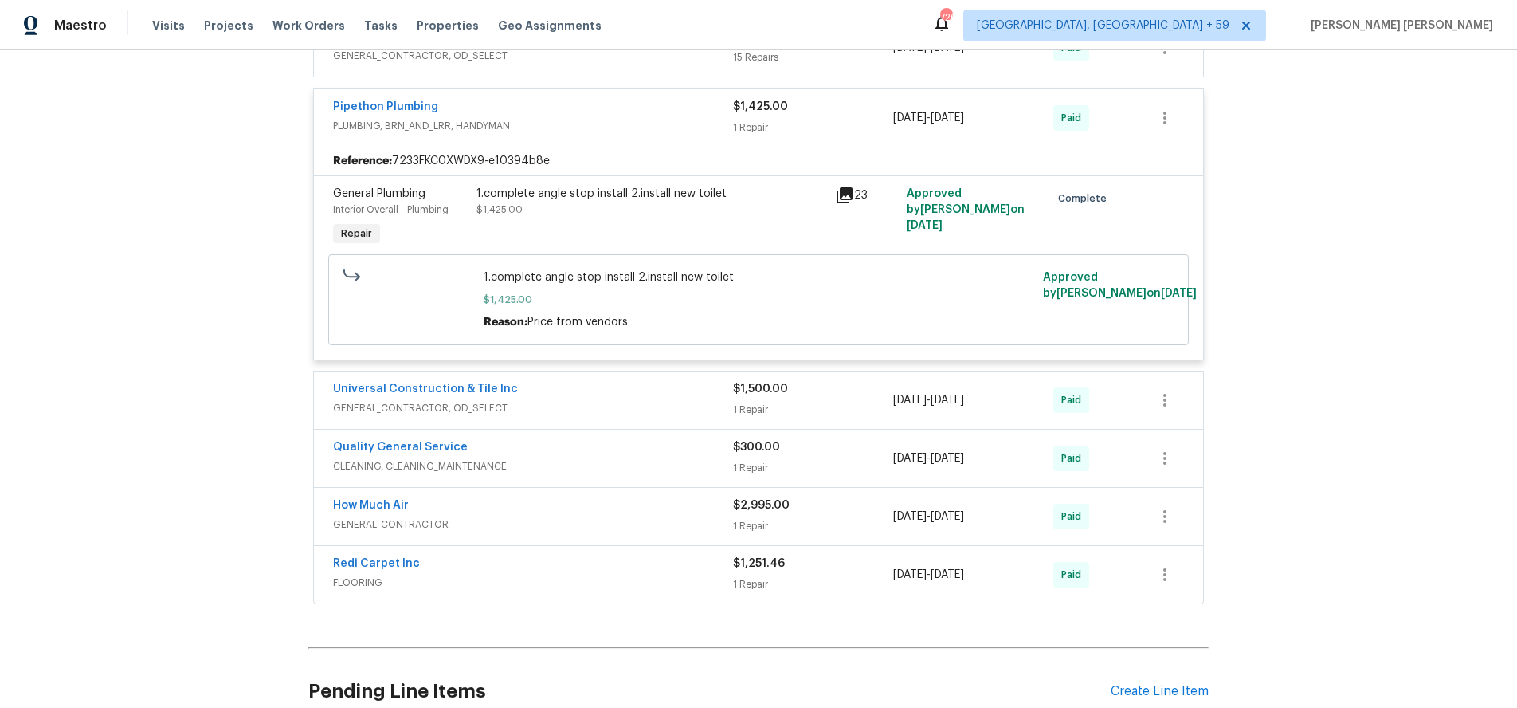
scroll to position [608, 0]
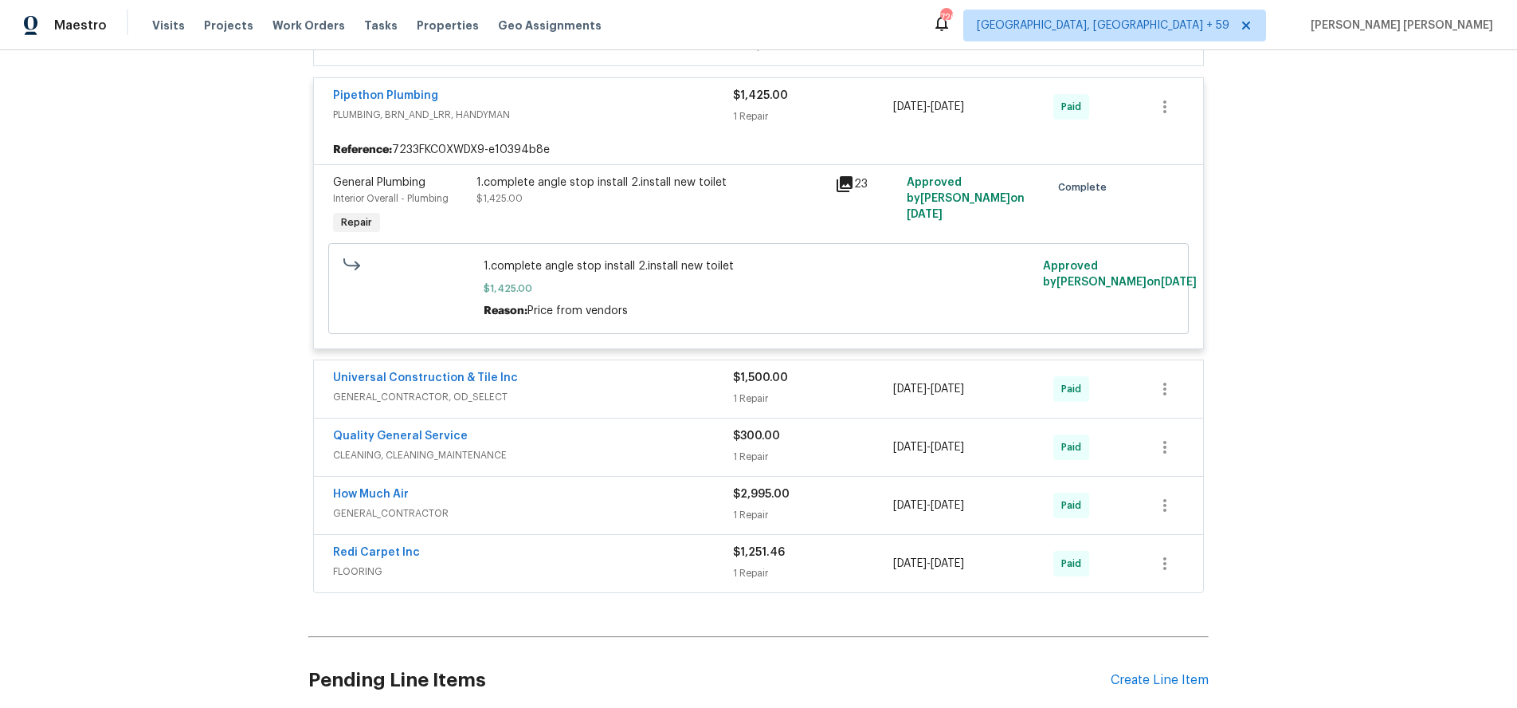
click at [622, 404] on span "GENERAL_CONTRACTOR, OD_SELECT" at bounding box center [533, 397] width 400 height 16
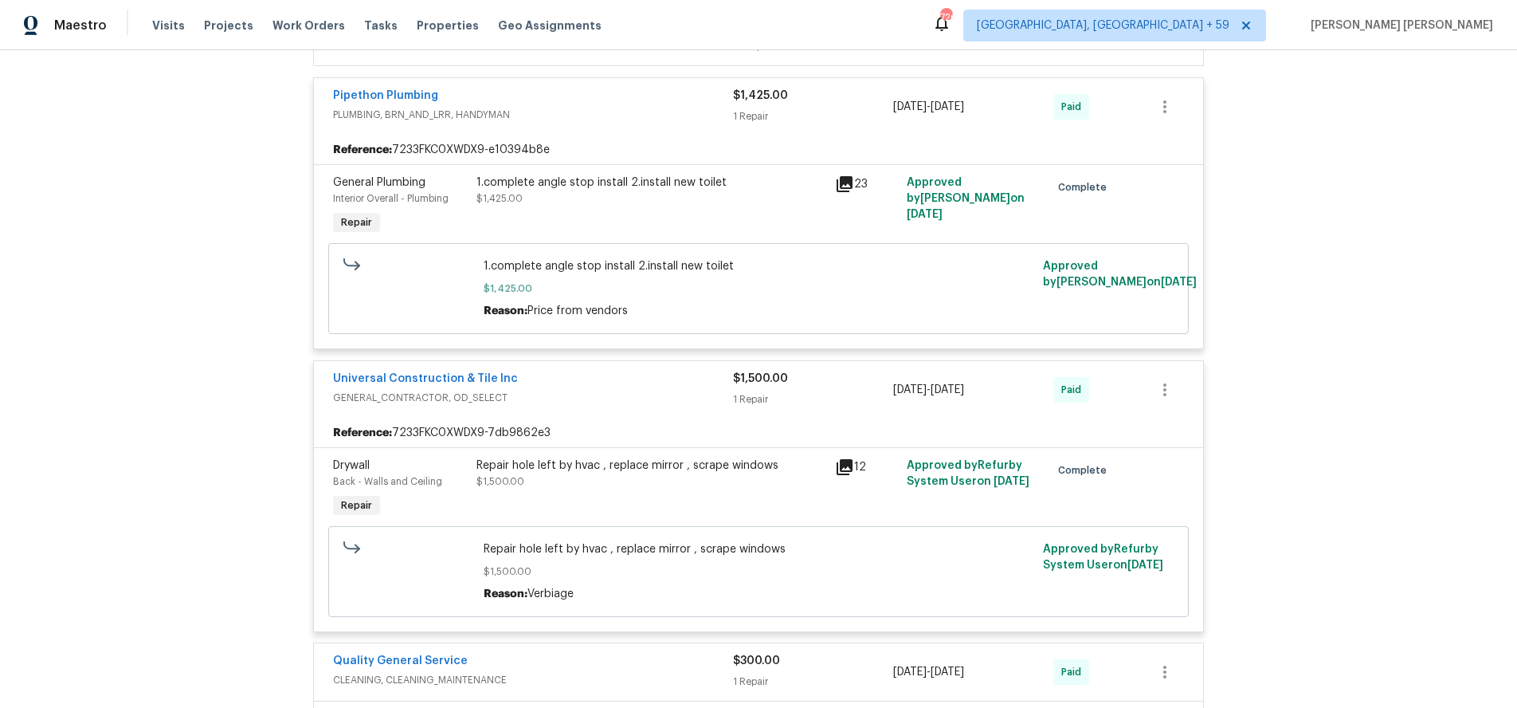
click at [622, 404] on span "GENERAL_CONTRACTOR, OD_SELECT" at bounding box center [533, 398] width 400 height 16
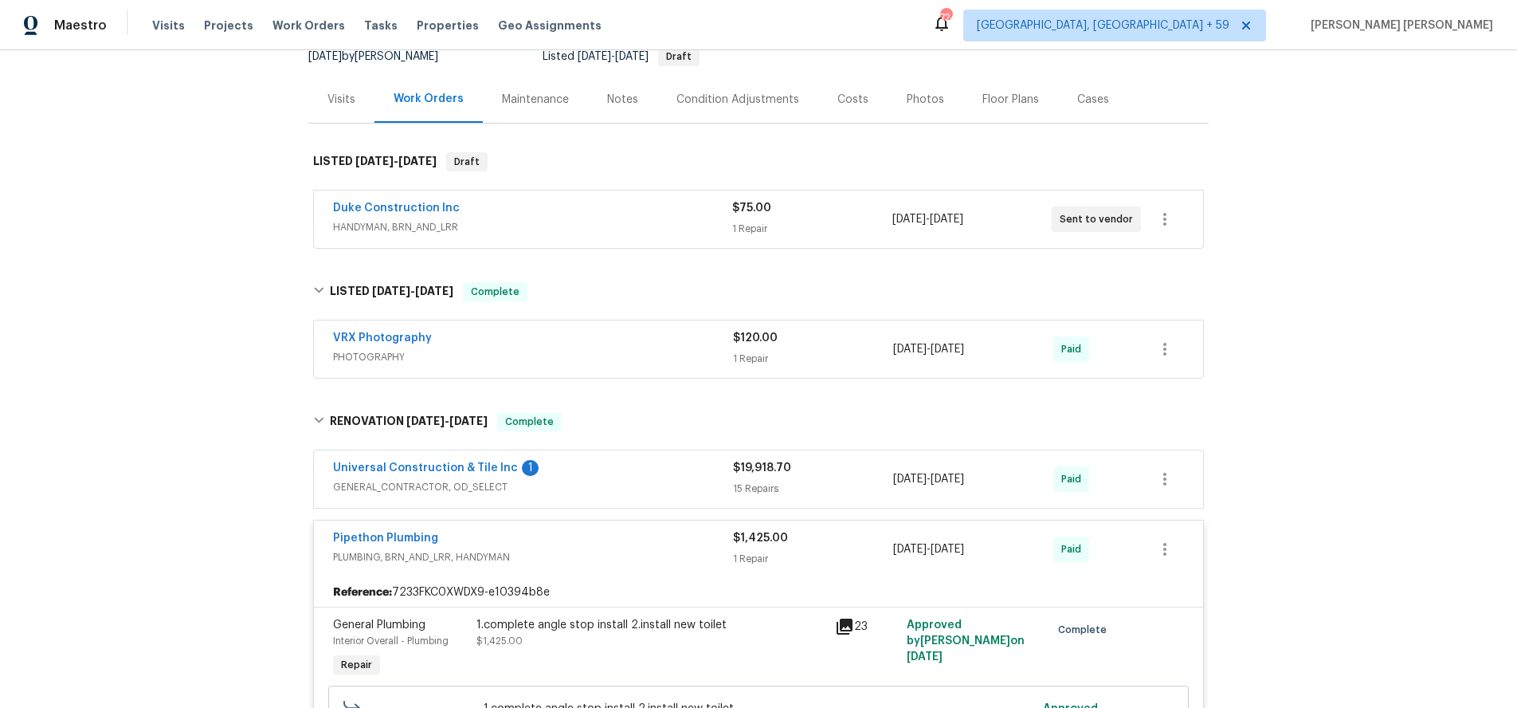
scroll to position [151, 0]
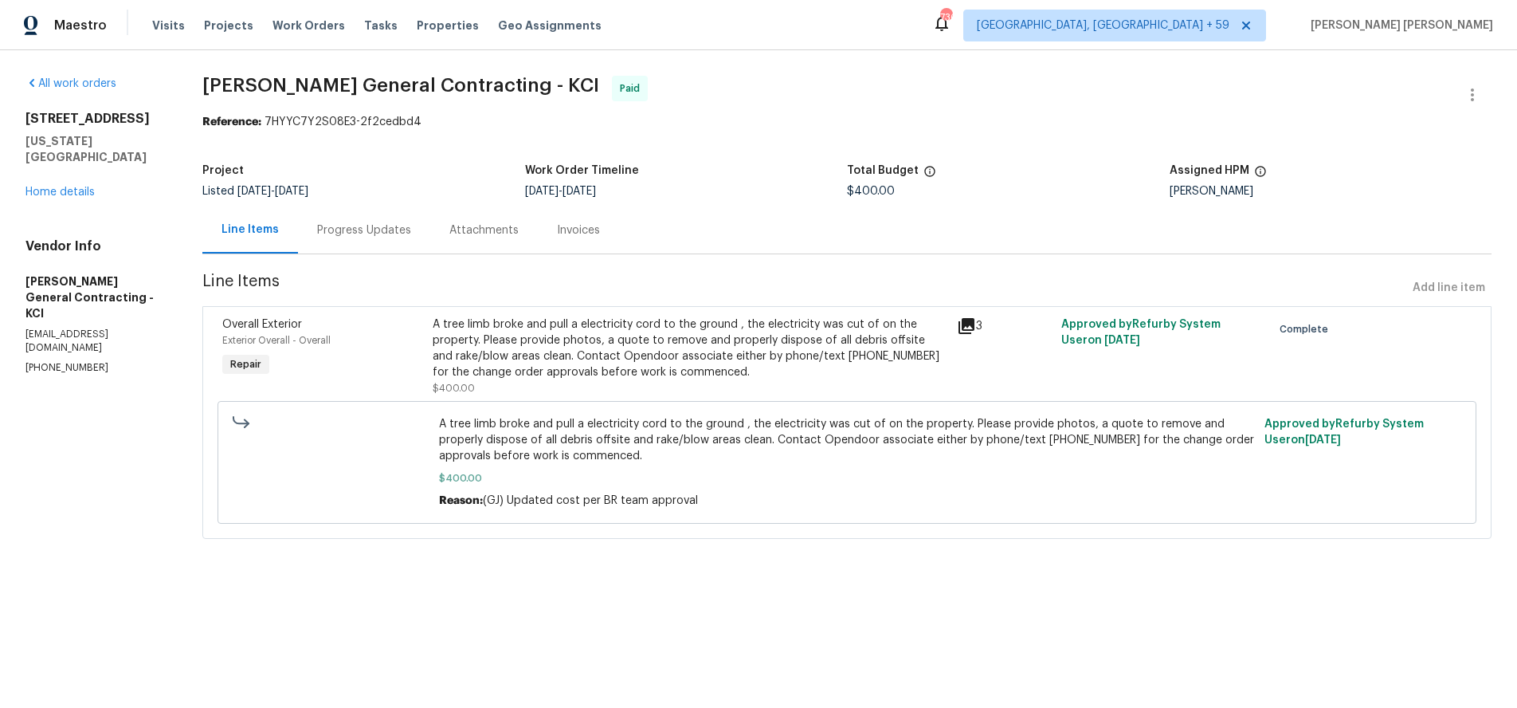
click at [972, 324] on icon at bounding box center [967, 326] width 16 height 16
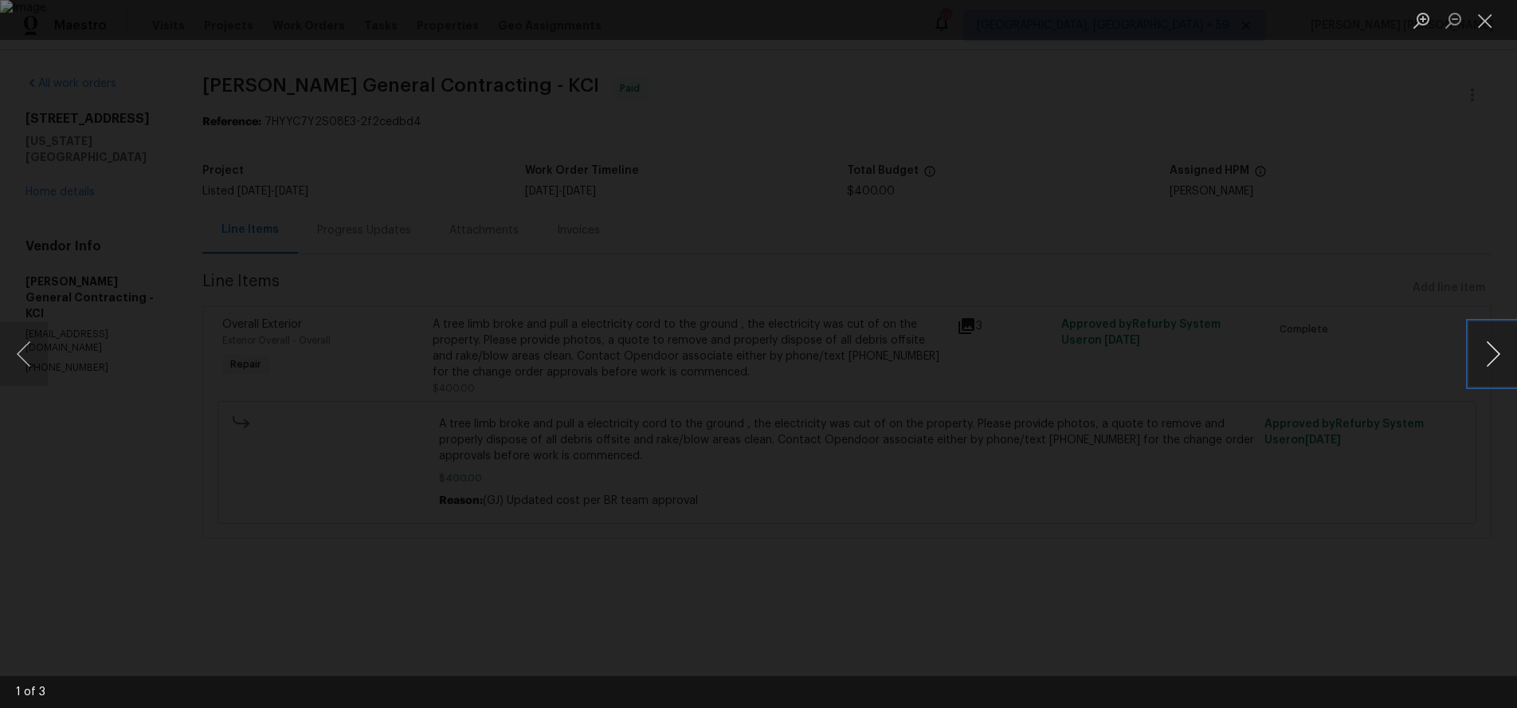
click at [1498, 364] on button "Next image" at bounding box center [1493, 354] width 48 height 64
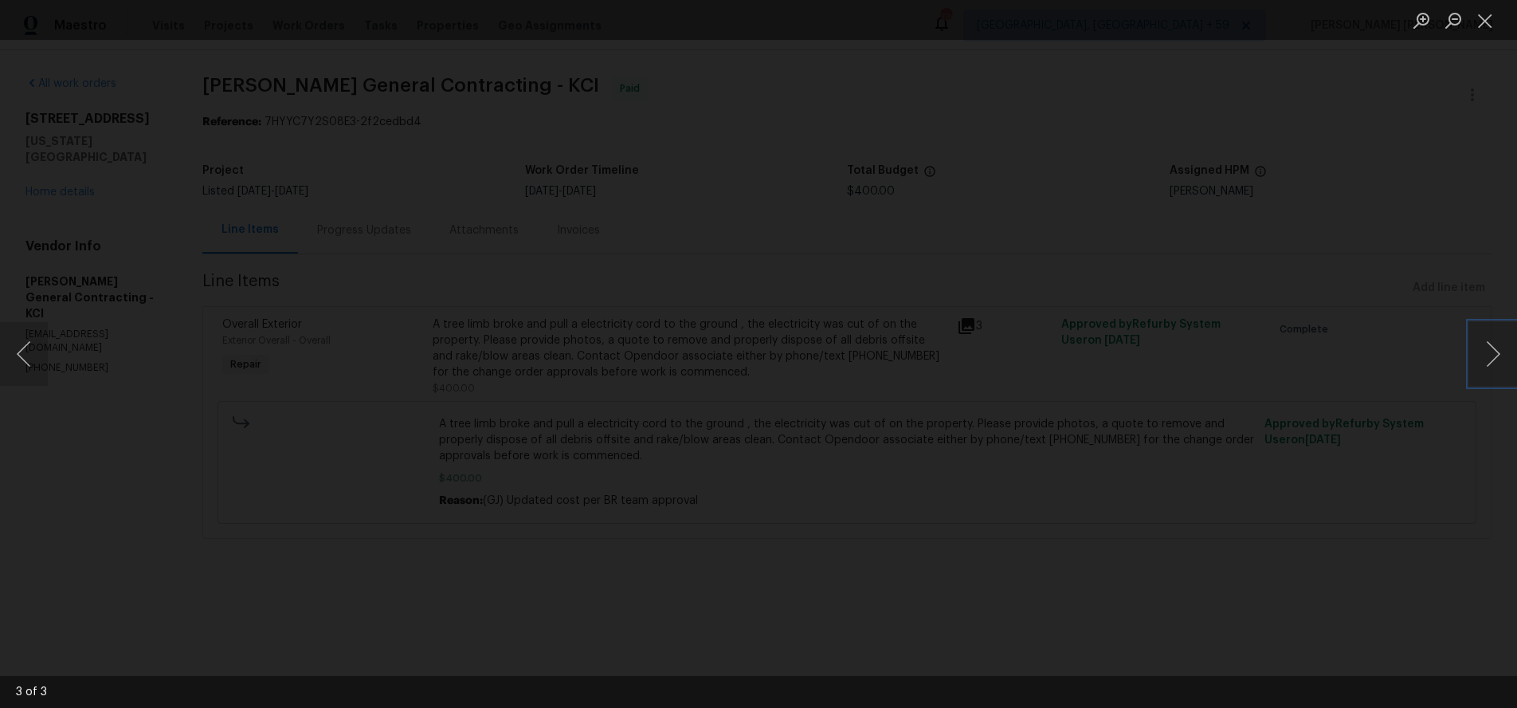
click at [864, 313] on img "Lightbox" at bounding box center [736, 579] width 2355 height 1098
drag, startPoint x: 1480, startPoint y: 25, endPoint x: 1366, endPoint y: 169, distance: 183.8
click at [1476, 26] on button "Close lightbox" at bounding box center [1485, 20] width 32 height 28
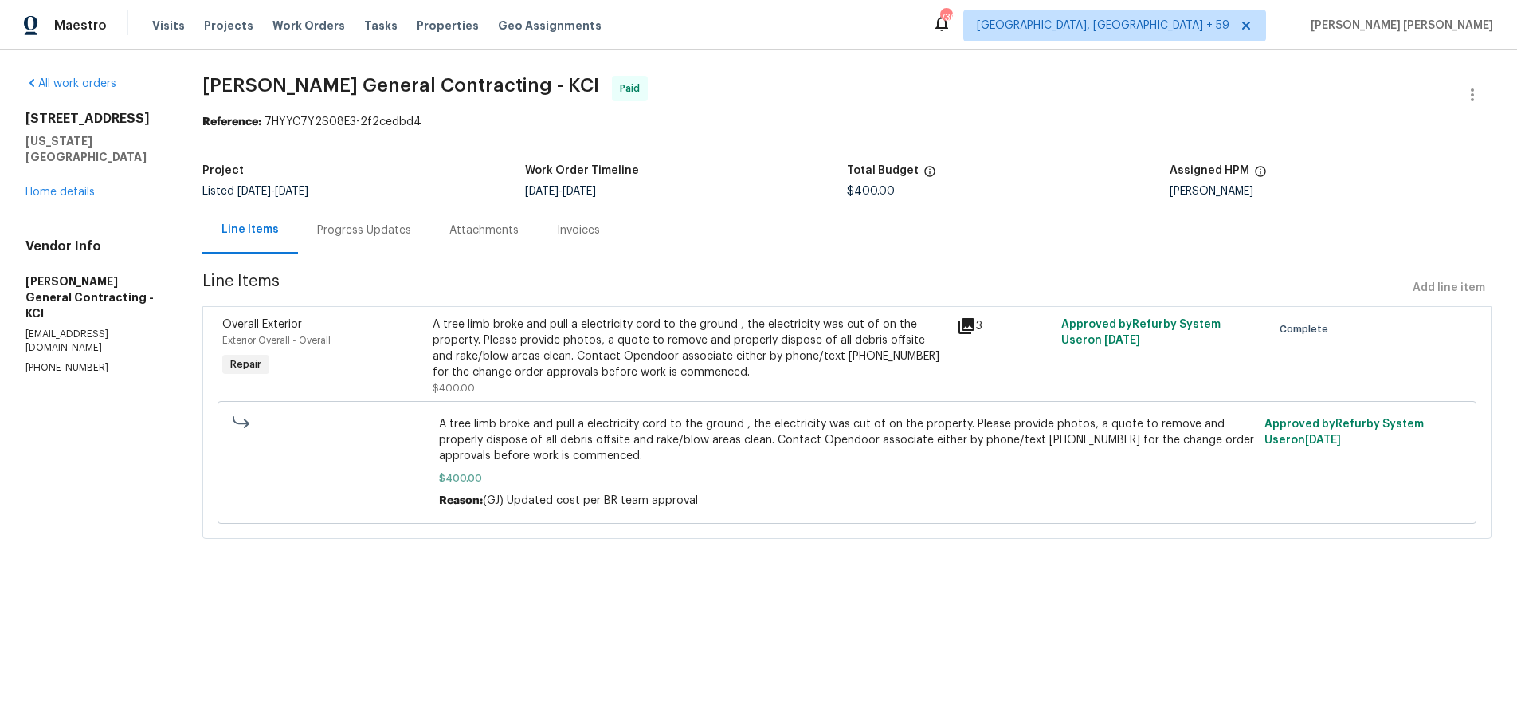
click at [972, 329] on icon at bounding box center [967, 326] width 16 height 16
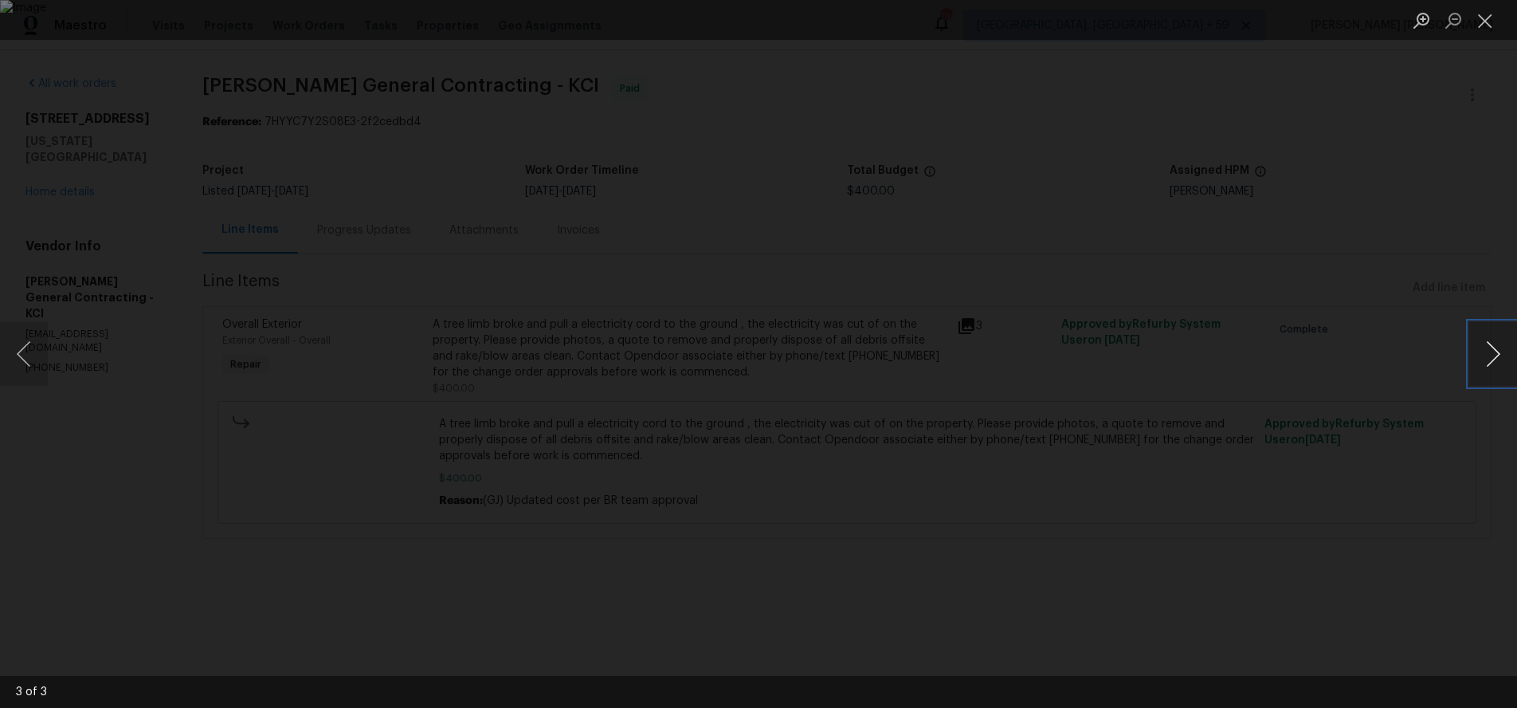
click at [1496, 366] on button "Next image" at bounding box center [1493, 354] width 48 height 64
click at [1496, 365] on button "Next image" at bounding box center [1493, 354] width 48 height 64
click at [1494, 364] on button "Next image" at bounding box center [1493, 354] width 48 height 64
click at [1322, 550] on div "Lightbox" at bounding box center [758, 354] width 1517 height 708
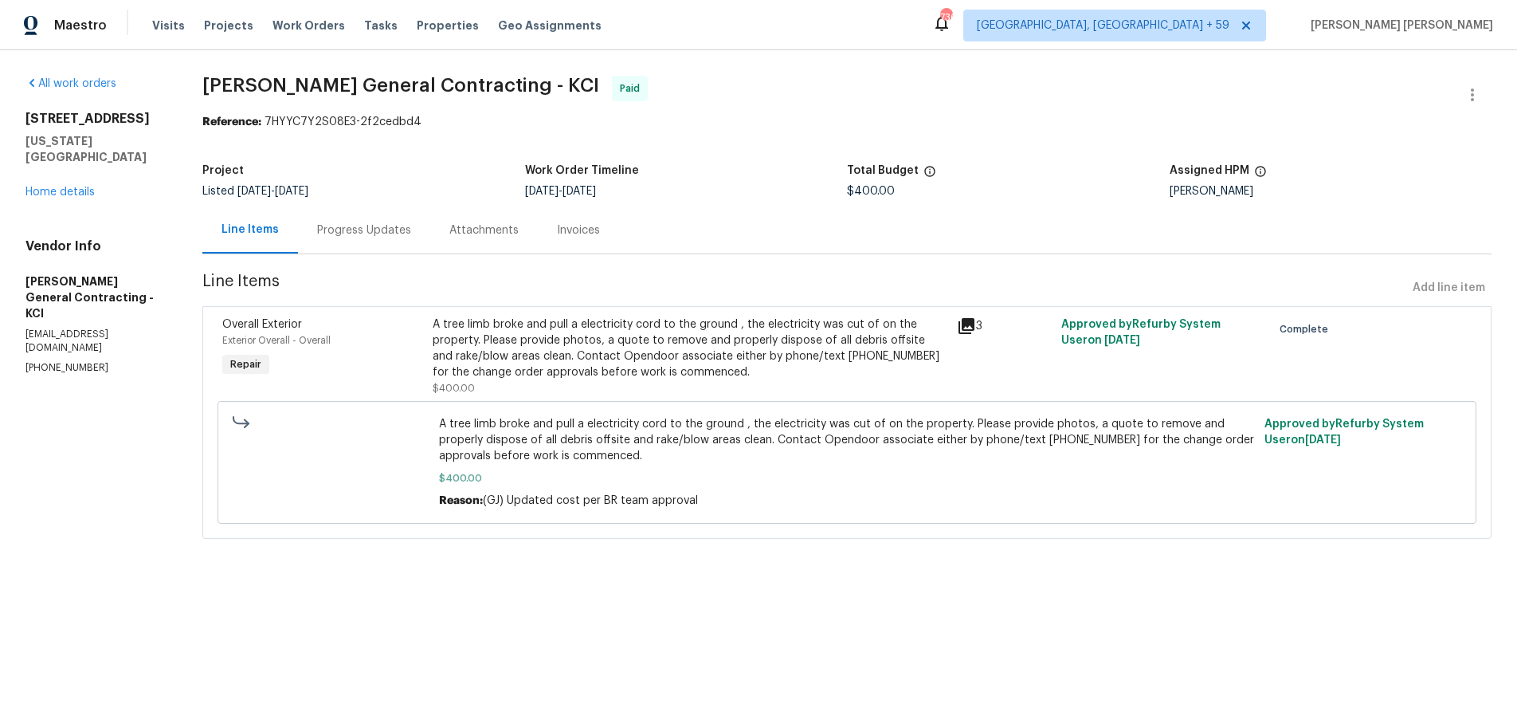
drag, startPoint x: 1322, startPoint y: 550, endPoint x: 1336, endPoint y: 535, distance: 20.9
click at [1322, 549] on div "Lightbox" at bounding box center [758, 354] width 1517 height 708
click at [78, 186] on link "Home details" at bounding box center [59, 191] width 69 height 11
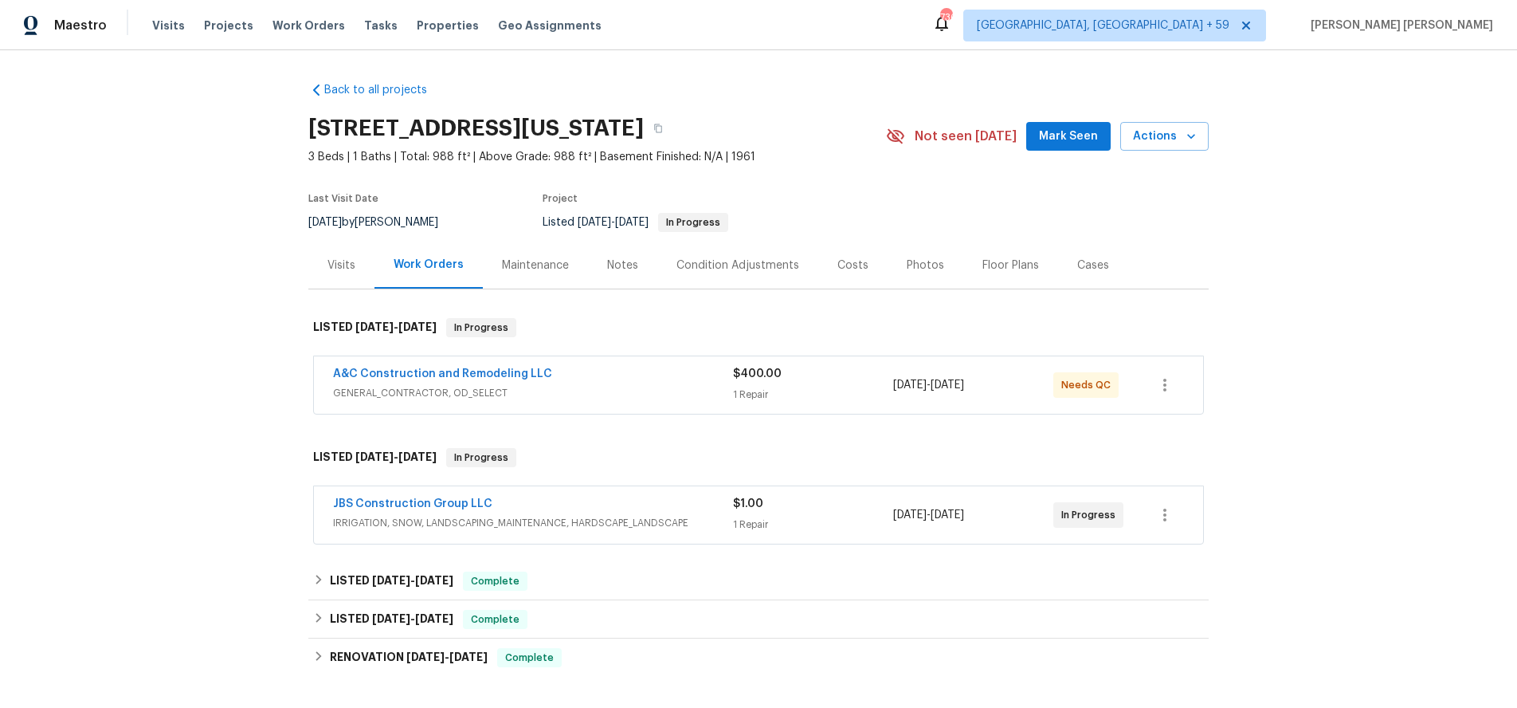
click at [638, 531] on div "JBS Construction Group LLC IRRIGATION, SNOW, LANDSCAPING_MAINTENANCE, HARDSCAPE…" at bounding box center [533, 515] width 400 height 38
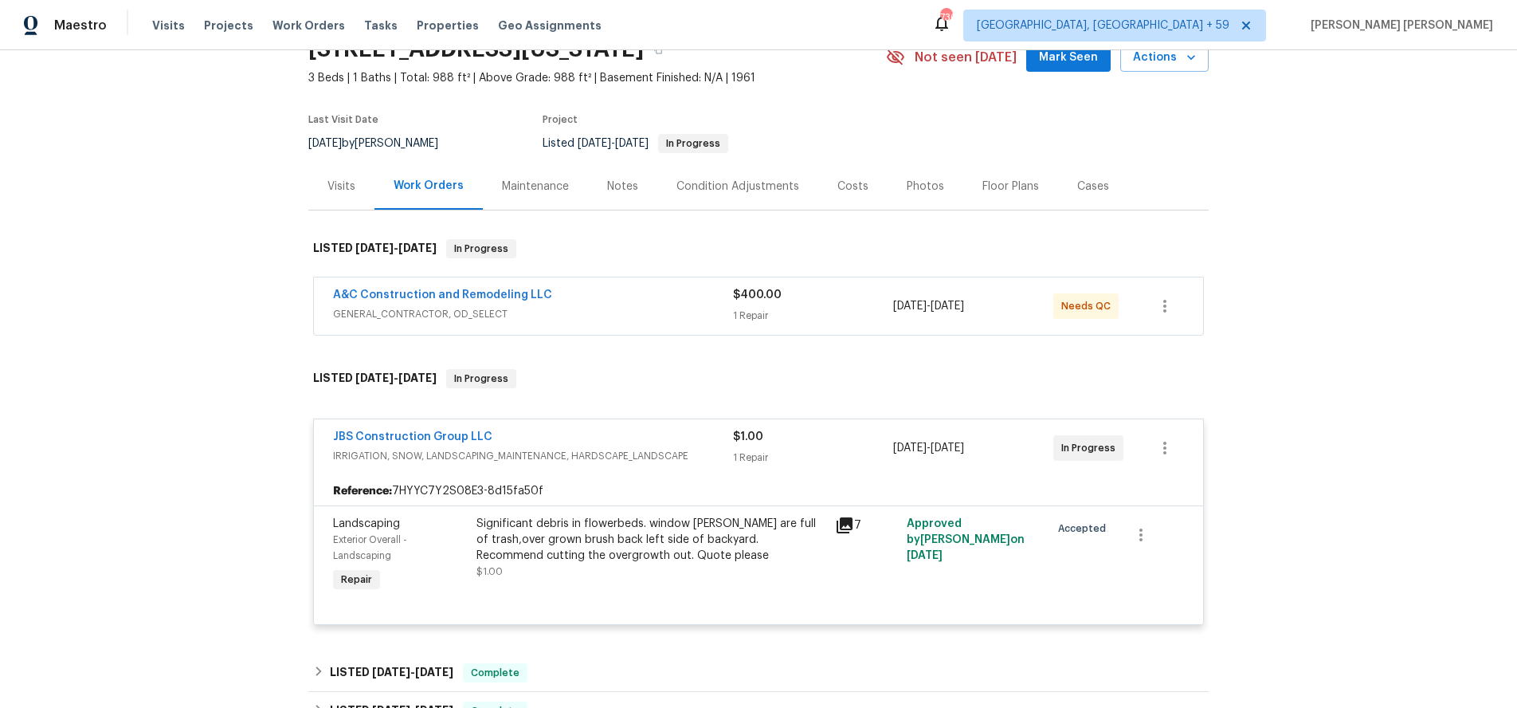
scroll to position [103, 0]
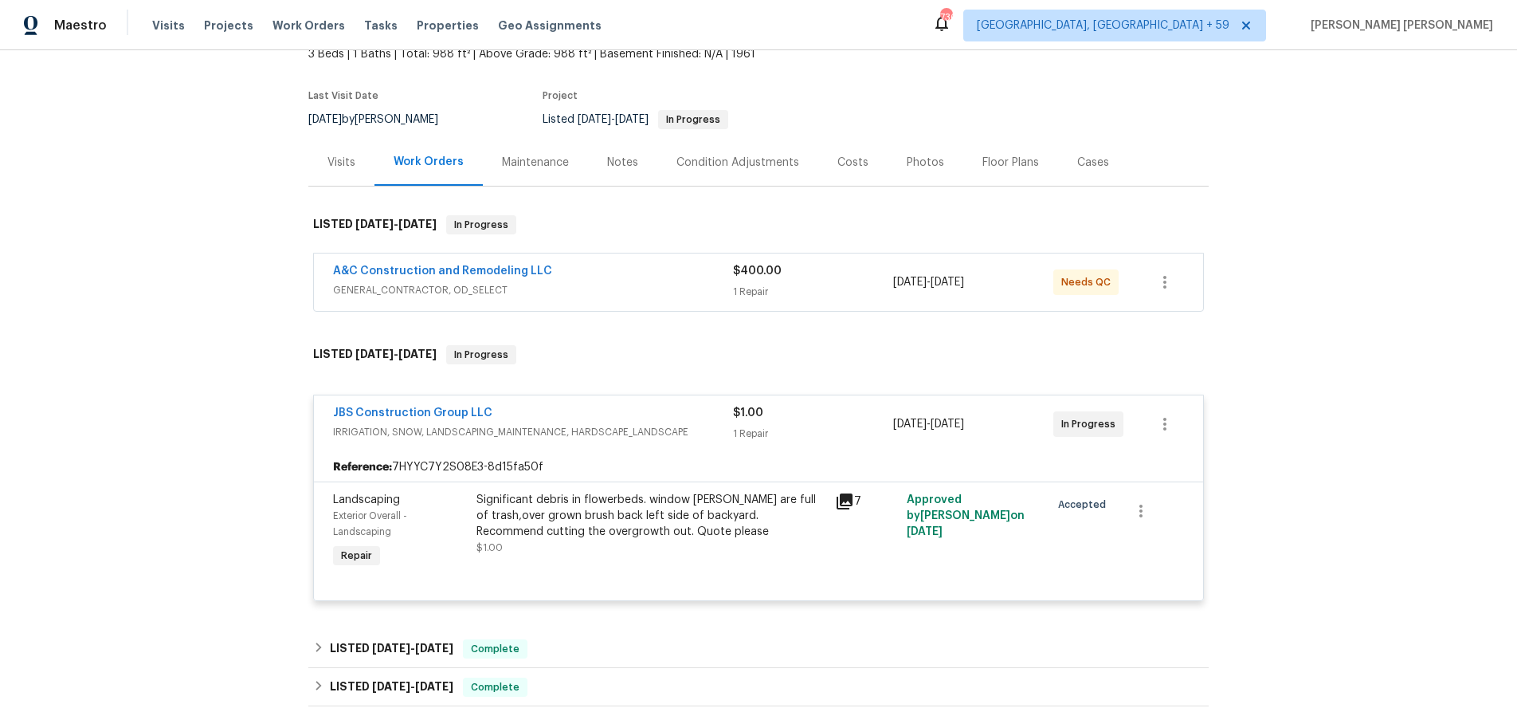
click at [846, 500] on icon at bounding box center [845, 501] width 16 height 16
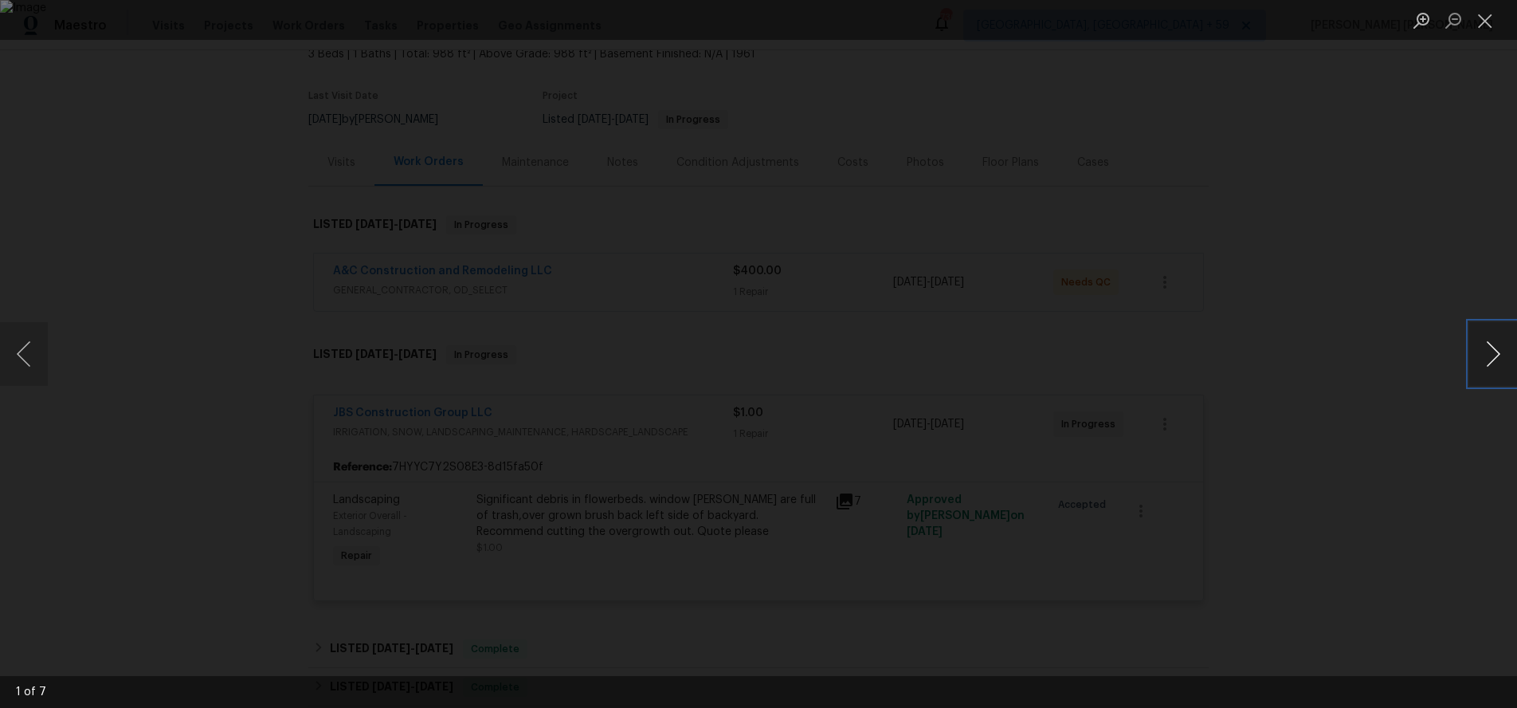
click at [1495, 367] on button "Next image" at bounding box center [1493, 354] width 48 height 64
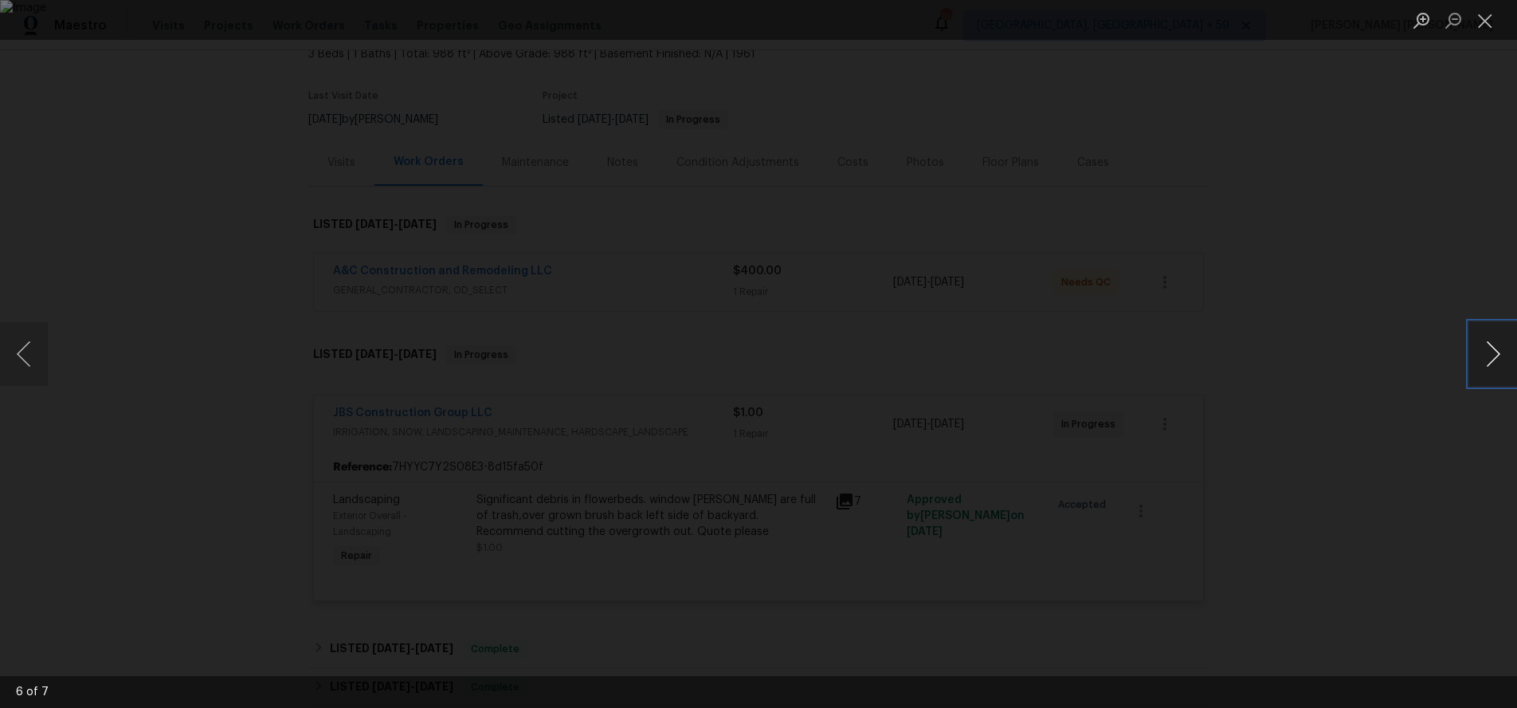
click at [1495, 367] on button "Next image" at bounding box center [1493, 354] width 48 height 64
click at [1401, 510] on div "Lightbox" at bounding box center [758, 354] width 1517 height 708
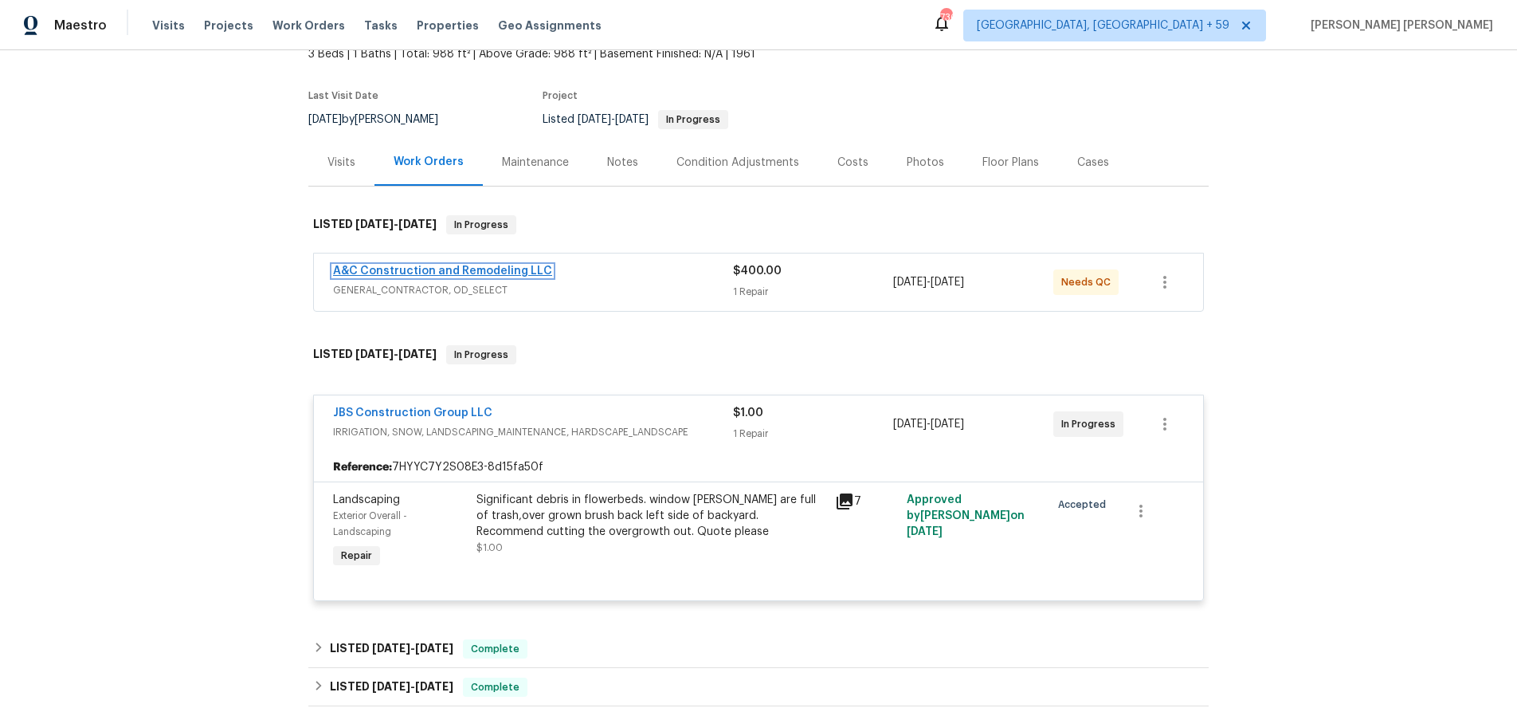
click at [500, 272] on link "A&C Construction and Remodeling LLC" at bounding box center [442, 270] width 219 height 11
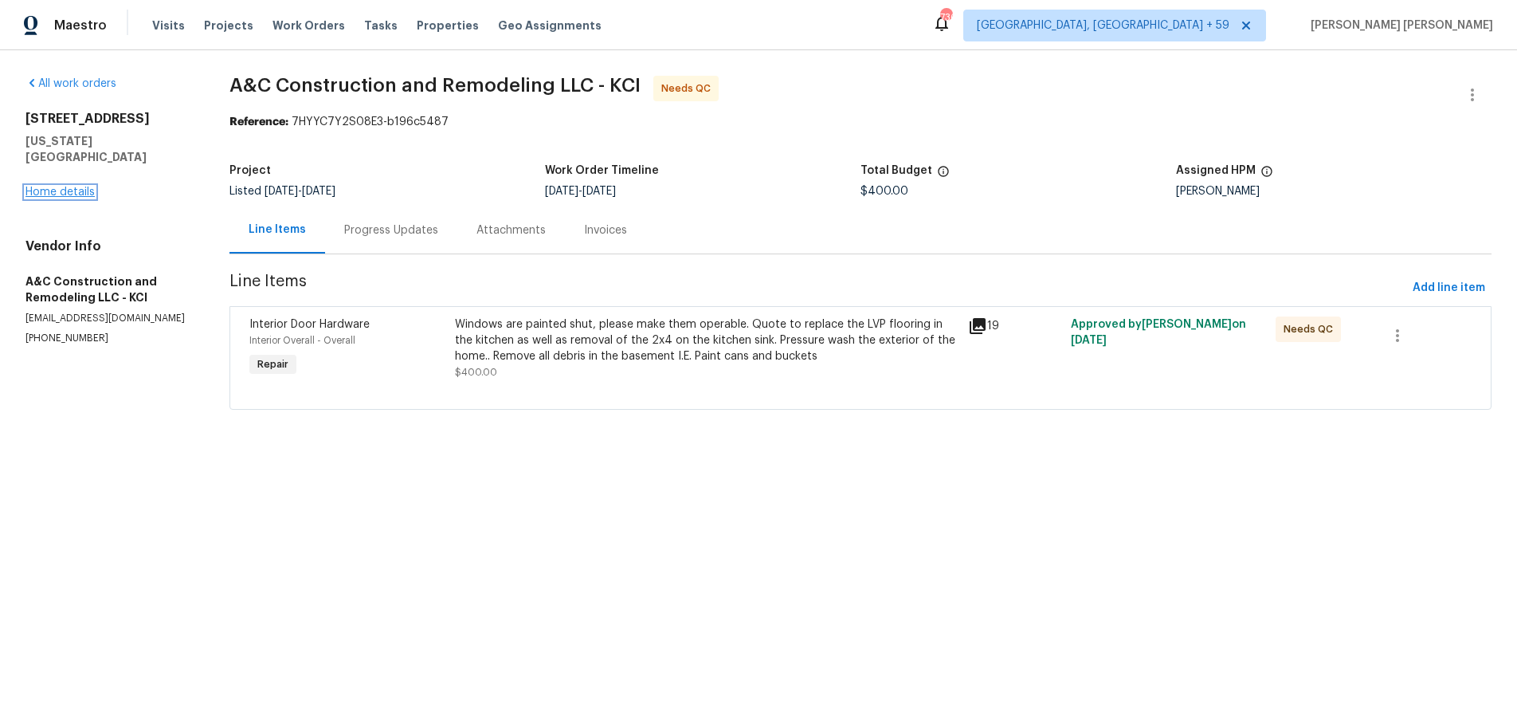
click at [72, 186] on link "Home details" at bounding box center [59, 191] width 69 height 11
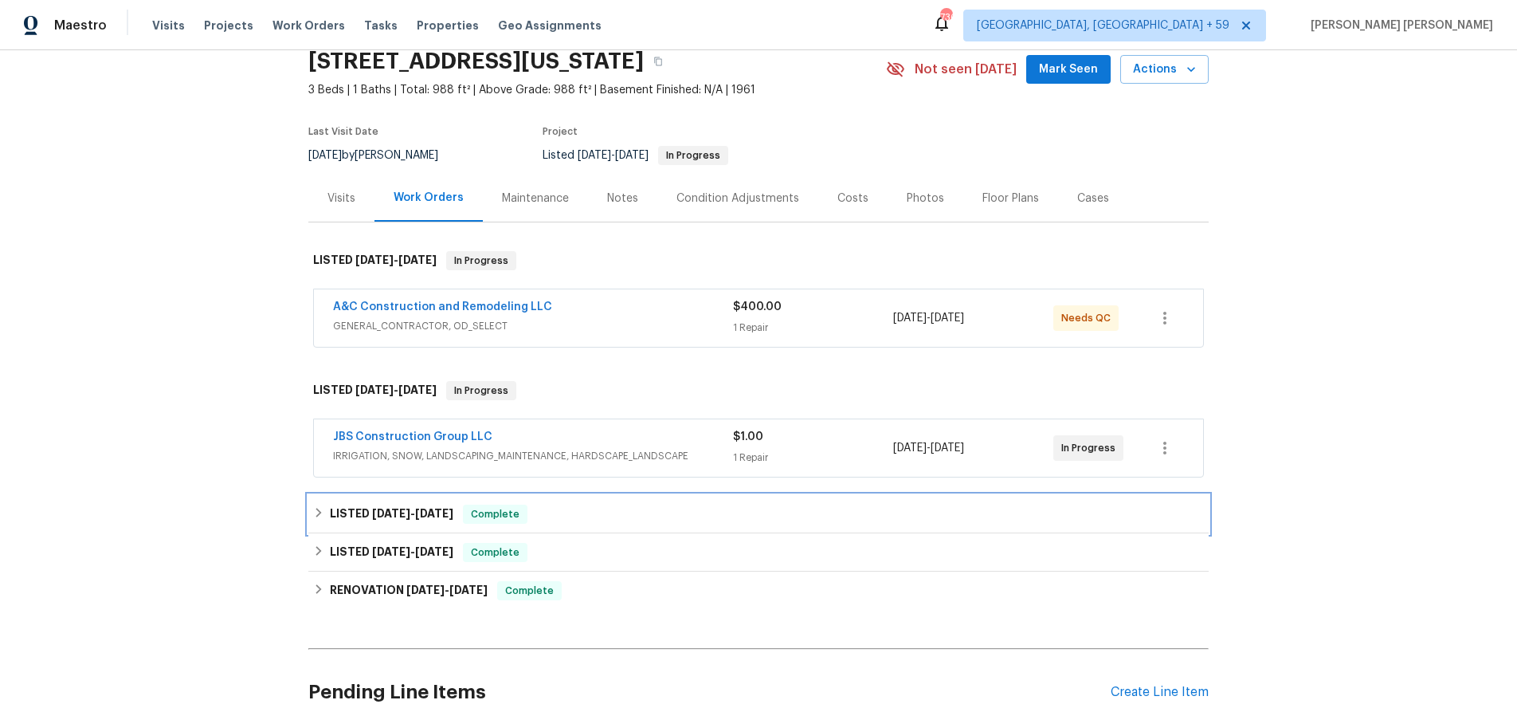
click at [433, 518] on span "7/31/25" at bounding box center [434, 513] width 38 height 11
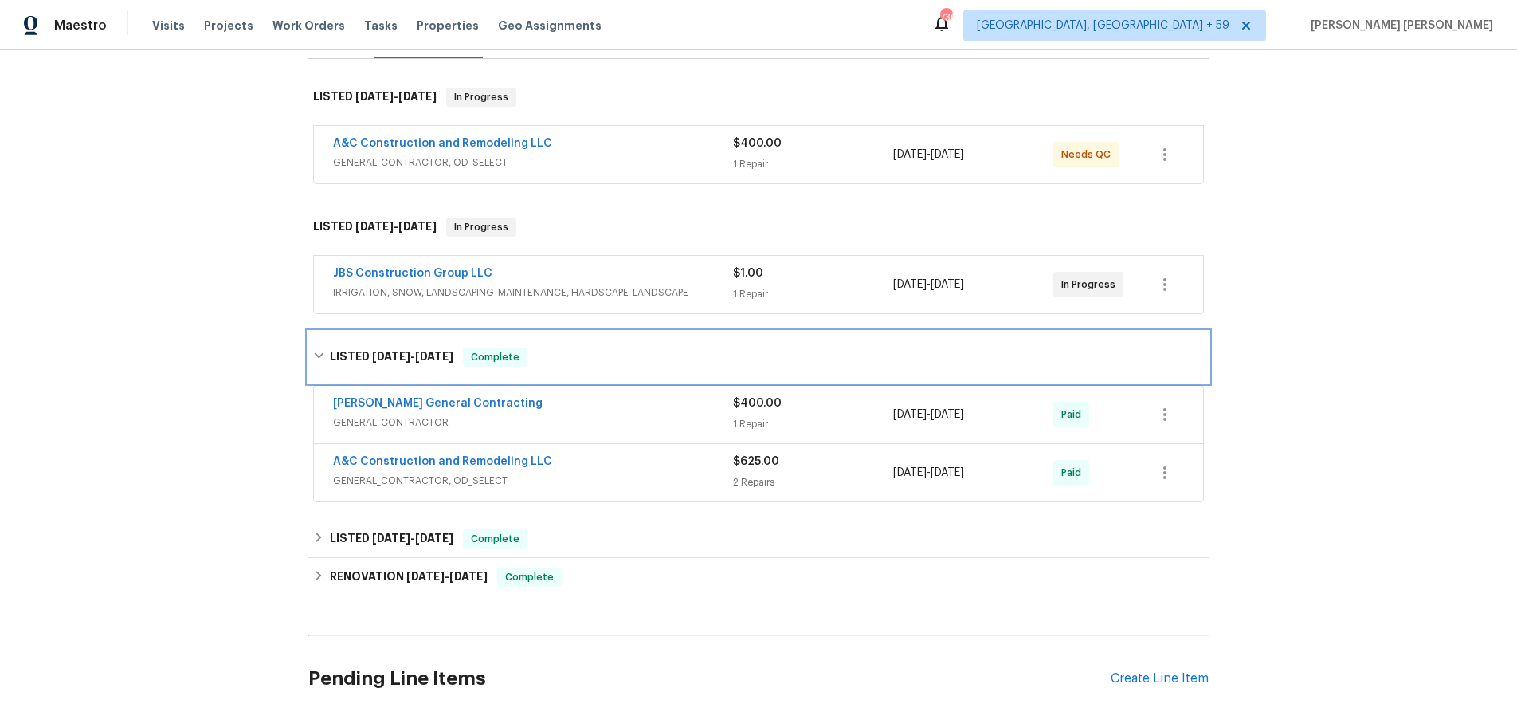
scroll to position [233, 0]
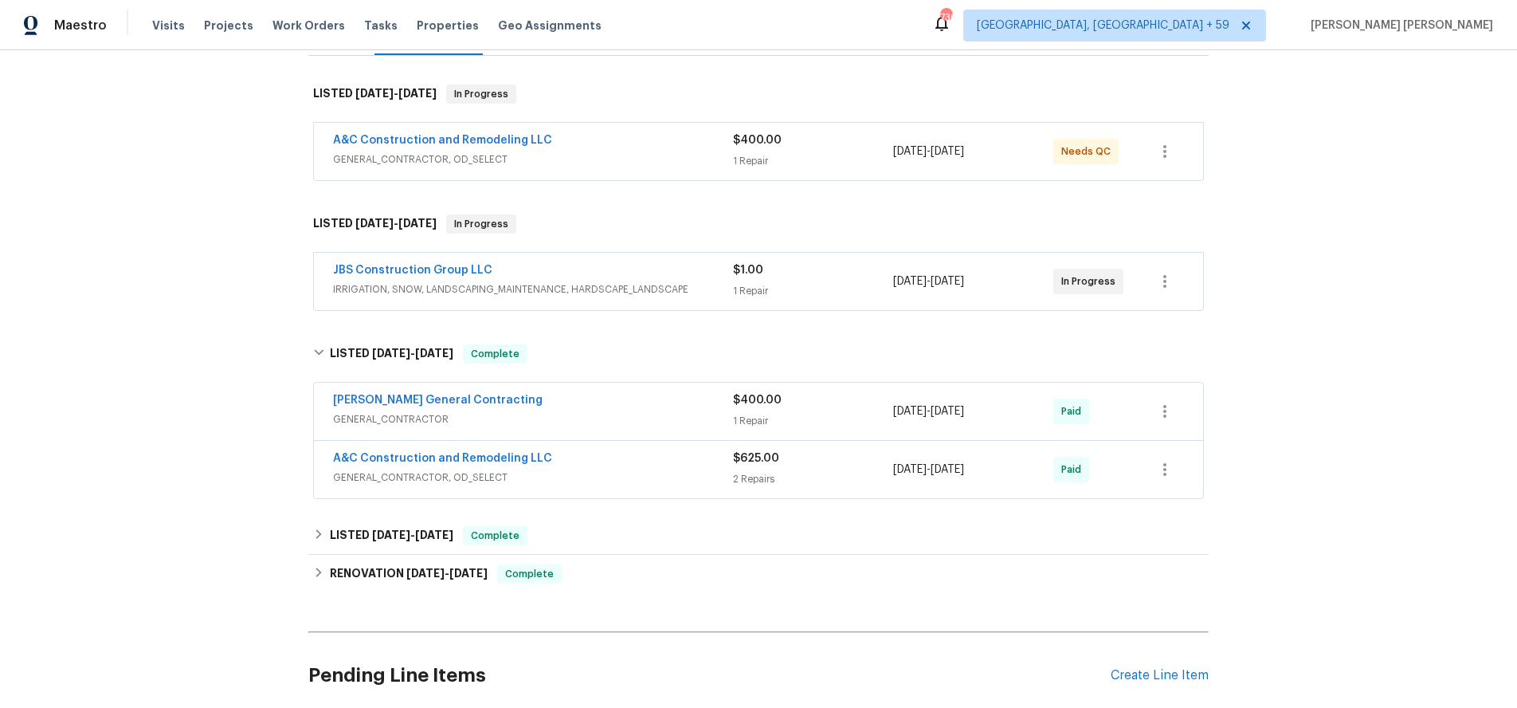
click at [662, 411] on span "GENERAL_CONTRACTOR" at bounding box center [533, 419] width 400 height 16
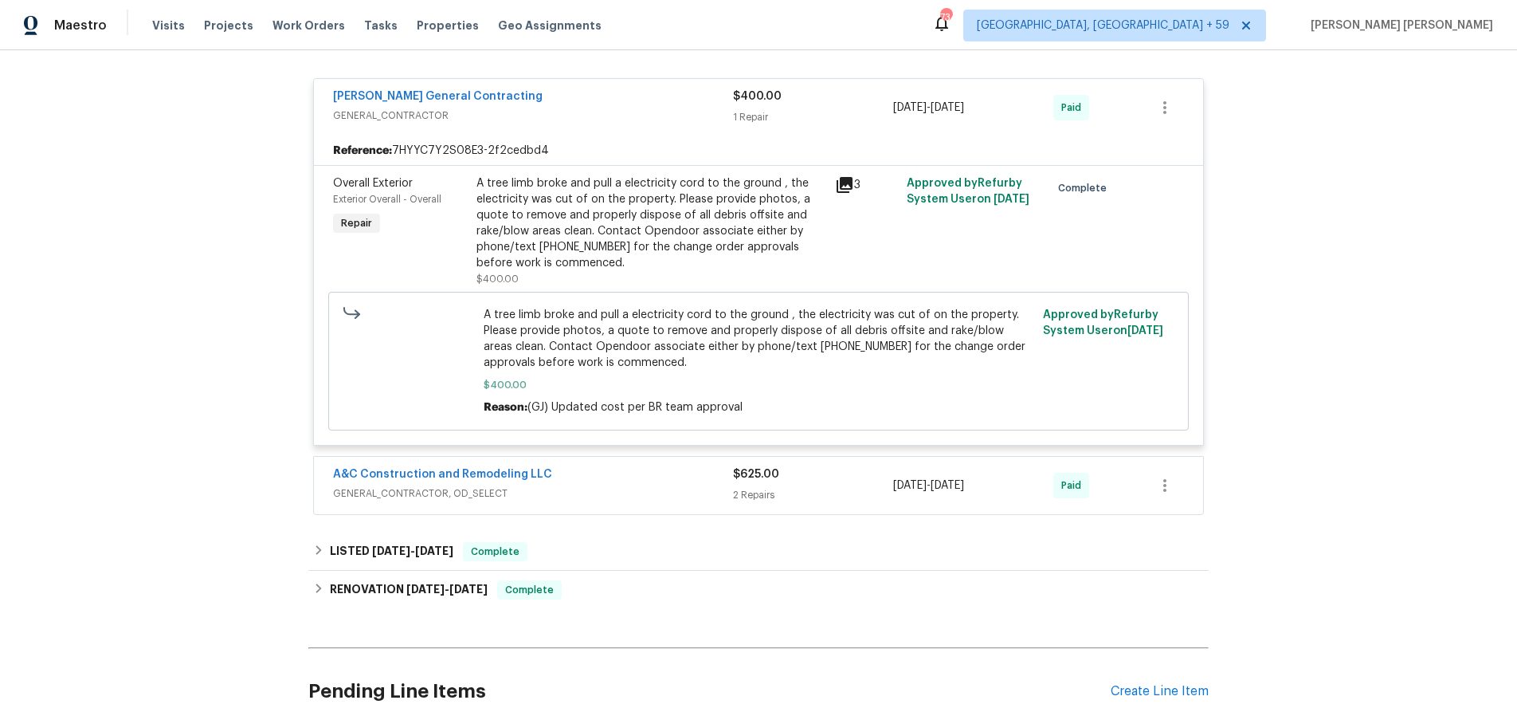
scroll to position [534, 0]
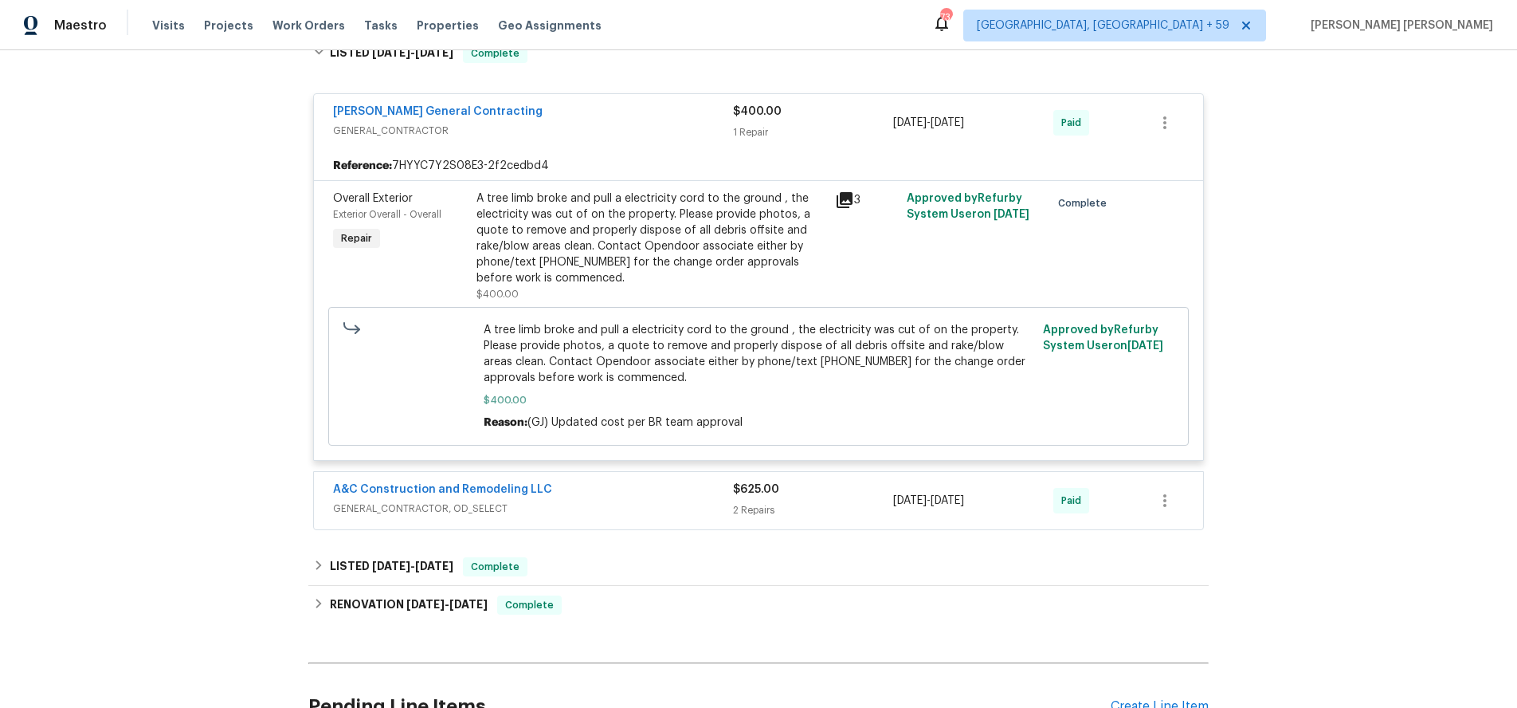
click at [841, 202] on icon at bounding box center [845, 200] width 16 height 16
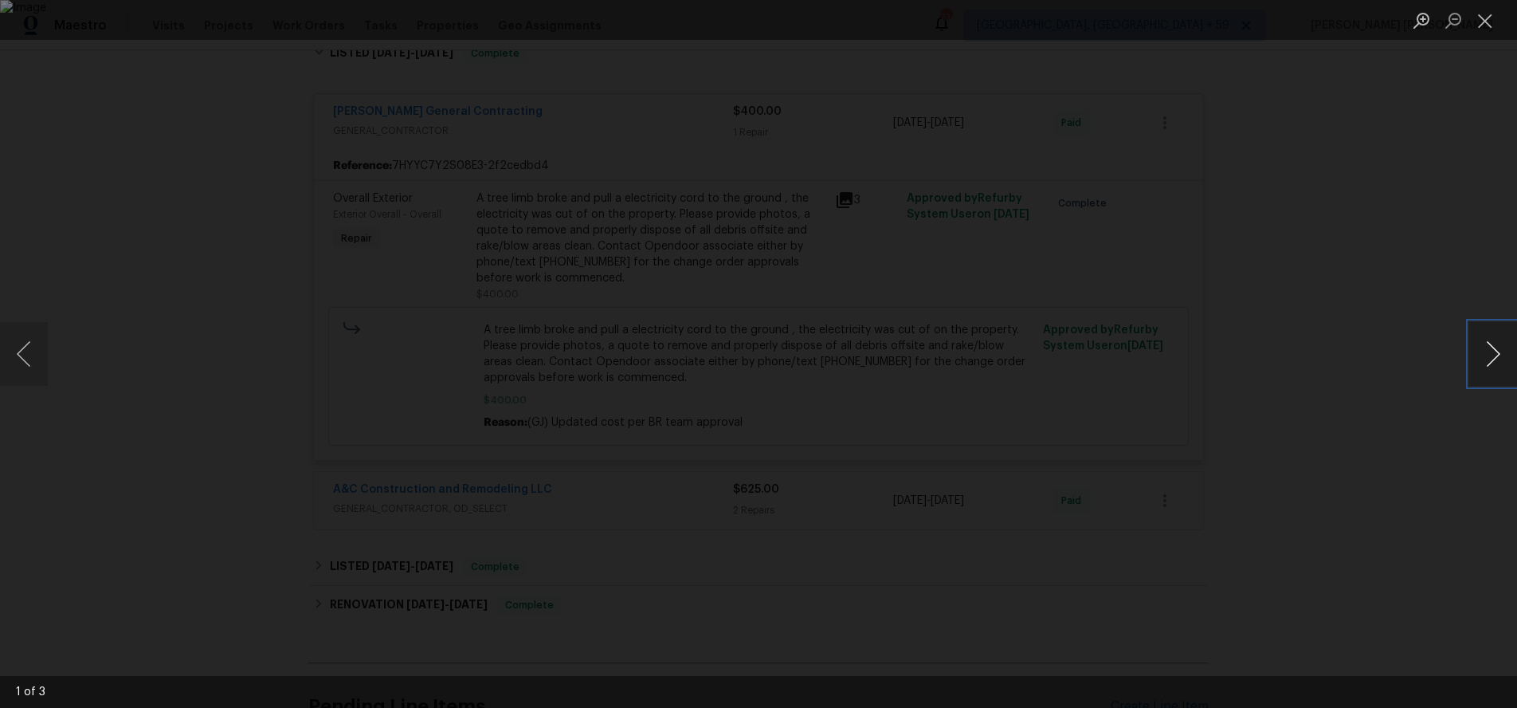
click at [1481, 371] on button "Next image" at bounding box center [1493, 354] width 48 height 64
click at [1388, 436] on div "Lightbox" at bounding box center [758, 354] width 1517 height 708
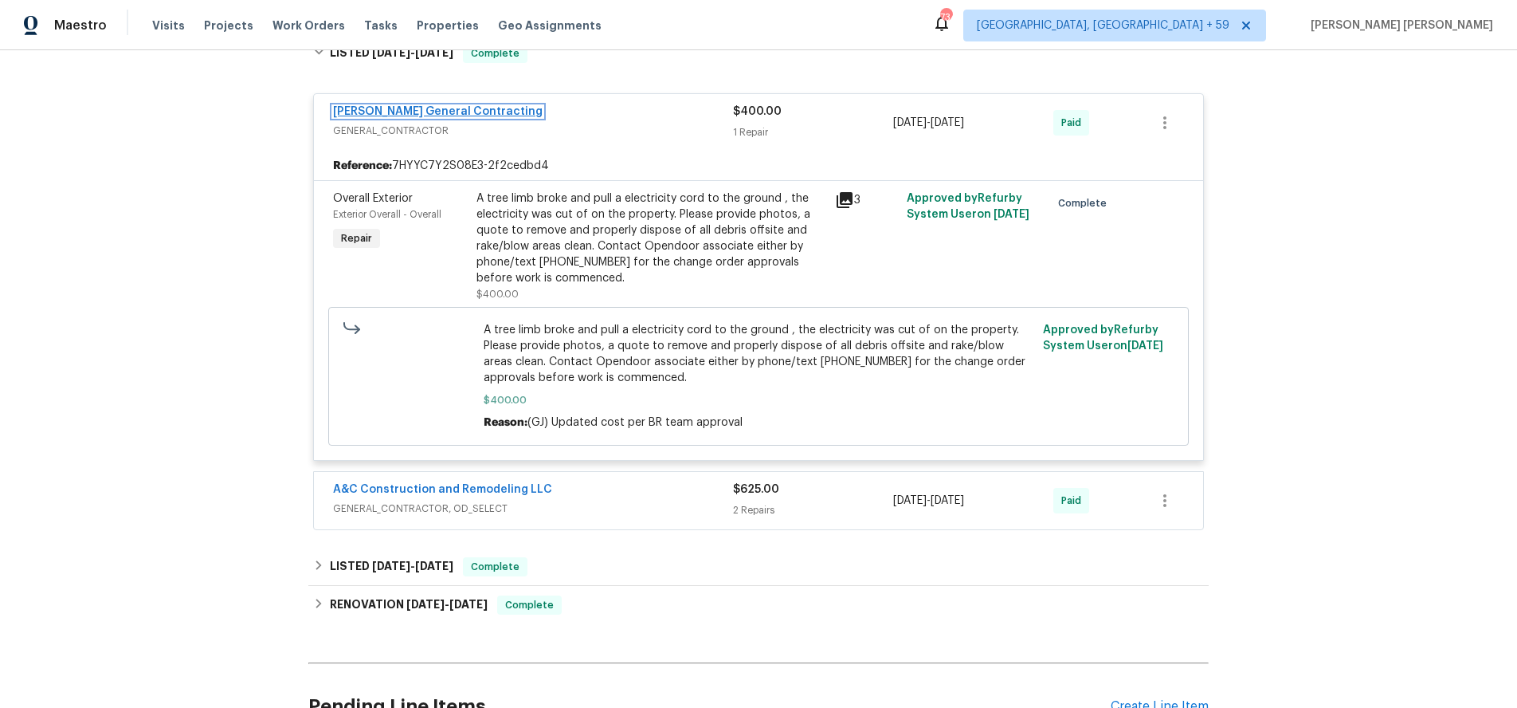
click at [418, 112] on link "Nicholson General Contracting" at bounding box center [438, 111] width 210 height 11
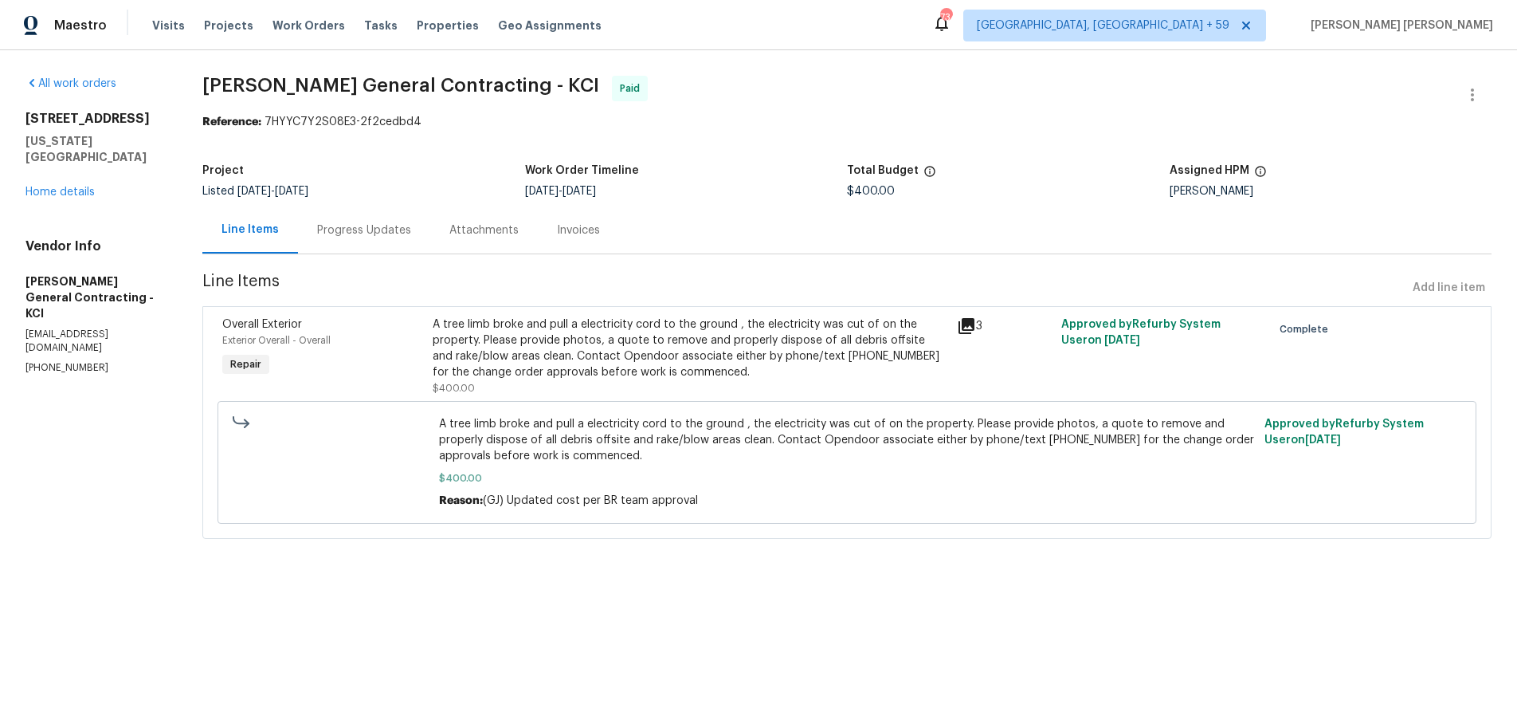
click at [375, 239] on div "Progress Updates" at bounding box center [364, 229] width 132 height 47
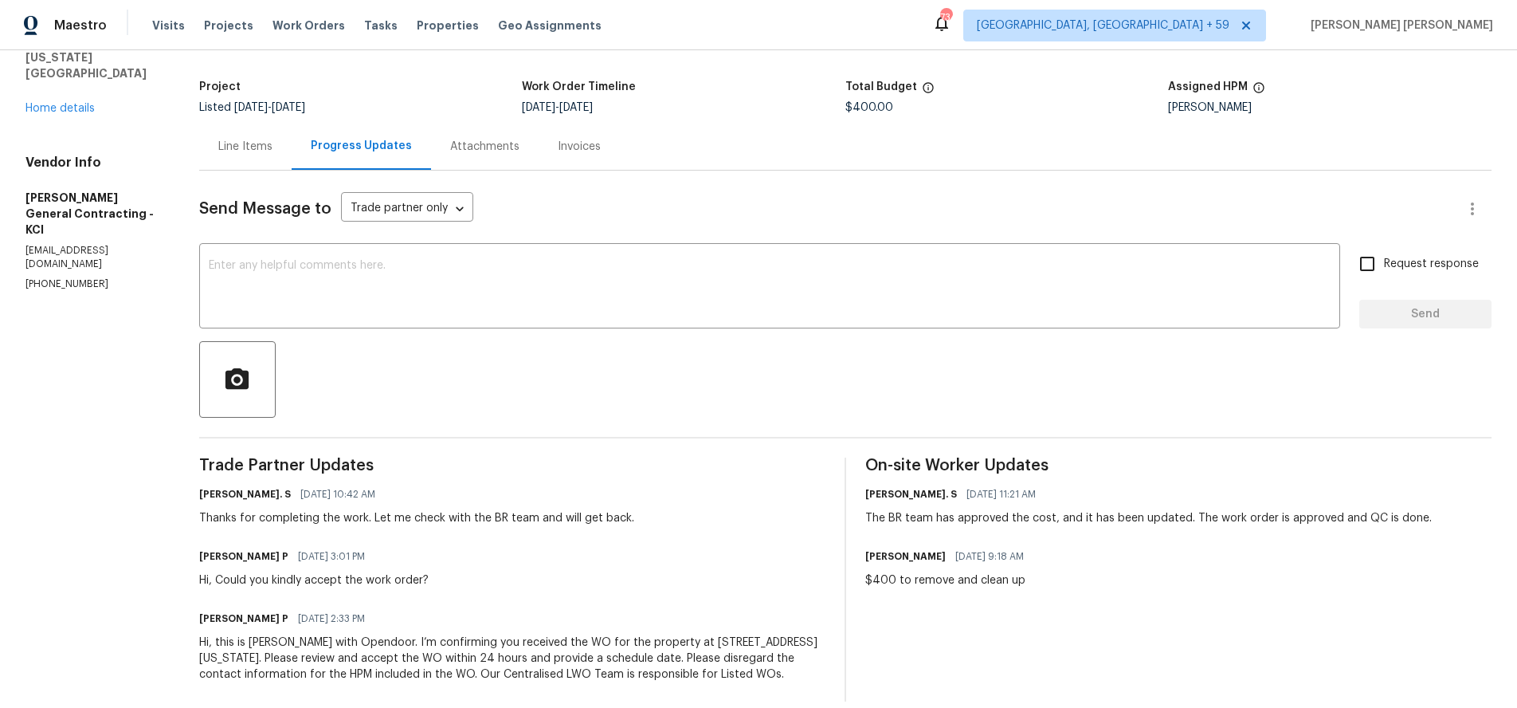
scroll to position [120, 0]
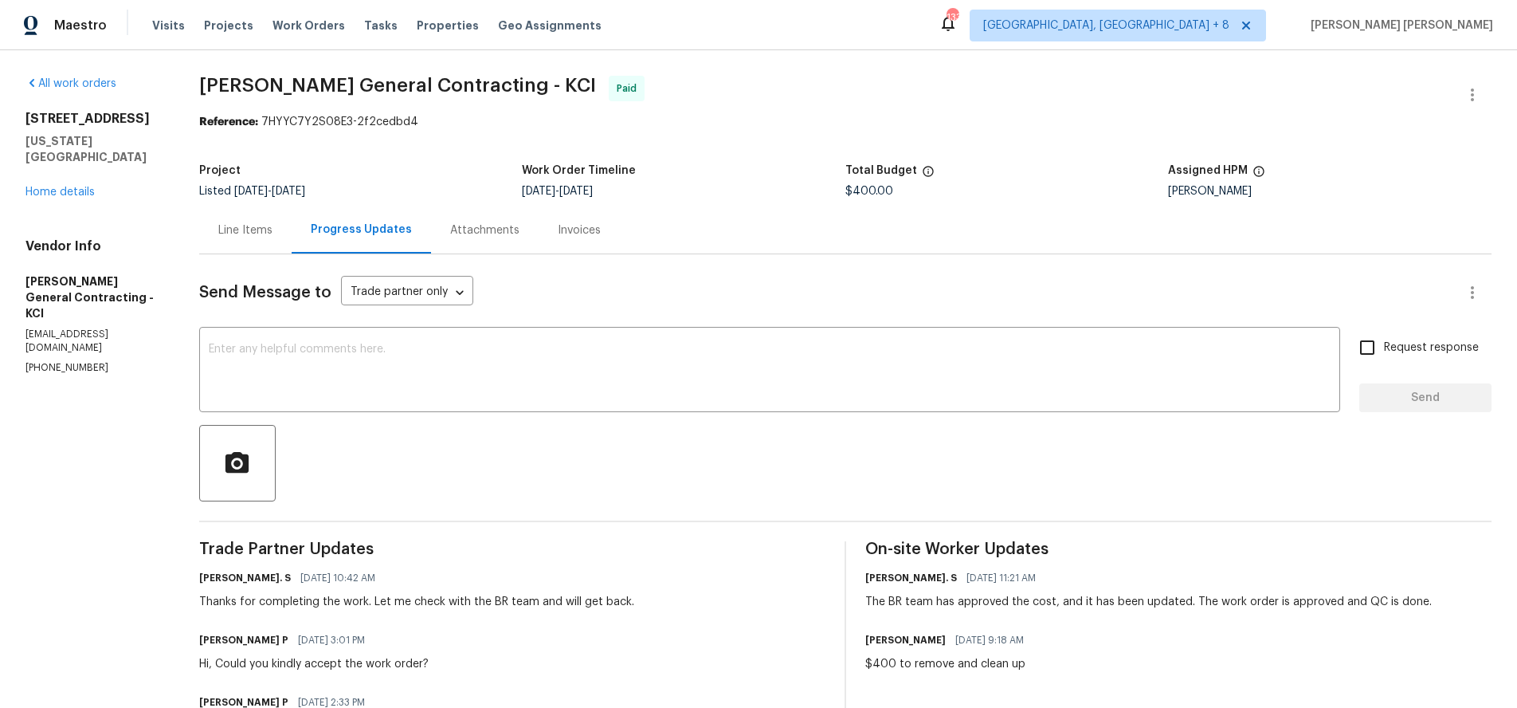
click at [273, 237] on div "Line Items" at bounding box center [245, 230] width 54 height 16
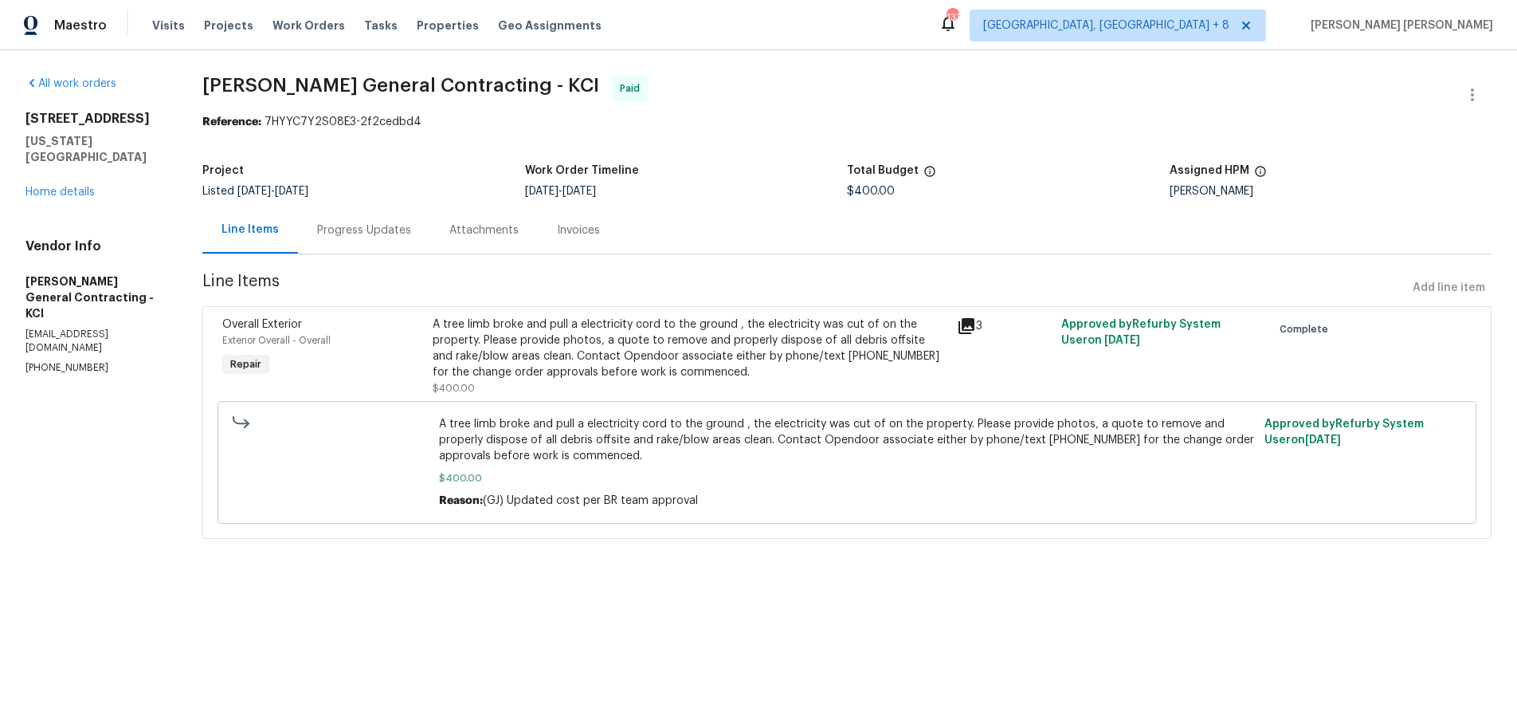
click at [976, 328] on icon at bounding box center [966, 325] width 19 height 19
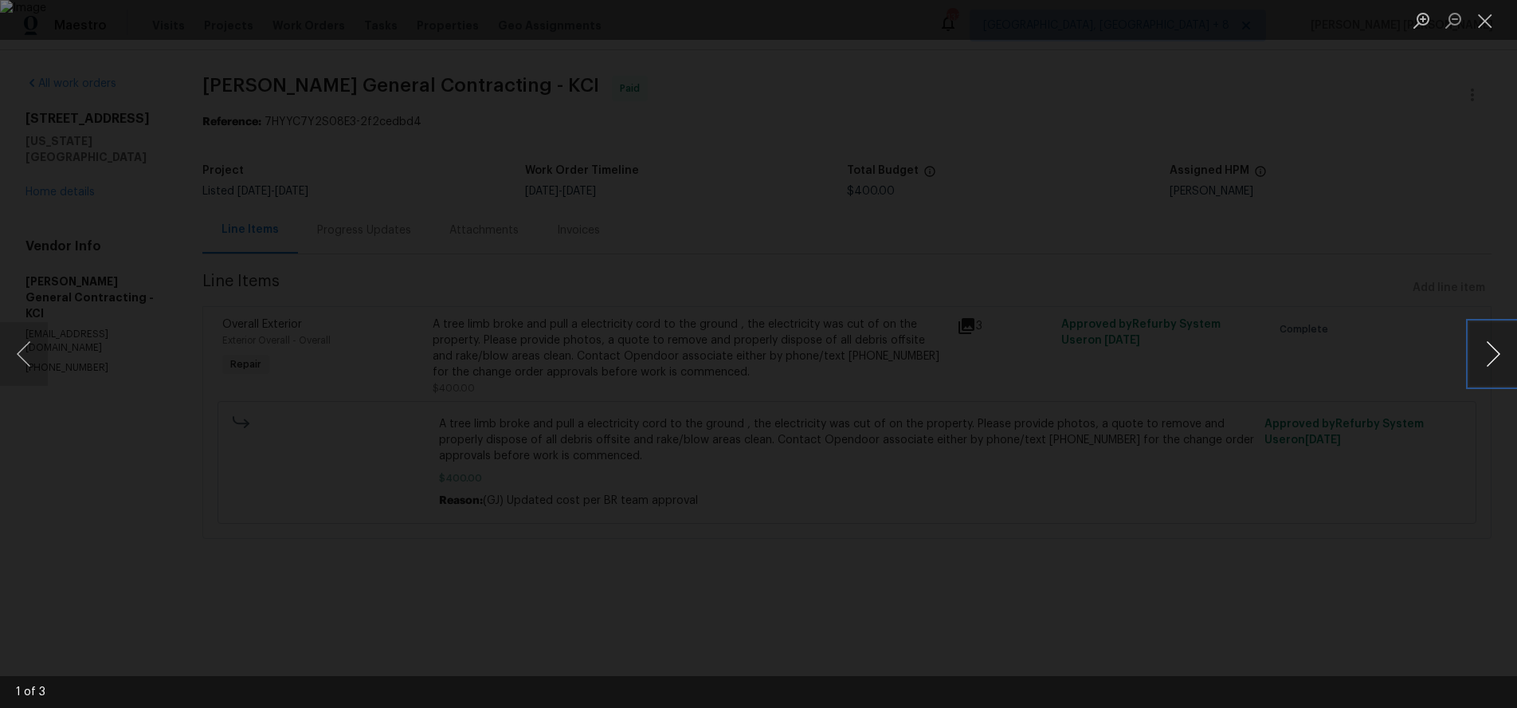
click at [1500, 363] on button "Next image" at bounding box center [1493, 354] width 48 height 64
click at [1311, 252] on div "Lightbox" at bounding box center [758, 354] width 1517 height 708
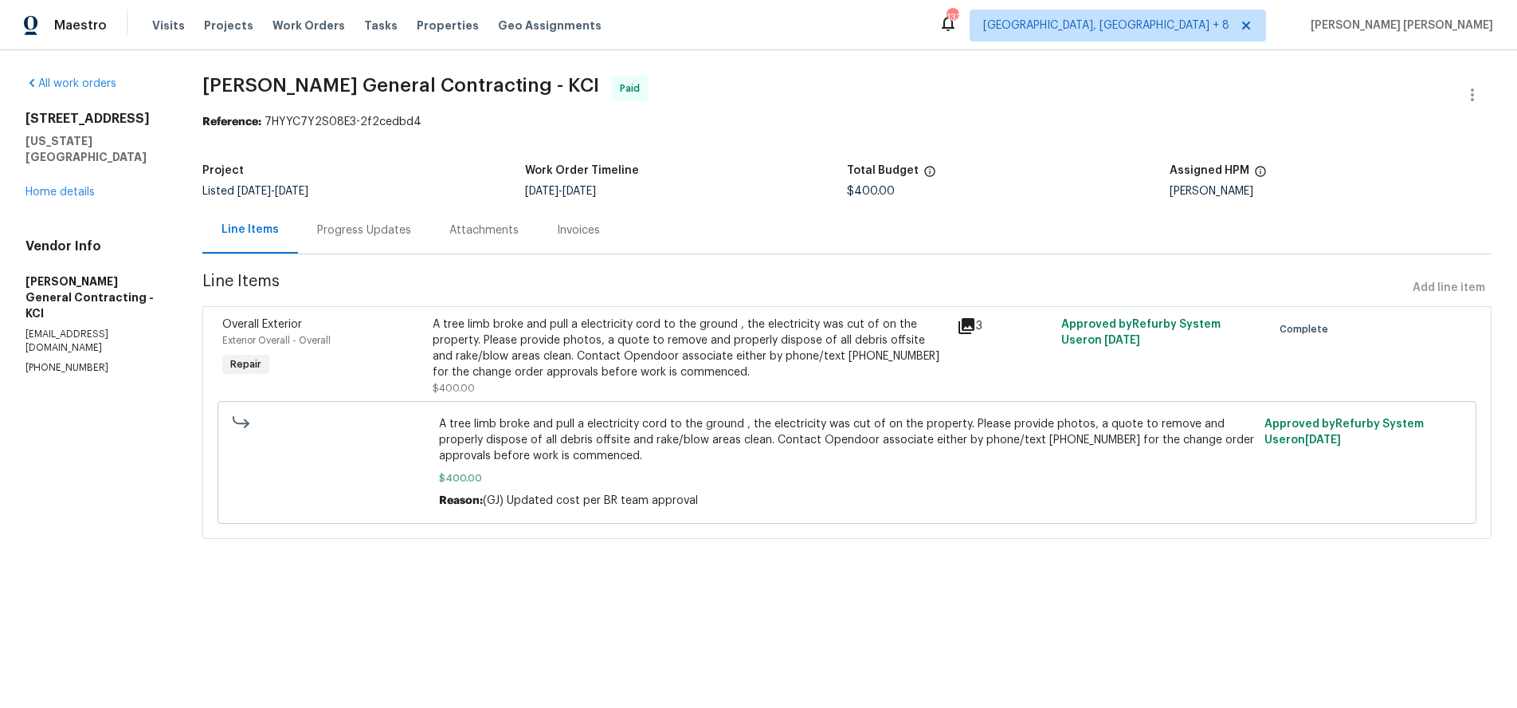
click at [974, 329] on icon at bounding box center [966, 325] width 19 height 19
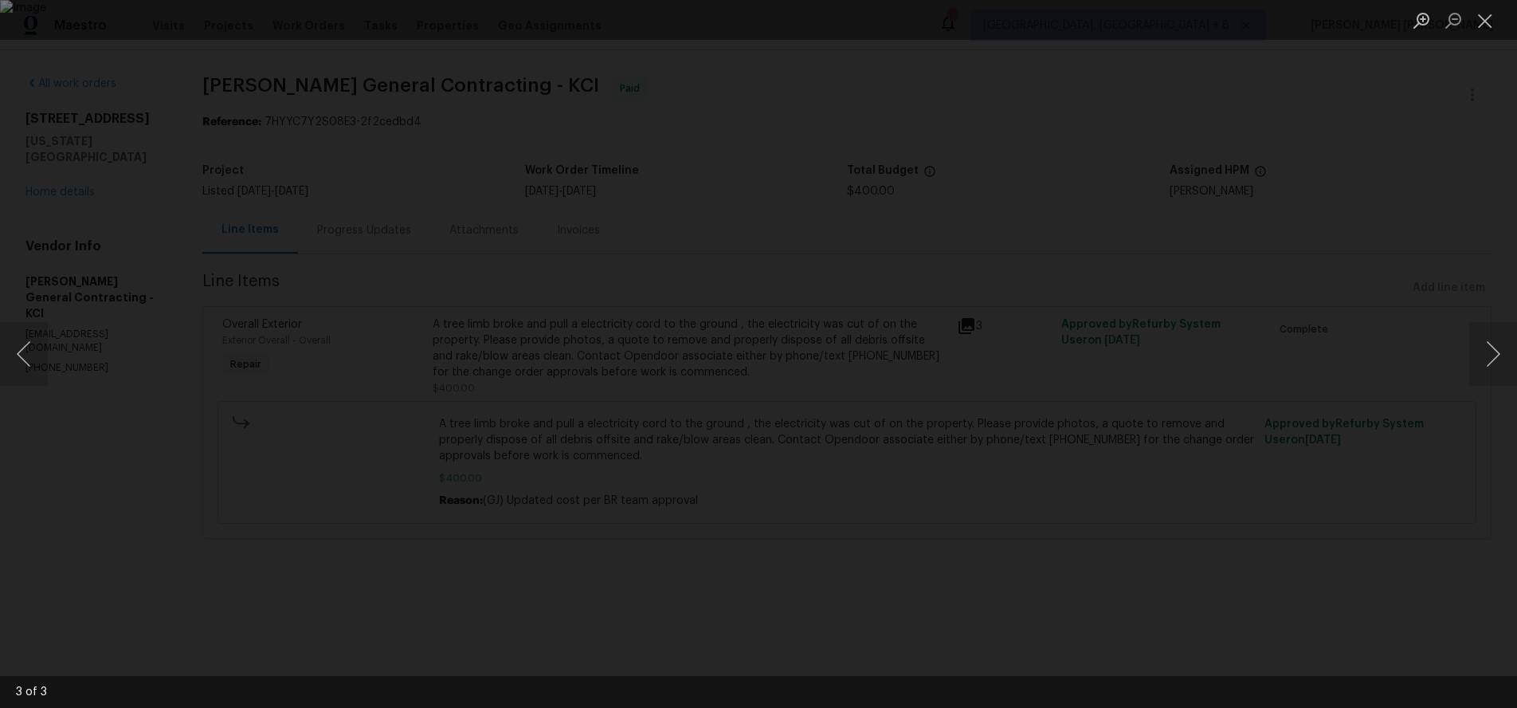
click at [1307, 508] on div "Lightbox" at bounding box center [758, 354] width 1517 height 708
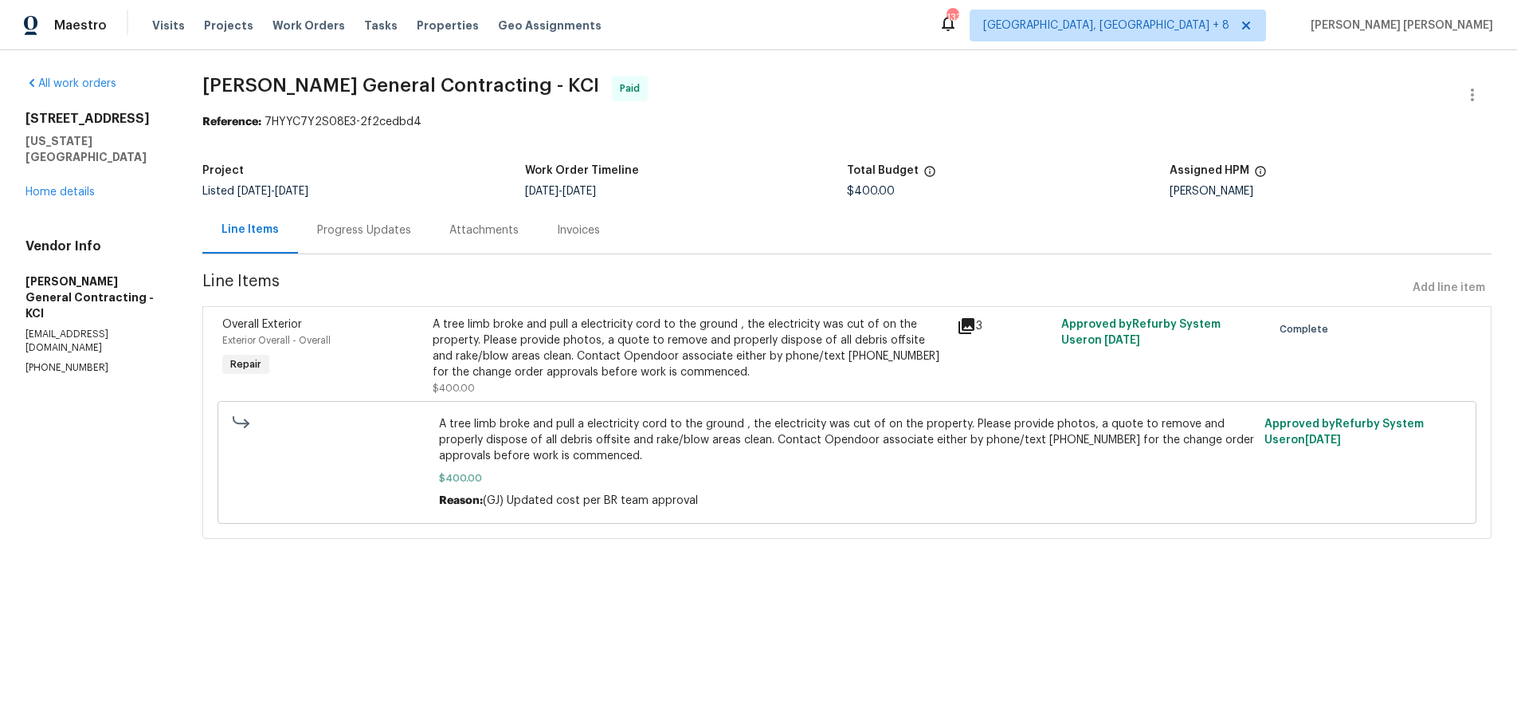
click at [375, 228] on div "Progress Updates" at bounding box center [364, 230] width 94 height 16
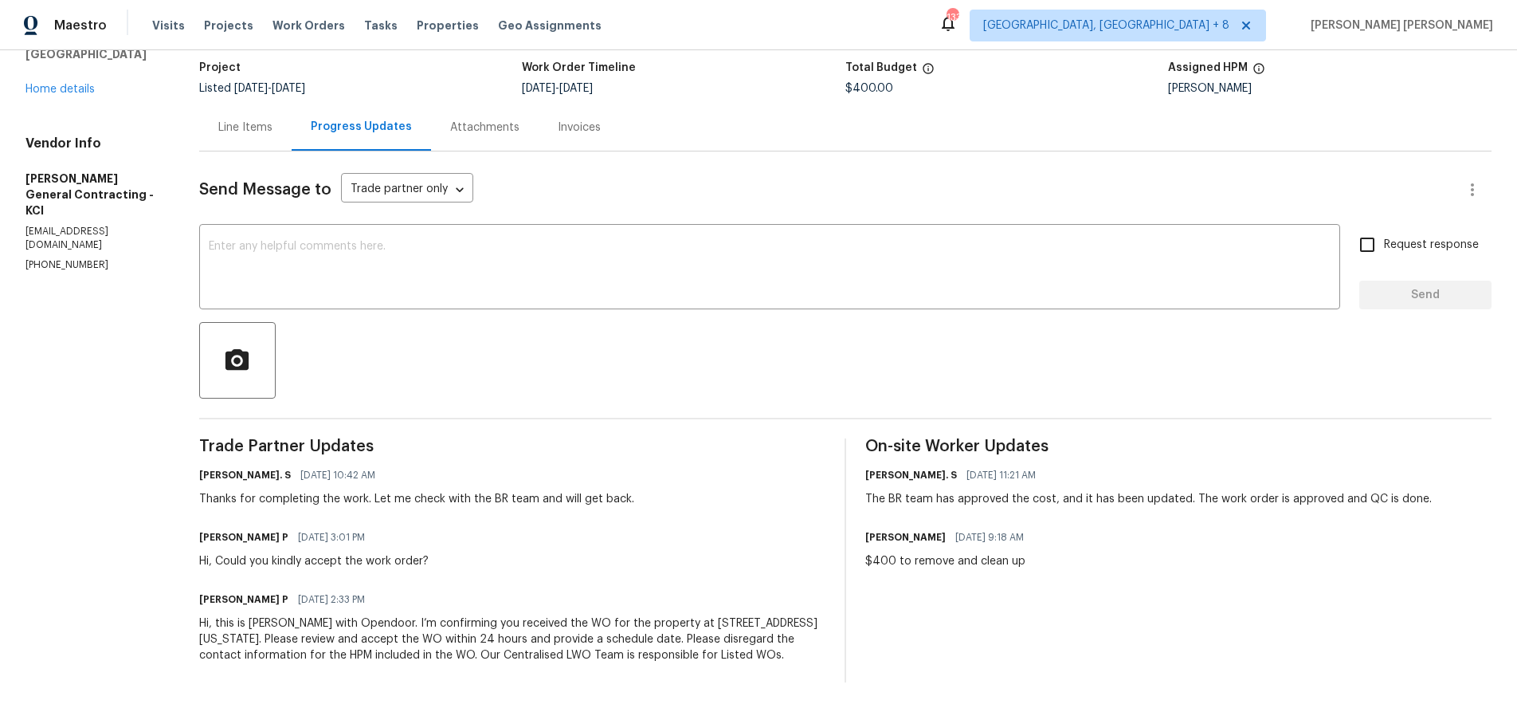
scroll to position [120, 0]
click at [269, 120] on div "Line Items" at bounding box center [245, 128] width 54 height 16
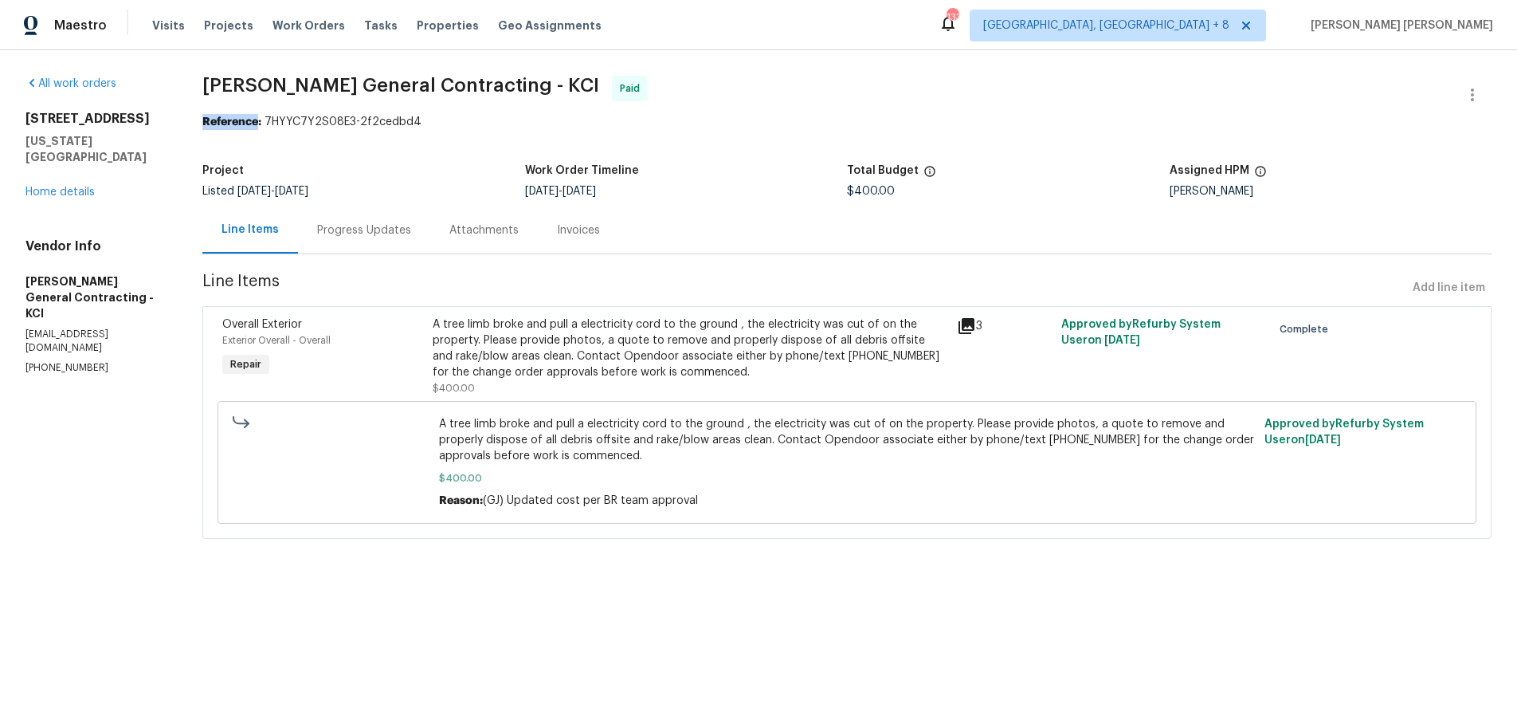
click at [261, 116] on b "Reference:" at bounding box center [231, 121] width 59 height 11
click at [443, 327] on div "A tree limb broke and pull a electricity cord to the ground , the electricity w…" at bounding box center [690, 356] width 524 height 89
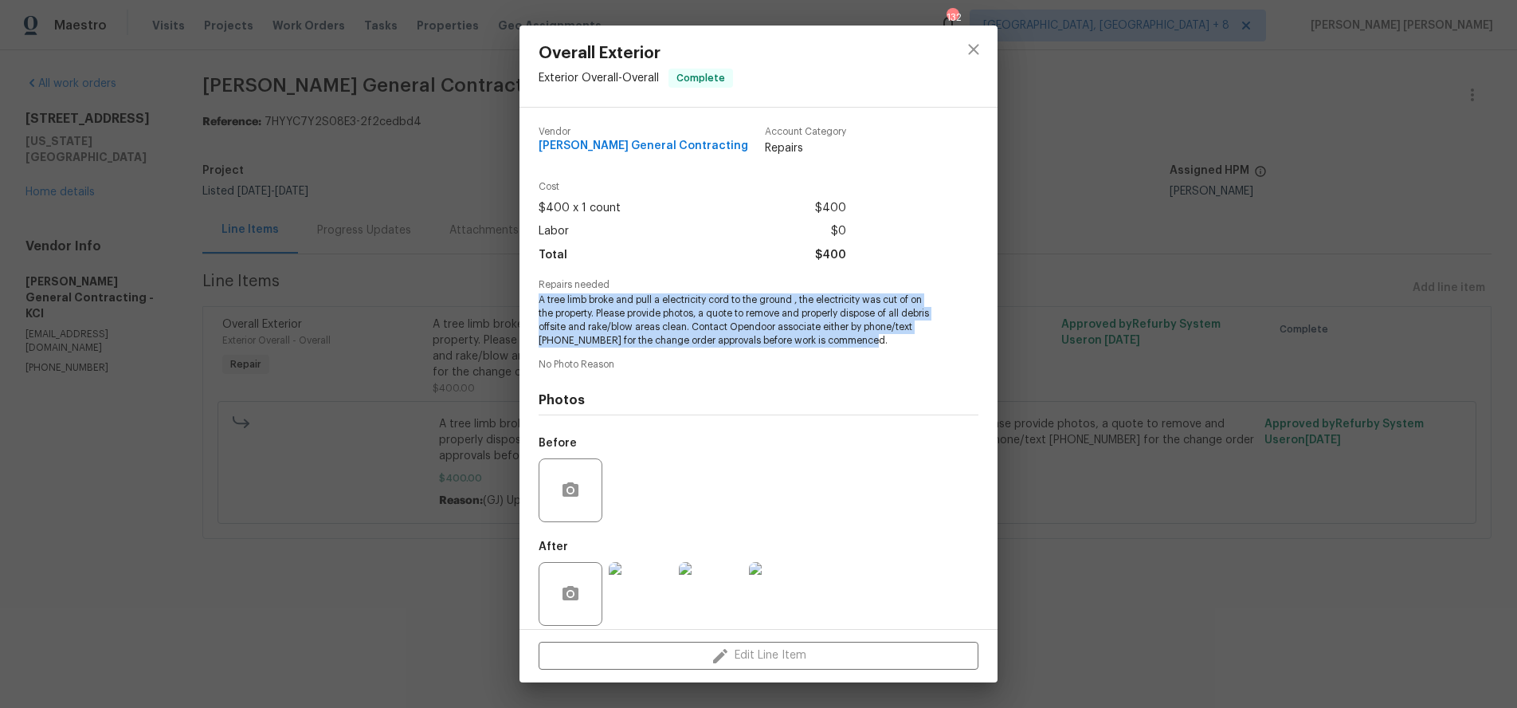
drag, startPoint x: 534, startPoint y: 296, endPoint x: 808, endPoint y: 320, distance: 275.1
click at [943, 343] on div "[PERSON_NAME] General Contracting Account Category Repairs Cost $400 x 1 count …" at bounding box center [759, 368] width 478 height 521
copy span "A tree limb broke and pull a electricity cord to the ground , the electricity w…"
click at [975, 49] on icon "close" at bounding box center [973, 49] width 19 height 19
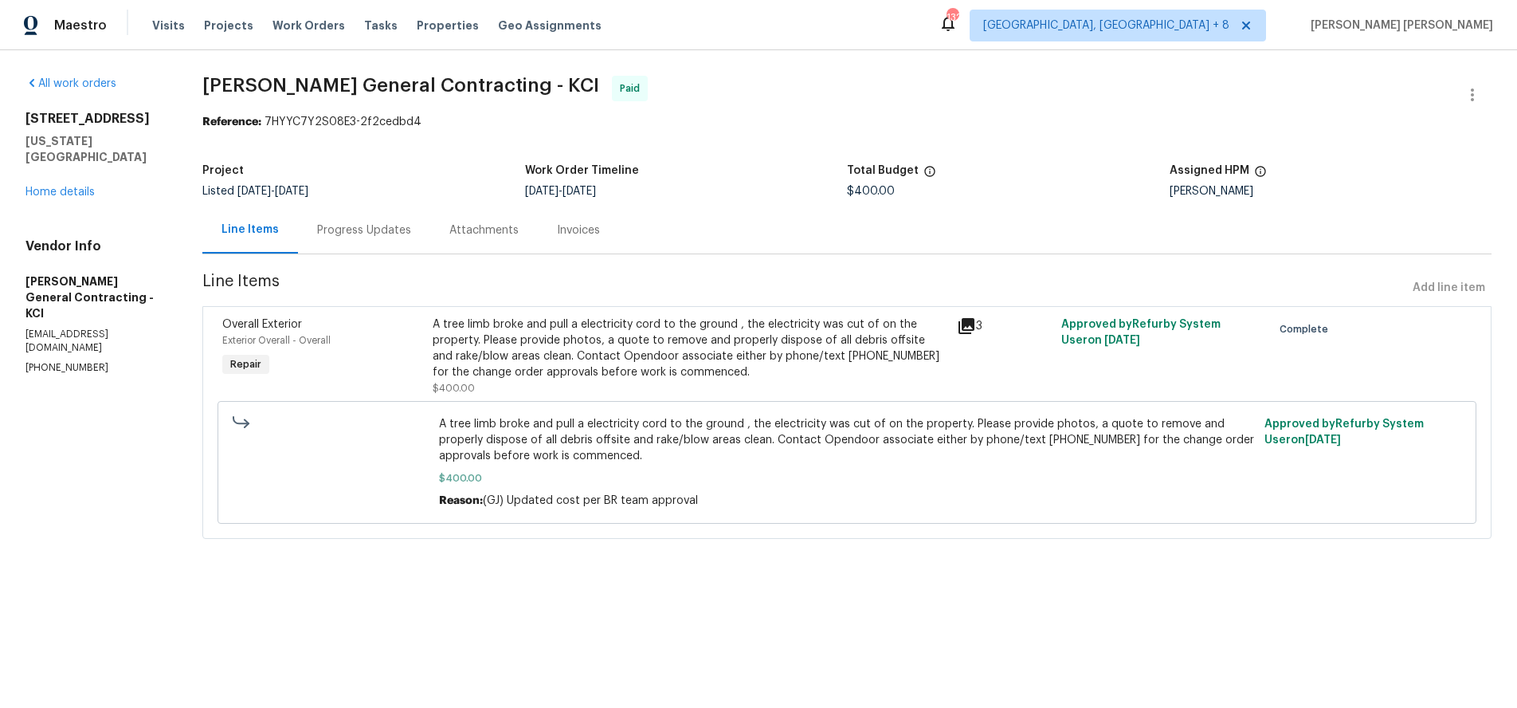
click at [751, 336] on div "A tree limb broke and pull a electricity cord to the ground , the electricity w…" at bounding box center [690, 348] width 515 height 64
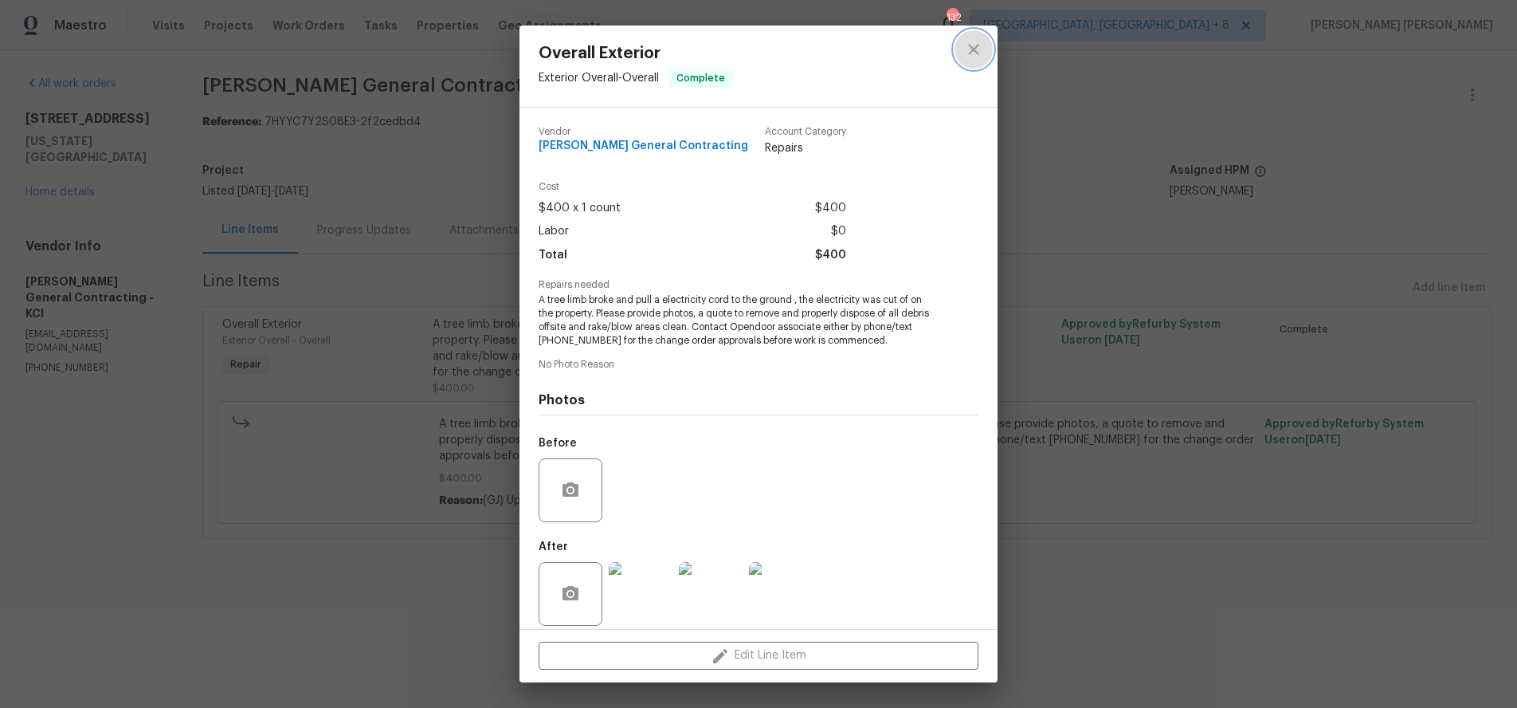
click at [976, 47] on icon "close" at bounding box center [973, 49] width 10 height 10
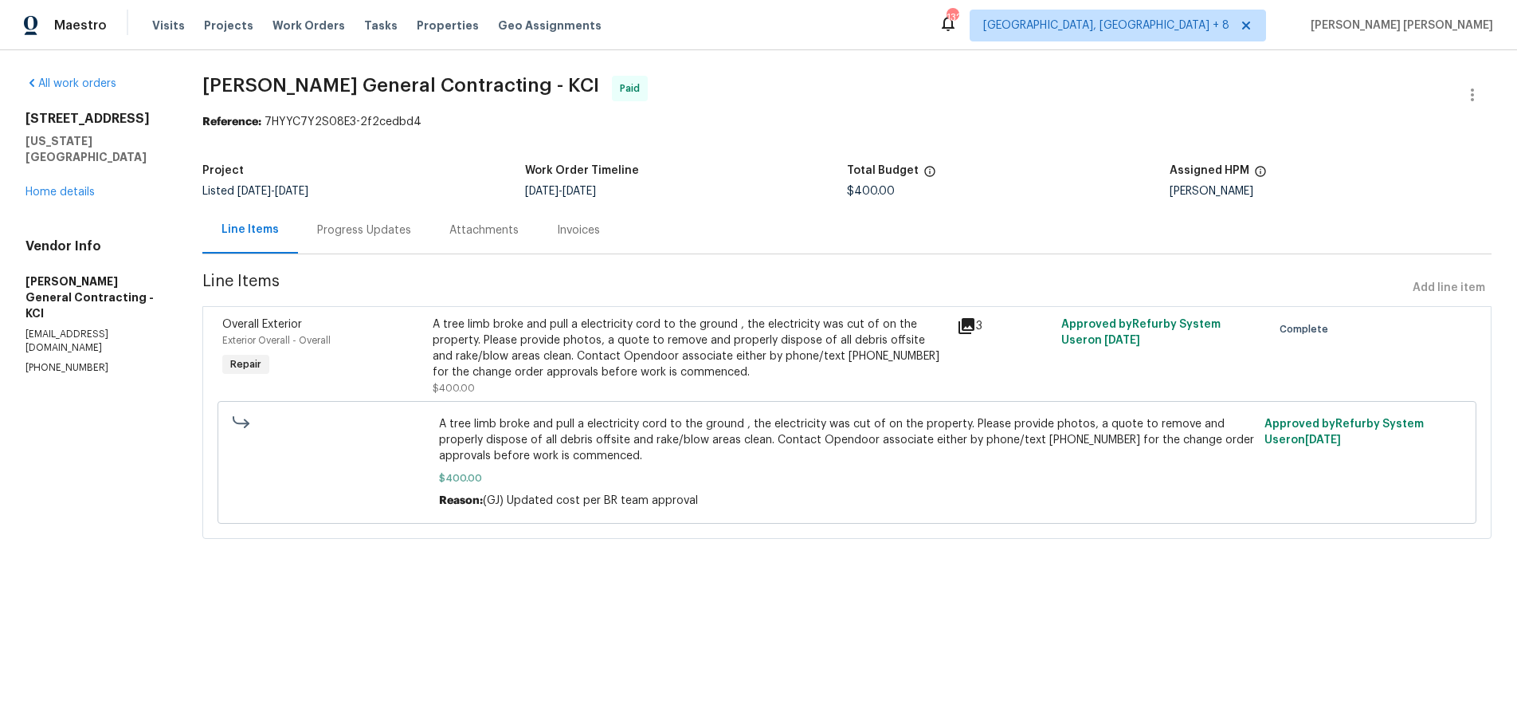
click at [371, 227] on div "Progress Updates" at bounding box center [364, 230] width 94 height 16
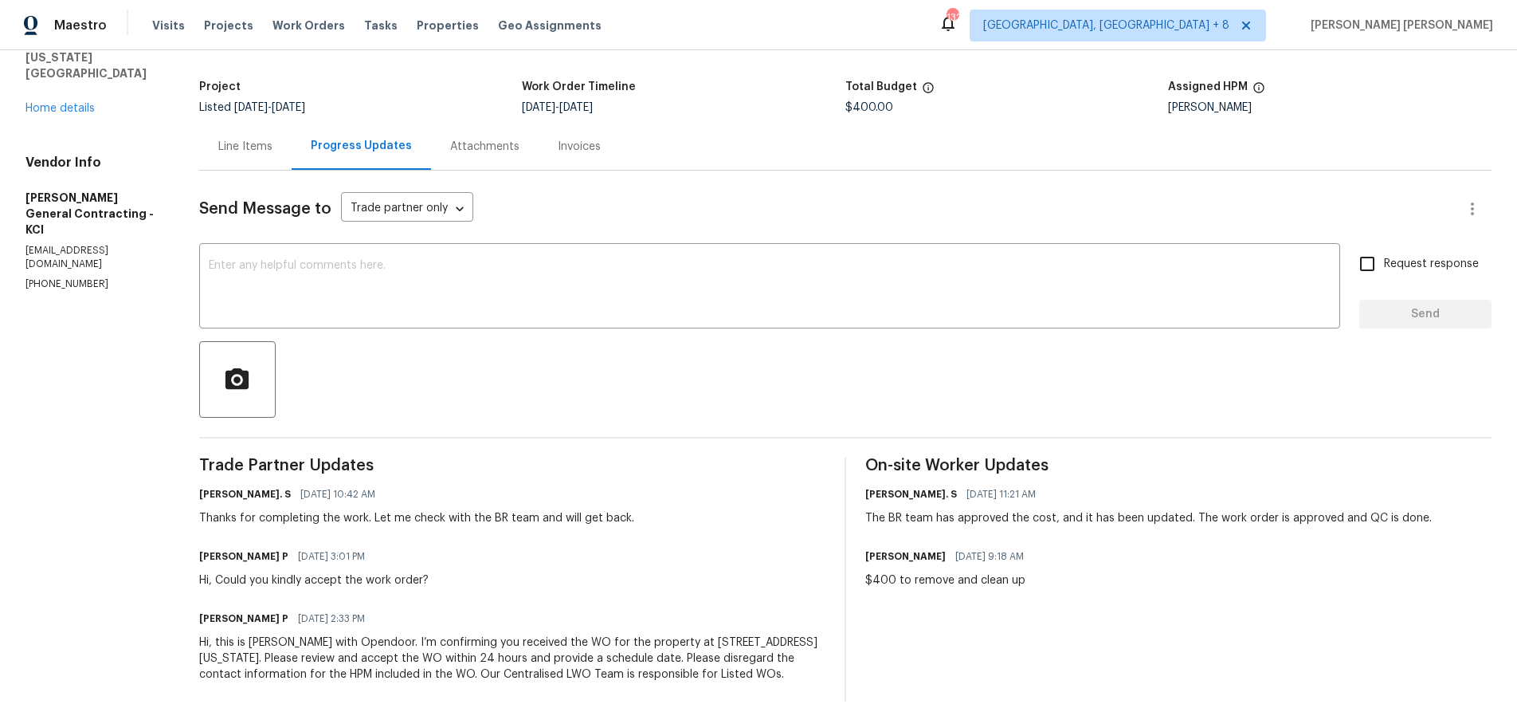
scroll to position [120, 0]
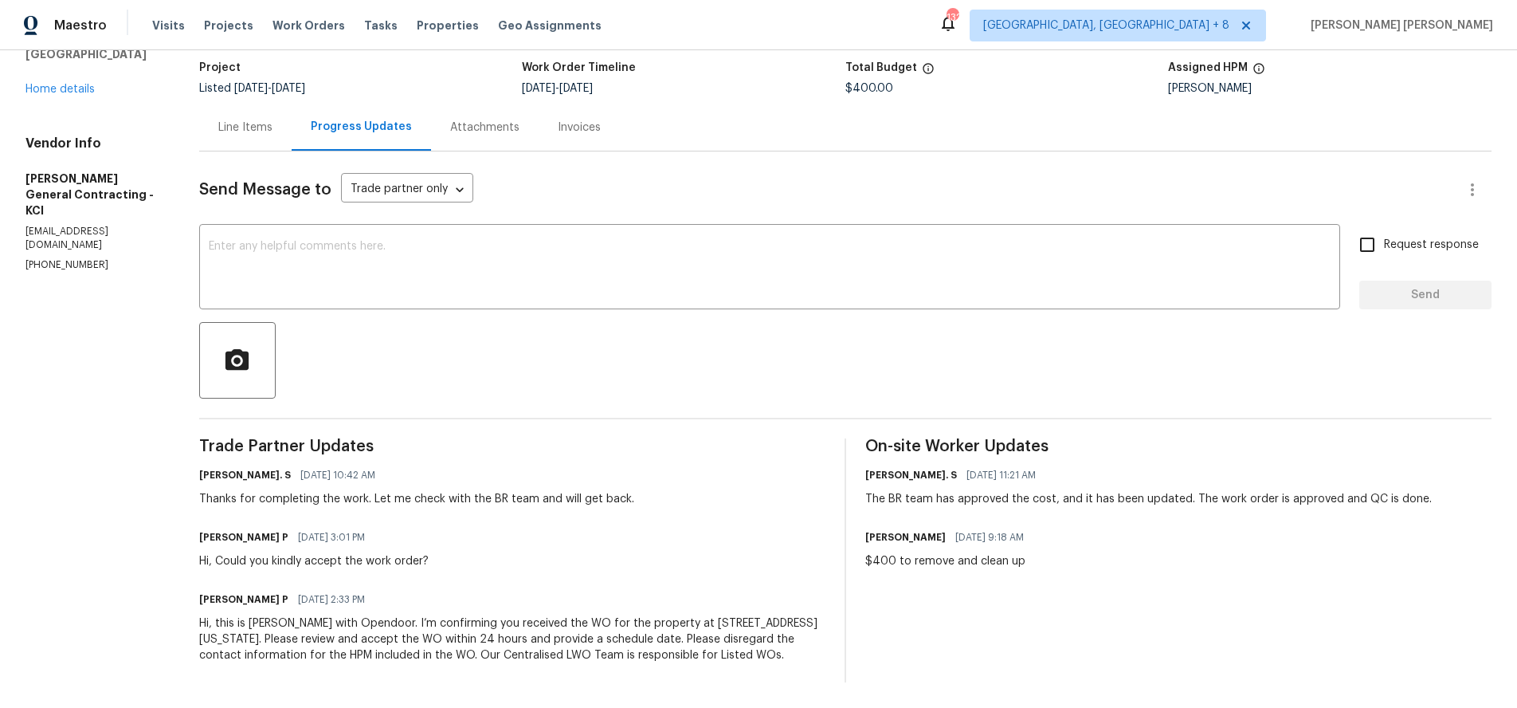
click at [1025, 553] on div "$400 to remove and clean up" at bounding box center [949, 561] width 168 height 16
drag, startPoint x: 1033, startPoint y: 543, endPoint x: 896, endPoint y: 549, distance: 137.2
click at [868, 547] on div "Trade Partner Updates Glory Joyce. S 07/28/2025 10:42 AM Thanks for completing …" at bounding box center [845, 560] width 1292 height 244
copy div "$400 to remove and clean up"
click at [248, 120] on div "Line Items" at bounding box center [245, 128] width 54 height 16
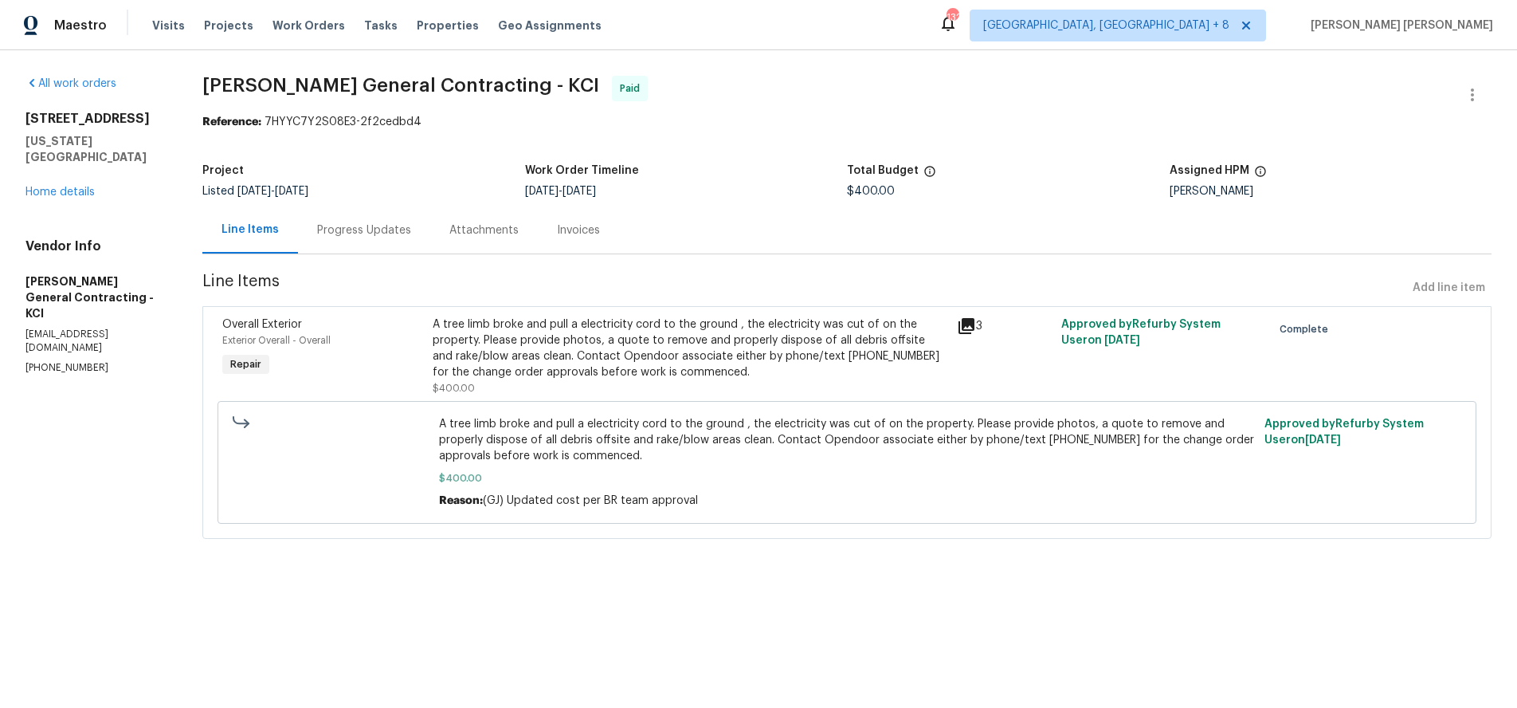
drag, startPoint x: 975, startPoint y: 328, endPoint x: 955, endPoint y: 327, distance: 20.7
click at [963, 328] on icon at bounding box center [966, 325] width 19 height 19
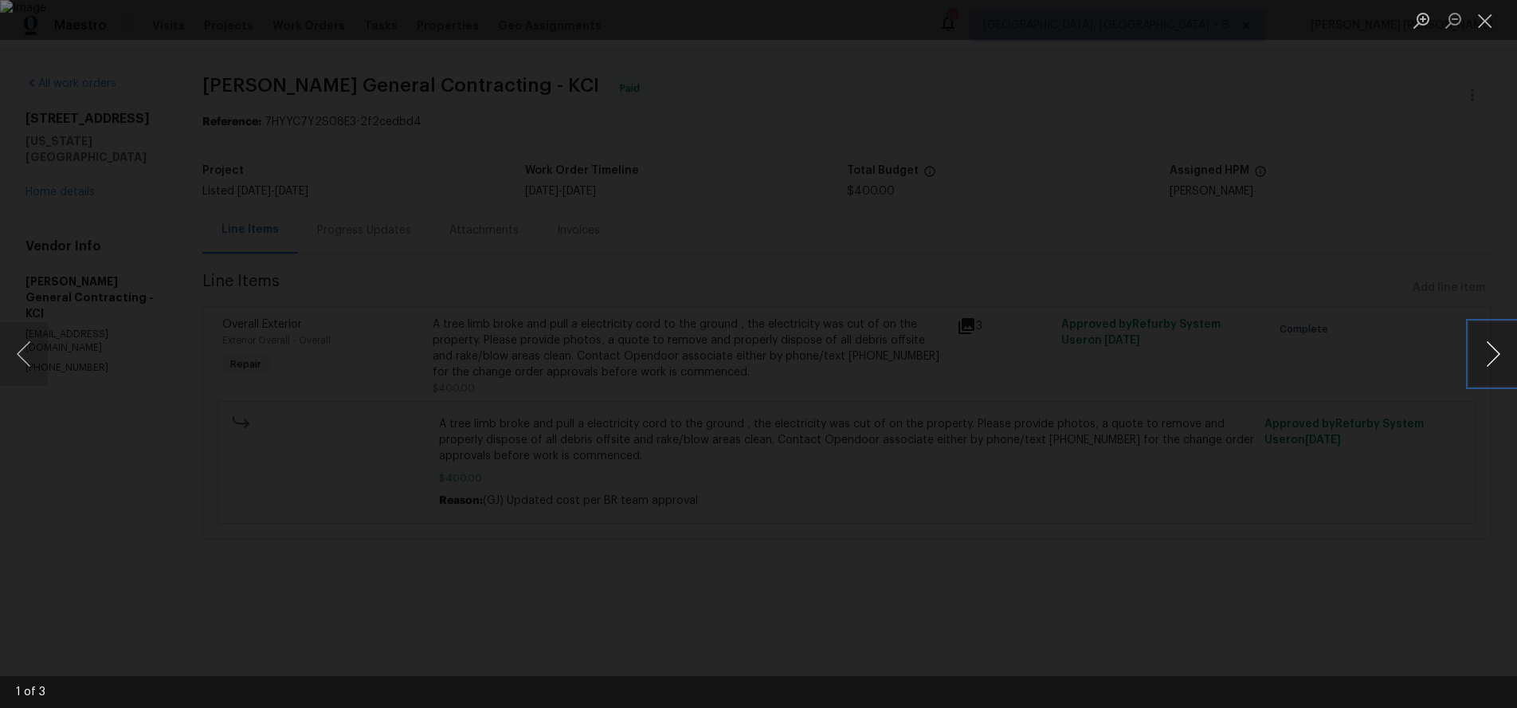
click at [1476, 371] on button "Next image" at bounding box center [1493, 354] width 48 height 64
click at [1500, 358] on button "Next image" at bounding box center [1493, 354] width 48 height 64
click at [1476, 369] on button "Next image" at bounding box center [1493, 354] width 48 height 64
click at [1476, 21] on button "Close lightbox" at bounding box center [1485, 20] width 32 height 28
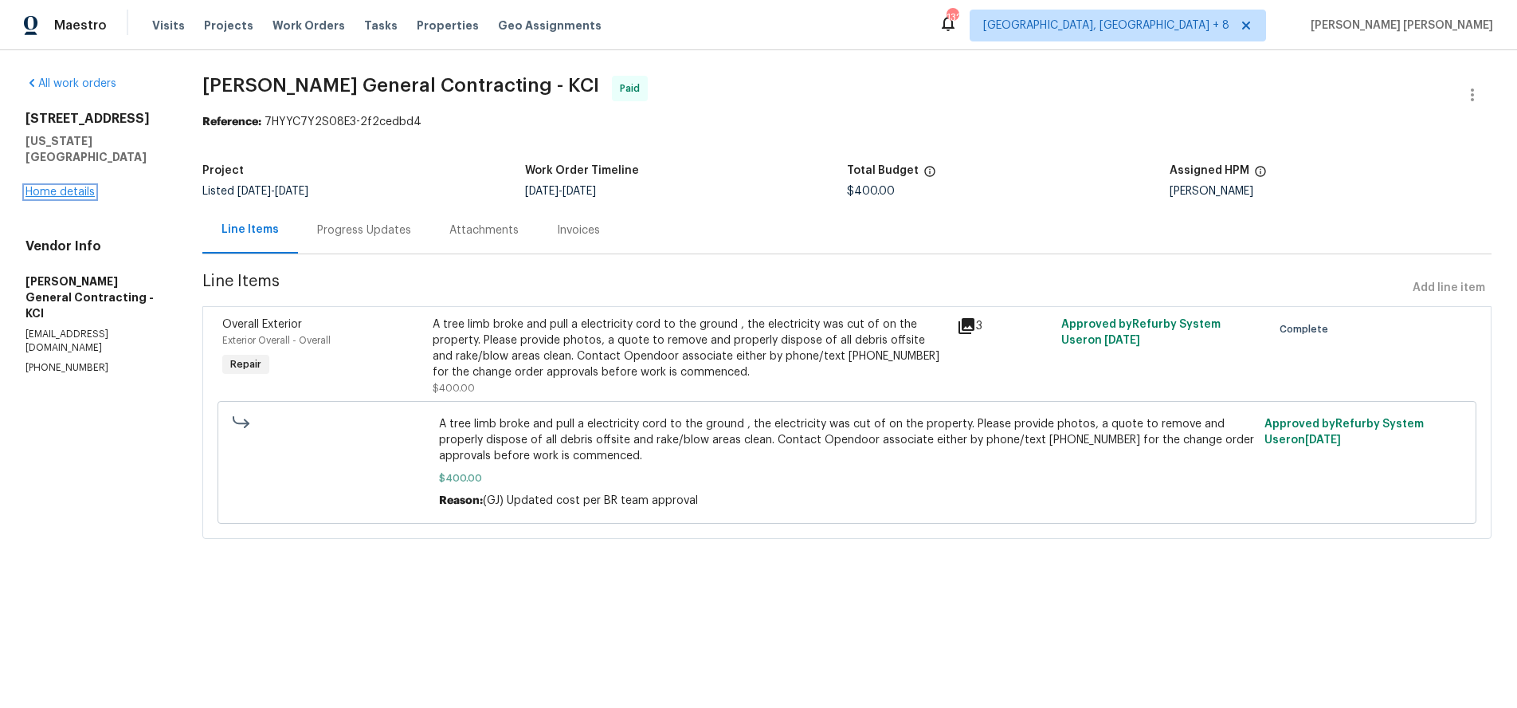
click at [65, 186] on link "Home details" at bounding box center [59, 191] width 69 height 11
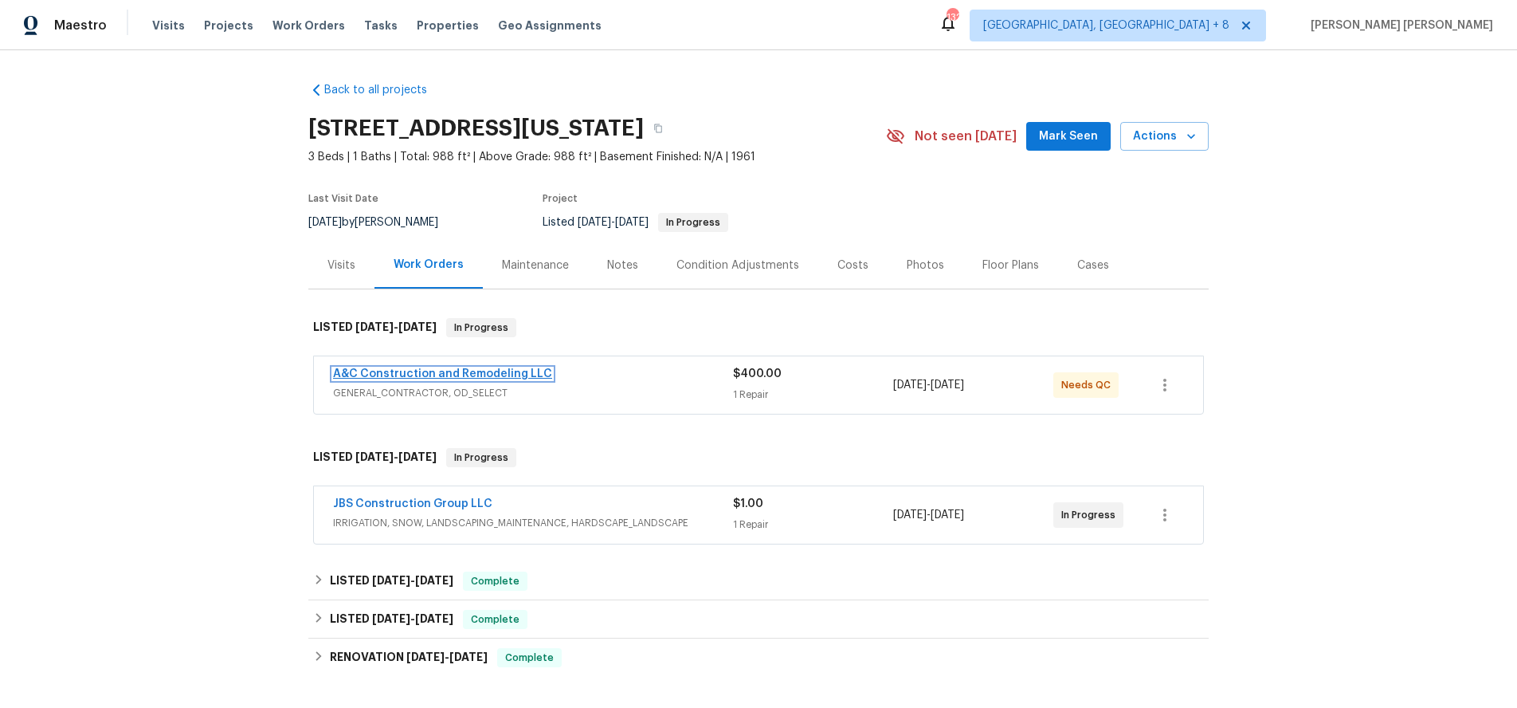
click at [480, 374] on link "A&C Construction and Remodeling LLC" at bounding box center [442, 373] width 219 height 11
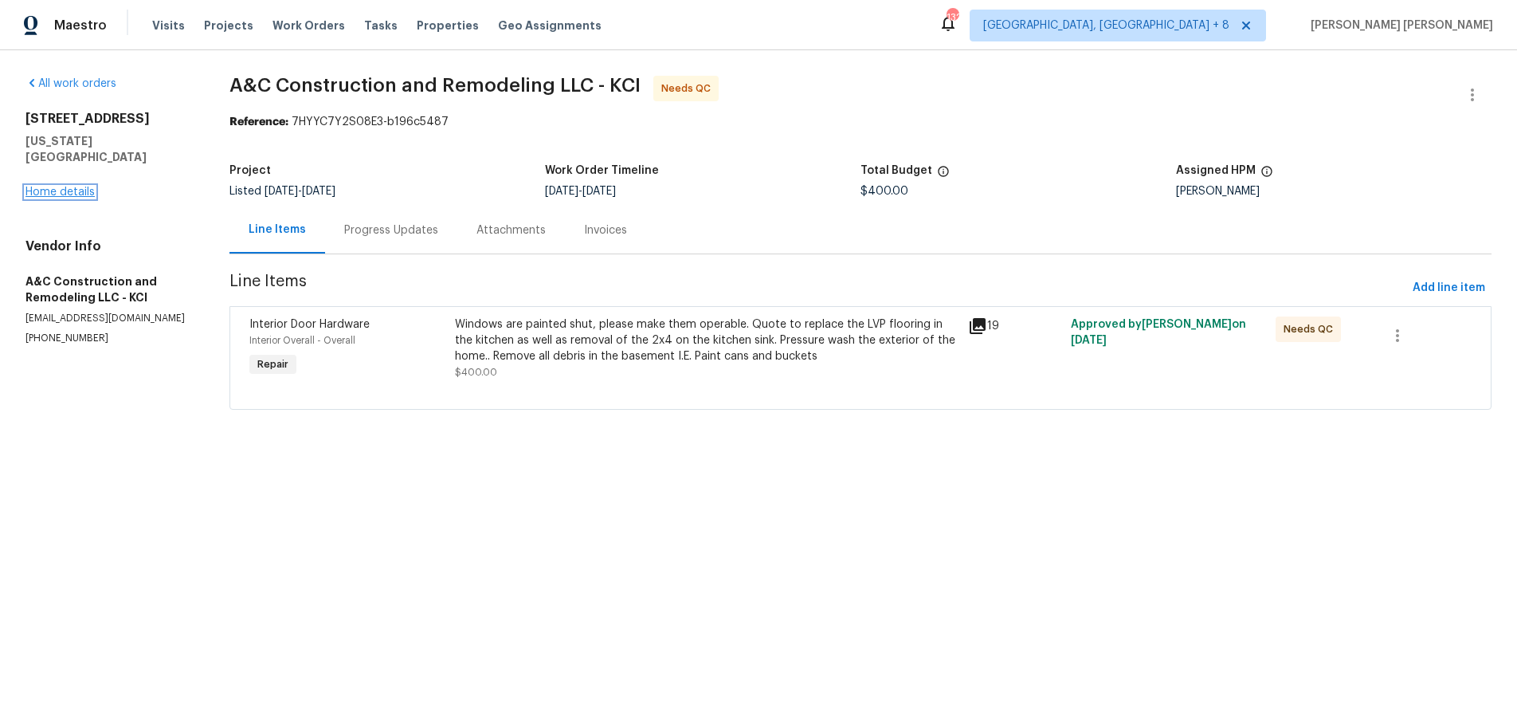
click at [58, 186] on link "Home details" at bounding box center [59, 191] width 69 height 11
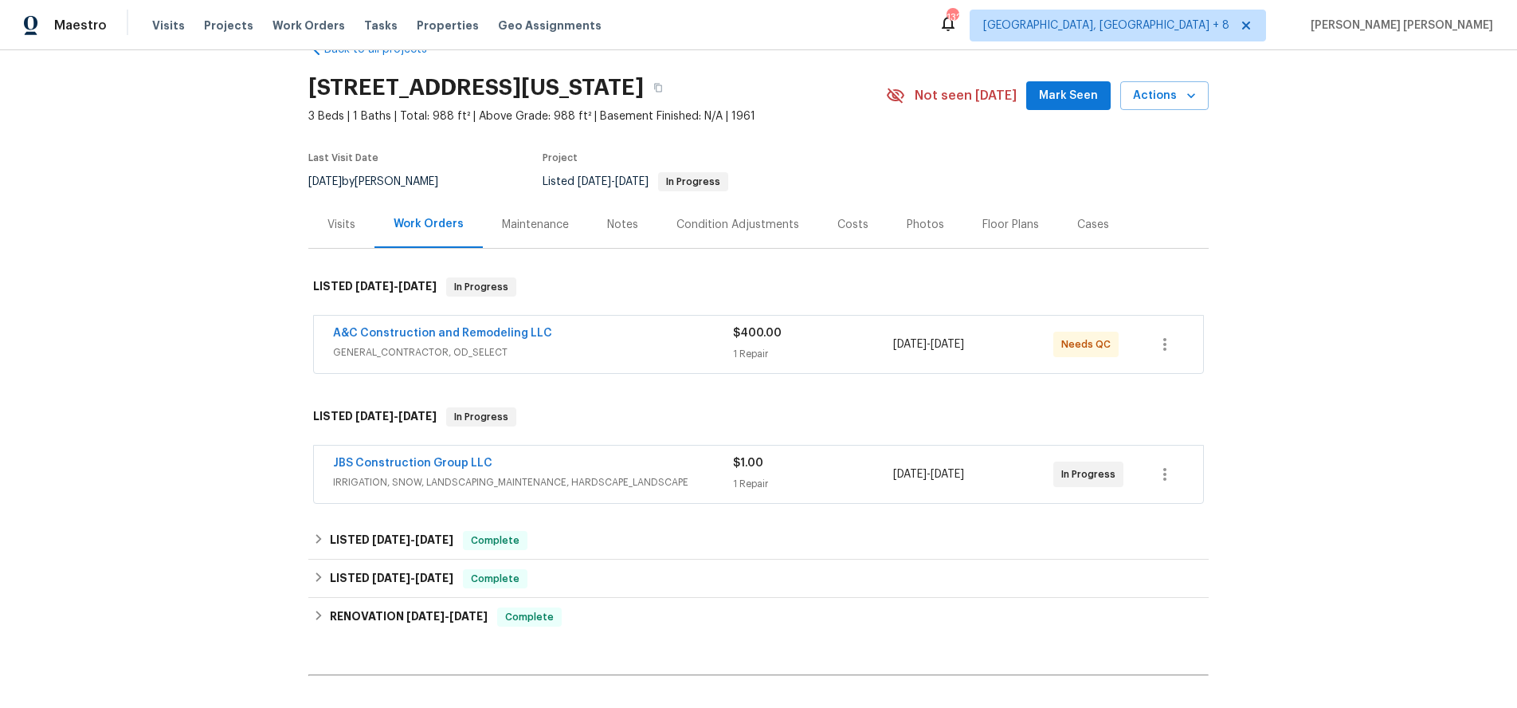
scroll to position [38, 0]
click at [653, 476] on span "IRRIGATION, SNOW, LANDSCAPING_MAINTENANCE, HARDSCAPE_LANDSCAPE" at bounding box center [533, 484] width 400 height 16
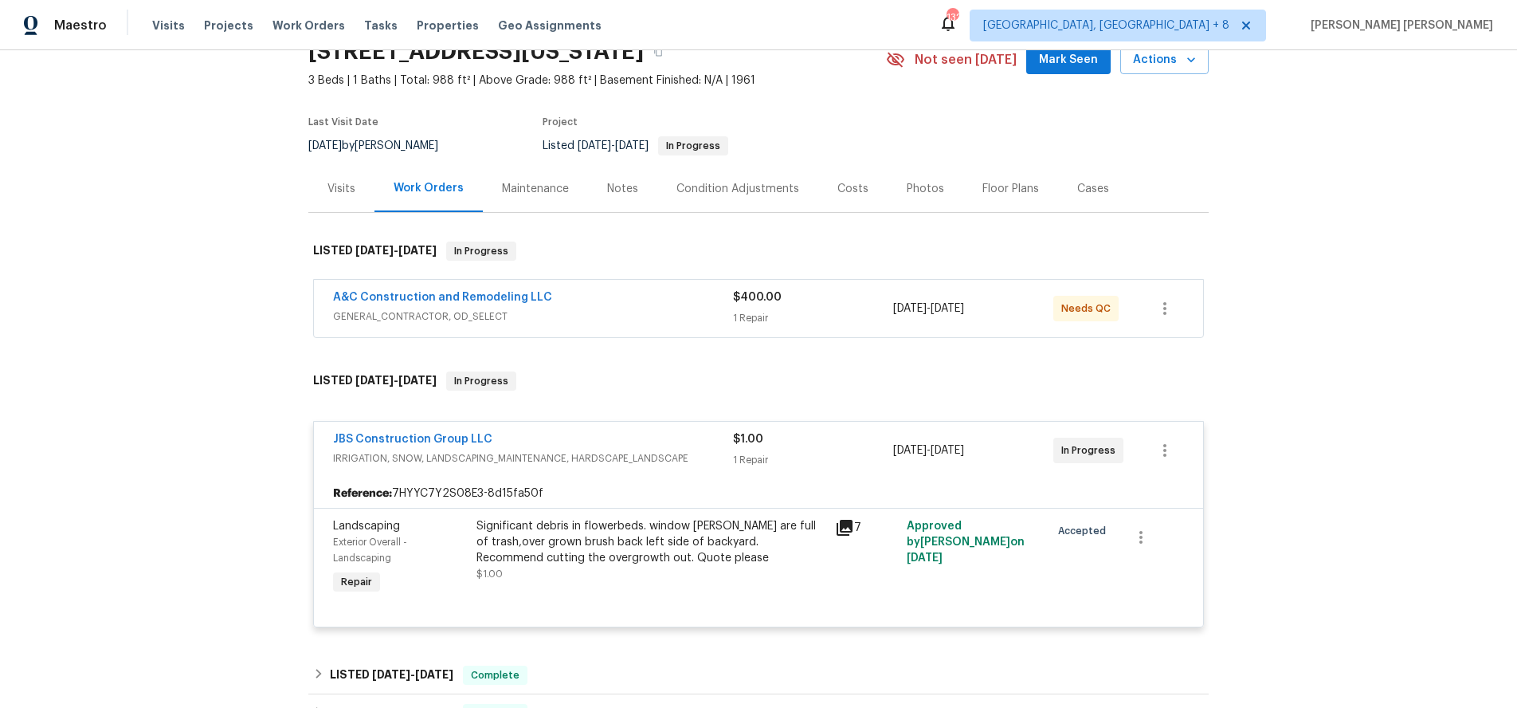
scroll to position [87, 0]
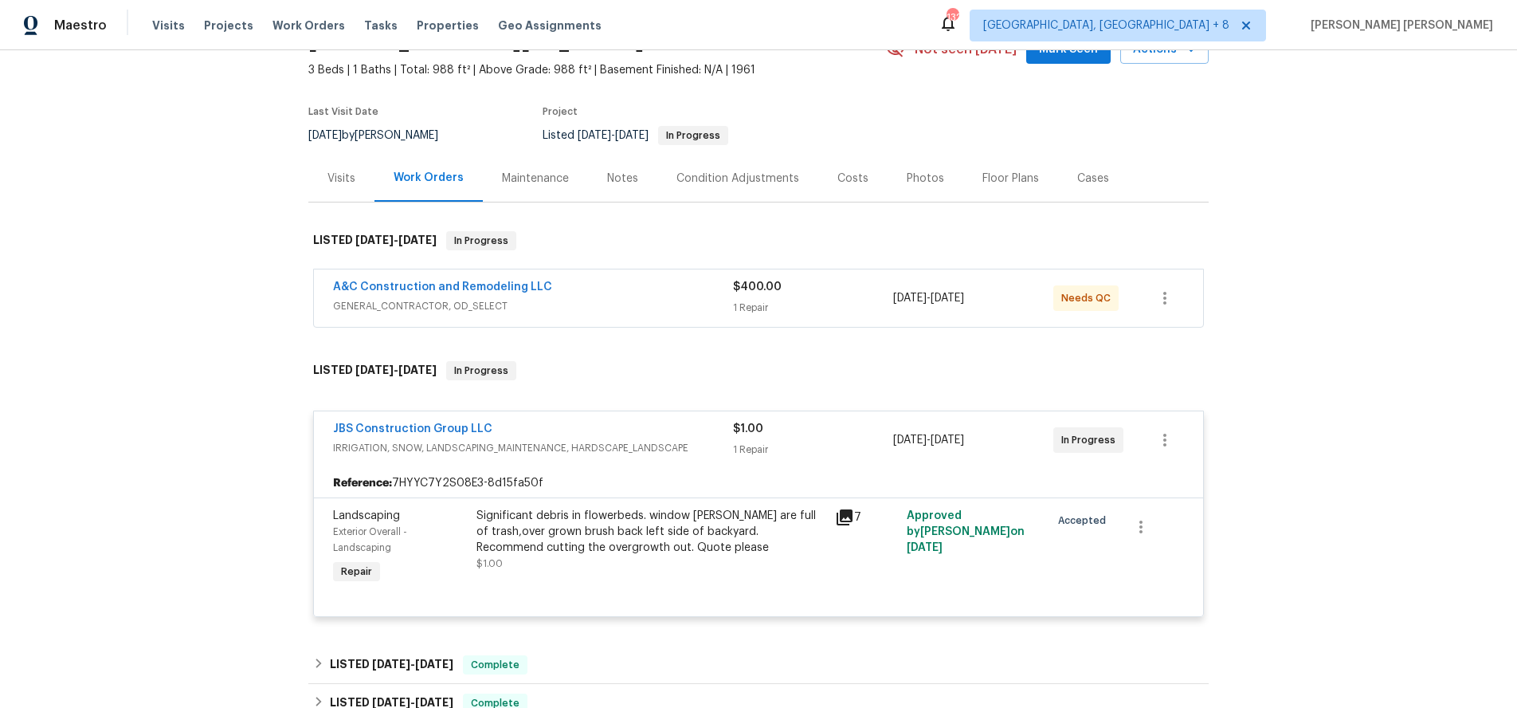
click at [849, 518] on icon at bounding box center [844, 517] width 19 height 19
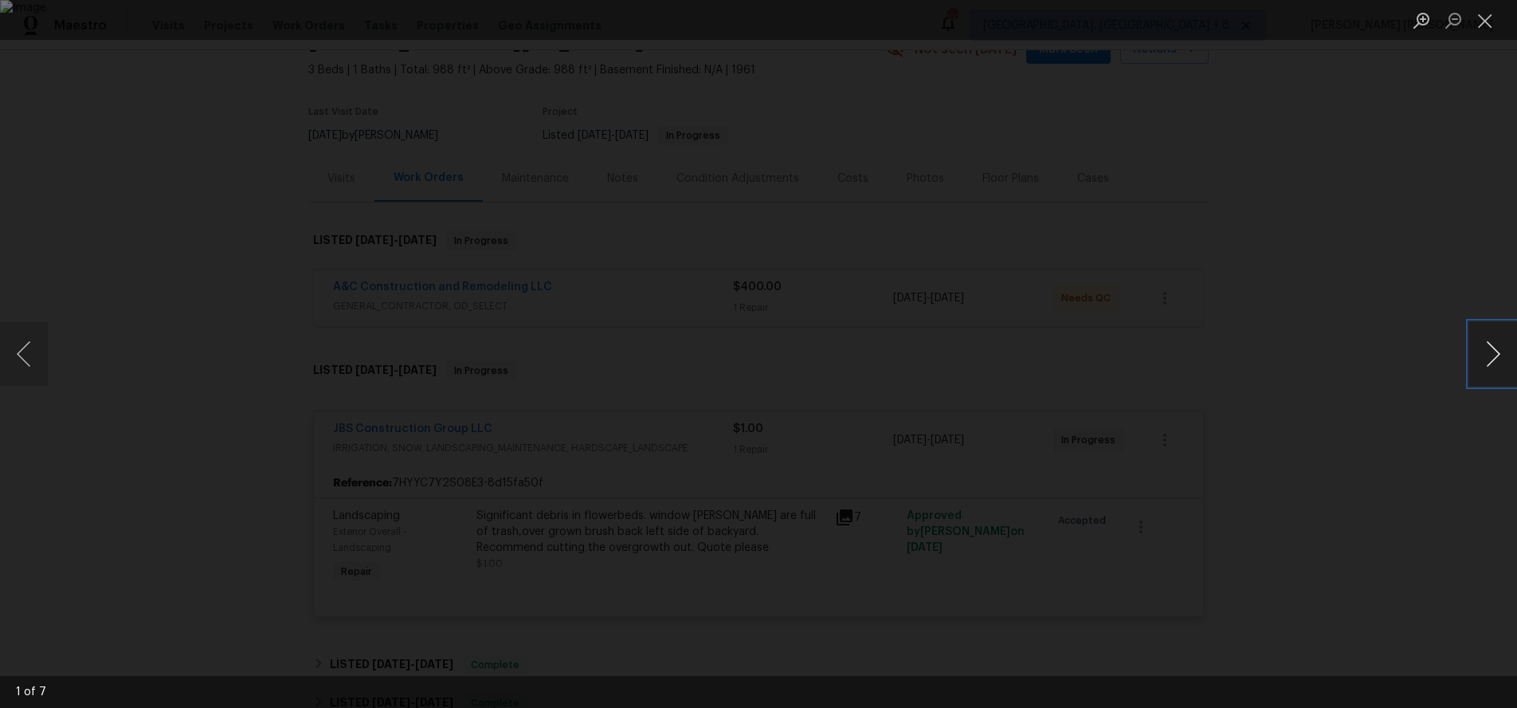
click at [1480, 367] on button "Next image" at bounding box center [1493, 354] width 48 height 64
click at [1478, 367] on button "Next image" at bounding box center [1493, 354] width 48 height 64
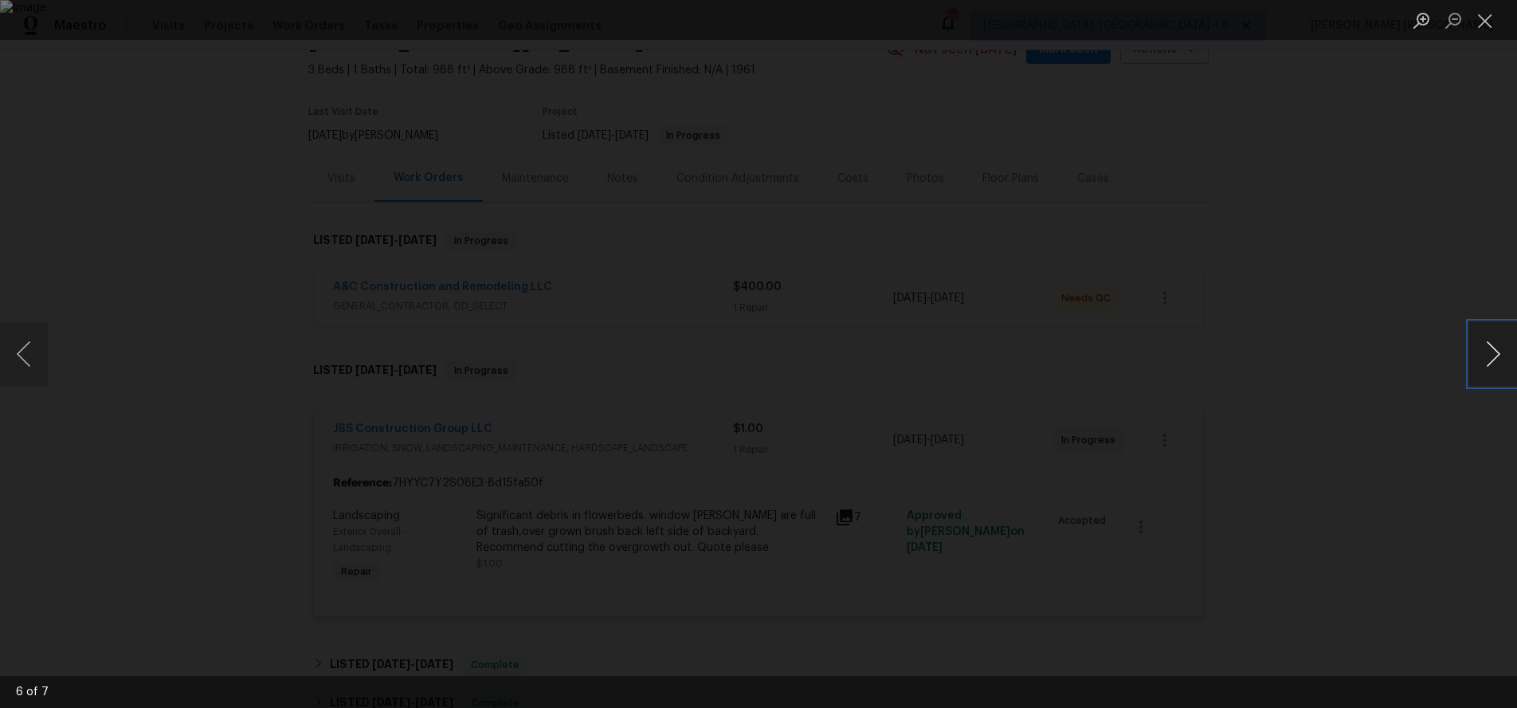
click at [1478, 367] on button "Next image" at bounding box center [1493, 354] width 48 height 64
click at [1422, 427] on div "Lightbox" at bounding box center [758, 354] width 1517 height 708
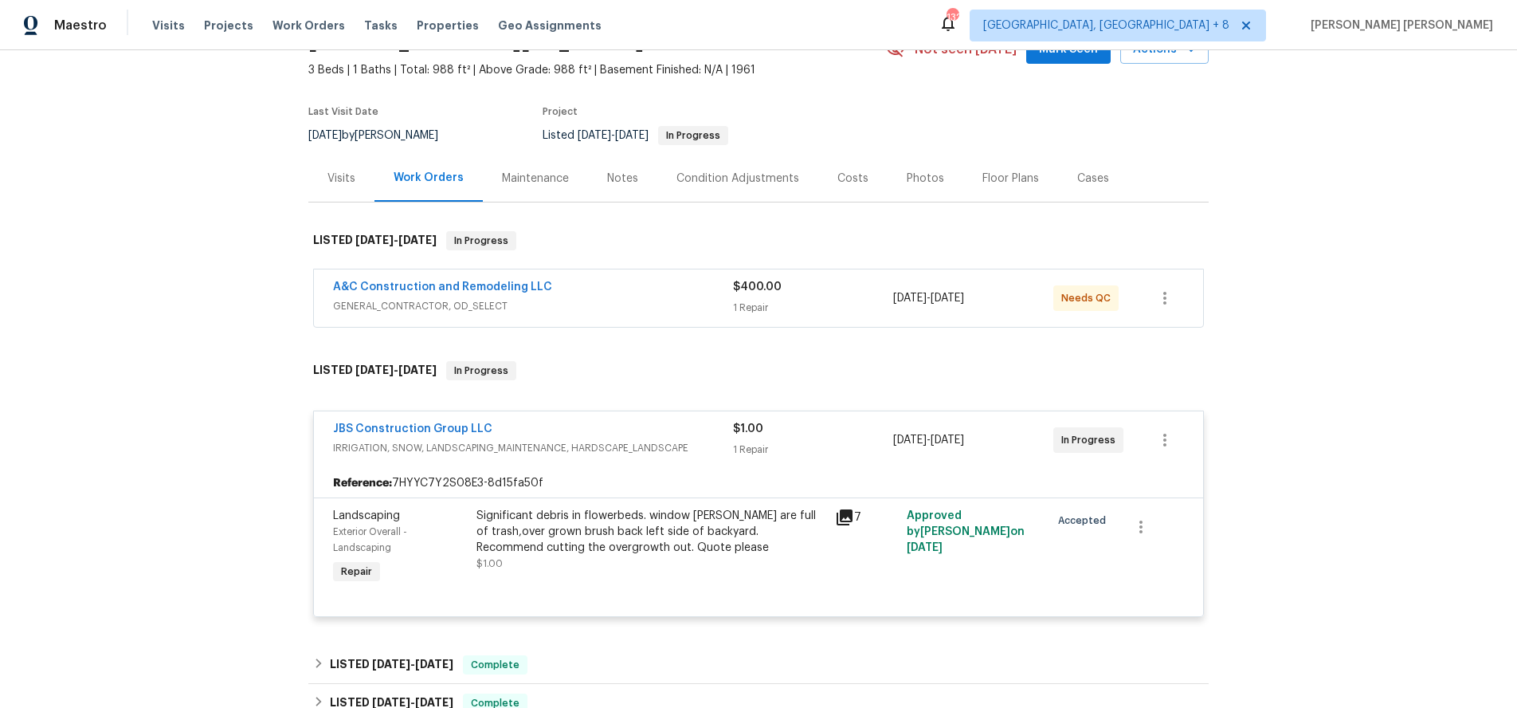
scroll to position [0, 0]
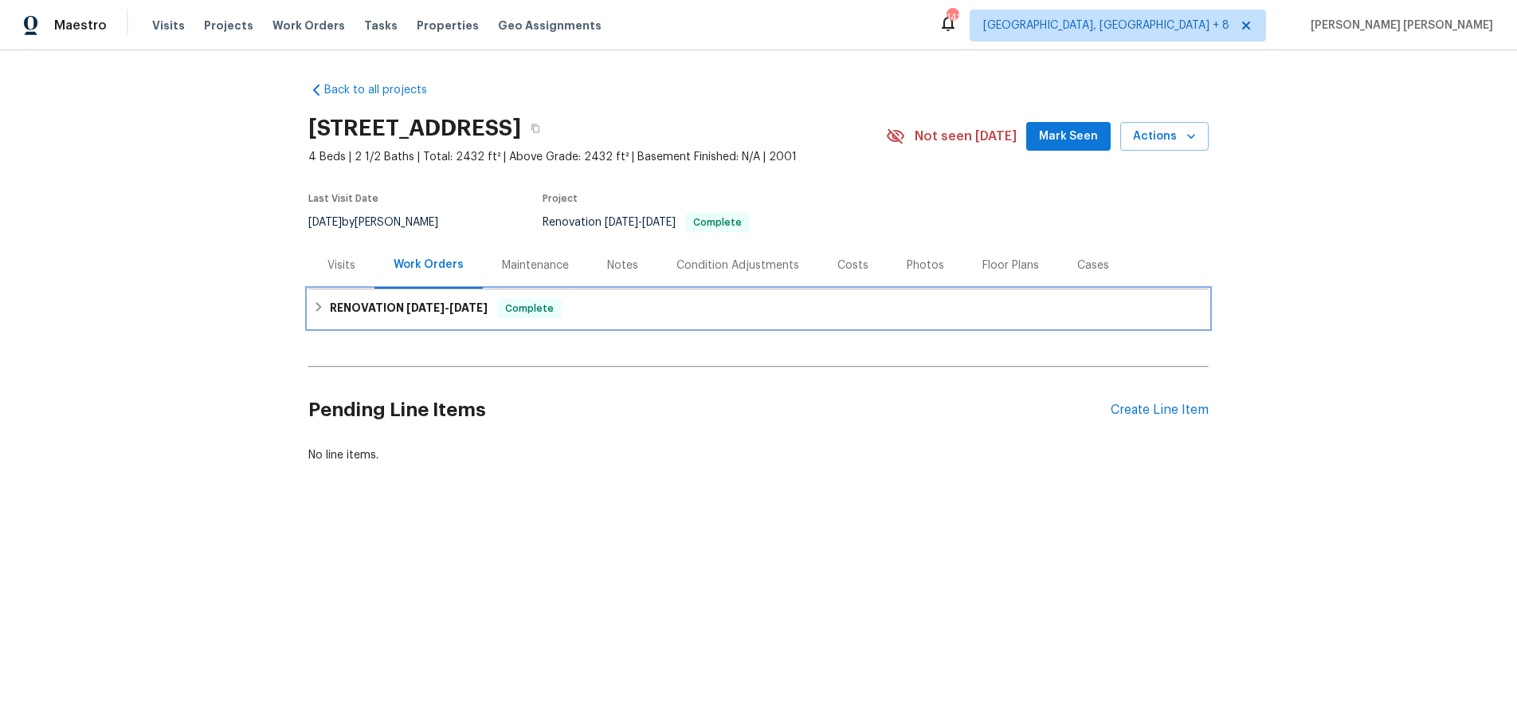
click at [317, 302] on icon at bounding box center [318, 306] width 11 height 11
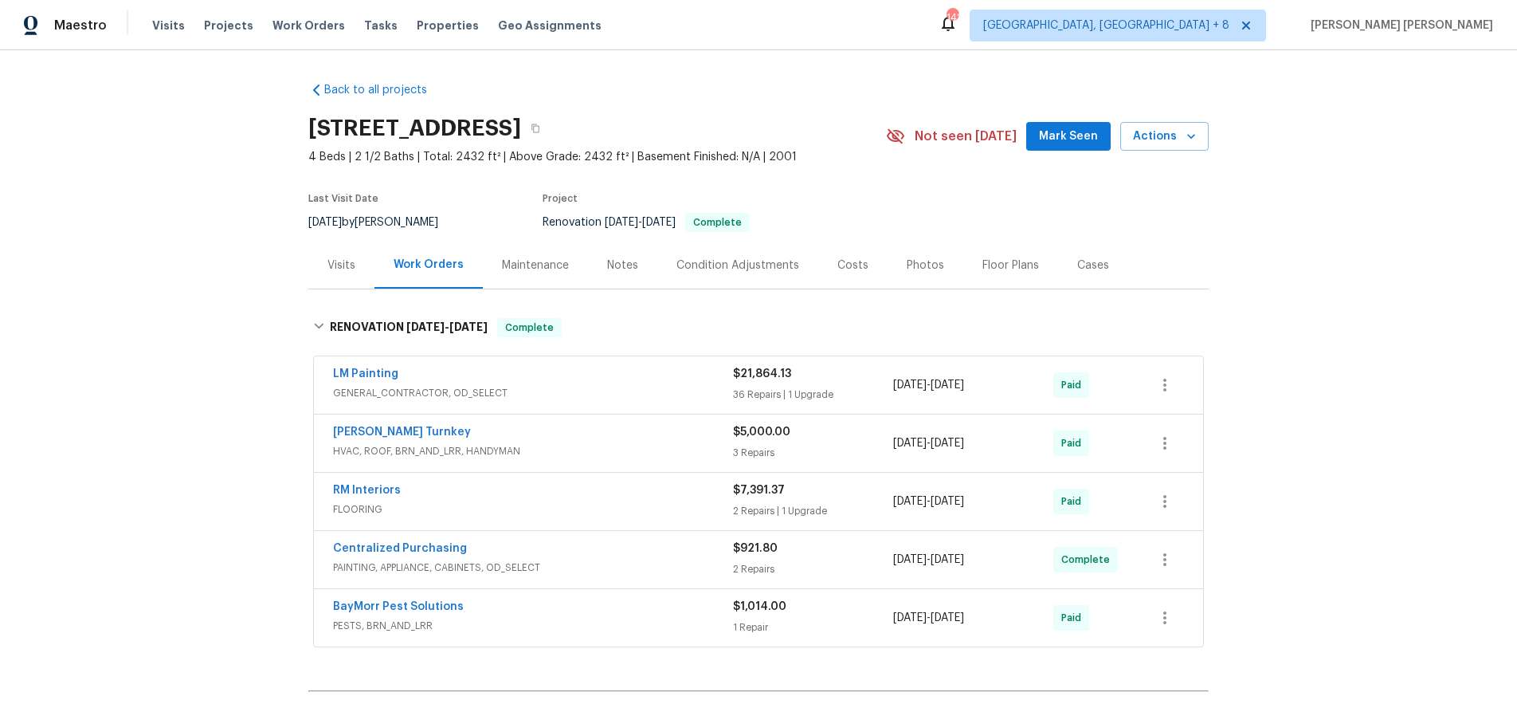
click at [606, 388] on span "GENERAL_CONTRACTOR, OD_SELECT" at bounding box center [533, 393] width 400 height 16
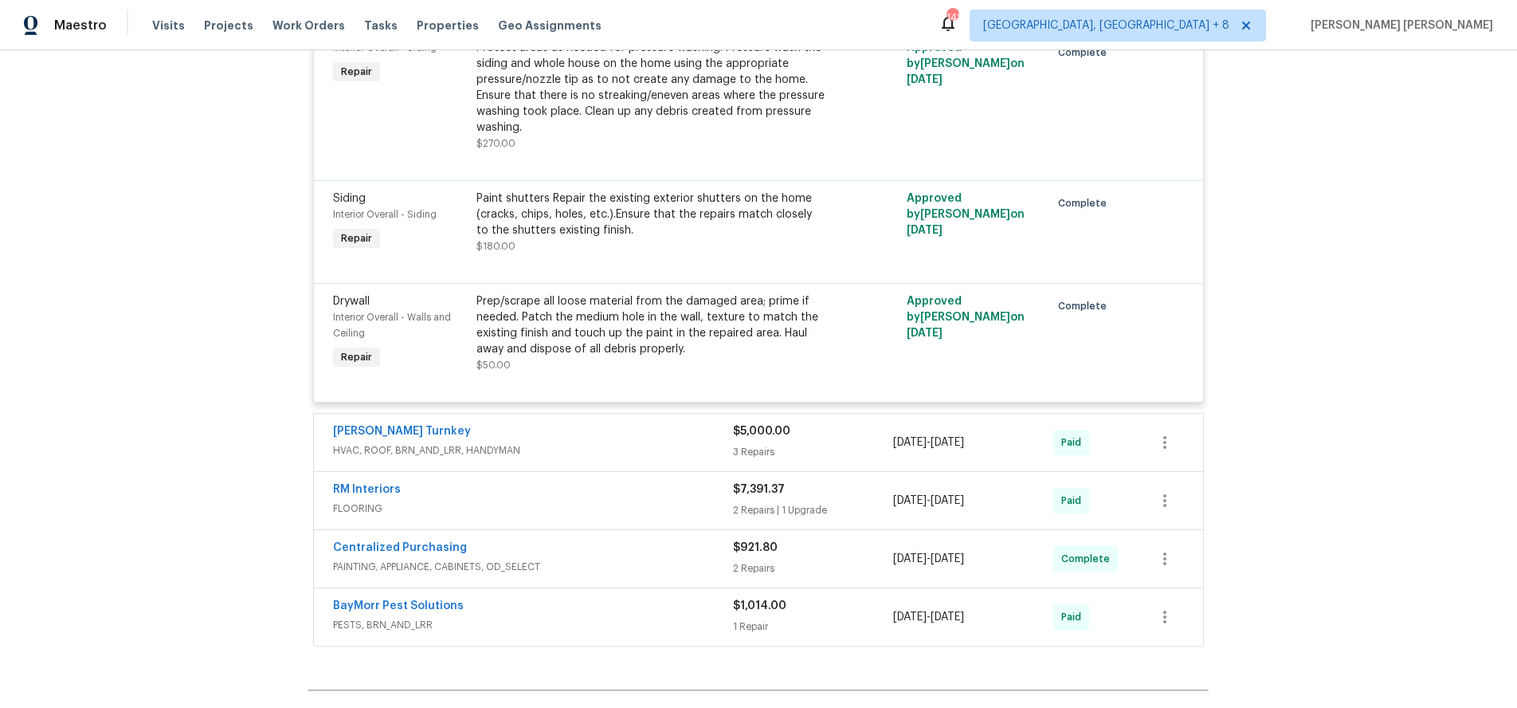
scroll to position [4990, 0]
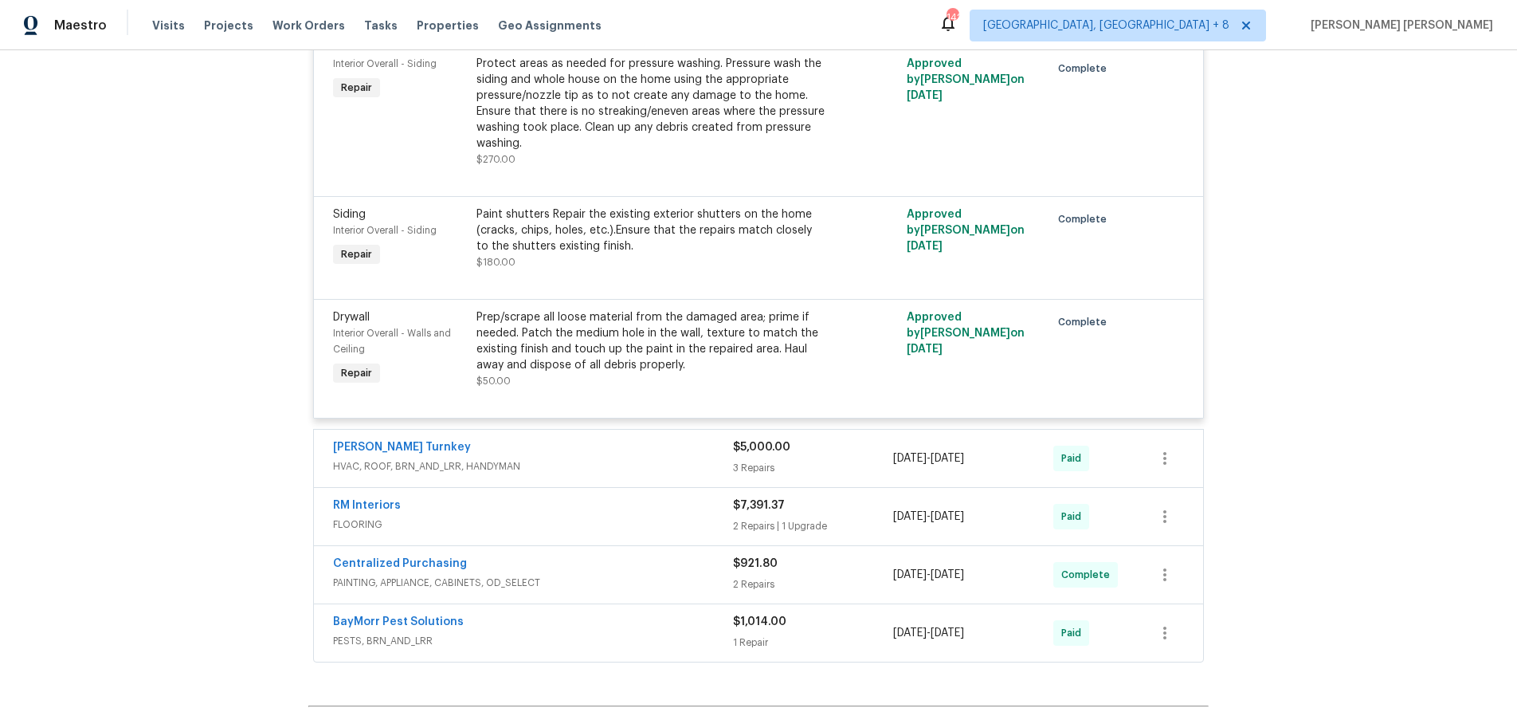
click at [665, 458] on span "HVAC, ROOF, BRN_AND_LRR, HANDYMAN" at bounding box center [533, 466] width 400 height 16
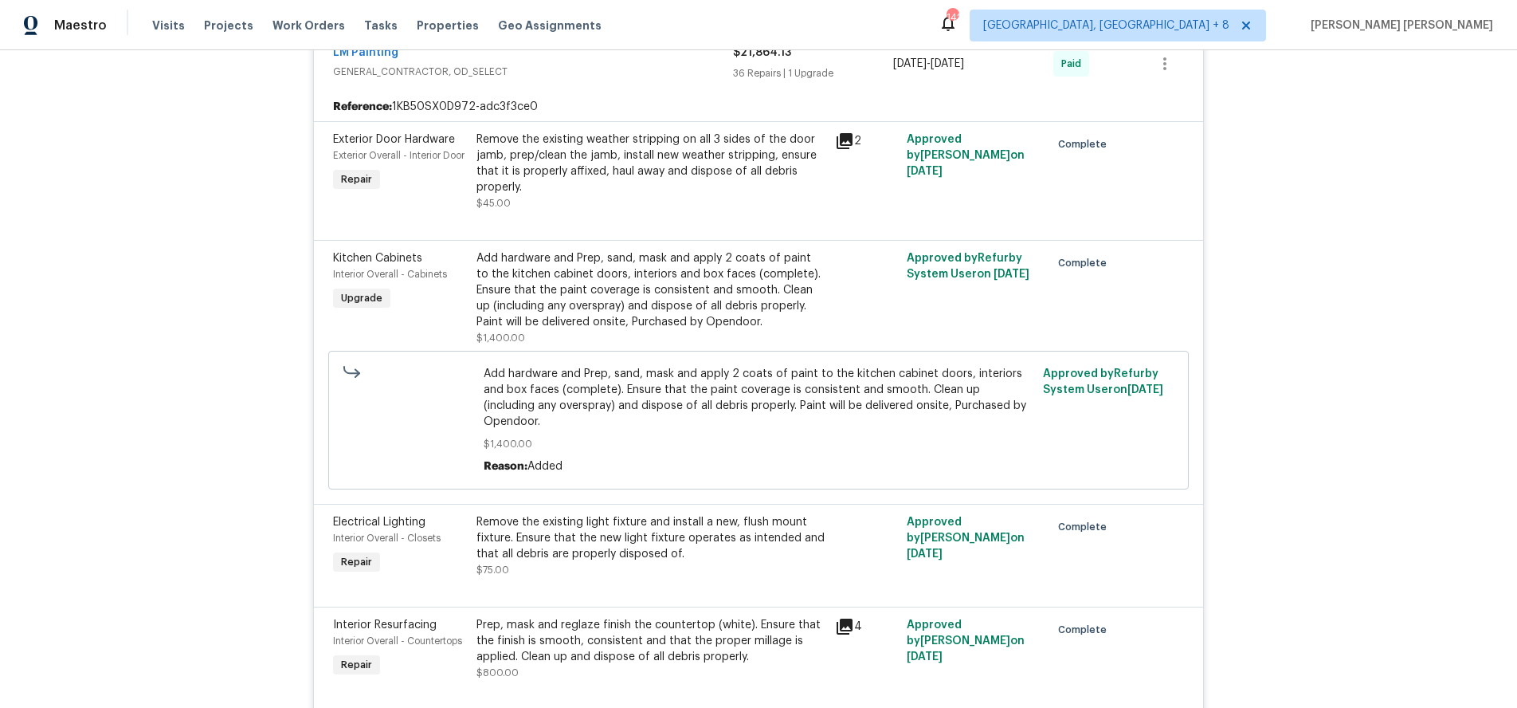
scroll to position [0, 0]
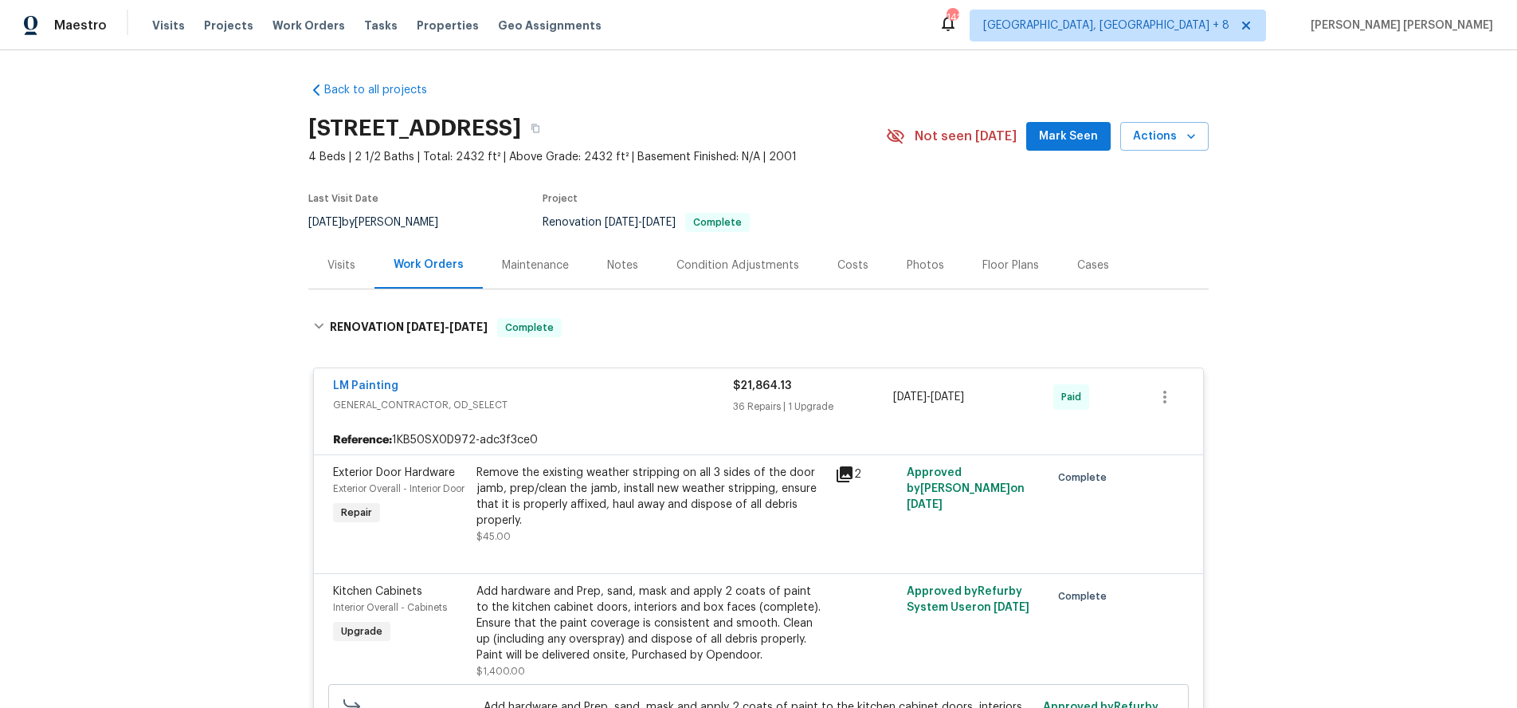
click at [645, 410] on span "GENERAL_CONTRACTOR, OD_SELECT" at bounding box center [533, 405] width 400 height 16
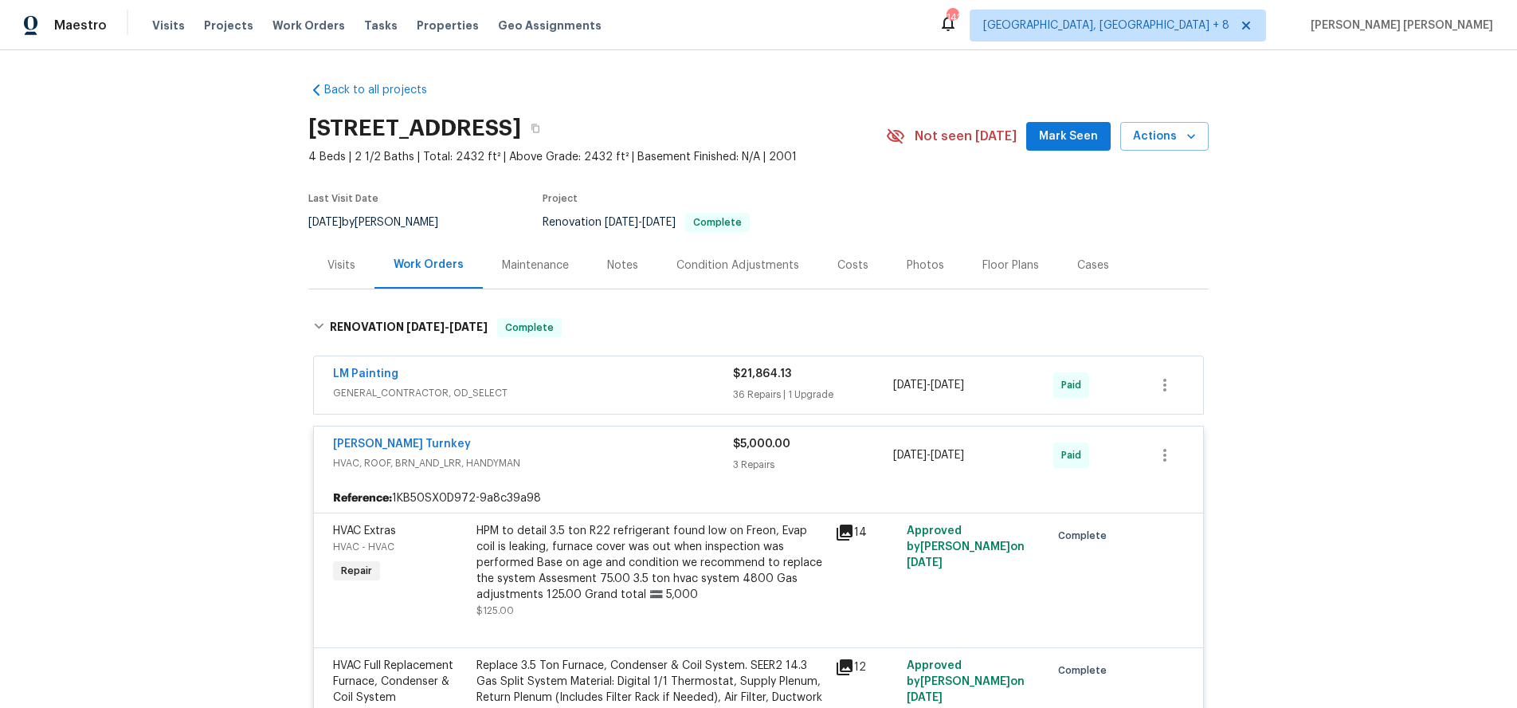
drag, startPoint x: 684, startPoint y: 445, endPoint x: 692, endPoint y: 444, distance: 8.0
click at [684, 445] on div "[PERSON_NAME] Turnkey" at bounding box center [533, 445] width 400 height 19
